Goal: Task Accomplishment & Management: Manage account settings

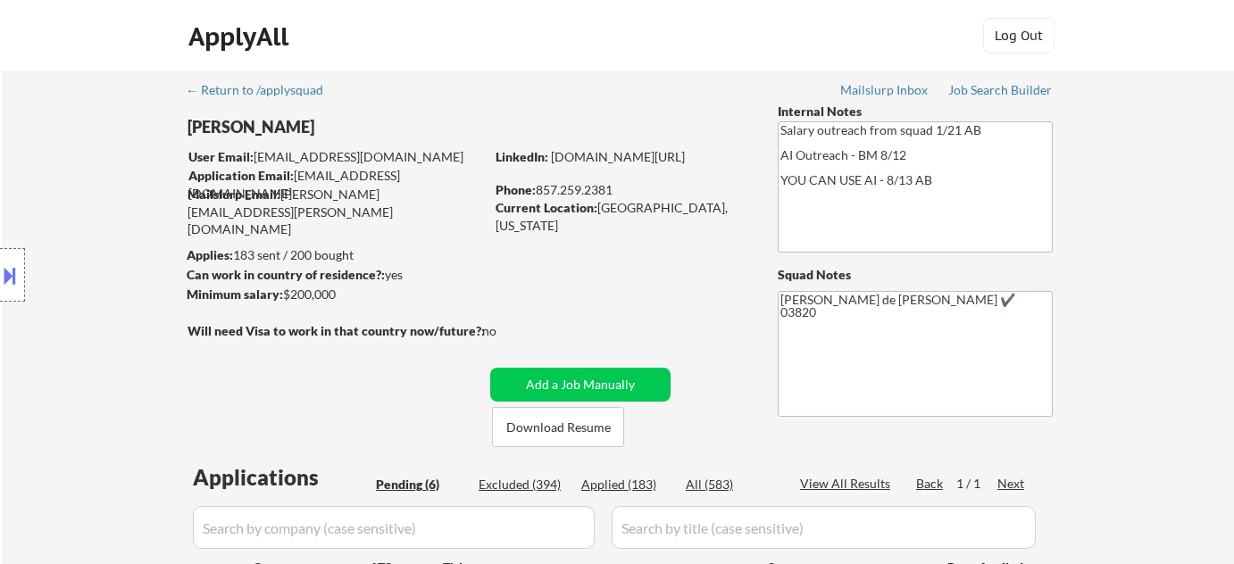
select select ""pending""
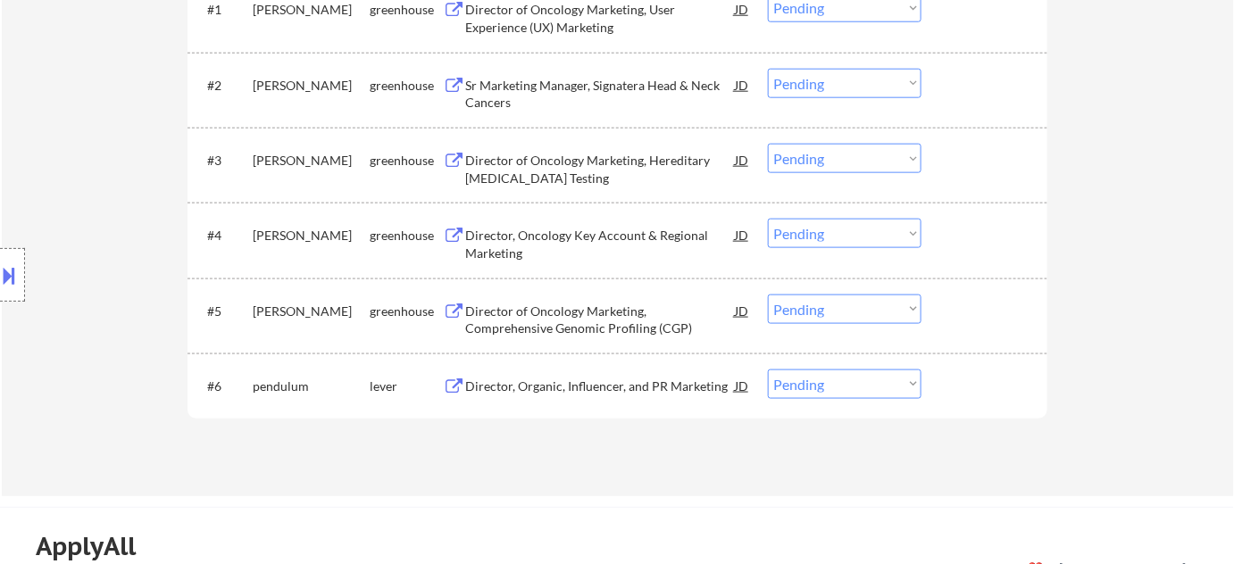
scroll to position [649, 0]
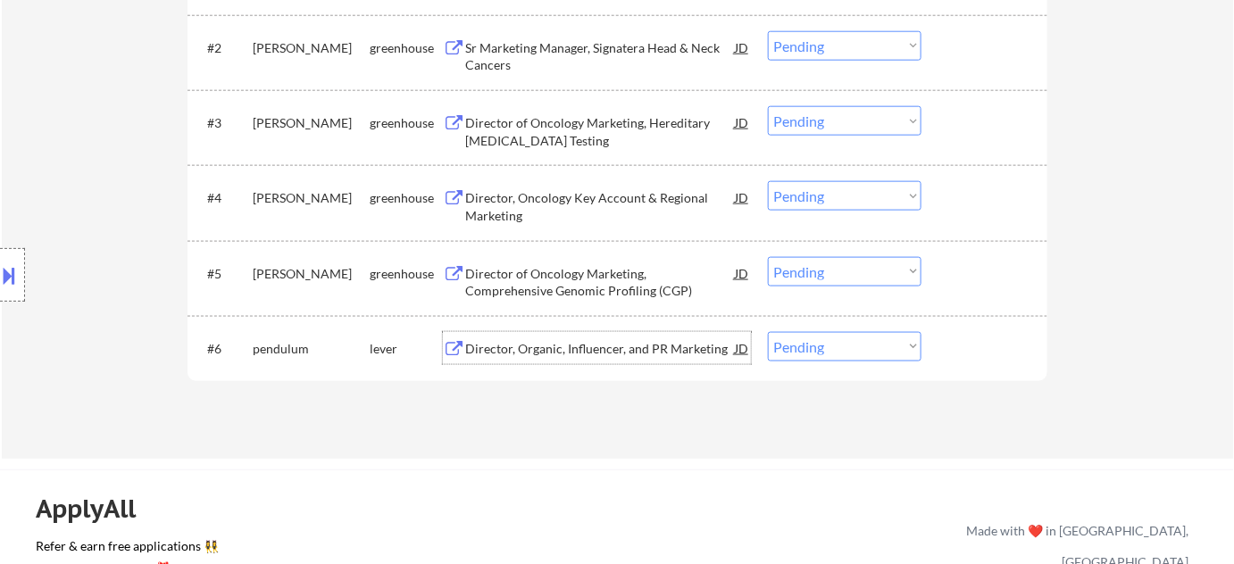
click at [616, 350] on div "Director, Organic, Influencer, and PR Marketing" at bounding box center [600, 349] width 270 height 18
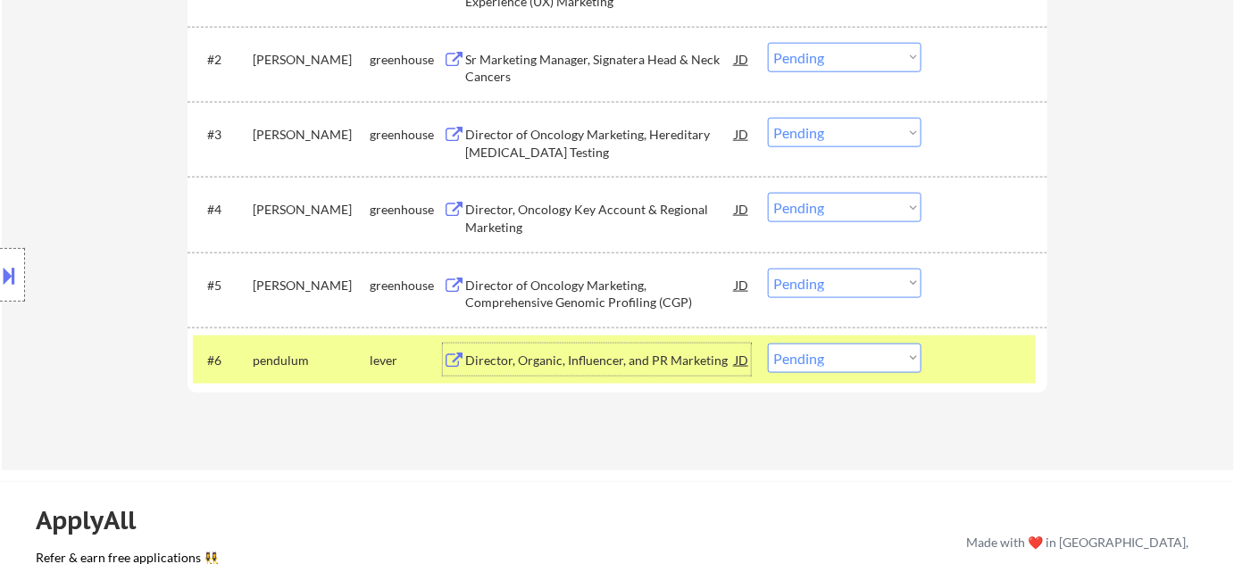
scroll to position [568, 0]
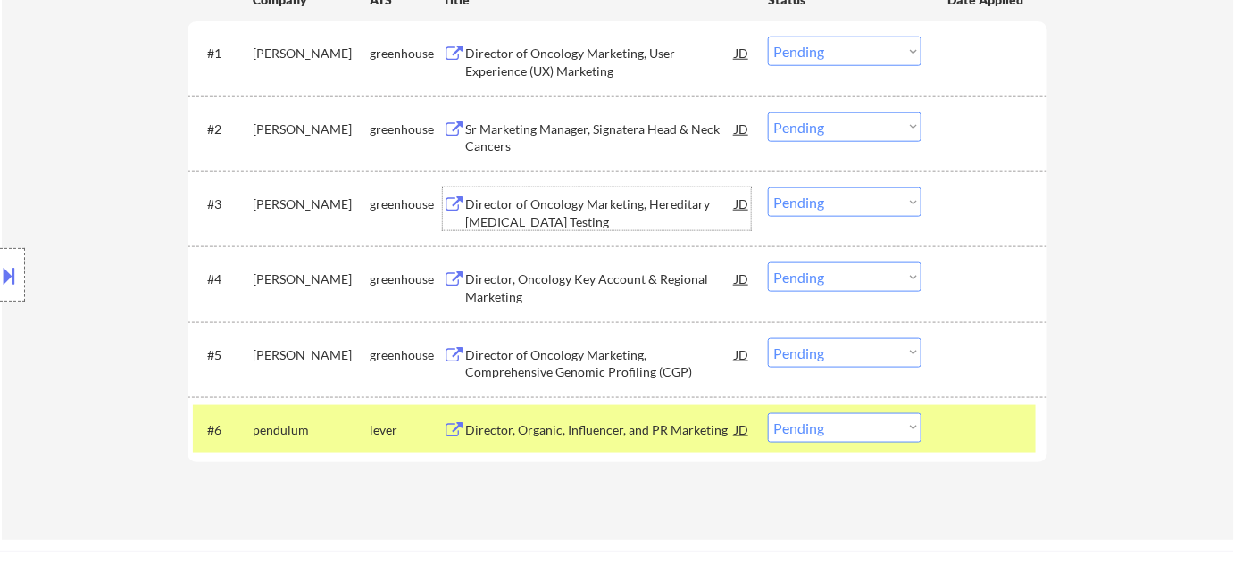
click at [553, 211] on div "Director of Oncology Marketing, Hereditary [MEDICAL_DATA] Testing" at bounding box center [600, 212] width 270 height 35
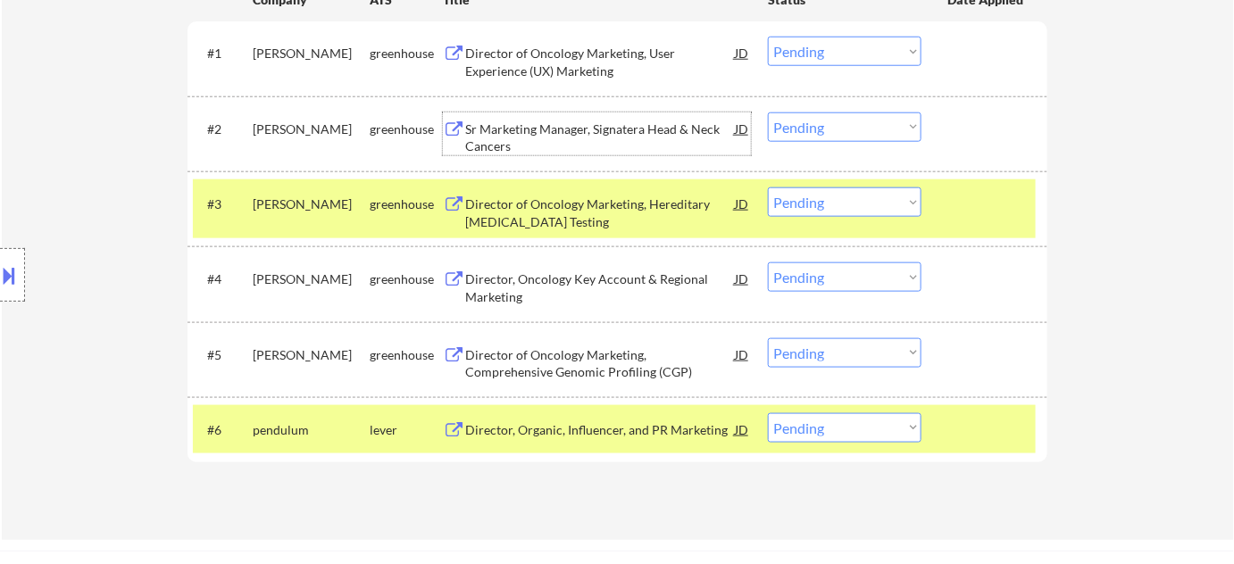
click at [495, 133] on div "Sr Marketing Manager, Signatera Head & Neck Cancers" at bounding box center [600, 138] width 270 height 35
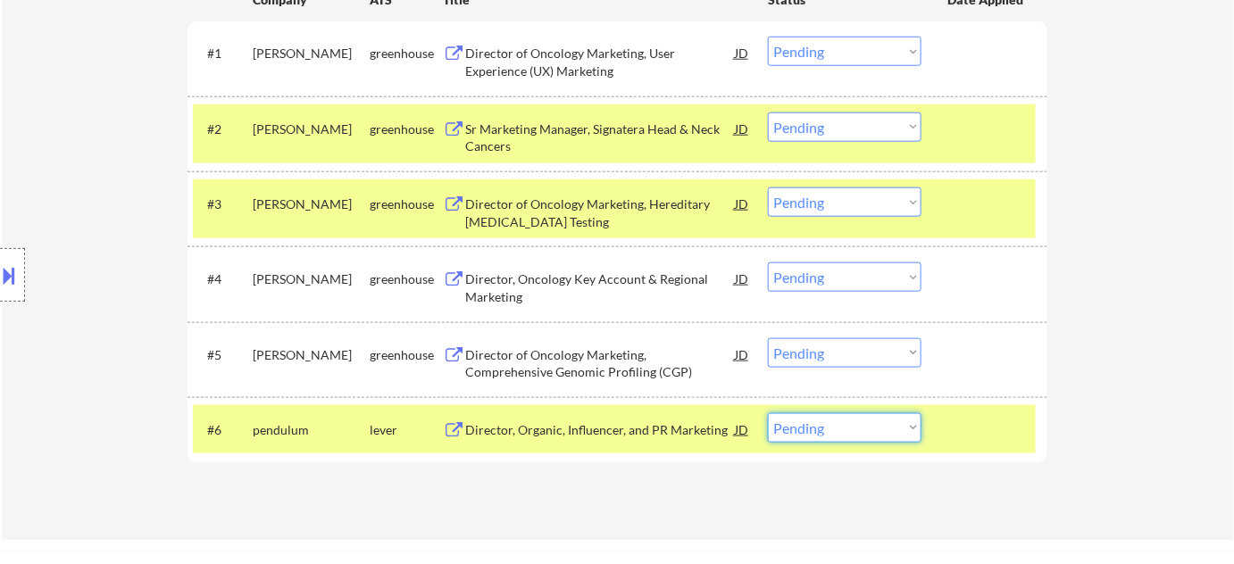
drag, startPoint x: 827, startPoint y: 429, endPoint x: 830, endPoint y: 413, distance: 16.5
click at [827, 428] on select "Choose an option... Pending Applied Excluded (Questions) Excluded (Expired) Exc…" at bounding box center [845, 427] width 154 height 29
select select ""excluded__salary_""
click at [768, 413] on select "Choose an option... Pending Applied Excluded (Questions) Excluded (Expired) Exc…" at bounding box center [845, 427] width 154 height 29
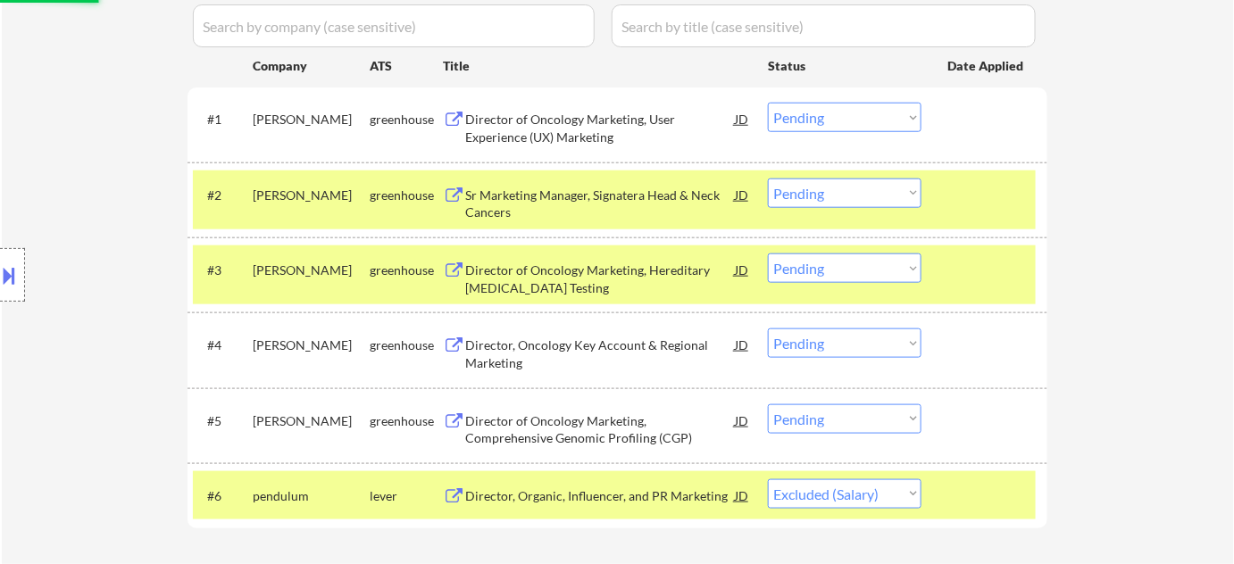
scroll to position [324, 0]
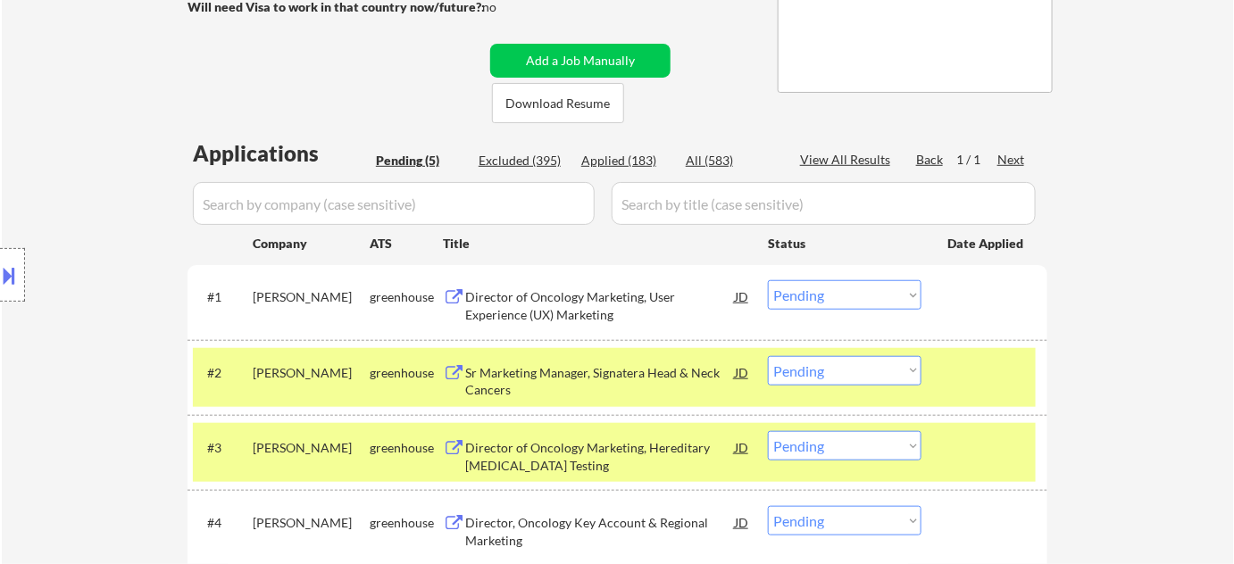
click at [794, 384] on div "#2 natera greenhouse Sr Marketing Manager, Signatera Head & Neck Cancers JD Cho…" at bounding box center [614, 377] width 843 height 59
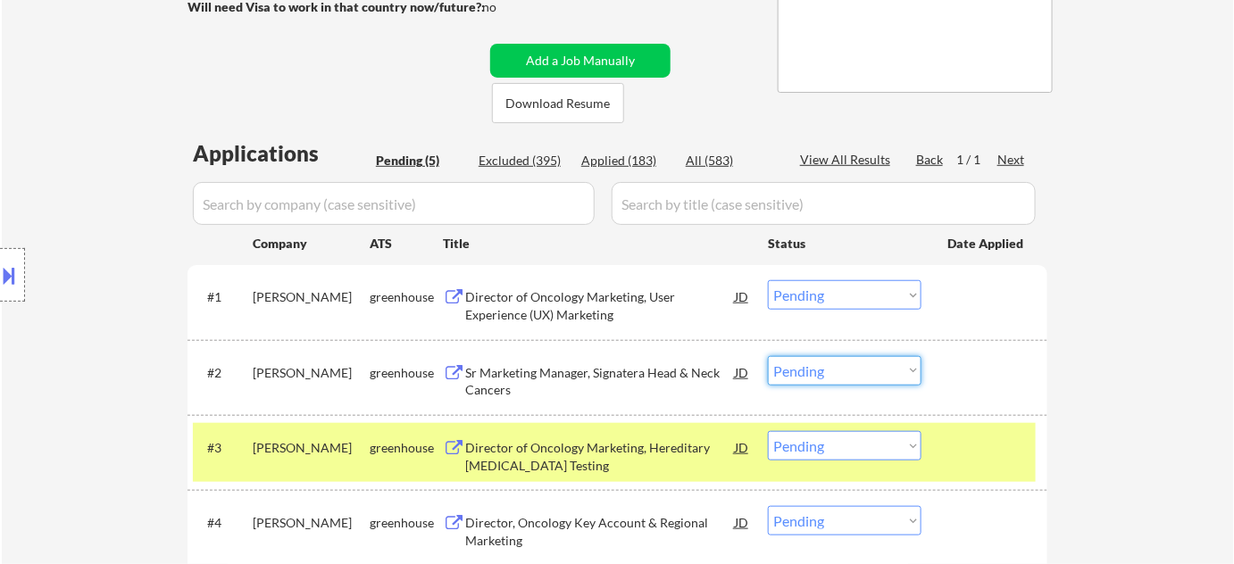
drag, startPoint x: 813, startPoint y: 370, endPoint x: 826, endPoint y: 382, distance: 17.1
click at [813, 370] on select "Choose an option... Pending Applied Excluded (Questions) Excluded (Expired) Exc…" at bounding box center [845, 370] width 154 height 29
click at [768, 356] on select "Choose an option... Pending Applied Excluded (Questions) Excluded (Expired) Exc…" at bounding box center [845, 370] width 154 height 29
click at [512, 295] on div "Director of Oncology Marketing, User Experience (UX) Marketing" at bounding box center [600, 305] width 270 height 35
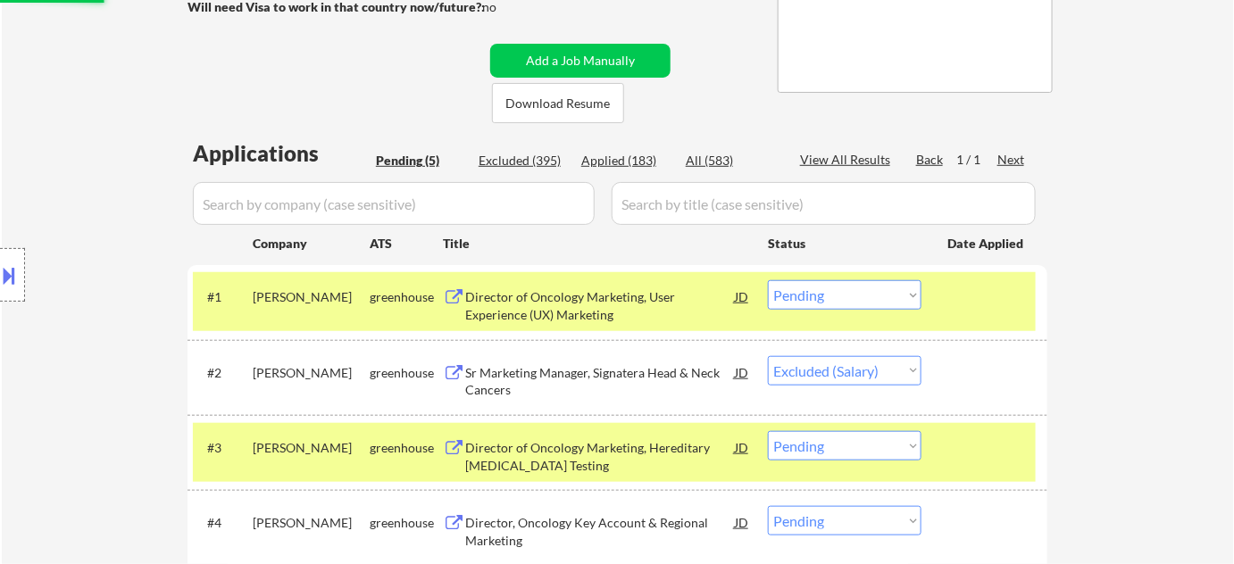
select select ""pending""
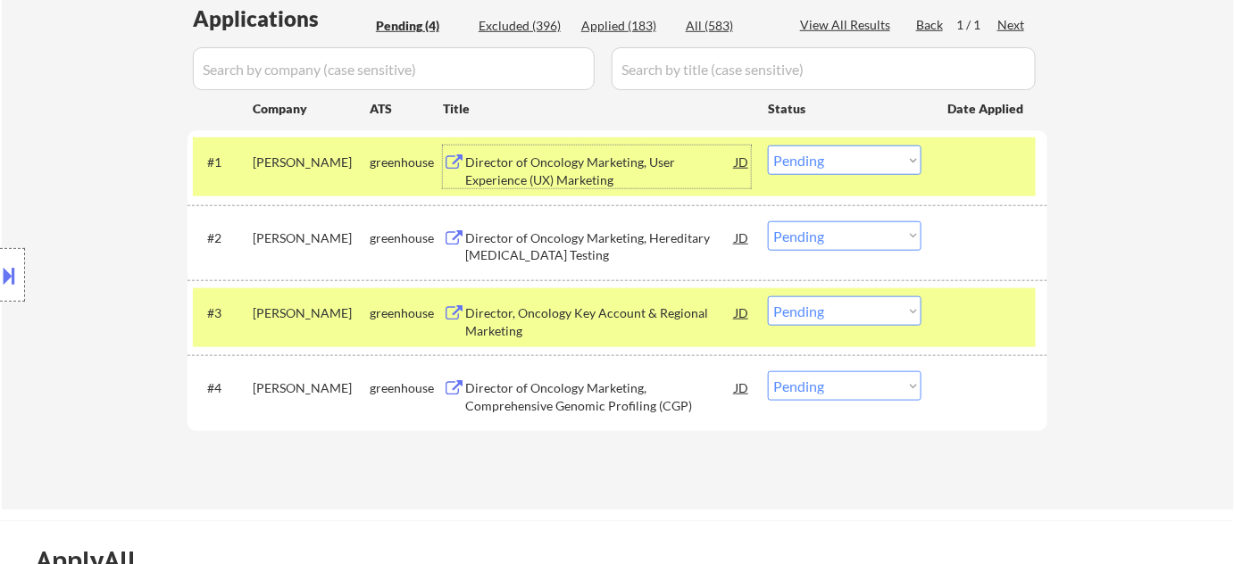
scroll to position [486, 0]
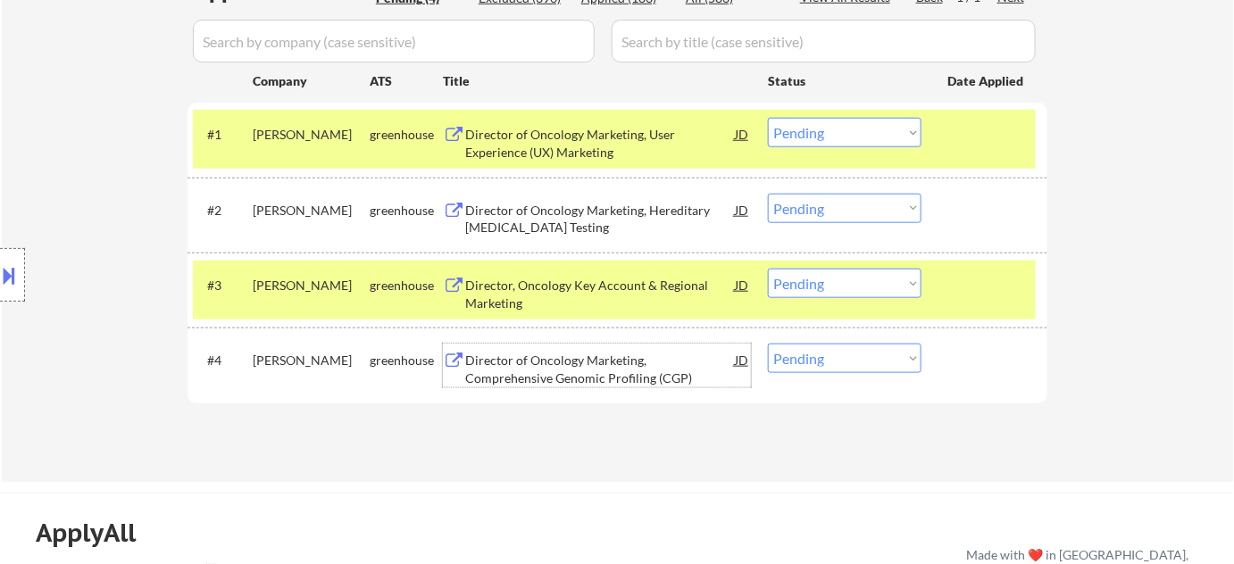
click at [577, 380] on div "Director of Oncology Marketing, Comprehensive Genomic Profiling (CGP)" at bounding box center [600, 369] width 270 height 35
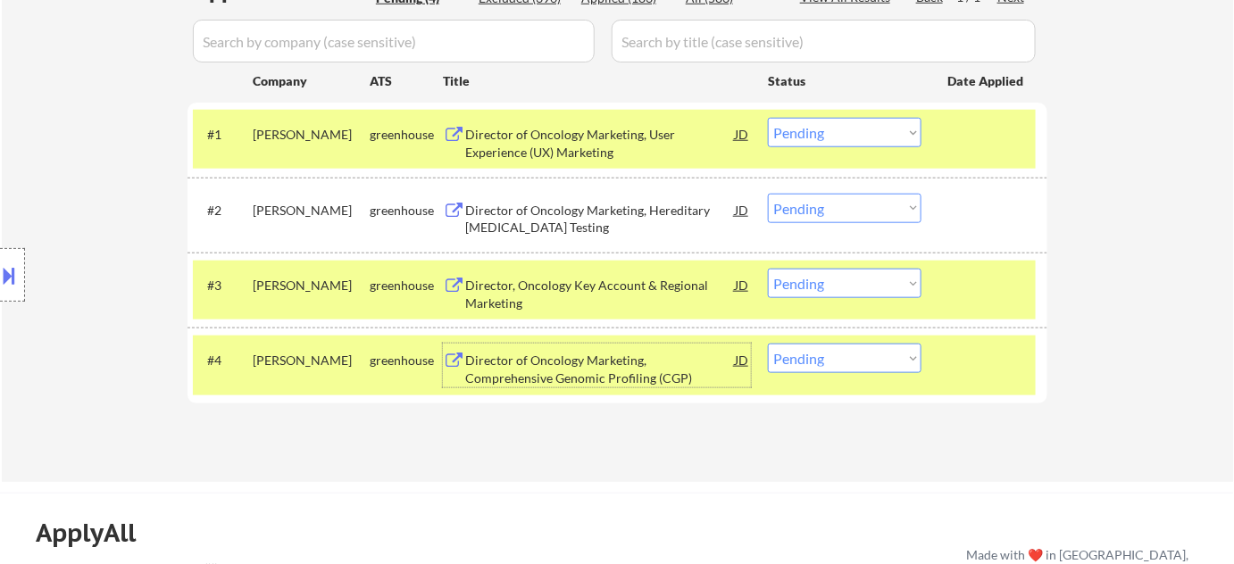
click at [880, 126] on select "Choose an option... Pending Applied Excluded (Questions) Excluded (Expired) Exc…" at bounding box center [845, 132] width 154 height 29
select select ""excluded""
click at [768, 118] on select "Choose an option... Pending Applied Excluded (Questions) Excluded (Expired) Exc…" at bounding box center [845, 132] width 154 height 29
click at [866, 192] on div "#2 natera greenhouse Director of Oncology Marketing, Hereditary Cancer Testing …" at bounding box center [614, 215] width 843 height 59
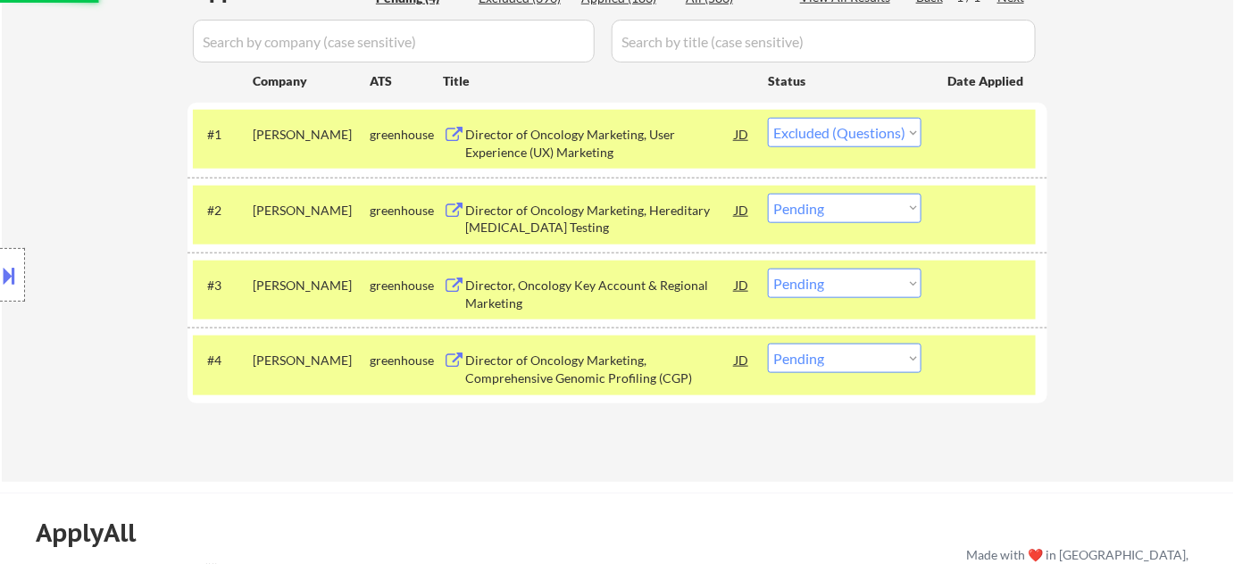
click at [862, 202] on select "Choose an option... Pending Applied Excluded (Questions) Excluded (Expired) Exc…" at bounding box center [845, 208] width 154 height 29
select select ""excluded""
click at [768, 194] on select "Choose an option... Pending Applied Excluded (Questions) Excluded (Expired) Exc…" at bounding box center [845, 208] width 154 height 29
click at [847, 298] on div "#3 natera greenhouse Director, Oncology Key Account & Regional Marketing JD Cho…" at bounding box center [614, 290] width 843 height 59
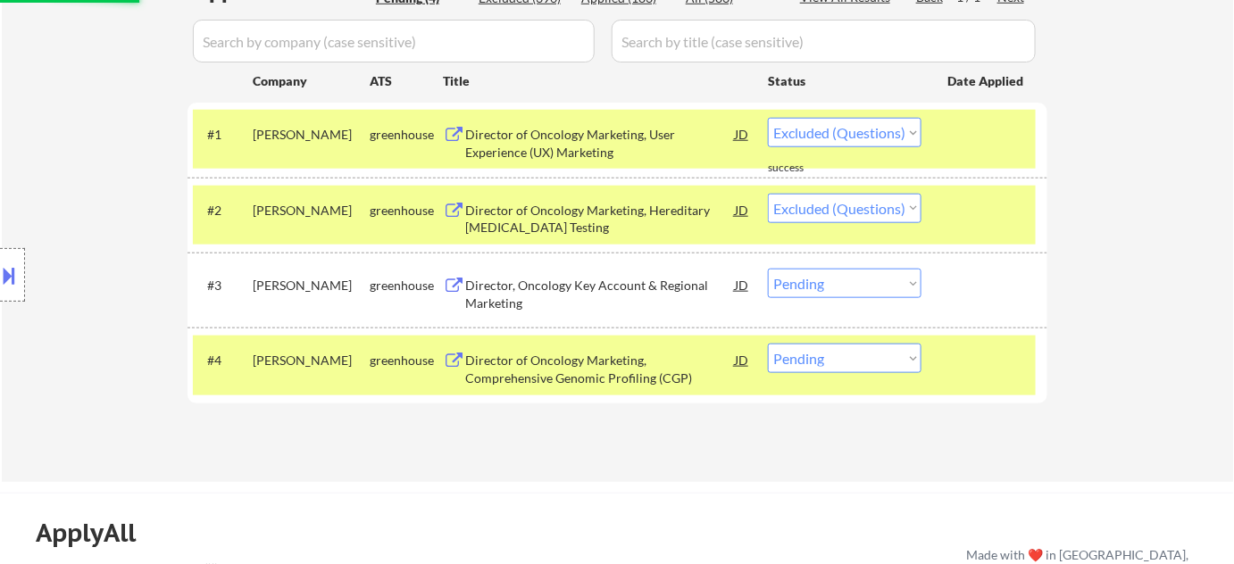
click at [854, 285] on select "Choose an option... Pending Applied Excluded (Questions) Excluded (Expired) Exc…" at bounding box center [845, 283] width 154 height 29
select select ""pending""
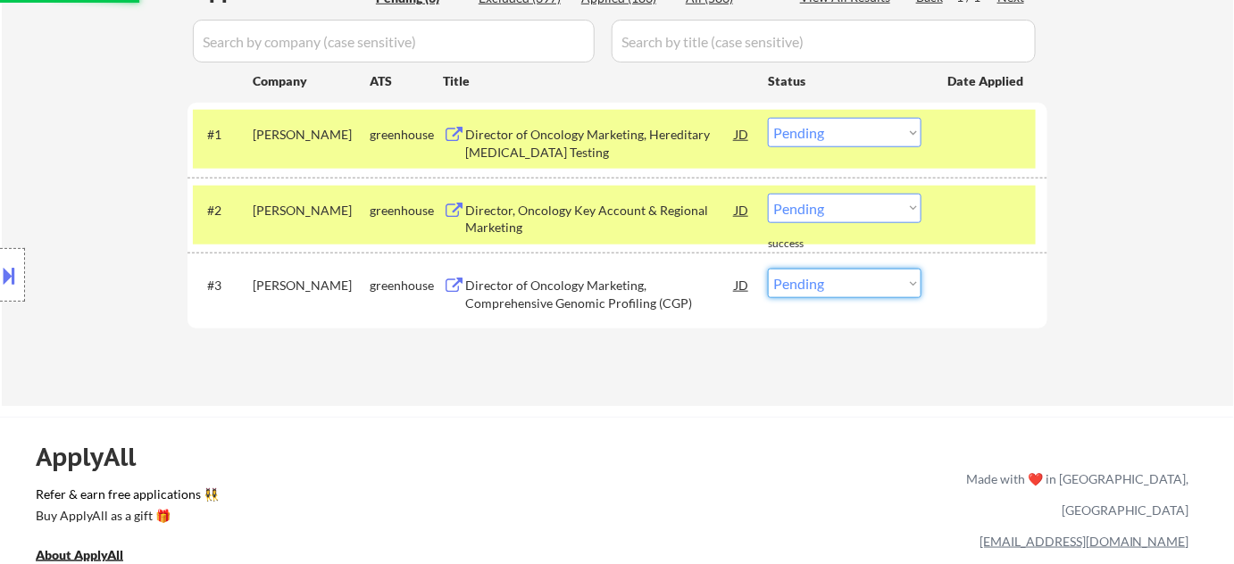
select select ""excluded""
click at [768, 269] on select "Choose an option... Pending Applied Excluded (Questions) Excluded (Expired) Exc…" at bounding box center [845, 283] width 154 height 29
click at [861, 280] on select "Choose an option... Pending Applied Excluded (Questions) Excluded (Expired) Exc…" at bounding box center [845, 283] width 154 height 29
click at [861, 210] on select "Choose an option... Pending Applied Excluded (Questions) Excluded (Expired) Exc…" at bounding box center [845, 208] width 154 height 29
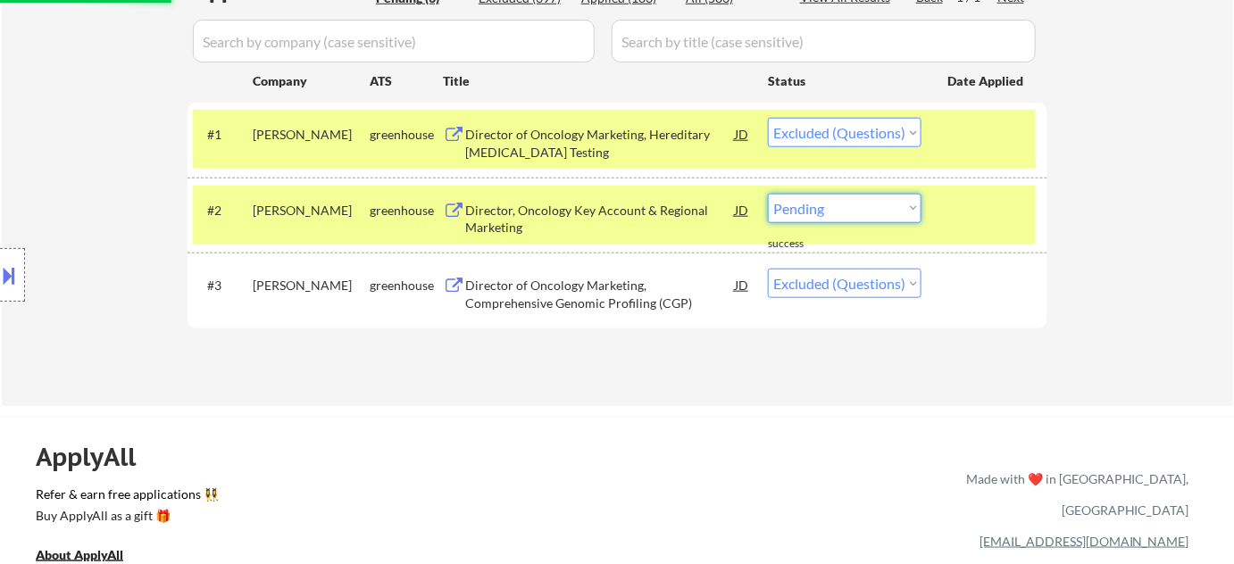
select select ""pending""
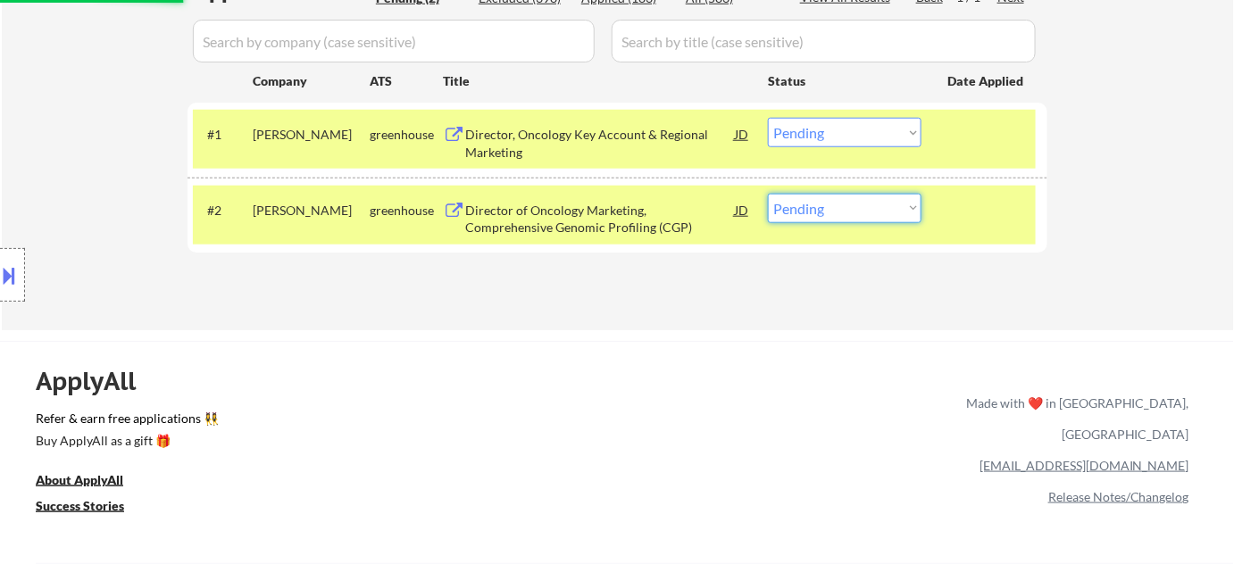
select select ""excluded""
click at [768, 194] on select "Choose an option... Pending Applied Excluded (Questions) Excluded (Expired) Exc…" at bounding box center [845, 208] width 154 height 29
click at [850, 119] on select "Choose an option... Pending Applied Excluded (Questions) Excluded (Expired) Exc…" at bounding box center [845, 132] width 154 height 29
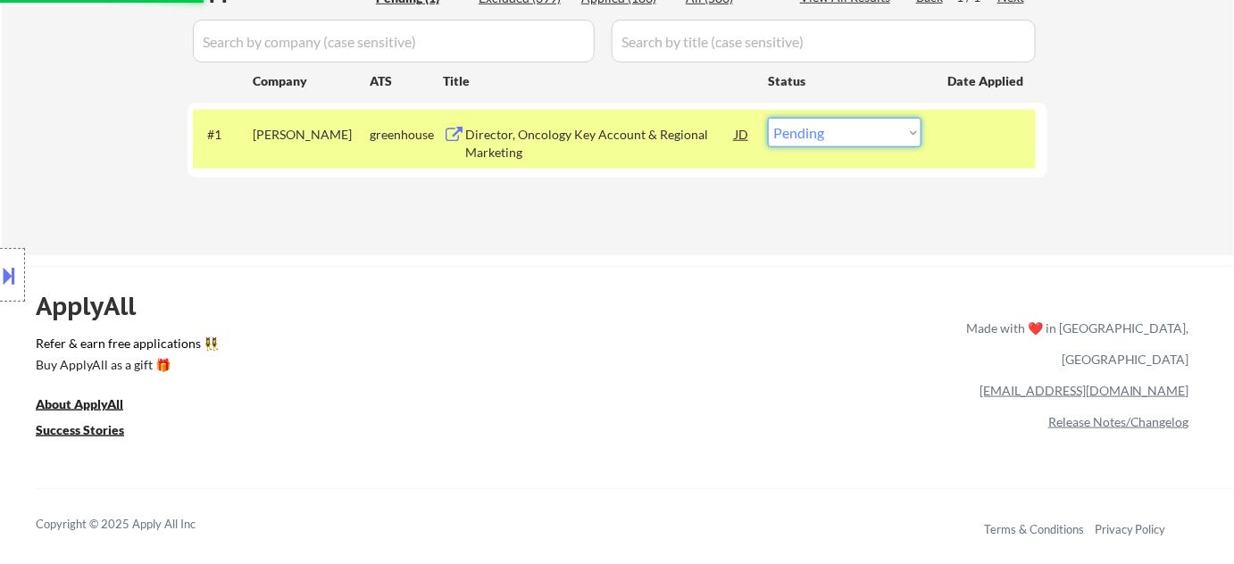
select select ""excluded""
click at [768, 118] on select "Choose an option... Pending Applied Excluded (Questions) Excluded (Expired) Exc…" at bounding box center [845, 132] width 154 height 29
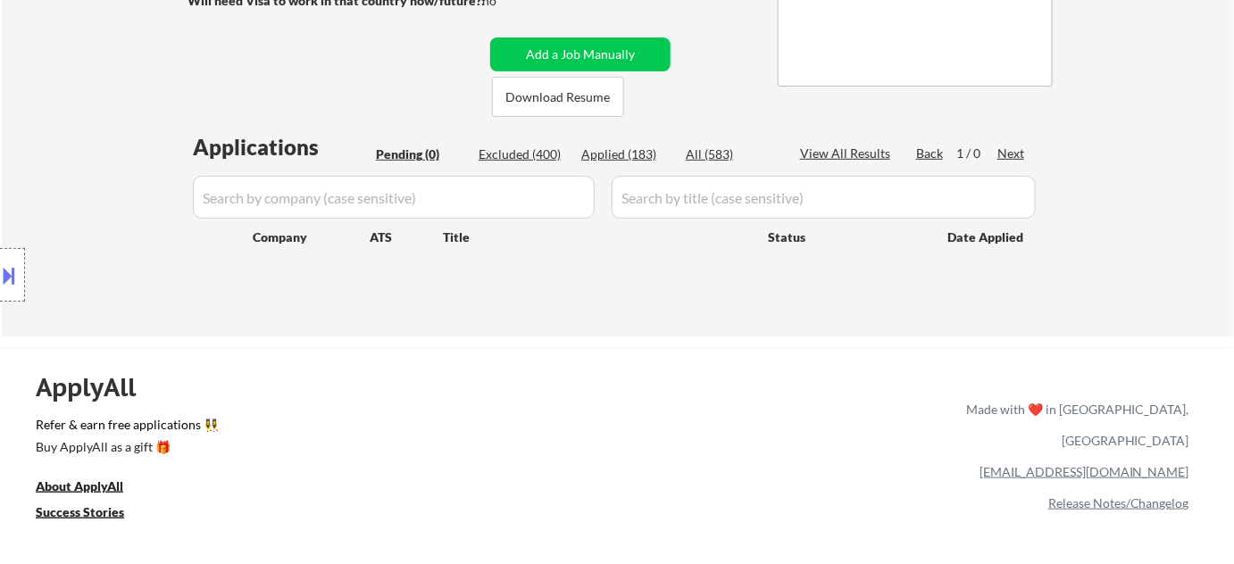
scroll to position [324, 0]
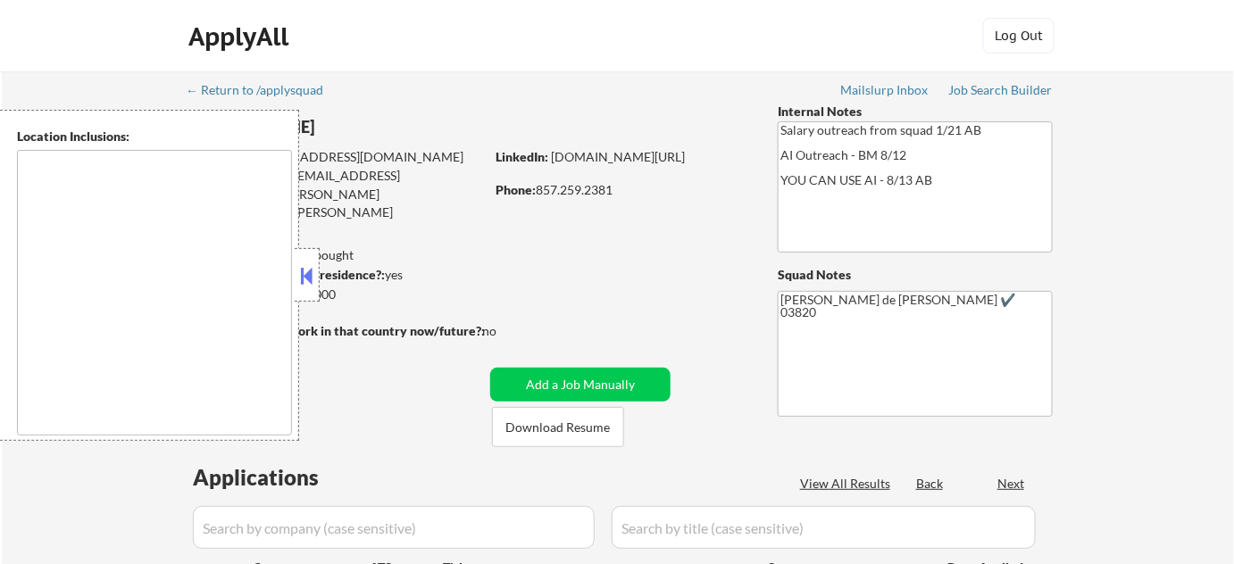
type textarea "Cambridge, MA Somerville, MA Brookline, MA Newton, MA Quincy, MA Medford, MA Ma…"
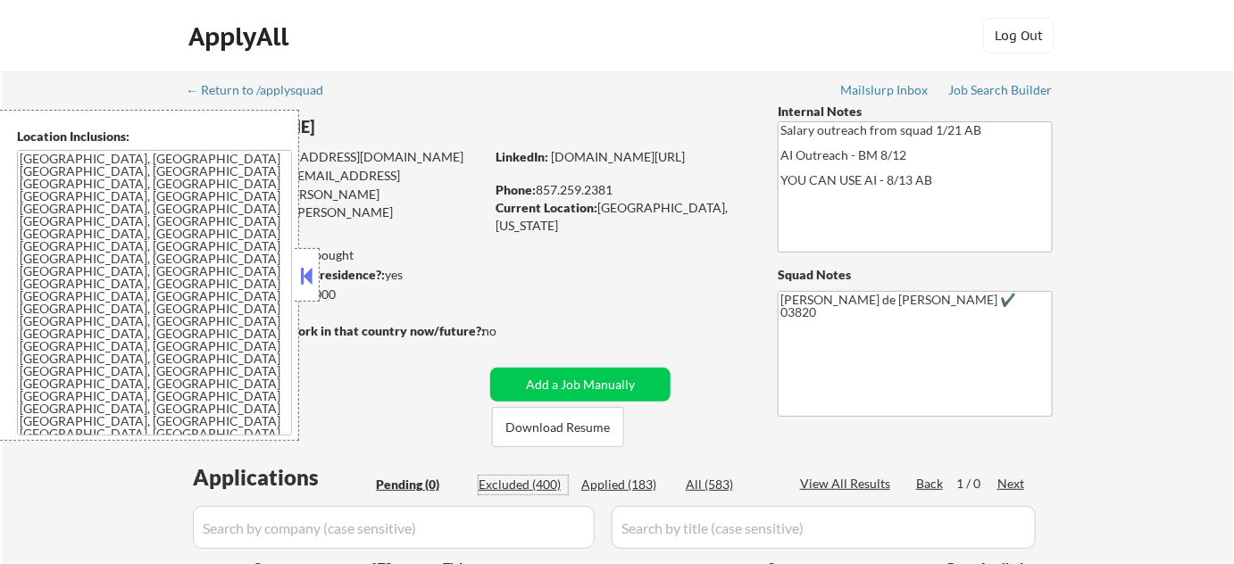
click at [541, 480] on div "Excluded (400)" at bounding box center [522, 485] width 89 height 18
click at [309, 277] on button at bounding box center [307, 275] width 20 height 27
select select ""excluded__location_""
select select ""excluded__expired_""
select select ""excluded__bad_match_""
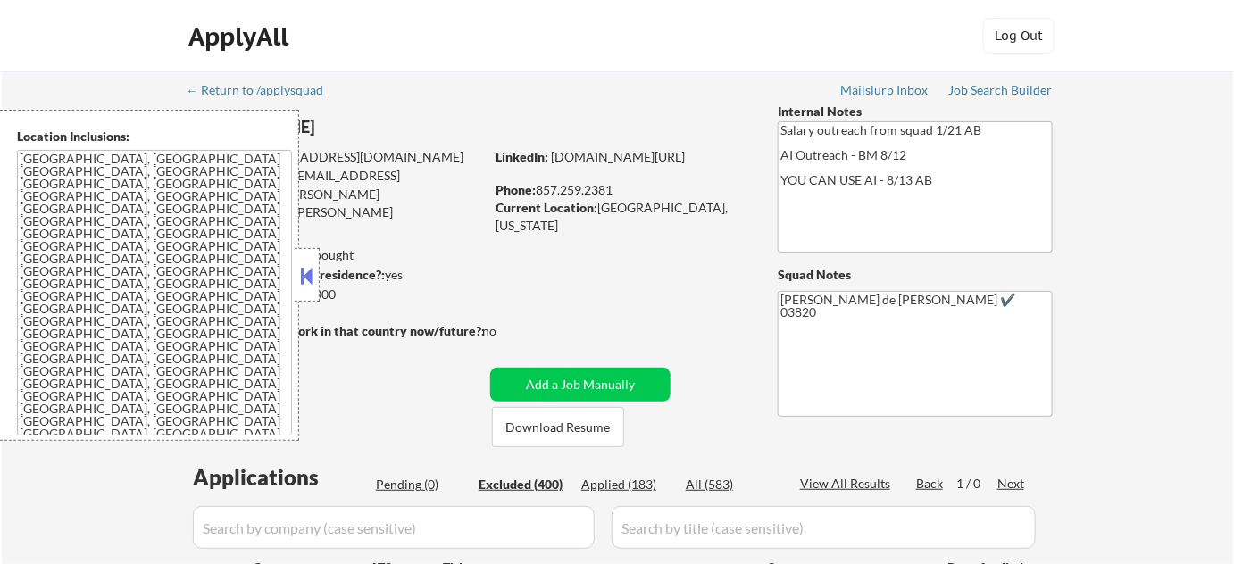
select select ""excluded__location_""
select select ""excluded__other_""
select select ""excluded__salary_""
select select ""excluded__other_""
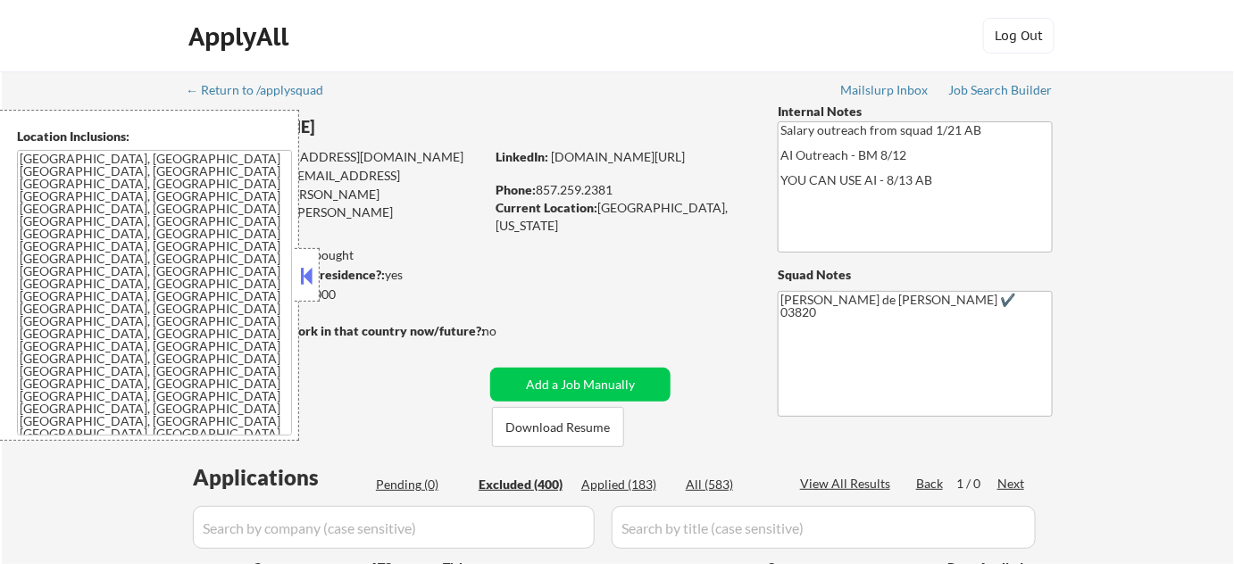
select select ""excluded__salary_""
select select ""excluded__other_""
select select ""excluded__location_""
select select ""excluded__other_""
select select ""excluded__expired_""
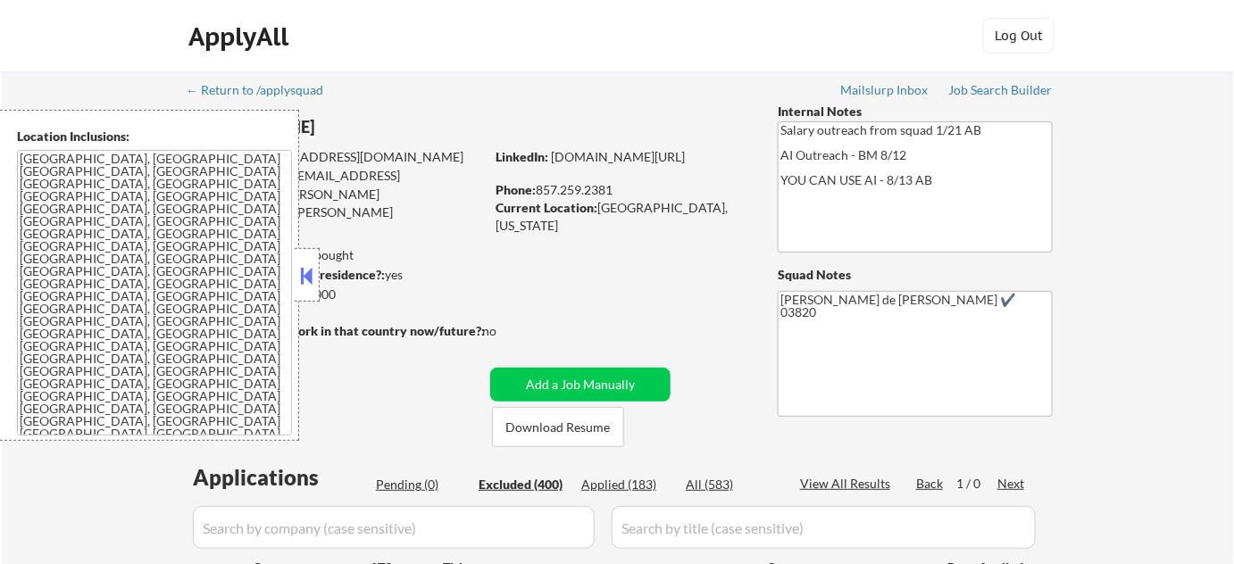
select select ""excluded__location_""
select select ""excluded__other_""
select select ""excluded__salary_""
select select ""excluded__other_""
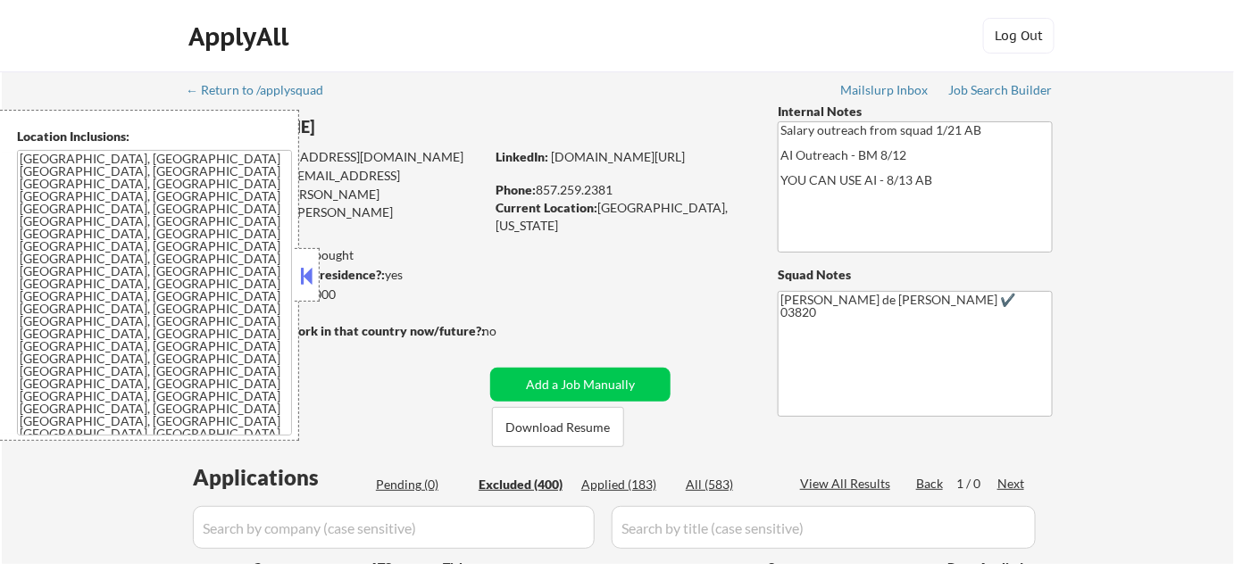
select select ""excluded__salary_""
select select ""excluded__location_""
select select ""excluded__other_""
select select ""excluded__expired_""
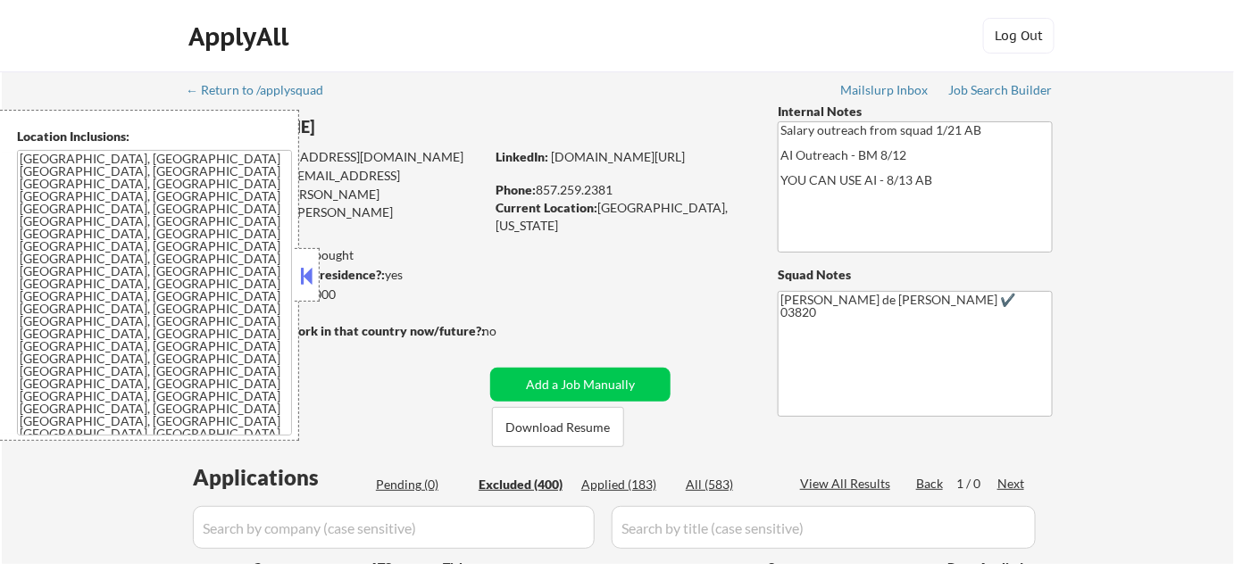
select select ""excluded__salary_""
select select ""excluded__other_""
select select ""excluded__location_""
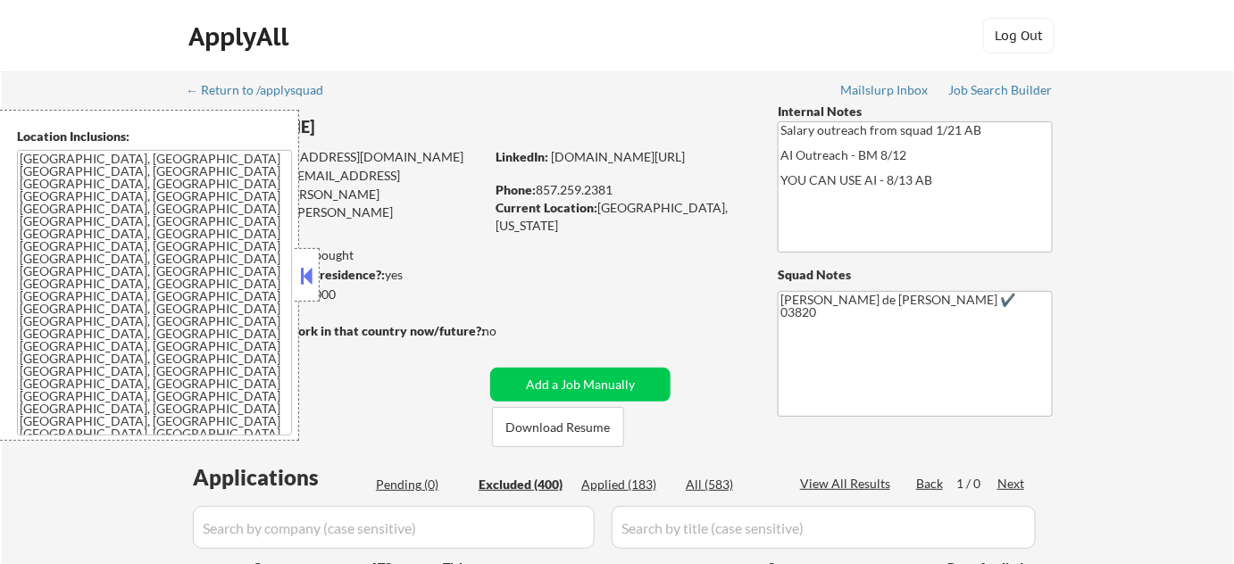
select select ""excluded__other_""
select select ""excluded__salary_""
select select ""excluded__location_""
select select ""excluded__expired_""
select select ""excluded__other_""
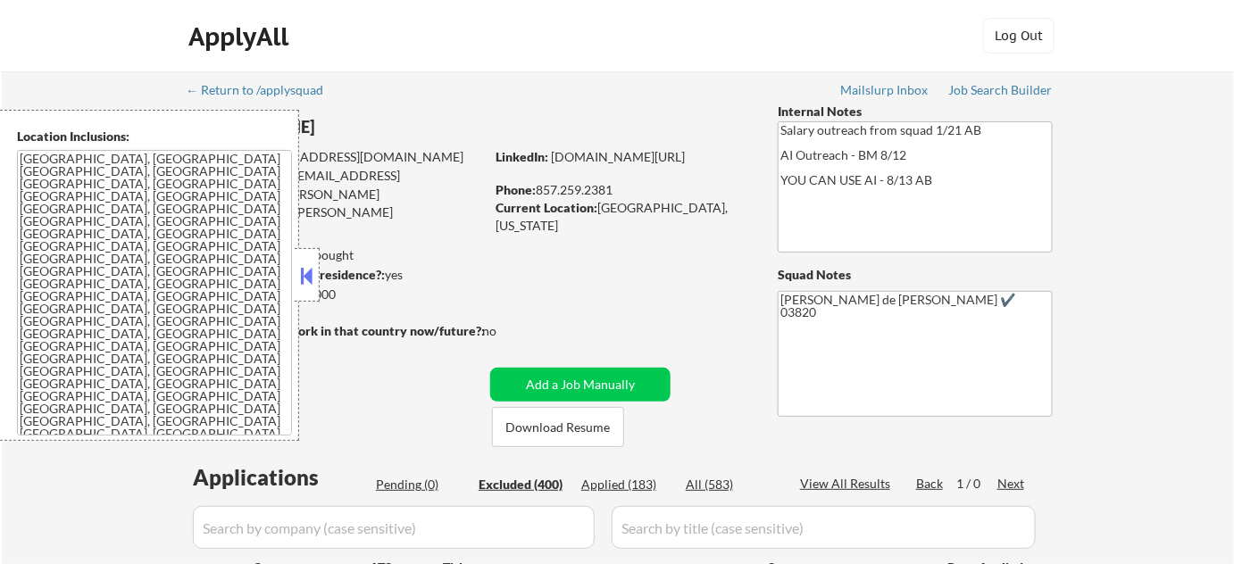
select select ""excluded__expired_""
select select ""excluded__other_""
select select ""excluded__salary_""
select select ""excluded__location_""
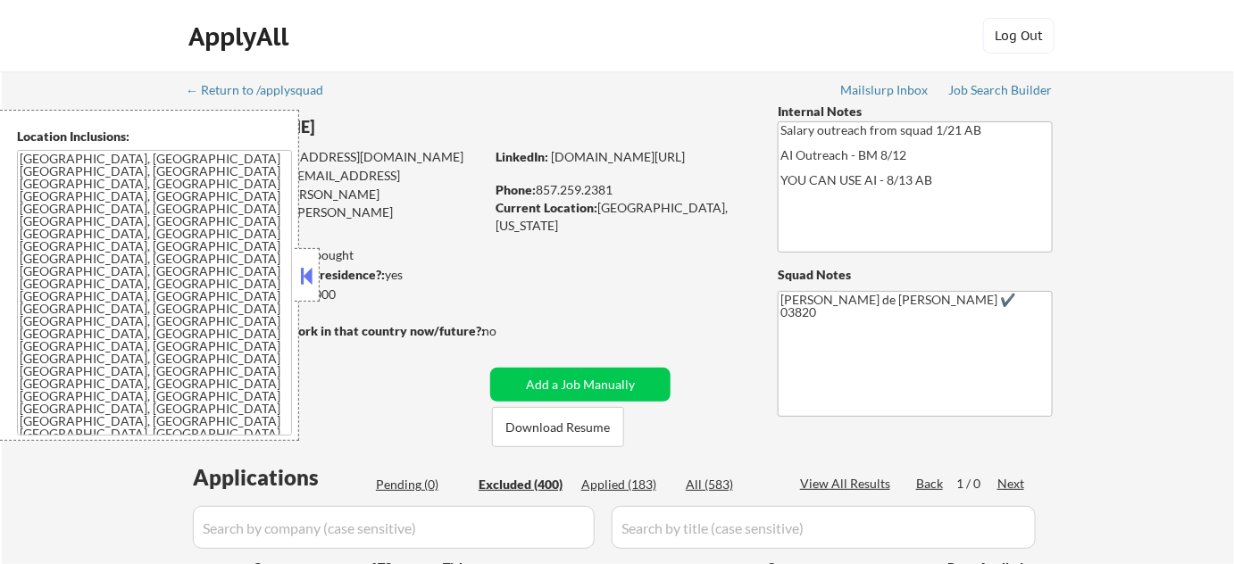
select select ""excluded""
select select ""excluded__expired_""
select select ""excluded__location_""
select select ""excluded__salary_""
select select ""excluded__expired_""
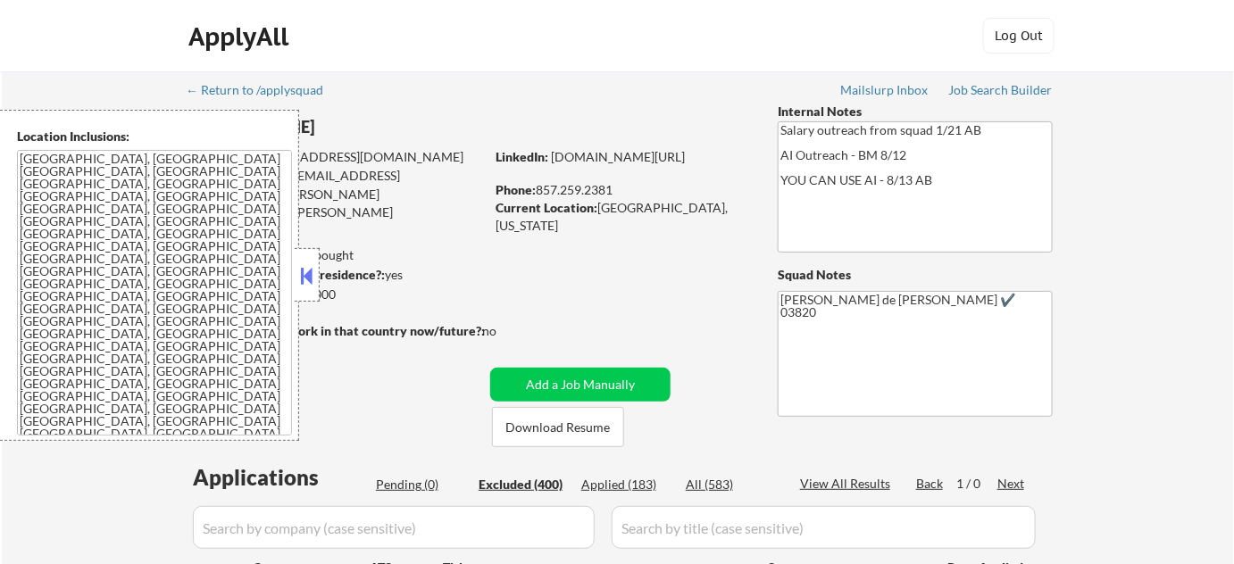
select select ""excluded__expired_""
select select ""excluded__salary_""
select select ""excluded__other_""
select select ""excluded__bad_match_""
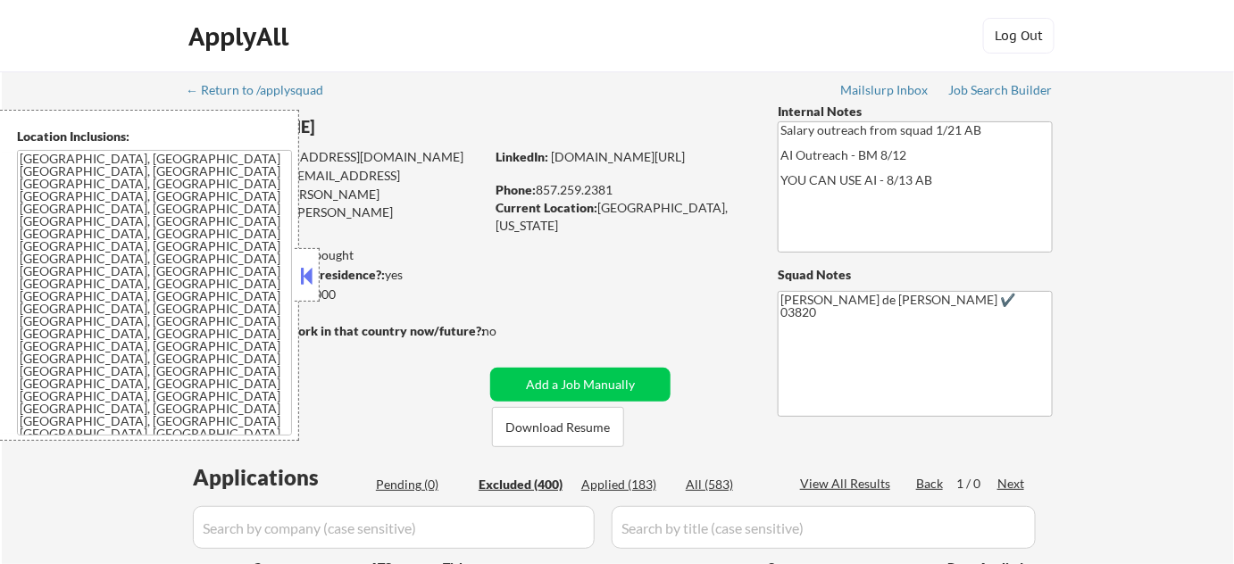
select select ""excluded__salary_""
select select ""excluded__other_""
select select ""excluded__location_""
select select ""excluded__other_""
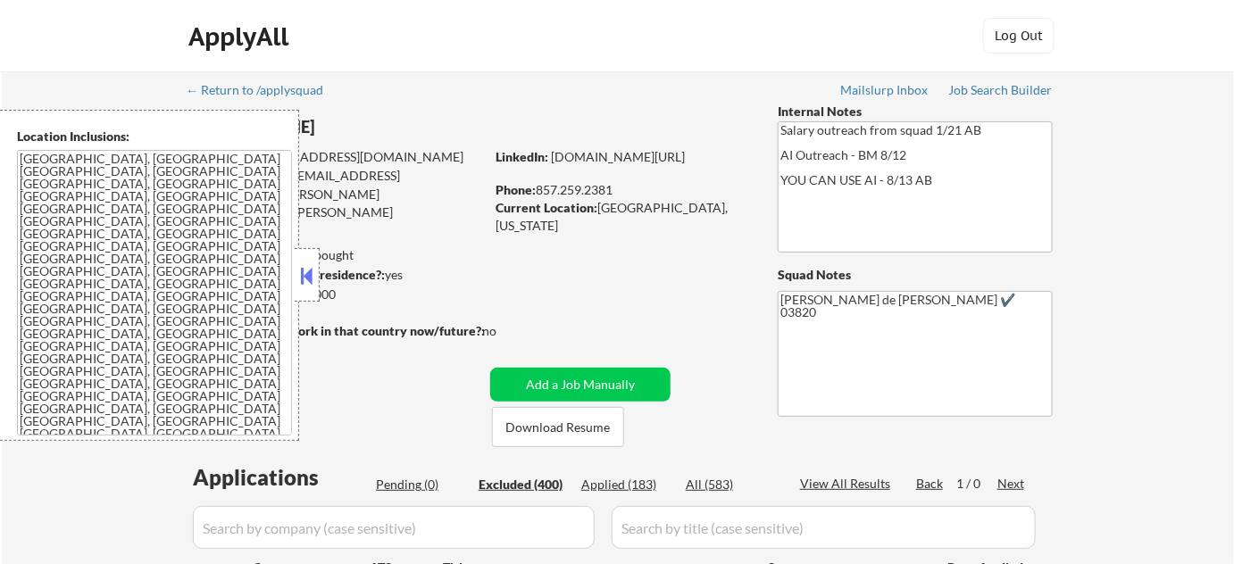
select select ""excluded__salary_""
select select ""excluded__other_""
select select ""excluded__expired_""
select select ""excluded__other_""
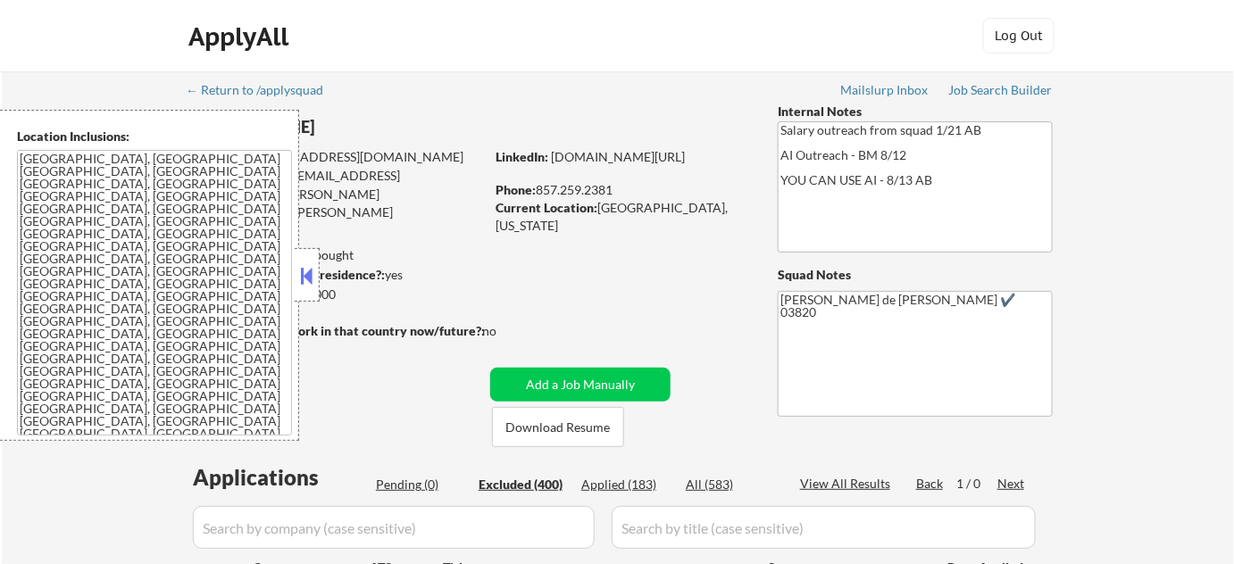
select select ""excluded__expired_""
select select ""excluded__bad_match_""
select select ""excluded__expired_""
select select ""excluded__salary_""
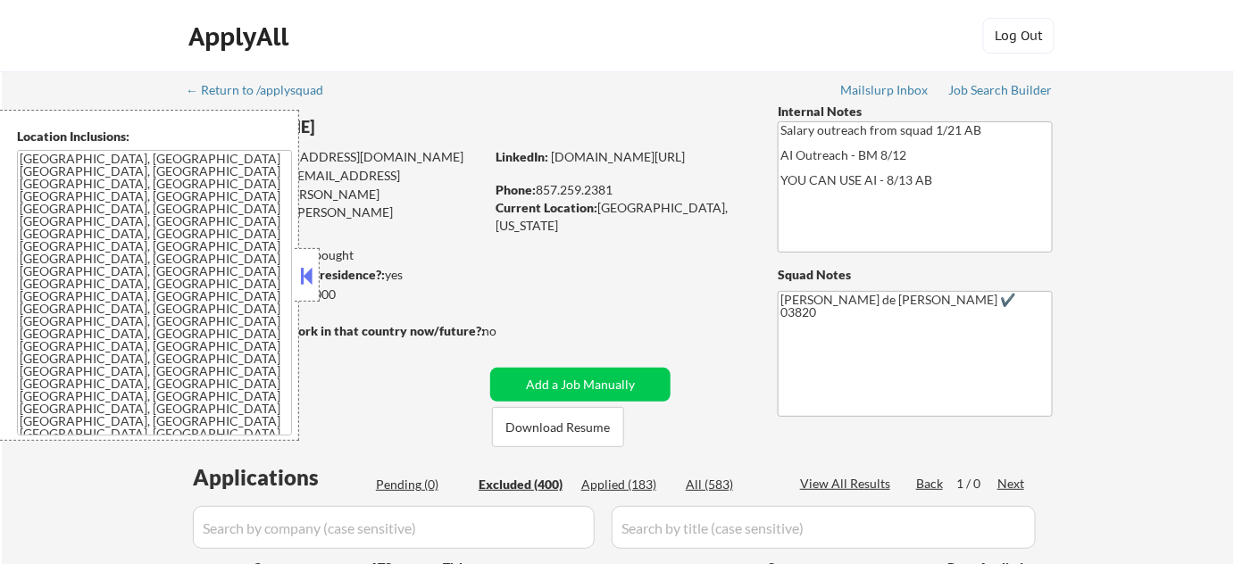
select select ""excluded__other_""
select select ""excluded__location_""
select select ""excluded__other_""
select select ""excluded__bad_match_""
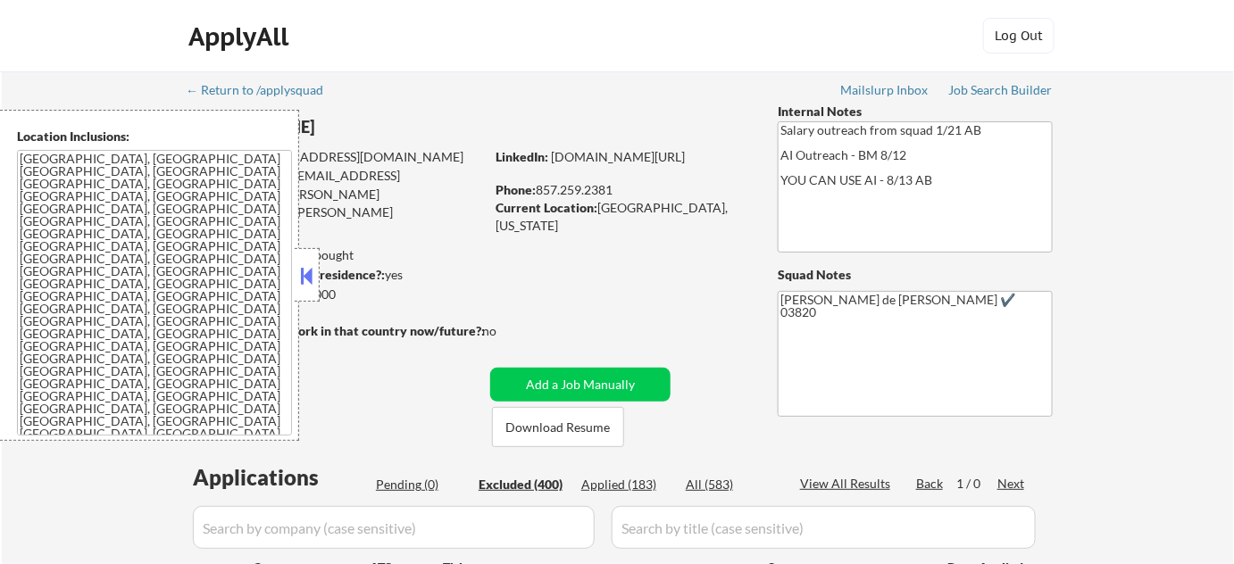
select select ""excluded__expired_""
select select ""excluded__other_""
select select ""excluded__expired_""
select select ""excluded__location_""
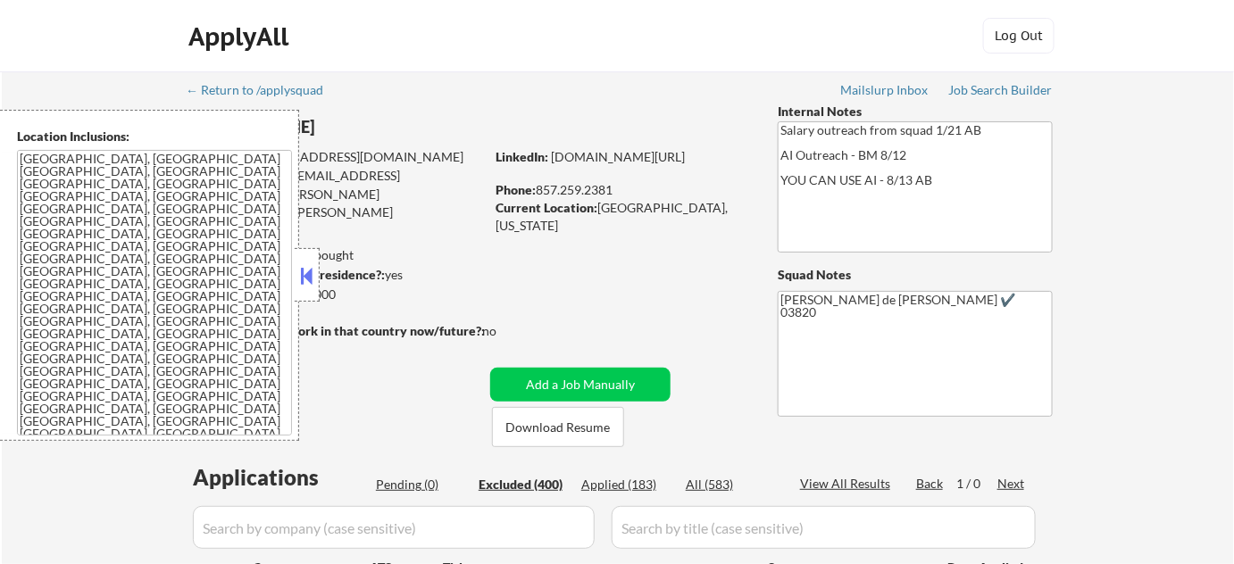
select select ""excluded__salary_""
select select ""excluded__location_""
select select ""excluded__salary_""
select select ""excluded__other_""
select select ""excluded__expired_""
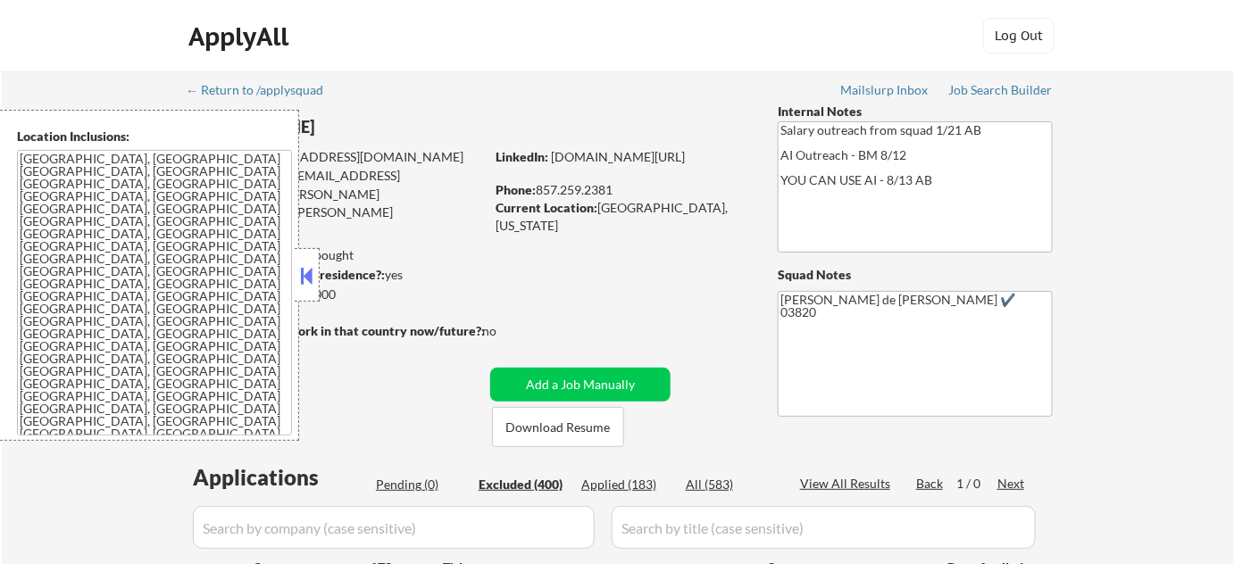
select select ""excluded__other_""
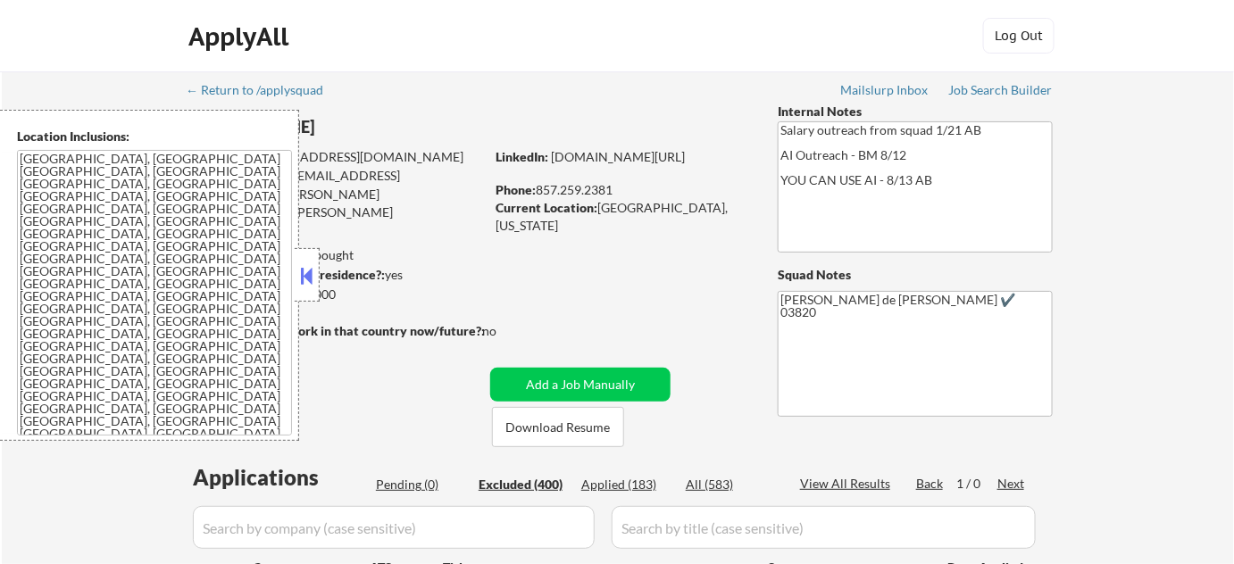
select select ""excluded__other_""
select select ""excluded__location_""
select select ""excluded__other_""
select select ""excluded""
select select ""excluded__other_""
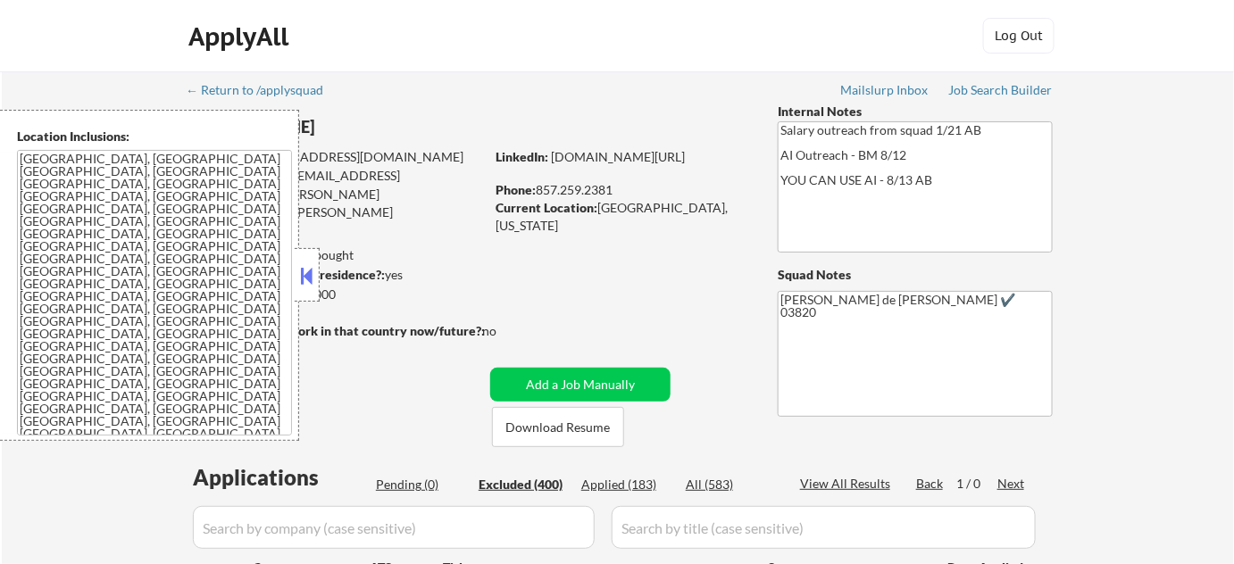
select select ""excluded__other_""
select select ""excluded__salary_""
select select ""excluded__other_""
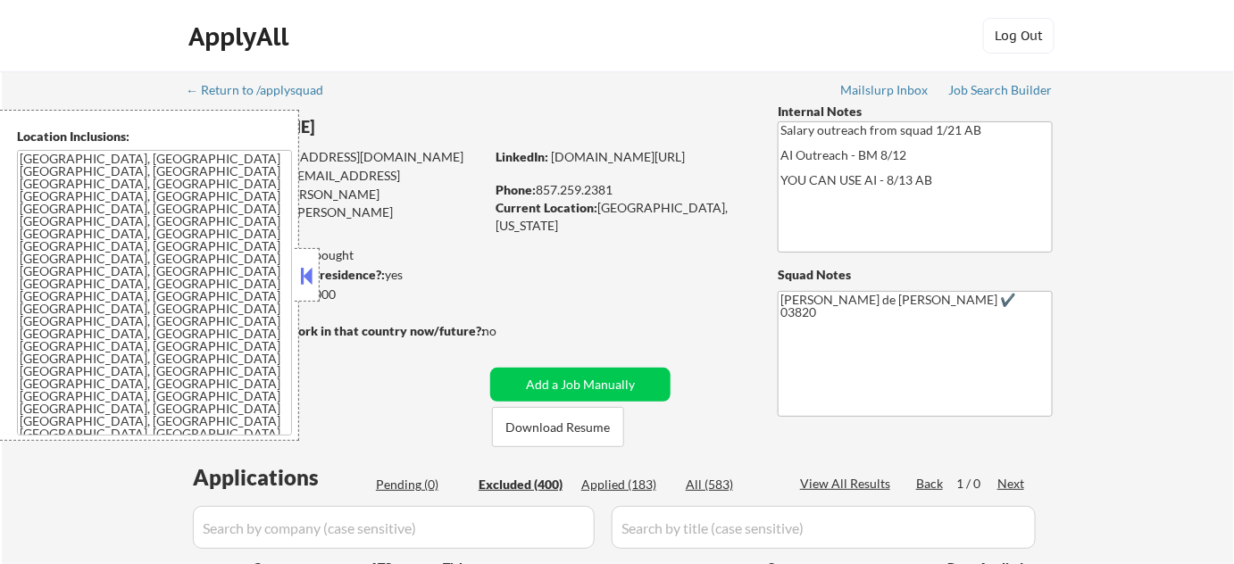
select select ""excluded__other_""
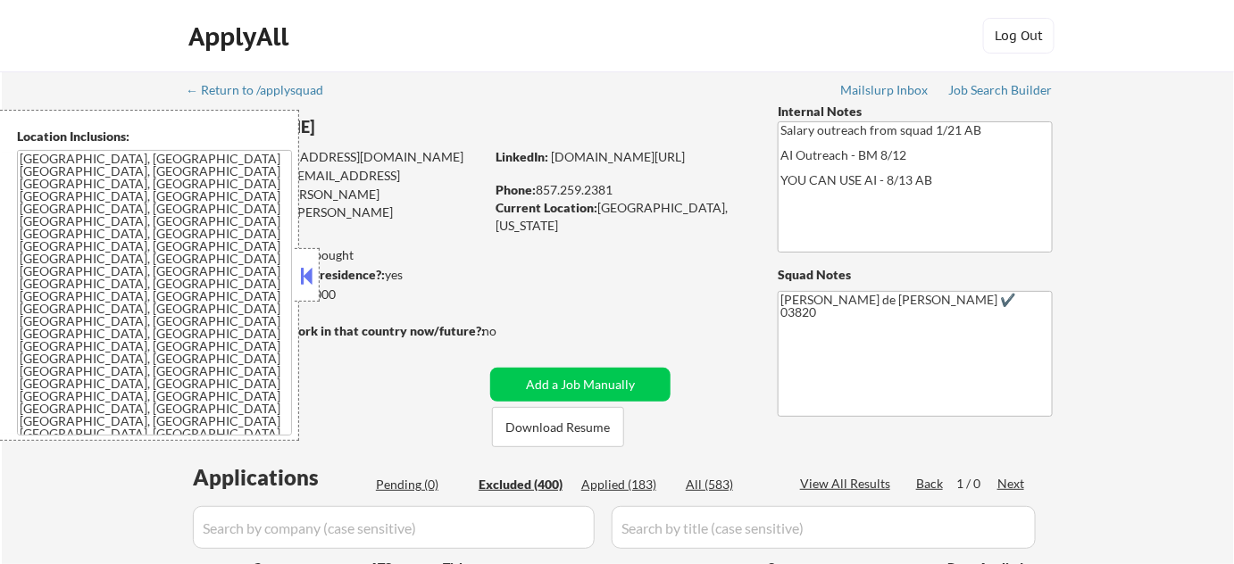
select select ""excluded__expired_""
select select ""excluded__salary_""
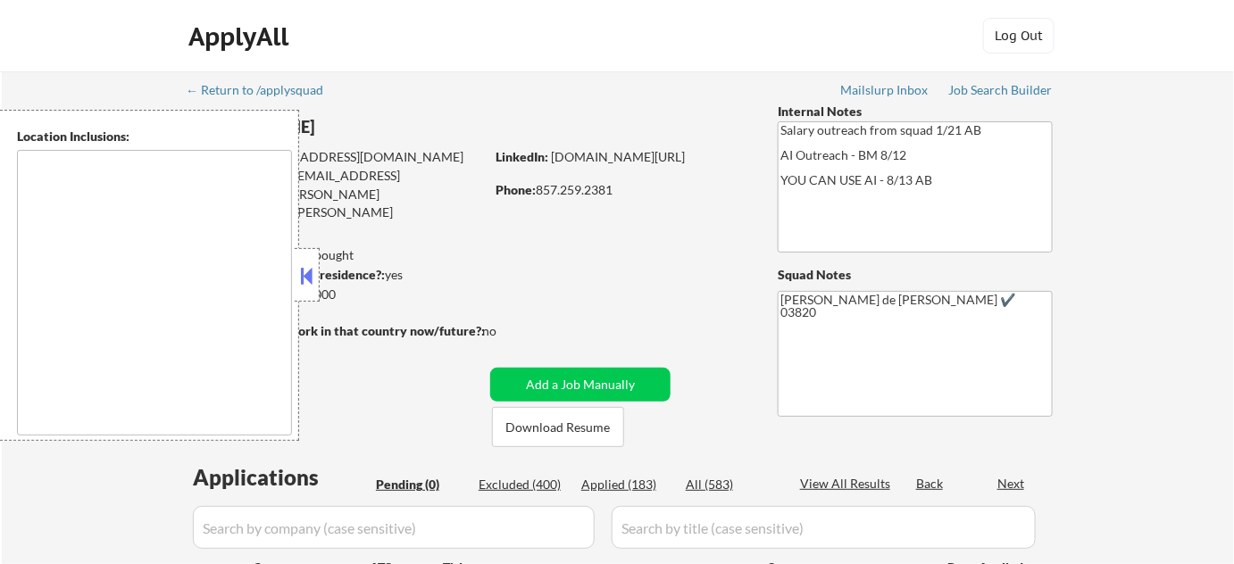
type textarea "[GEOGRAPHIC_DATA], [GEOGRAPHIC_DATA] [GEOGRAPHIC_DATA], [GEOGRAPHIC_DATA] [GEOG…"
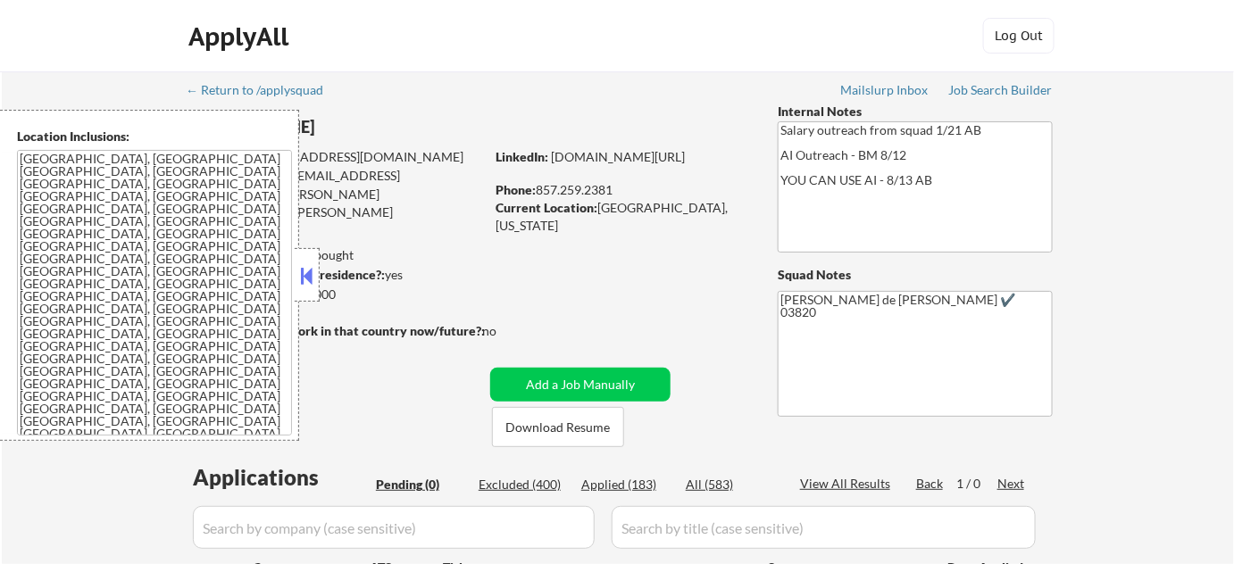
click at [535, 473] on div "Applications Pending (0) Excluded (400) Applied (183) All (583) View All Result…" at bounding box center [617, 547] width 860 height 170
click at [519, 479] on div "Excluded (400)" at bounding box center [522, 485] width 89 height 18
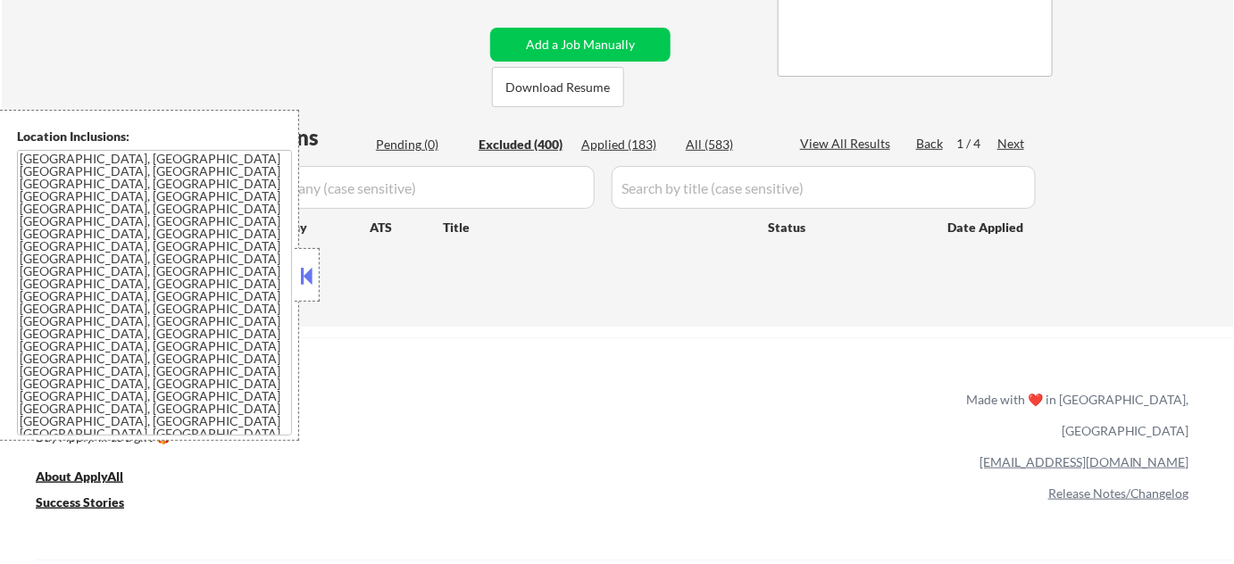
scroll to position [324, 0]
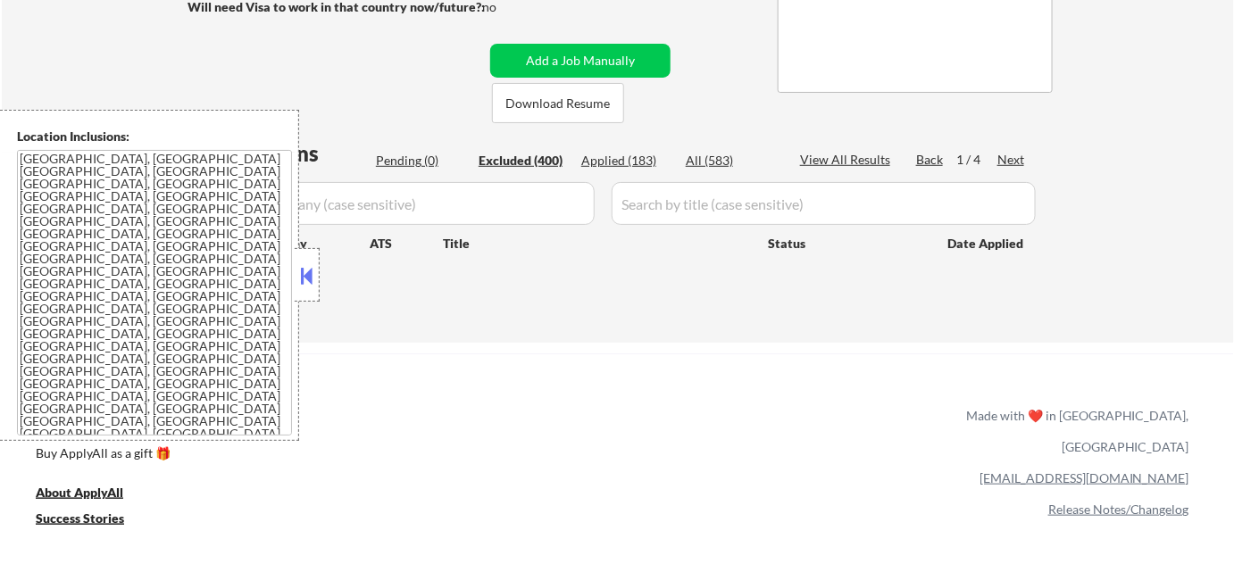
select select ""excluded__location_""
select select ""excluded__expired_""
select select ""excluded__bad_match_""
select select ""excluded__location_""
select select ""excluded__other_""
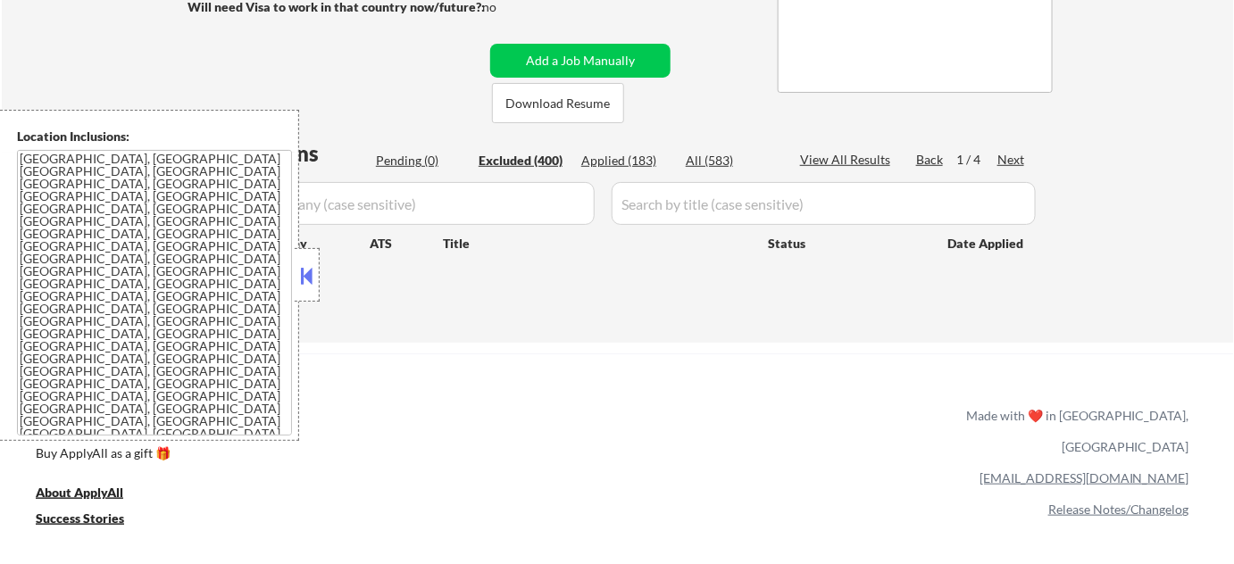
select select ""excluded__salary_""
select select ""excluded__other_""
select select ""excluded__salary_""
select select ""excluded__other_""
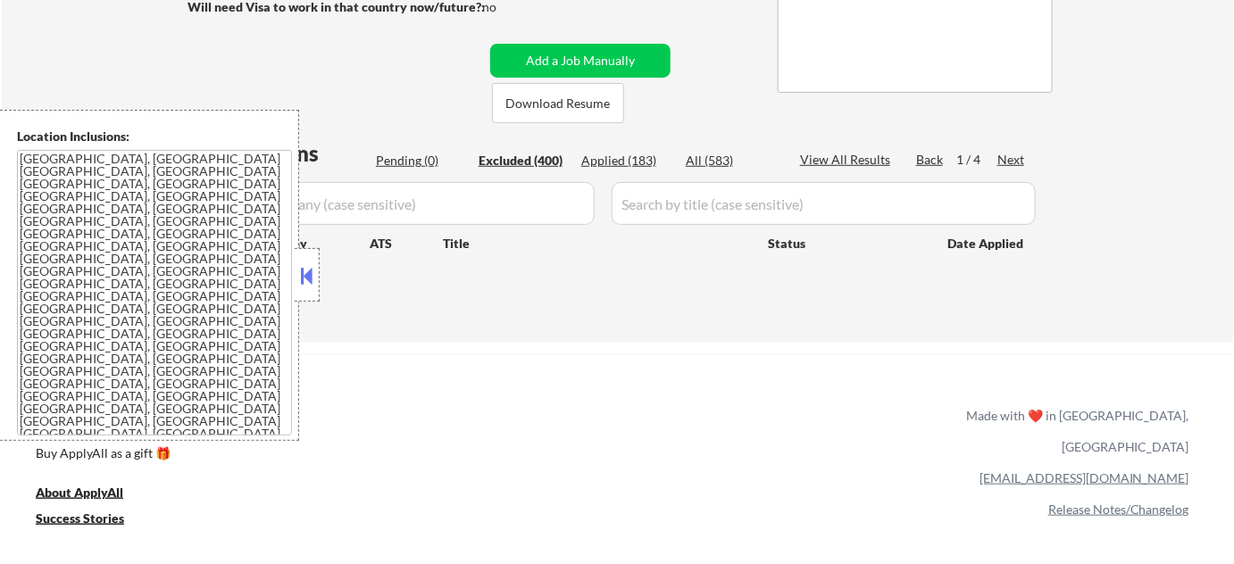
select select ""excluded__location_""
select select ""excluded__other_""
select select ""excluded__expired_""
select select ""excluded__location_""
select select ""excluded__other_""
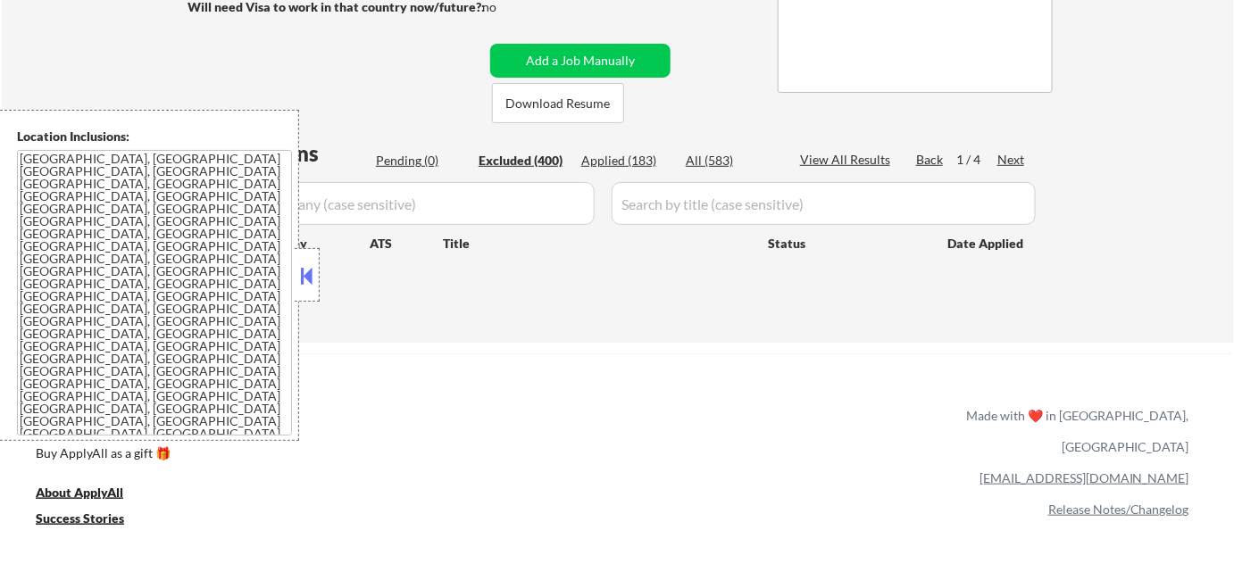
select select ""excluded__salary_""
select select ""excluded__other_""
select select ""excluded__salary_""
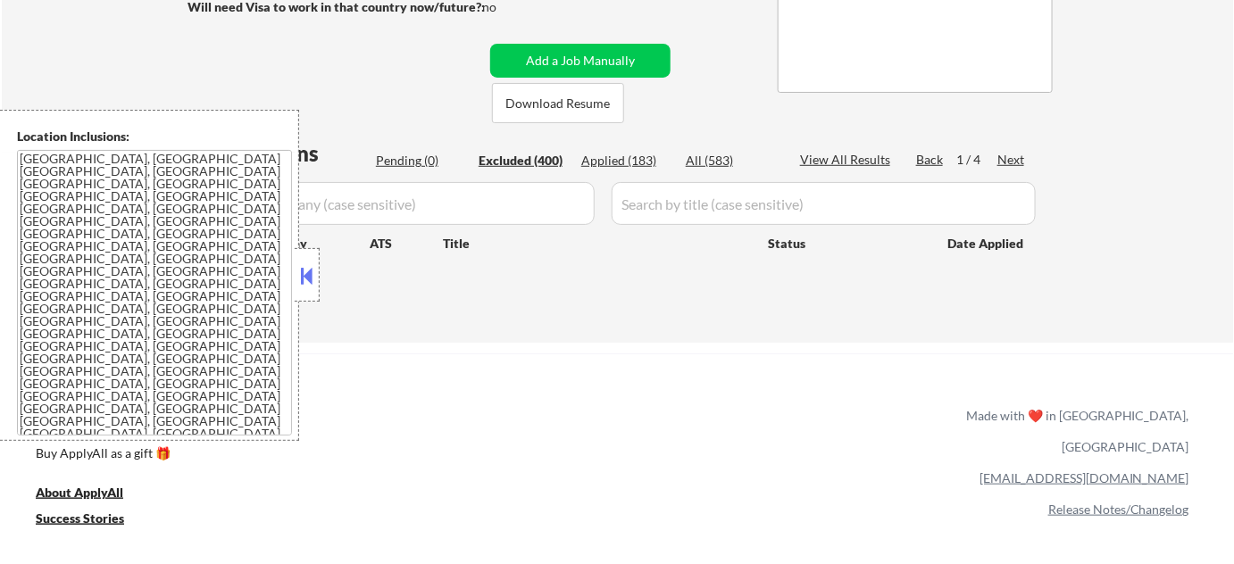
select select ""excluded__location_""
select select ""excluded__other_""
select select ""excluded__expired_""
select select ""excluded__salary_""
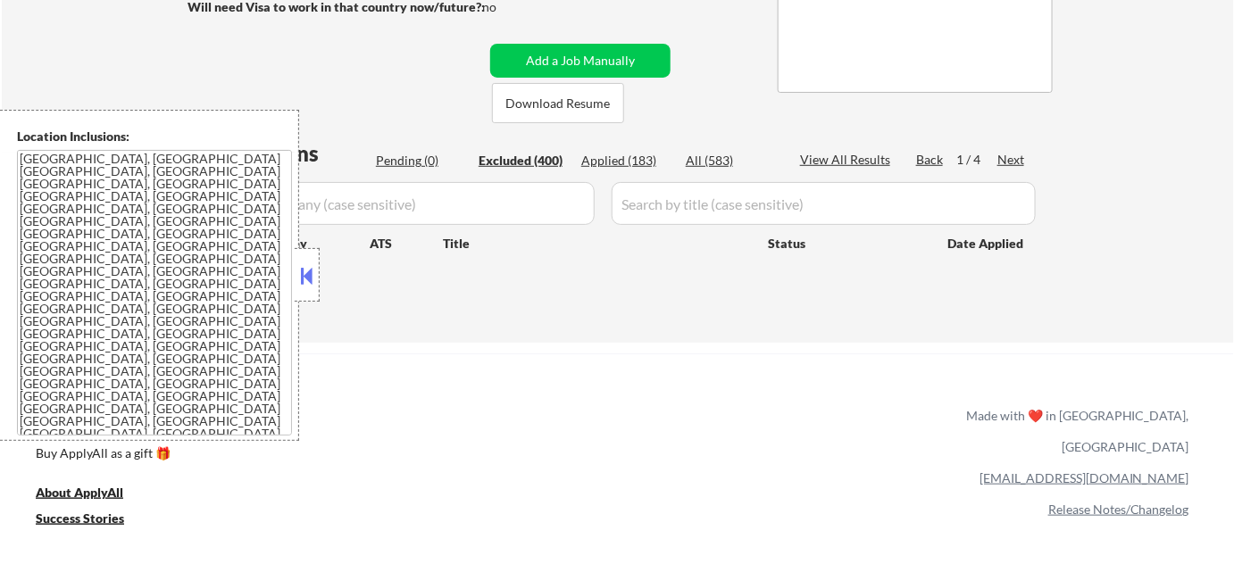
select select ""excluded__other_""
select select ""excluded__location_""
select select ""excluded__other_""
select select ""excluded__salary_""
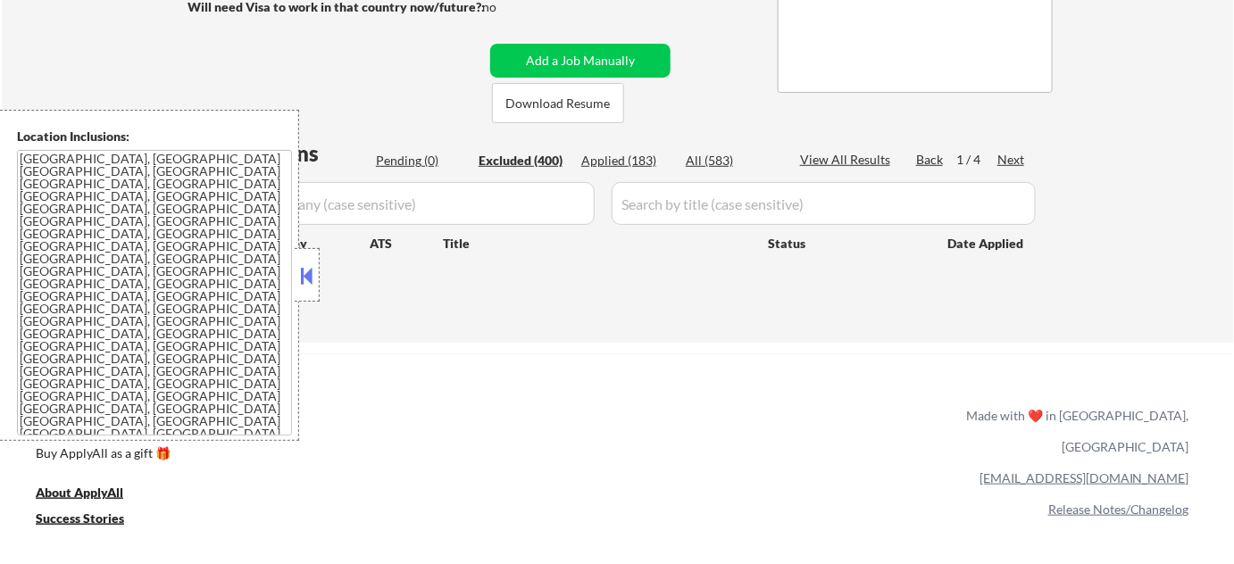
select select ""excluded__location_""
select select ""excluded__expired_""
select select ""excluded__other_""
select select ""excluded__expired_""
select select ""excluded__other_""
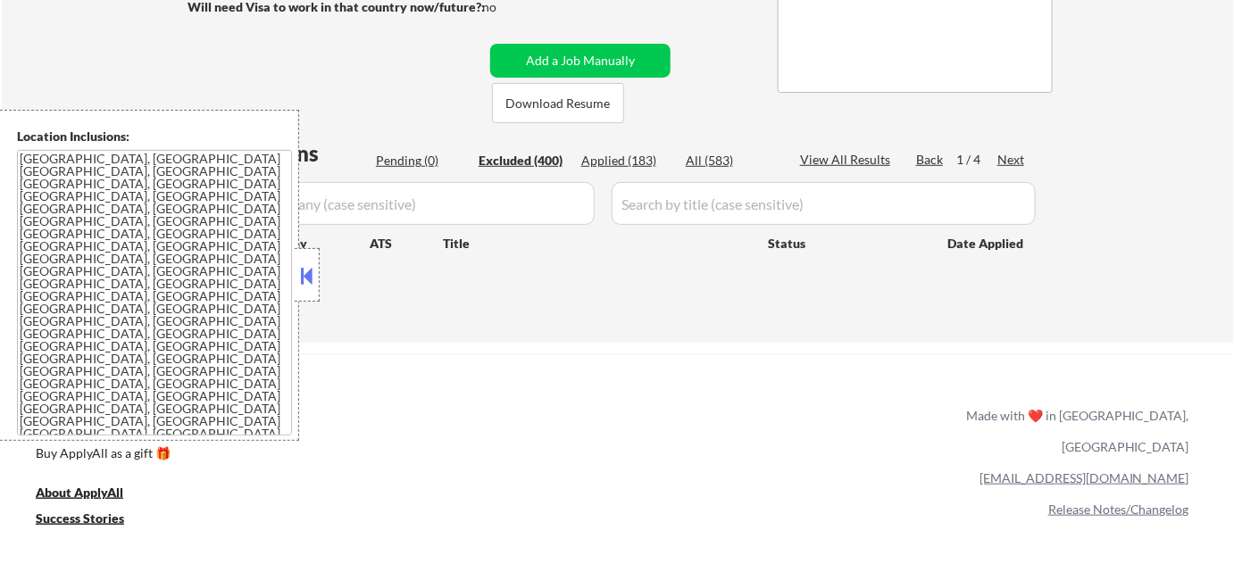
select select ""excluded__salary_""
select select ""excluded__location_""
select select ""excluded""
select select ""excluded__expired_""
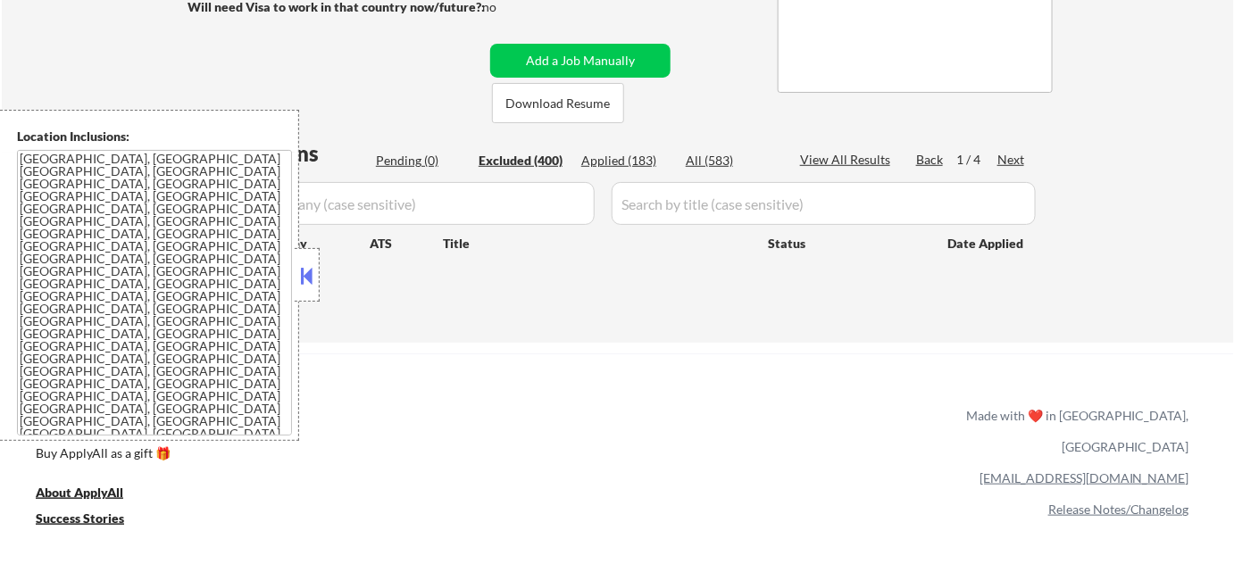
select select ""excluded__location_""
select select ""excluded__salary_""
select select ""excluded__expired_""
select select ""excluded__salary_""
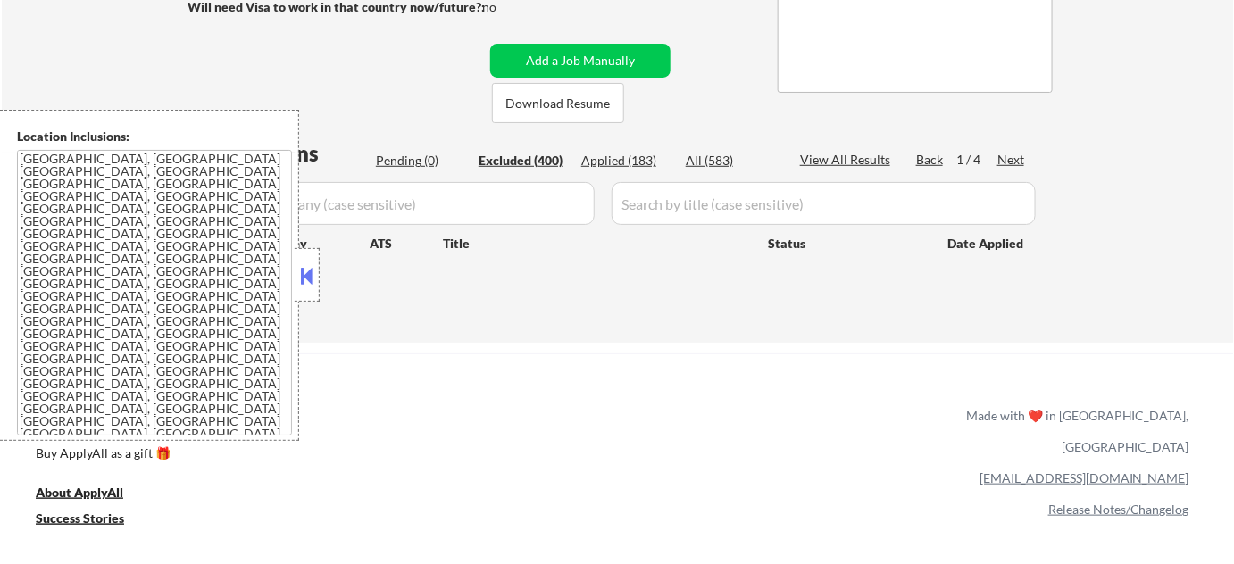
select select ""excluded__salary_""
select select ""excluded__other_""
select select ""excluded__bad_match_""
select select ""excluded__salary_""
select select ""excluded__other_""
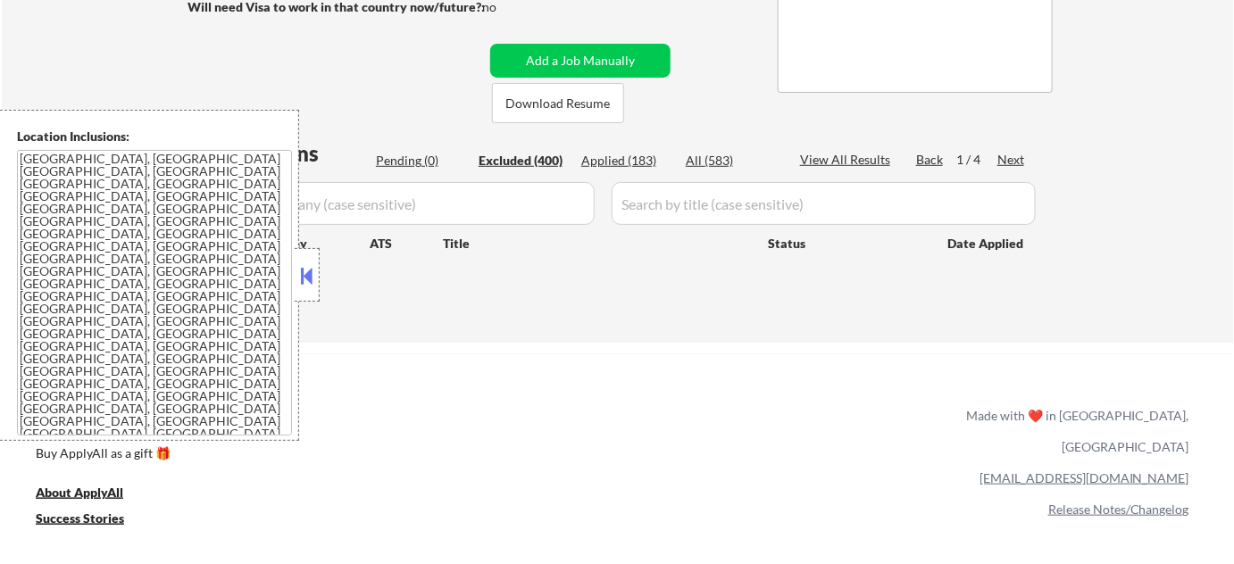
select select ""excluded__other_""
select select ""excluded__location_""
select select ""excluded__other_""
select select ""excluded__salary_""
select select ""excluded__other_""
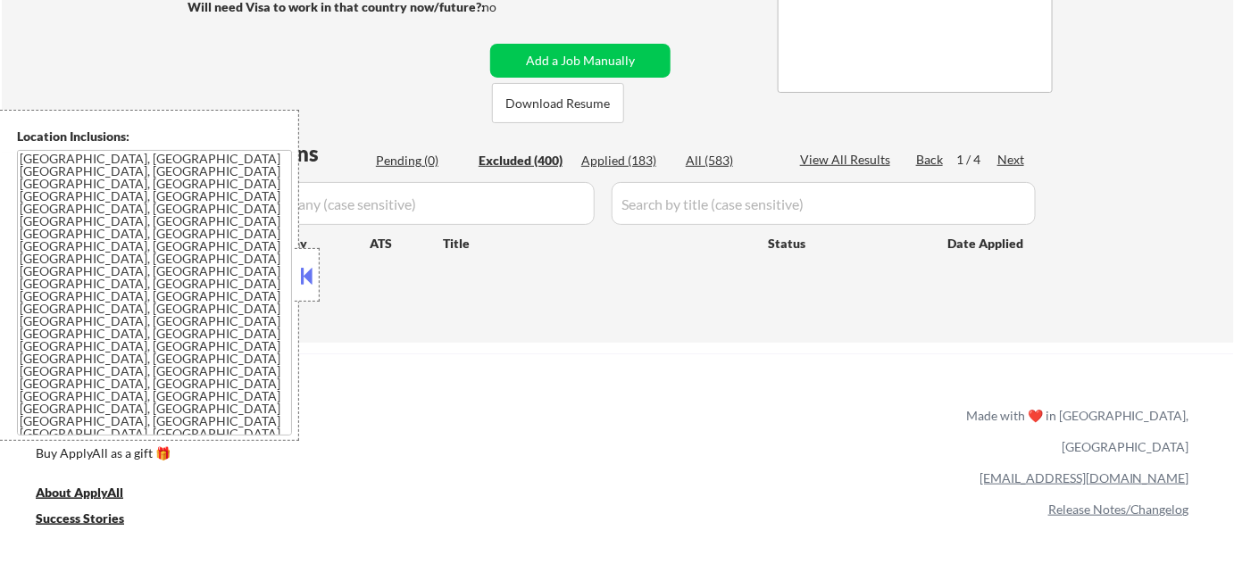
select select ""excluded__expired_""
select select ""excluded__other_""
select select ""excluded__expired_""
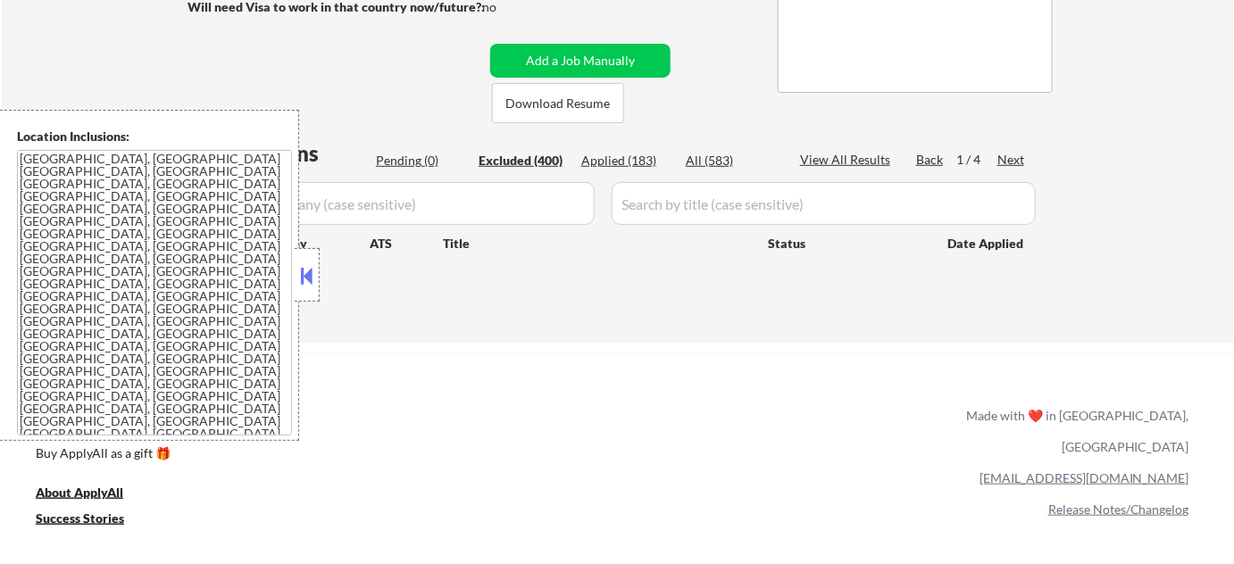
select select ""excluded__bad_match_""
select select ""excluded__expired_""
select select ""excluded__salary_""
select select ""excluded__other_""
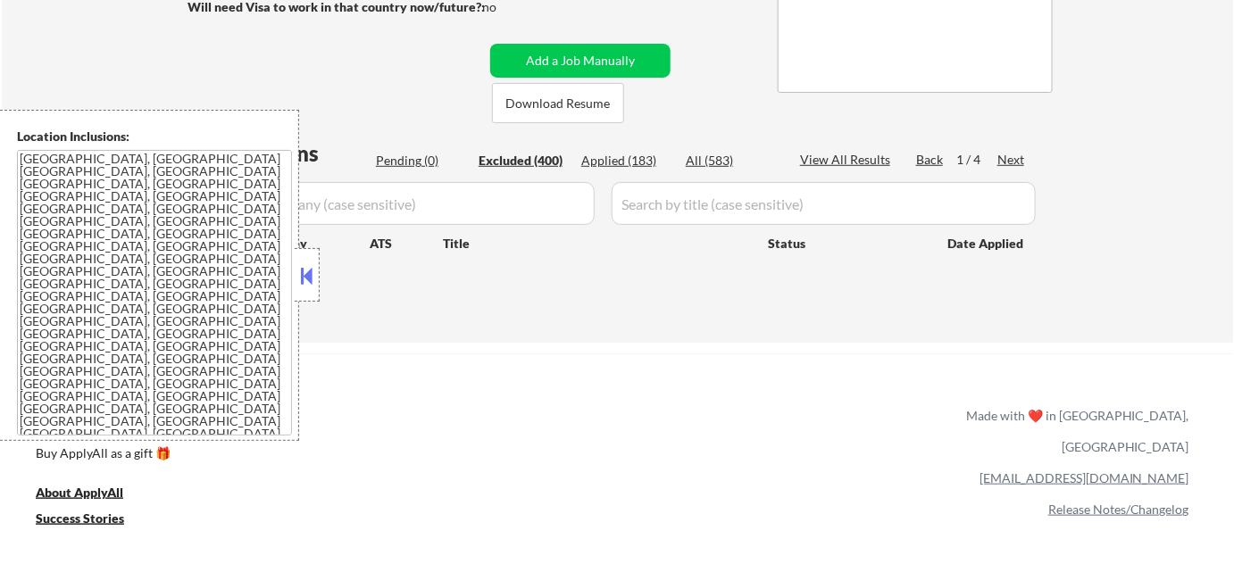
select select ""excluded__location_""
select select ""excluded__other_""
select select ""excluded__bad_match_""
select select ""excluded__expired_""
select select ""excluded__other_""
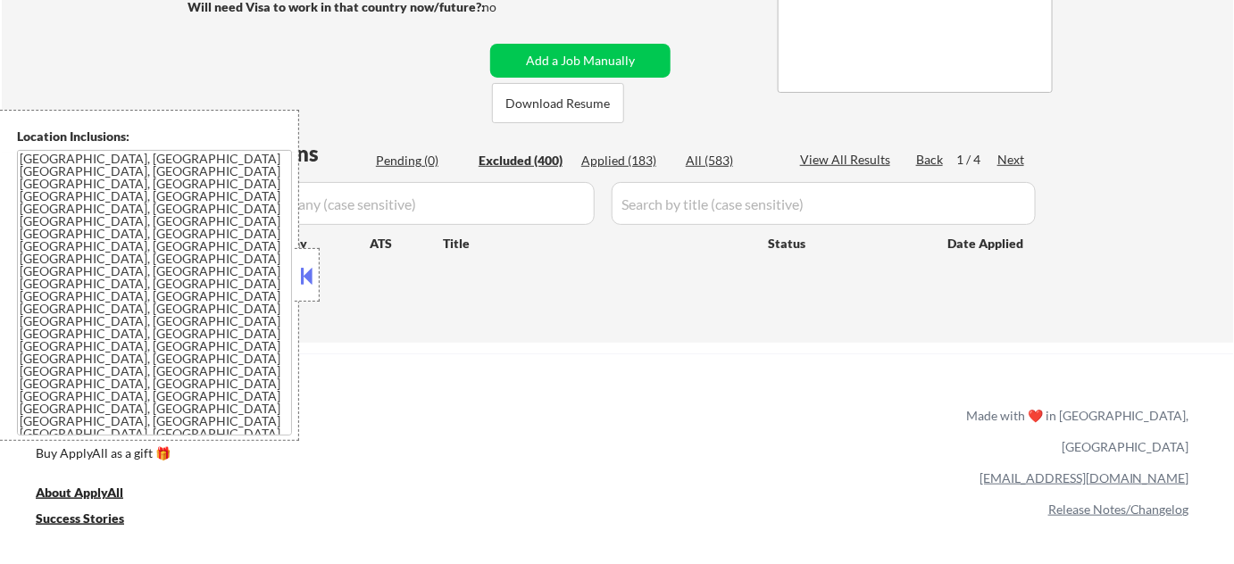
select select ""excluded__other_""
select select ""excluded__expired_""
select select ""excluded__location_""
select select ""excluded__salary_""
select select ""excluded__location_""
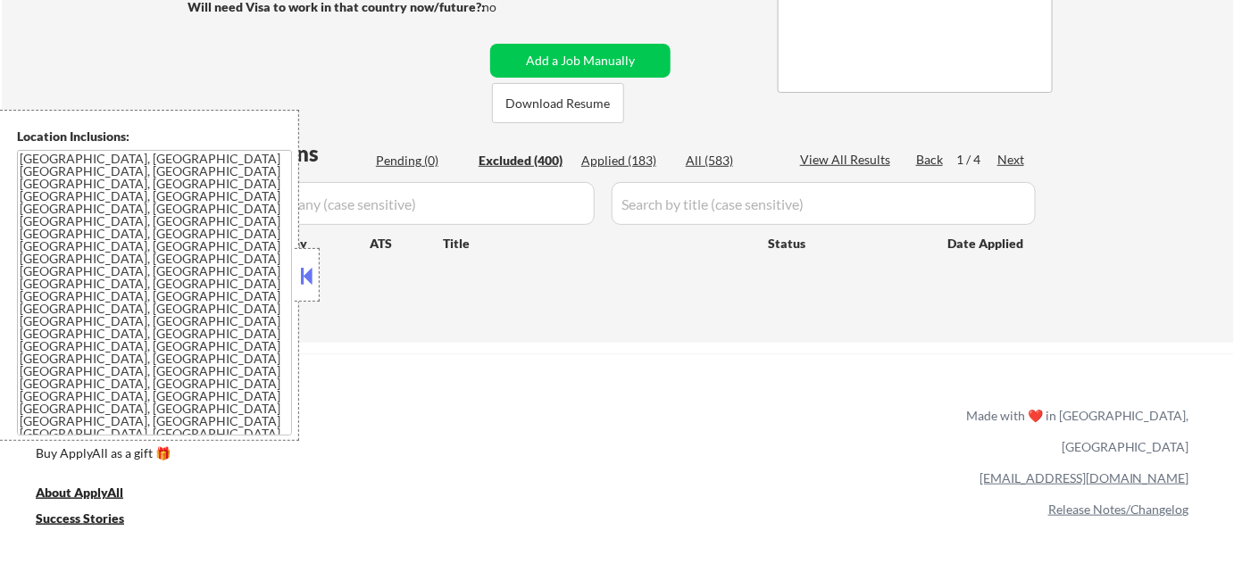
select select ""excluded__salary_""
select select ""excluded__other_""
select select ""excluded__expired_""
select select ""excluded__other_""
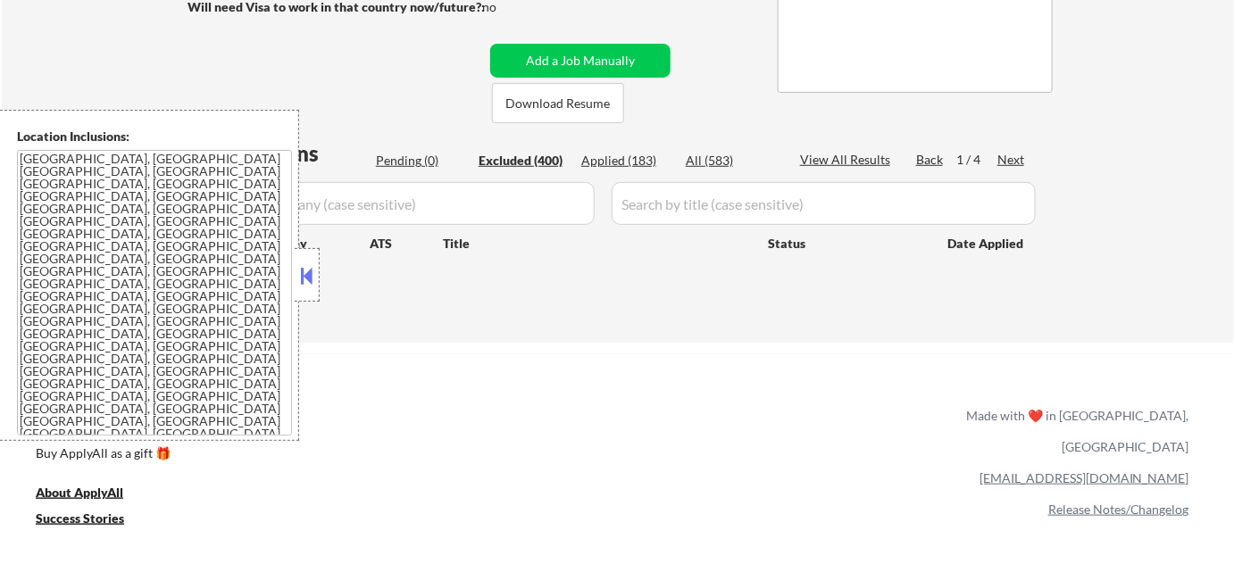
select select ""excluded__other_""
select select ""excluded__location_""
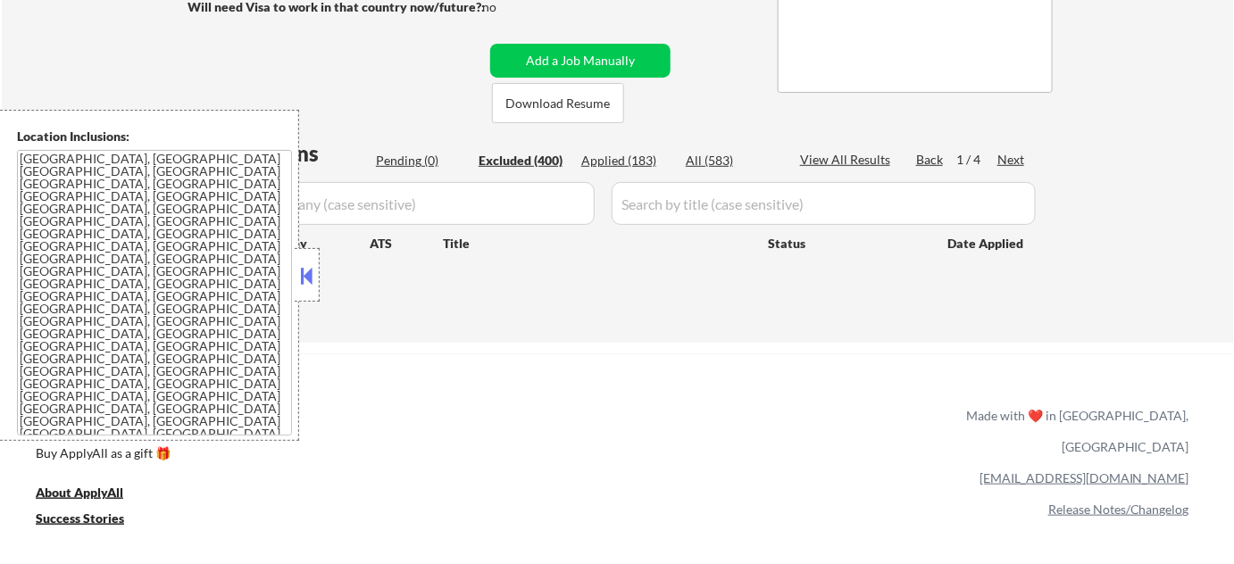
select select ""excluded__other_""
select select ""excluded""
select select ""excluded__other_""
select select ""excluded__salary_""
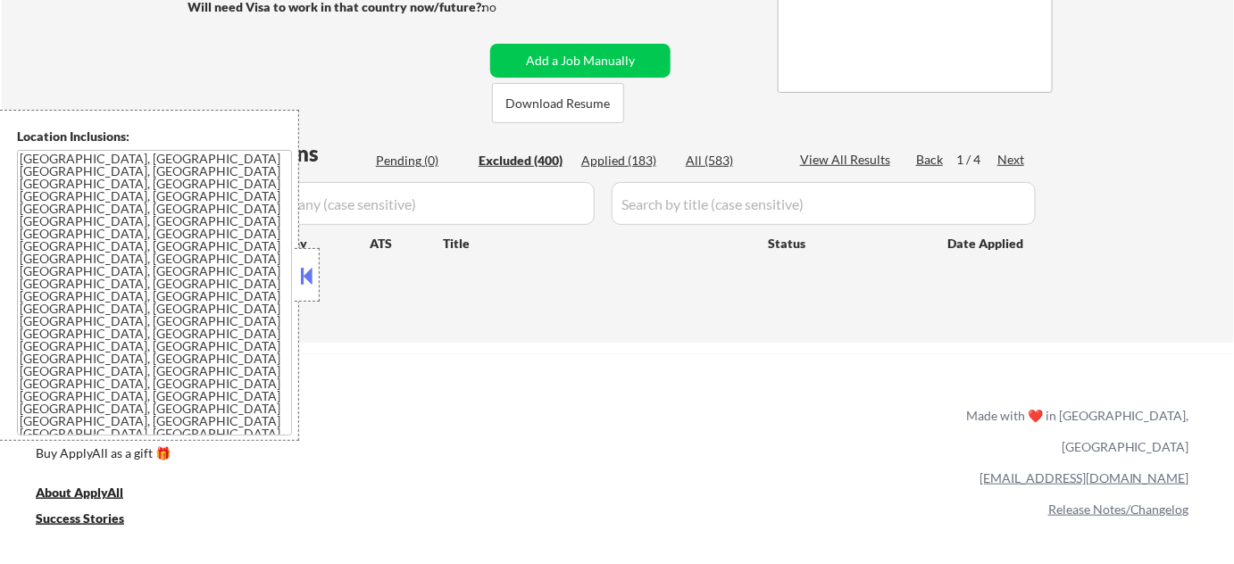
select select ""excluded__salary_""
select select ""excluded__other_""
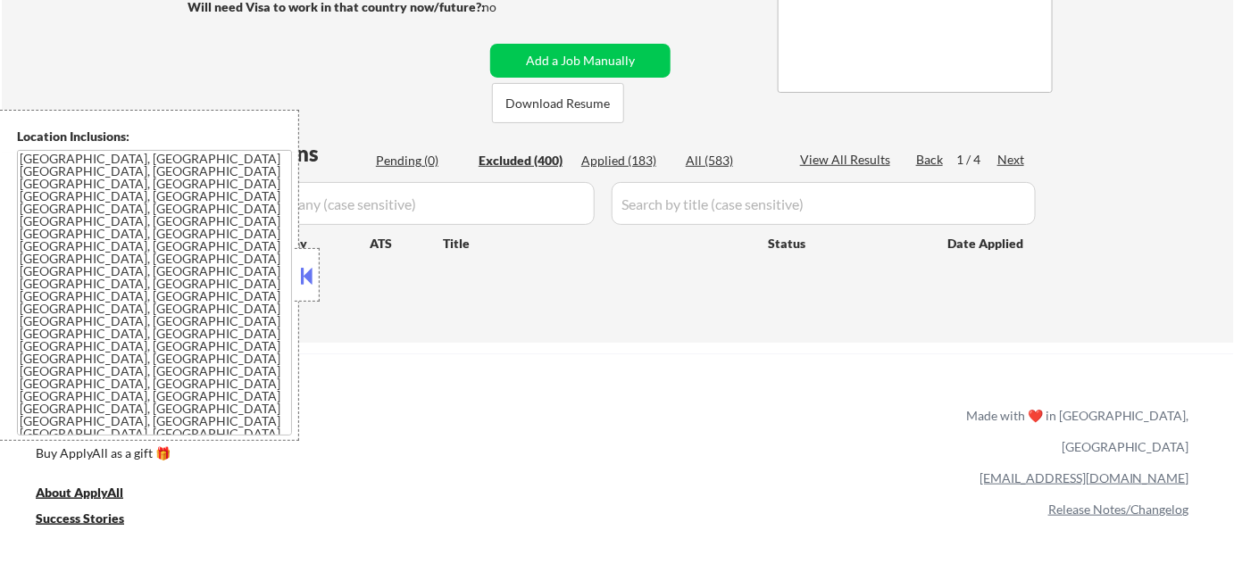
select select ""excluded__other_""
select select ""excluded__expired_""
select select ""excluded__salary_""
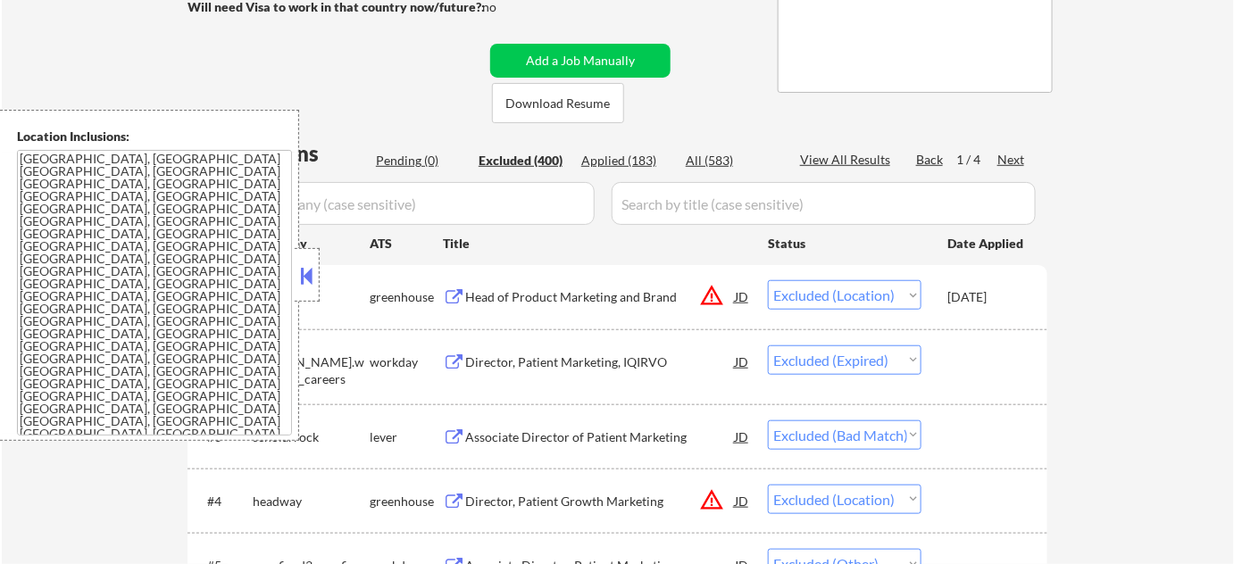
drag, startPoint x: 306, startPoint y: 280, endPoint x: 383, endPoint y: 273, distance: 77.1
click at [307, 280] on button at bounding box center [307, 275] width 20 height 27
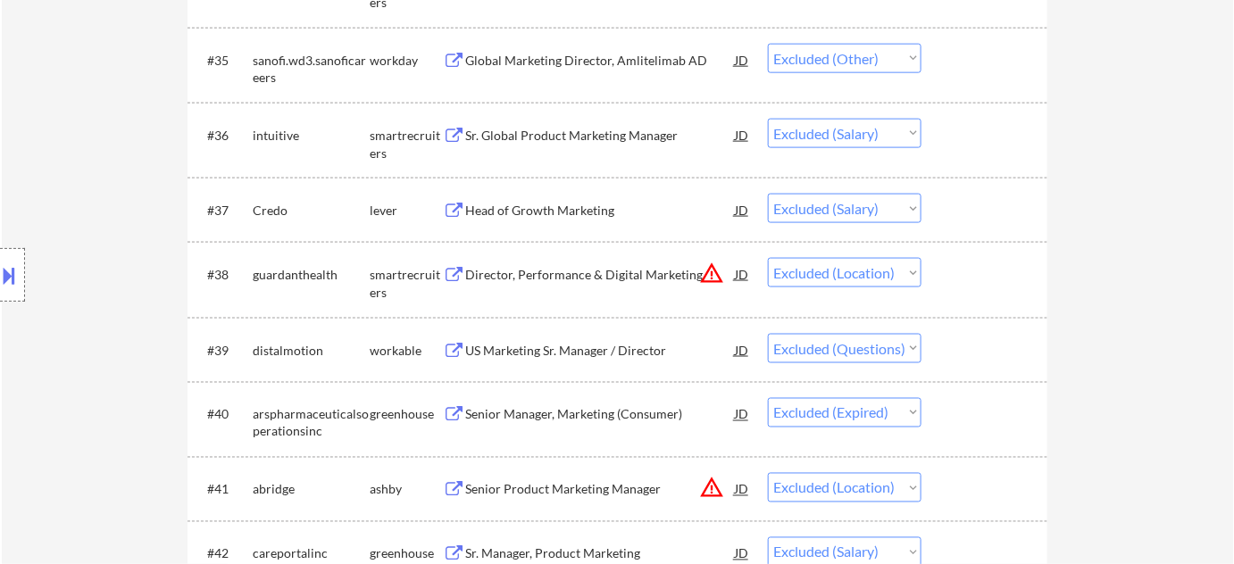
scroll to position [3106, 0]
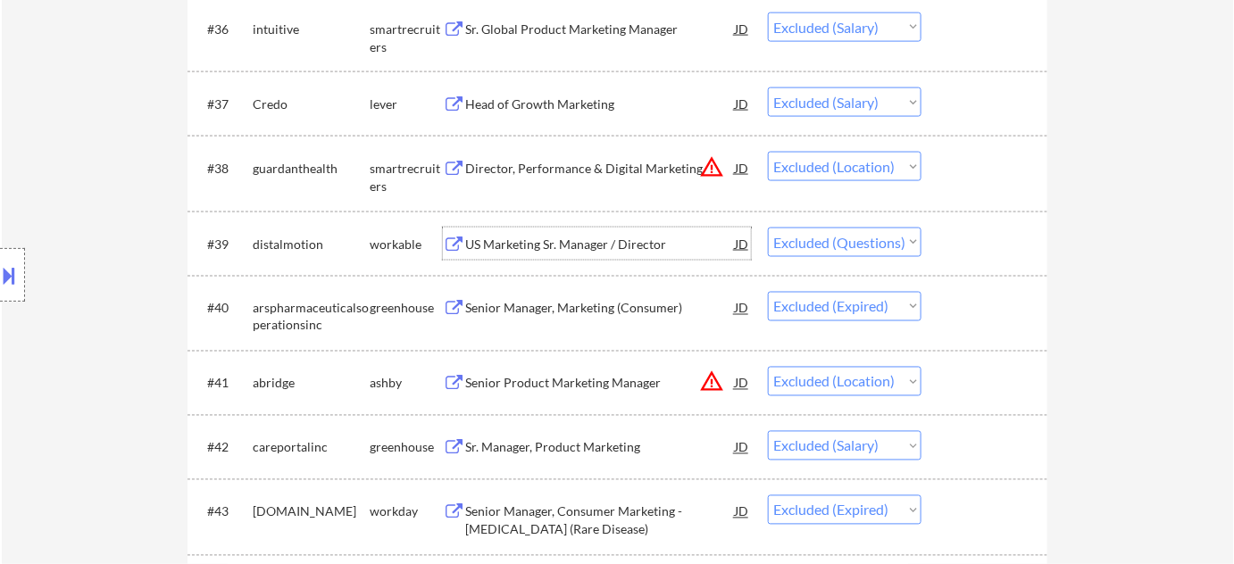
click at [607, 232] on div "US Marketing Sr. Manager / Director" at bounding box center [600, 244] width 270 height 32
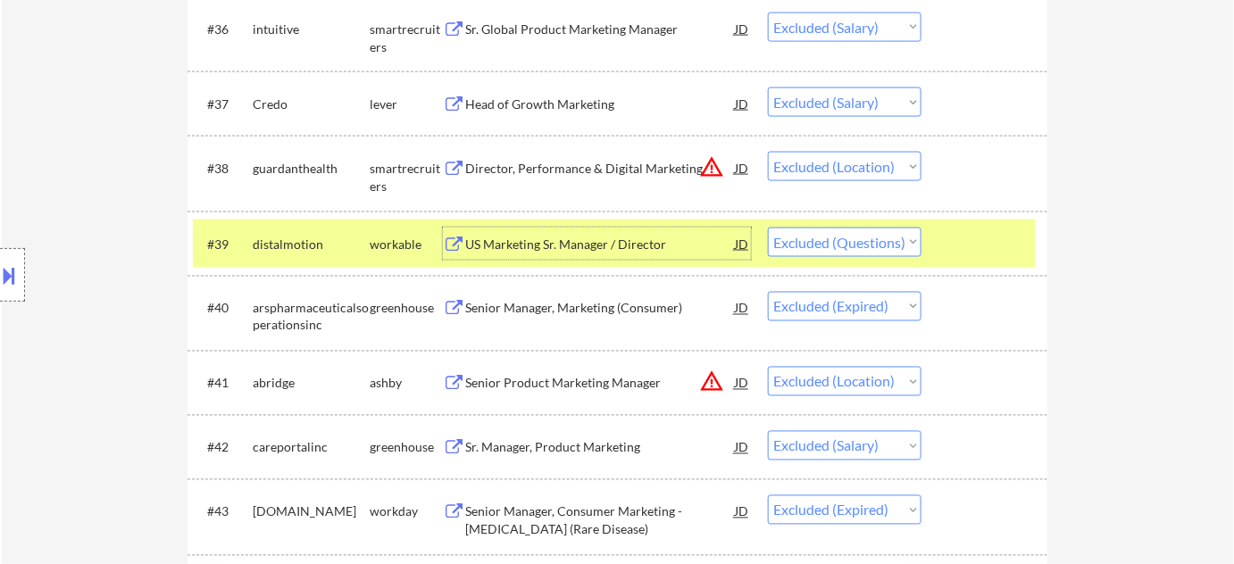
click at [859, 246] on select "Choose an option... Pending Applied Excluded (Questions) Excluded (Expired) Exc…" at bounding box center [845, 242] width 154 height 29
select select ""excluded__expired_""
click at [768, 228] on select "Choose an option... Pending Applied Excluded (Questions) Excluded (Expired) Exc…" at bounding box center [845, 242] width 154 height 29
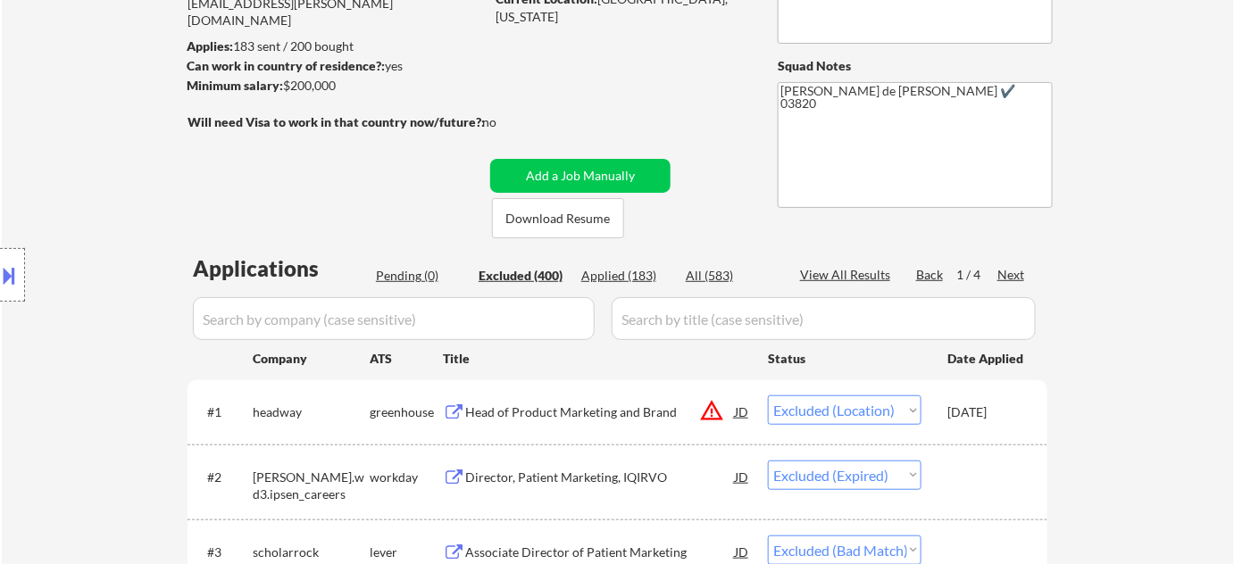
scroll to position [156, 0]
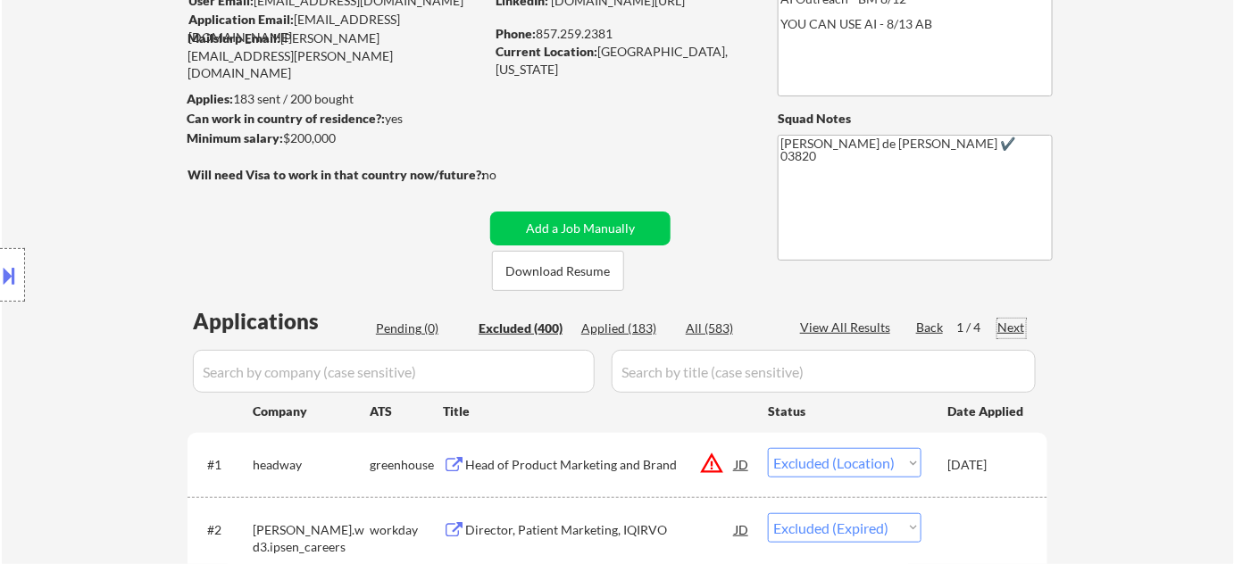
click at [1005, 324] on div "Next" at bounding box center [1011, 328] width 29 height 18
select select ""excluded__other_""
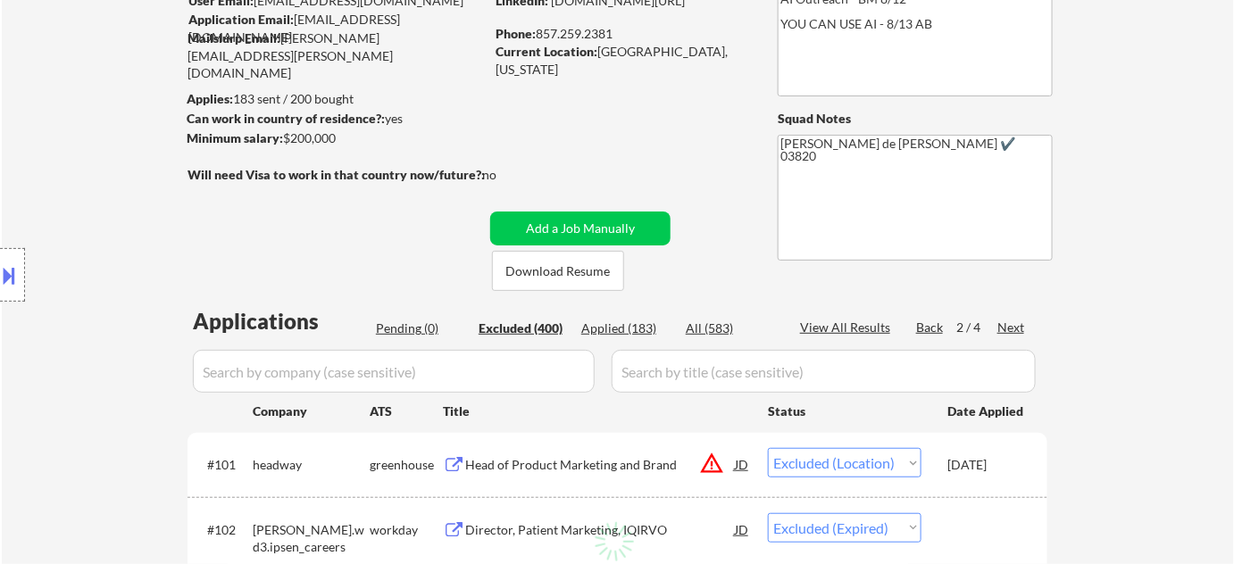
select select ""excluded__salary_""
select select ""excluded__other_""
select select ""excluded__expired_""
select select ""excluded__other_""
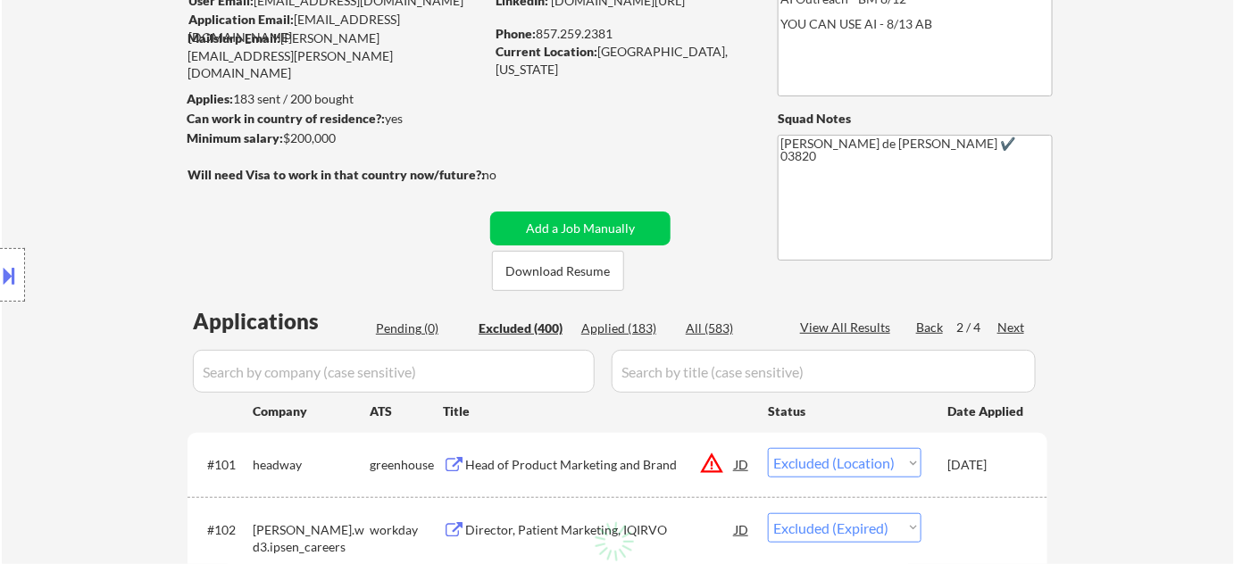
select select ""excluded__salary_""
select select ""excluded__other_""
select select ""excluded__salary_""
select select ""excluded__expired_""
select select ""excluded__other_""
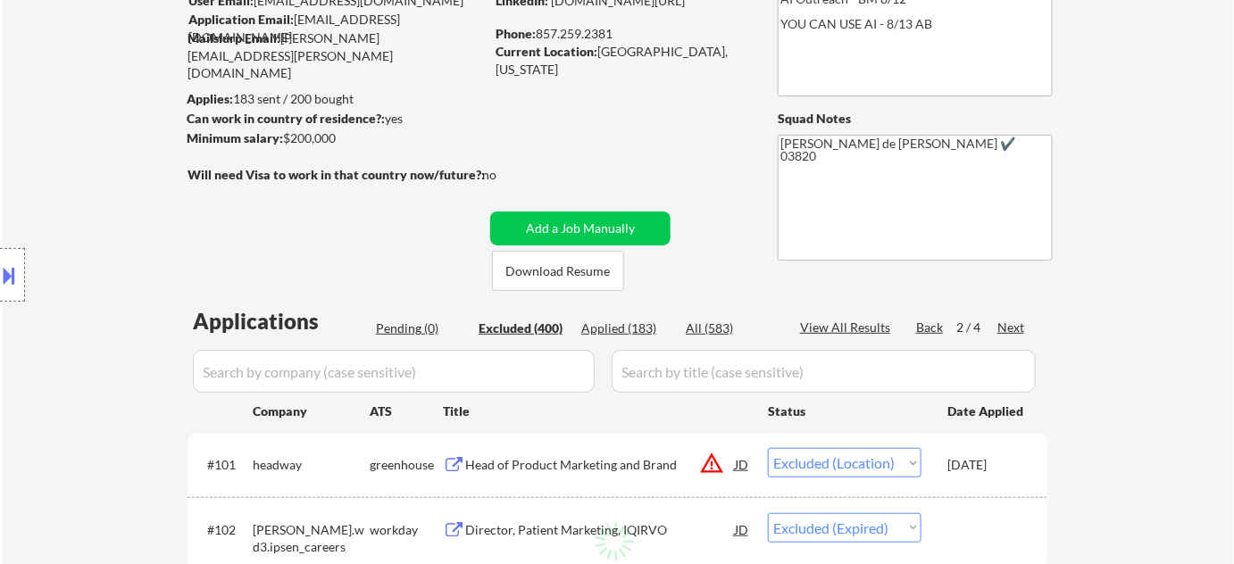
select select ""excluded__salary_""
select select ""excluded__other_""
select select ""excluded__expired_""
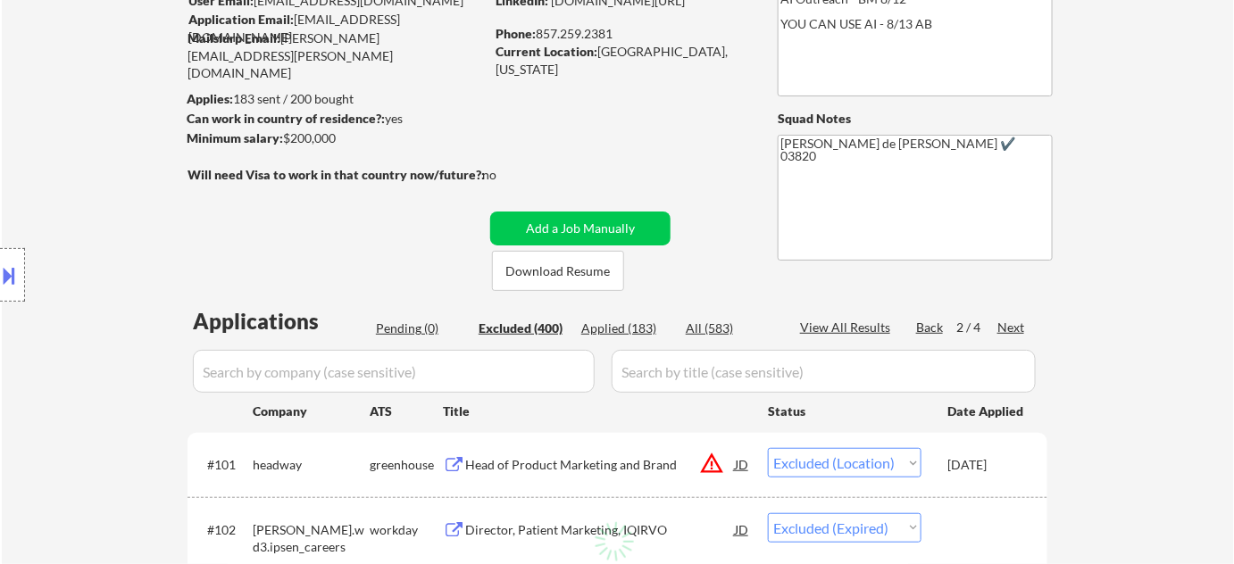
select select ""excluded__expired_""
select select ""excluded__other_""
select select ""excluded__expired_""
select select ""excluded""
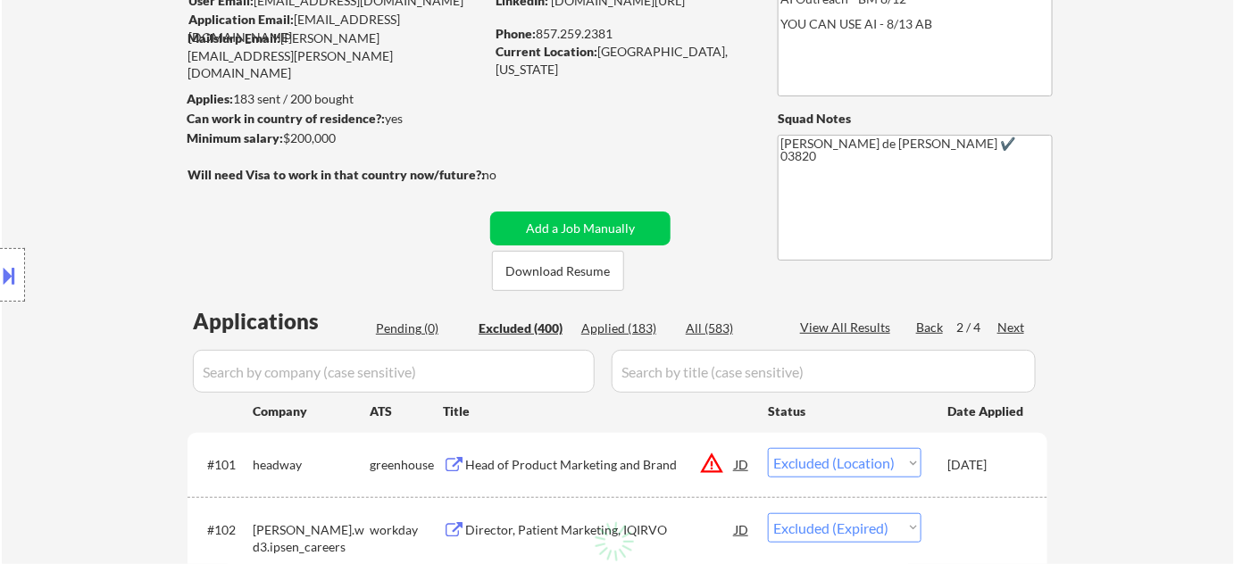
select select ""excluded__other_""
select select ""excluded""
select select ""excluded__expired_""
select select ""excluded__other_""
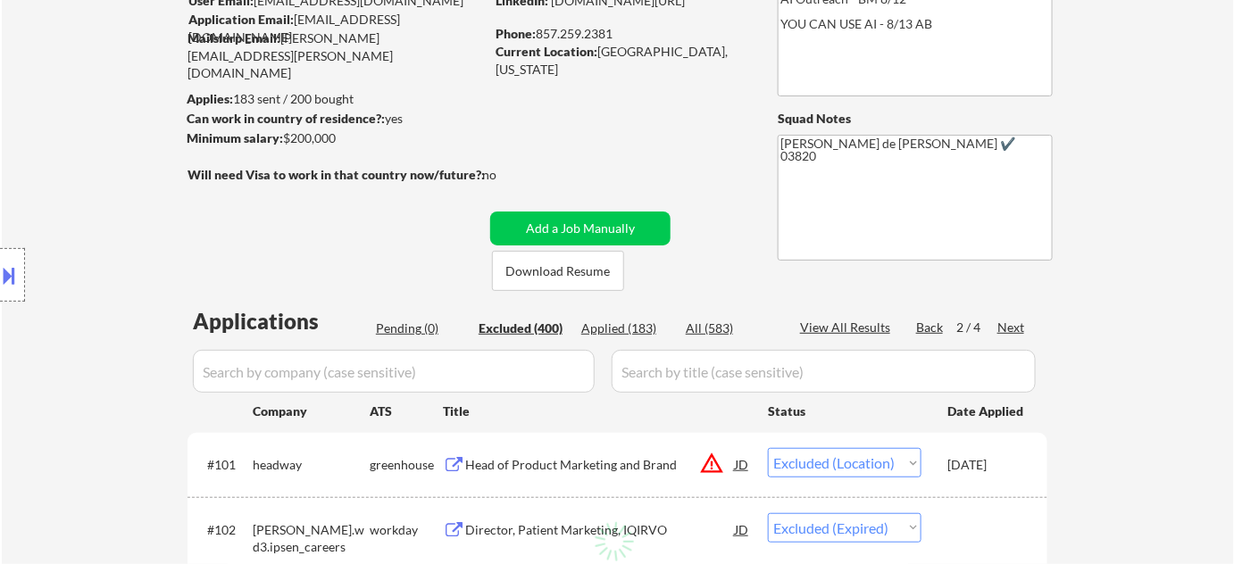
select select ""excluded""
select select ""excluded__other_""
select select ""excluded__salary_""
select select ""excluded__other_""
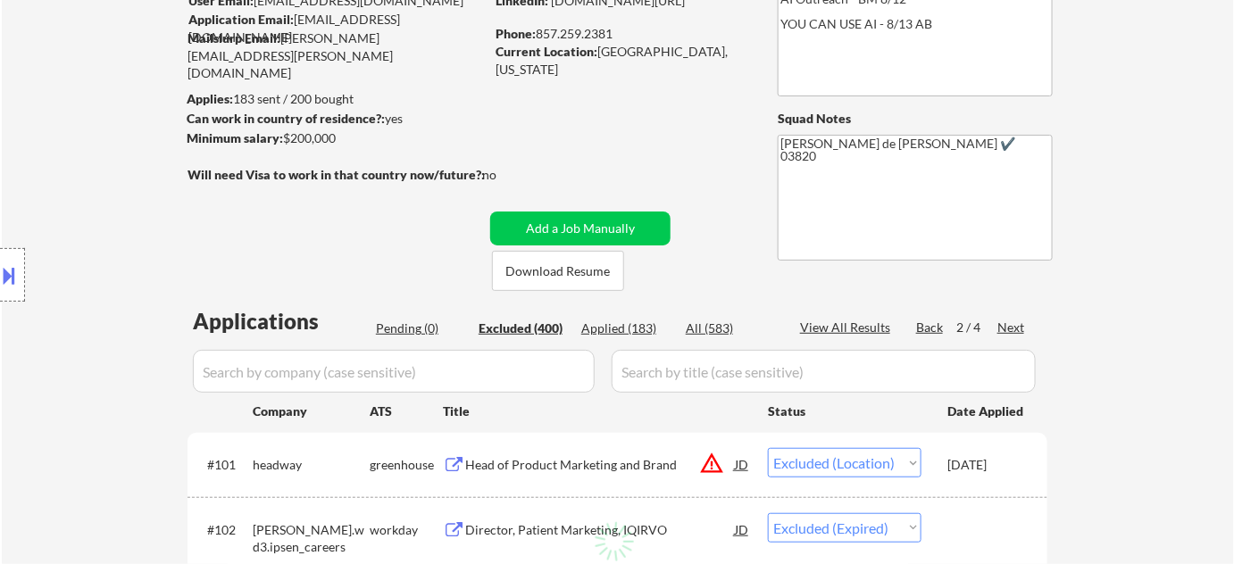
select select ""excluded__other_""
select select ""excluded__salary_""
select select ""excluded__other_""
select select ""excluded__expired_""
select select ""excluded__location_""
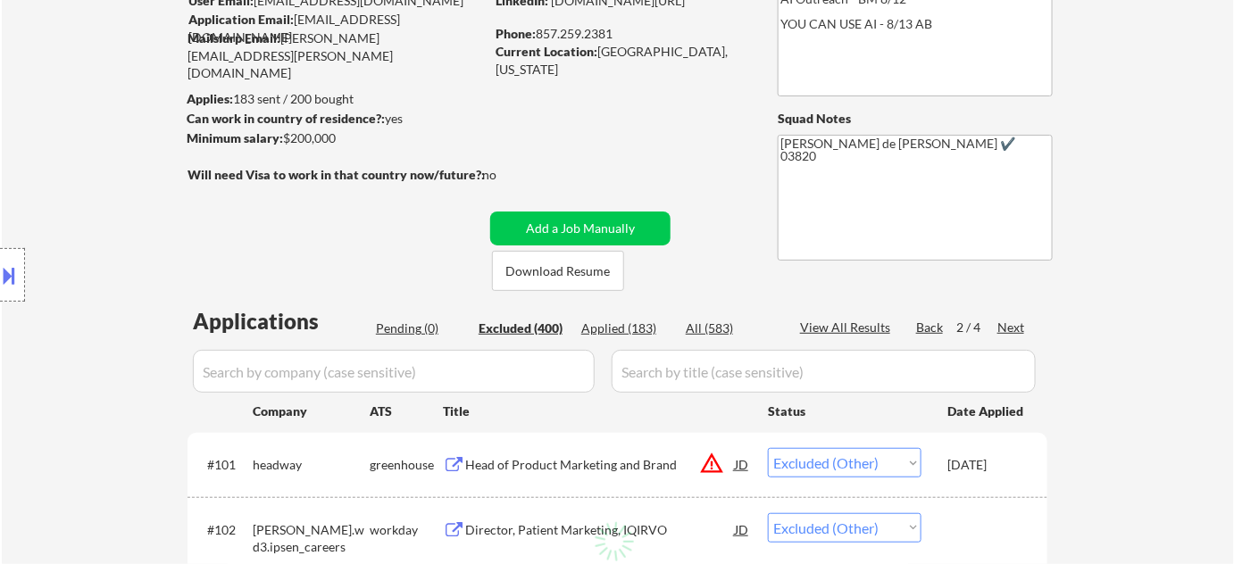
select select ""excluded__other_""
select select ""excluded__location_""
select select ""excluded__other_""
select select ""excluded__salary_""
select select ""excluded""
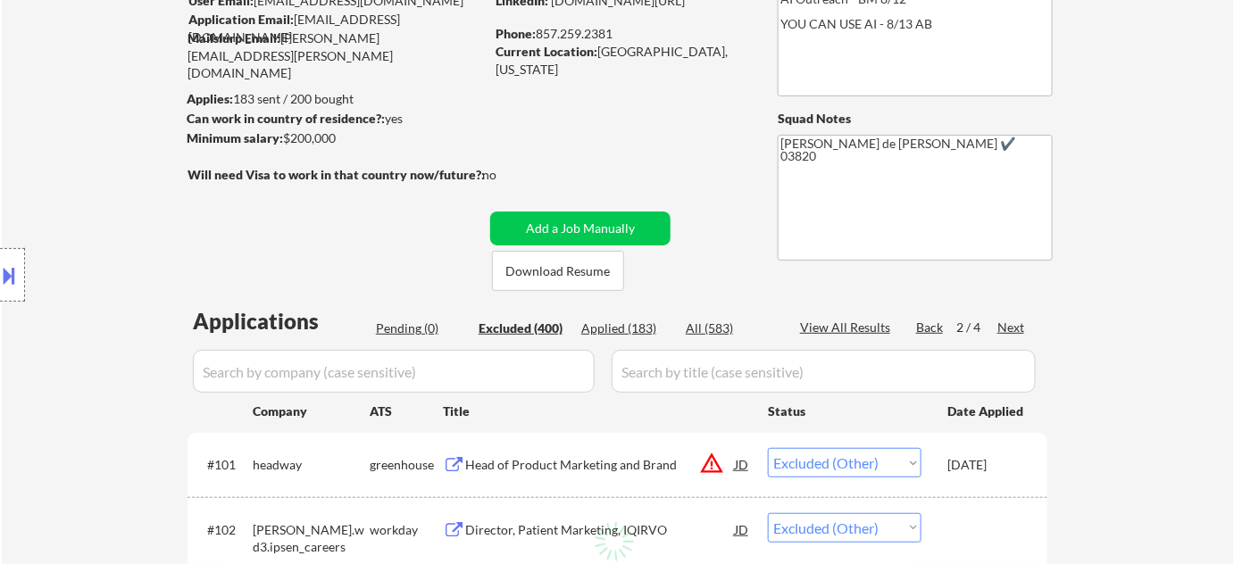
select select ""excluded__salary_""
select select ""excluded__other_""
select select ""excluded__salary_""
select select ""excluded__other_""
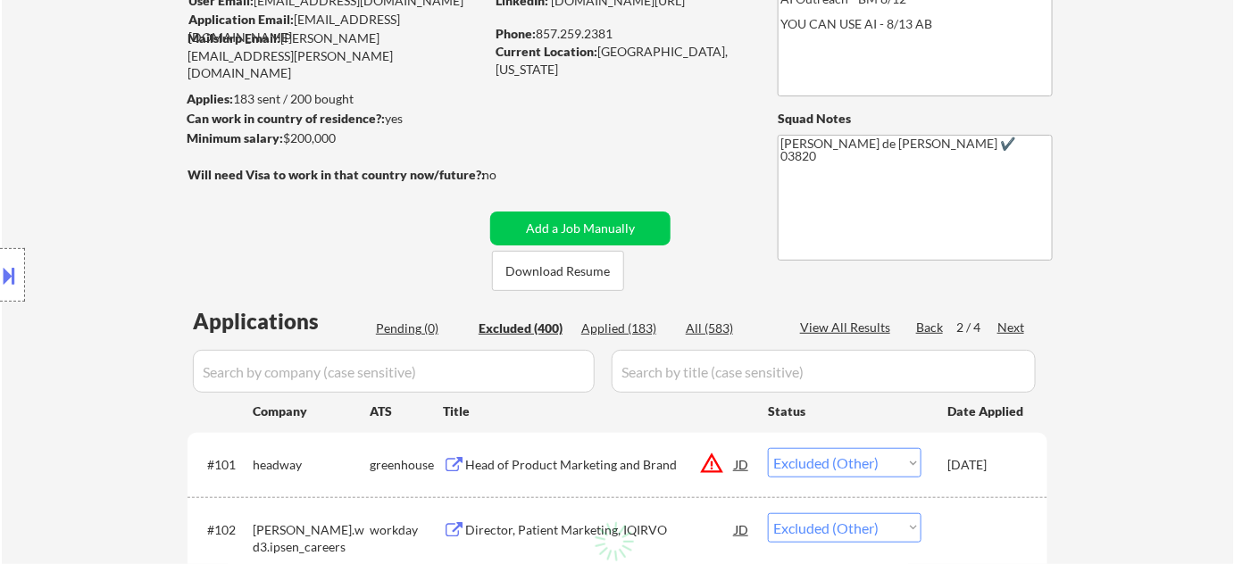
select select ""excluded__other_""
select select ""excluded__salary_""
select select ""excluded__other_""
select select ""excluded__salary_""
select select ""excluded__location_""
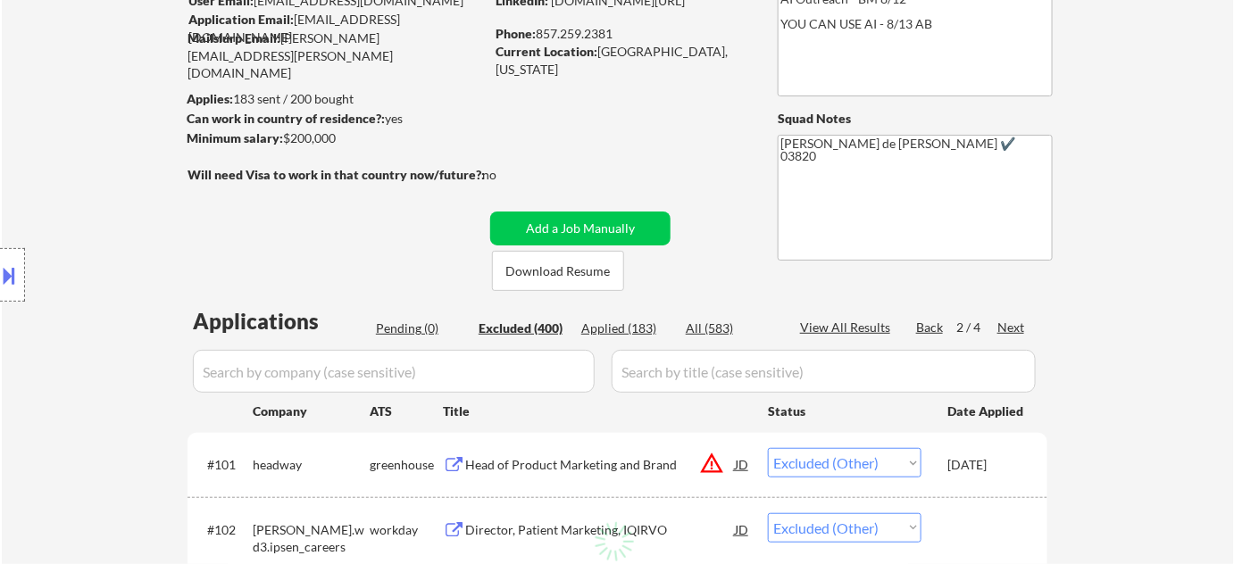
select select ""excluded__other_""
select select ""excluded__bad_match_""
select select ""excluded__salary_""
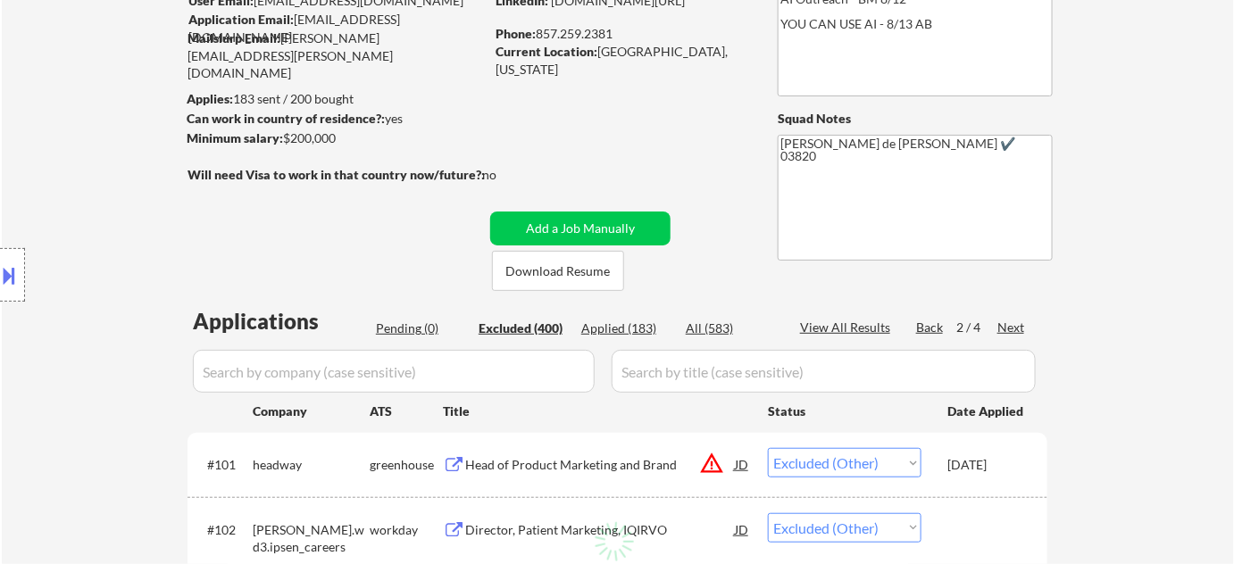
select select ""excluded__salary_""
select select ""excluded__expired_""
select select ""excluded__other_""
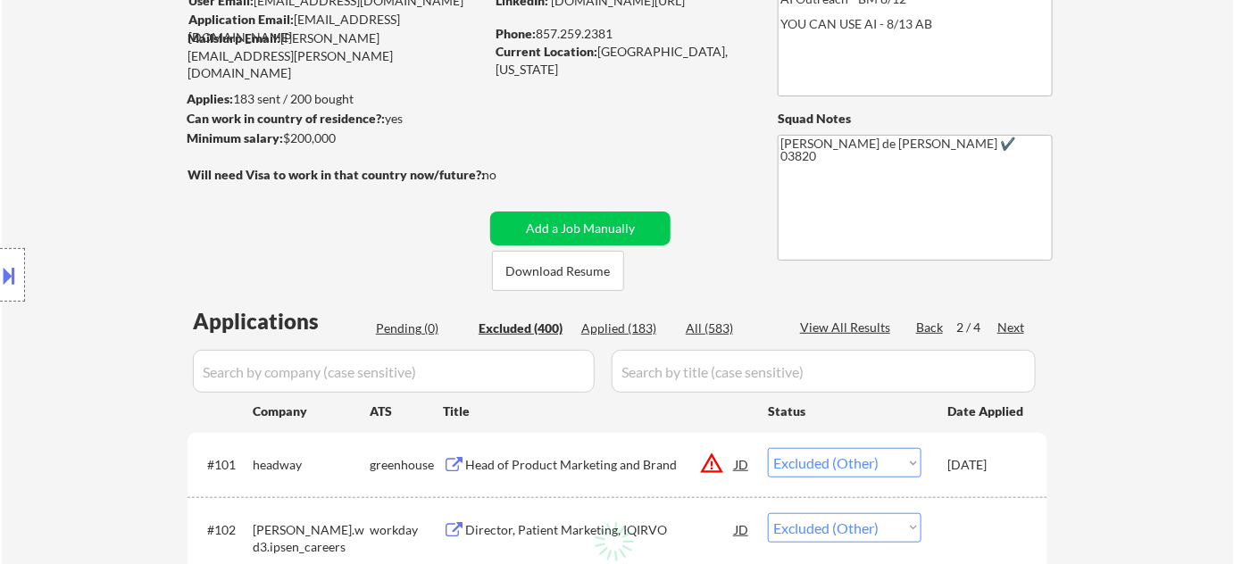
select select ""excluded__salary_""
select select ""excluded__other_""
select select ""excluded__salary_""
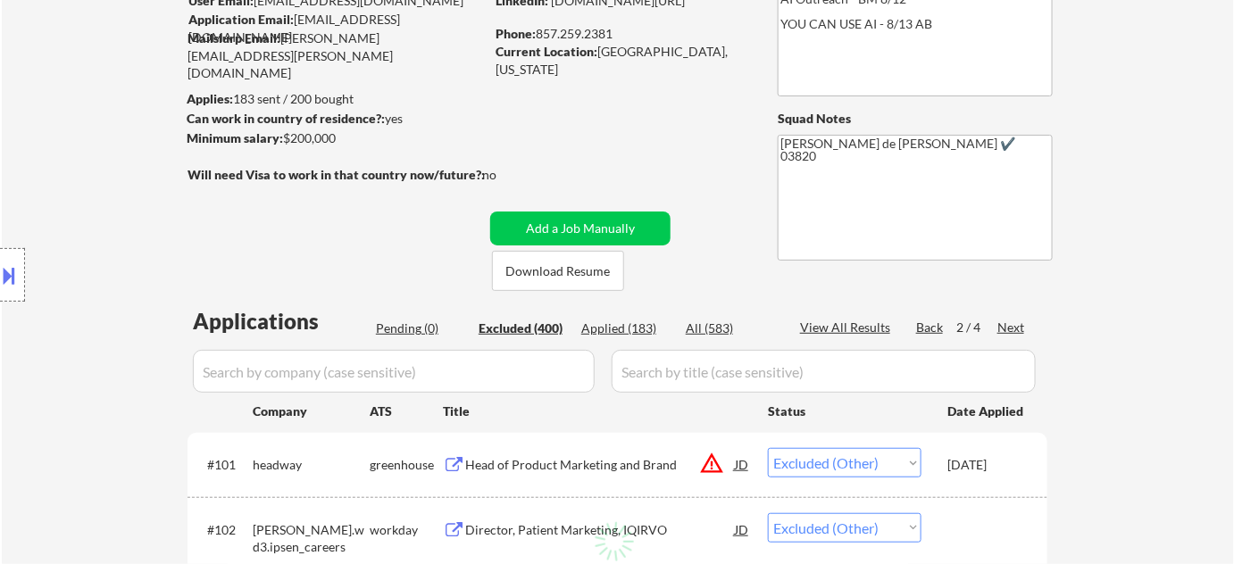
select select ""excluded__salary_""
select select ""excluded__expired_""
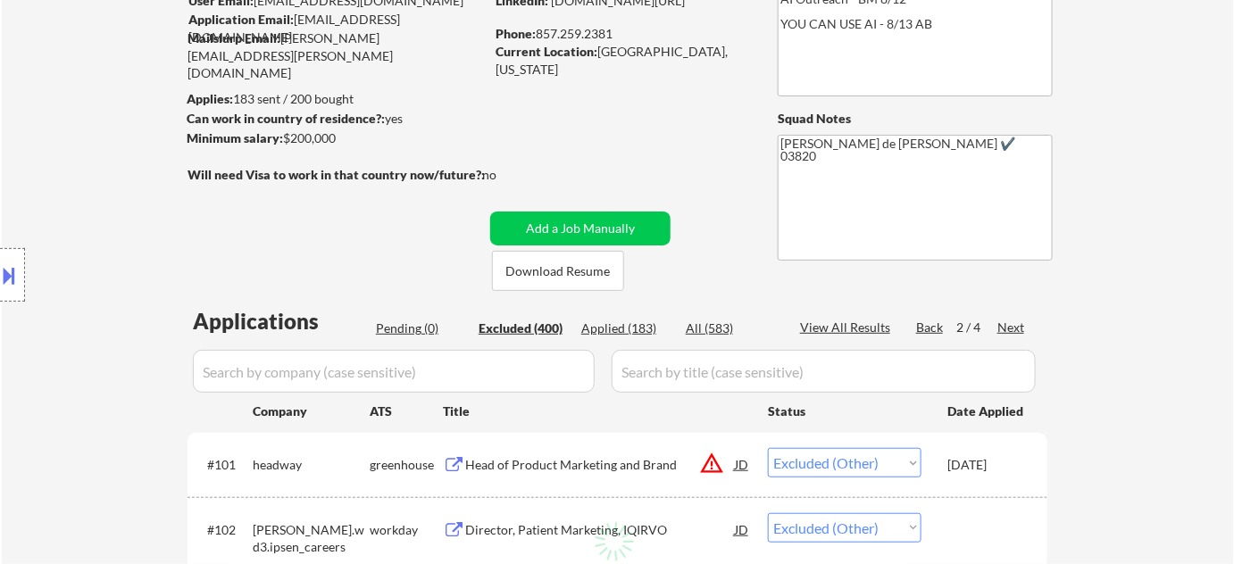
select select ""excluded__salary_""
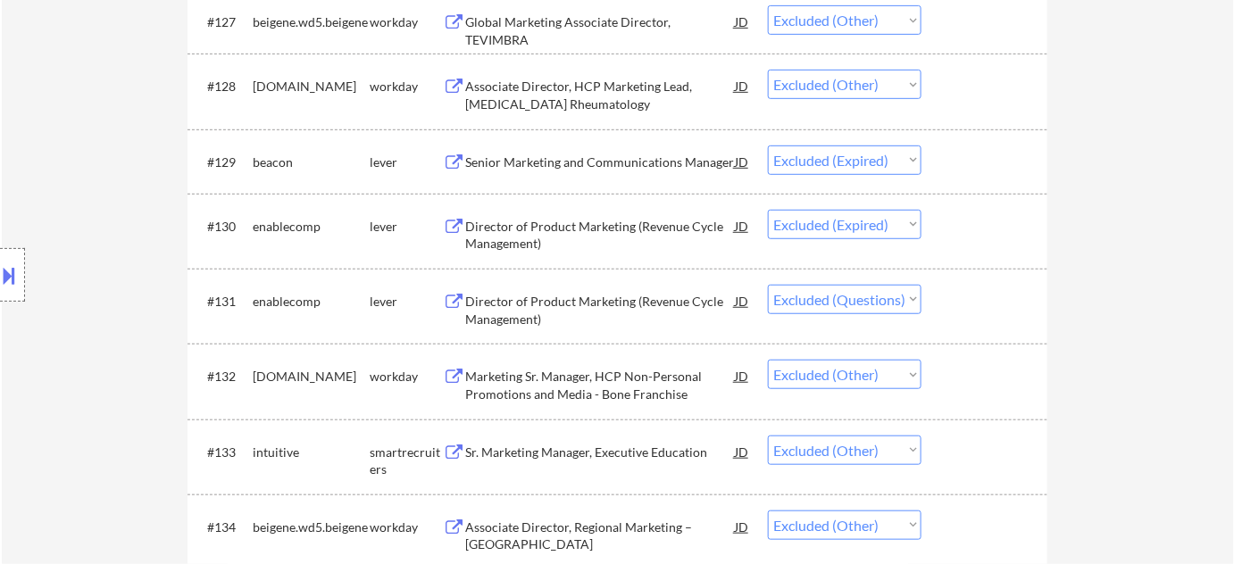
scroll to position [2561, 0]
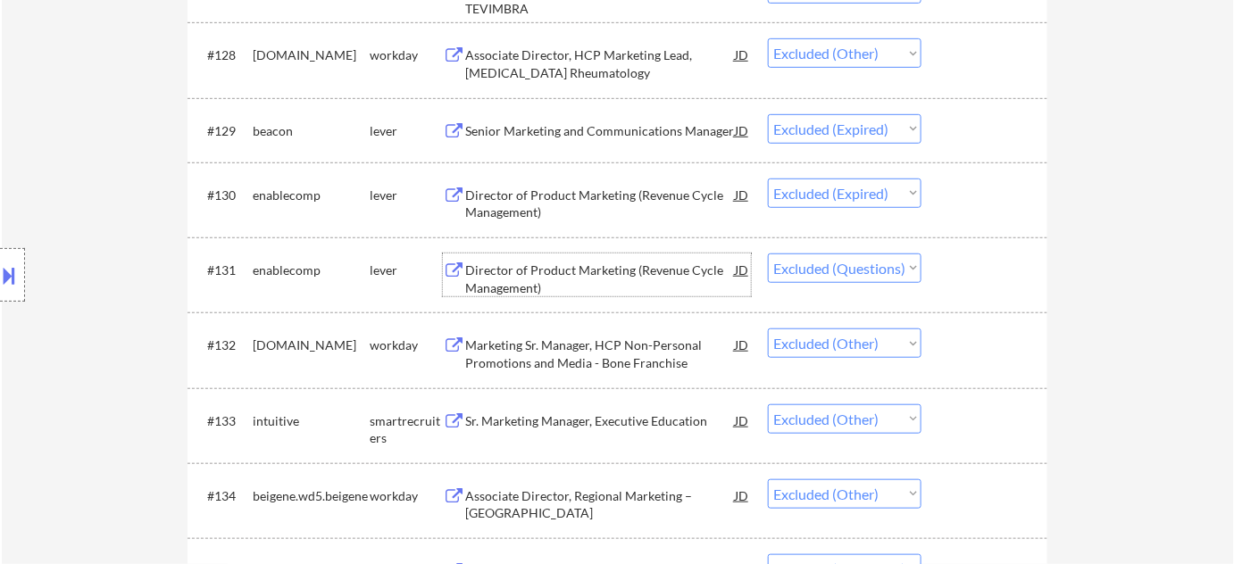
click at [505, 282] on div "Director of Product Marketing (Revenue Cycle Management)" at bounding box center [600, 279] width 270 height 35
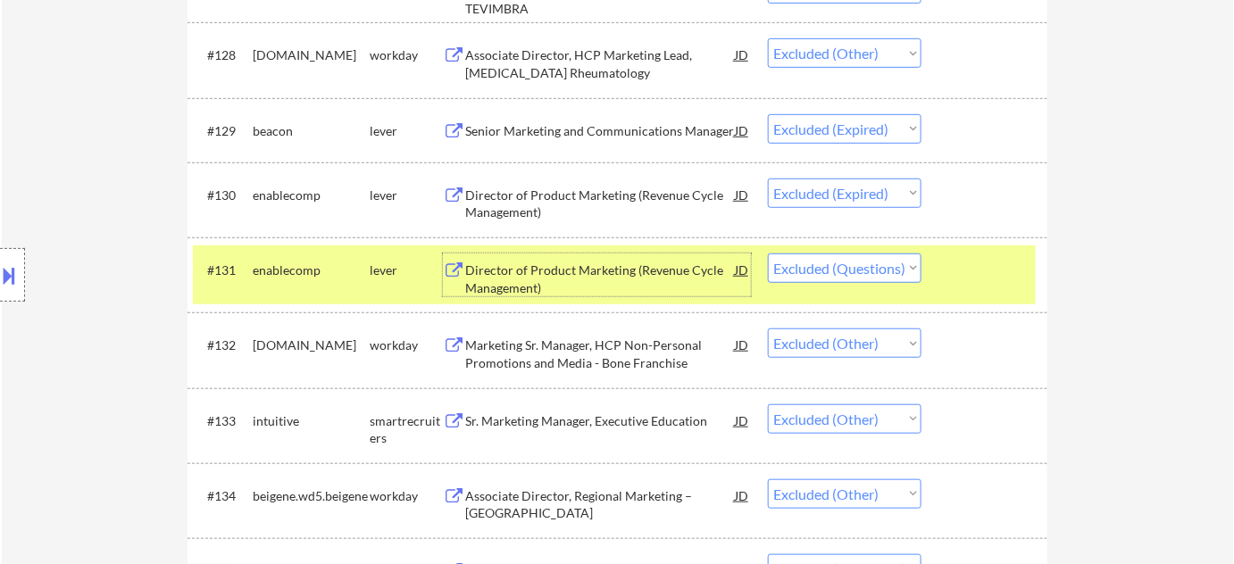
drag, startPoint x: 844, startPoint y: 259, endPoint x: 859, endPoint y: 280, distance: 25.7
click at [844, 259] on select "Choose an option... Pending Applied Excluded (Questions) Excluded (Expired) Exc…" at bounding box center [845, 268] width 154 height 29
select select ""excluded__expired_""
click at [768, 254] on select "Choose an option... Pending Applied Excluded (Questions) Excluded (Expired) Exc…" at bounding box center [845, 268] width 154 height 29
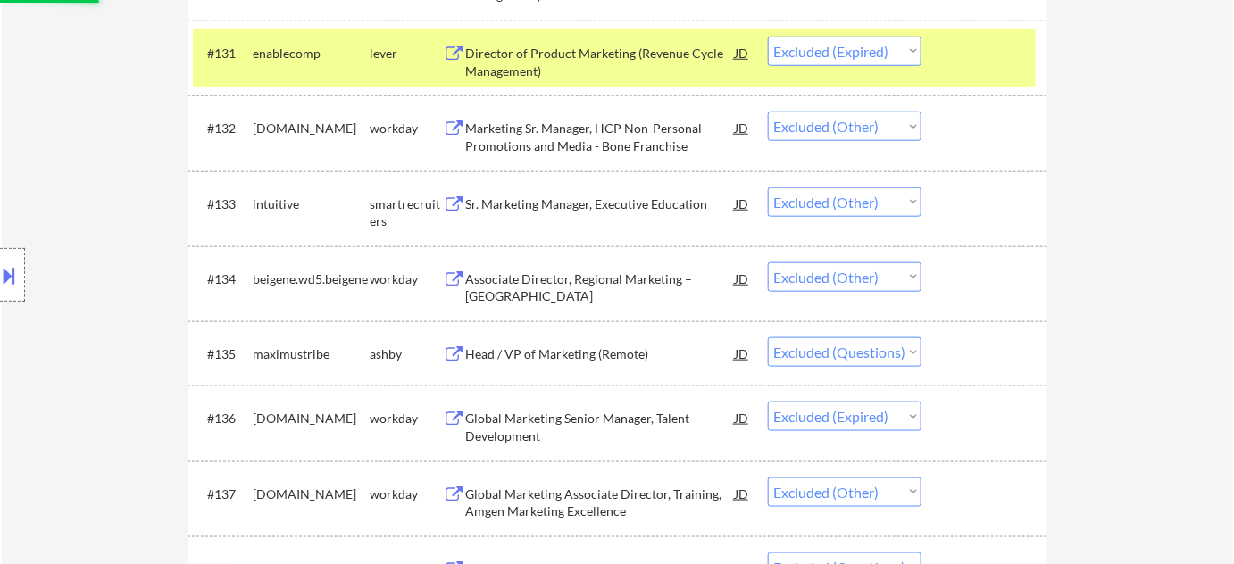
scroll to position [2805, 0]
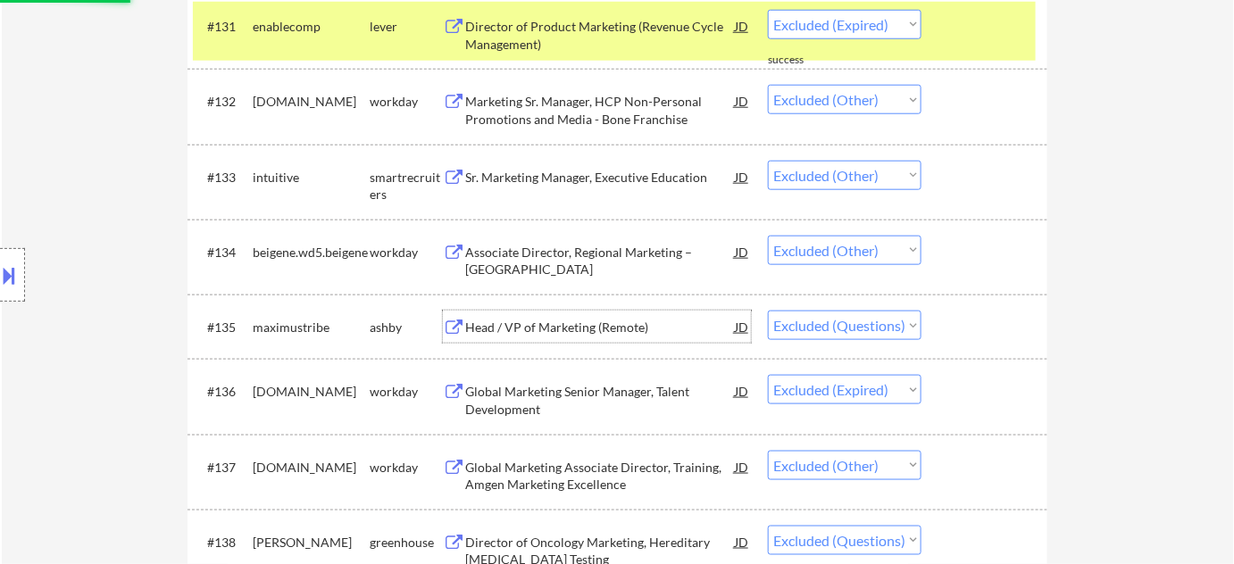
click at [580, 331] on div "Head / VP of Marketing (Remote)" at bounding box center [600, 328] width 270 height 18
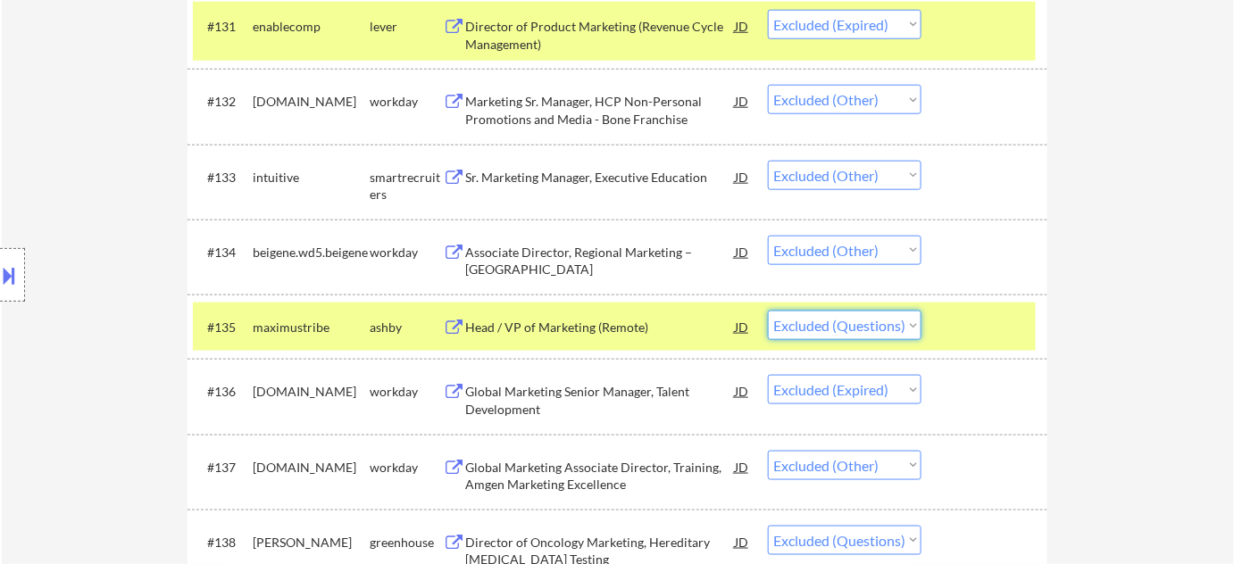
click at [834, 311] on select "Choose an option... Pending Applied Excluded (Questions) Excluded (Expired) Exc…" at bounding box center [845, 325] width 154 height 29
select select ""excluded__expired_""
click at [768, 311] on select "Choose an option... Pending Applied Excluded (Questions) Excluded (Expired) Exc…" at bounding box center [845, 325] width 154 height 29
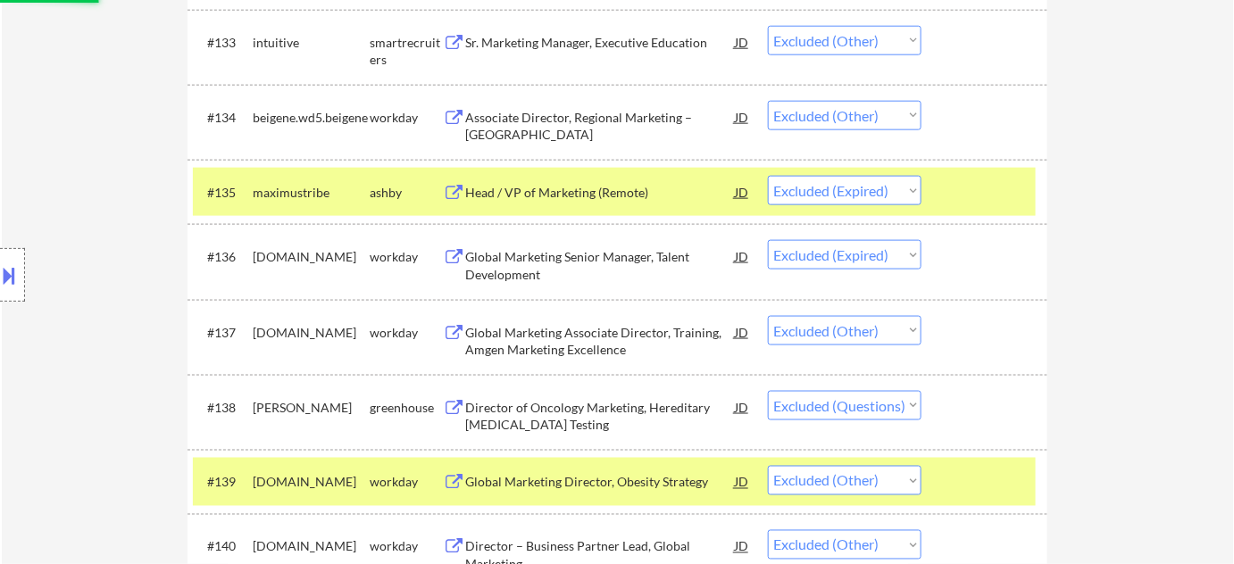
scroll to position [2967, 0]
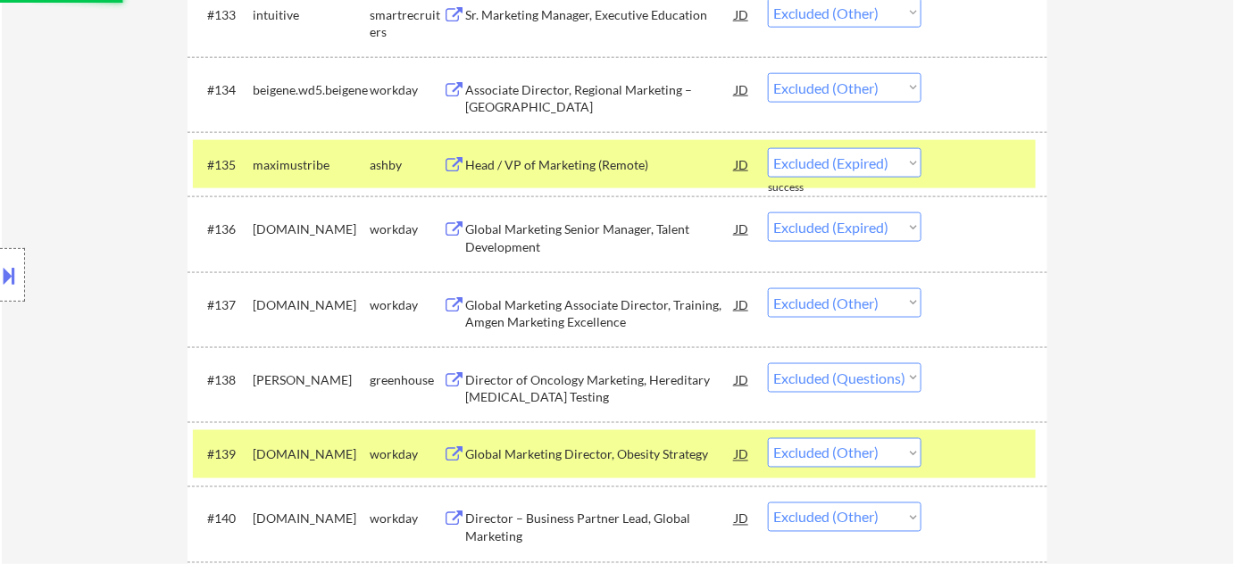
click at [530, 388] on div "Director of Oncology Marketing, Hereditary Cancer Testing" at bounding box center [600, 388] width 270 height 35
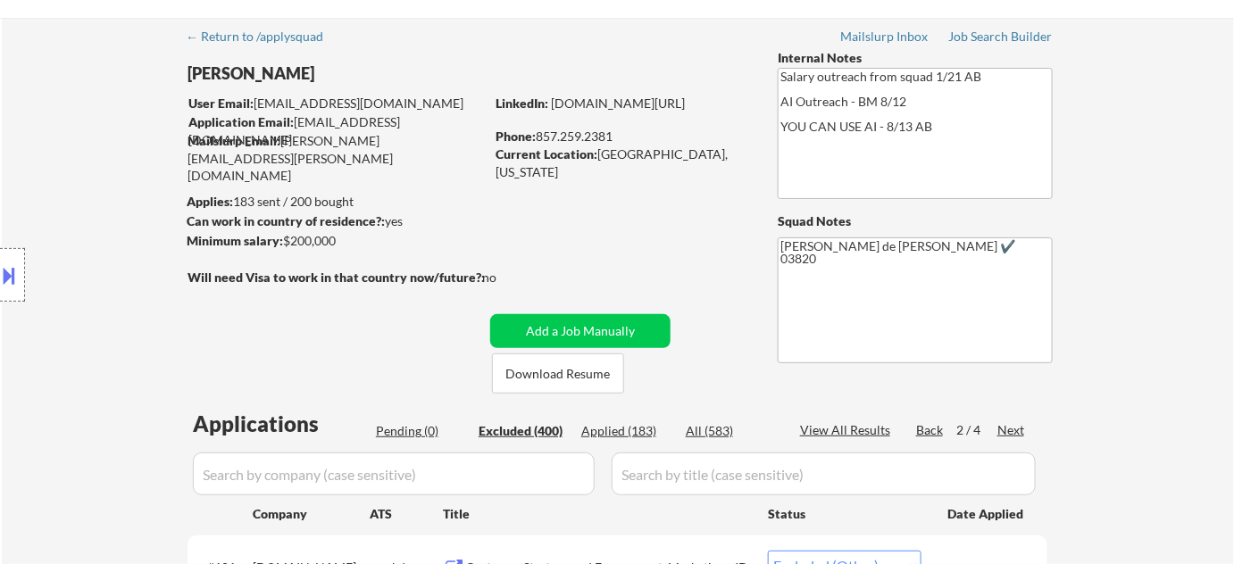
scroll to position [80, 0]
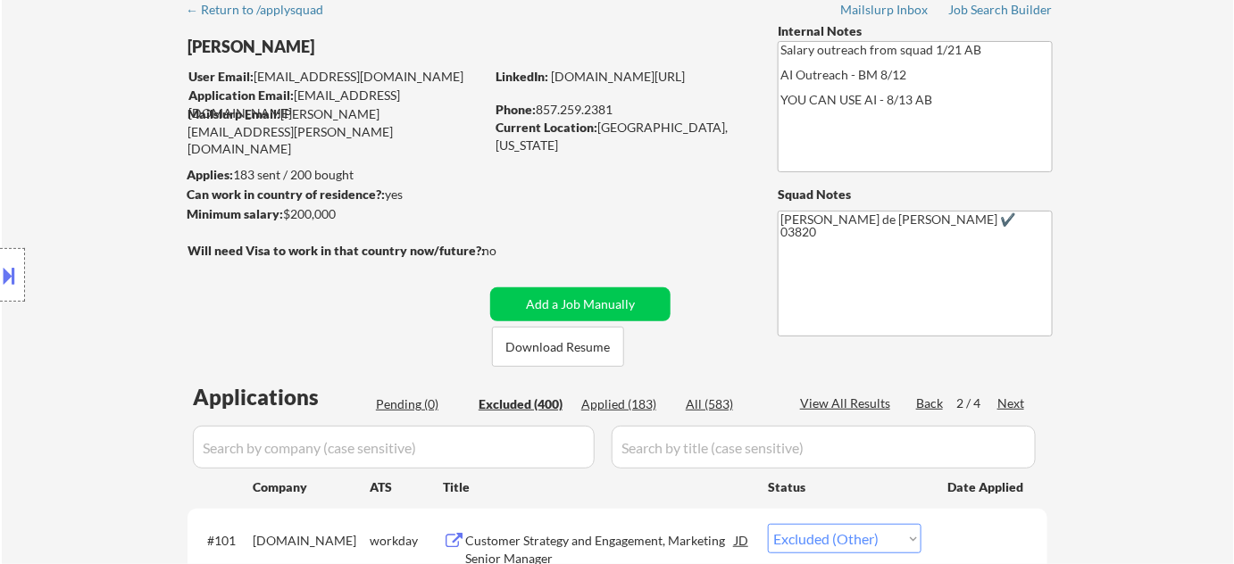
click at [1016, 404] on div "Next" at bounding box center [1011, 404] width 29 height 18
select select ""excluded__expired_""
select select ""excluded__location_""
select select ""excluded""
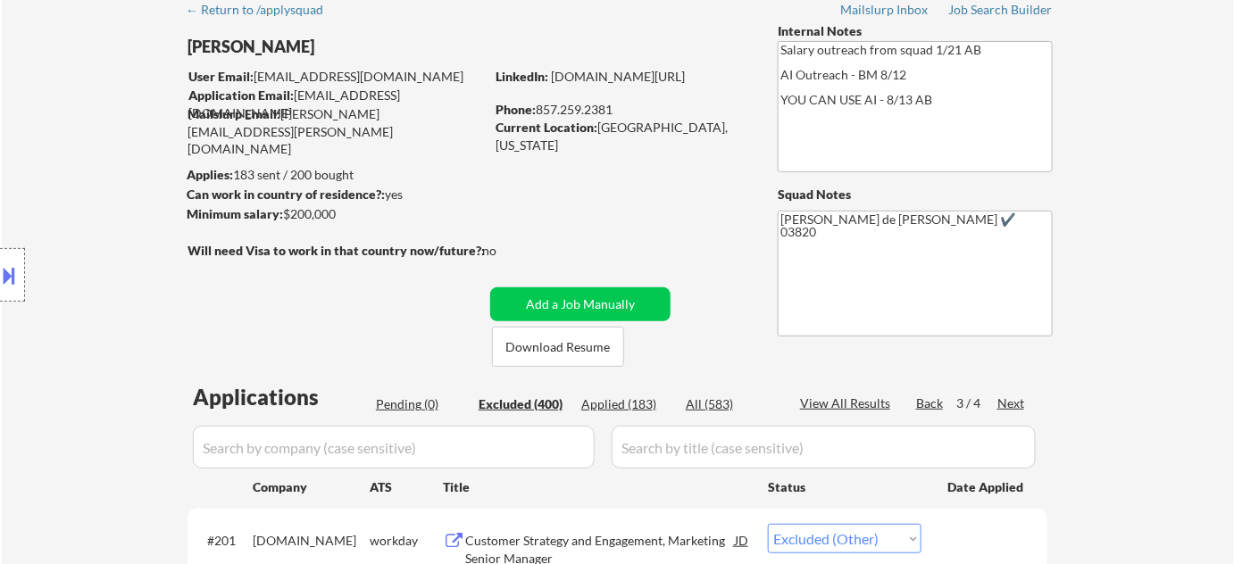
select select ""excluded__salary_""
select select ""excluded""
select select ""excluded__salary_""
select select ""excluded__other_""
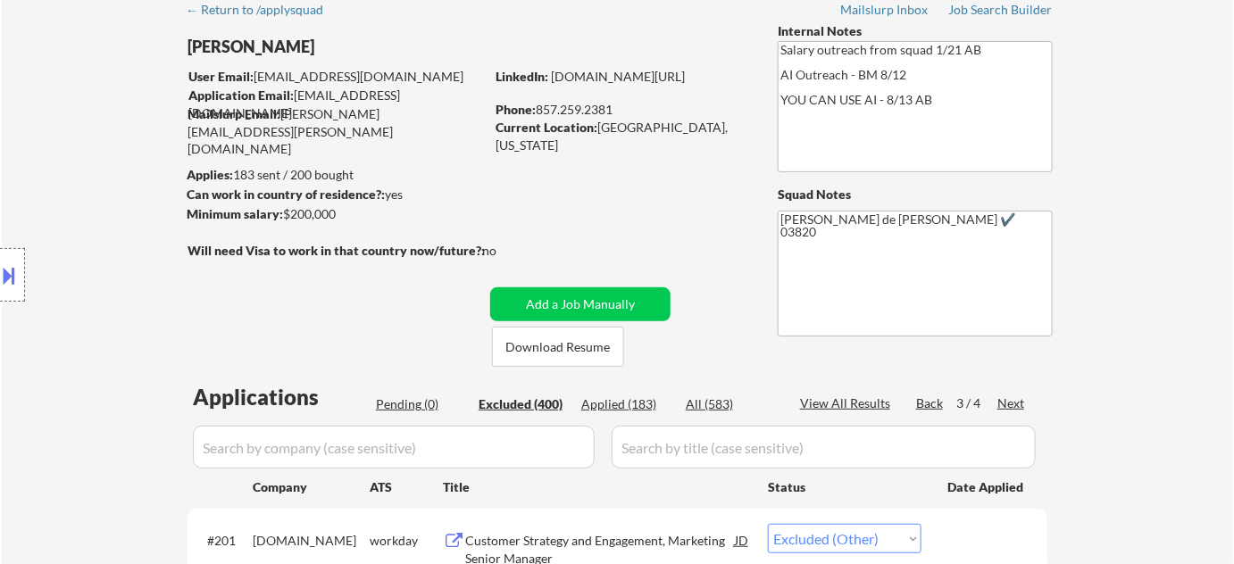
select select ""excluded__salary_""
select select ""excluded__other_""
select select ""excluded__location_""
select select ""excluded__other_""
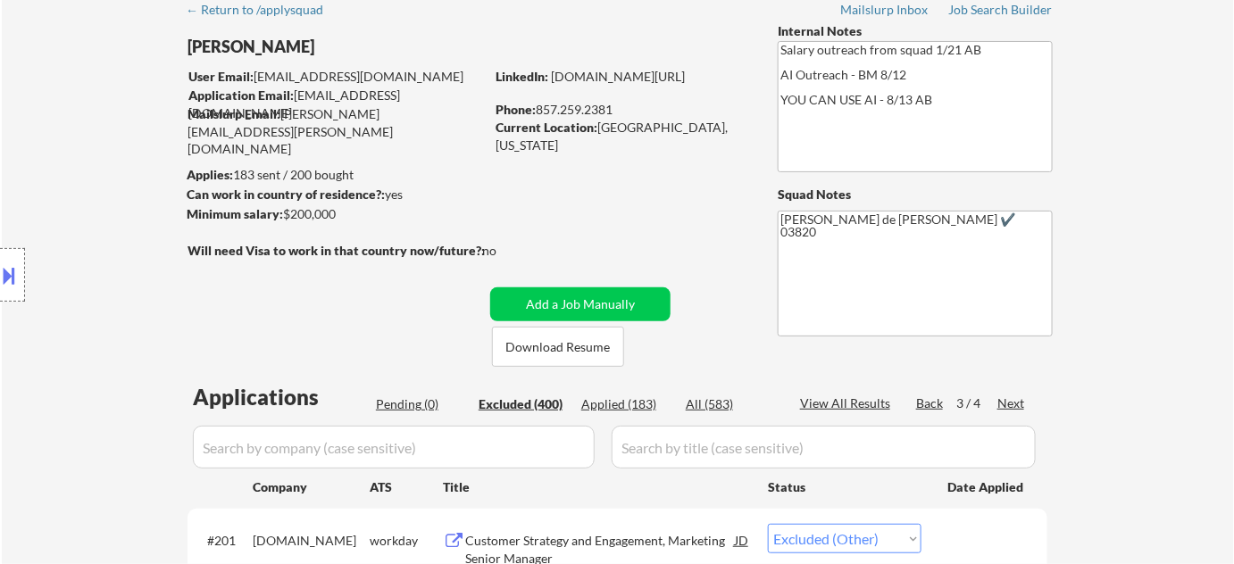
select select ""excluded__location_""
select select ""excluded__salary_""
select select ""excluded__expired_""
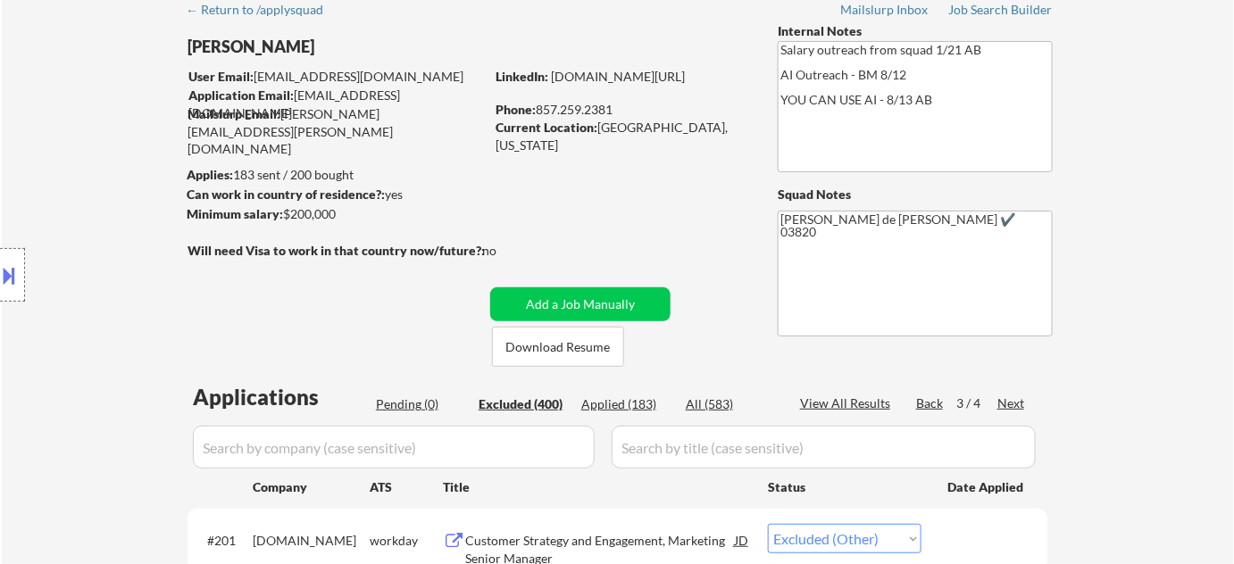
select select ""excluded__salary_""
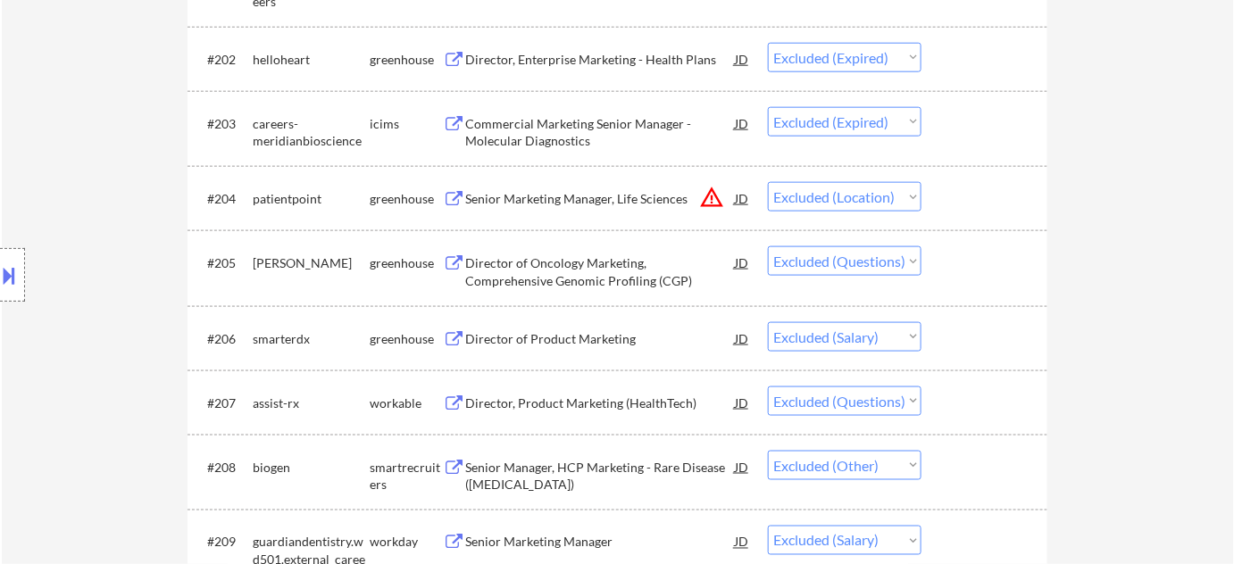
scroll to position [699, 0]
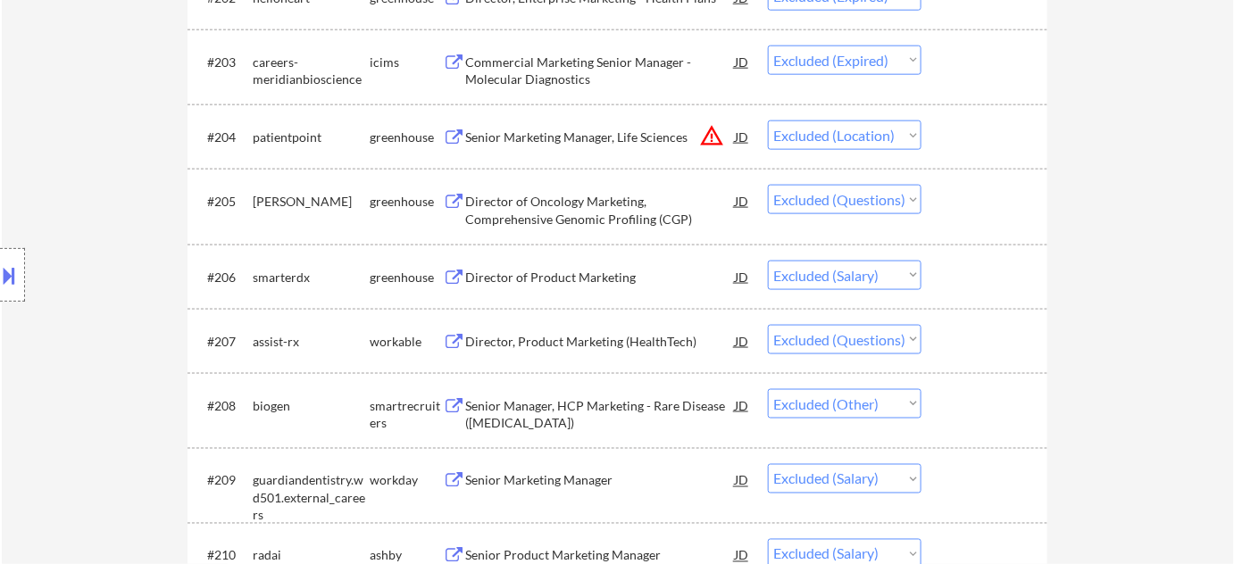
click at [619, 337] on div "Director, Product Marketing (HealthTech)" at bounding box center [600, 342] width 270 height 18
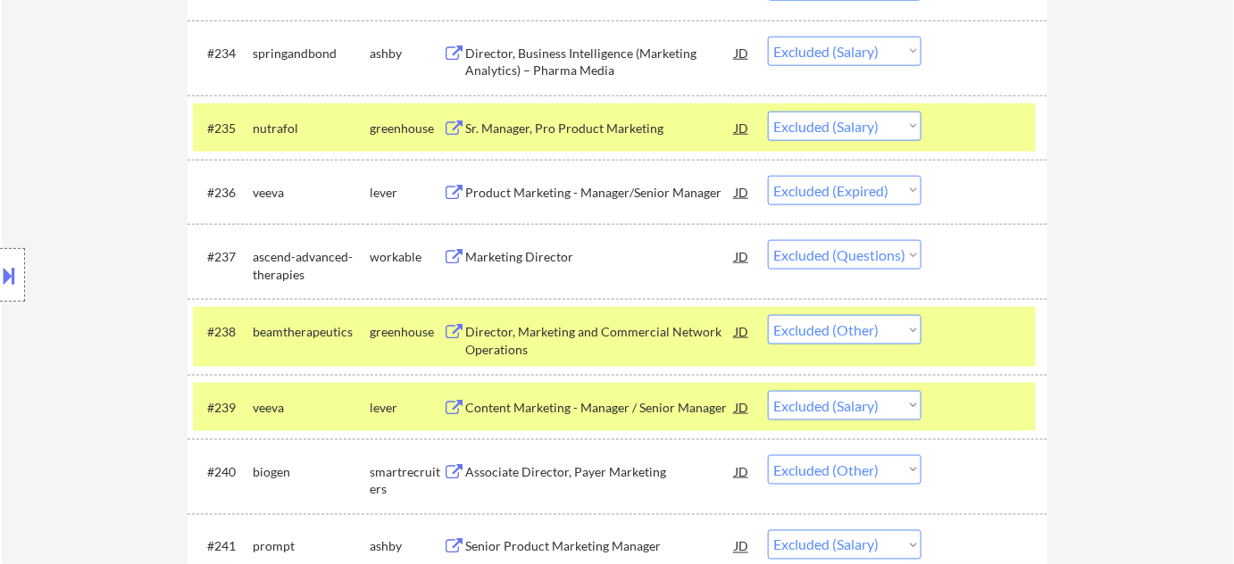
scroll to position [2888, 0]
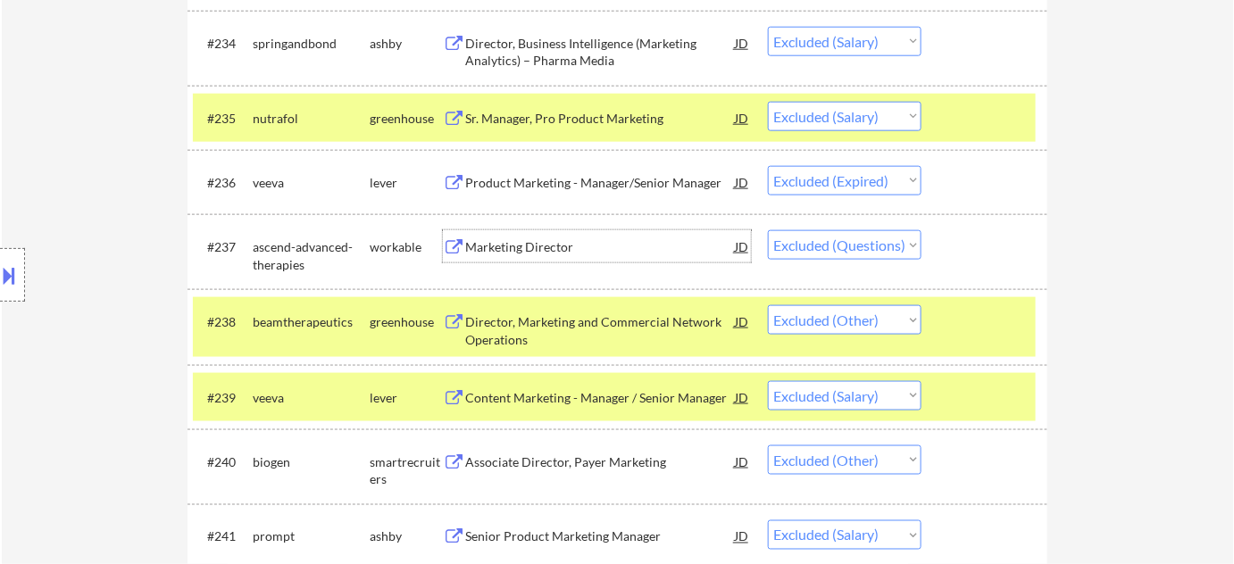
click at [544, 239] on div "Marketing Director" at bounding box center [600, 247] width 270 height 18
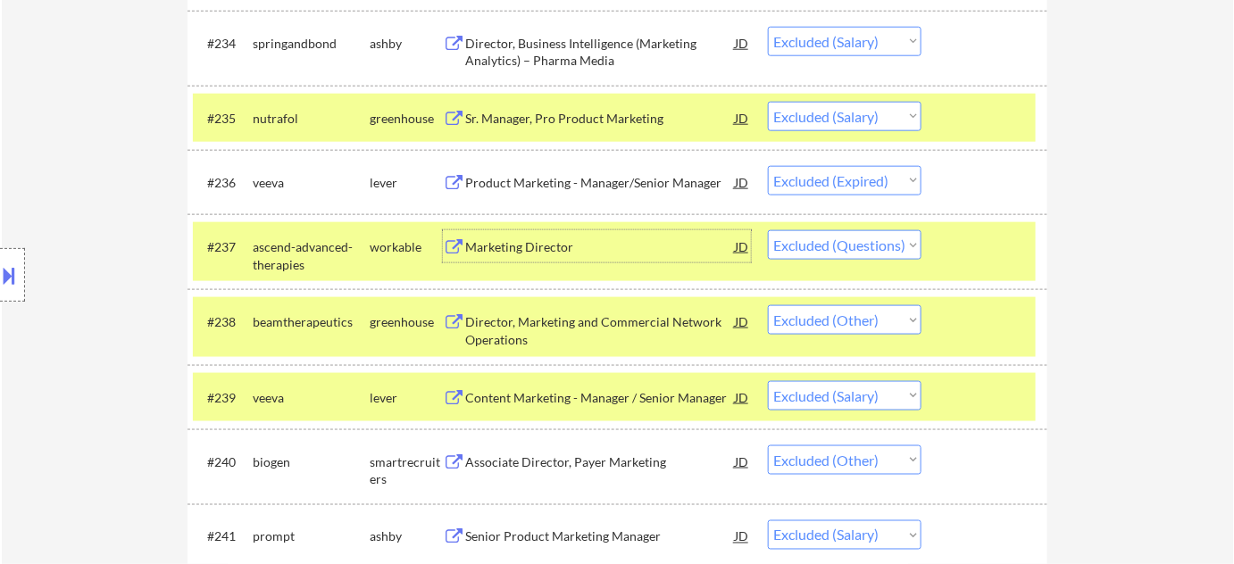
drag, startPoint x: 854, startPoint y: 242, endPoint x: 854, endPoint y: 258, distance: 16.1
click at [854, 242] on select "Choose an option... Pending Applied Excluded (Questions) Excluded (Expired) Exc…" at bounding box center [845, 244] width 154 height 29
click at [768, 230] on select "Choose an option... Pending Applied Excluded (Questions) Excluded (Expired) Exc…" at bounding box center [845, 244] width 154 height 29
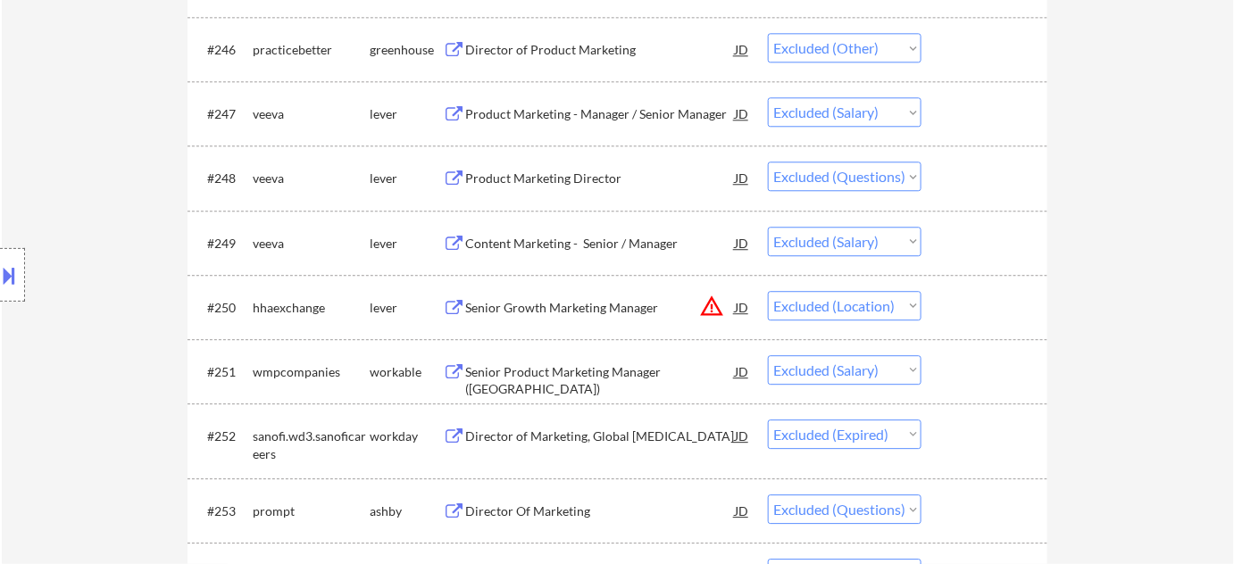
scroll to position [3780, 0]
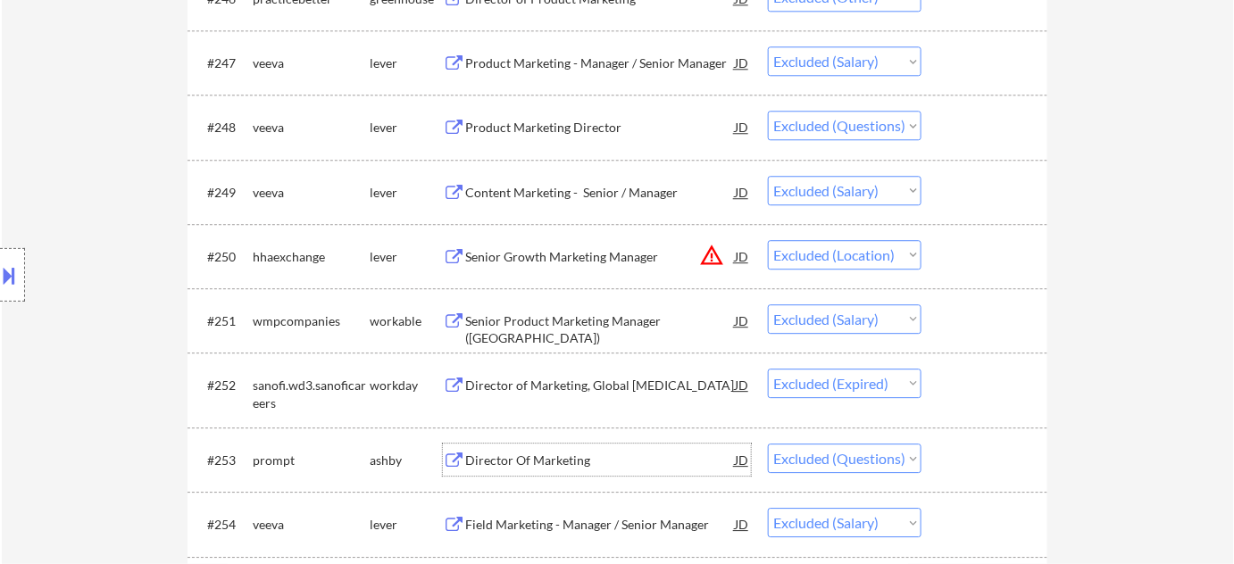
drag, startPoint x: 560, startPoint y: 461, endPoint x: 561, endPoint y: 475, distance: 14.3
click at [561, 475] on div "Director Of Marketing" at bounding box center [600, 460] width 270 height 32
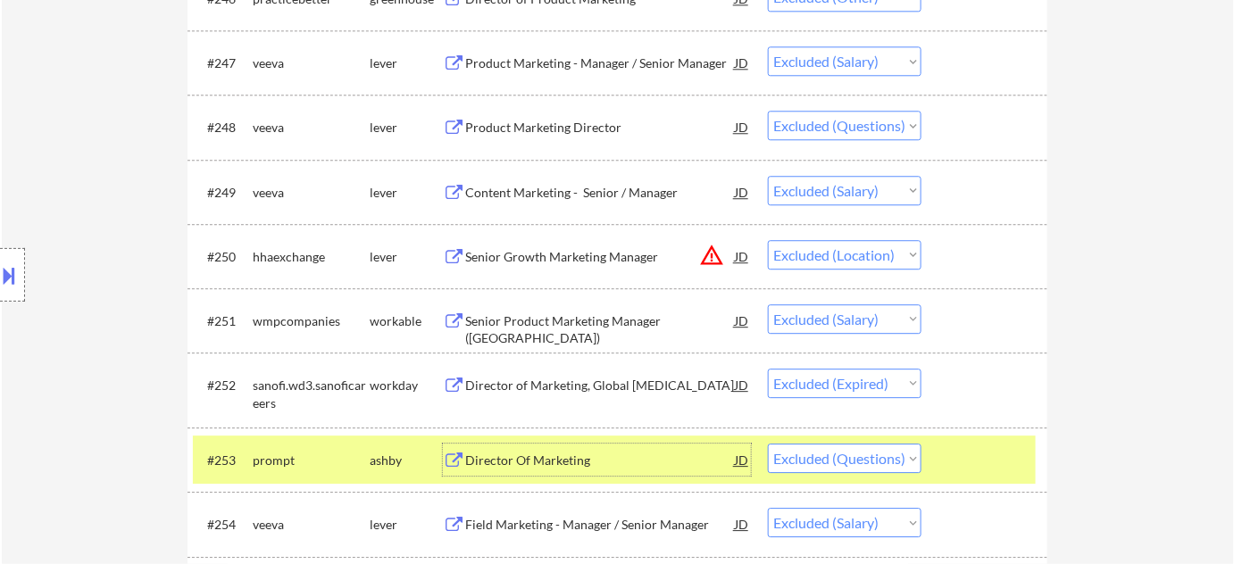
click at [841, 453] on select "Choose an option... Pending Applied Excluded (Questions) Excluded (Expired) Exc…" at bounding box center [845, 458] width 154 height 29
click at [768, 444] on select "Choose an option... Pending Applied Excluded (Questions) Excluded (Expired) Exc…" at bounding box center [845, 458] width 154 height 29
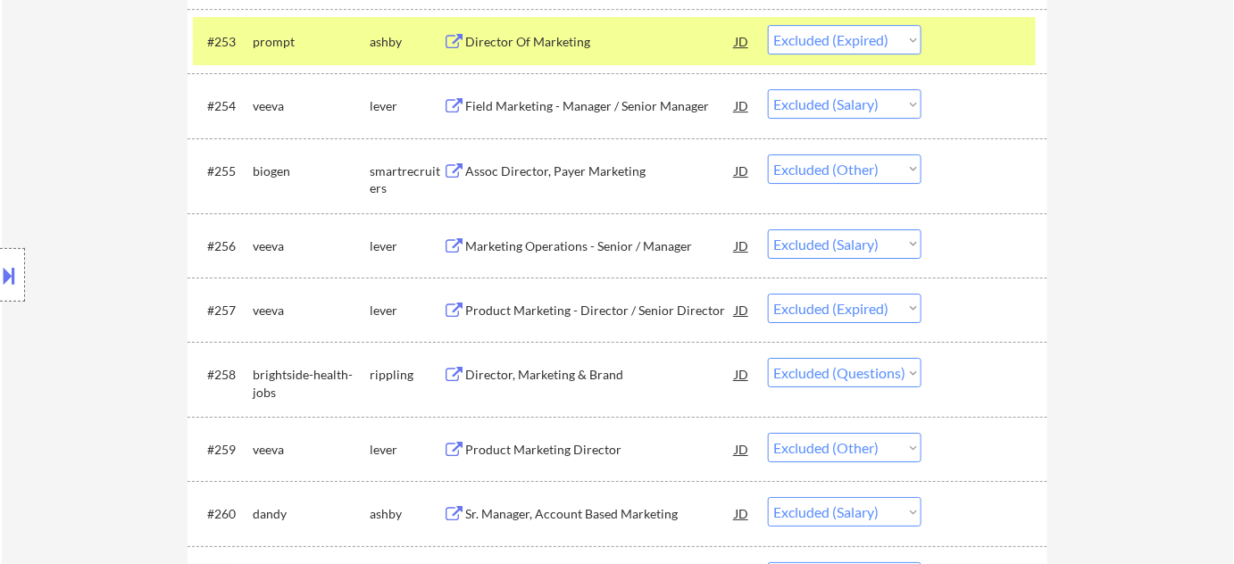
scroll to position [4268, 0]
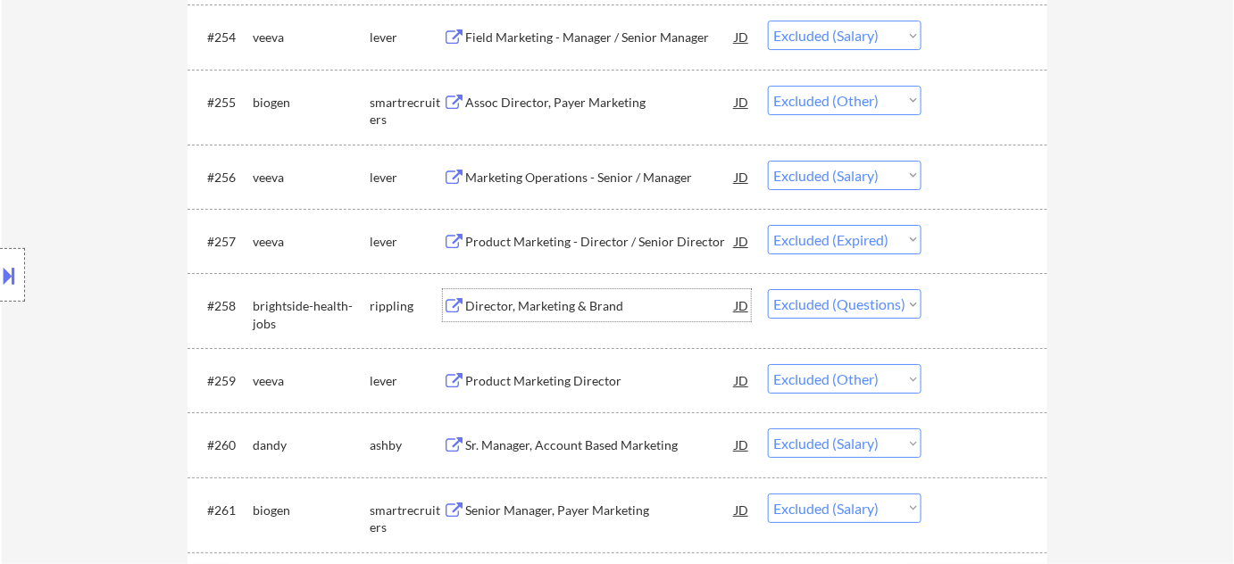
click at [571, 306] on div "Director, Marketing & Brand" at bounding box center [600, 306] width 270 height 18
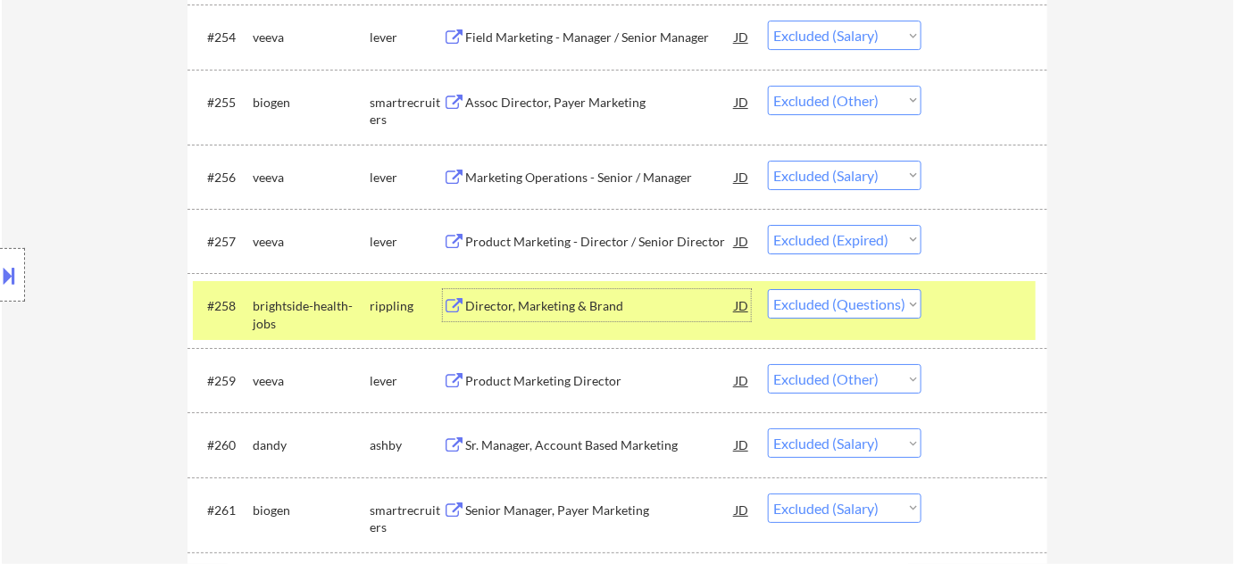
click at [828, 303] on select "Choose an option... Pending Applied Excluded (Questions) Excluded (Expired) Exc…" at bounding box center [845, 303] width 154 height 29
click at [768, 289] on select "Choose an option... Pending Applied Excluded (Questions) Excluded (Expired) Exc…" at bounding box center [845, 303] width 154 height 29
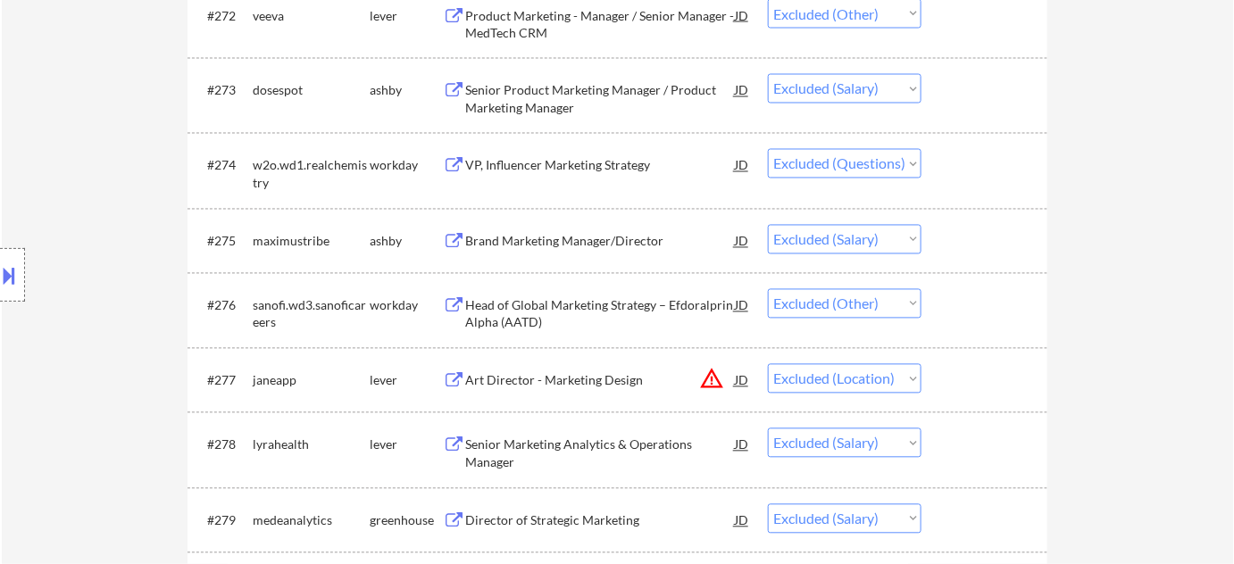
scroll to position [5595, 0]
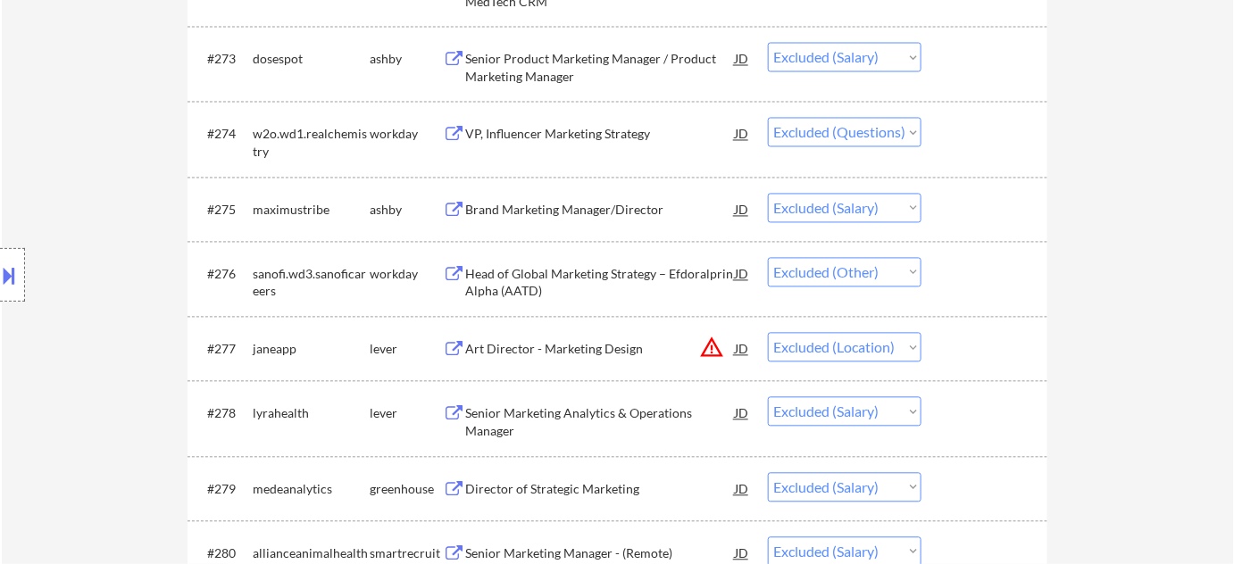
click at [544, 135] on div "VP, Influencer Marketing Strategy" at bounding box center [600, 135] width 270 height 18
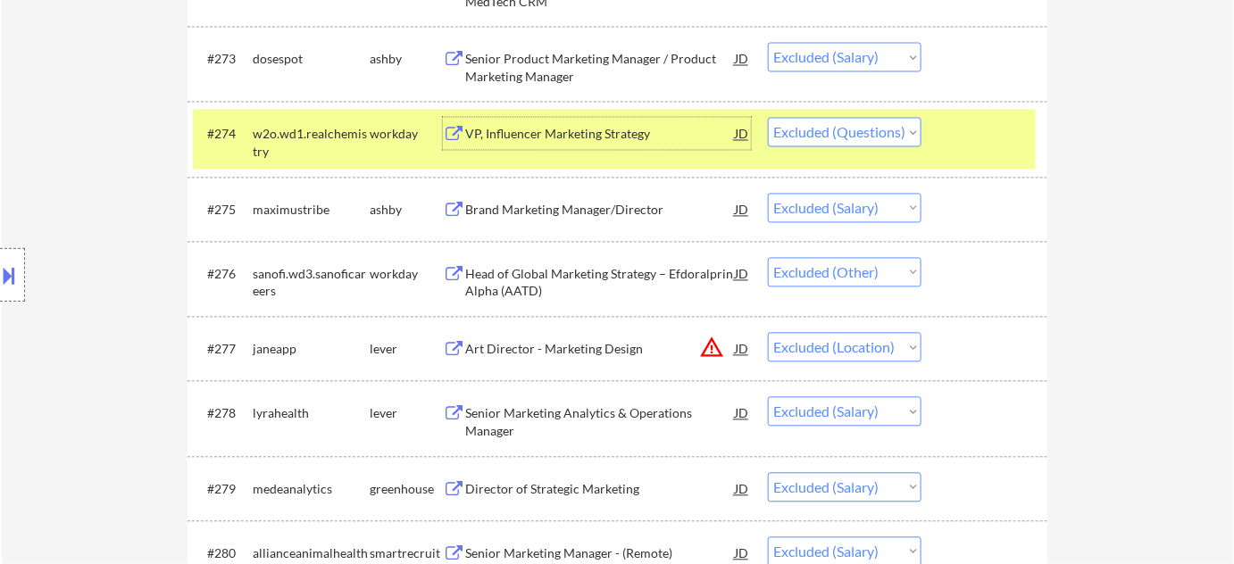
drag, startPoint x: 827, startPoint y: 132, endPoint x: 835, endPoint y: 137, distance: 9.2
click at [828, 132] on select "Choose an option... Pending Applied Excluded (Questions) Excluded (Expired) Exc…" at bounding box center [845, 132] width 154 height 29
click at [768, 118] on select "Choose an option... Pending Applied Excluded (Questions) Excluded (Expired) Exc…" at bounding box center [845, 132] width 154 height 29
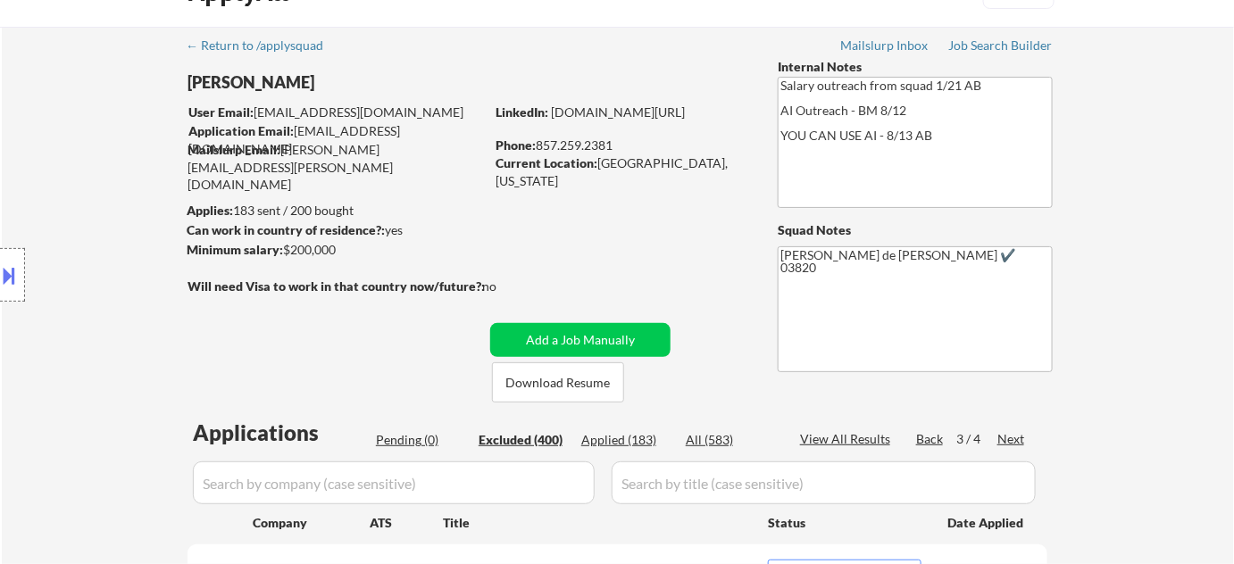
scroll to position [80, 0]
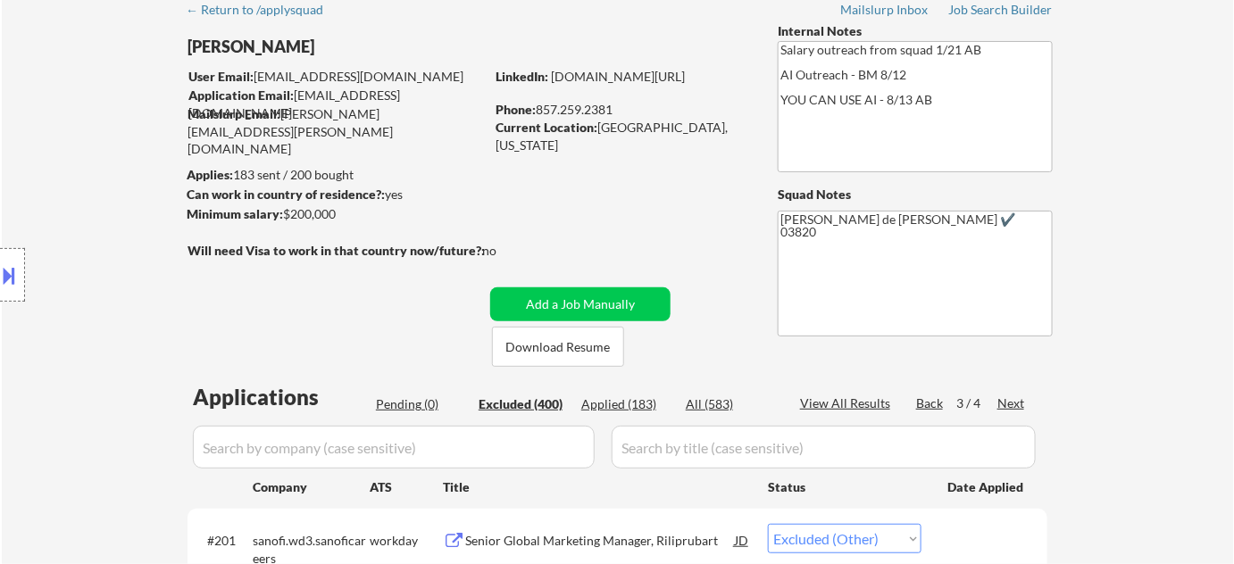
click at [1002, 402] on div "Next" at bounding box center [1011, 404] width 29 height 18
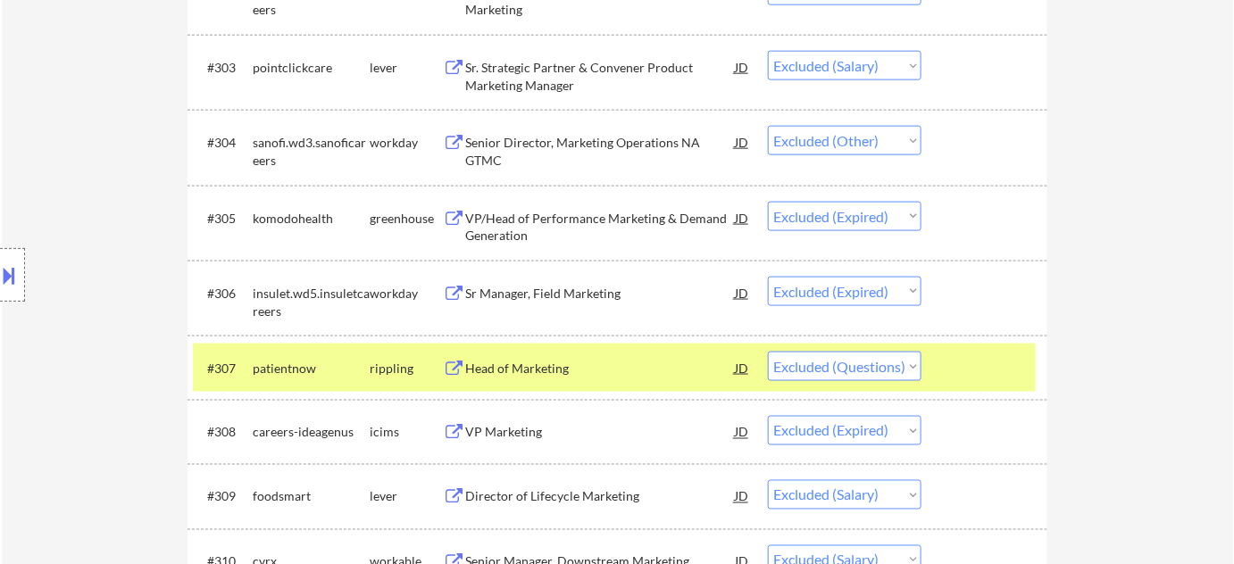
scroll to position [730, 0]
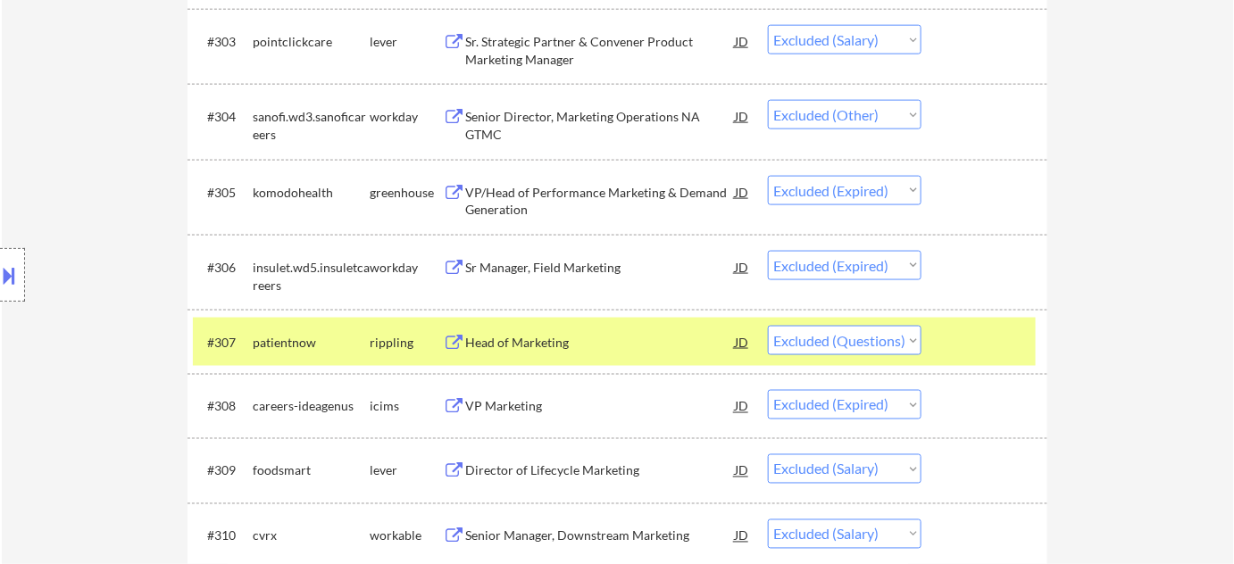
click at [493, 336] on div "Head of Marketing" at bounding box center [600, 343] width 270 height 18
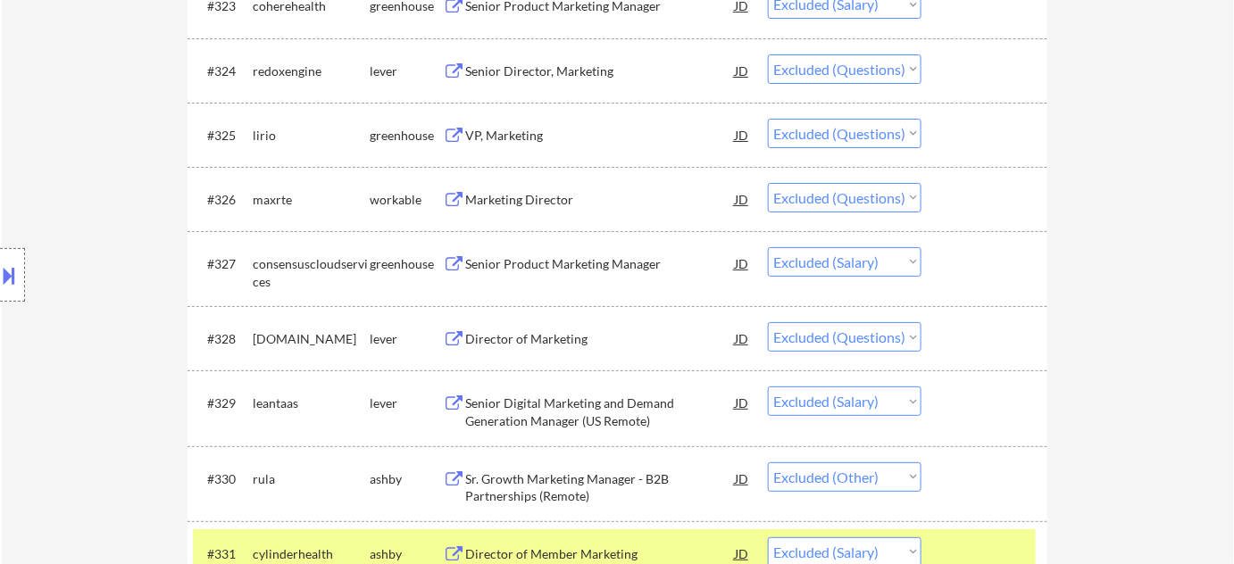
scroll to position [2193, 0]
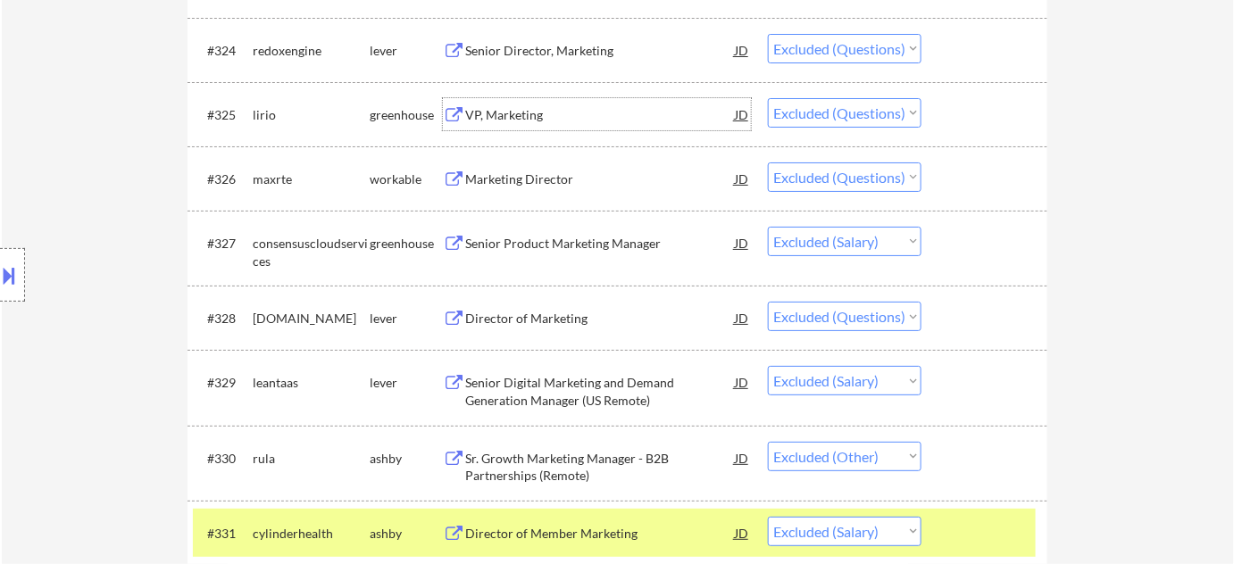
click at [514, 106] on div "VP, Marketing" at bounding box center [600, 115] width 270 height 18
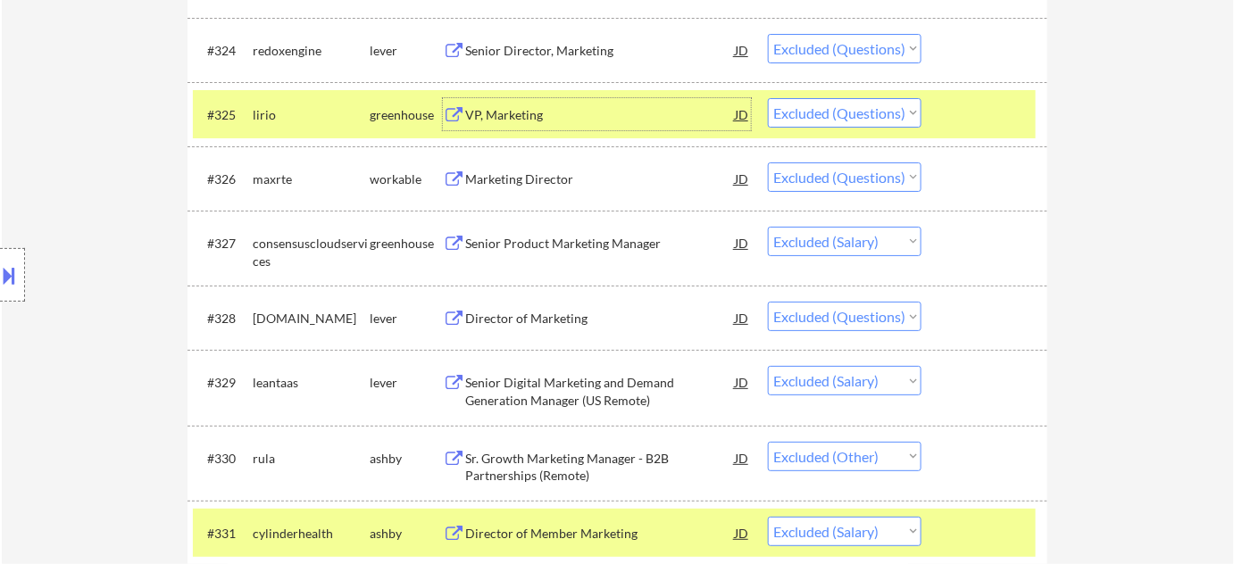
drag, startPoint x: 839, startPoint y: 88, endPoint x: 835, endPoint y: 97, distance: 9.6
click at [838, 90] on div "#325 lirio greenhouse VP, Marketing JD Choose an option... Pending Applied Excl…" at bounding box center [614, 114] width 843 height 48
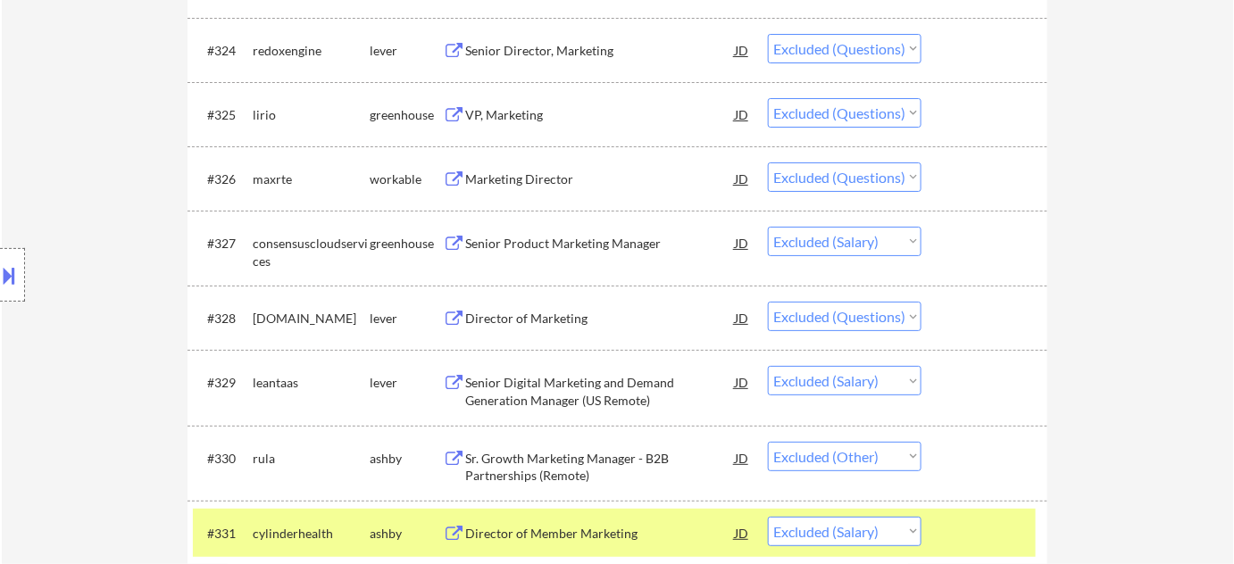
click at [831, 108] on select "Choose an option... Pending Applied Excluded (Questions) Excluded (Expired) Exc…" at bounding box center [845, 112] width 154 height 29
click at [768, 98] on select "Choose an option... Pending Applied Excluded (Questions) Excluded (Expired) Exc…" at bounding box center [845, 112] width 154 height 29
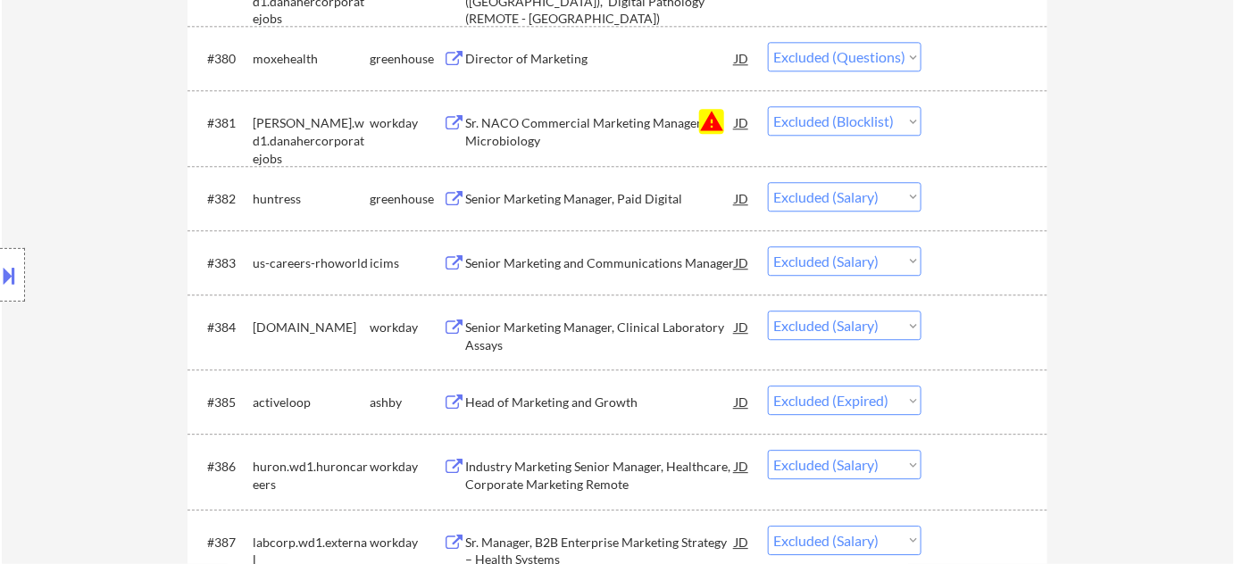
scroll to position [5884, 0]
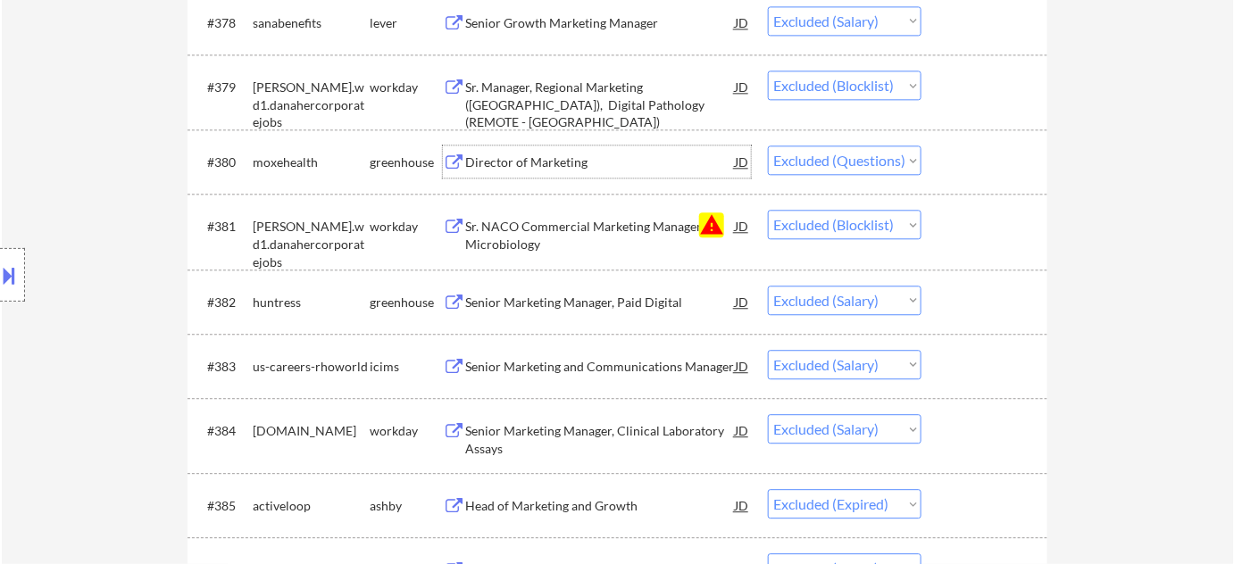
click at [554, 151] on div "Director of Marketing" at bounding box center [600, 161] width 270 height 32
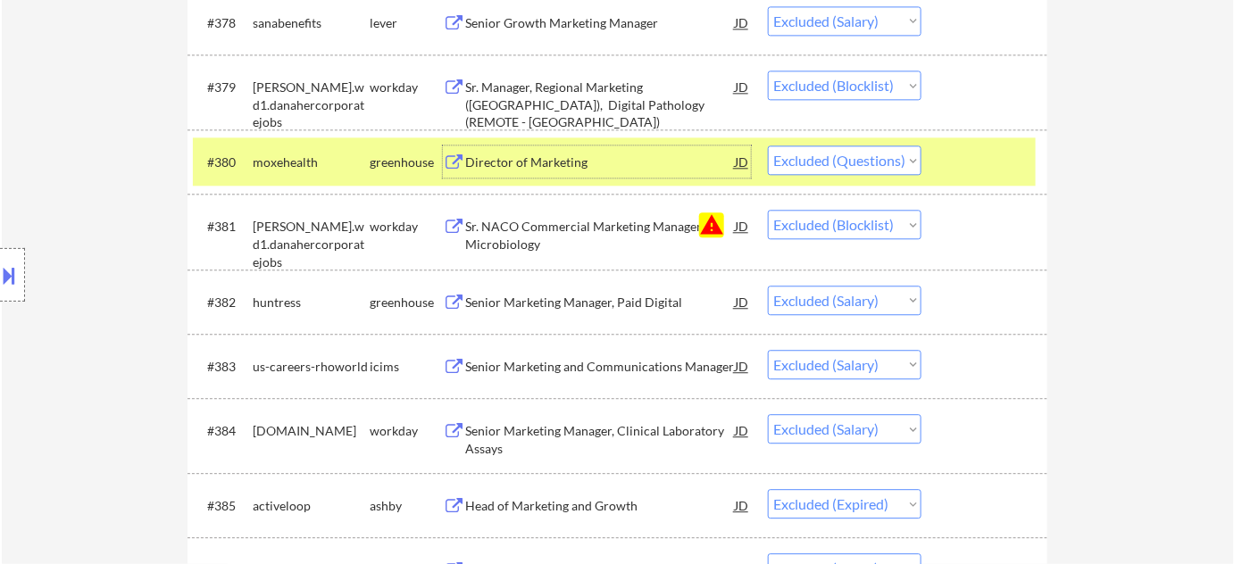
click at [882, 167] on select "Choose an option... Pending Applied Excluded (Questions) Excluded (Expired) Exc…" at bounding box center [845, 159] width 154 height 29
click at [768, 145] on select "Choose an option... Pending Applied Excluded (Questions) Excluded (Expired) Exc…" at bounding box center [845, 159] width 154 height 29
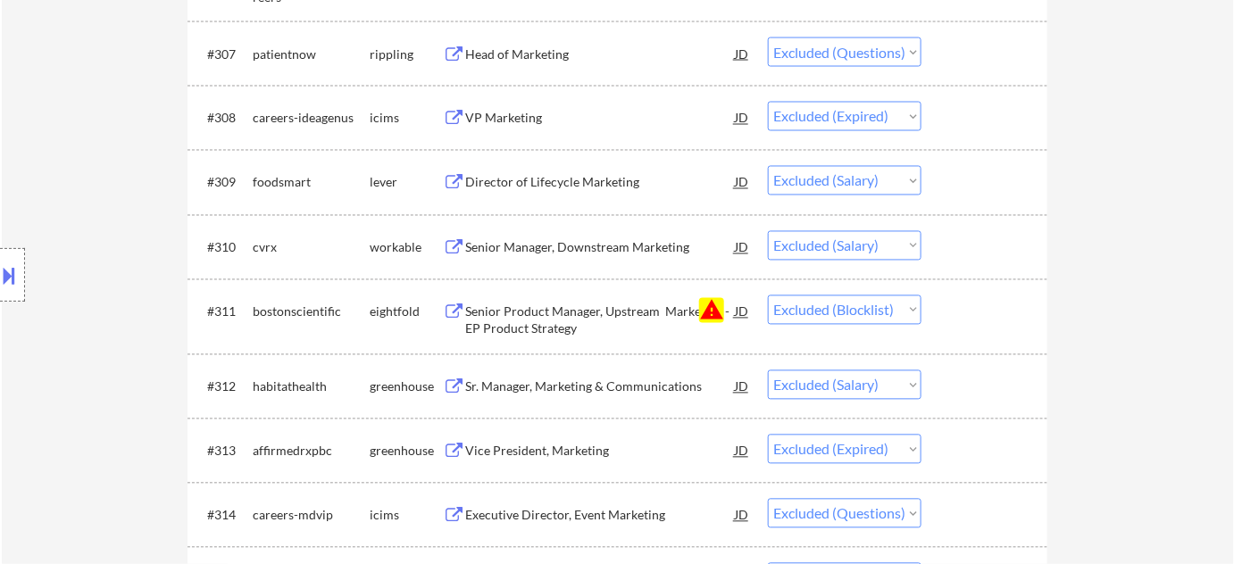
scroll to position [0, 0]
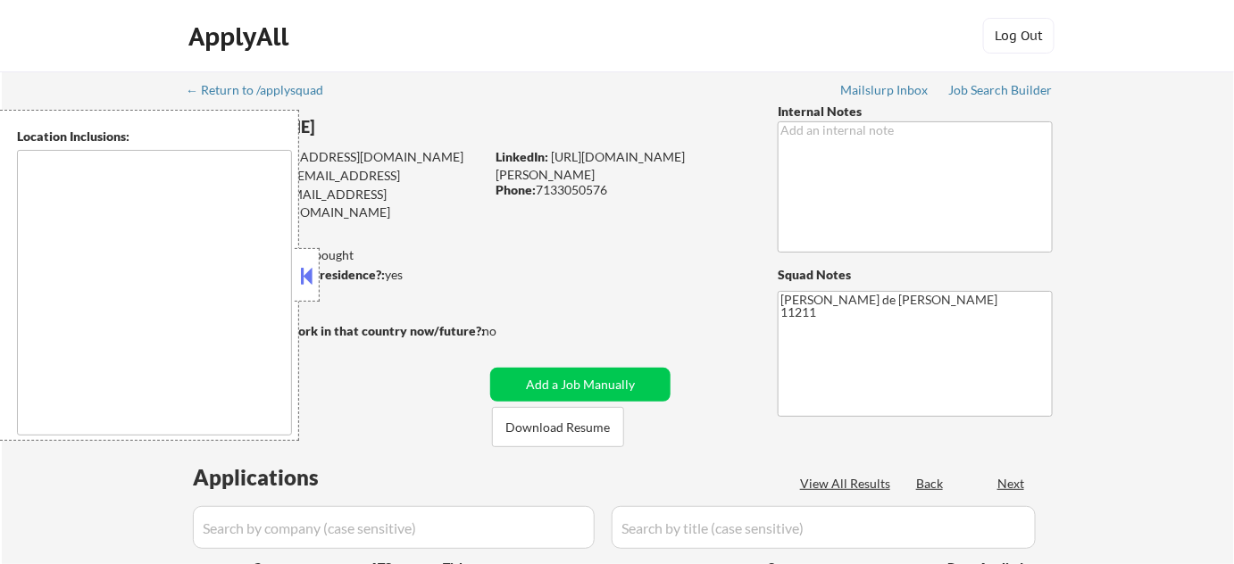
select select ""pending""
type textarea "New York, NY Jersey City, NJ Hoboken, NJ Union City, NJ Weehawken, NJ West New …"
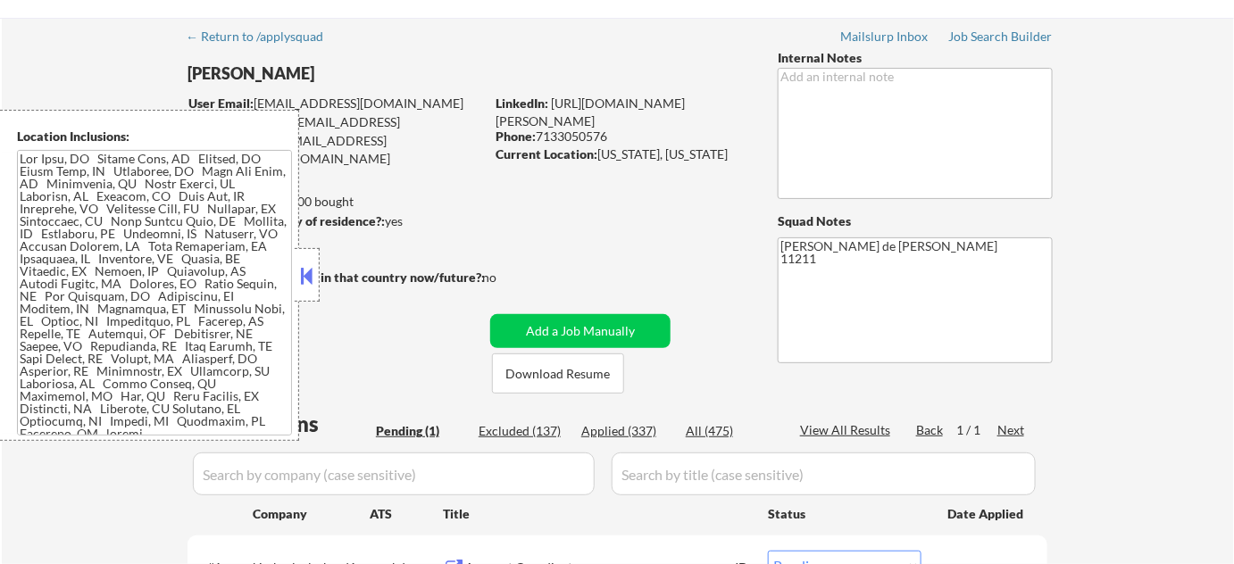
scroll to position [405, 0]
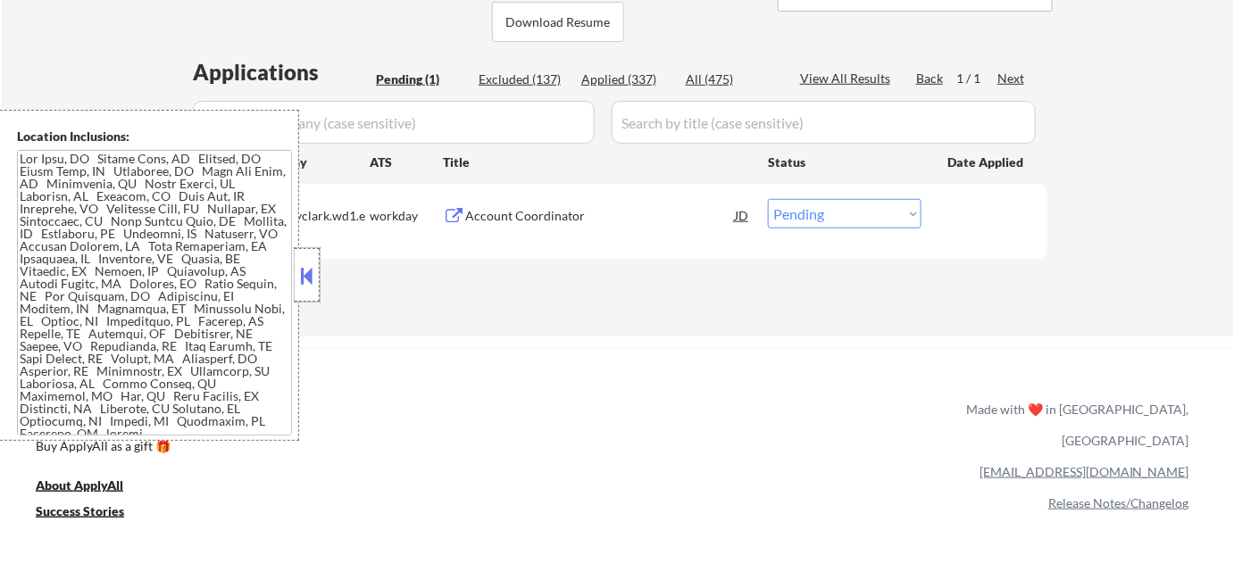
click at [302, 289] on div at bounding box center [307, 275] width 25 height 54
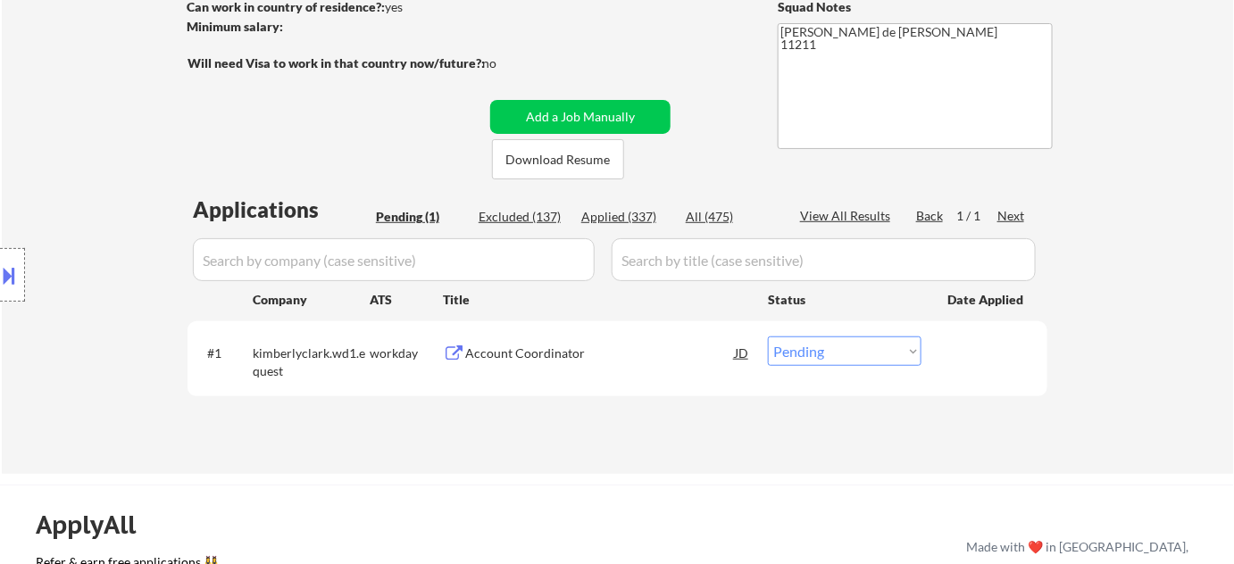
scroll to position [243, 0]
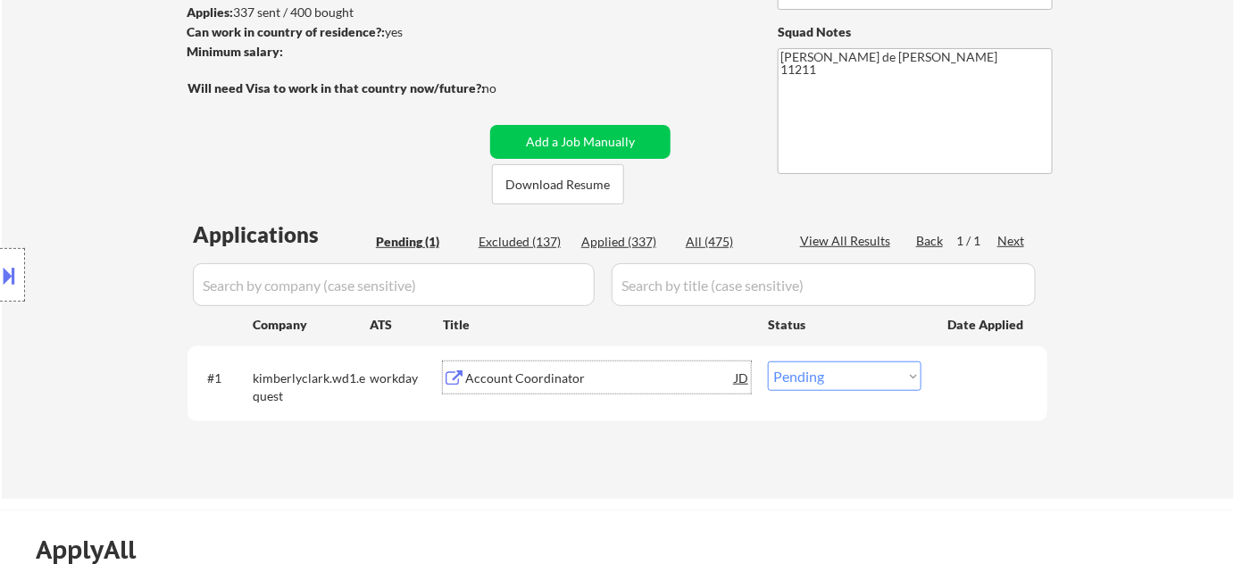
click at [487, 383] on div "Account Coordinator" at bounding box center [600, 379] width 270 height 18
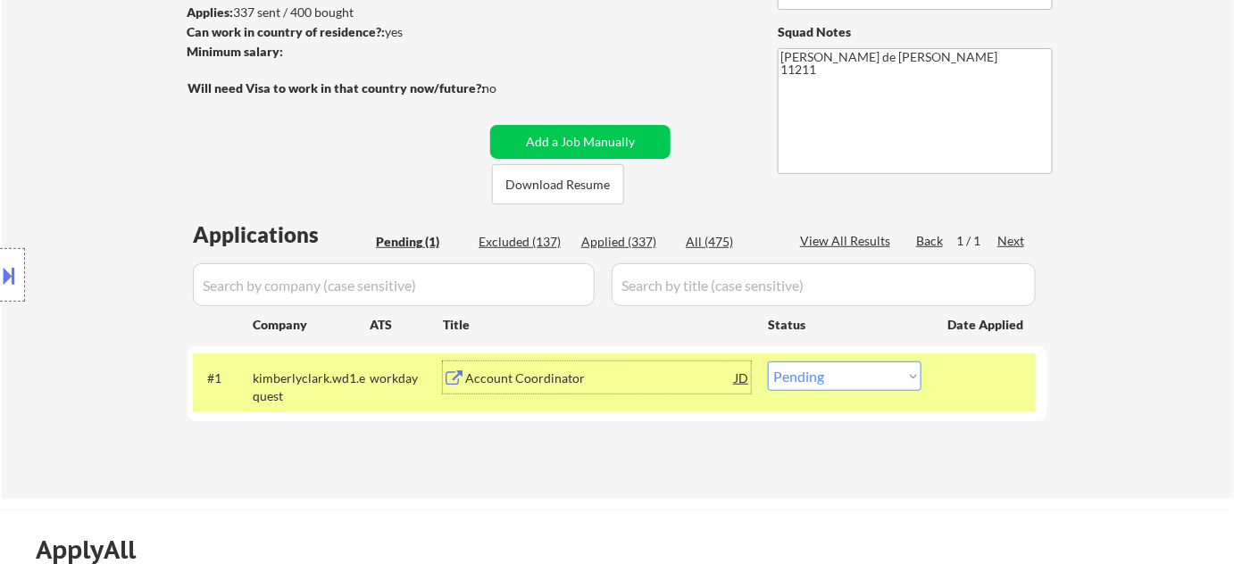
click at [873, 379] on select "Choose an option... Pending Applied Excluded (Questions) Excluded (Expired) Exc…" at bounding box center [845, 376] width 154 height 29
select select ""excluded__expired_""
click at [768, 362] on select "Choose an option... Pending Applied Excluded (Questions) Excluded (Expired) Exc…" at bounding box center [845, 376] width 154 height 29
click at [855, 229] on div "Applications Pending (1) Excluded (137) Applied (337) All (475) View All Result…" at bounding box center [617, 342] width 860 height 245
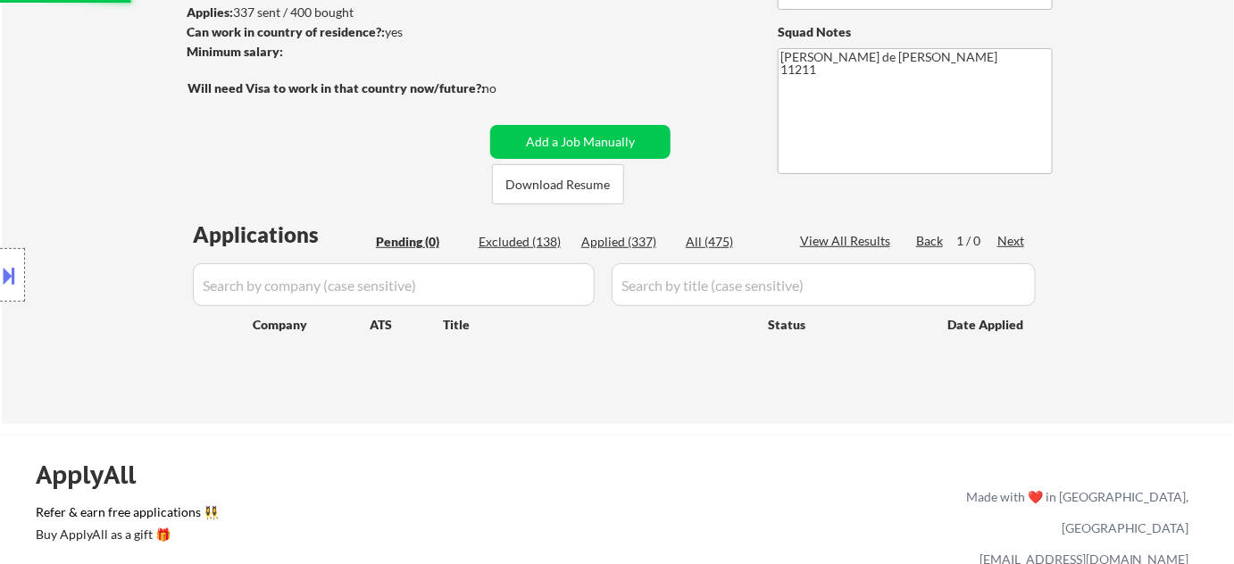
click at [514, 238] on div "Excluded (138)" at bounding box center [522, 242] width 89 height 18
click at [447, 282] on input "input" at bounding box center [394, 284] width 402 height 43
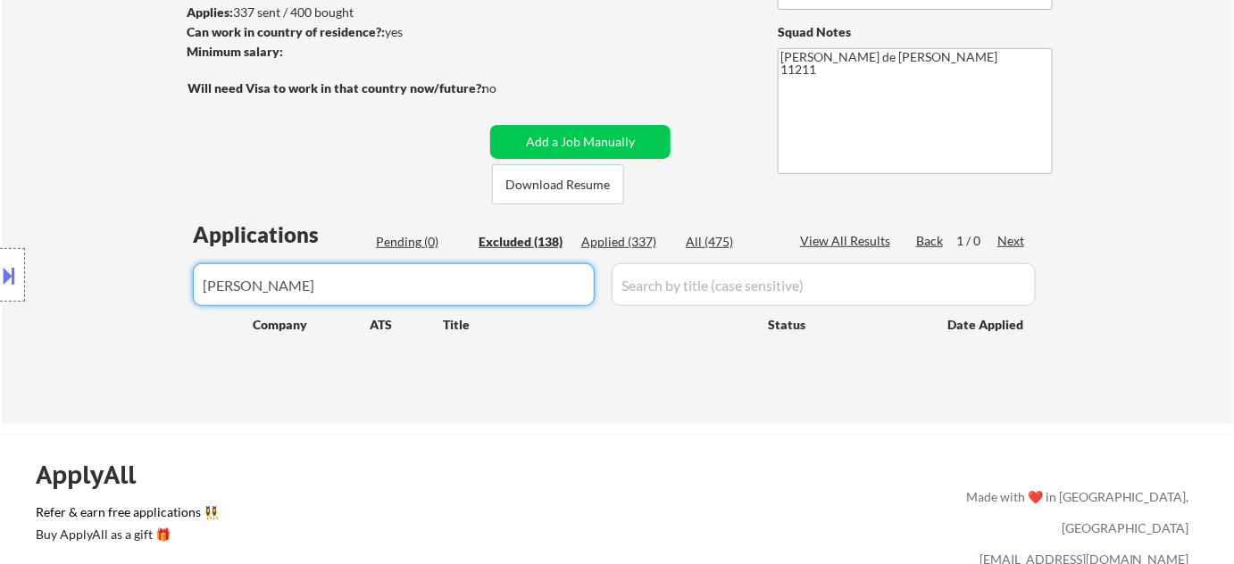
drag, startPoint x: 376, startPoint y: 268, endPoint x: 0, endPoint y: 236, distance: 377.2
click at [0, 242] on body "← Return to /applysquad Mailslurp Inbox Job Search Builder Lilly Reich User Ema…" at bounding box center [617, 39] width 1234 height 564
type input "kimberly"
select select ""excluded__blocklist_""
select select ""excluded__expired_""
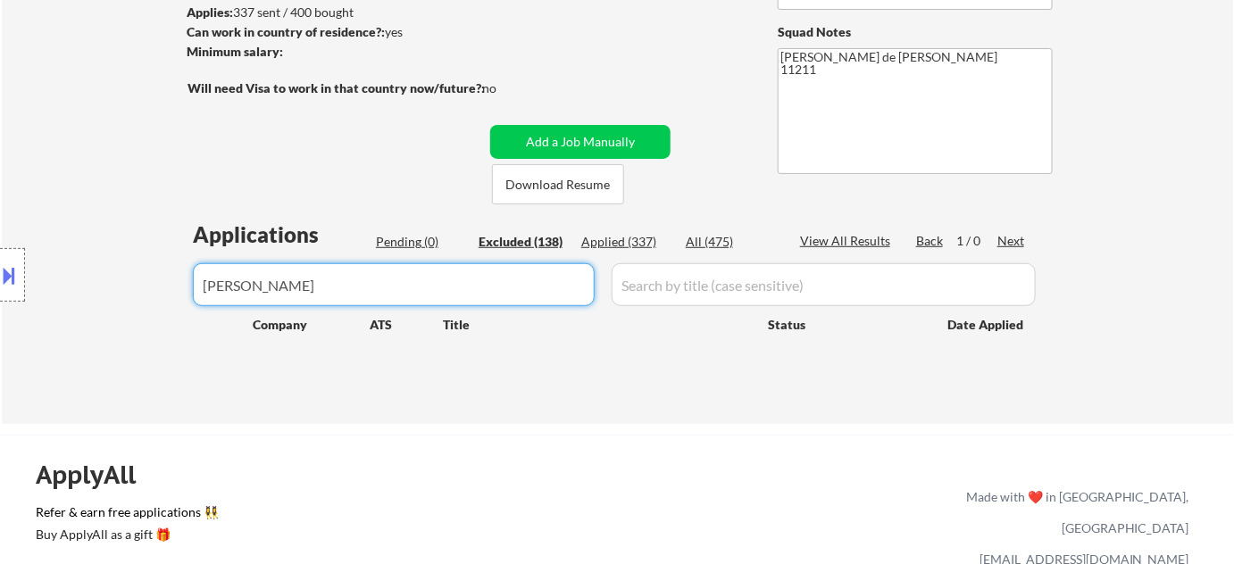
select select ""excluded__expired_""
select select ""excluded__location_""
select select ""excluded__expired_""
select select ""excluded__bad_match_""
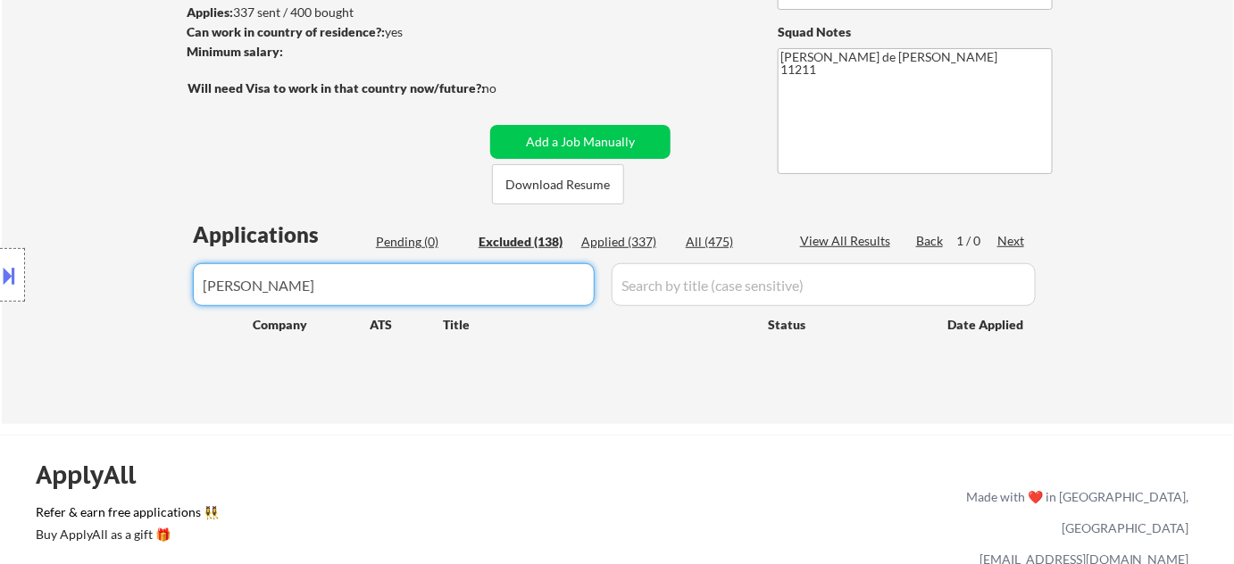
select select ""excluded__expired_""
select select ""excluded__location_""
select select ""excluded__bad_match_""
select select ""excluded""
select select ""excluded__location_""
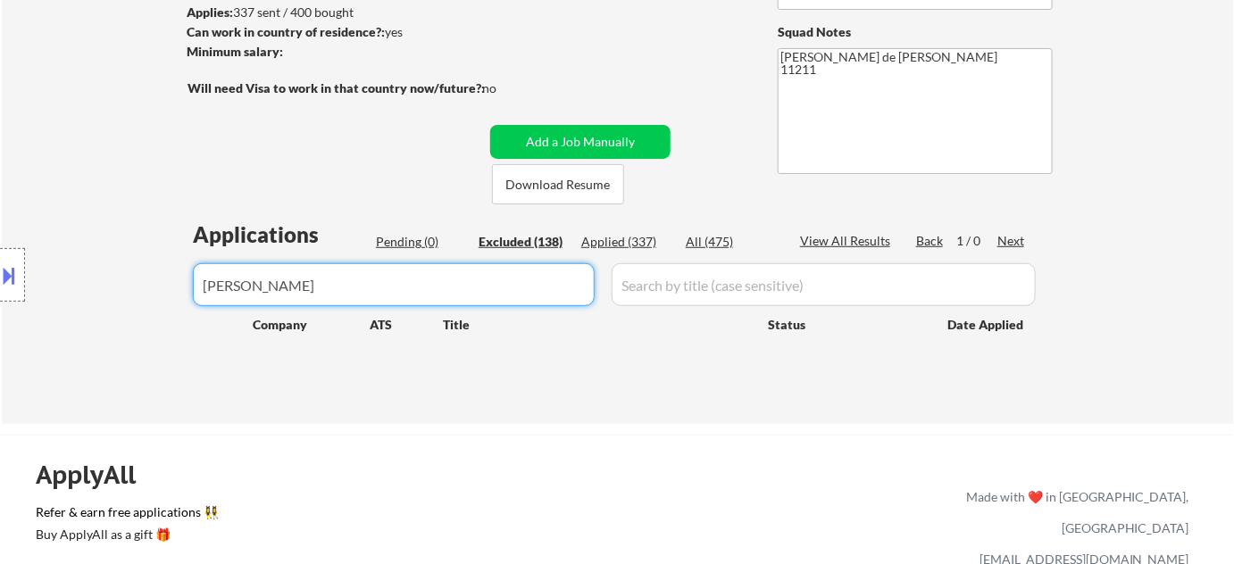
select select ""excluded__location_""
select select ""excluded""
select select ""excluded__expired_""
select select ""excluded__location_""
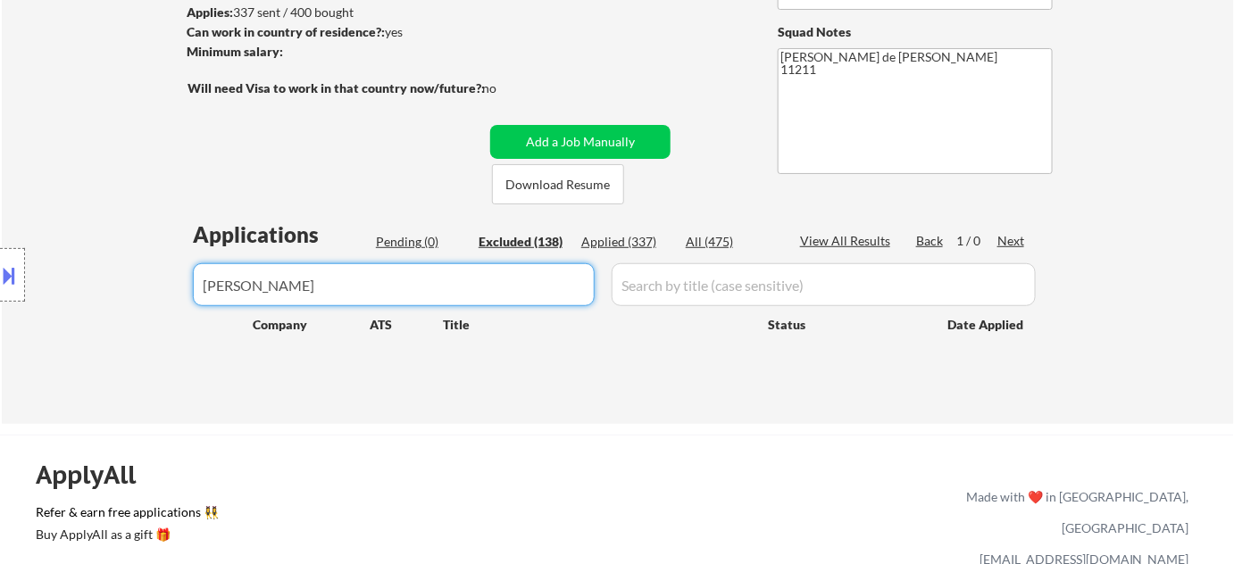
select select ""excluded""
select select ""excluded__expired_""
select select ""excluded__location_""
select select ""excluded__bad_match_""
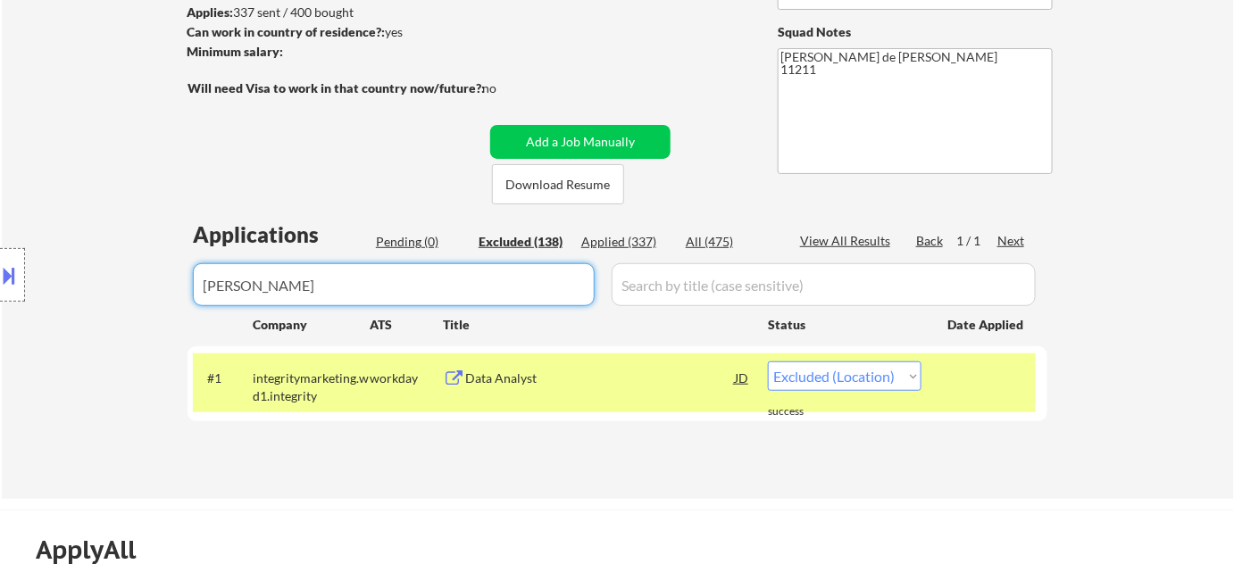
select select ""excluded__expired_""
type input "kimberly"
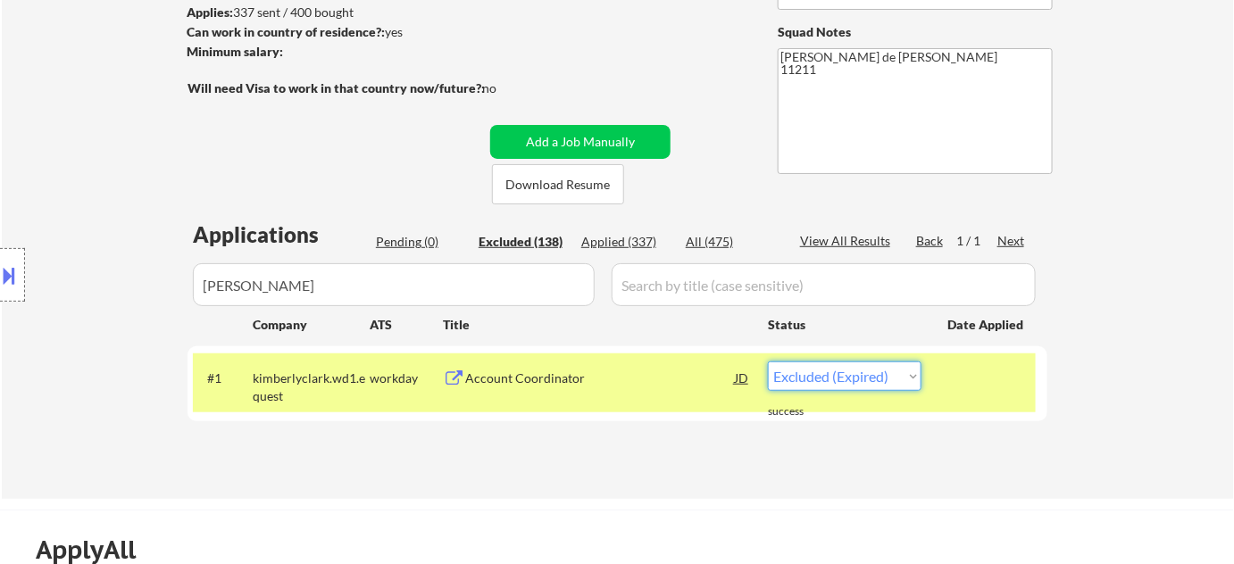
click at [812, 375] on select "Choose an option... Pending Applied Excluded (Questions) Excluded (Expired) Exc…" at bounding box center [845, 376] width 154 height 29
select select ""excluded__bad_match_""
click at [768, 362] on select "Choose an option... Pending Applied Excluded (Questions) Excluded (Expired) Exc…" at bounding box center [845, 376] width 154 height 29
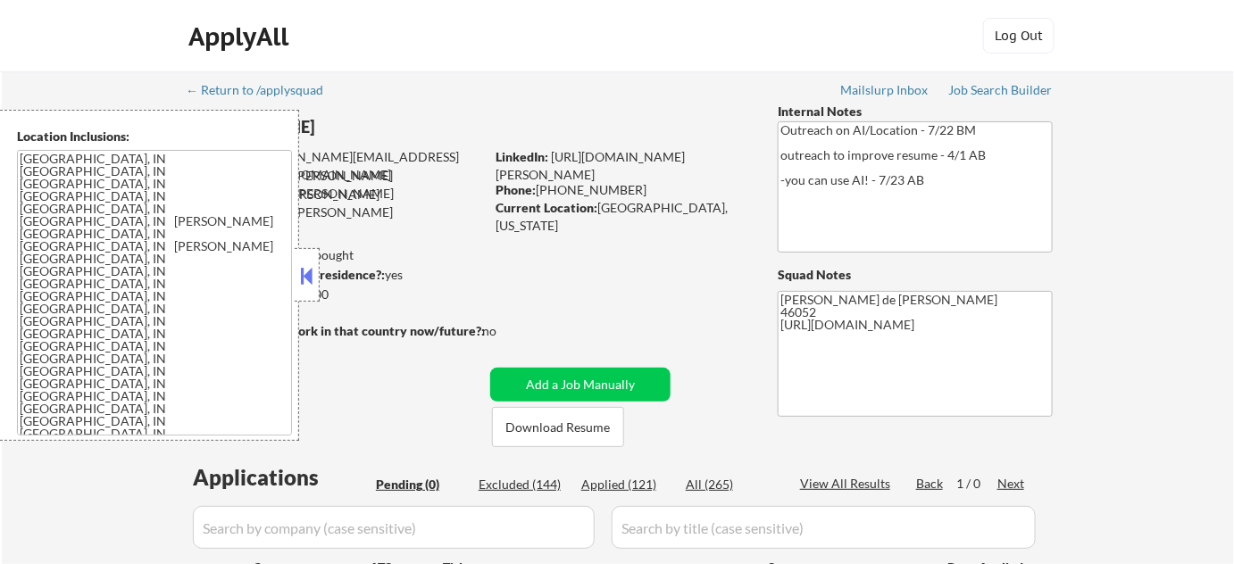
click at [552, 486] on div "Excluded (144)" at bounding box center [522, 485] width 89 height 18
select select ""excluded__other_""
select select ""excluded__bad_match_""
select select ""excluded__location_""
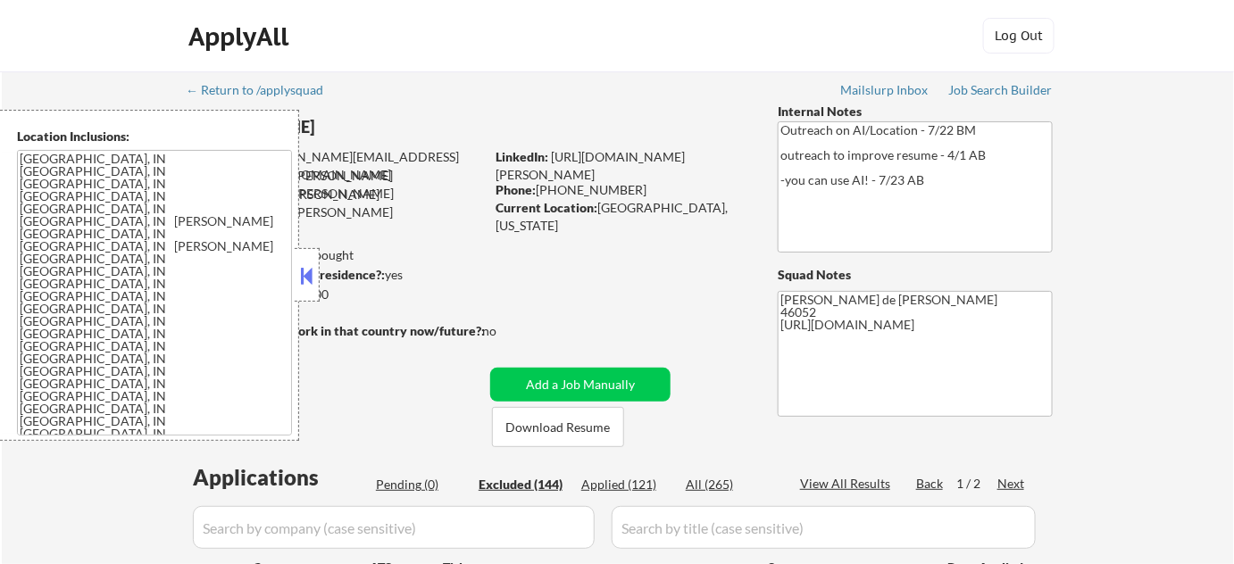
select select ""excluded__expired_""
select select ""excluded__location_""
select select ""excluded__expired_""
select select ""excluded__location_""
select select ""excluded__expired_""
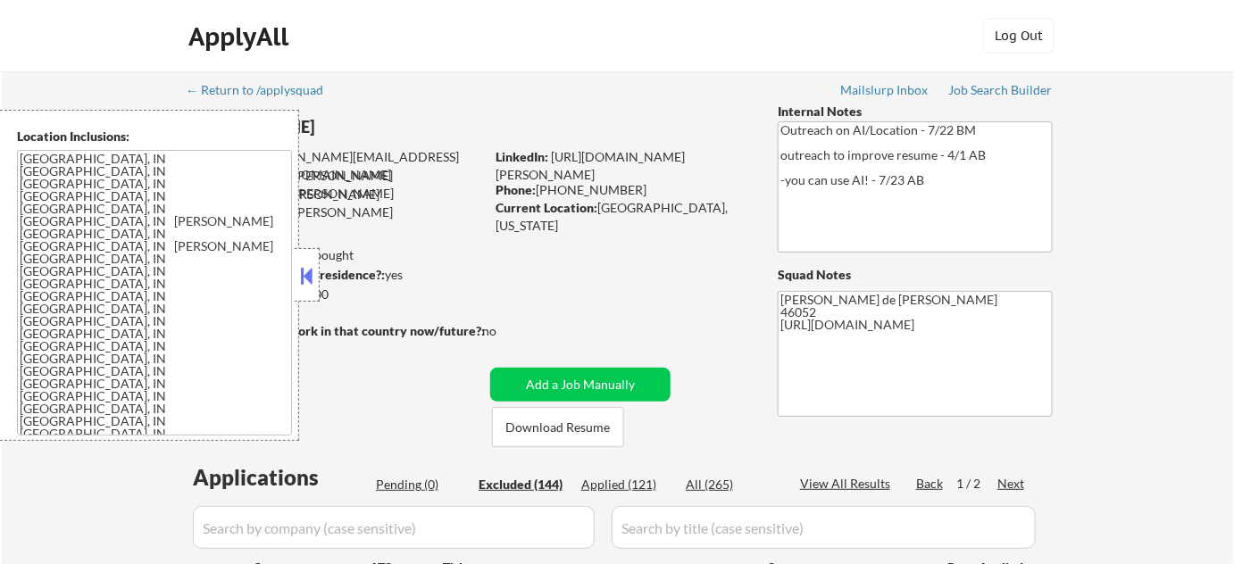
select select ""excluded__location_""
select select ""excluded__expired_""
select select ""excluded__location_""
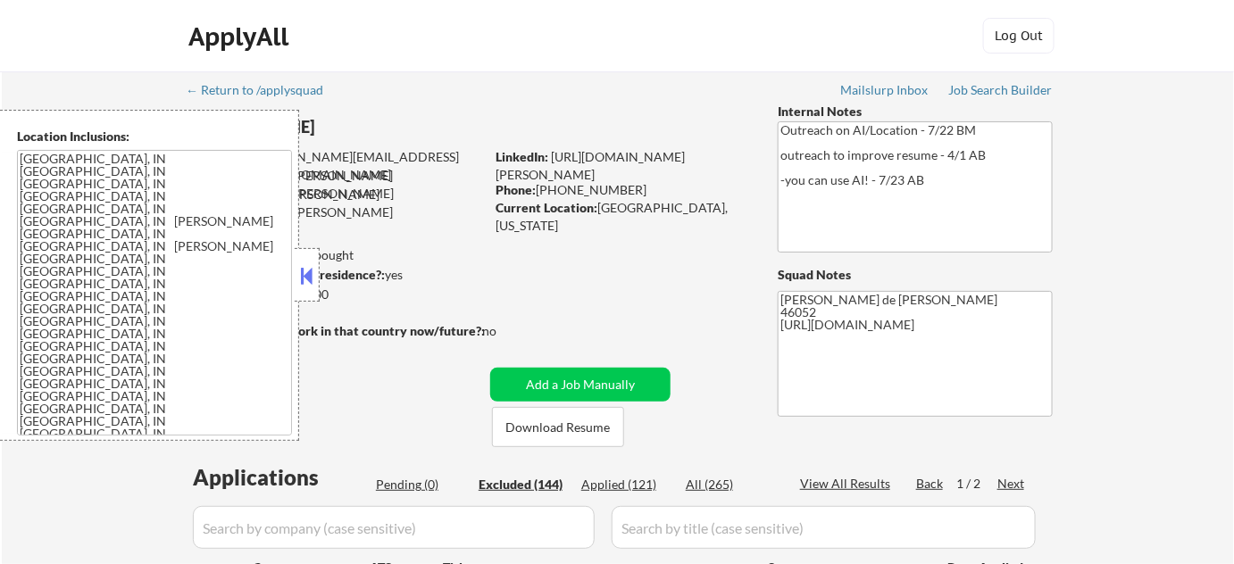
select select ""excluded__location_""
select select ""excluded__bad_match_""
select select ""excluded__location_""
select select ""excluded__bad_match_""
select select ""excluded__expired_""
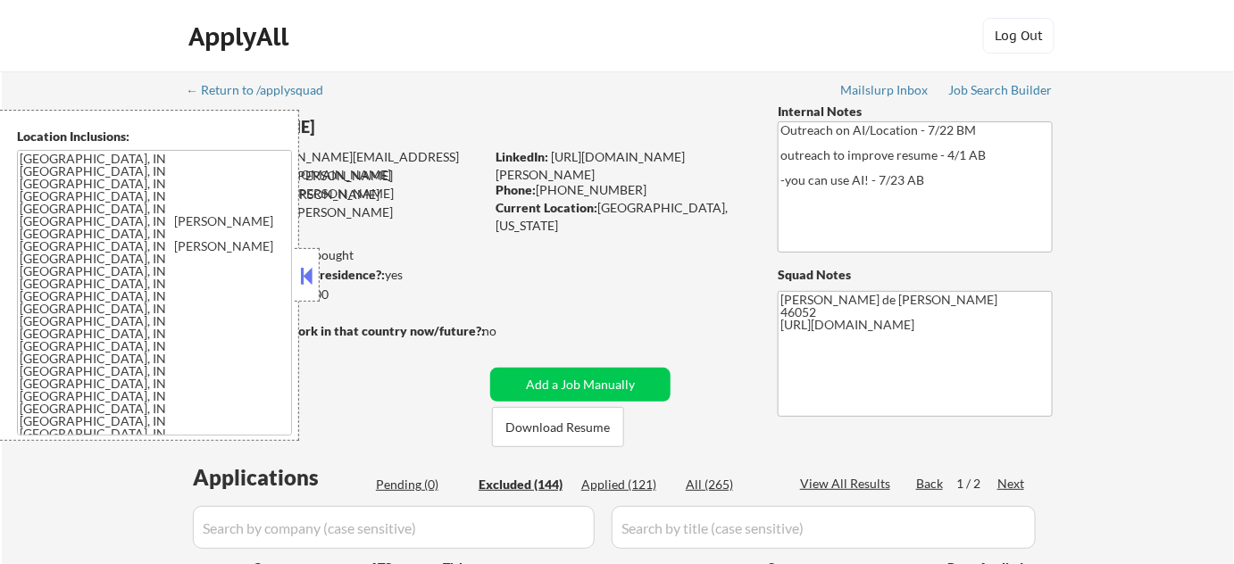
select select ""excluded__location_""
select select ""excluded__expired_""
select select ""excluded__location_""
select select ""excluded""
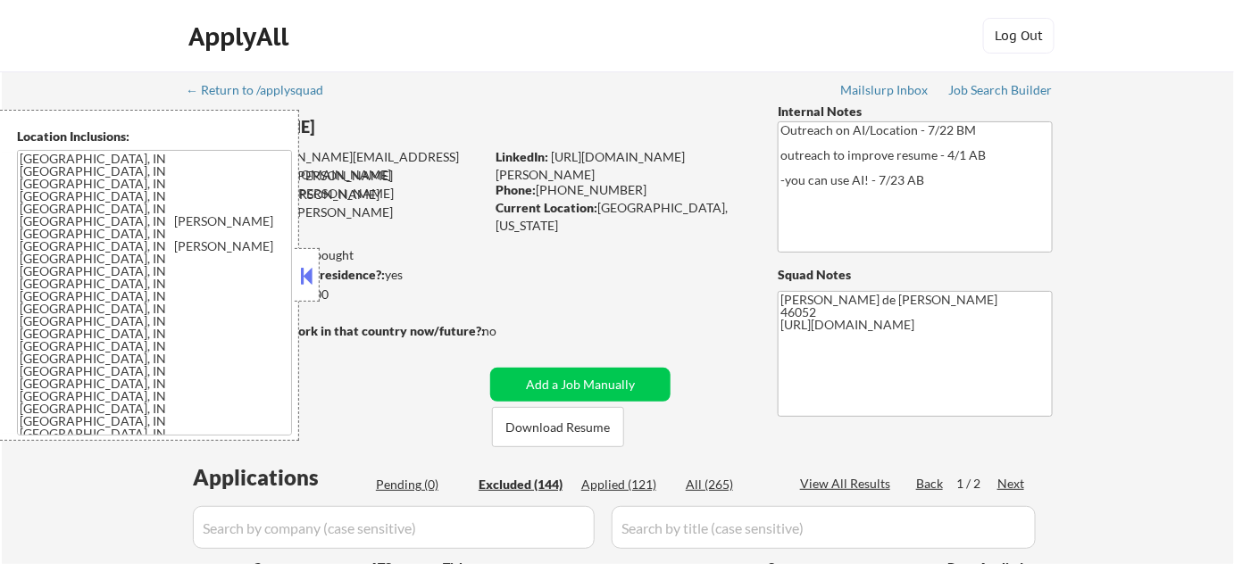
select select ""excluded__expired_""
select select ""excluded__location_""
select select ""excluded__bad_match_""
select select ""excluded__expired_""
select select ""excluded__bad_match_""
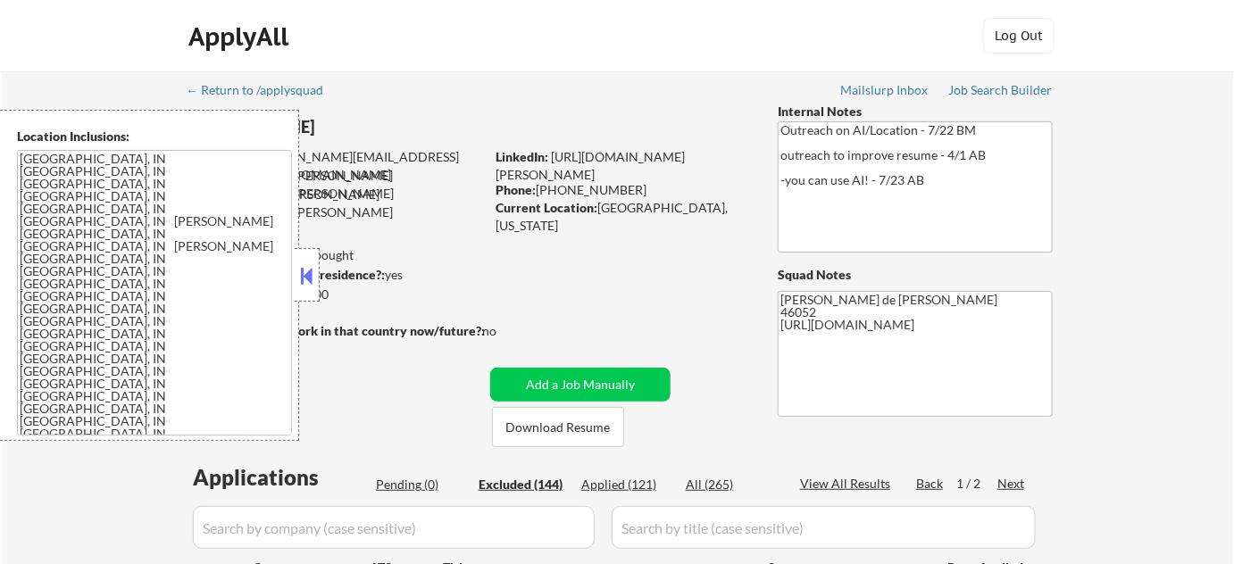
select select ""excluded__location_""
select select ""excluded__salary_""
select select ""excluded__other_""
select select ""excluded__salary_""
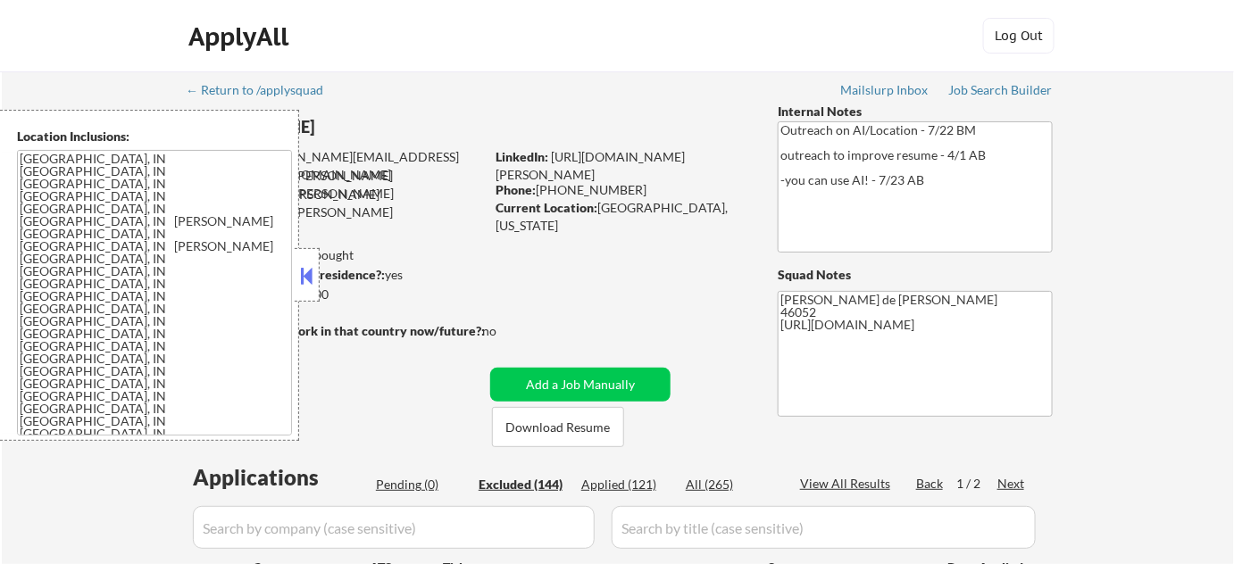
select select ""excluded__expired_""
select select ""excluded__location_""
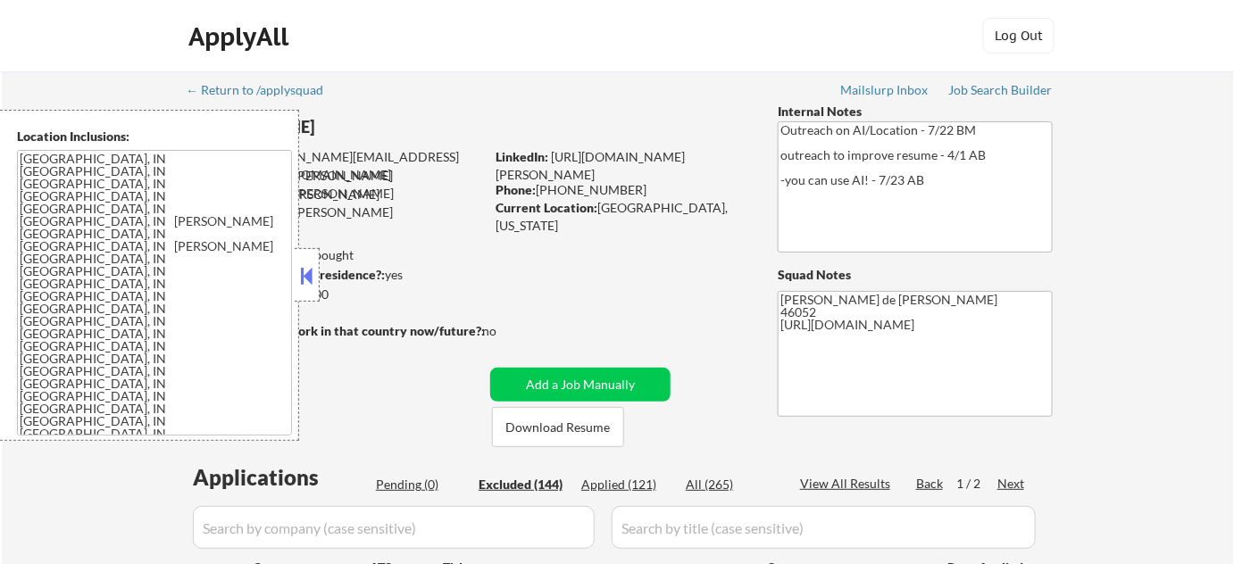
select select ""excluded__bad_match_""
select select ""excluded__salary_""
select select ""excluded__expired_""
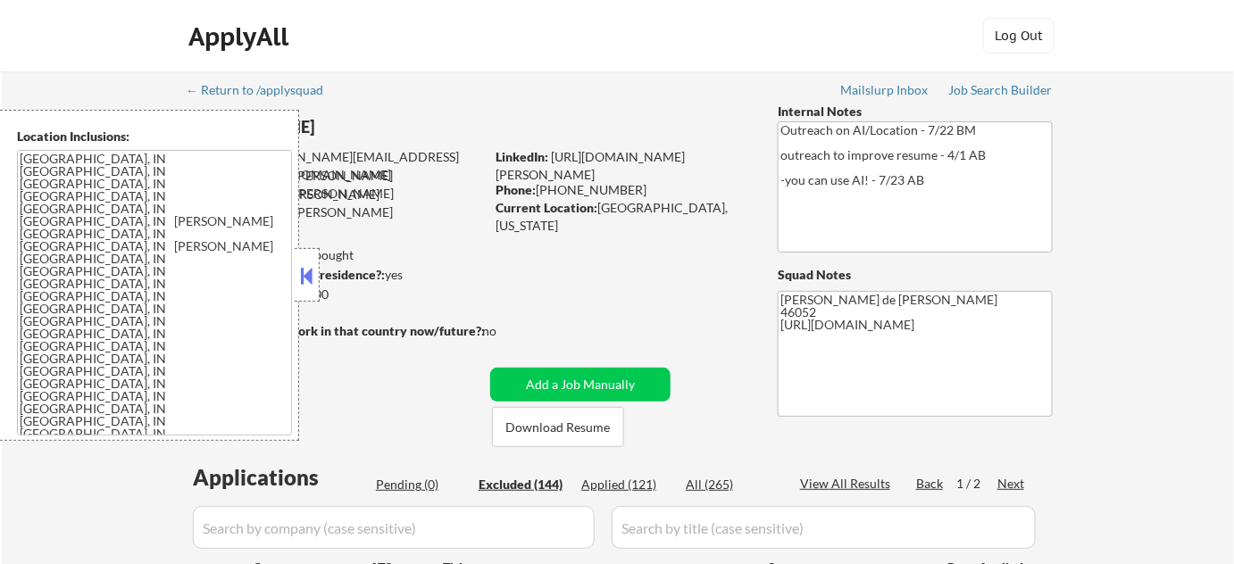
select select ""excluded__location_""
select select ""excluded__expired_""
select select ""excluded__location_""
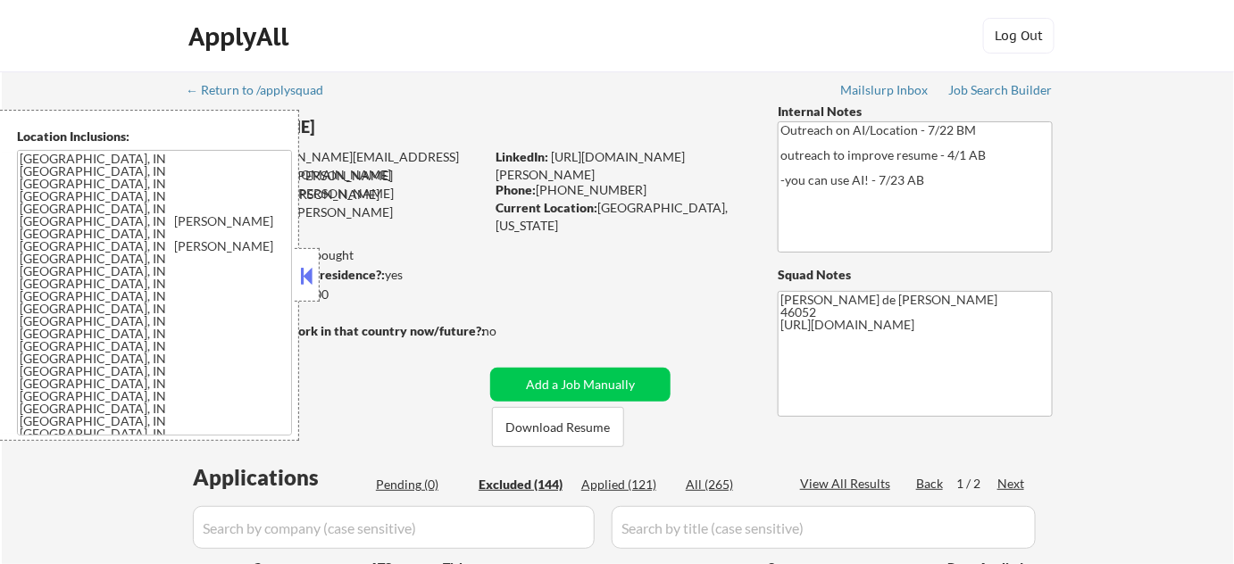
select select ""excluded__location_""
select select ""excluded__expired_""
select select ""excluded""
select select ""excluded__location_""
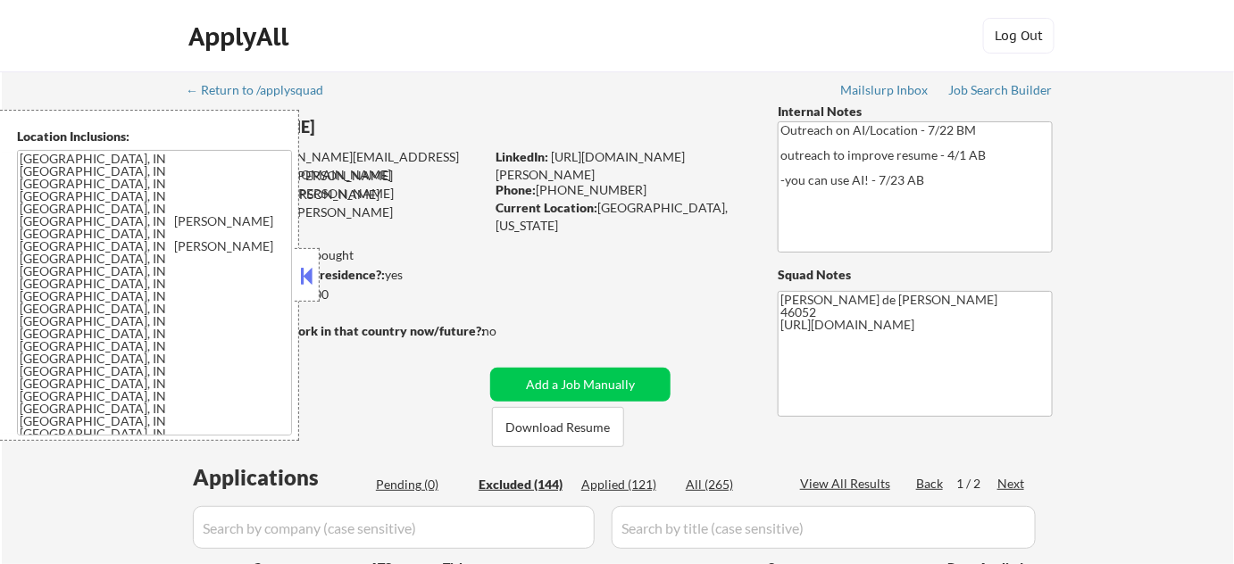
select select ""excluded__expired_""
select select ""excluded__location_""
select select ""excluded__expired_""
select select ""excluded__location_""
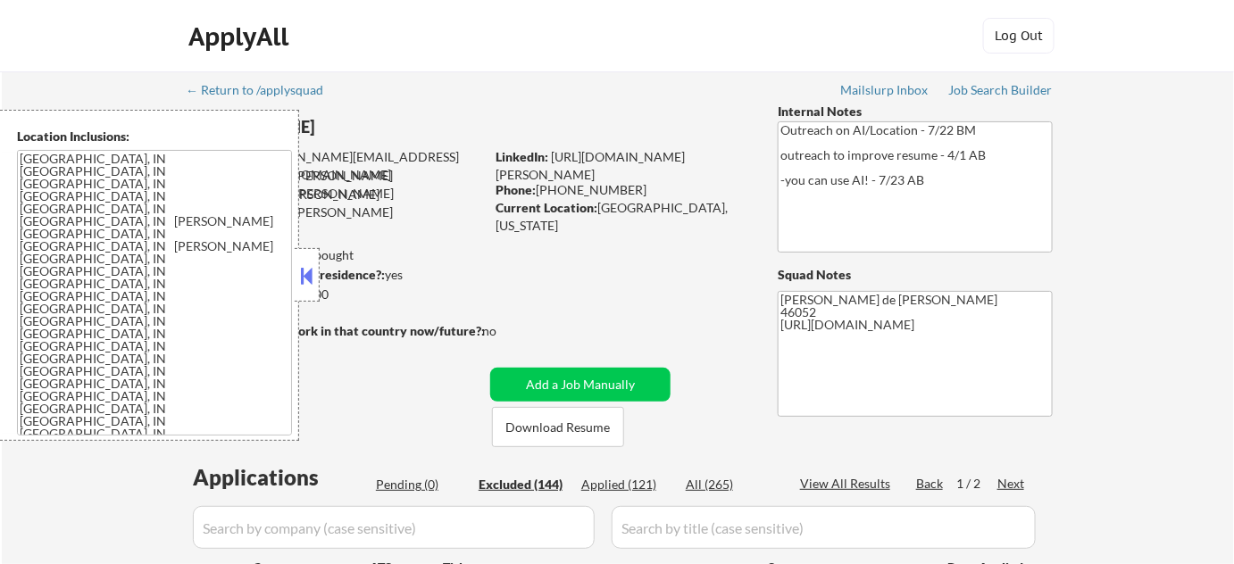
select select ""excluded__expired_""
select select ""excluded__salary_""
select select ""excluded__expired_""
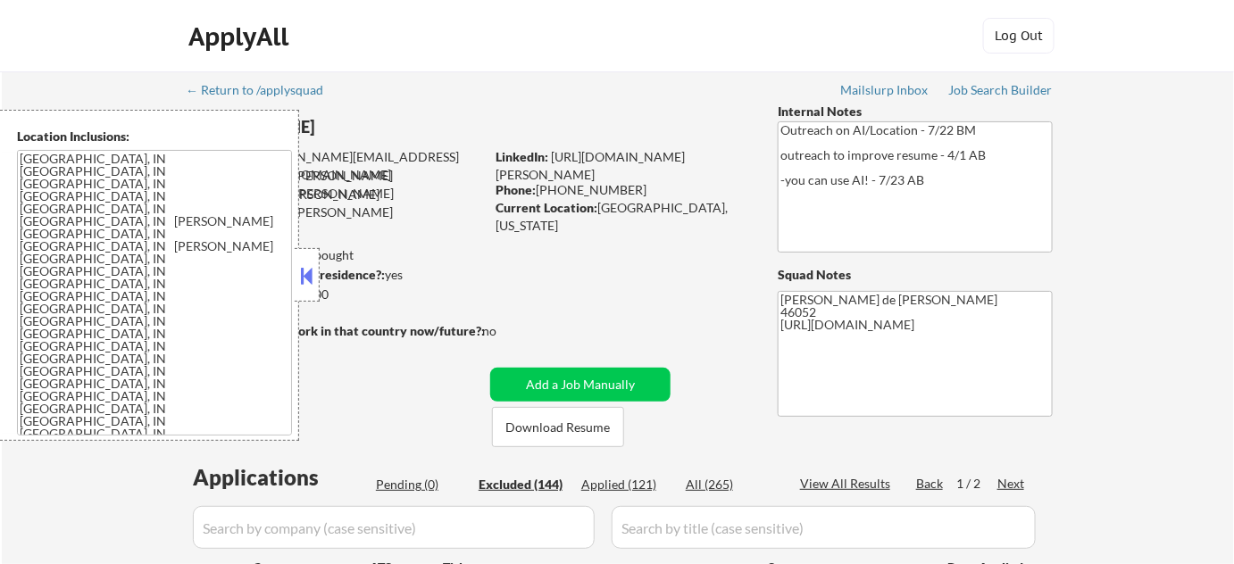
select select ""excluded__location_""
select select ""excluded__salary_""
select select ""excluded__expired_""
select select ""excluded__bad_match_""
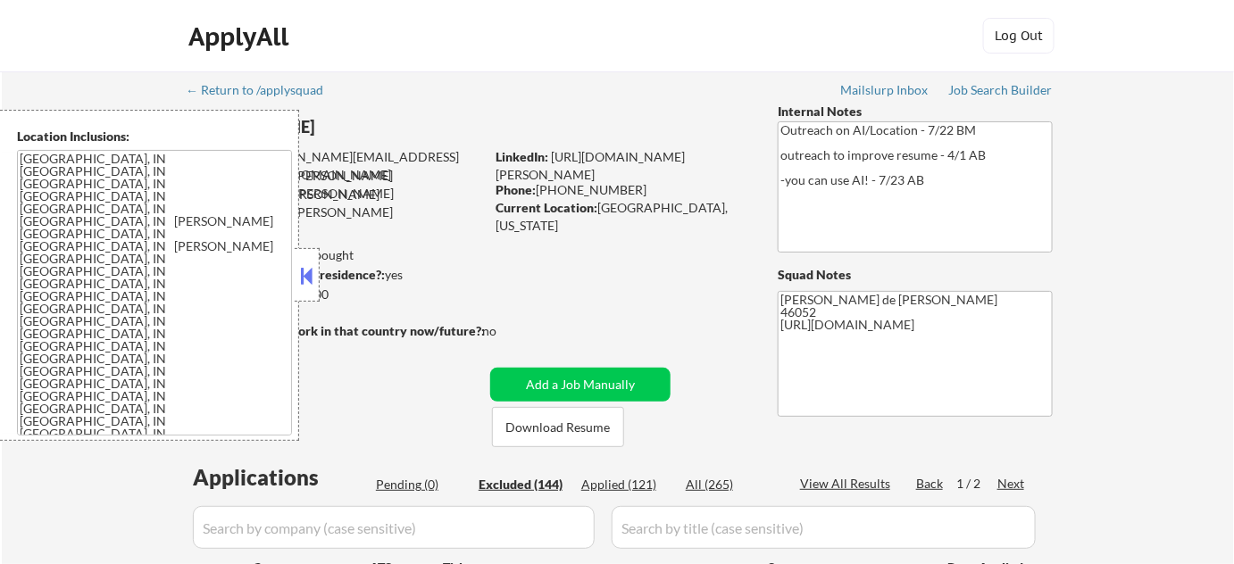
select select ""excluded__expired_""
select select ""excluded__location_""
select select ""excluded__salary_""
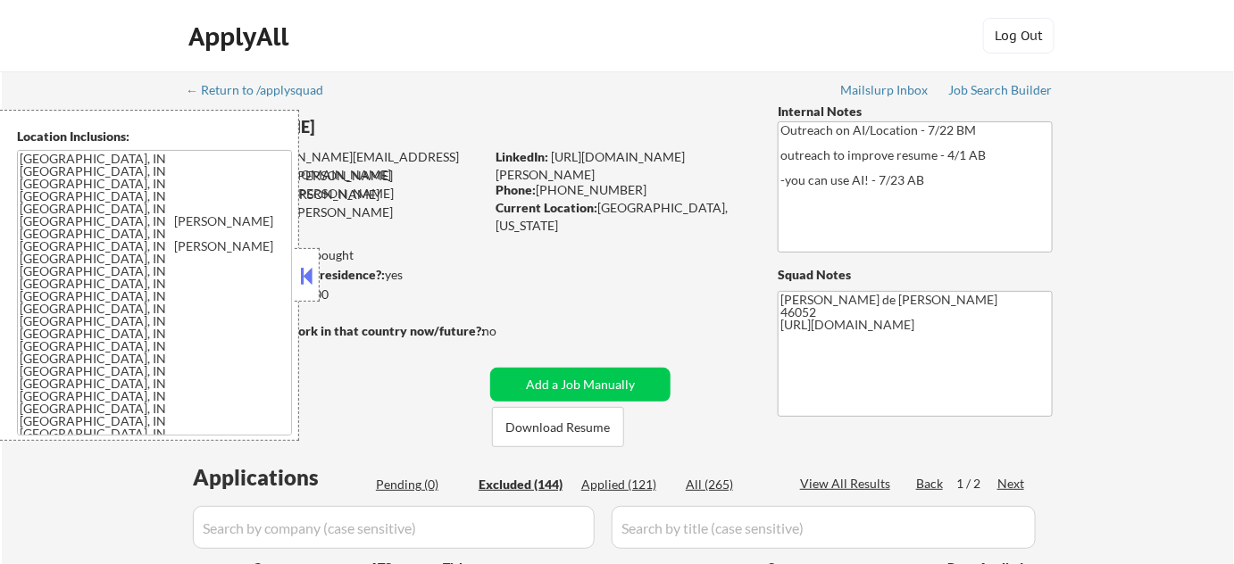
select select ""excluded__location_""
select select ""excluded__expired_""
select select ""excluded__location_""
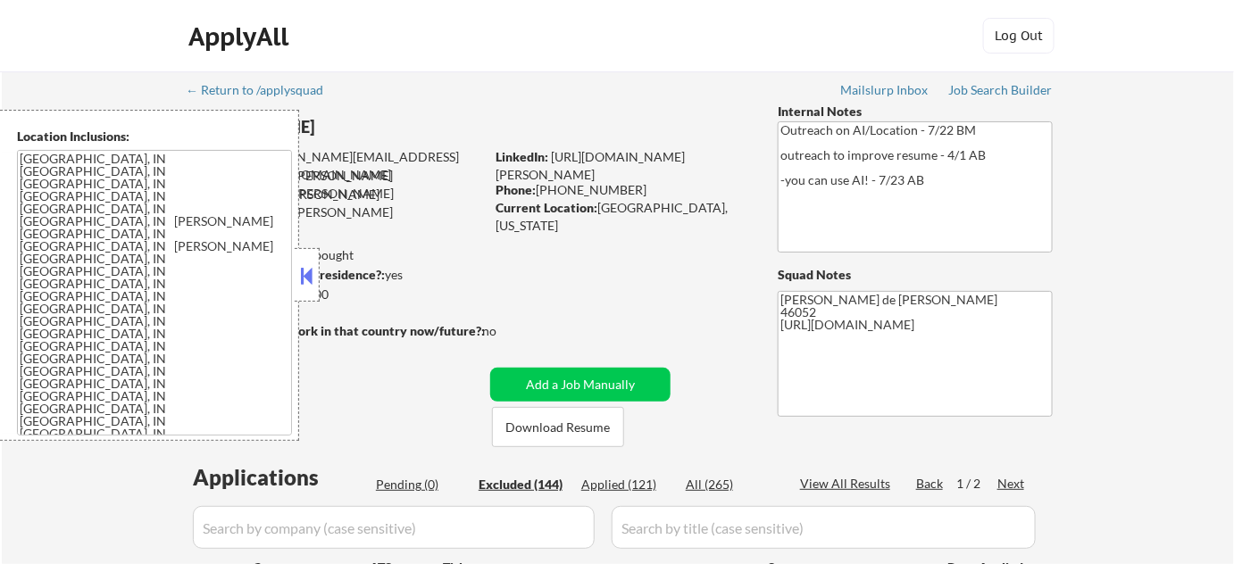
select select ""excluded__location_""
select select ""excluded""
select select ""excluded__expired_""
select select ""excluded__location_""
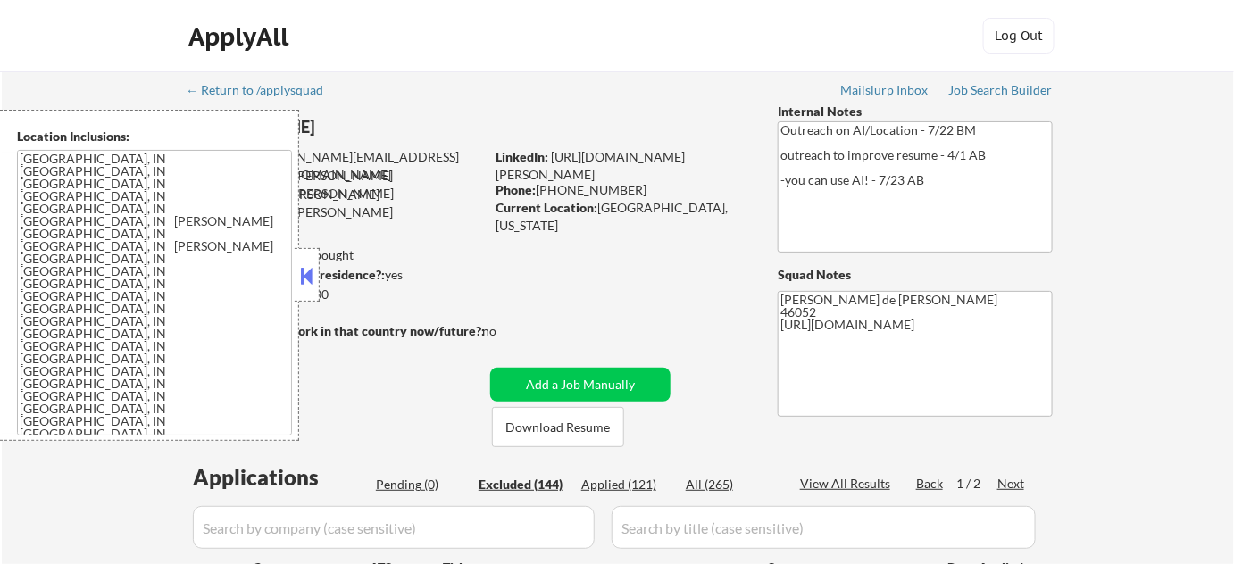
select select ""excluded__expired_""
select select ""excluded__salary_""
select select ""excluded__location_""
select select ""excluded__other_""
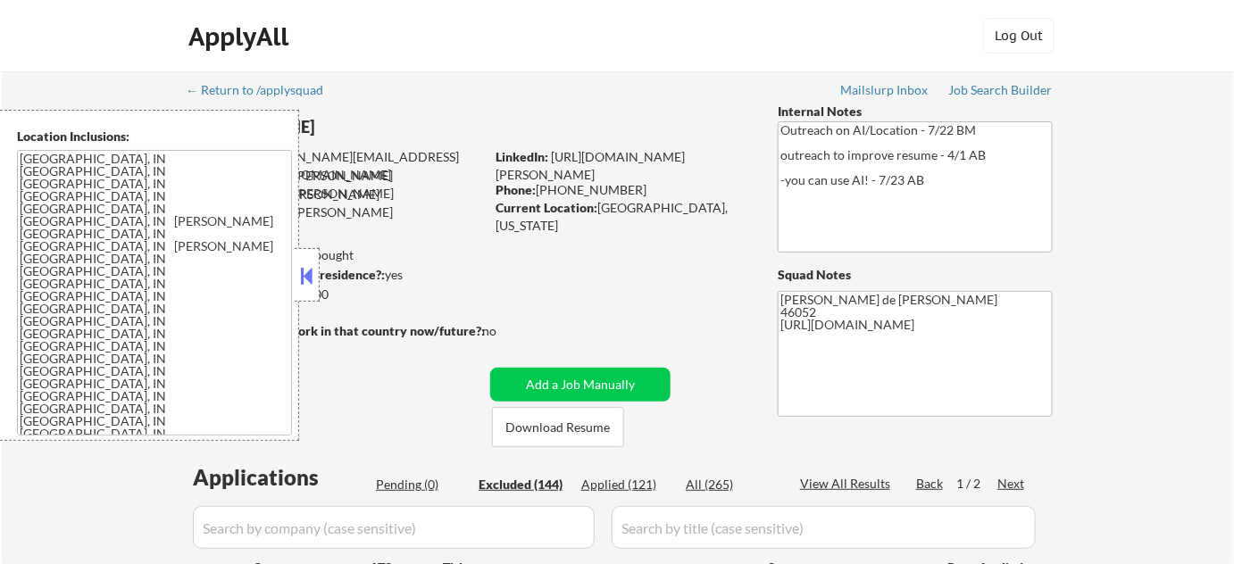
select select ""excluded__expired_""
select select ""excluded__location_""
select select ""excluded__salary_""
select select ""excluded__location_""
select select ""excluded__expired_""
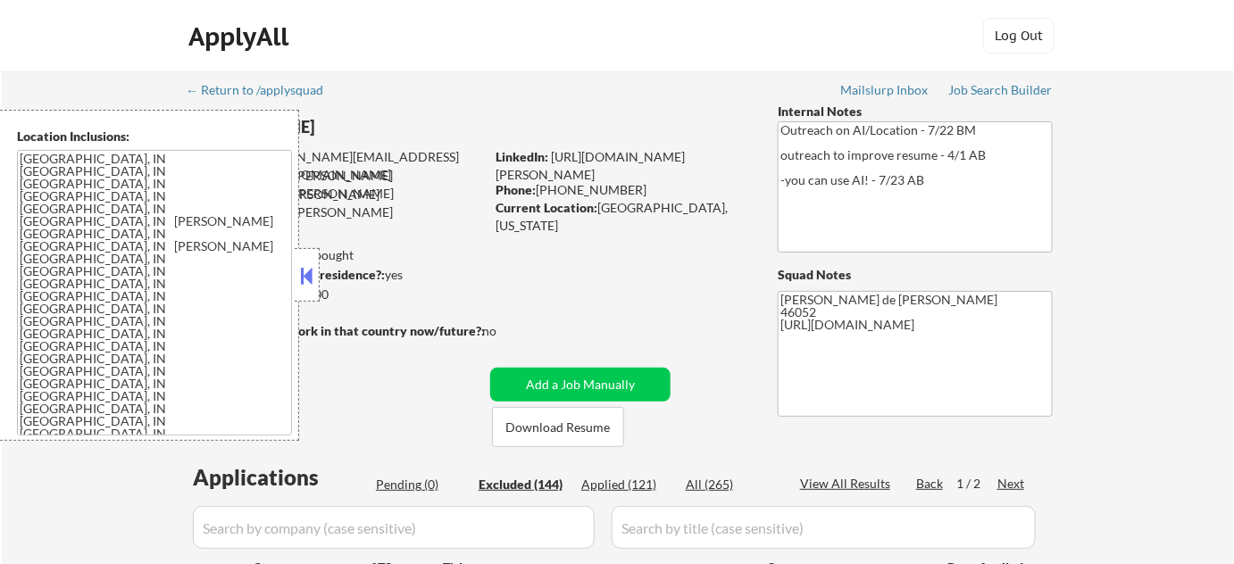
select select ""excluded__expired_""
select select ""excluded""
select select ""excluded__salary_""
select select ""excluded__expired_""
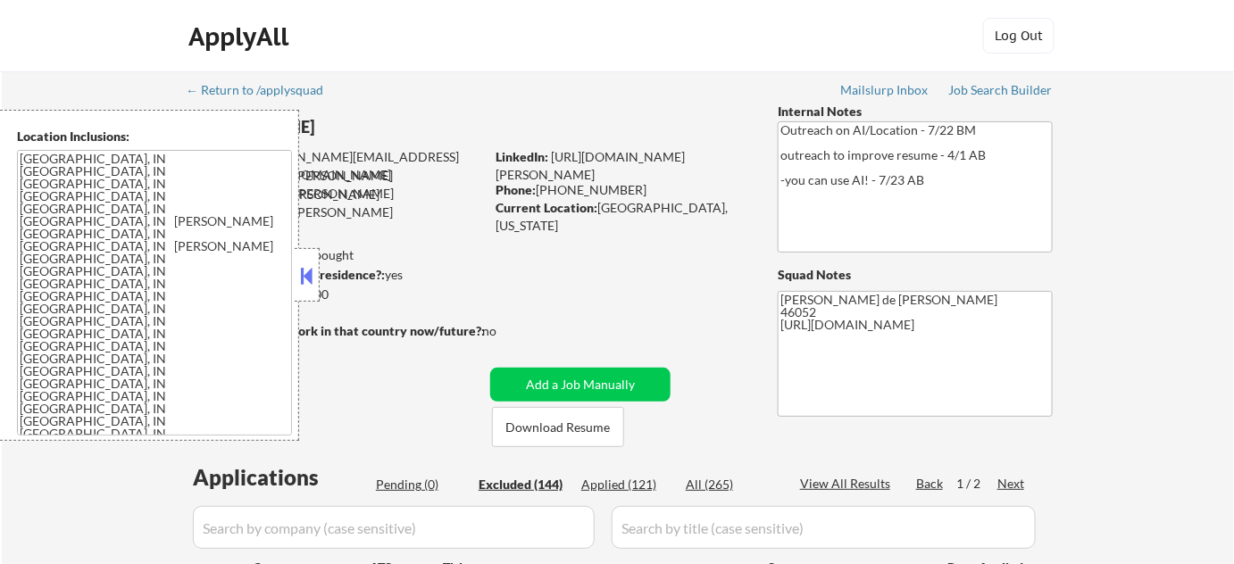
select select ""excluded__location_""
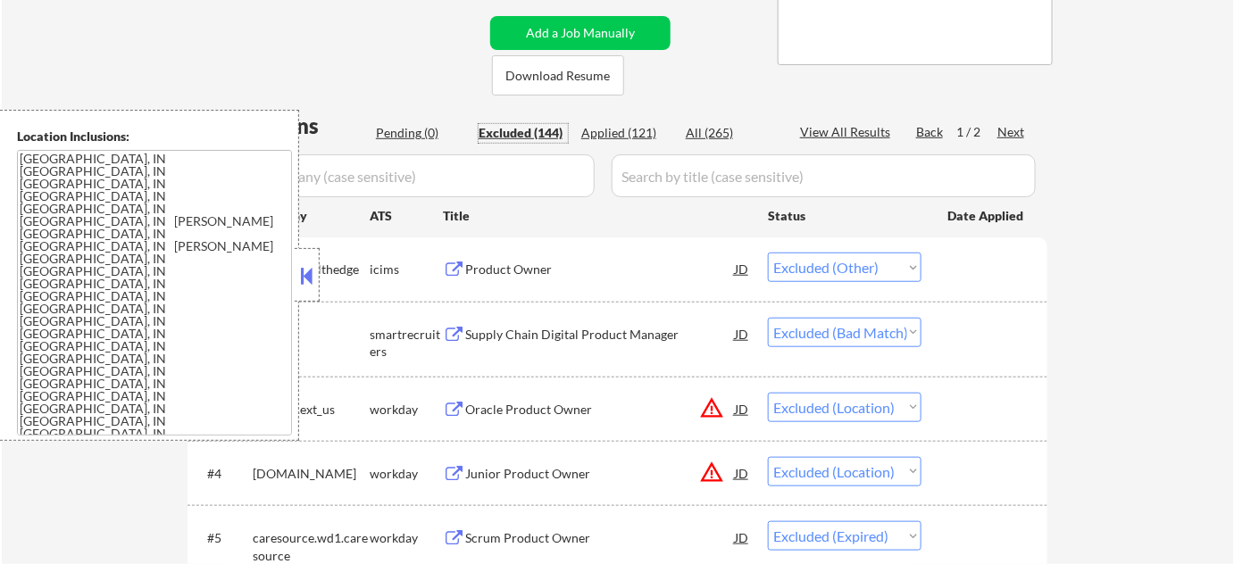
scroll to position [372, 0]
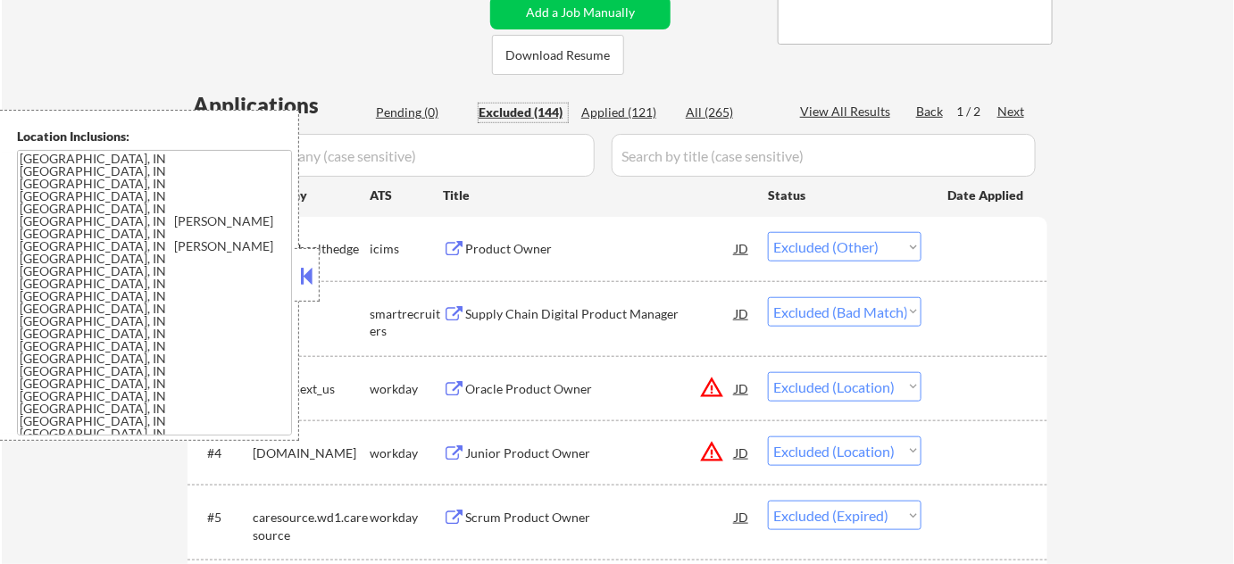
drag, startPoint x: 304, startPoint y: 275, endPoint x: 331, endPoint y: 279, distance: 27.1
click at [305, 275] on button at bounding box center [307, 275] width 20 height 27
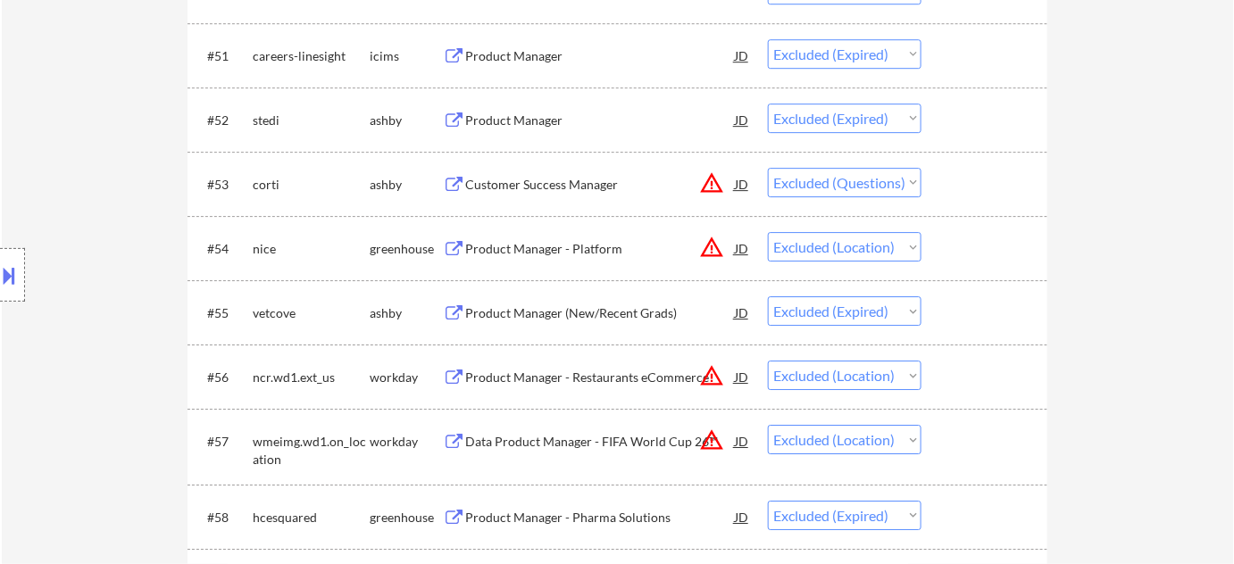
scroll to position [4090, 0]
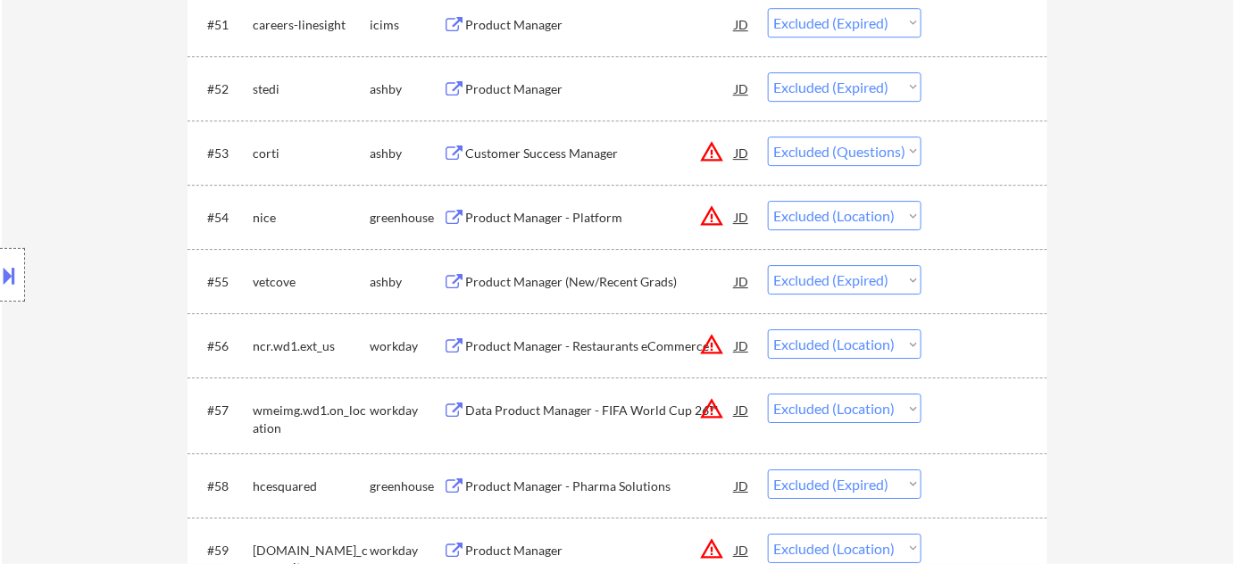
click at [575, 154] on div "Customer Success Manager" at bounding box center [600, 154] width 270 height 18
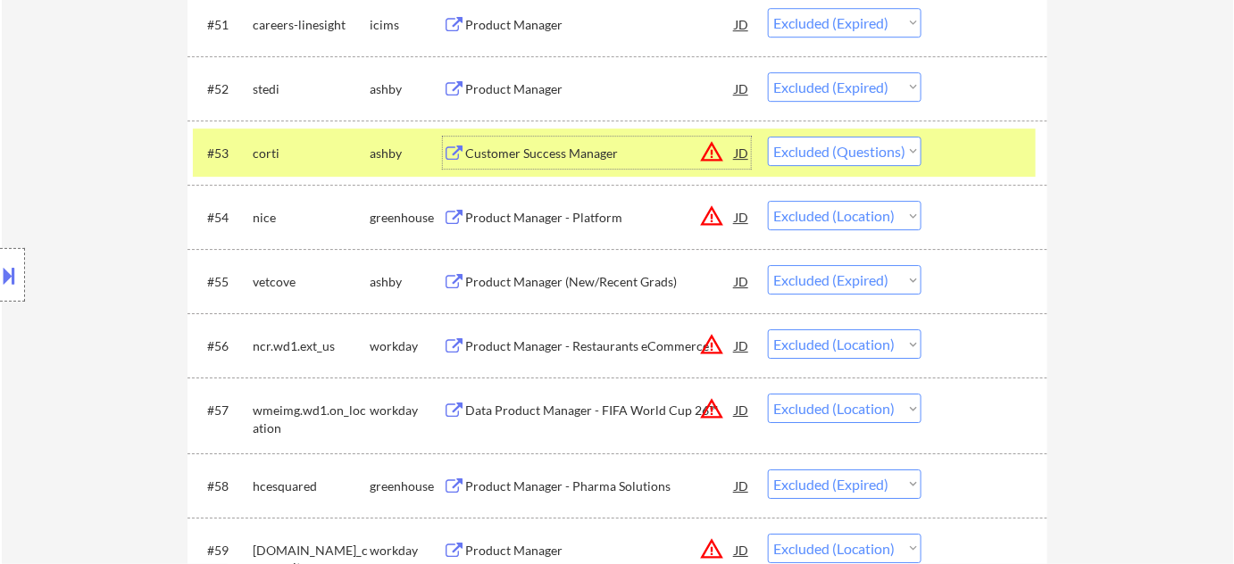
click at [894, 148] on select "Choose an option... Pending Applied Excluded (Questions) Excluded (Expired) Exc…" at bounding box center [845, 151] width 154 height 29
select select ""excluded__expired_""
click at [768, 137] on select "Choose an option... Pending Applied Excluded (Questions) Excluded (Expired) Exc…" at bounding box center [845, 151] width 154 height 29
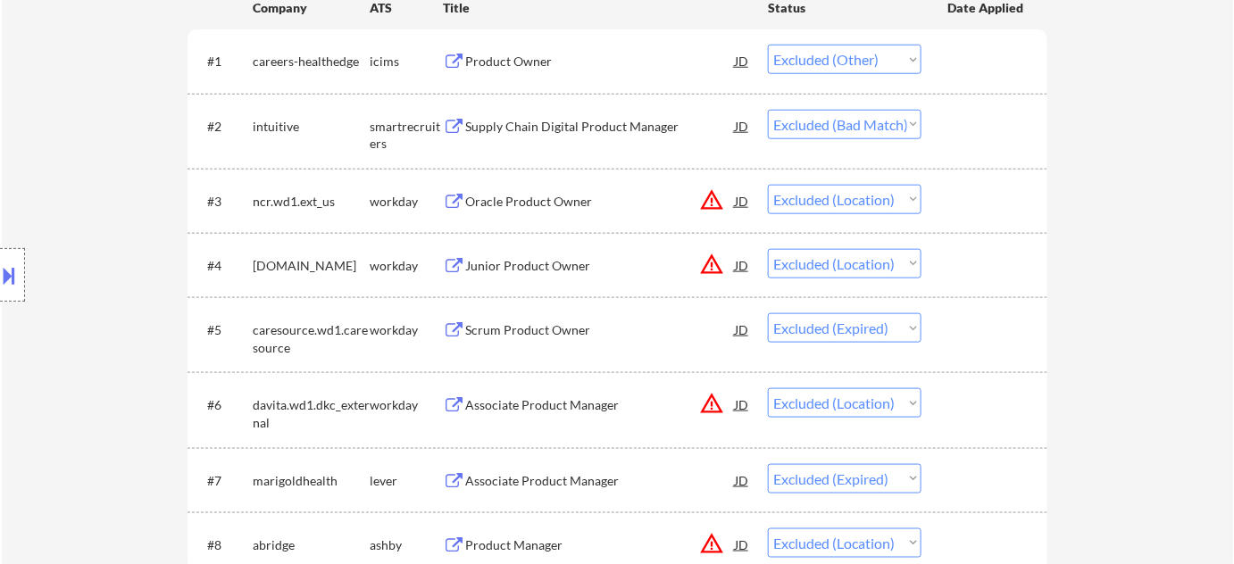
scroll to position [385, 0]
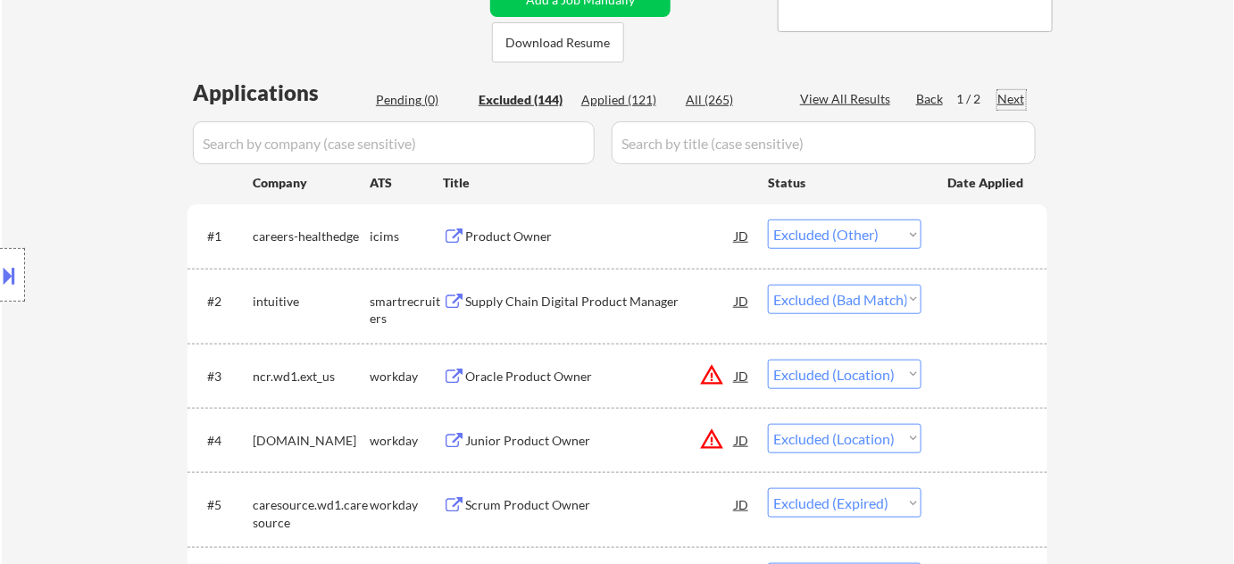
click at [1017, 96] on div "Next" at bounding box center [1011, 99] width 29 height 18
select select ""excluded__location_""
select select ""excluded__expired_""
select select ""excluded__location_""
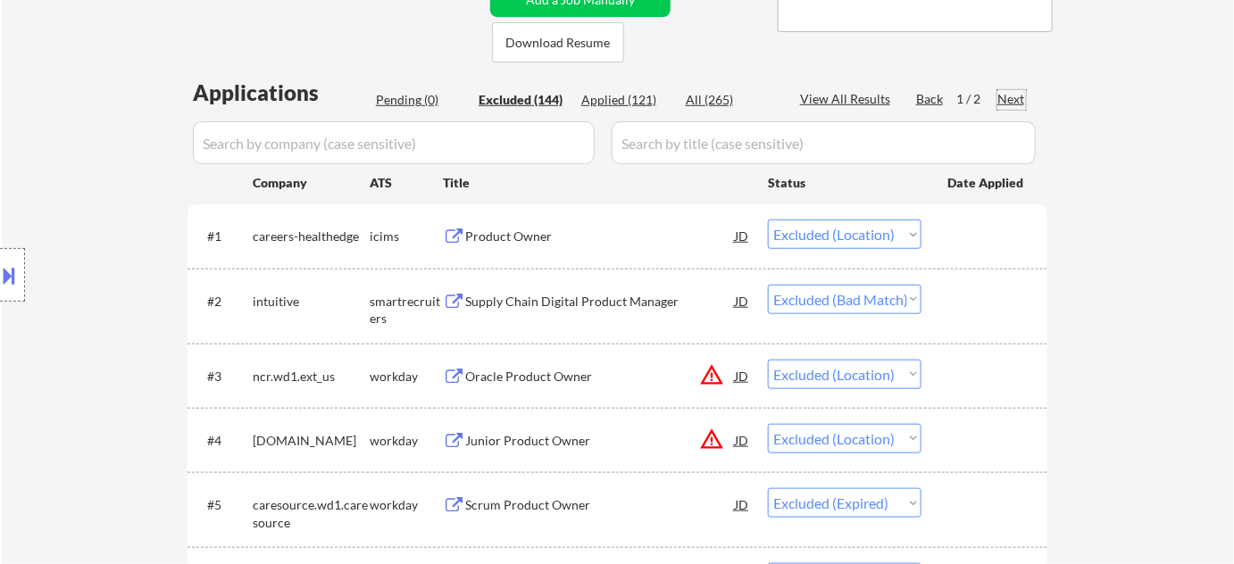
select select ""excluded__salary_""
select select ""excluded""
select select ""excluded__location_""
select select ""excluded""
select select ""excluded__expired_""
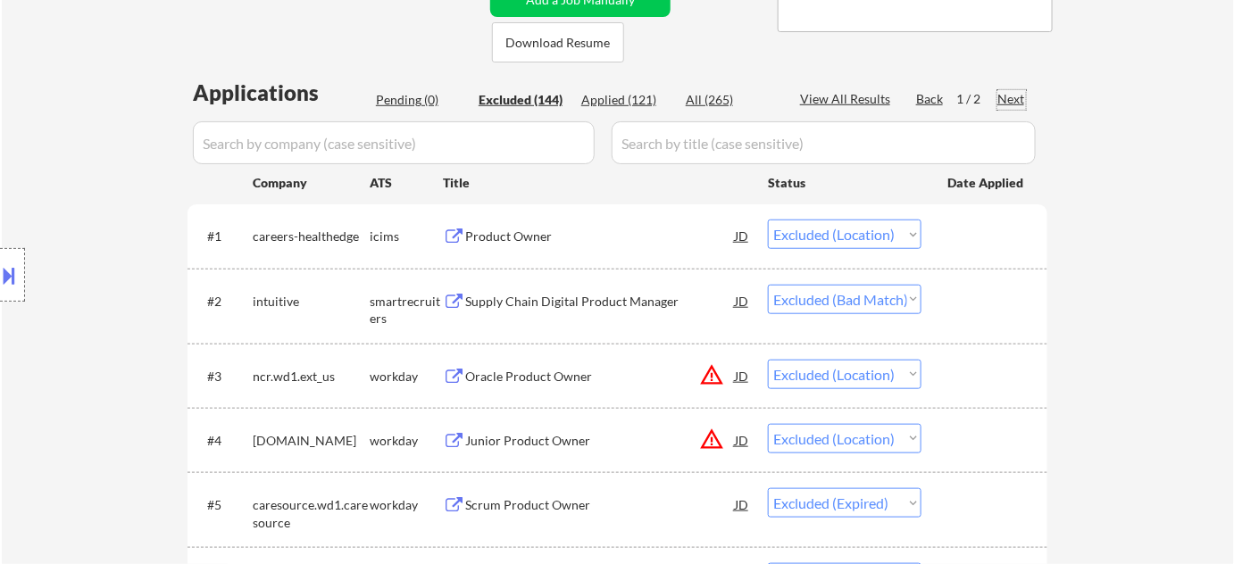
select select ""excluded__other_""
select select ""excluded__expired_""
select select ""excluded__location_""
select select ""excluded__expired_""
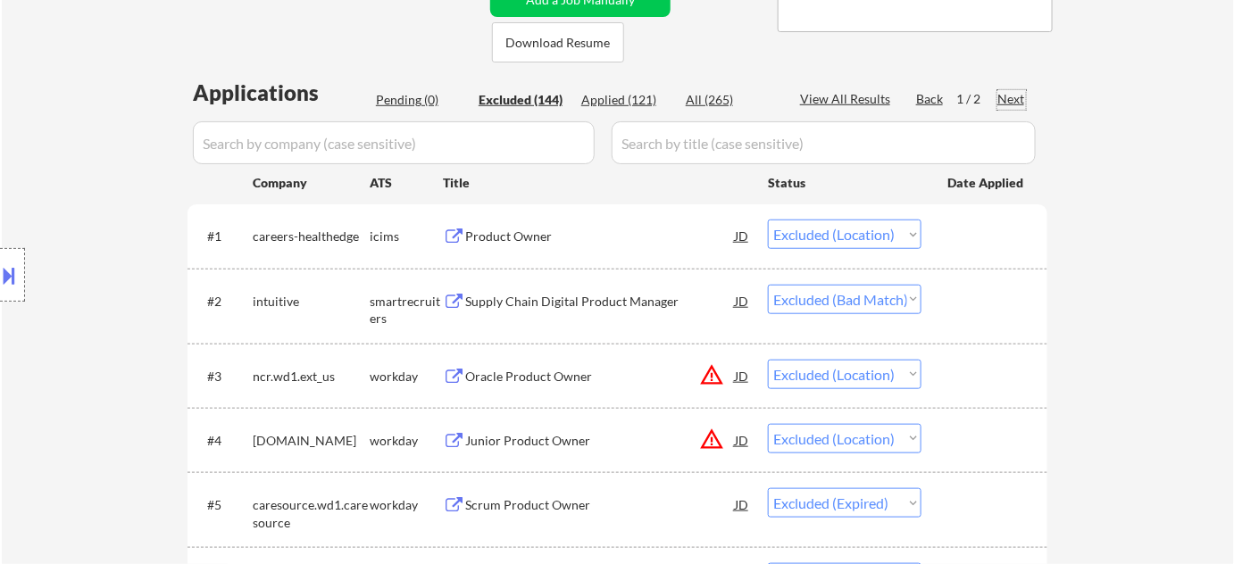
select select ""excluded__expired_""
select select ""excluded__location_""
select select ""excluded__expired_""
select select ""excluded__location_""
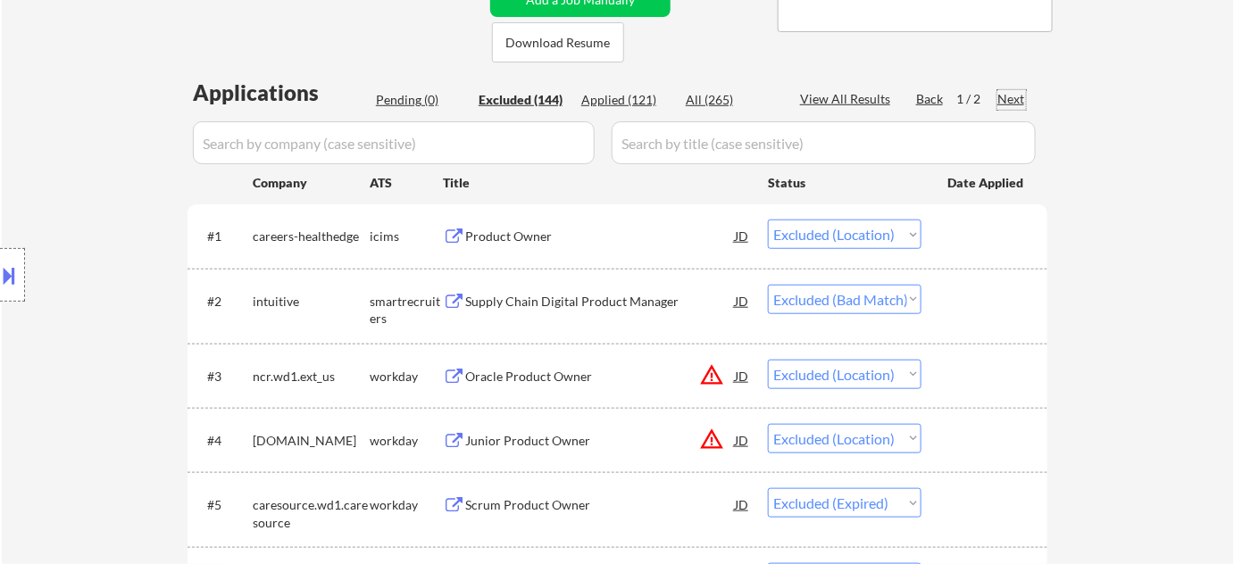
select select ""excluded__expired_""
select select ""excluded__location_""
select select ""excluded__expired_""
select select ""excluded__location_""
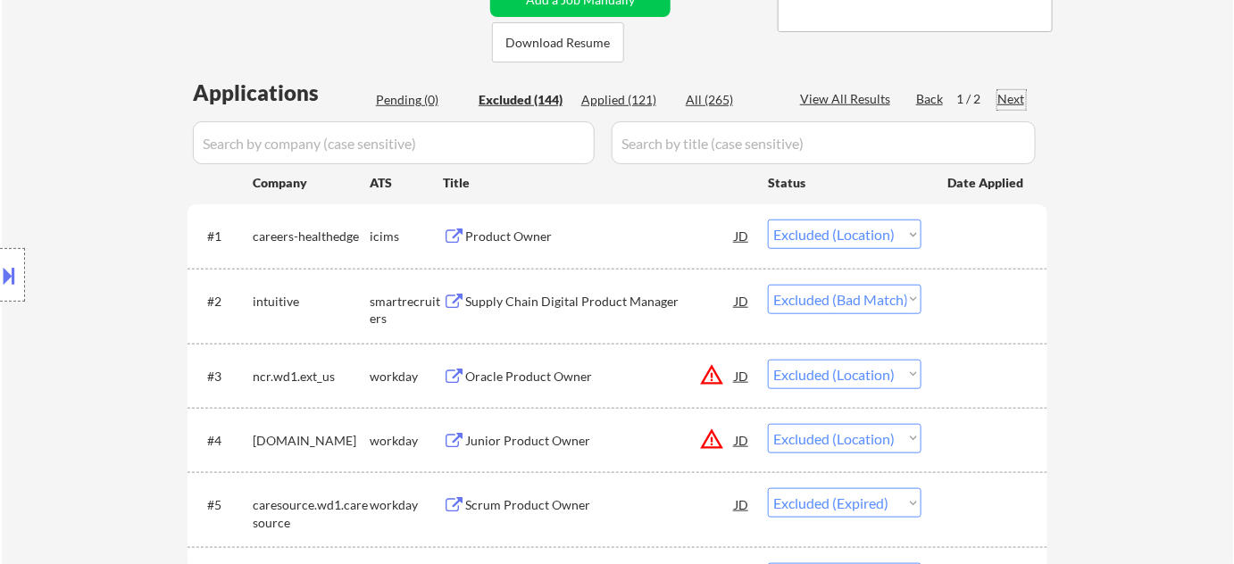
select select ""excluded__expired_""
select select ""excluded__location_""
select select ""excluded__other_""
select select ""excluded__expired_""
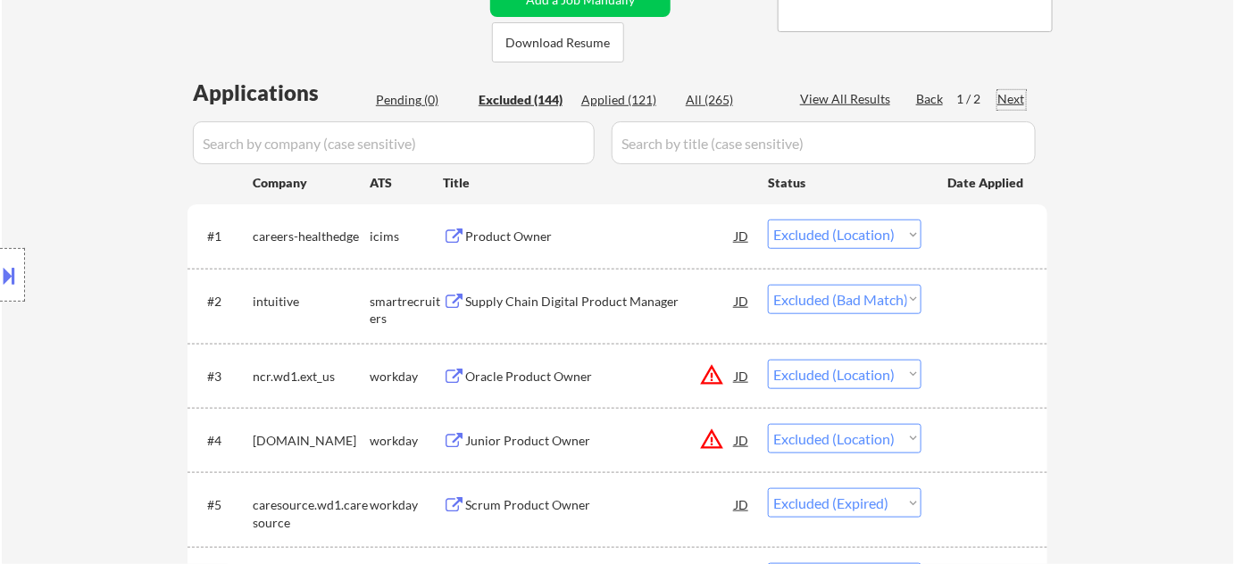
select select ""excluded""
select select ""excluded__expired_""
select select ""excluded__location_""
select select ""excluded__other_""
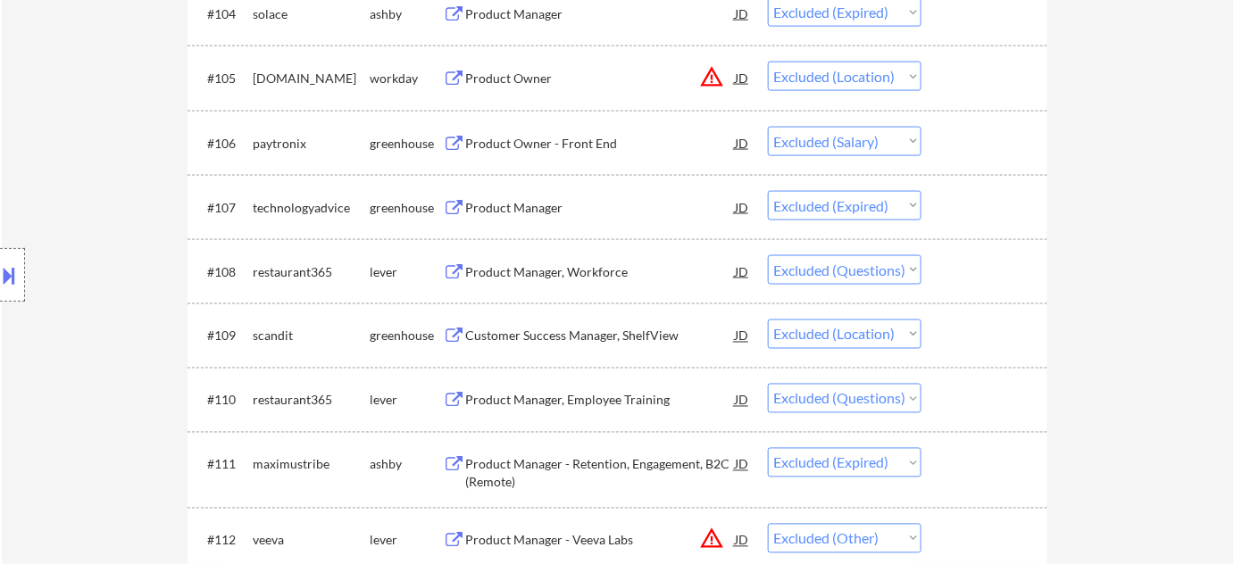
scroll to position [0, 0]
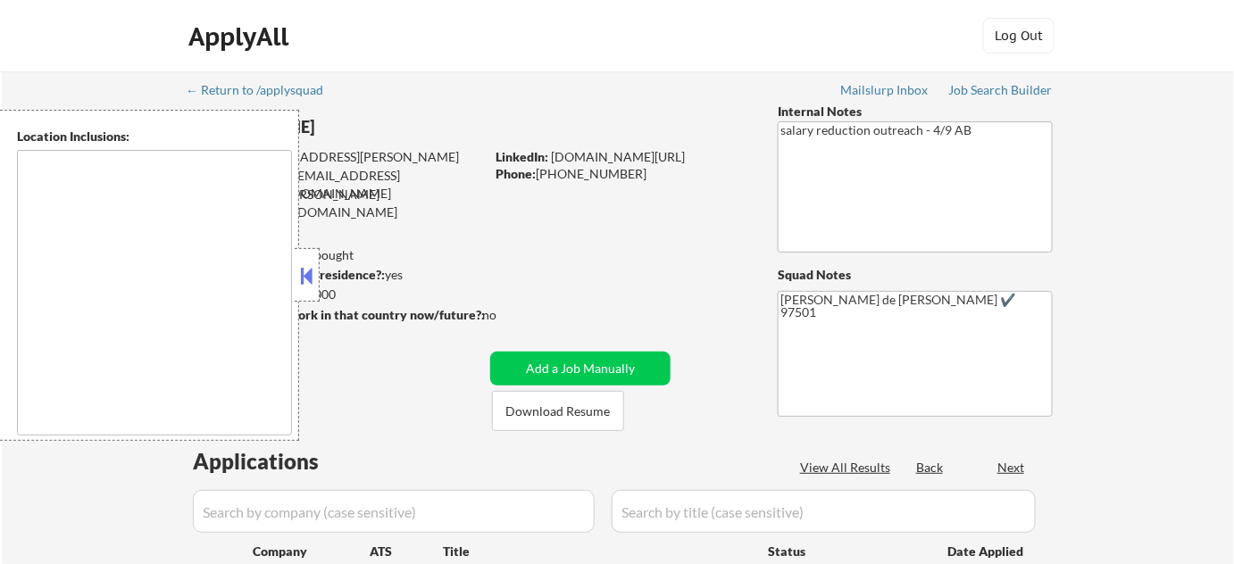
type textarea "Medford, OR Central Point, OR Phoenix, OR Jacksonville, OR Talent, OR Eagle Poi…"
type textarea "[GEOGRAPHIC_DATA], [GEOGRAPHIC_DATA] [GEOGRAPHIC_DATA], [GEOGRAPHIC_DATA] [GEOG…"
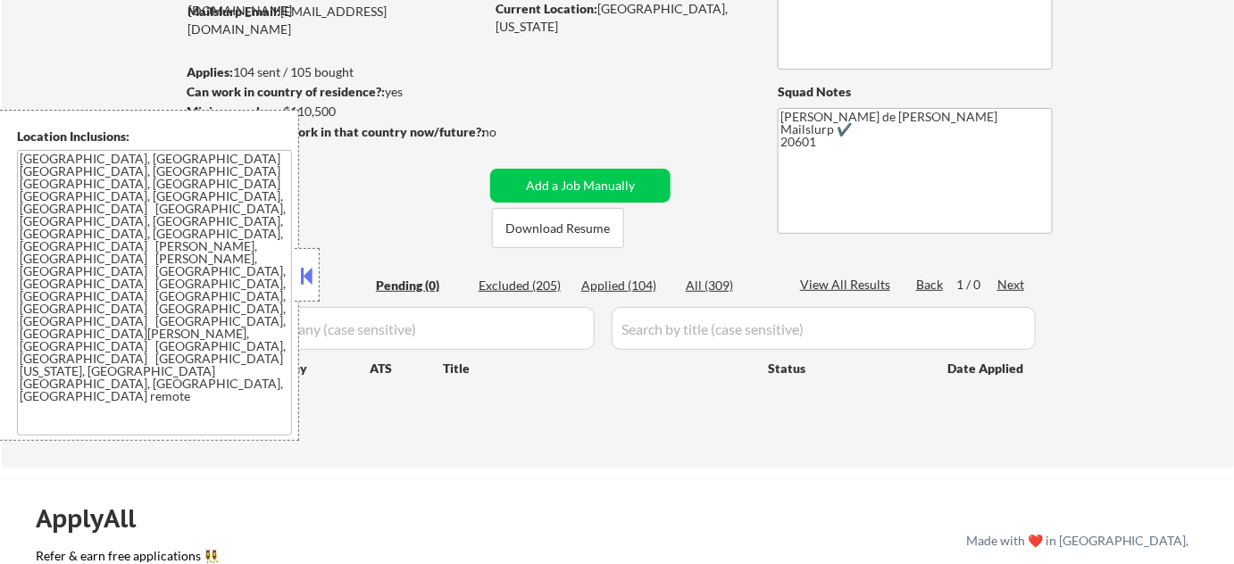
scroll to position [162, 0]
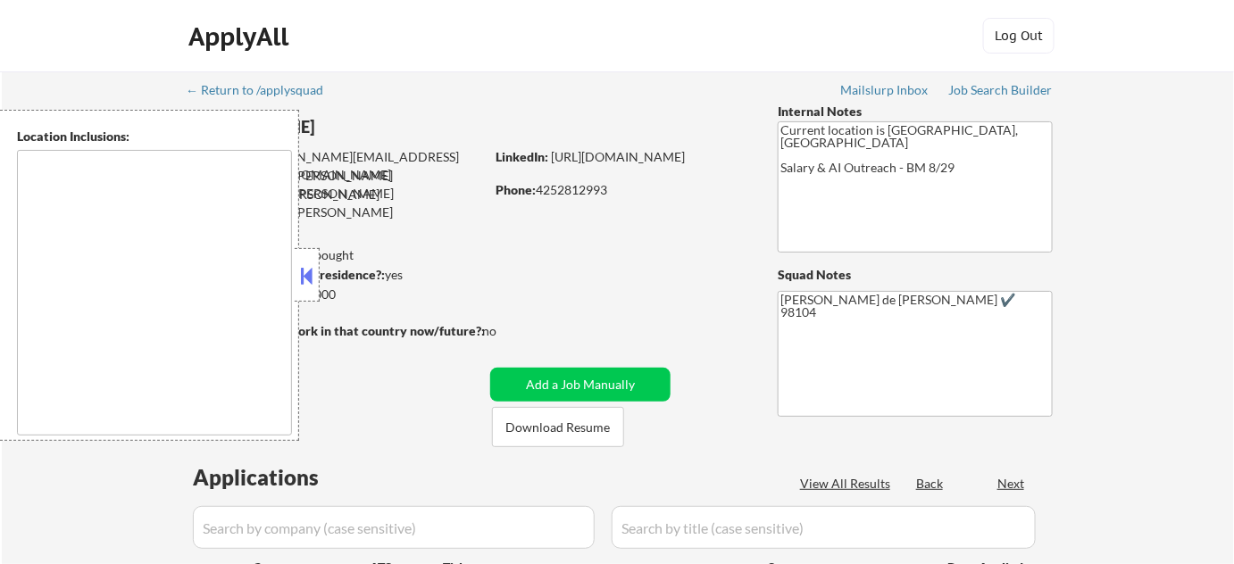
type textarea "Bend, OR [GEOGRAPHIC_DATA], [GEOGRAPHIC_DATA] [GEOGRAPHIC_DATA][PERSON_NAME], […"
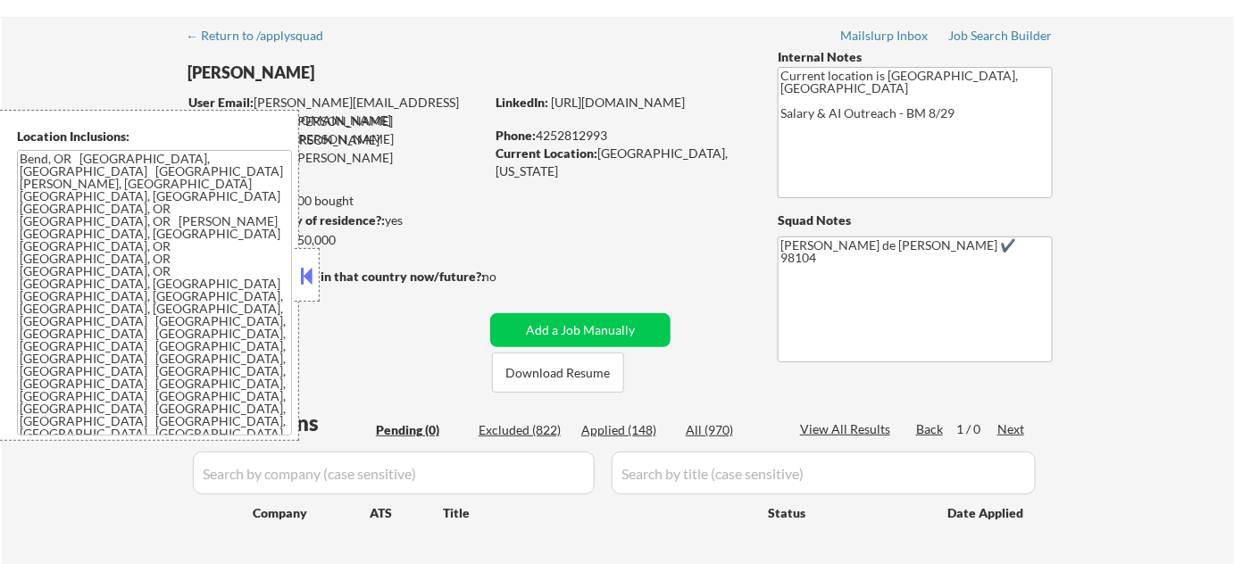
scroll to position [405, 0]
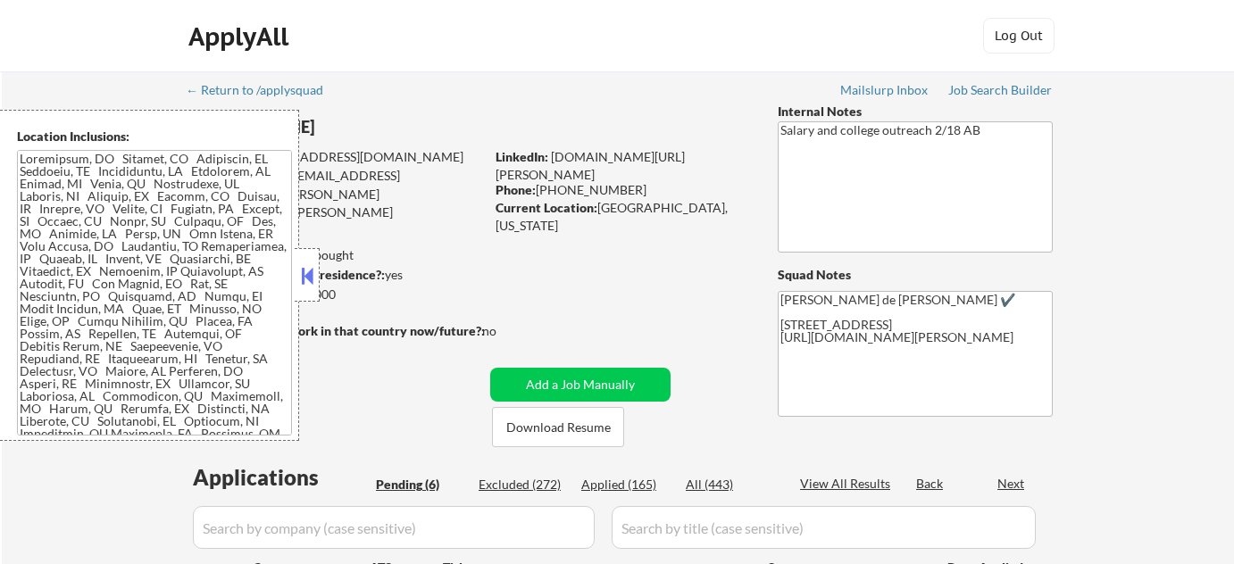
select select ""pending""
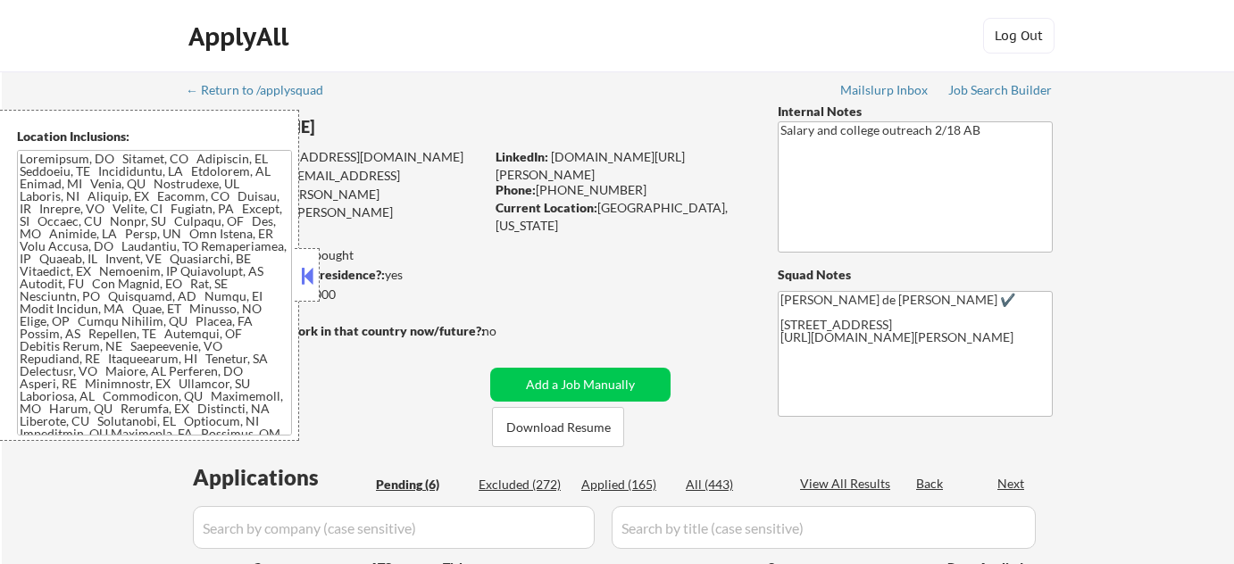
select select ""pending""
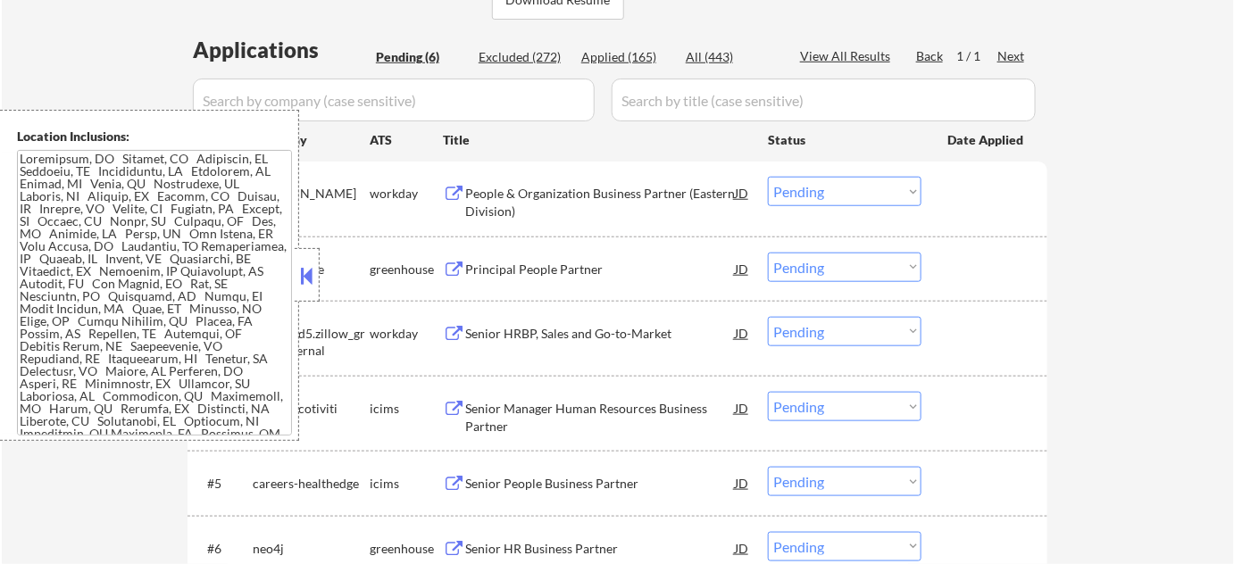
scroll to position [486, 0]
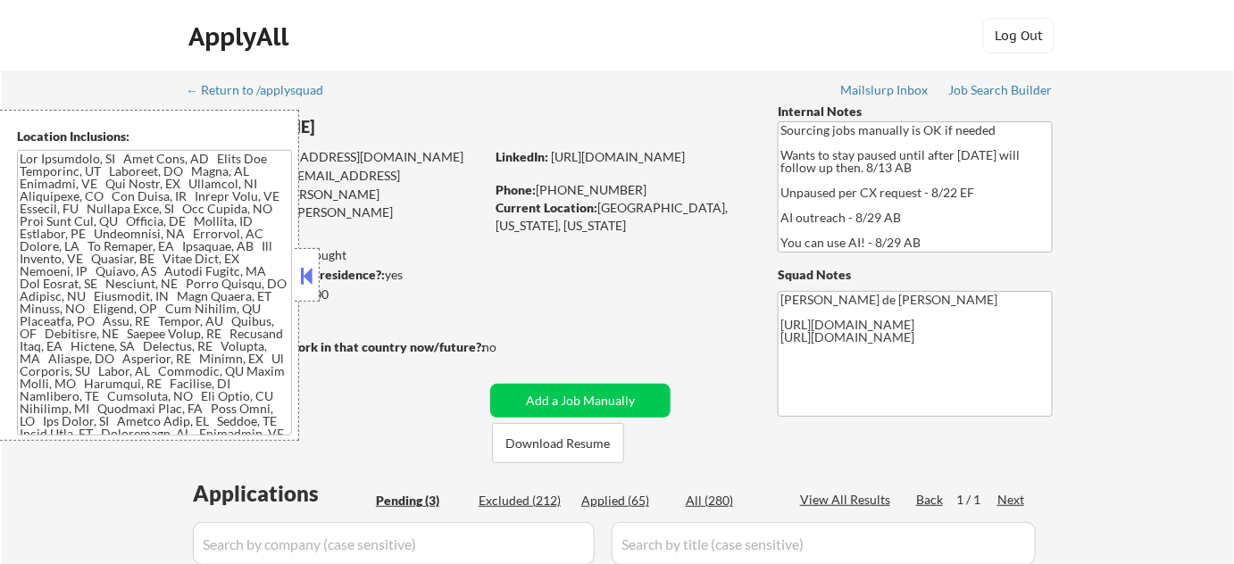
select select ""pending""
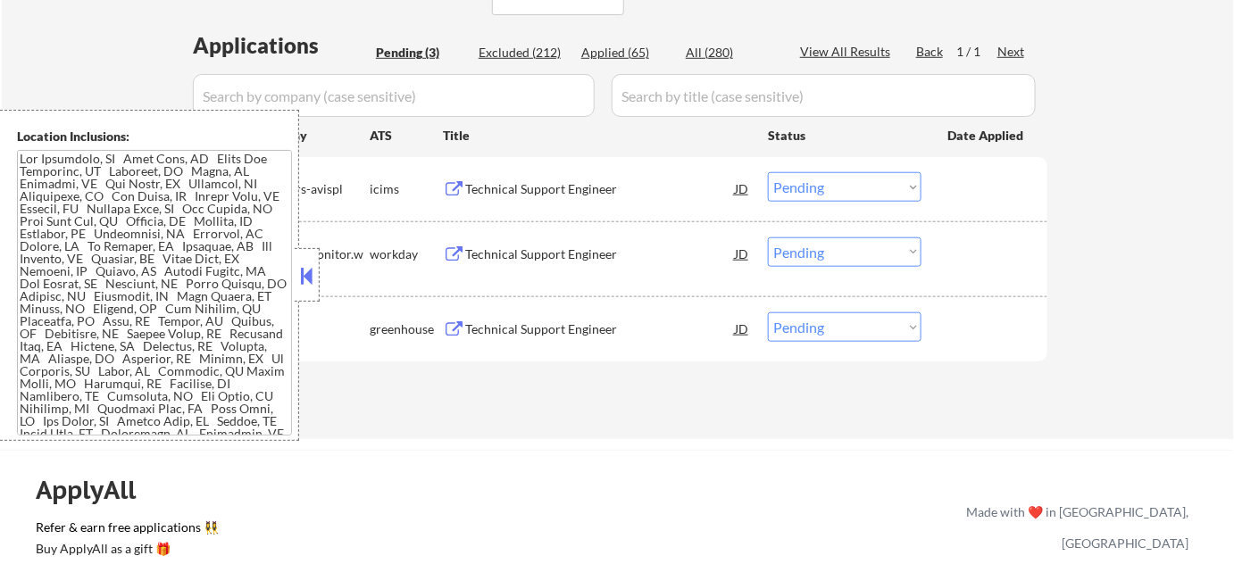
scroll to position [486, 0]
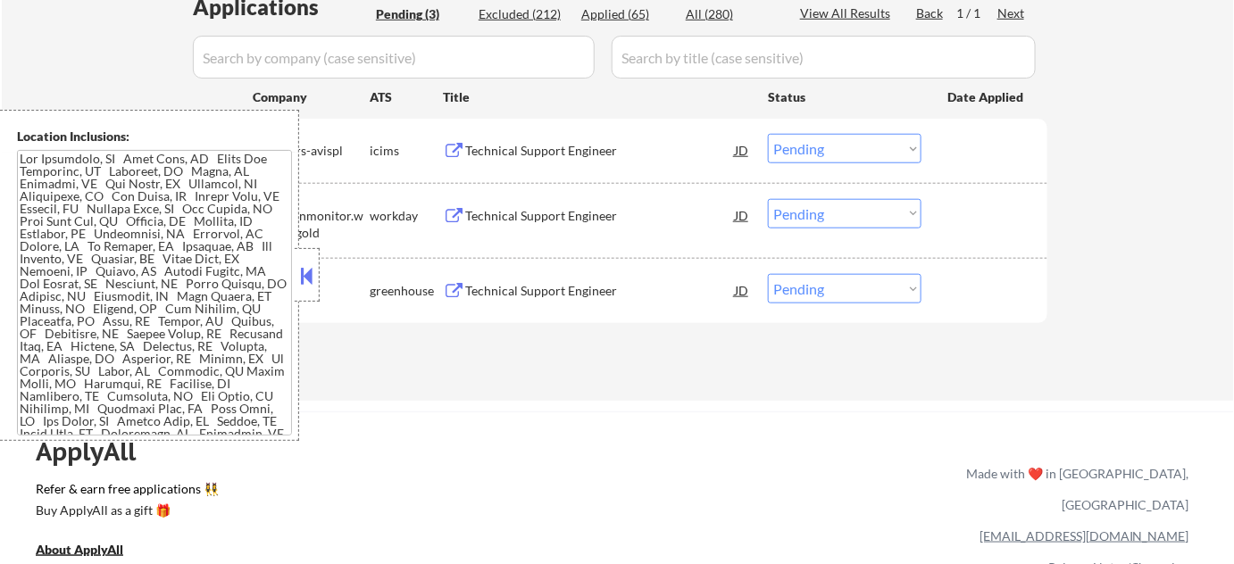
click at [304, 275] on button at bounding box center [307, 275] width 20 height 27
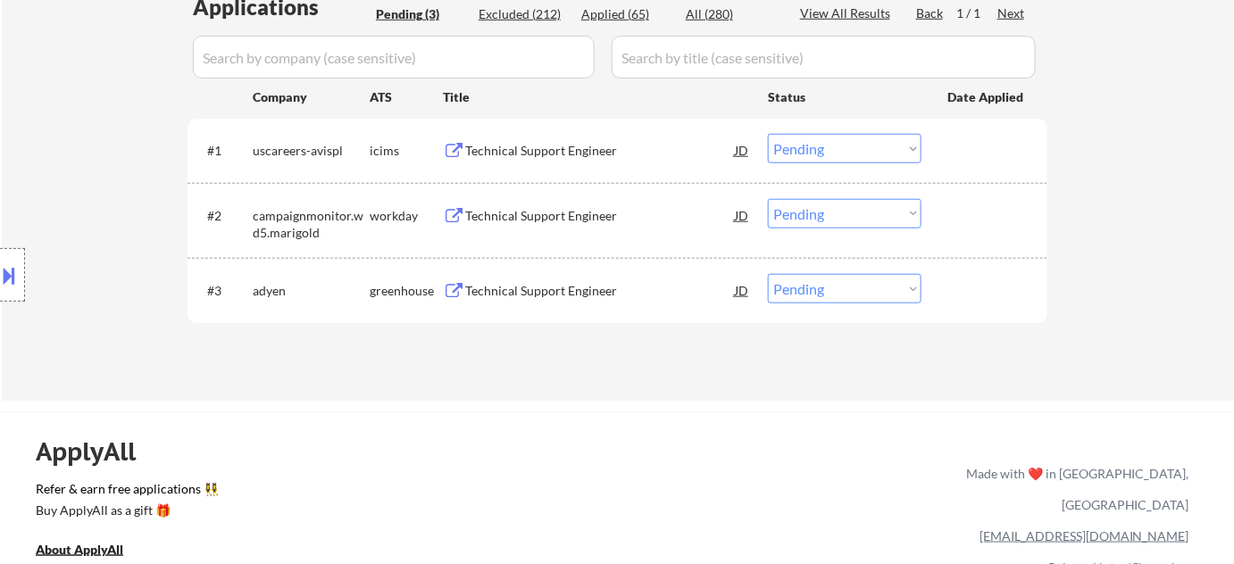
click at [570, 293] on div "Technical Support Engineer" at bounding box center [600, 291] width 270 height 18
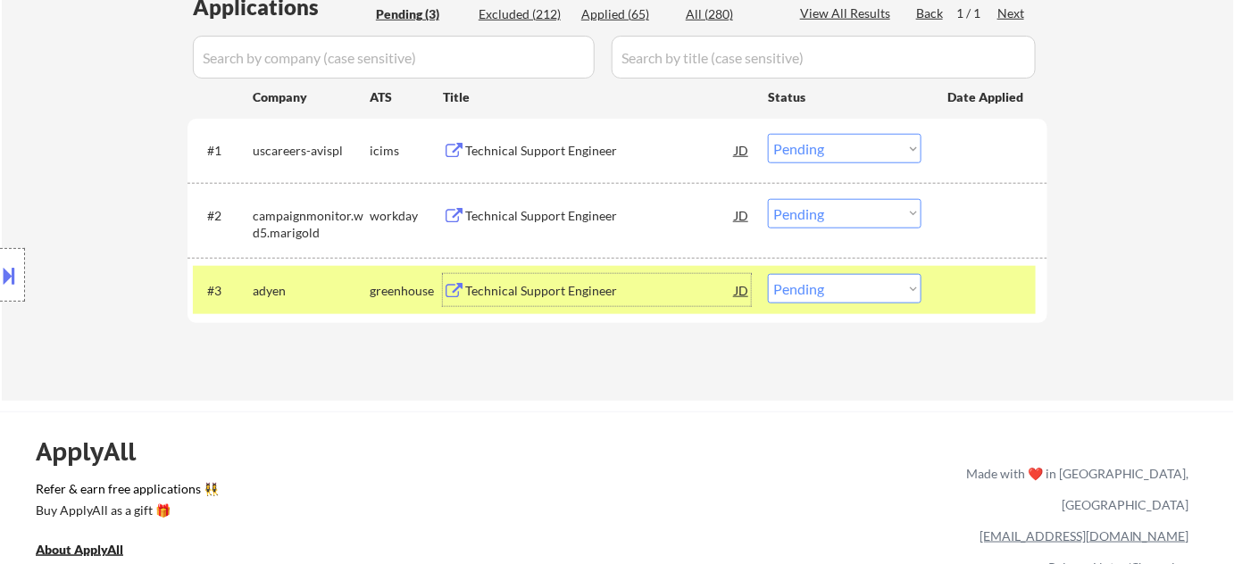
click at [827, 289] on select "Choose an option... Pending Applied Excluded (Questions) Excluded (Expired) Exc…" at bounding box center [845, 288] width 154 height 29
select select ""applied""
click at [768, 274] on select "Choose an option... Pending Applied Excluded (Questions) Excluded (Expired) Exc…" at bounding box center [845, 288] width 154 height 29
click at [504, 216] on div "Technical Support Engineer" at bounding box center [600, 216] width 270 height 18
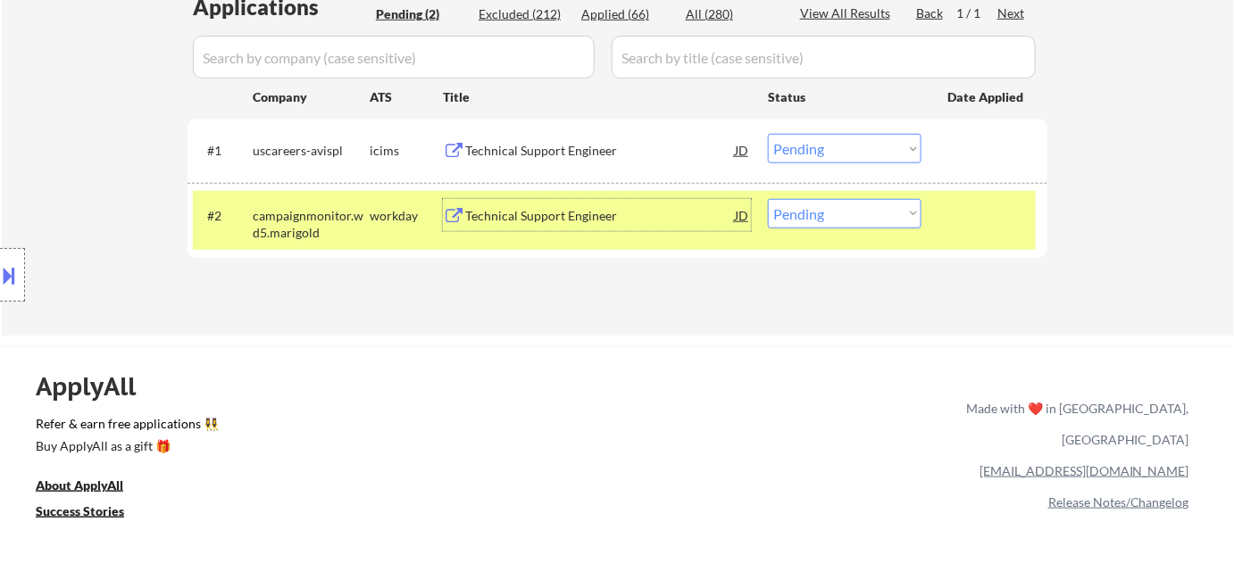
click at [821, 212] on select "Choose an option... Pending Applied Excluded (Questions) Excluded (Expired) Exc…" at bounding box center [845, 213] width 154 height 29
select select ""excluded__salary_""
click at [768, 199] on select "Choose an option... Pending Applied Excluded (Questions) Excluded (Expired) Exc…" at bounding box center [845, 213] width 154 height 29
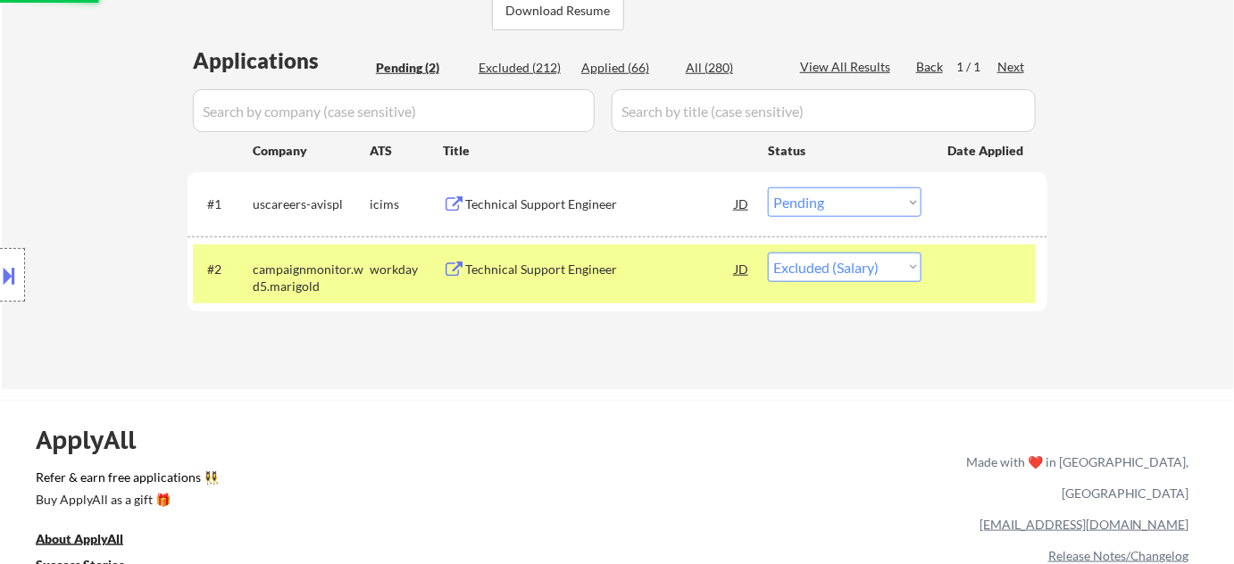
scroll to position [405, 0]
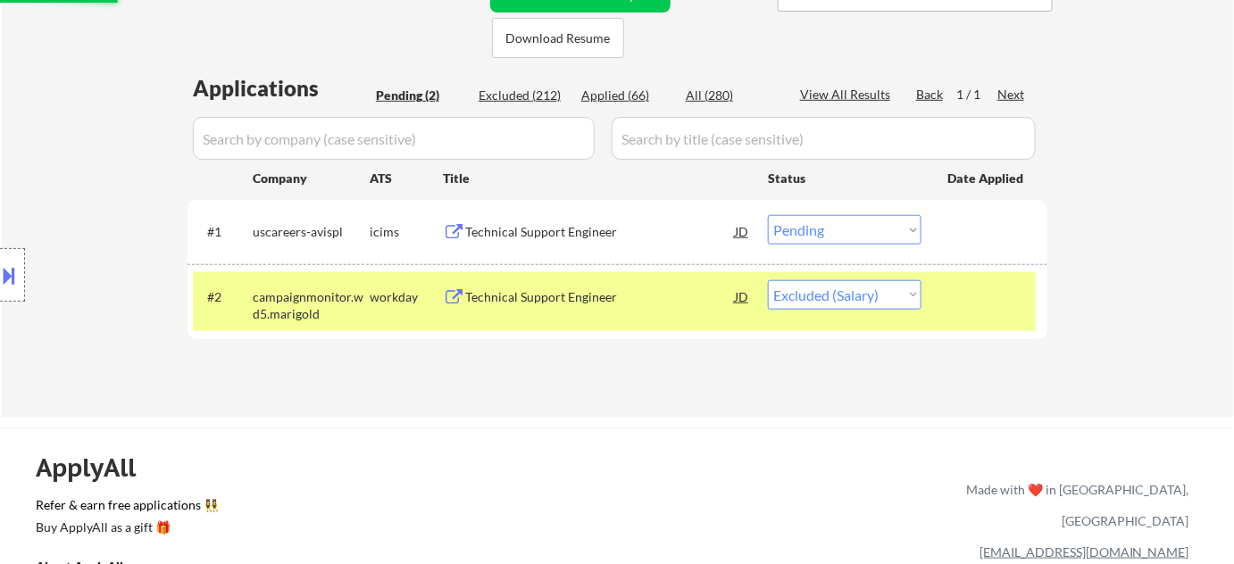
click at [561, 230] on div "Technical Support Engineer" at bounding box center [600, 232] width 270 height 18
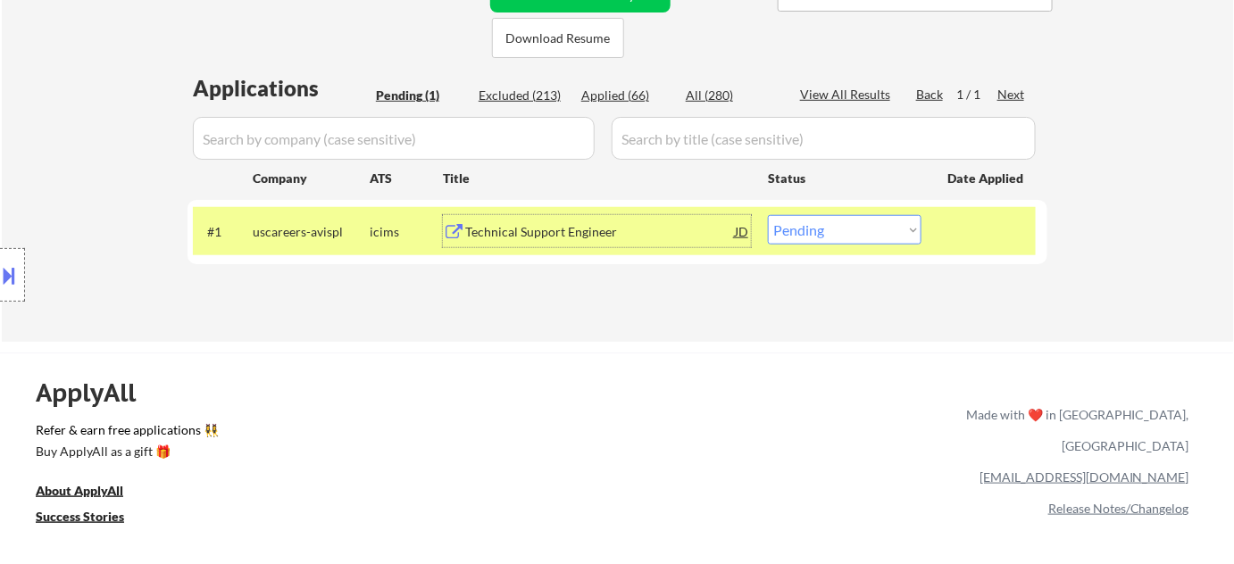
click at [843, 229] on select "Choose an option... Pending Applied Excluded (Questions) Excluded (Expired) Exc…" at bounding box center [845, 229] width 154 height 29
select select ""excluded__bad_match_""
click at [768, 215] on select "Choose an option... Pending Applied Excluded (Questions) Excluded (Expired) Exc…" at bounding box center [845, 229] width 154 height 29
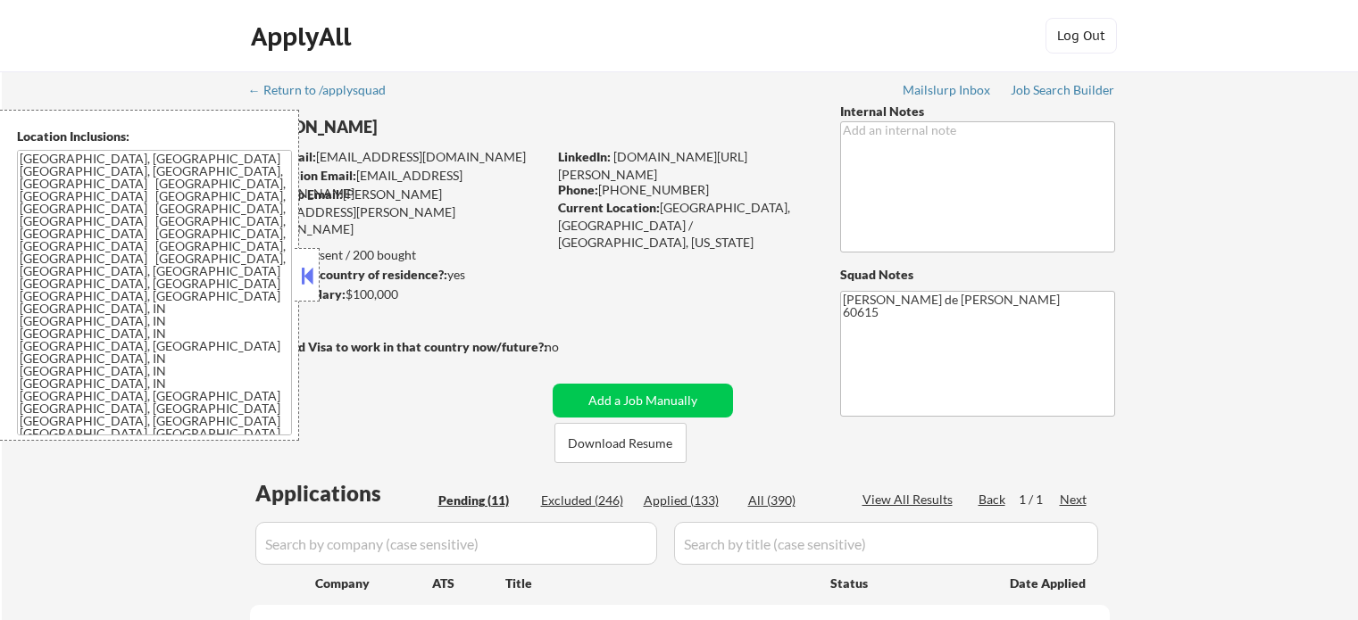
select select ""pending""
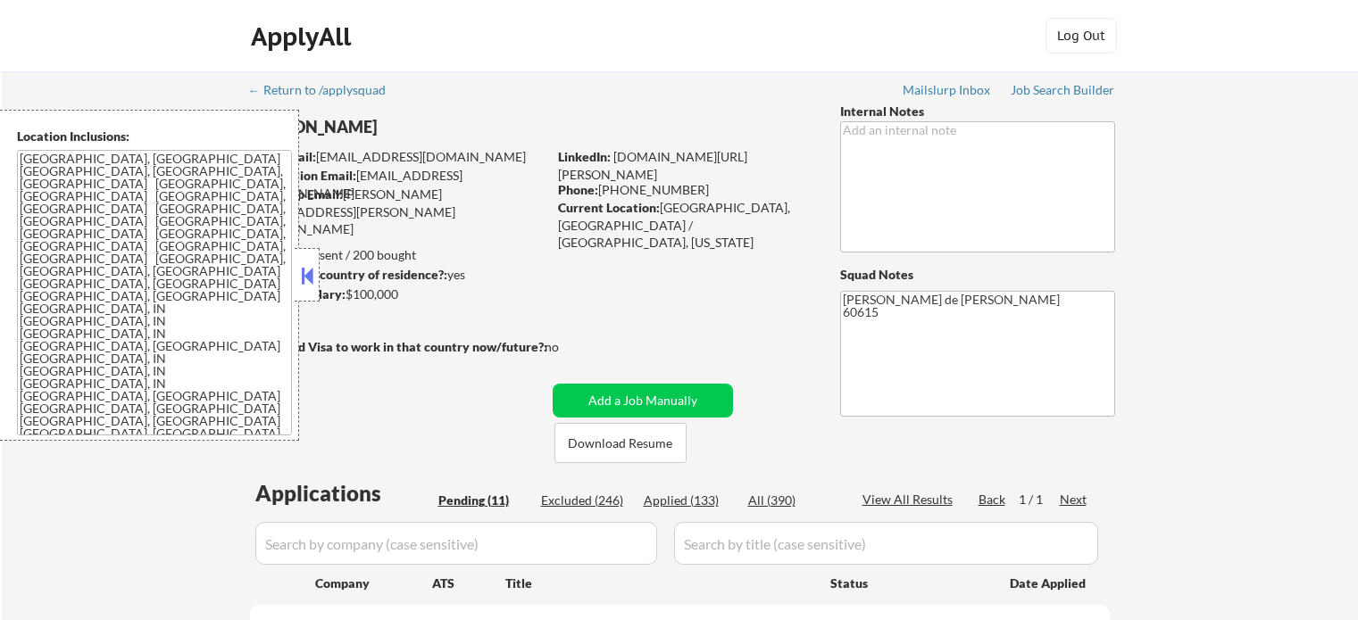
select select ""pending""
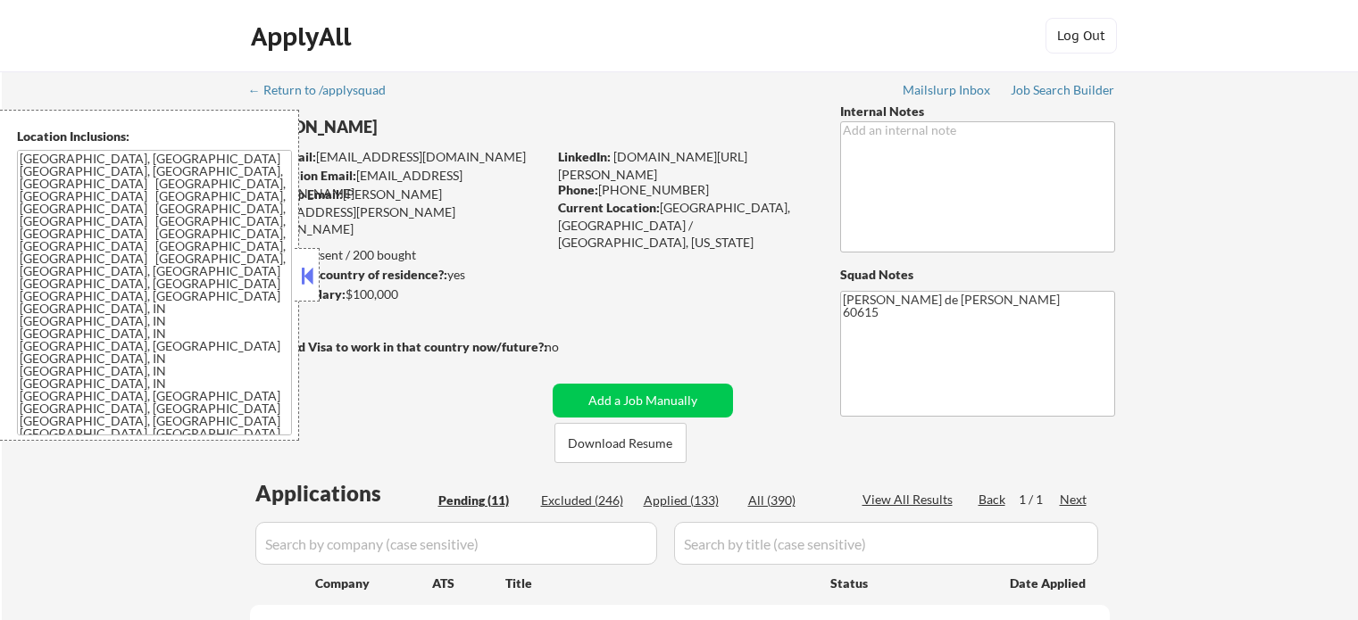
select select ""pending""
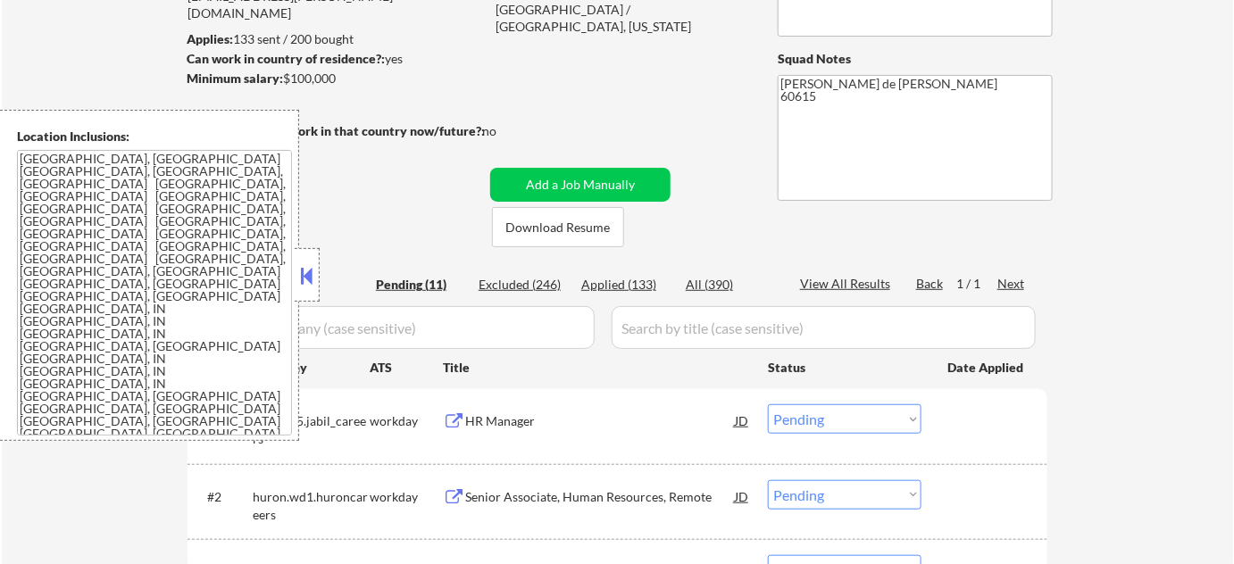
scroll to position [243, 0]
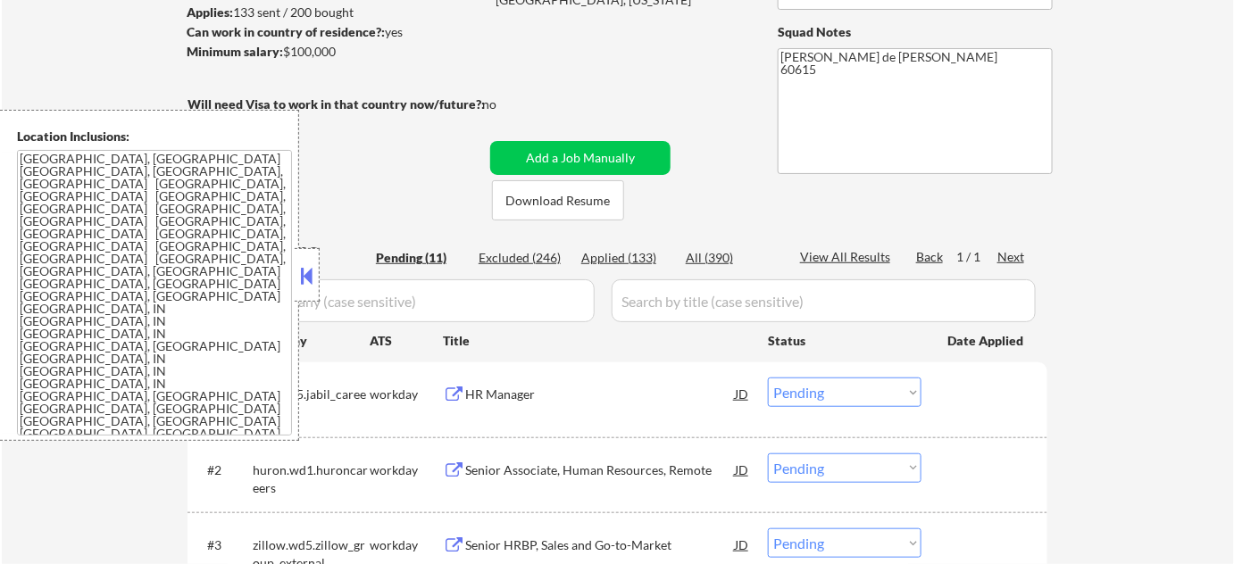
click at [309, 285] on button at bounding box center [307, 275] width 20 height 27
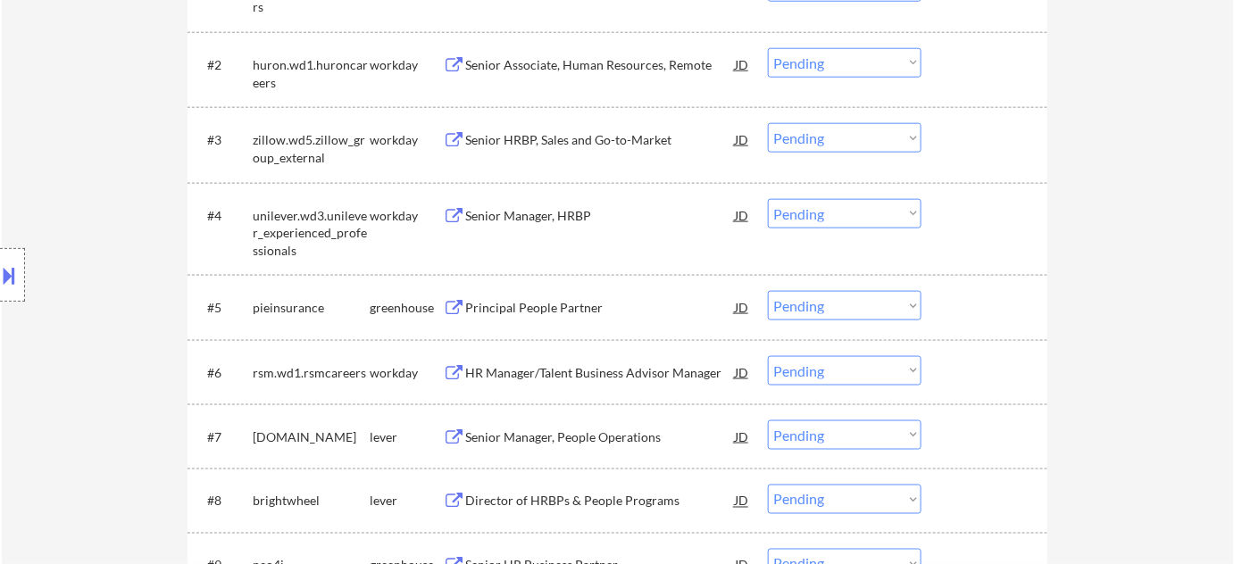
scroll to position [649, 0]
click at [545, 309] on div "Principal People Partner" at bounding box center [600, 307] width 270 height 18
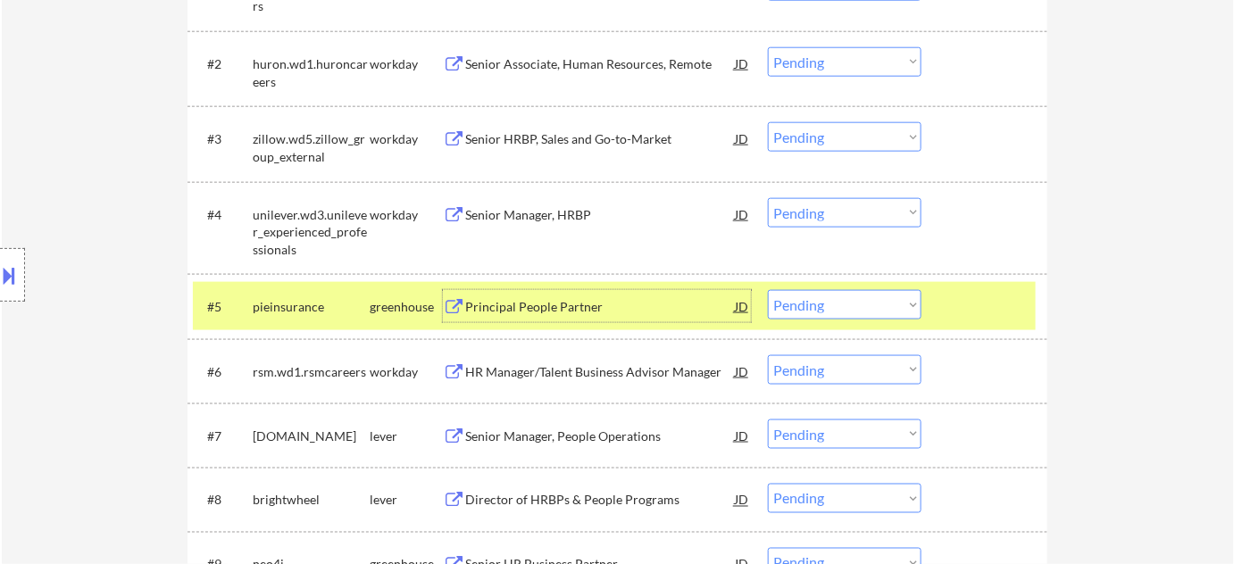
click at [803, 306] on select "Choose an option... Pending Applied Excluded (Questions) Excluded (Expired) Exc…" at bounding box center [845, 304] width 154 height 29
click at [768, 290] on select "Choose an option... Pending Applied Excluded (Questions) Excluded (Expired) Exc…" at bounding box center [845, 304] width 154 height 29
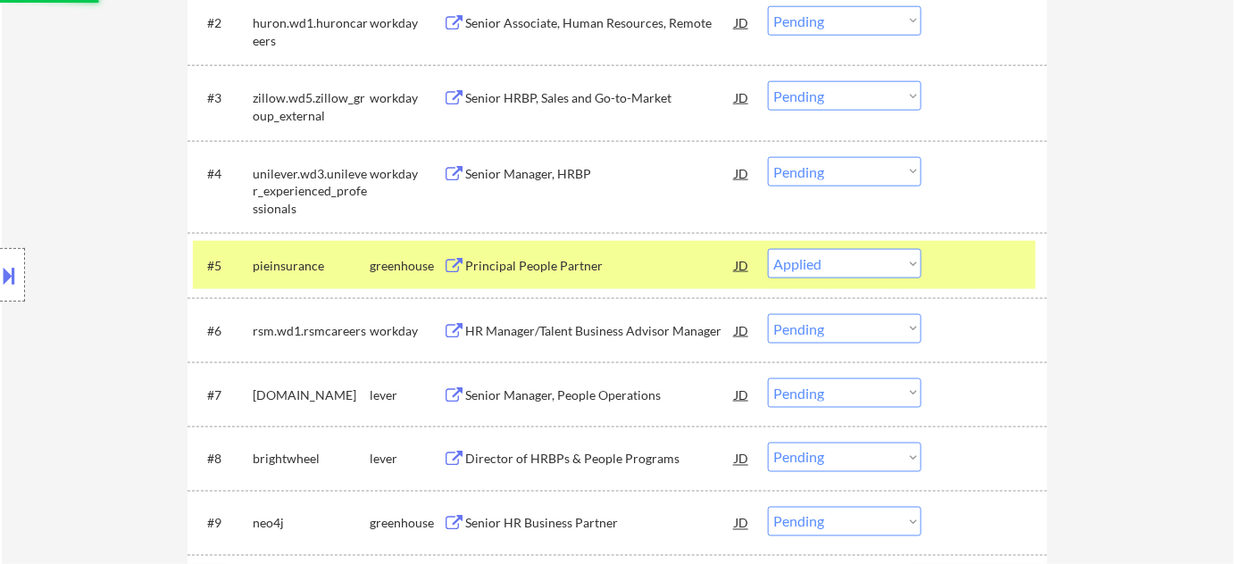
scroll to position [730, 0]
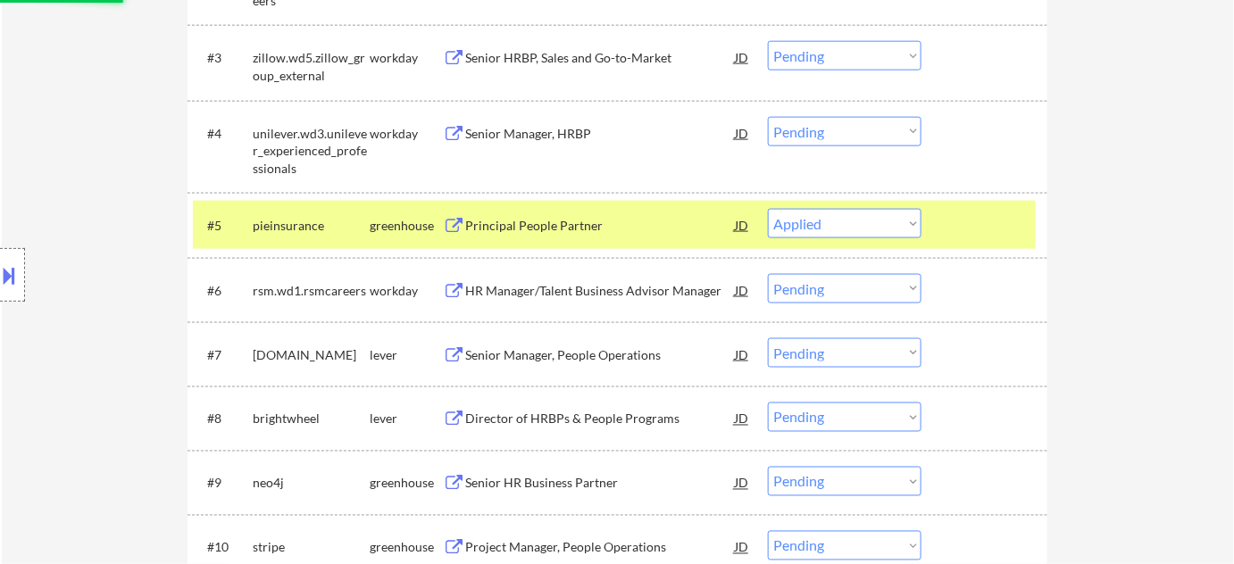
click at [589, 357] on div "Senior Manager, People Operations" at bounding box center [600, 355] width 270 height 18
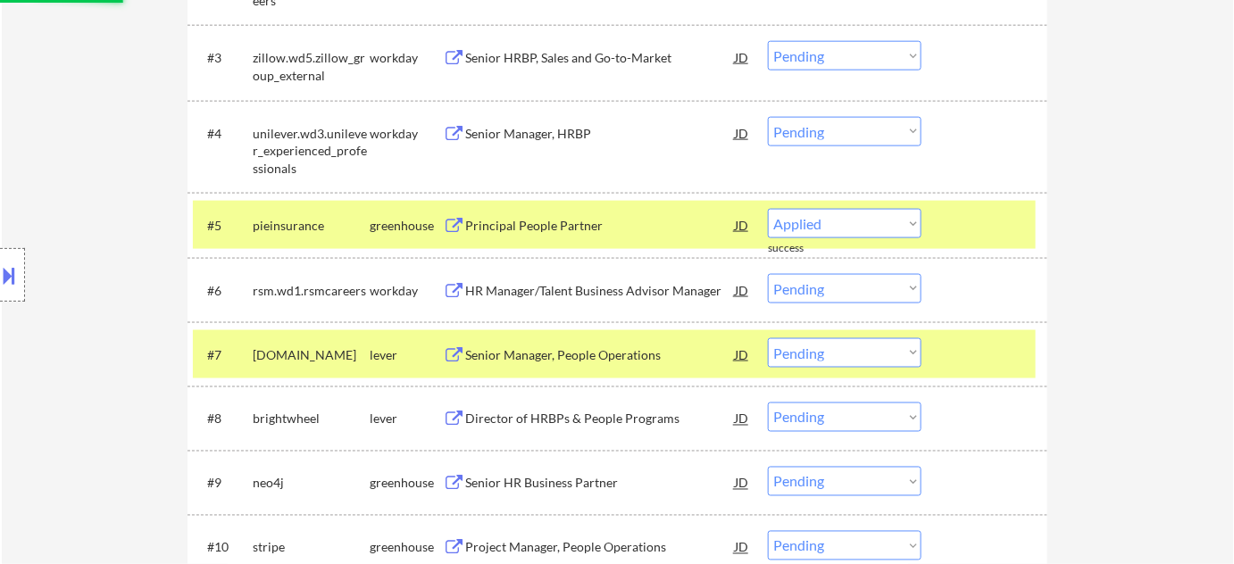
select select ""pending""
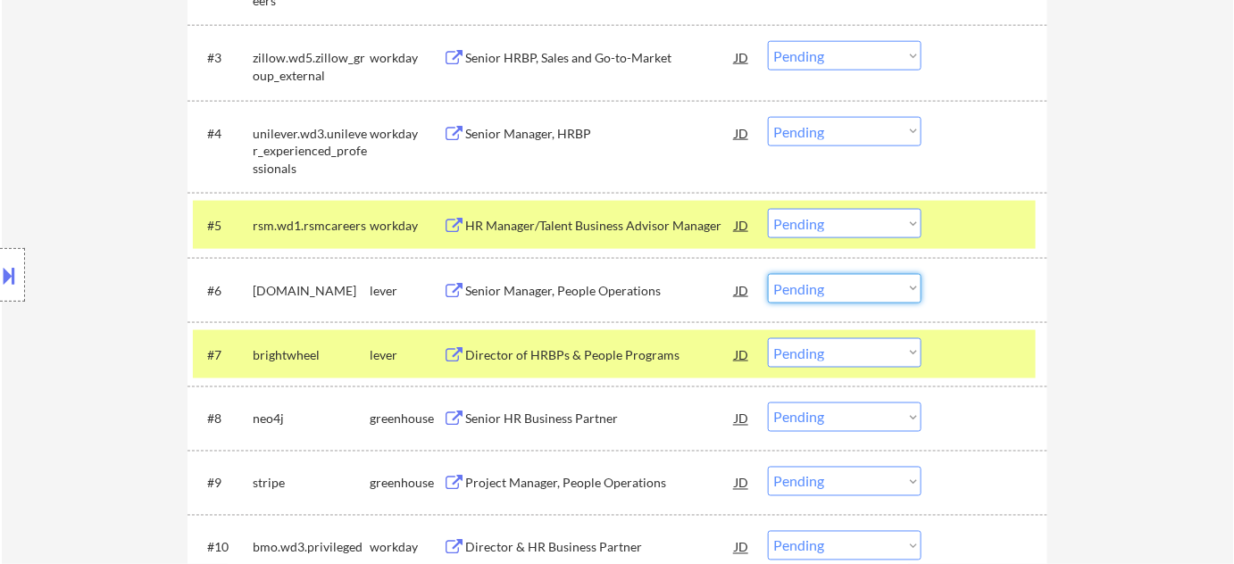
click at [804, 287] on select "Choose an option... Pending Applied Excluded (Questions) Excluded (Expired) Exc…" at bounding box center [845, 288] width 154 height 29
click at [768, 274] on select "Choose an option... Pending Applied Excluded (Questions) Excluded (Expired) Exc…" at bounding box center [845, 288] width 154 height 29
select select ""pending""
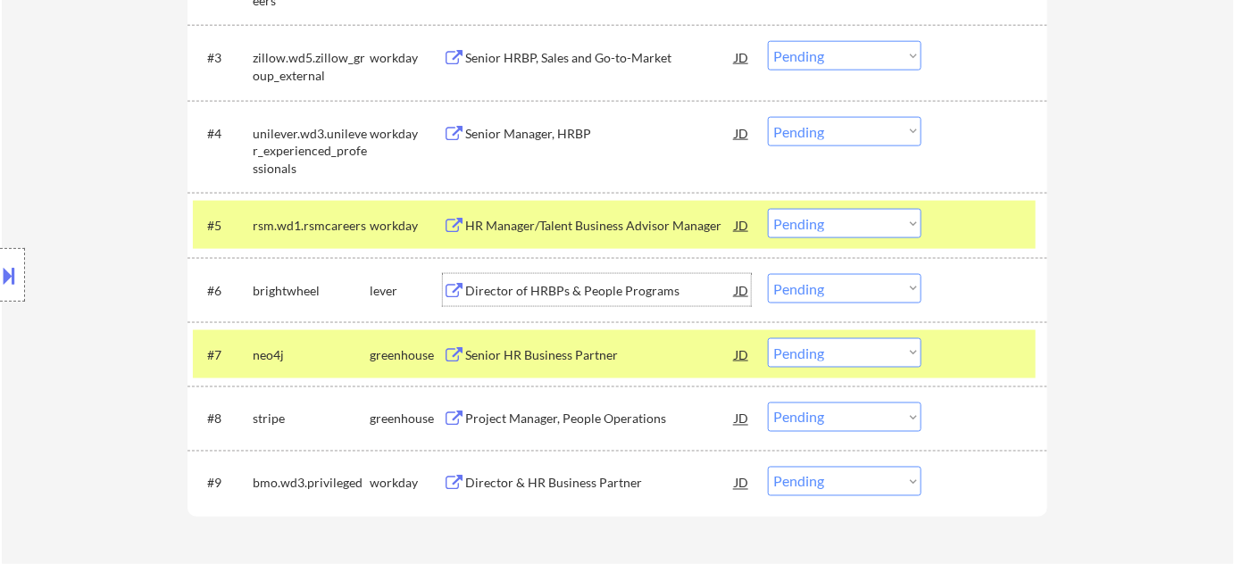
click at [595, 287] on div "Director of HRBPs & People Programs" at bounding box center [600, 291] width 270 height 18
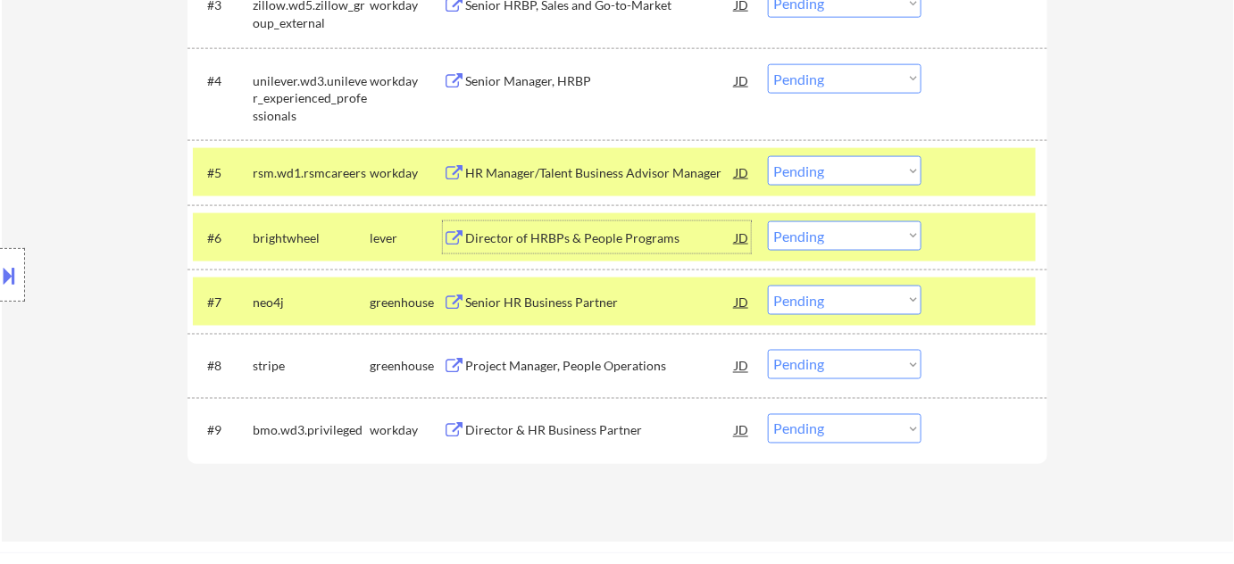
scroll to position [811, 0]
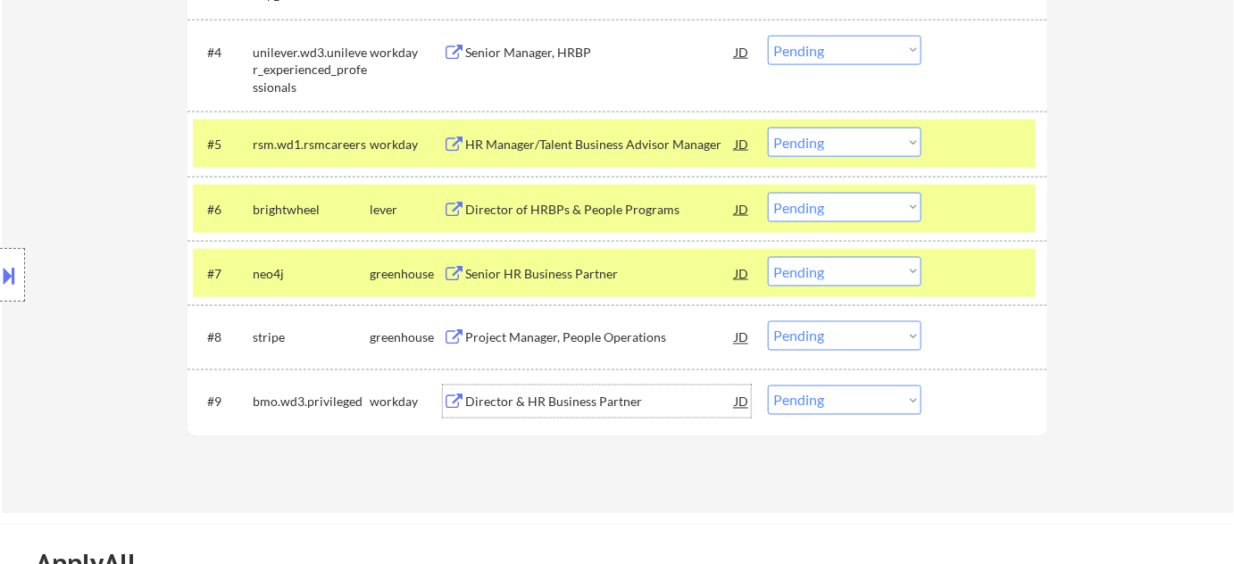
click at [564, 395] on div "Director & HR Business Partner" at bounding box center [600, 403] width 270 height 18
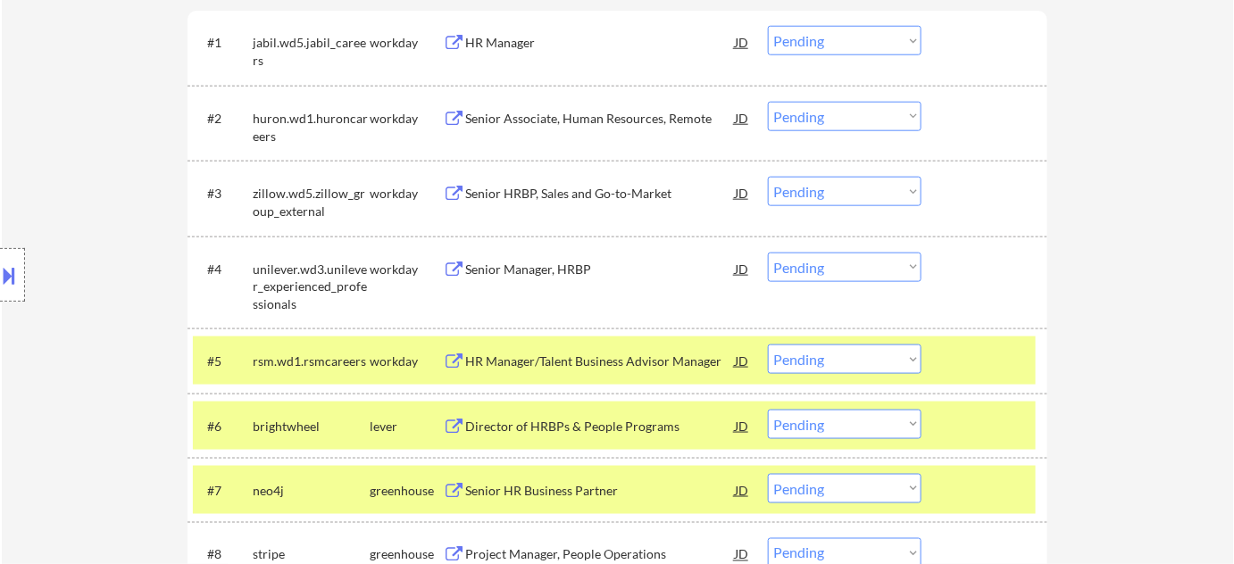
scroll to position [568, 0]
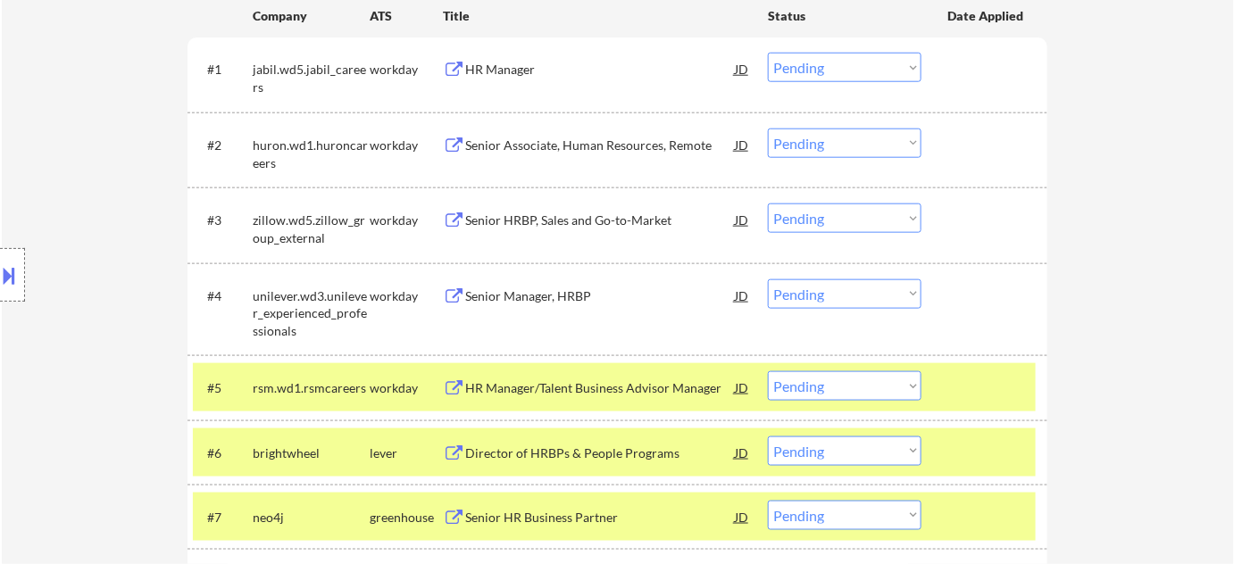
click at [494, 65] on div "HR Manager" at bounding box center [600, 70] width 270 height 18
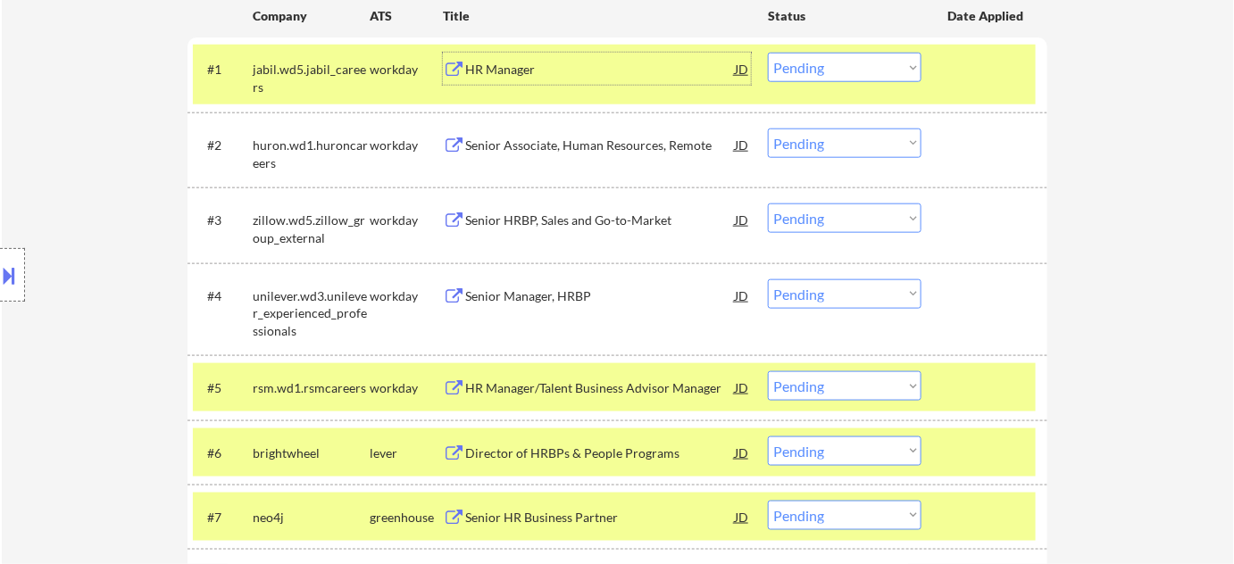
click at [798, 63] on select "Choose an option... Pending Applied Excluded (Questions) Excluded (Expired) Exc…" at bounding box center [845, 67] width 154 height 29
click at [768, 53] on select "Choose an option... Pending Applied Excluded (Questions) Excluded (Expired) Exc…" at bounding box center [845, 67] width 154 height 29
select select ""pending""
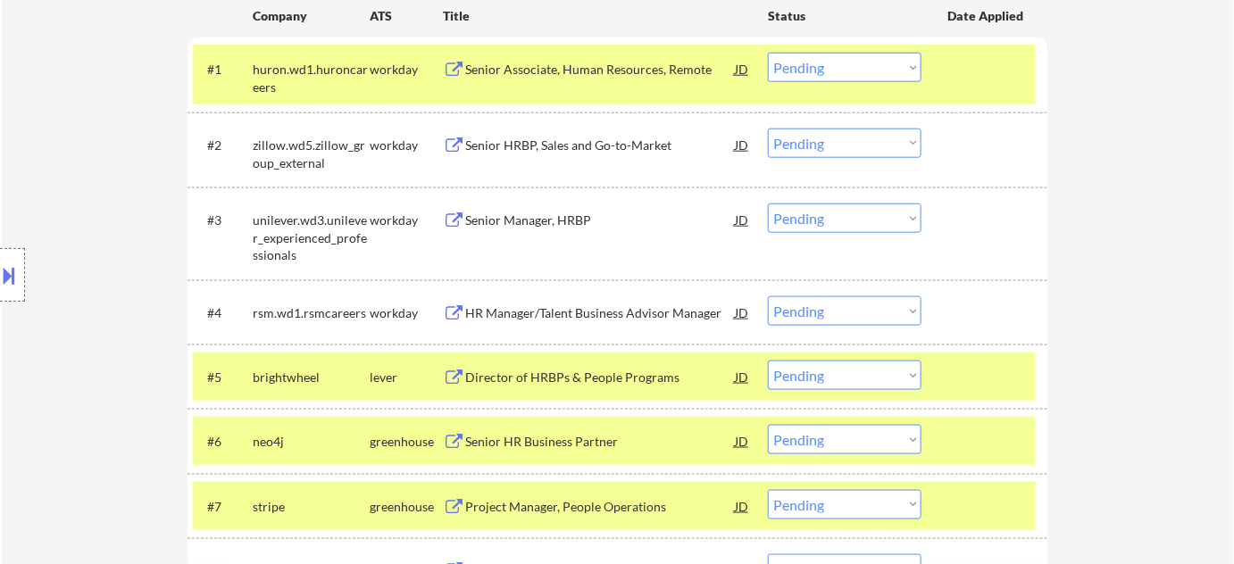
click at [536, 134] on div "Senior HRBP, Sales and Go-to-Market" at bounding box center [600, 145] width 270 height 32
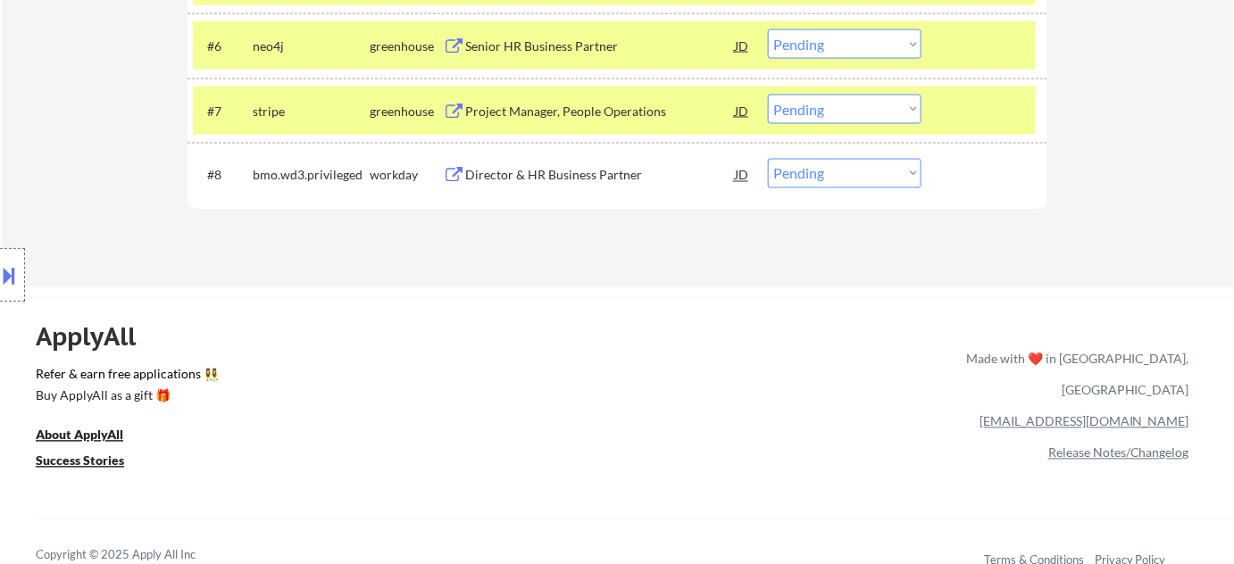
scroll to position [944, 0]
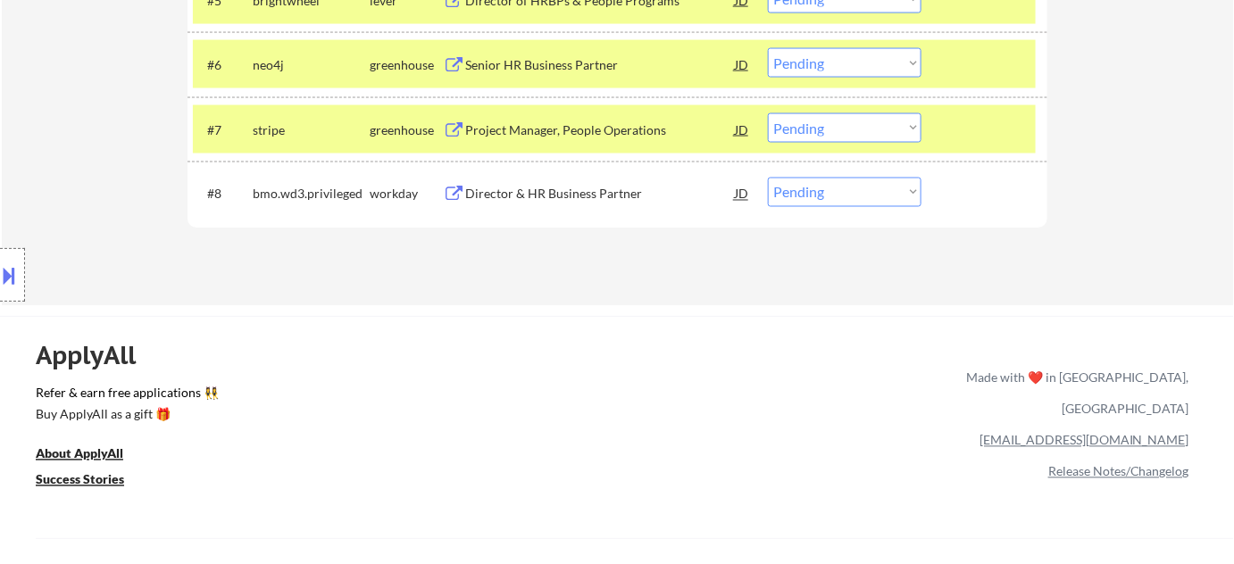
click at [867, 194] on select "Choose an option... Pending Applied Excluded (Questions) Excluded (Expired) Exc…" at bounding box center [845, 192] width 154 height 29
select select ""excluded__expired_""
click at [768, 178] on select "Choose an option... Pending Applied Excluded (Questions) Excluded (Expired) Exc…" at bounding box center [845, 192] width 154 height 29
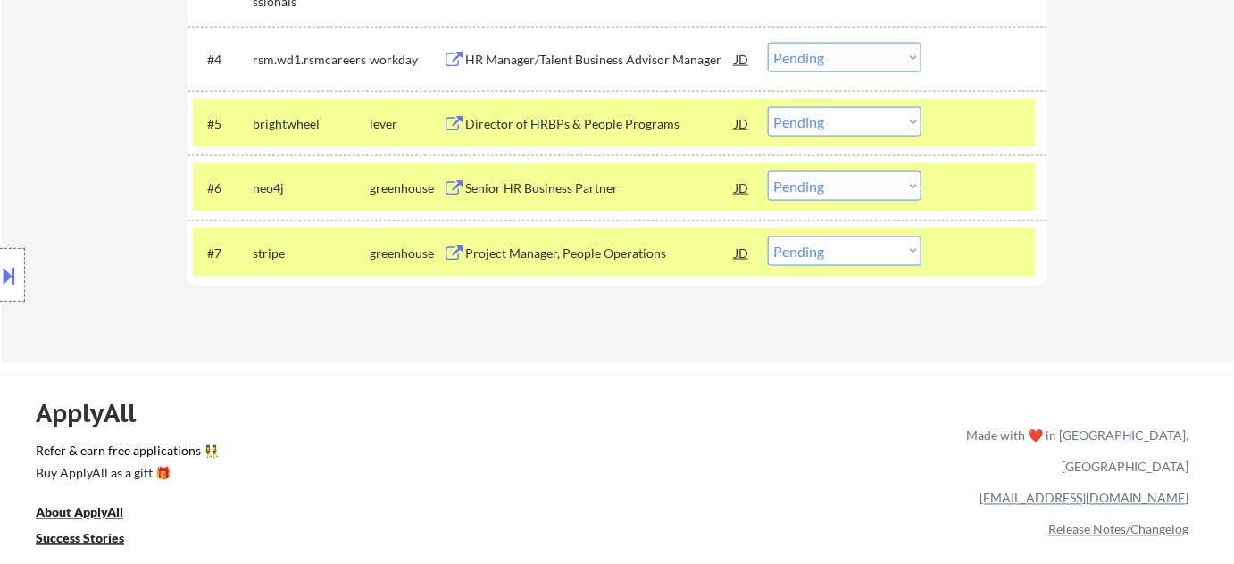
scroll to position [783, 0]
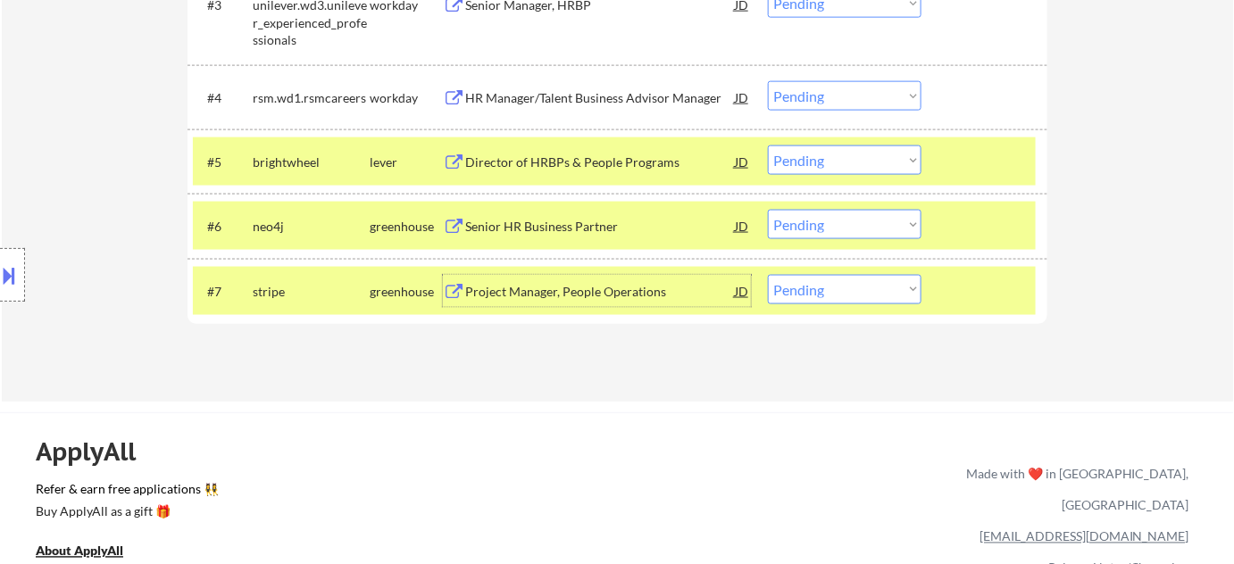
click at [547, 292] on div "Project Manager, People Operations" at bounding box center [600, 292] width 270 height 18
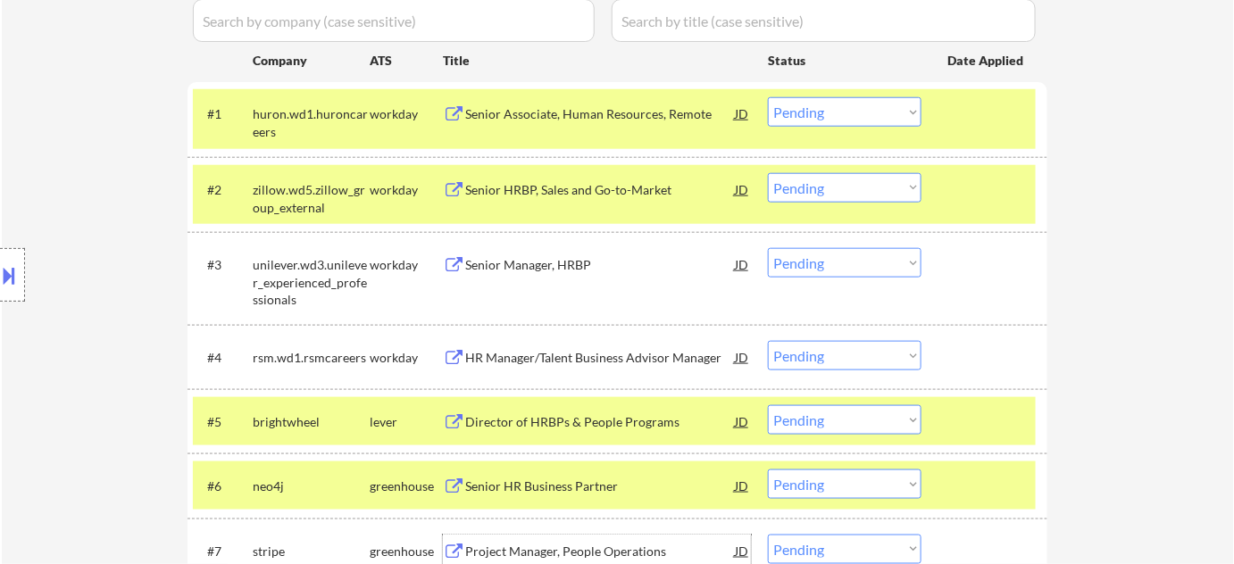
scroll to position [0, 0]
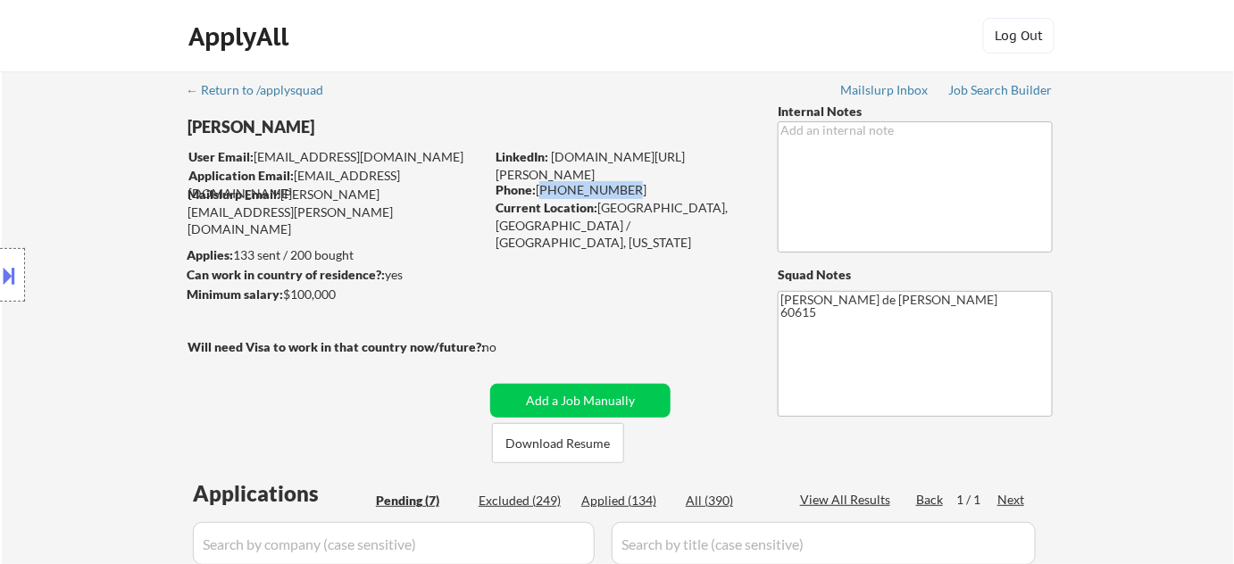
drag, startPoint x: 540, startPoint y: 190, endPoint x: 619, endPoint y: 195, distance: 78.7
click at [619, 195] on div "Phone: 773-230-1336" at bounding box center [621, 190] width 253 height 18
copy div "773-230-1336"
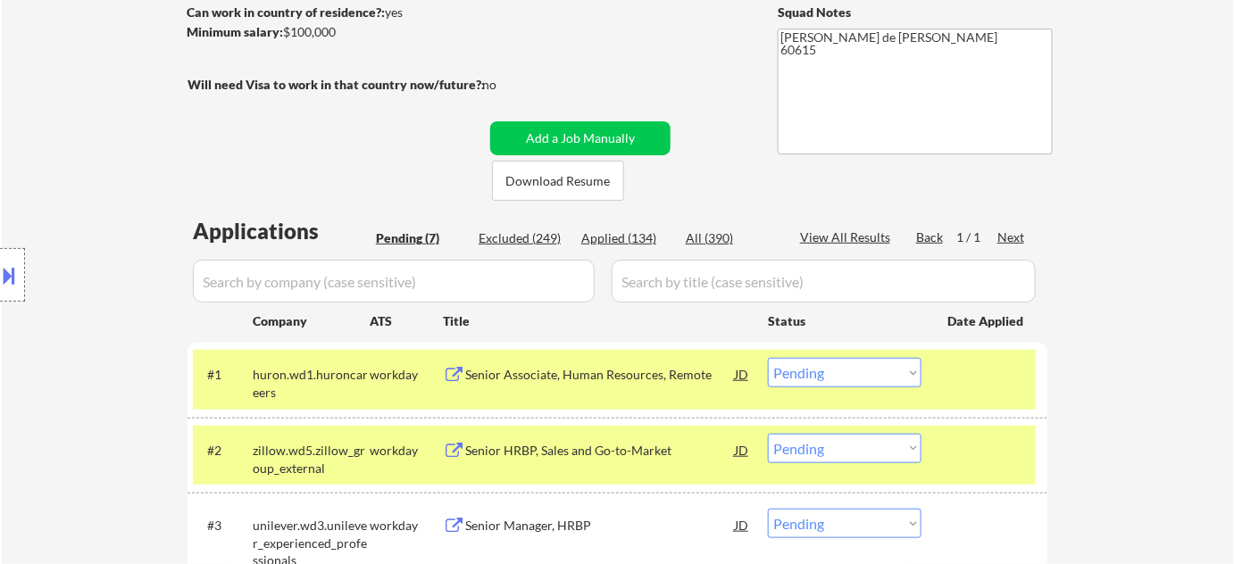
scroll to position [324, 0]
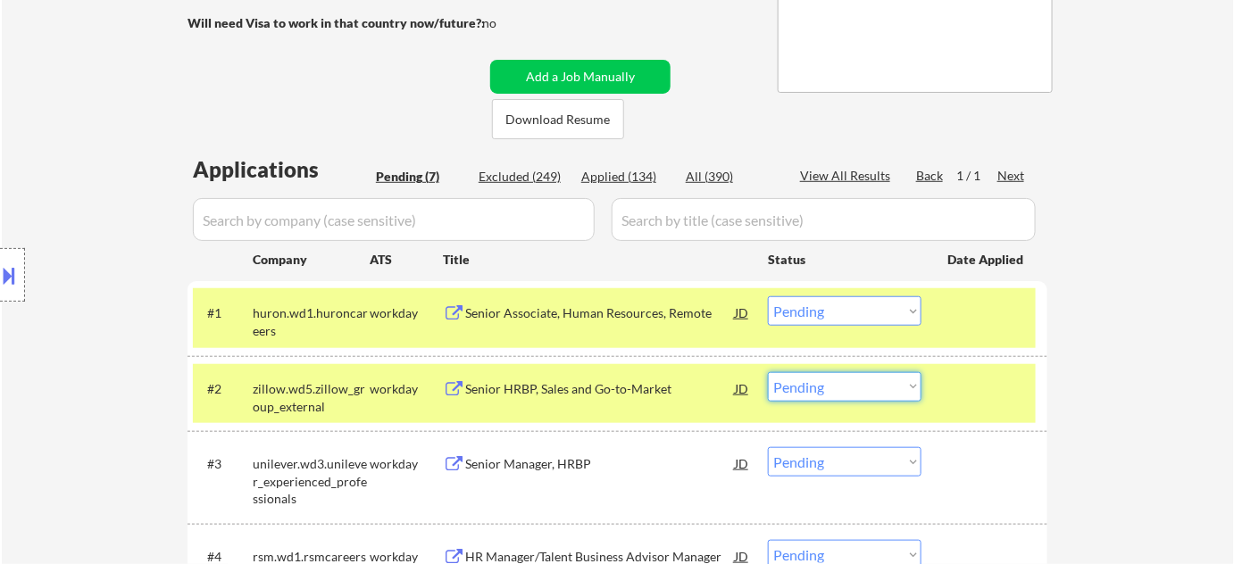
drag, startPoint x: 787, startPoint y: 392, endPoint x: 793, endPoint y: 380, distance: 12.8
click at [787, 392] on select "Choose an option... Pending Applied Excluded (Questions) Excluded (Expired) Exc…" at bounding box center [845, 386] width 154 height 29
click at [768, 372] on select "Choose an option... Pending Applied Excluded (Questions) Excluded (Expired) Exc…" at bounding box center [845, 386] width 154 height 29
select select ""pending""
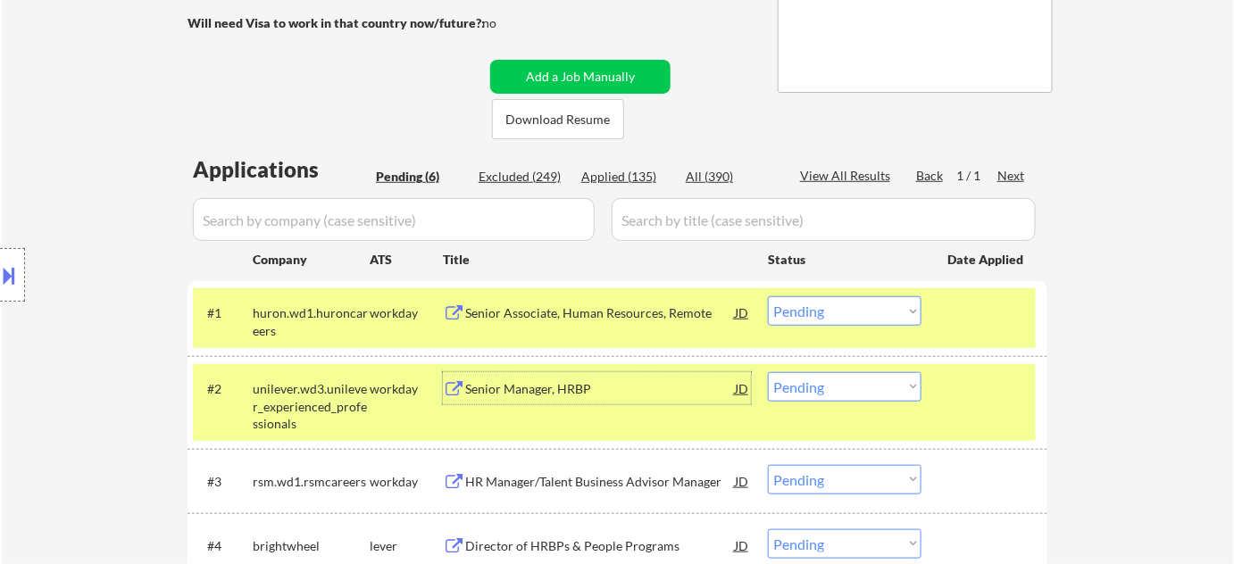
click at [487, 384] on div "Senior Manager, HRBP" at bounding box center [600, 389] width 270 height 18
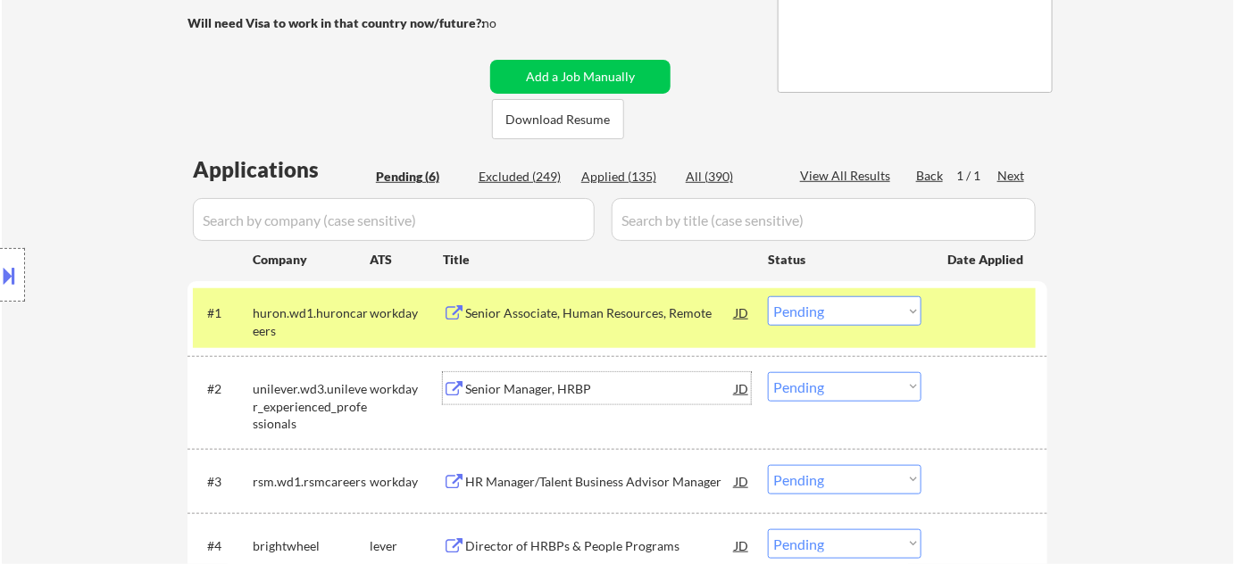
click at [19, 259] on div at bounding box center [12, 275] width 25 height 54
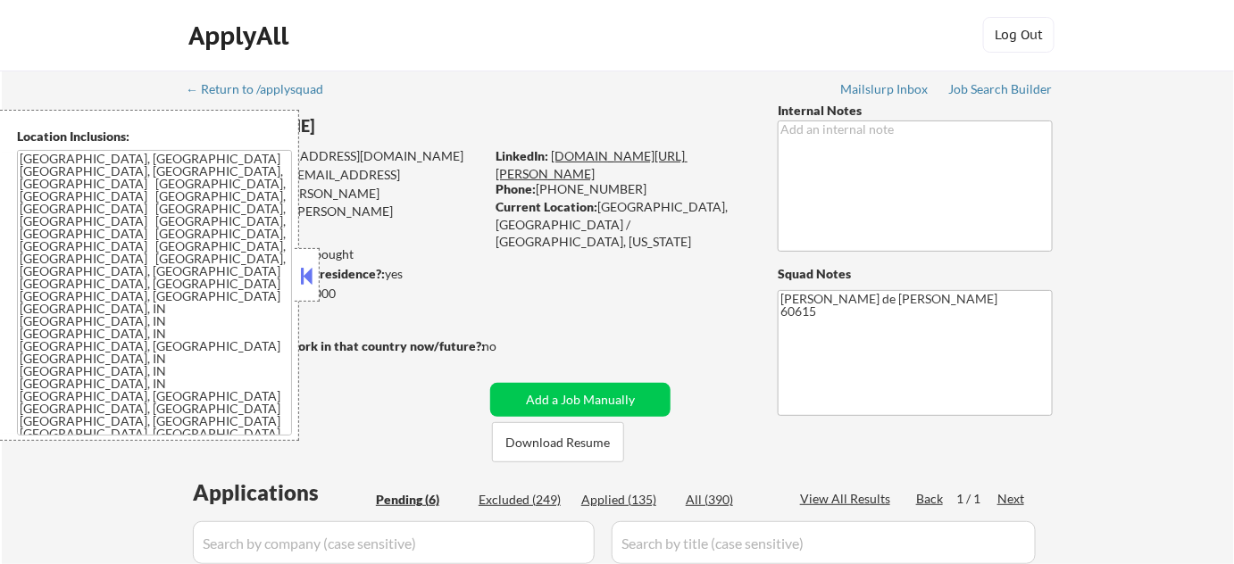
scroll to position [0, 0]
drag, startPoint x: 538, startPoint y: 193, endPoint x: 623, endPoint y: 192, distance: 84.8
click at [623, 192] on div "Phone: 773-230-1336" at bounding box center [621, 190] width 253 height 18
copy div "773-230-1336"
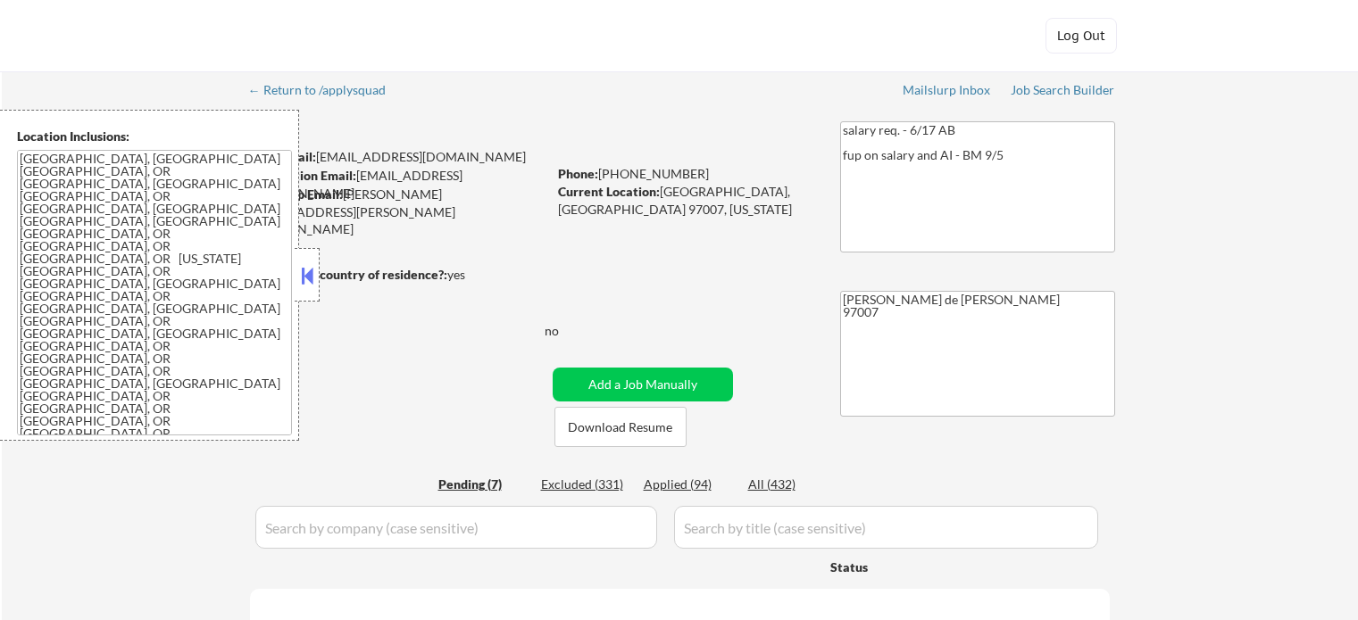
select select ""pending""
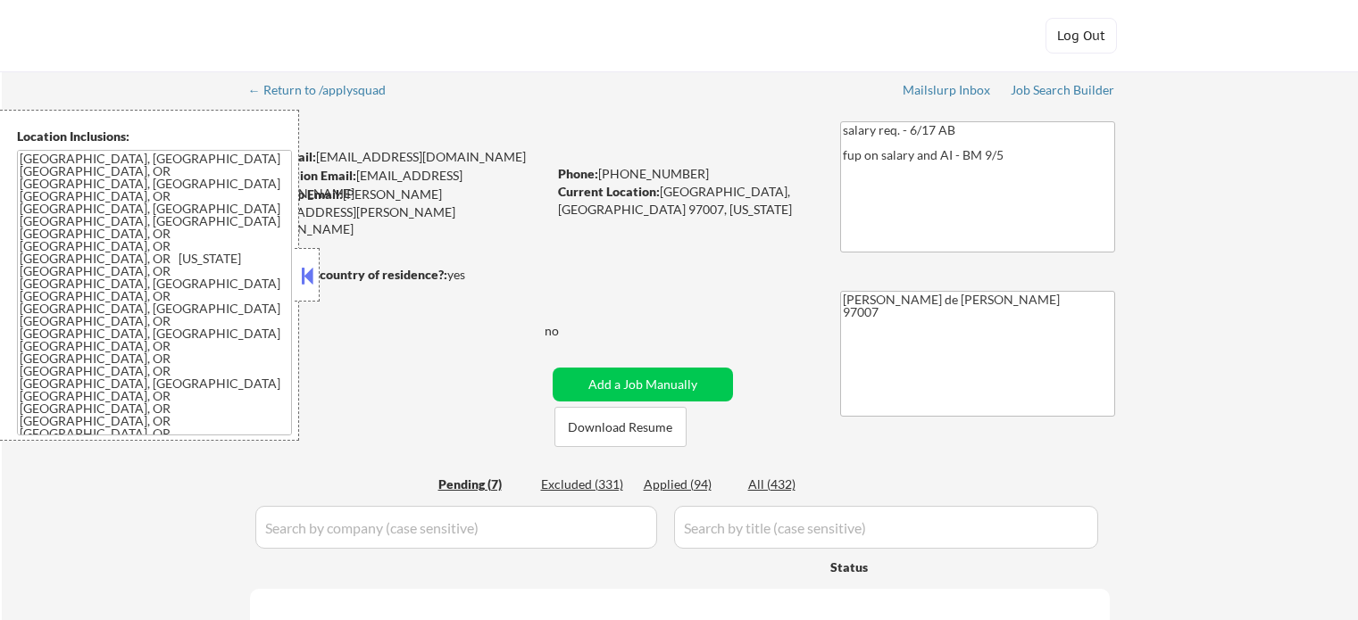
select select ""pending""
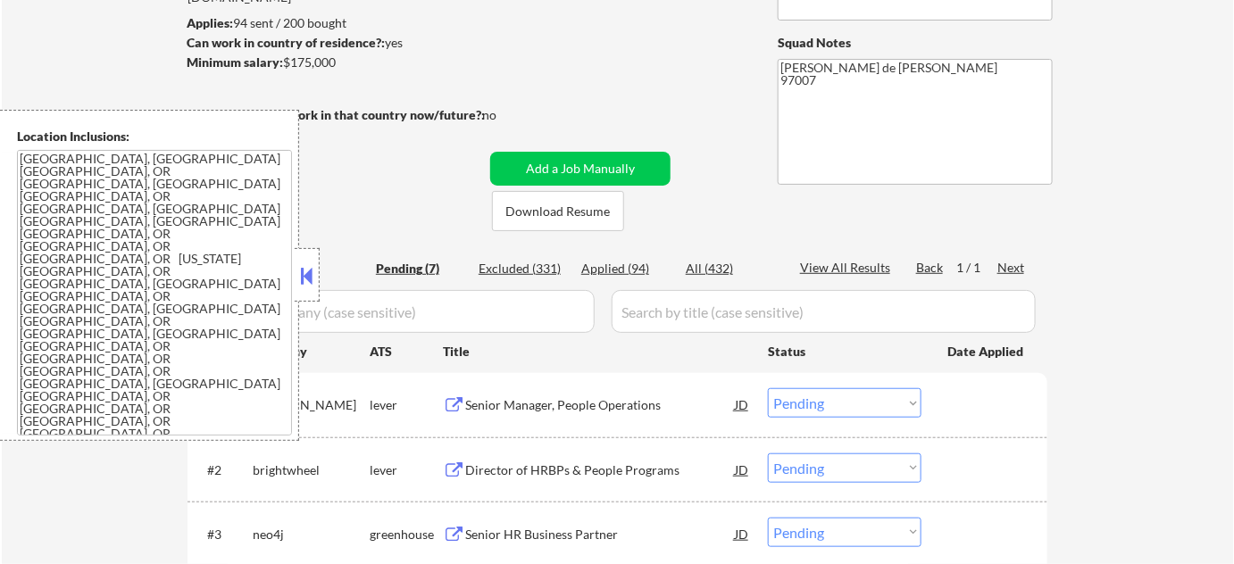
scroll to position [243, 0]
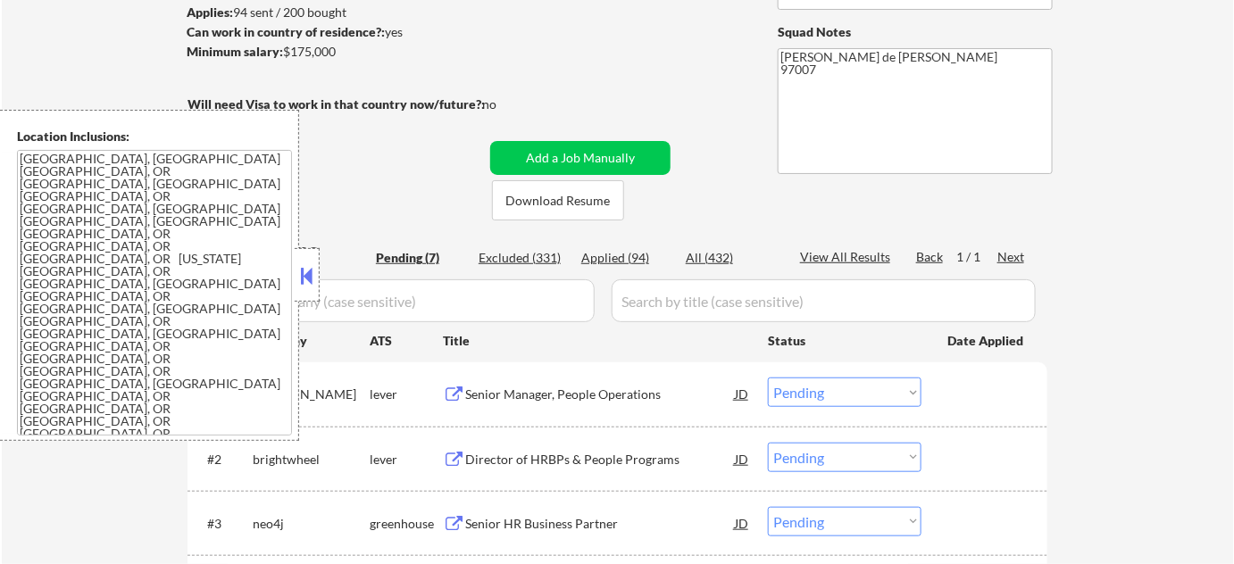
click at [306, 264] on button at bounding box center [307, 275] width 20 height 27
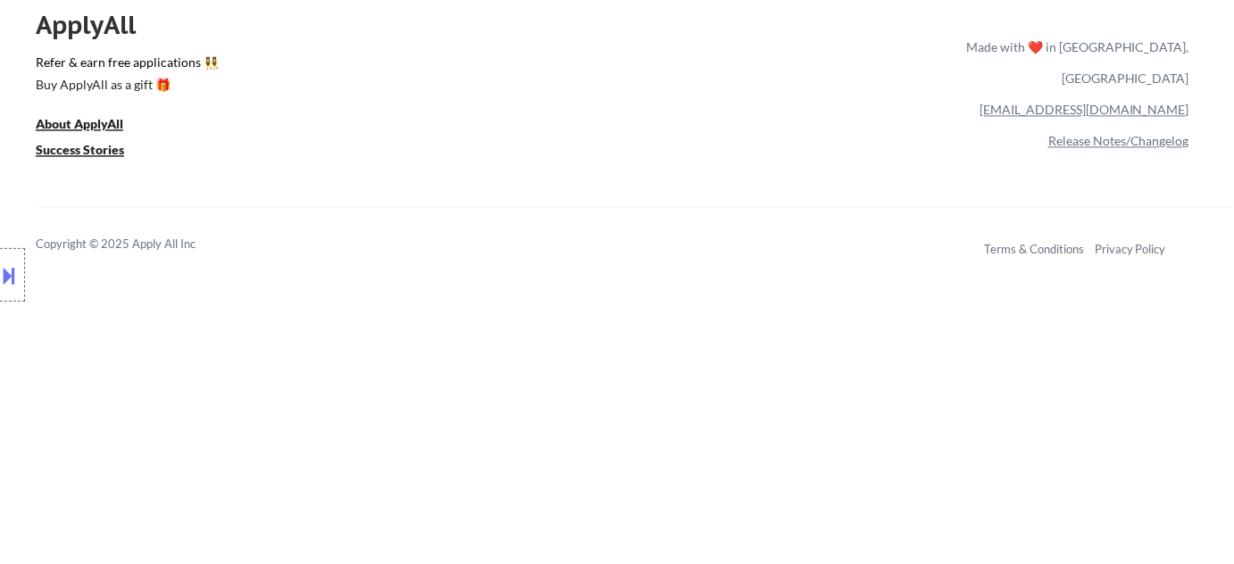
scroll to position [643, 0]
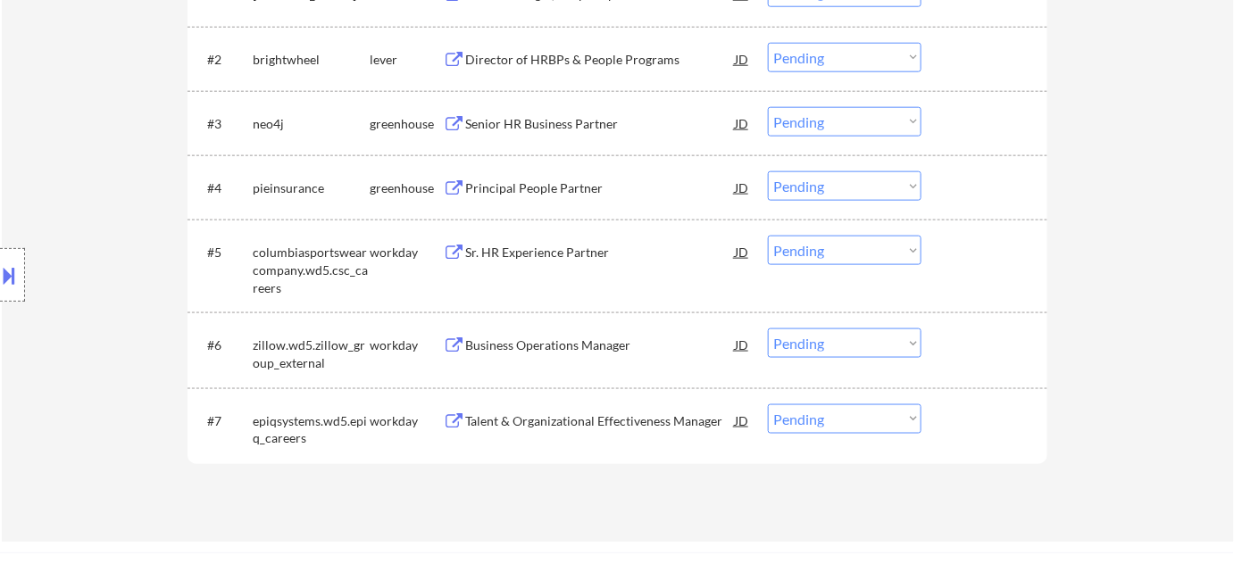
click at [556, 191] on div "Principal People Partner" at bounding box center [600, 188] width 270 height 18
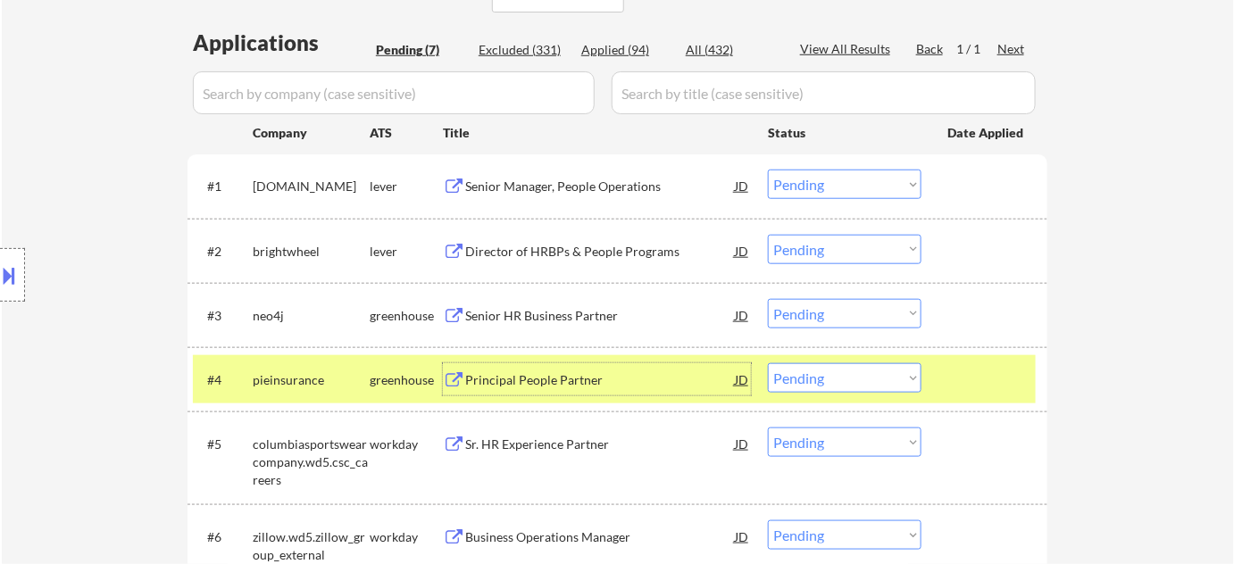
scroll to position [433, 0]
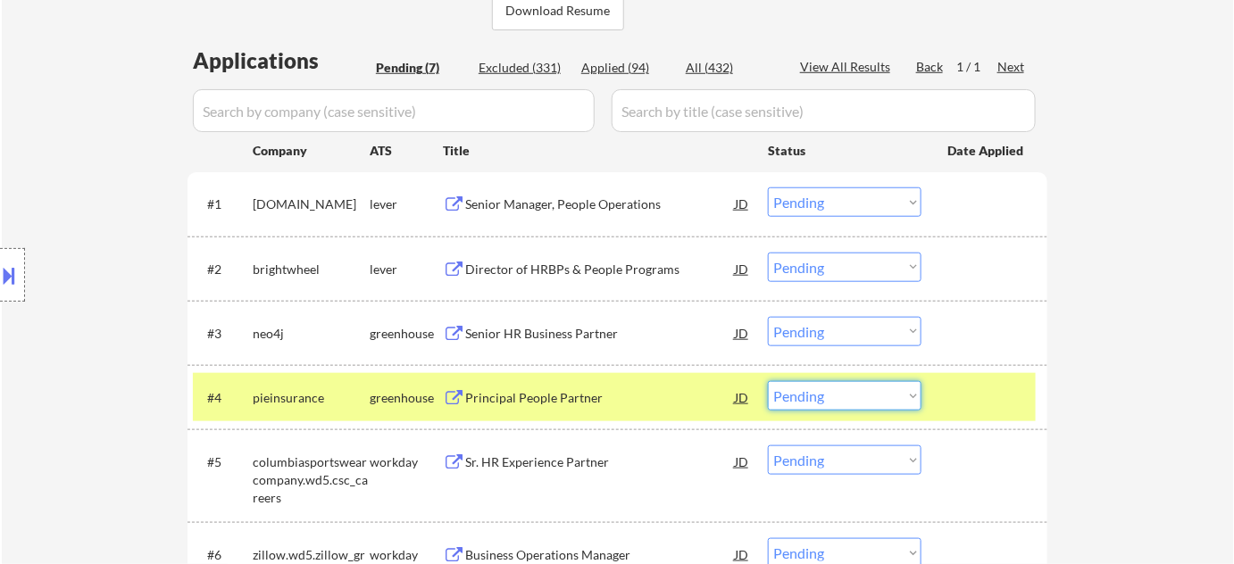
drag, startPoint x: 816, startPoint y: 397, endPoint x: 821, endPoint y: 384, distance: 14.4
click at [816, 397] on select "Choose an option... Pending Applied Excluded (Questions) Excluded (Expired) Exc…" at bounding box center [845, 395] width 154 height 29
click at [768, 381] on select "Choose an option... Pending Applied Excluded (Questions) Excluded (Expired) Exc…" at bounding box center [845, 395] width 154 height 29
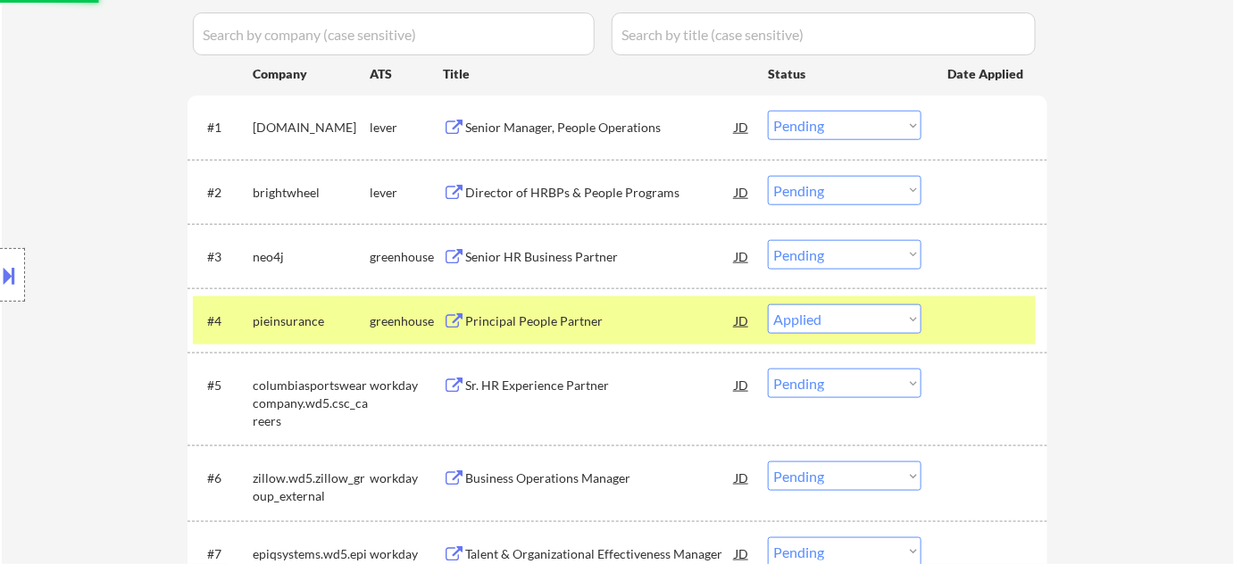
scroll to position [514, 0]
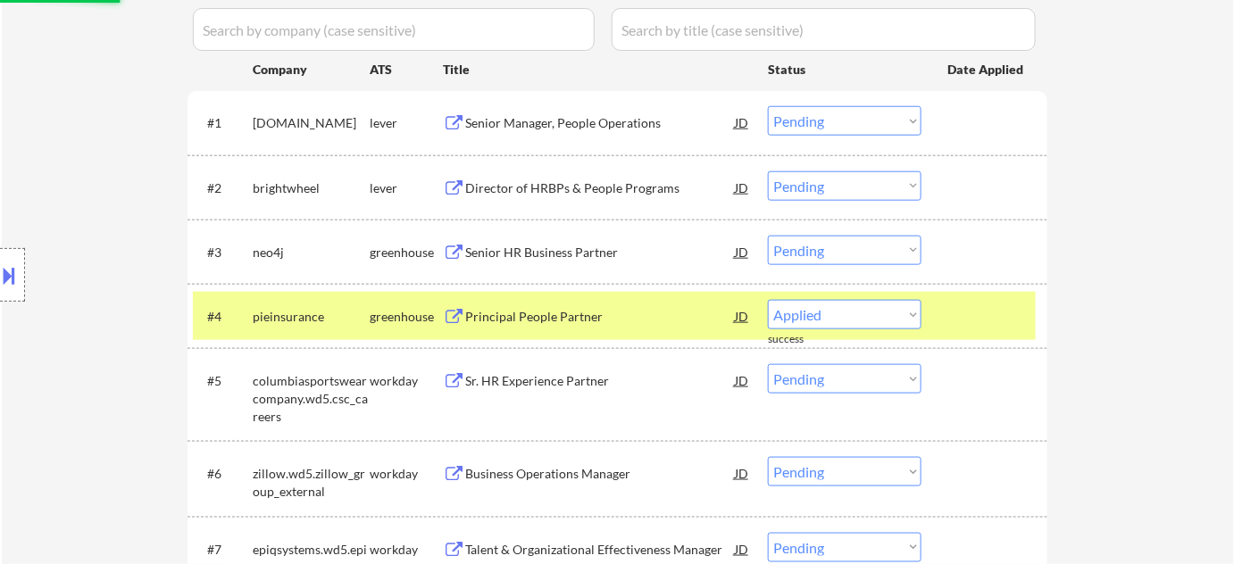
select select ""pending""
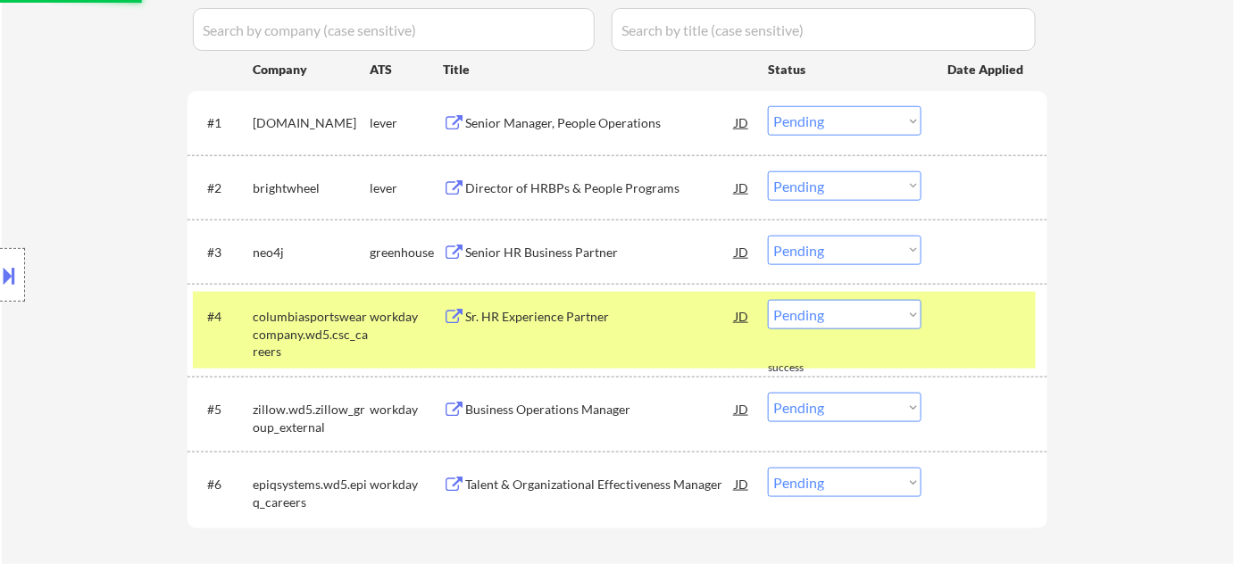
click at [604, 124] on div "Senior Manager, People Operations" at bounding box center [600, 123] width 270 height 18
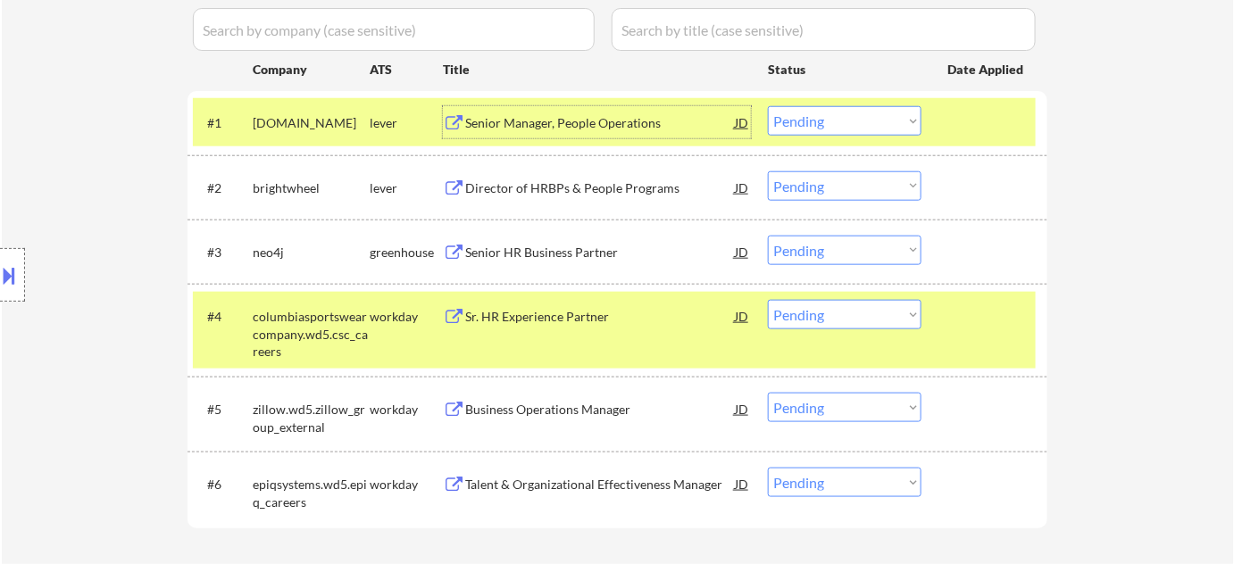
click at [836, 117] on select "Choose an option... Pending Applied Excluded (Questions) Excluded (Expired) Exc…" at bounding box center [845, 120] width 154 height 29
click at [768, 106] on select "Choose an option... Pending Applied Excluded (Questions) Excluded (Expired) Exc…" at bounding box center [845, 120] width 154 height 29
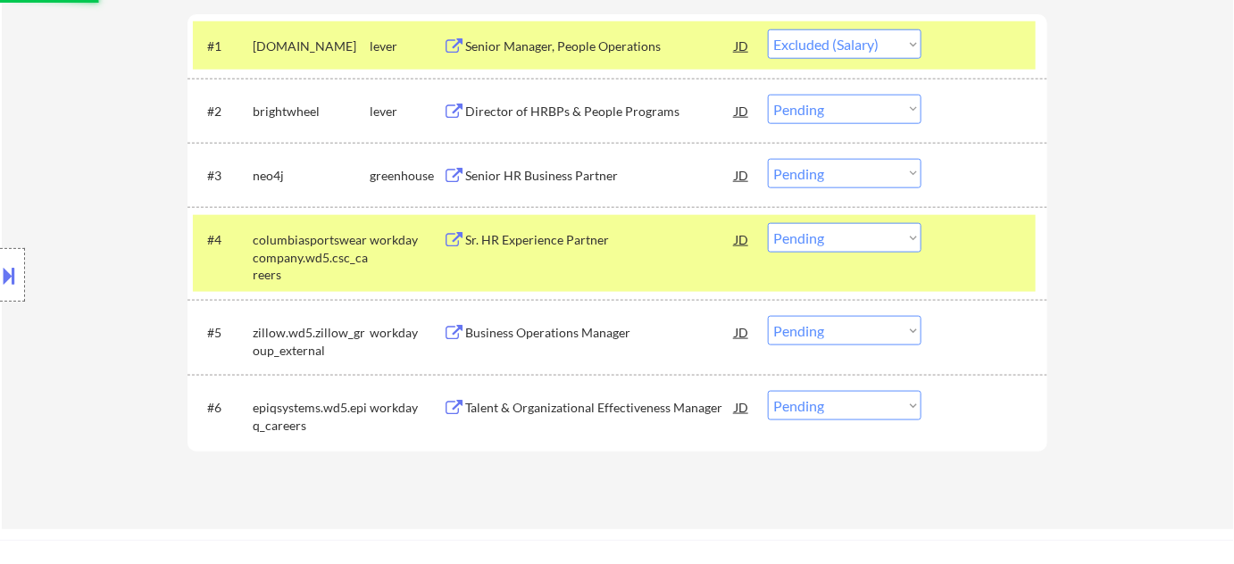
scroll to position [594, 0]
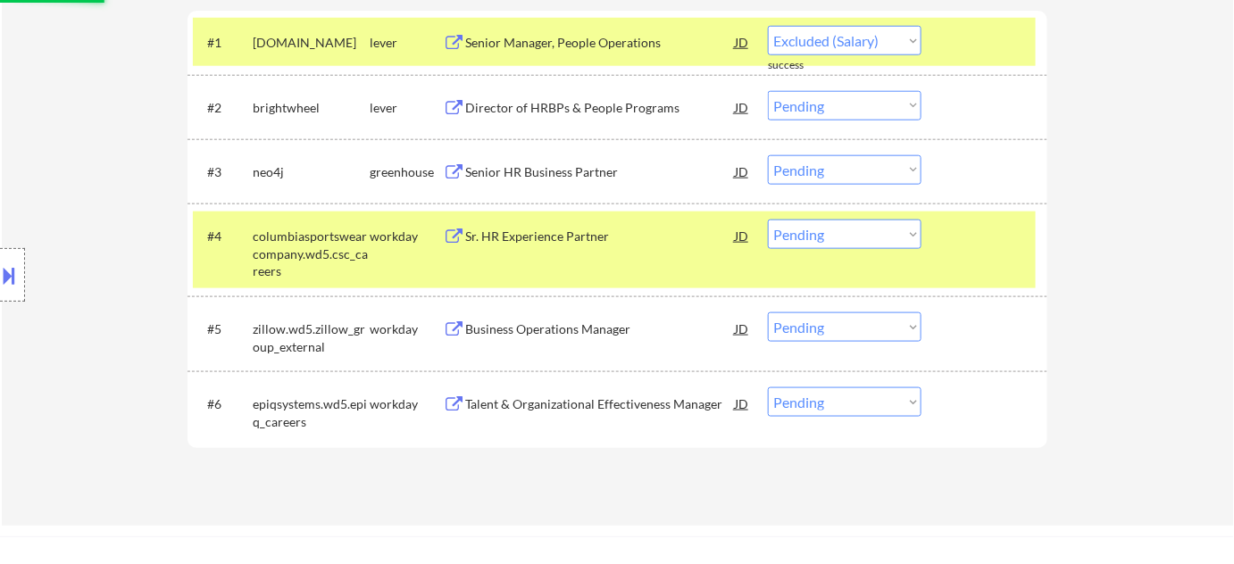
select select ""pending""
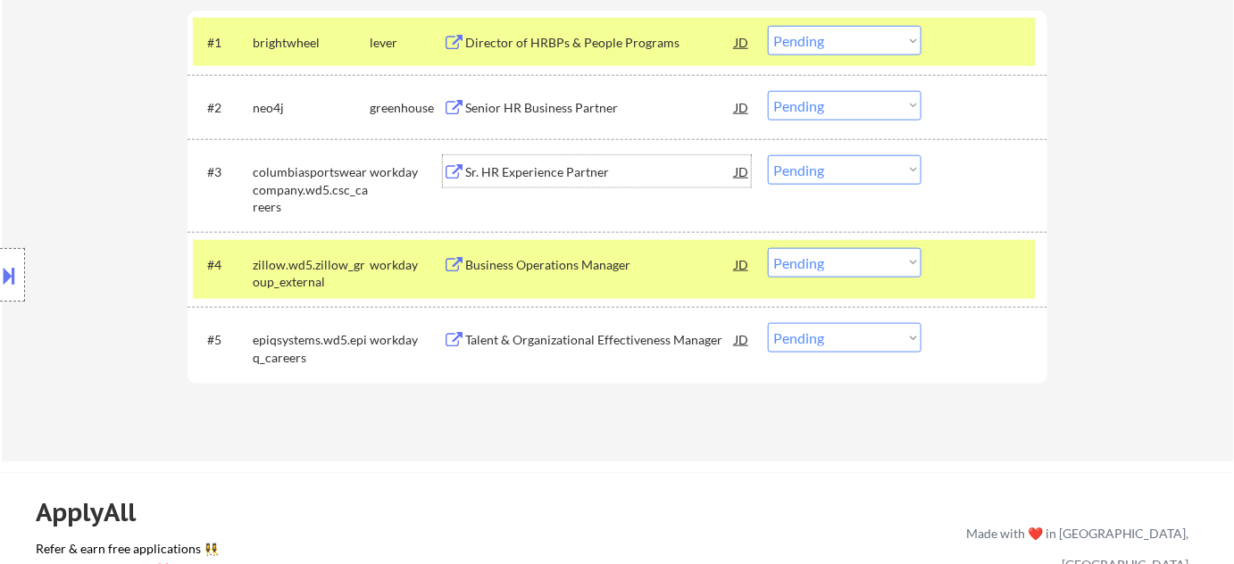
click at [528, 171] on div "Sr. HR Experience Partner" at bounding box center [600, 172] width 270 height 18
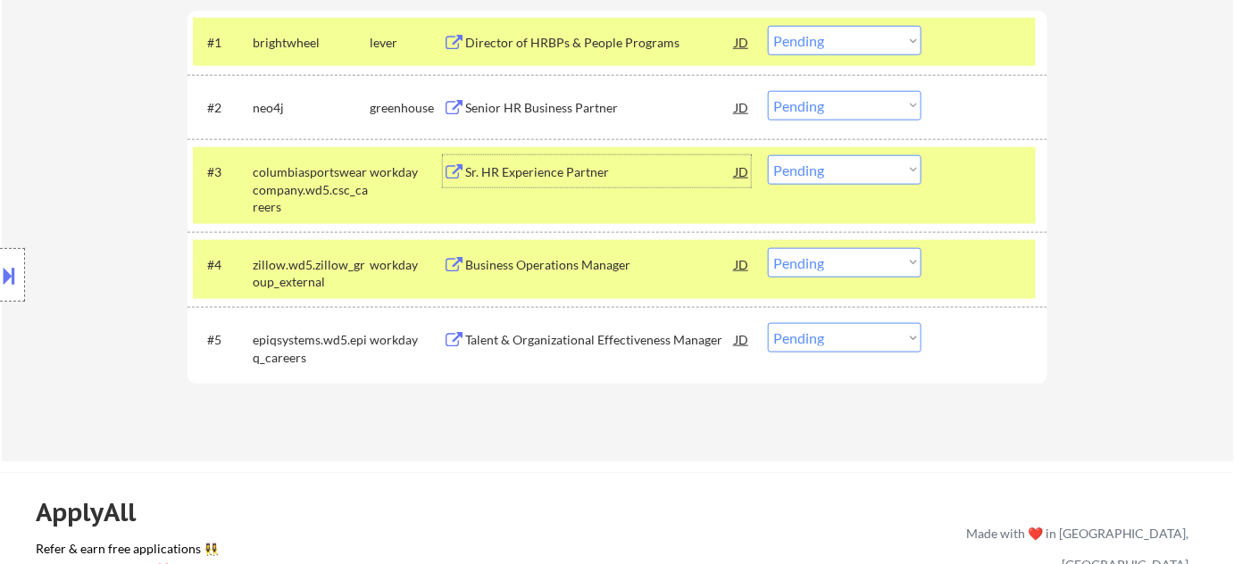
click at [557, 168] on div "Sr. HR Experience Partner" at bounding box center [600, 172] width 270 height 18
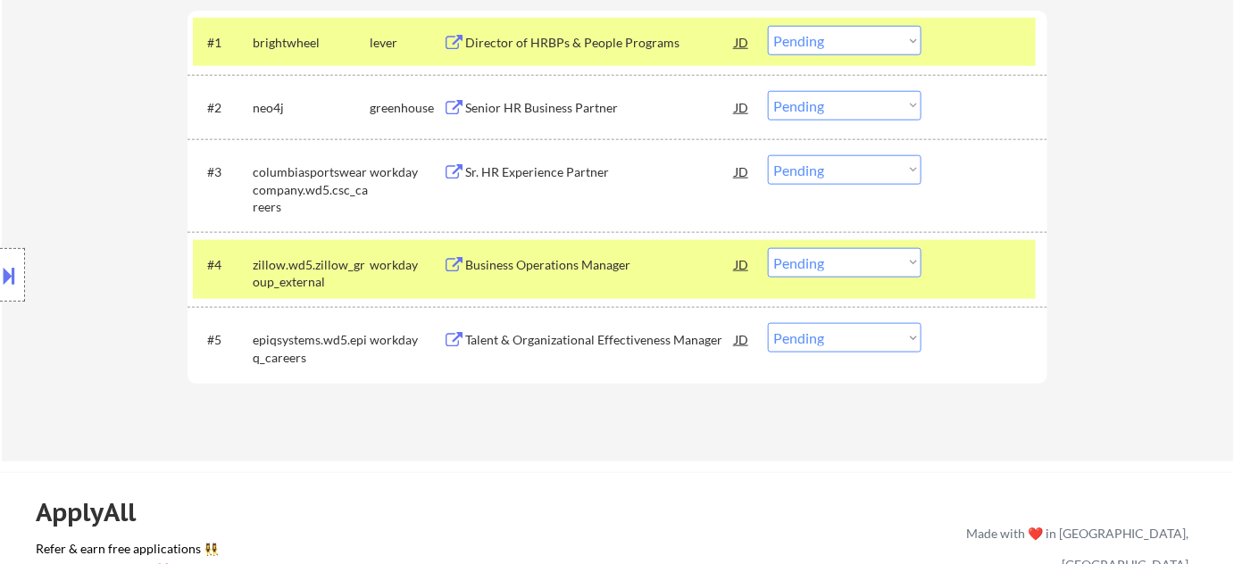
drag, startPoint x: 4, startPoint y: 276, endPoint x: 21, endPoint y: 272, distance: 17.3
click at [4, 275] on button at bounding box center [10, 275] width 20 height 29
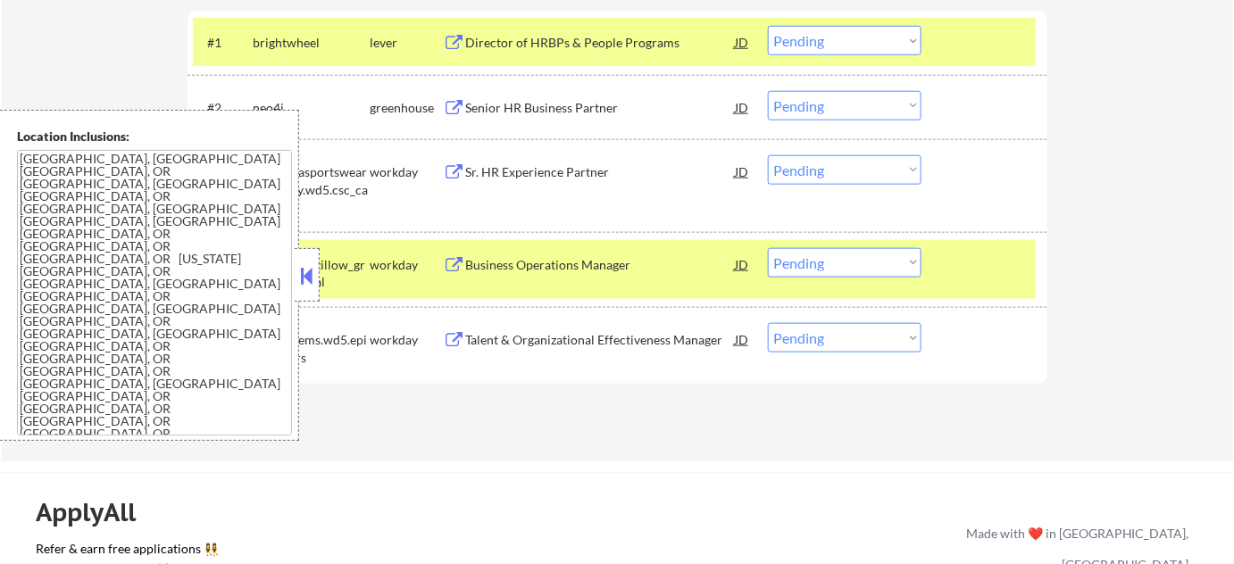
drag, startPoint x: 306, startPoint y: 270, endPoint x: 391, endPoint y: 258, distance: 85.7
click at [307, 270] on button at bounding box center [307, 275] width 20 height 27
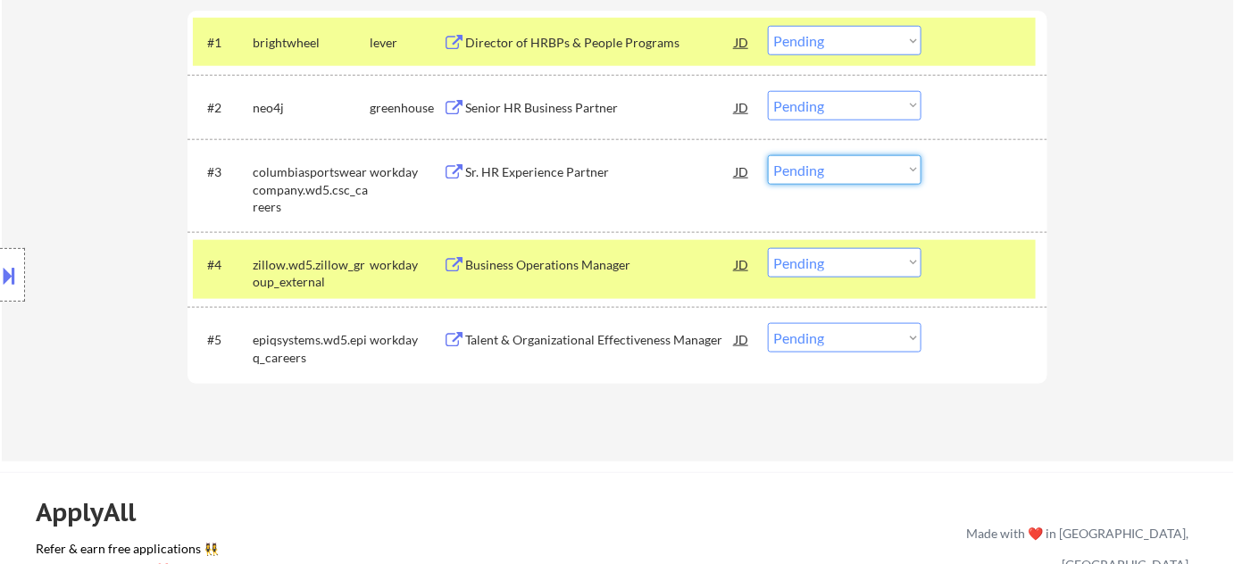
click at [848, 180] on select "Choose an option... Pending Applied Excluded (Questions) Excluded (Expired) Exc…" at bounding box center [845, 169] width 154 height 29
click at [768, 155] on select "Choose an option... Pending Applied Excluded (Questions) Excluded (Expired) Exc…" at bounding box center [845, 169] width 154 height 29
select select ""pending""
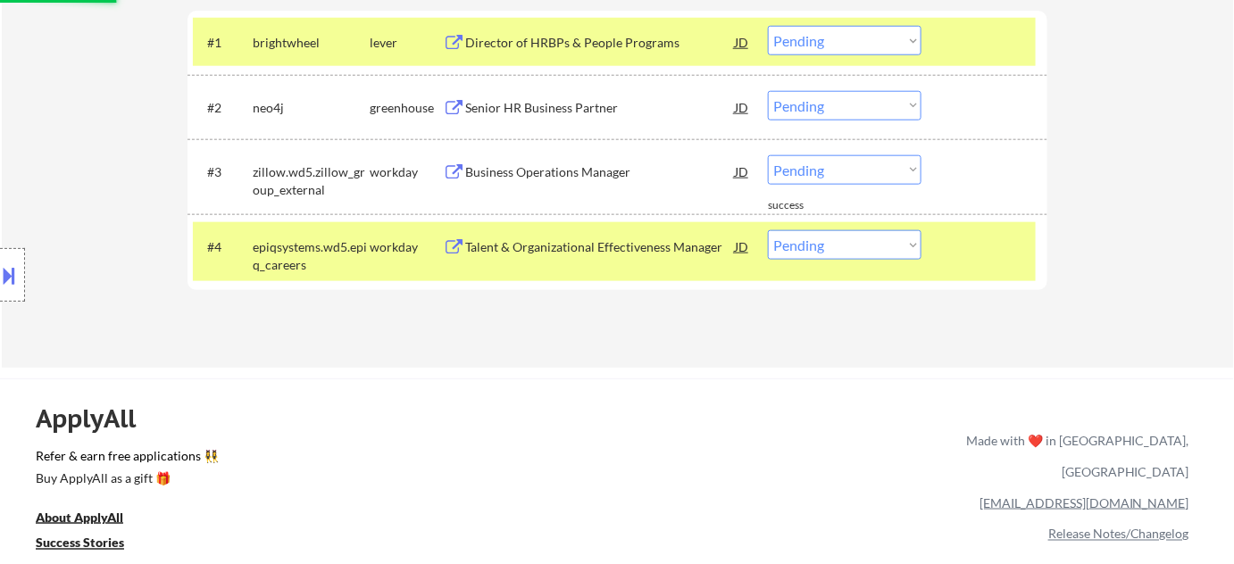
click at [573, 118] on div "Senior HR Business Partner" at bounding box center [600, 107] width 270 height 32
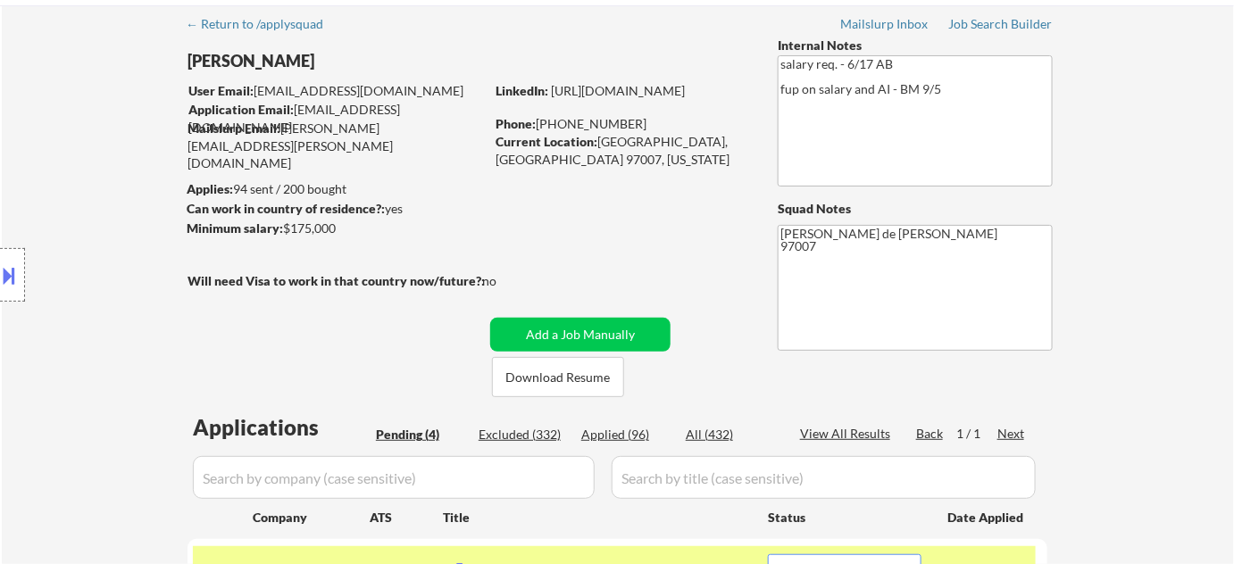
scroll to position [78, 0]
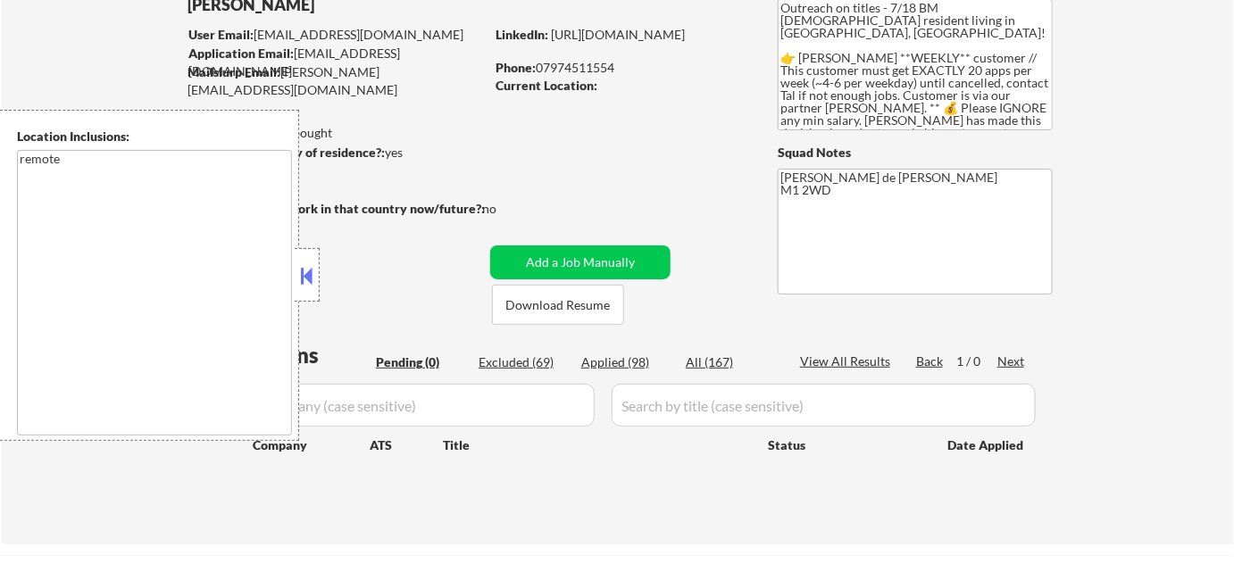
scroll to position [162, 0]
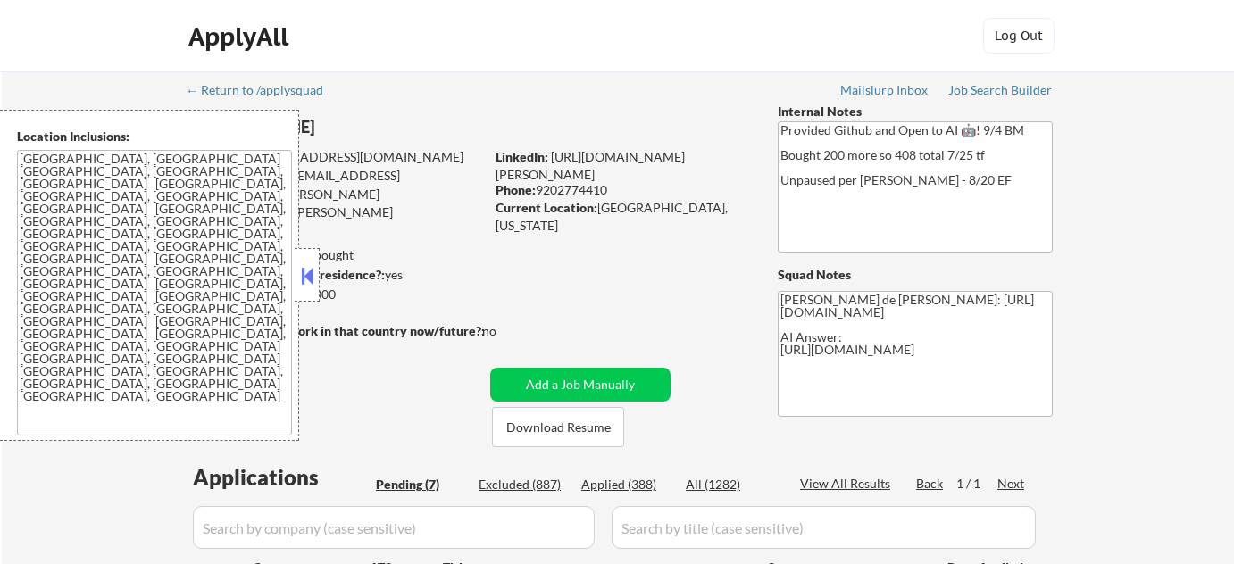
select select ""pending""
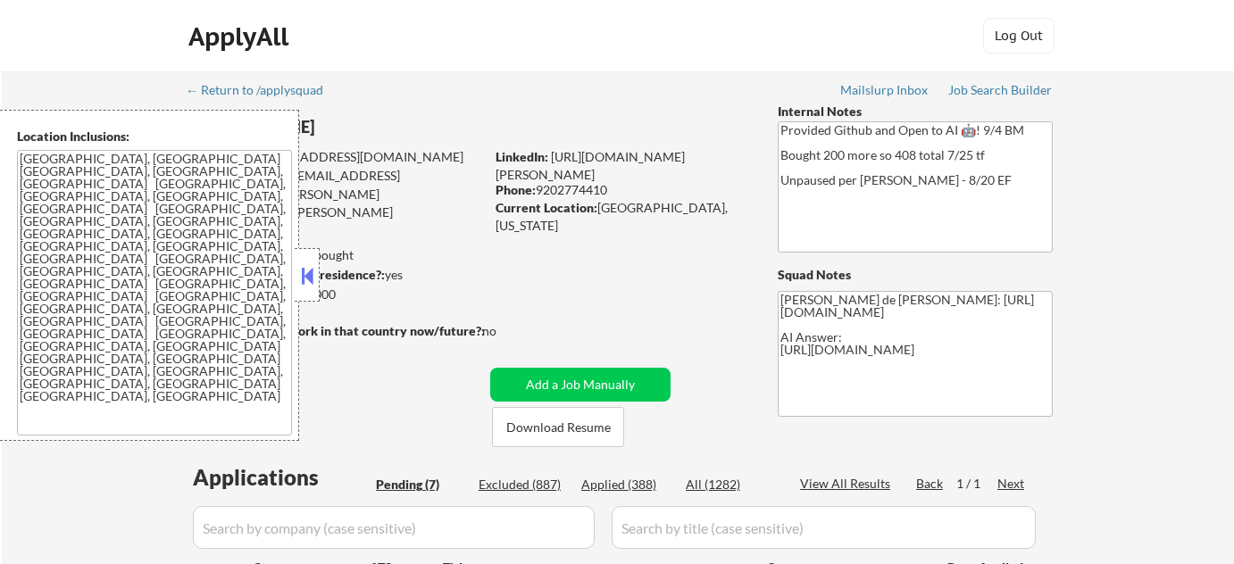
select select ""pending""
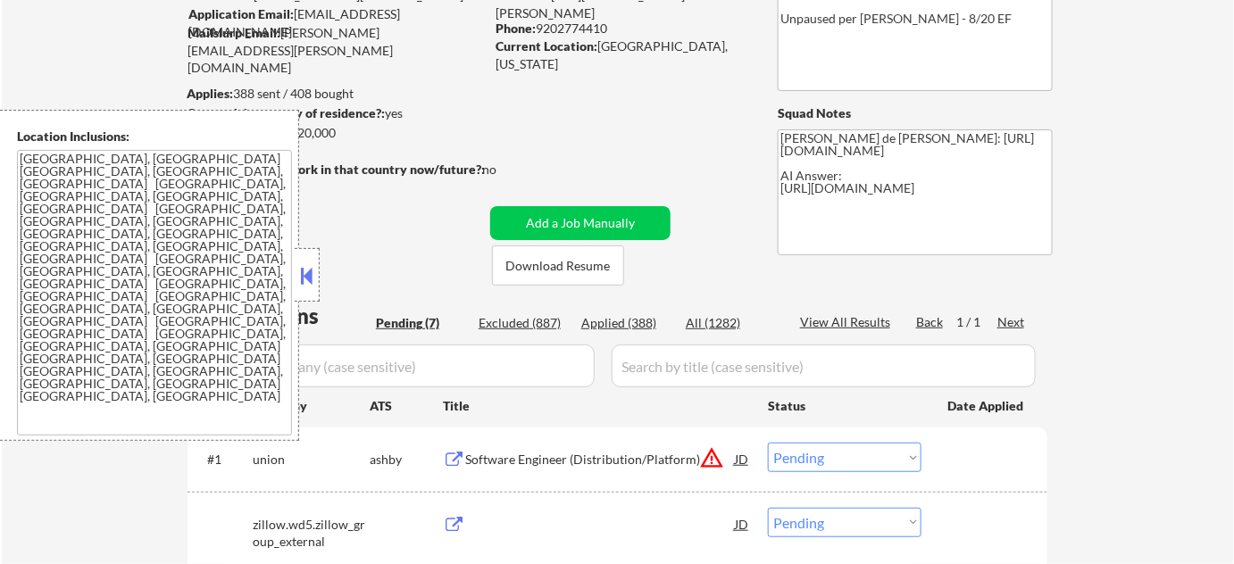
scroll to position [162, 0]
click at [316, 280] on button at bounding box center [307, 275] width 20 height 27
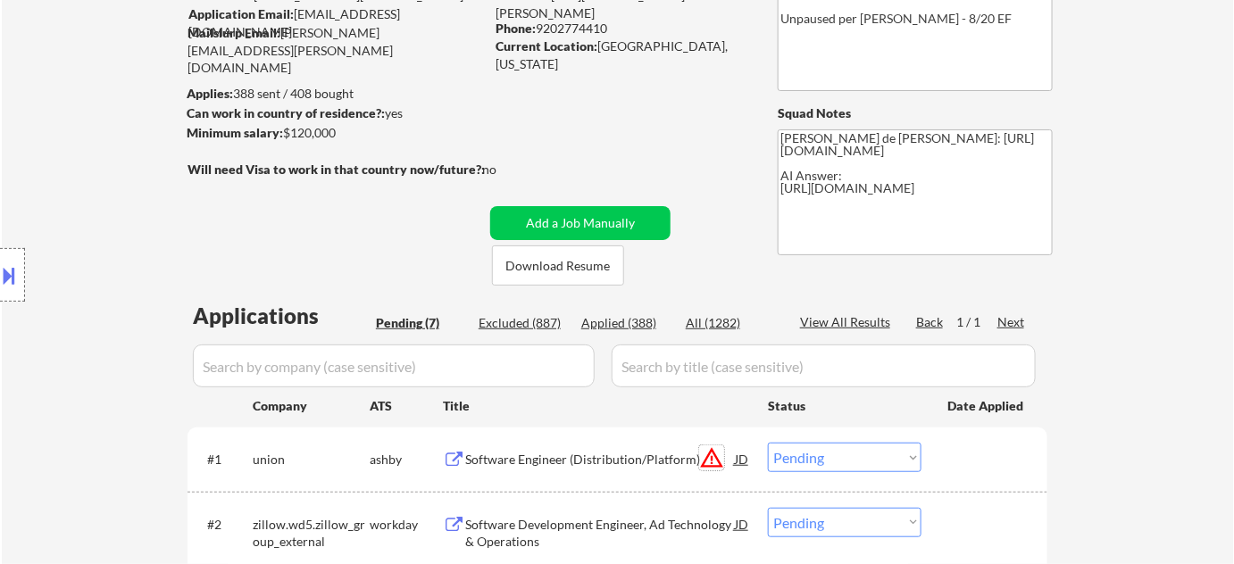
click at [708, 453] on button "warning_amber" at bounding box center [711, 457] width 25 height 25
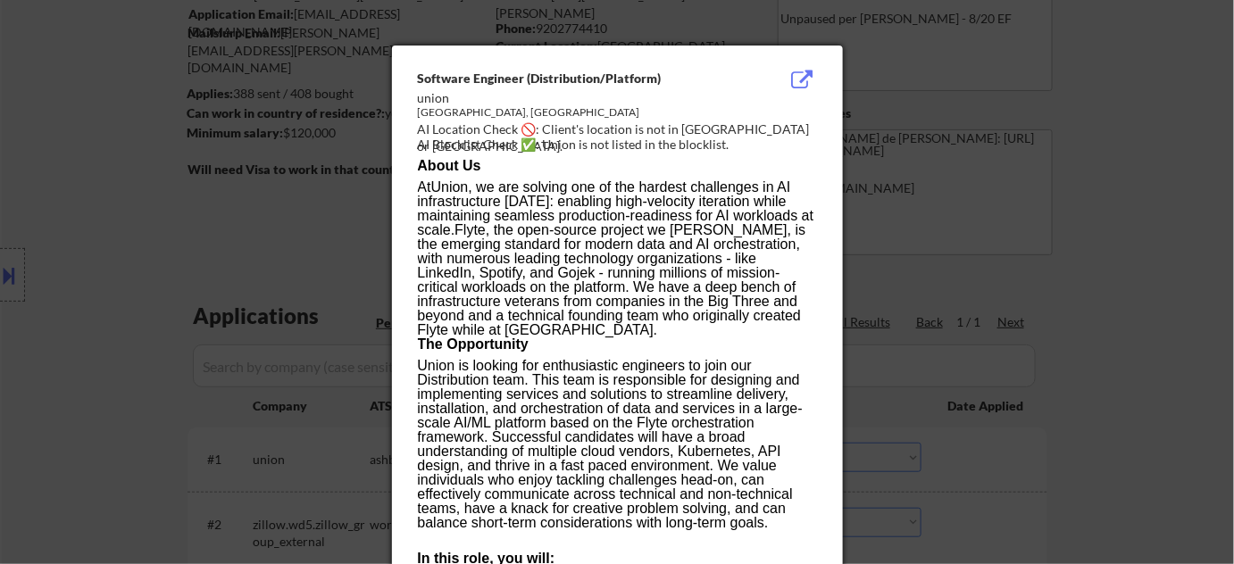
click at [964, 380] on div at bounding box center [617, 282] width 1234 height 564
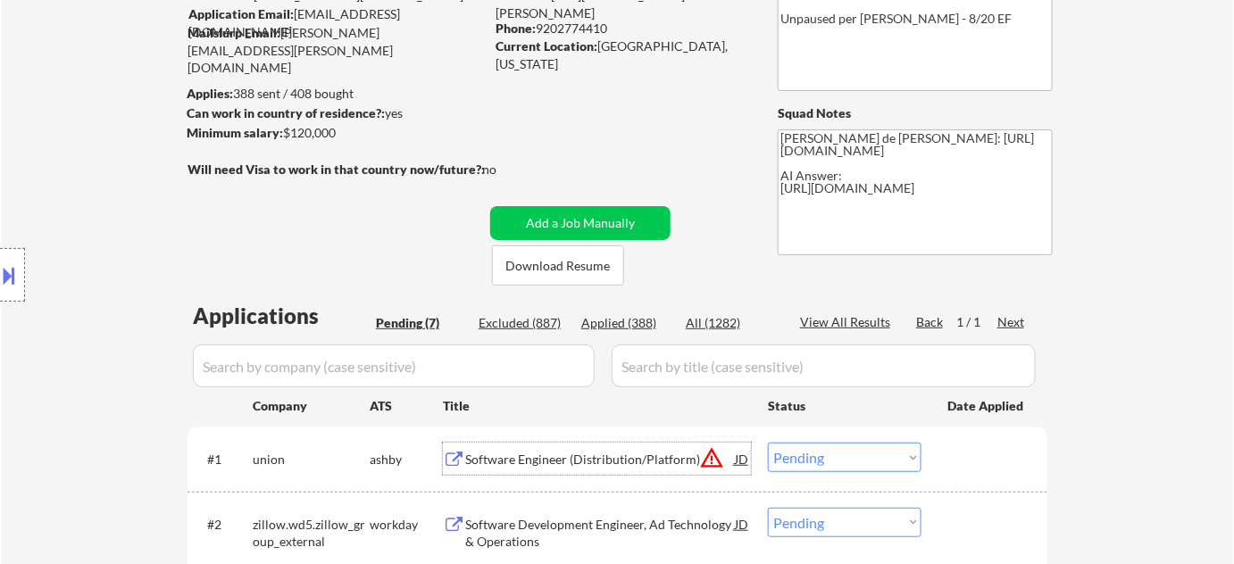
click at [566, 456] on div "Software Engineer (Distribution/Platform)" at bounding box center [600, 460] width 270 height 18
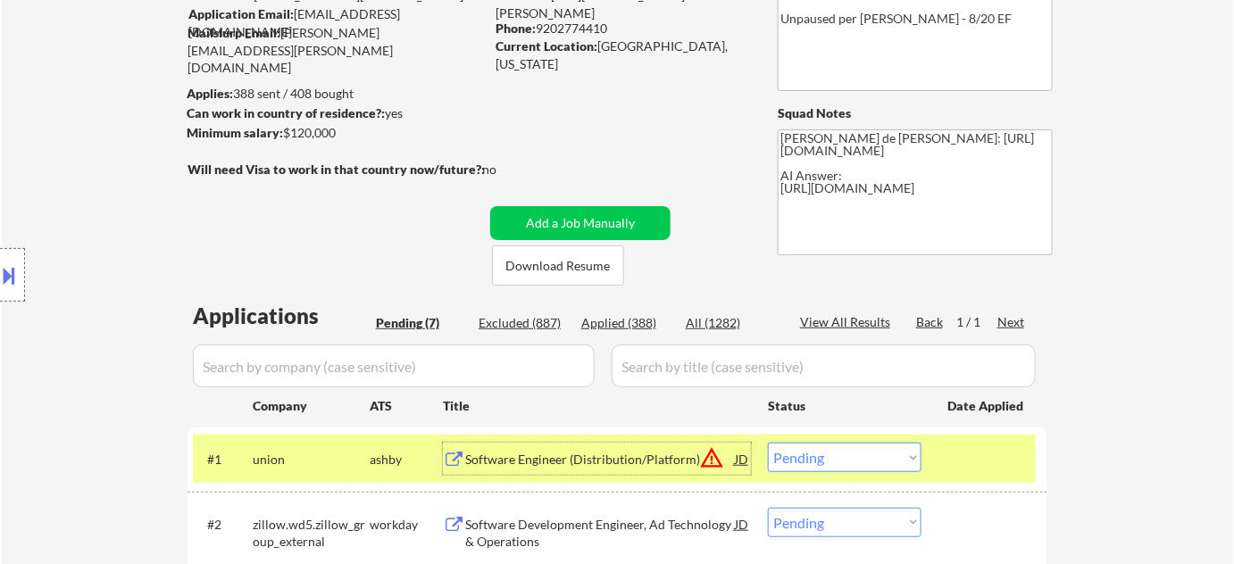
click at [814, 452] on select "Choose an option... Pending Applied Excluded (Questions) Excluded (Expired) Exc…" at bounding box center [845, 457] width 154 height 29
click at [768, 443] on select "Choose an option... Pending Applied Excluded (Questions) Excluded (Expired) Exc…" at bounding box center [845, 457] width 154 height 29
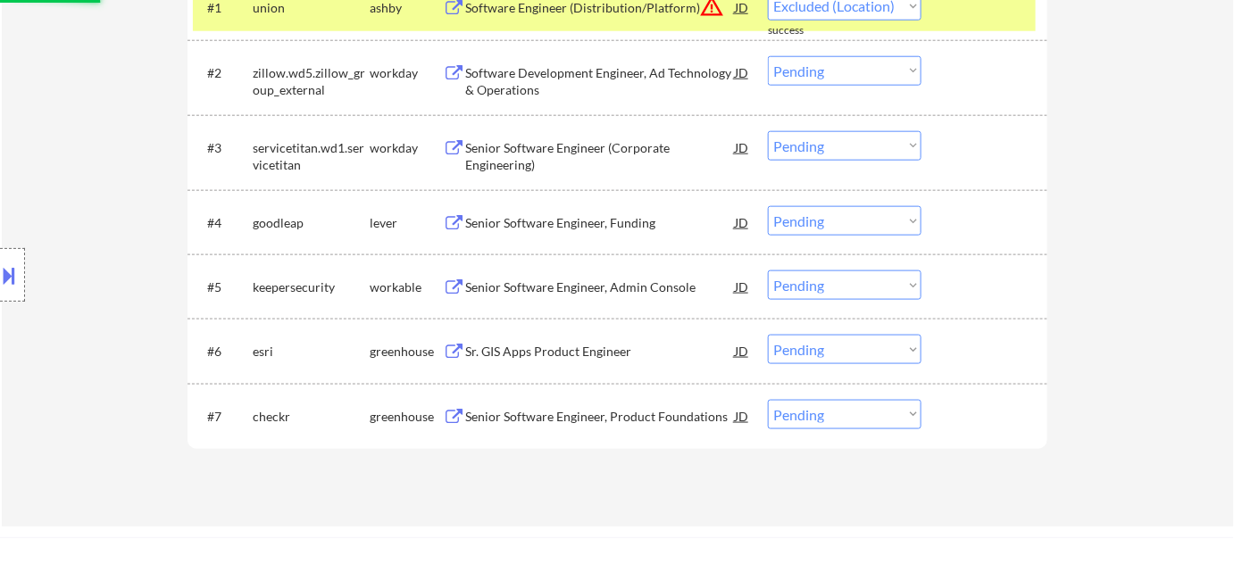
scroll to position [649, 0]
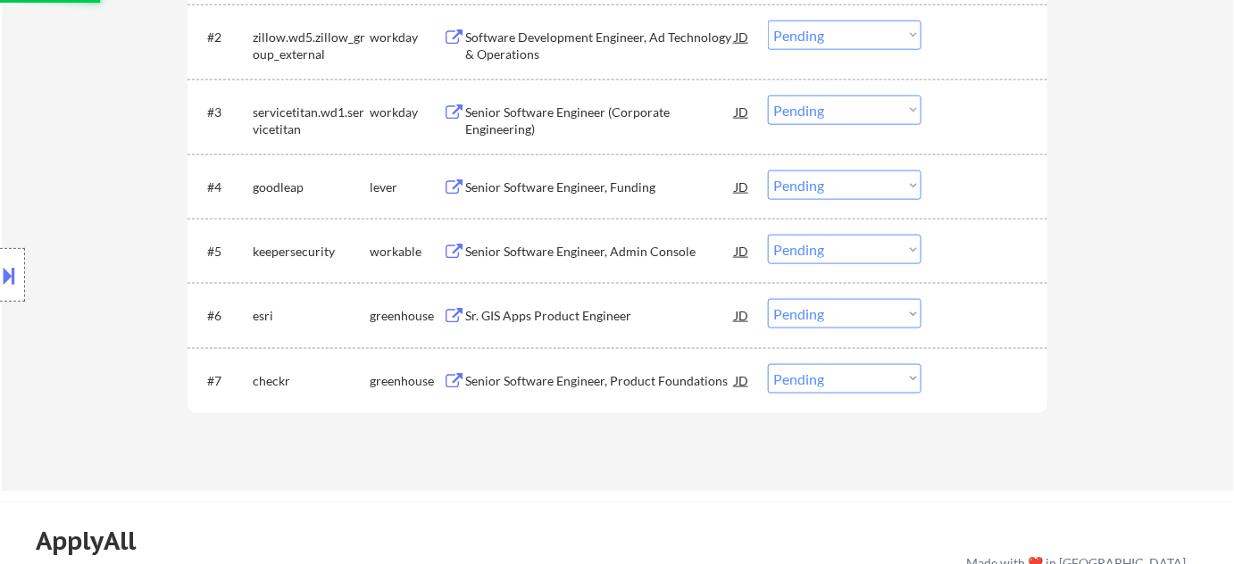
select select ""pending""
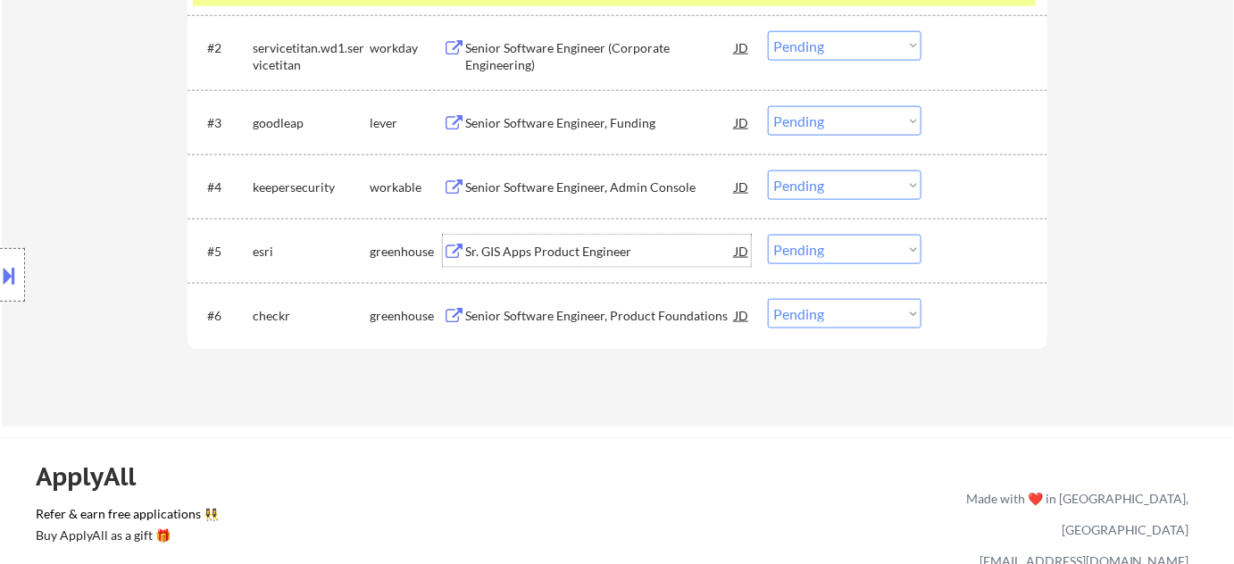
click at [569, 247] on div "Sr. GIS Apps Product Engineer" at bounding box center [600, 252] width 270 height 18
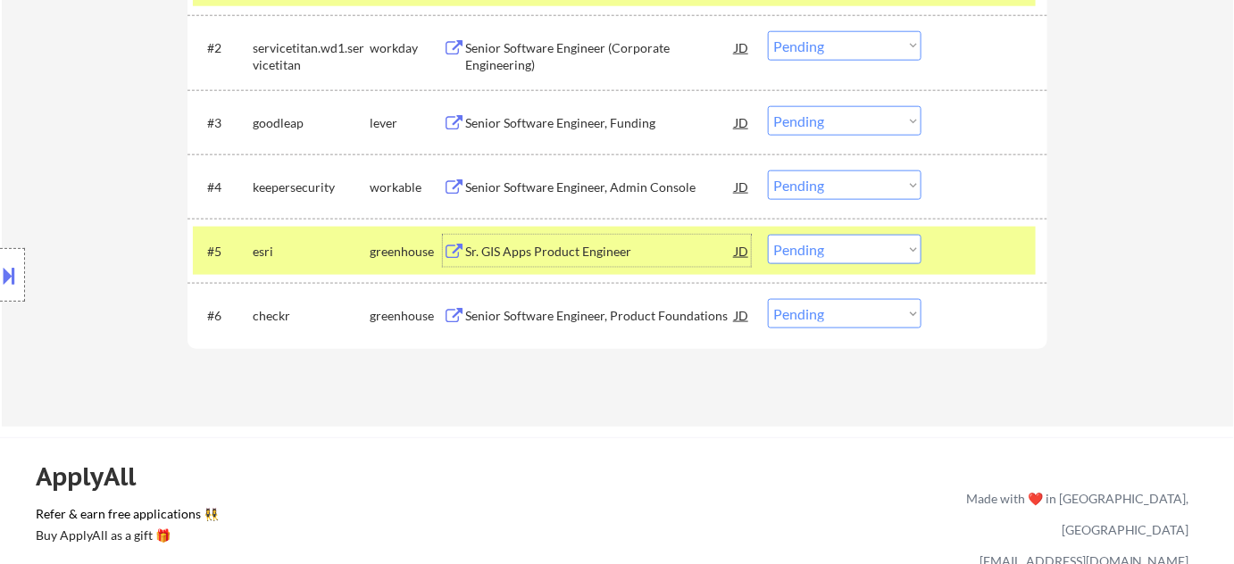
click at [857, 254] on select "Choose an option... Pending Applied Excluded (Questions) Excluded (Expired) Exc…" at bounding box center [845, 249] width 154 height 29
click at [768, 235] on select "Choose an option... Pending Applied Excluded (Questions) Excluded (Expired) Exc…" at bounding box center [845, 249] width 154 height 29
select select ""pending""
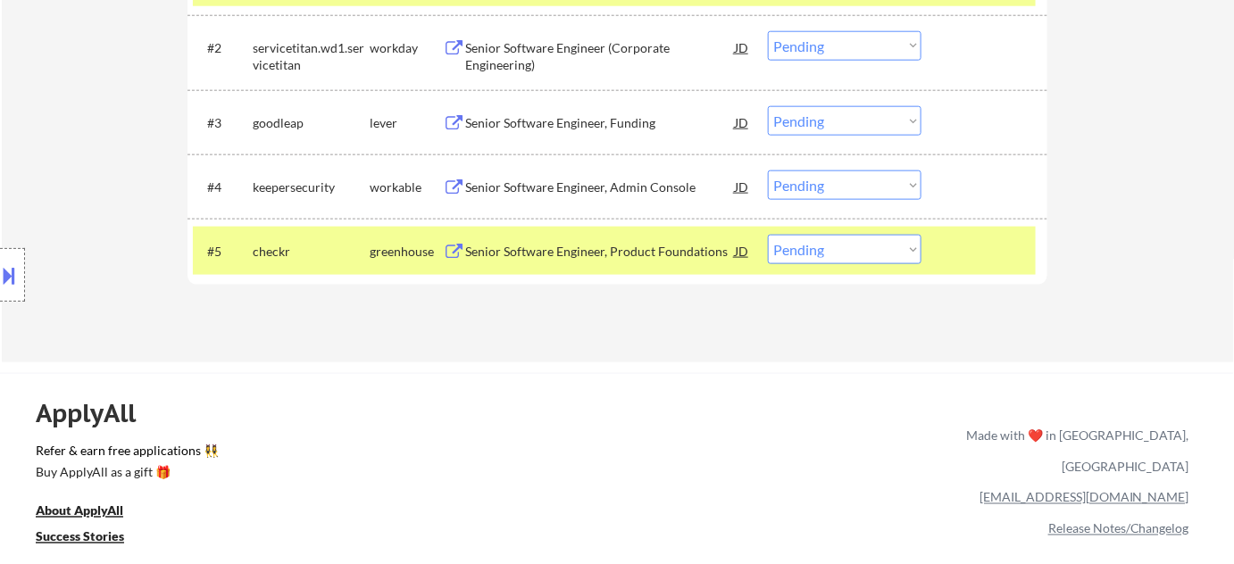
click at [519, 114] on div "Senior Software Engineer, Funding" at bounding box center [600, 123] width 270 height 18
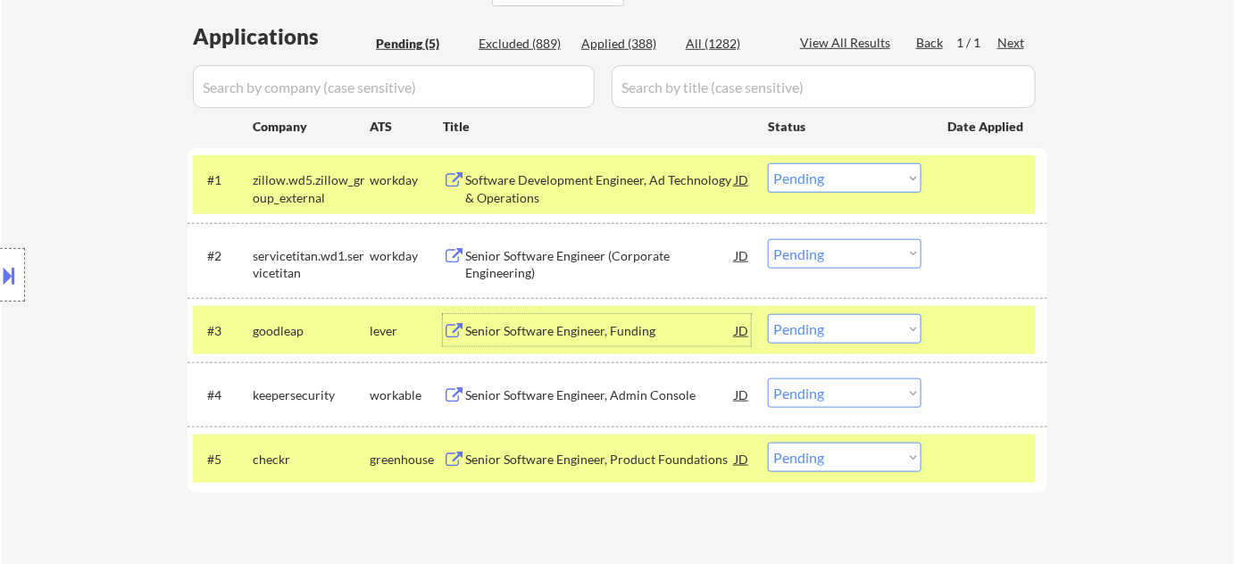
scroll to position [486, 0]
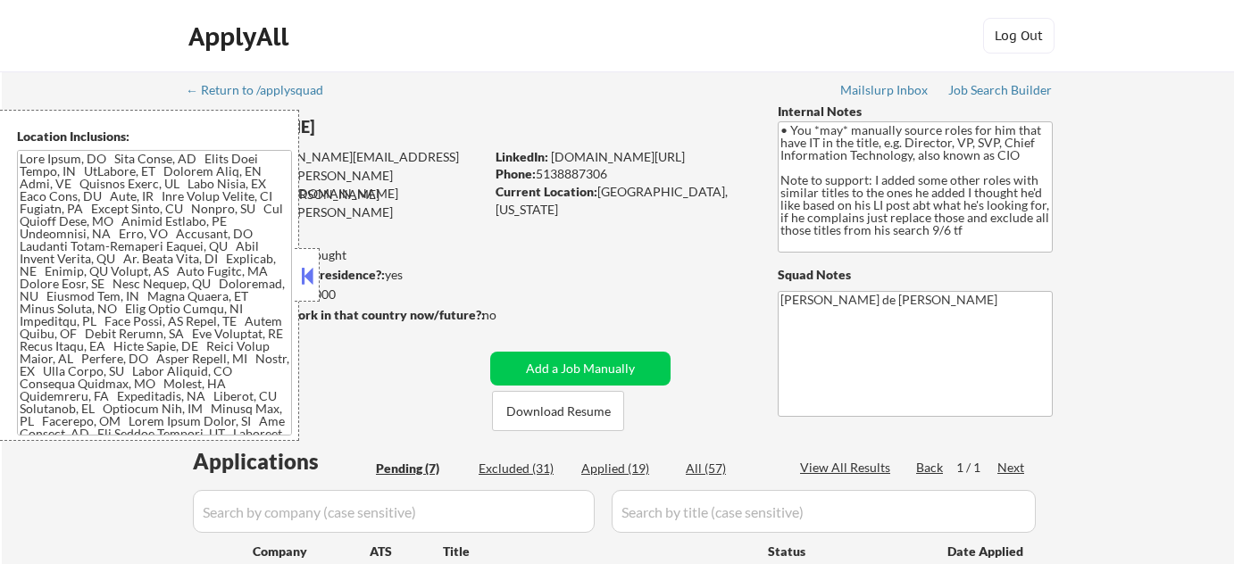
select select ""pending""
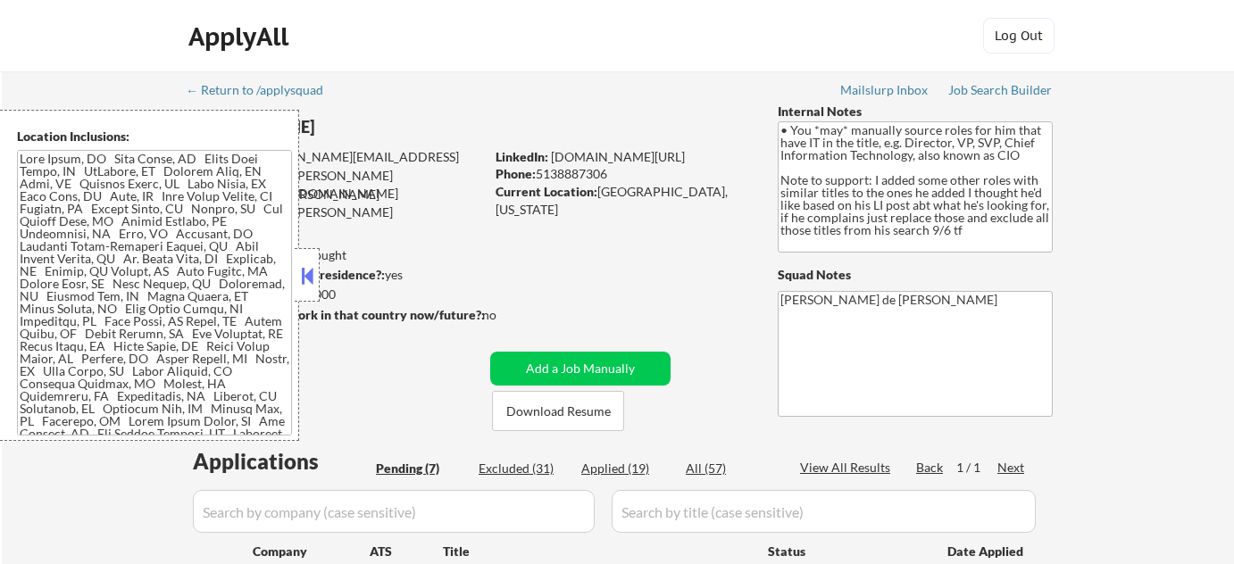
select select ""pending""
click at [312, 266] on button at bounding box center [307, 275] width 20 height 27
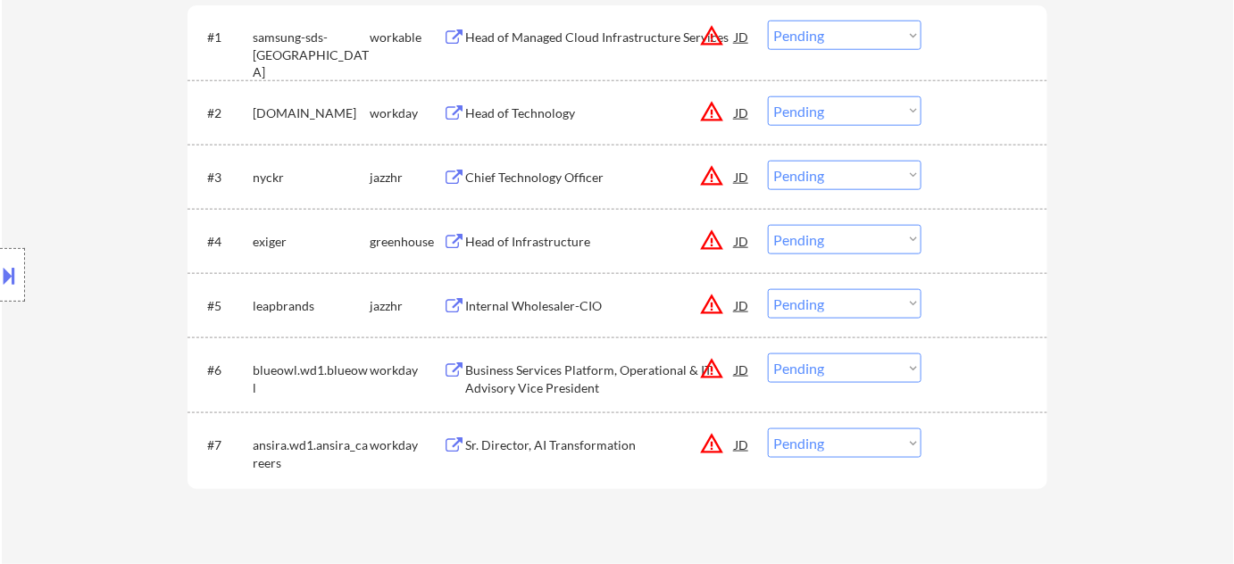
scroll to position [486, 0]
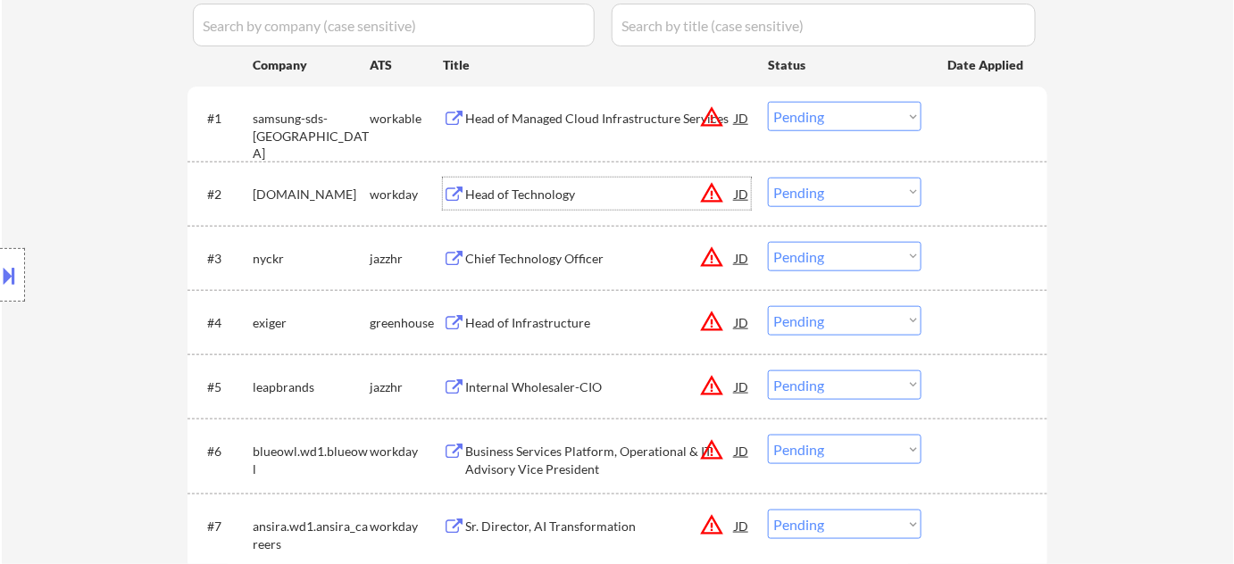
click at [529, 189] on div "Head of Technology" at bounding box center [600, 195] width 270 height 18
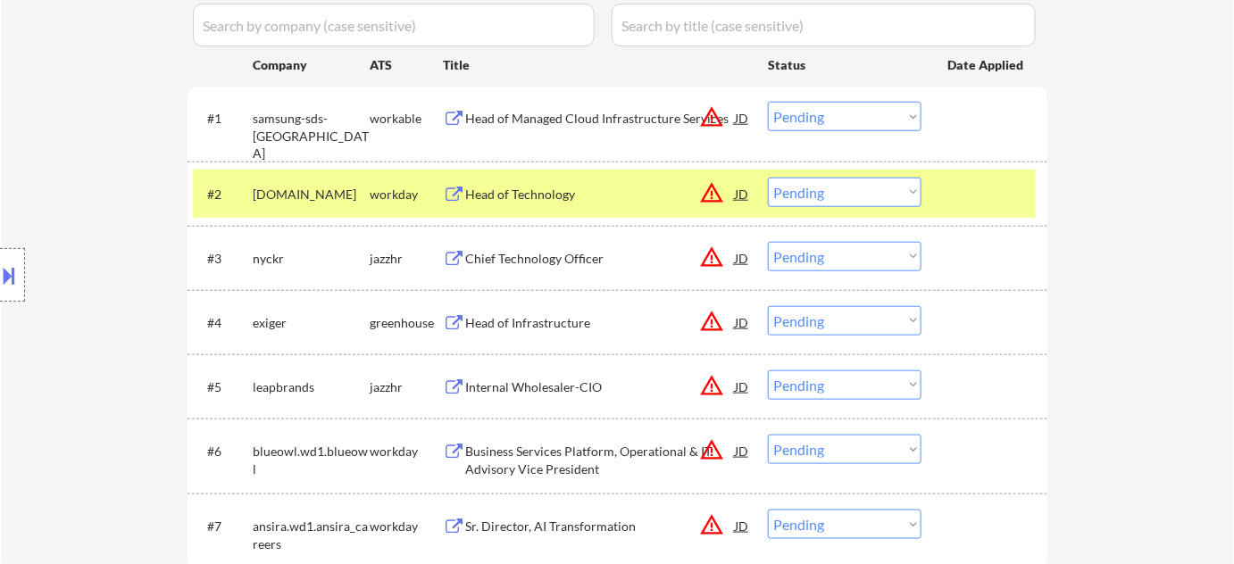
click at [1, 276] on button at bounding box center [10, 275] width 20 height 29
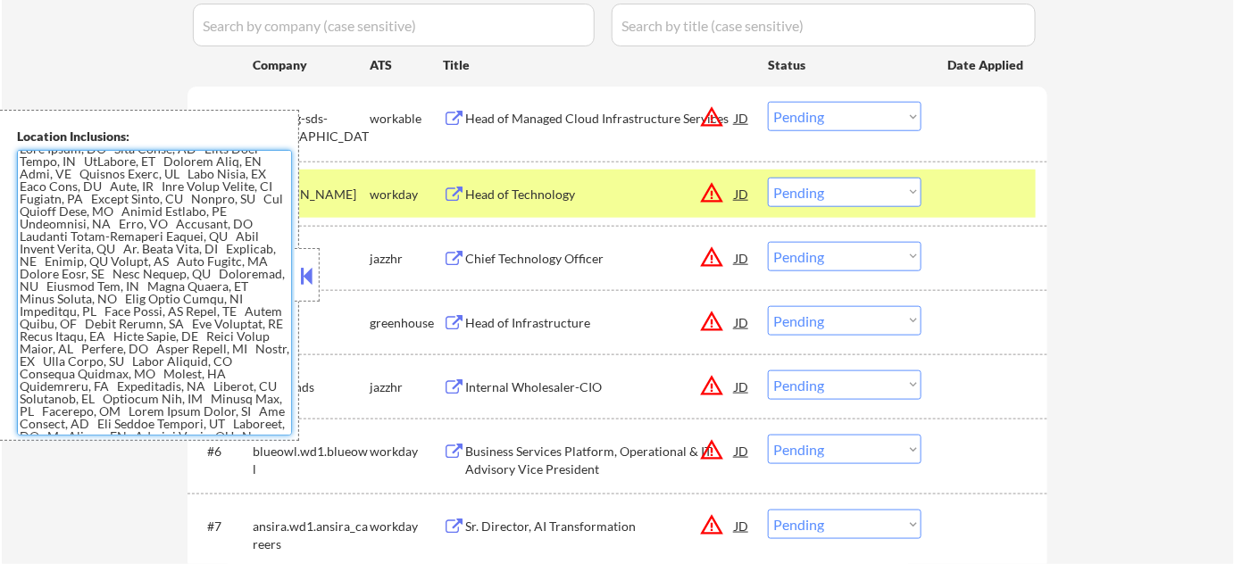
scroll to position [0, 0]
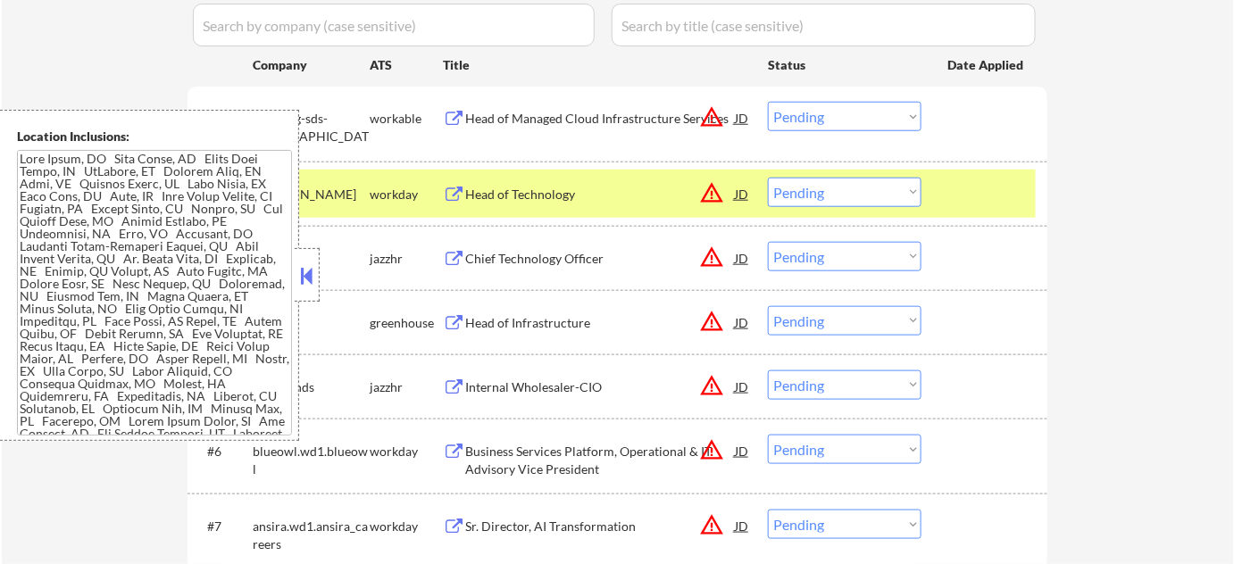
click at [312, 271] on button at bounding box center [307, 275] width 20 height 27
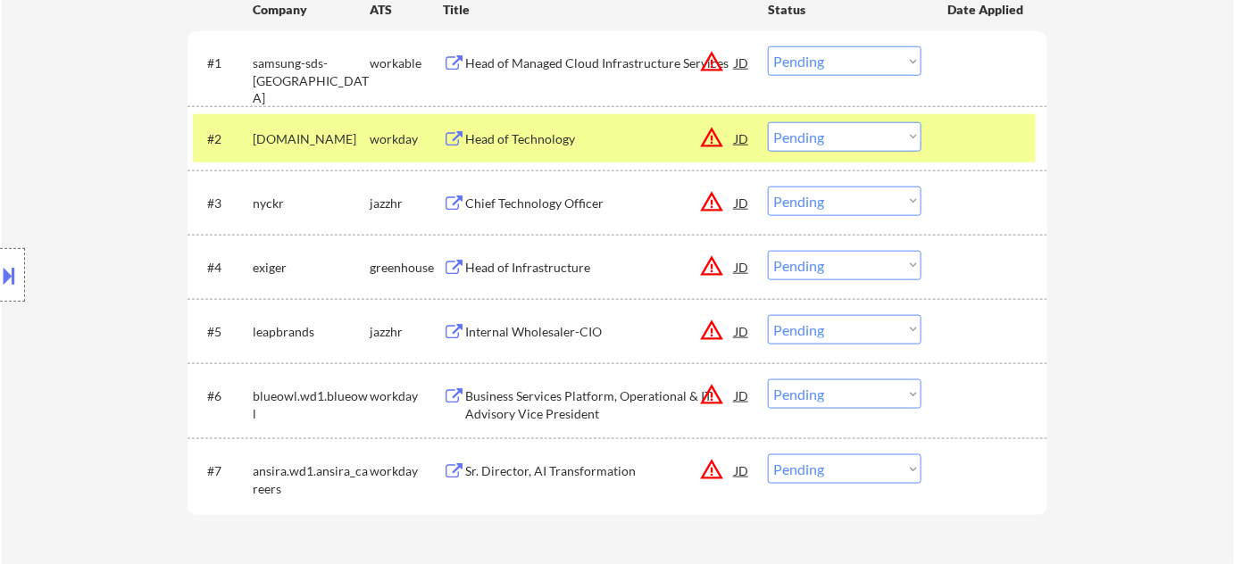
scroll to position [568, 0]
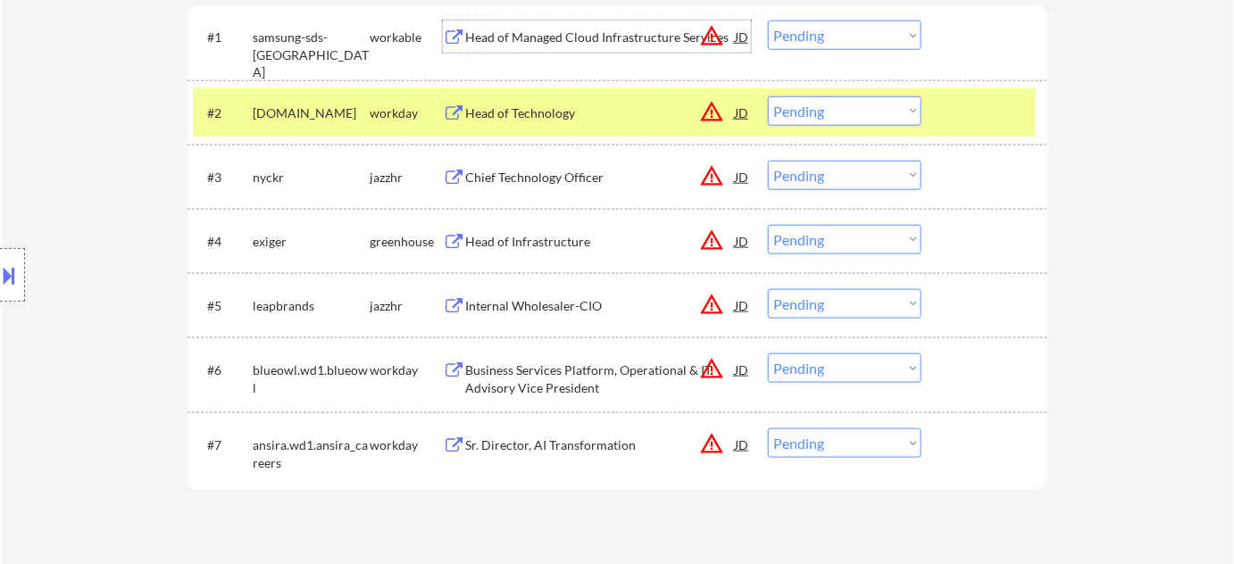
click at [566, 29] on div "Head of Managed Cloud Infrastructure Services" at bounding box center [600, 38] width 270 height 18
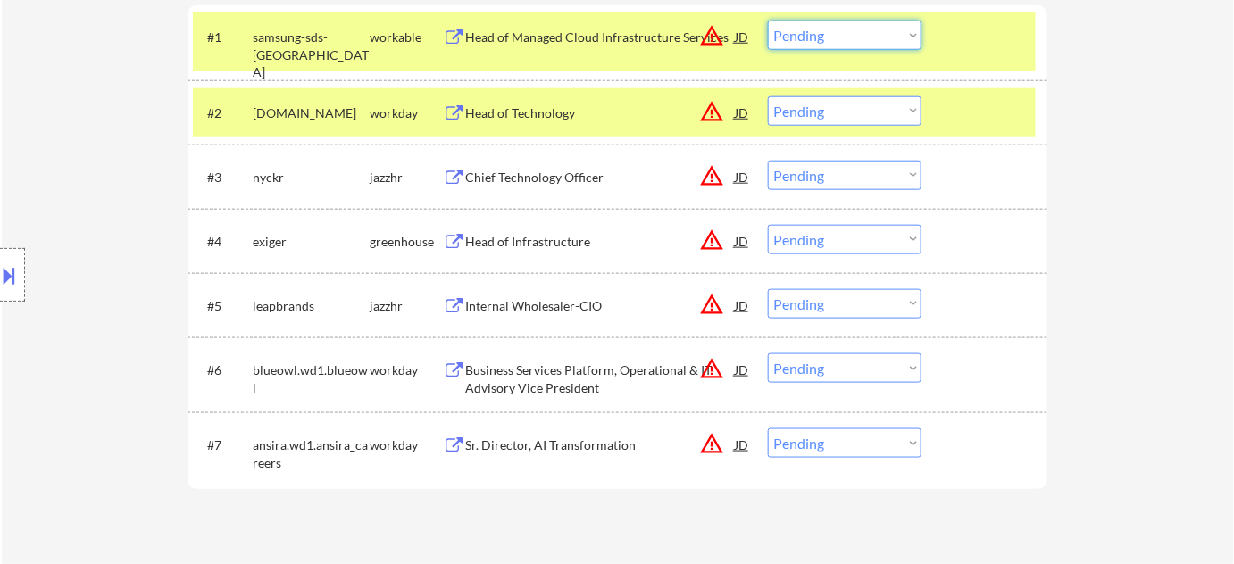
click at [870, 39] on select "Choose an option... Pending Applied Excluded (Questions) Excluded (Expired) Exc…" at bounding box center [845, 35] width 154 height 29
click at [1123, 136] on div "← Return to /applysquad Mailslurp Inbox Job Search Builder [PERSON_NAME] User E…" at bounding box center [618, 35] width 1232 height 1063
click at [541, 169] on div "Chief Technology Officer" at bounding box center [600, 178] width 270 height 18
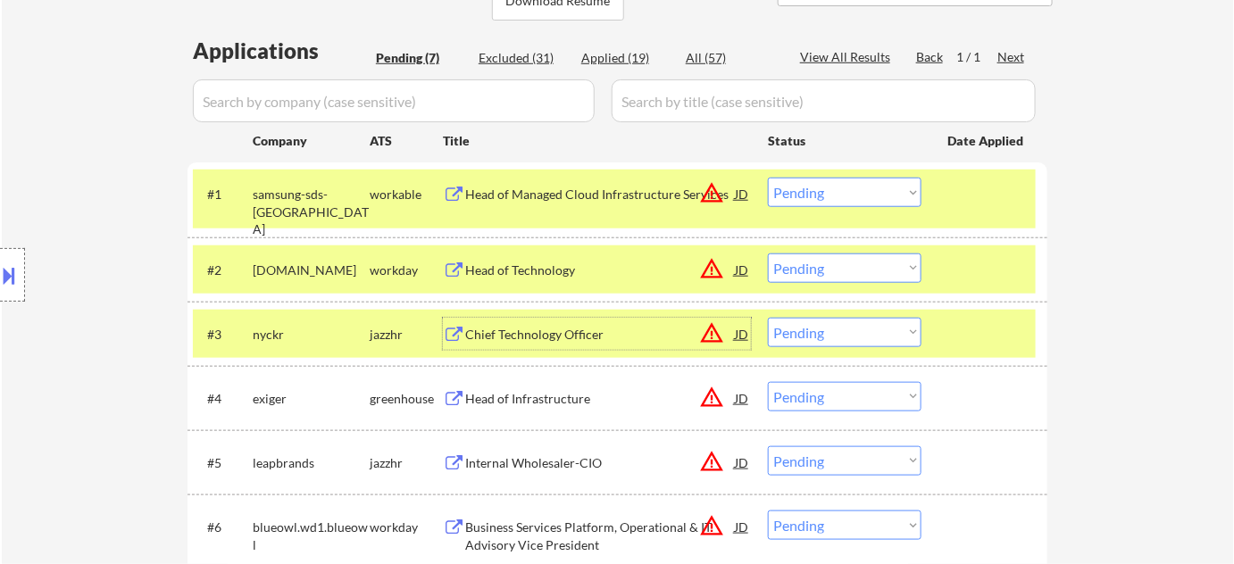
scroll to position [405, 0]
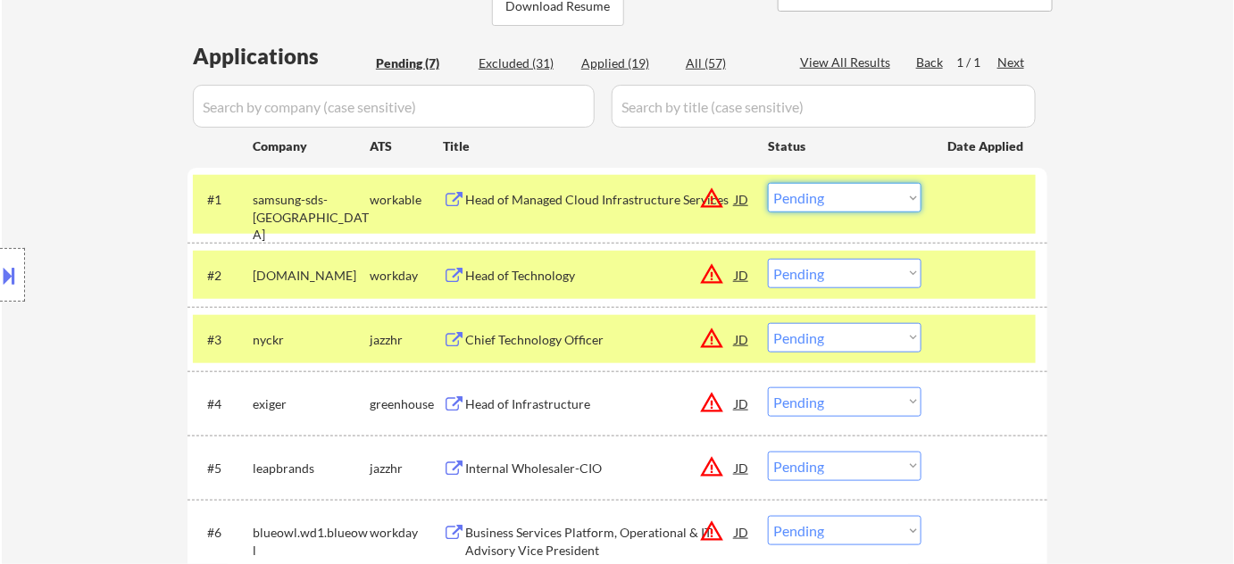
drag, startPoint x: 836, startPoint y: 189, endPoint x: 840, endPoint y: 202, distance: 13.0
click at [836, 189] on select "Choose an option... Pending Applied Excluded (Questions) Excluded (Expired) Exc…" at bounding box center [845, 197] width 154 height 29
click at [768, 183] on select "Choose an option... Pending Applied Excluded (Questions) Excluded (Expired) Exc…" at bounding box center [845, 197] width 154 height 29
select select ""pending""
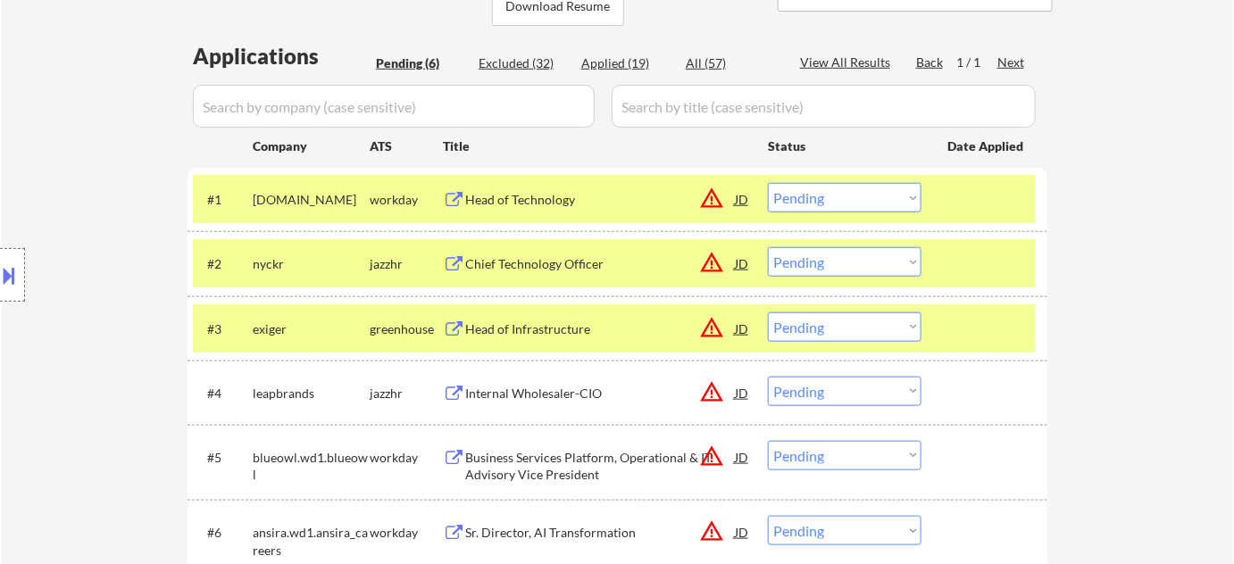
click at [803, 260] on select "Choose an option... Pending Applied Excluded (Questions) Excluded (Expired) Exc…" at bounding box center [845, 261] width 154 height 29
click at [844, 262] on select "Choose an option... Pending Applied Excluded (Questions) Excluded (Expired) Exc…" at bounding box center [845, 261] width 154 height 29
click at [768, 247] on select "Choose an option... Pending Applied Excluded (Questions) Excluded (Expired) Exc…" at bounding box center [845, 261] width 154 height 29
select select ""pending""
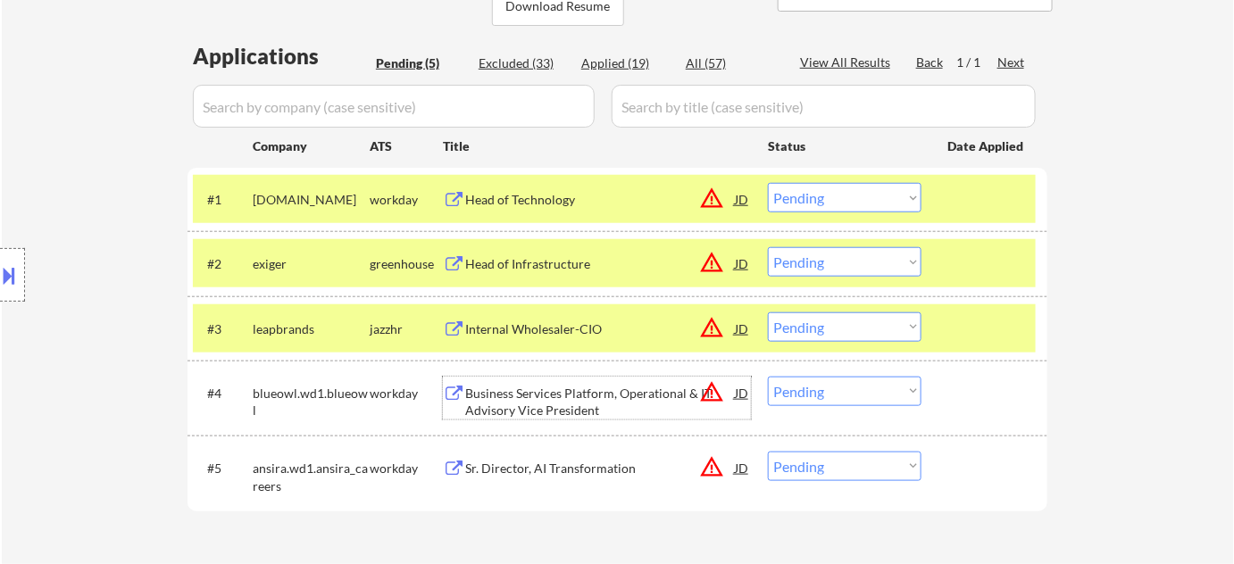
click at [569, 399] on div "Business Services Platform, Operational & IT Advisory Vice President" at bounding box center [600, 402] width 270 height 35
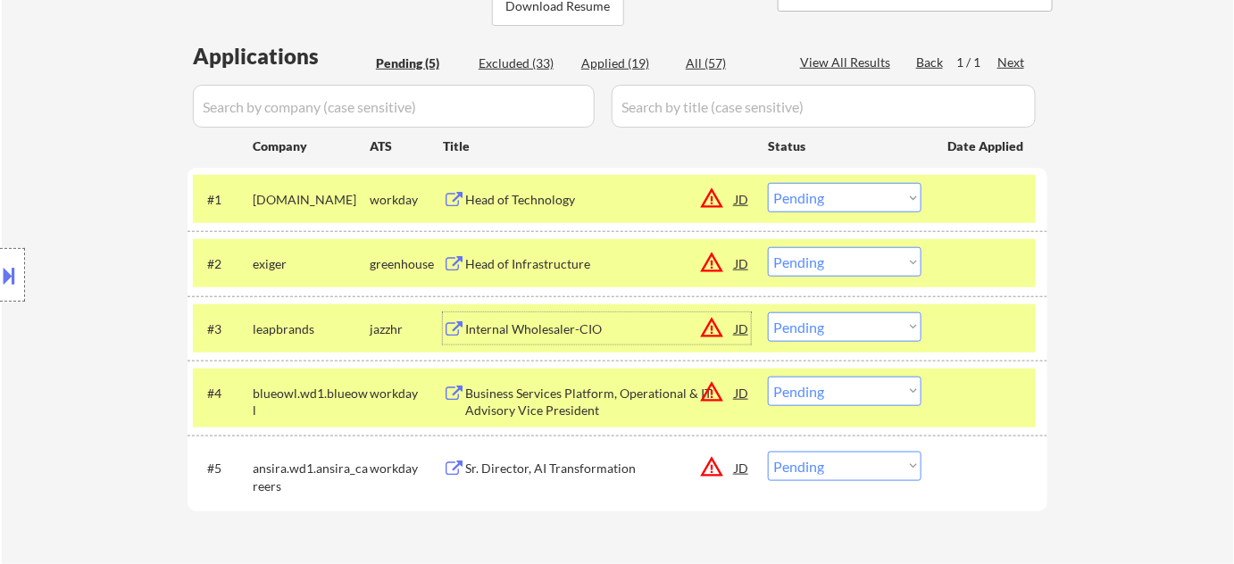
click at [527, 324] on div "Internal Wholesaler-CIO" at bounding box center [600, 329] width 270 height 18
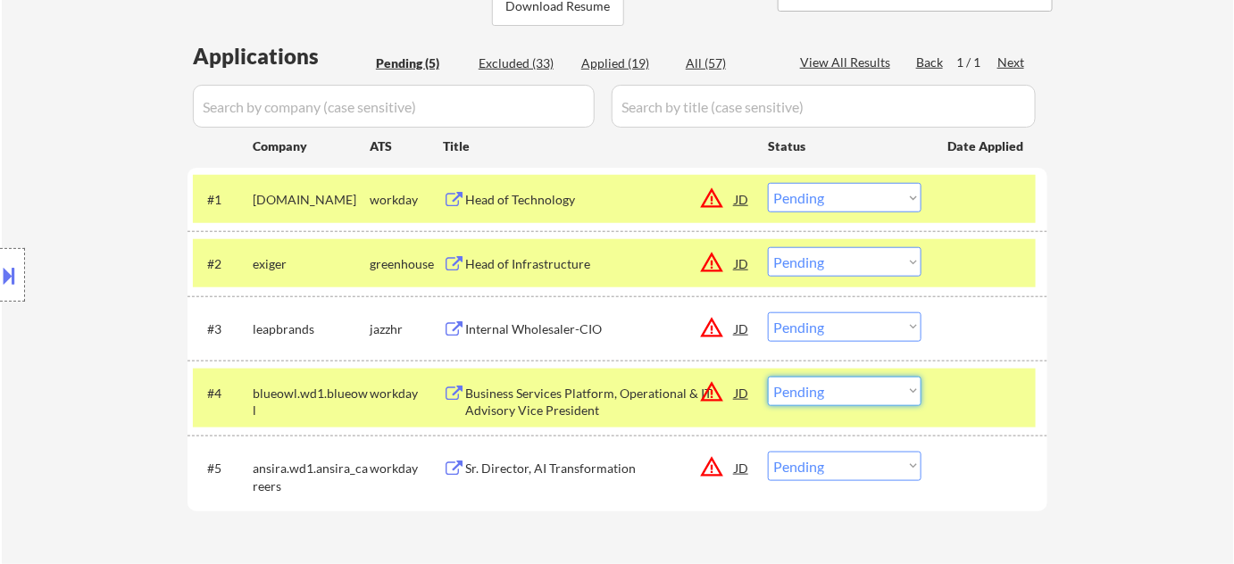
click at [898, 395] on select "Choose an option... Pending Applied Excluded (Questions) Excluded (Expired) Exc…" at bounding box center [845, 391] width 154 height 29
click at [768, 377] on select "Choose an option... Pending Applied Excluded (Questions) Excluded (Expired) Exc…" at bounding box center [845, 391] width 154 height 29
select select ""pending""
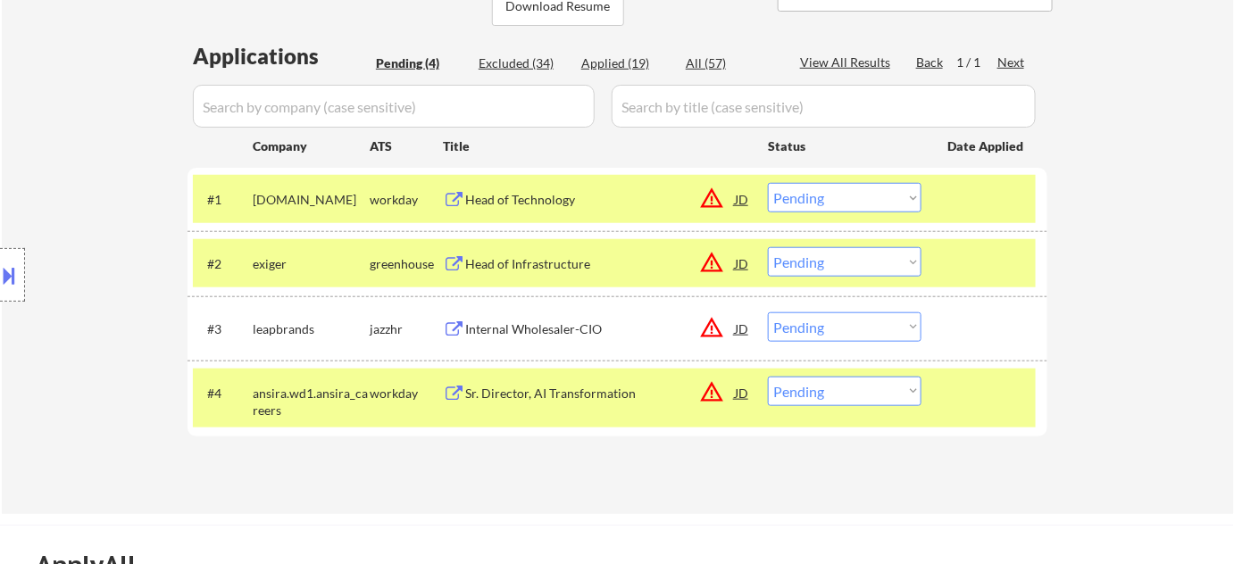
click at [553, 202] on div "Head of Technology" at bounding box center [600, 200] width 270 height 18
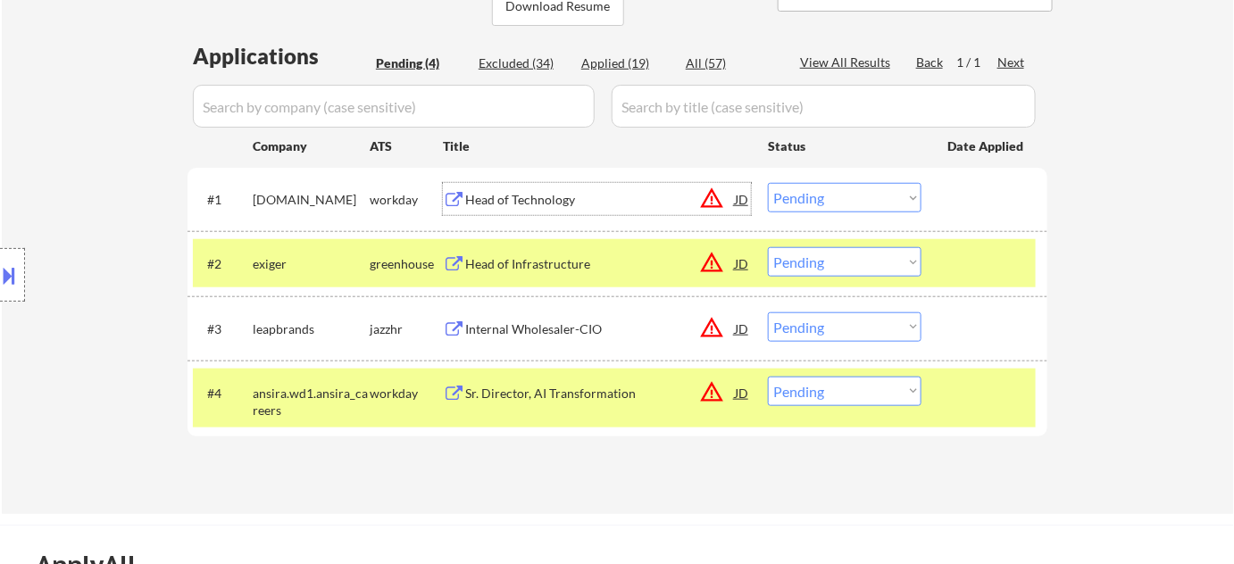
click at [833, 204] on select "Choose an option... Pending Applied Excluded (Questions) Excluded (Expired) Exc…" at bounding box center [845, 197] width 154 height 29
click at [768, 183] on select "Choose an option... Pending Applied Excluded (Questions) Excluded (Expired) Exc…" at bounding box center [845, 197] width 154 height 29
select select ""pending""
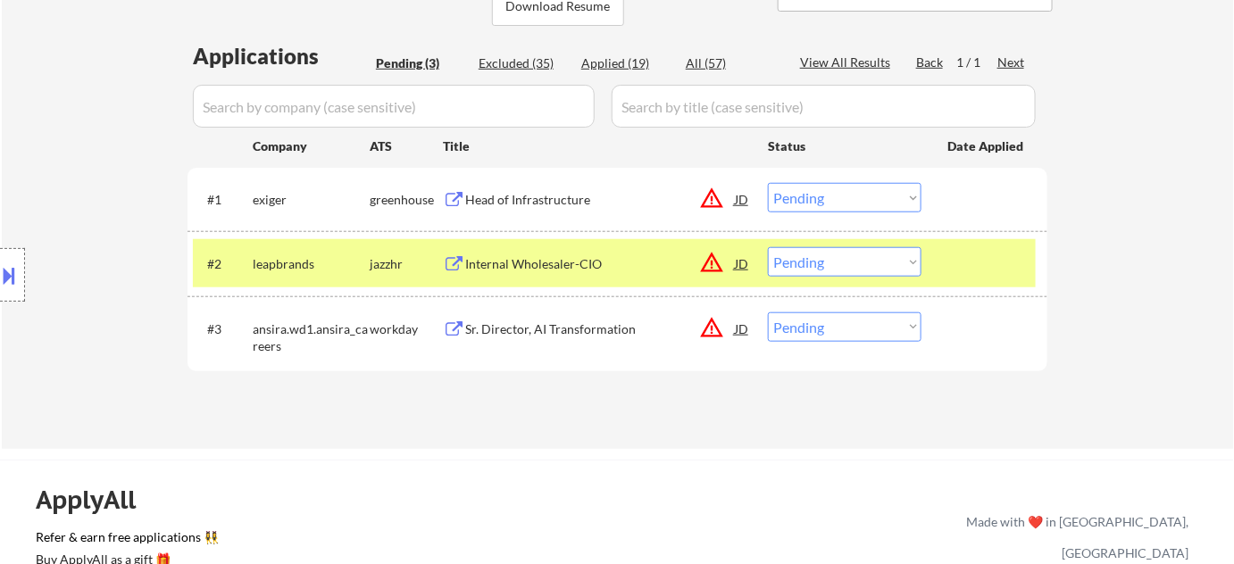
click at [807, 256] on select "Choose an option... Pending Applied Excluded (Questions) Excluded (Expired) Exc…" at bounding box center [845, 261] width 154 height 29
click at [768, 247] on select "Choose an option... Pending Applied Excluded (Questions) Excluded (Expired) Exc…" at bounding box center [845, 261] width 154 height 29
click at [533, 323] on div "Sr. Director, AI Transformation" at bounding box center [600, 329] width 270 height 18
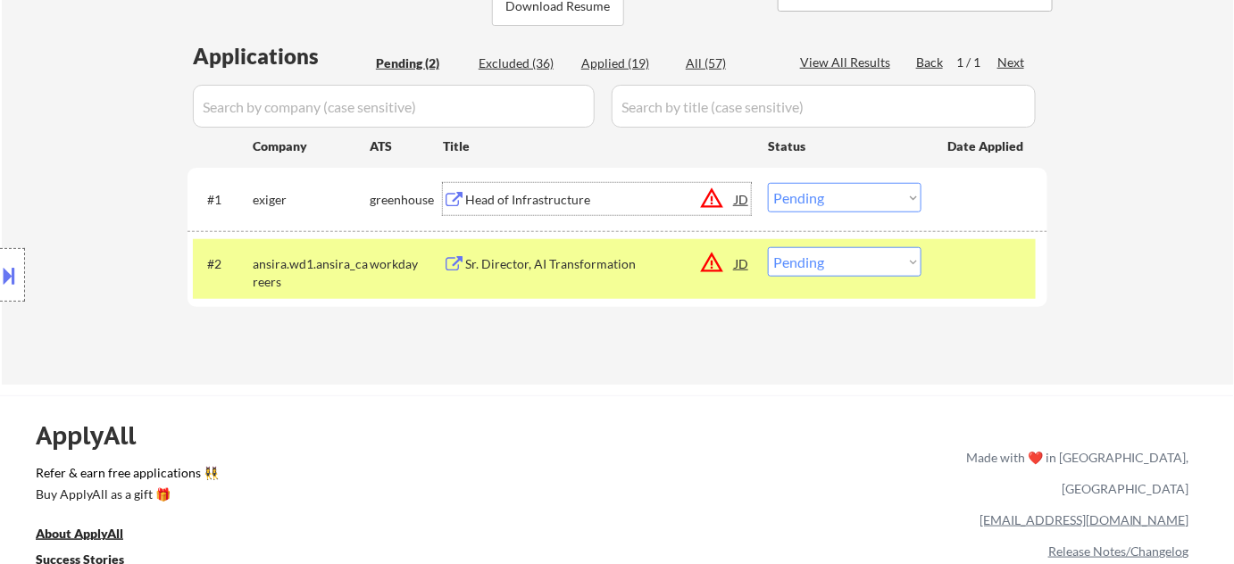
click at [518, 199] on div "Head of Infrastructure" at bounding box center [600, 200] width 270 height 18
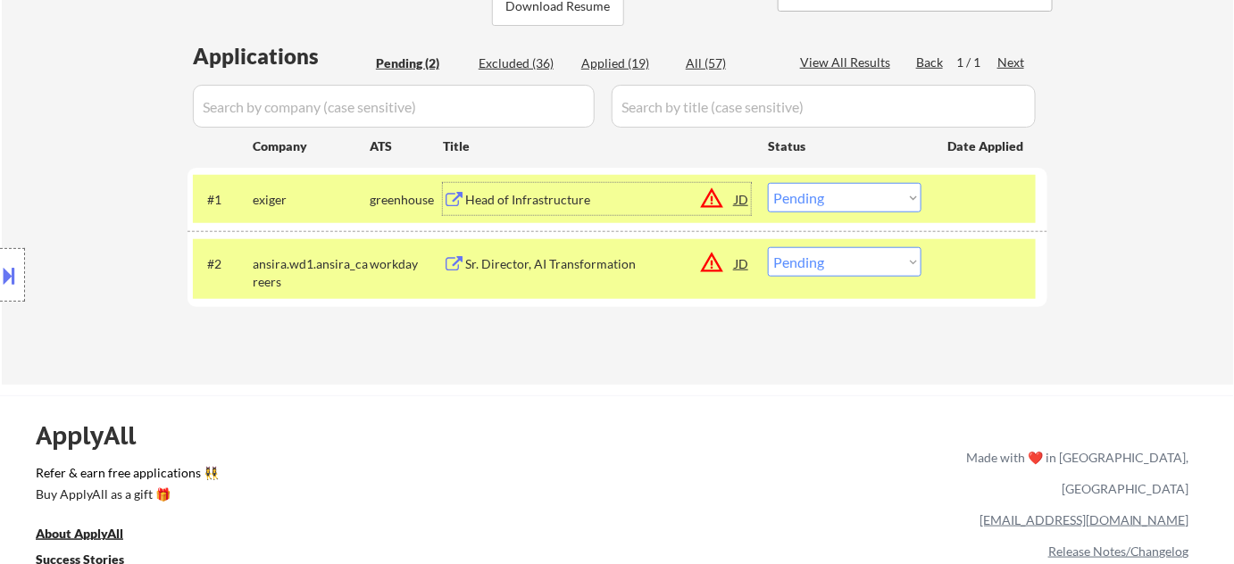
click at [852, 270] on select "Choose an option... Pending Applied Excluded (Questions) Excluded (Expired) Exc…" at bounding box center [845, 261] width 154 height 29
select select ""excluded__location_""
click at [768, 247] on select "Choose an option... Pending Applied Excluded (Questions) Excluded (Expired) Exc…" at bounding box center [845, 261] width 154 height 29
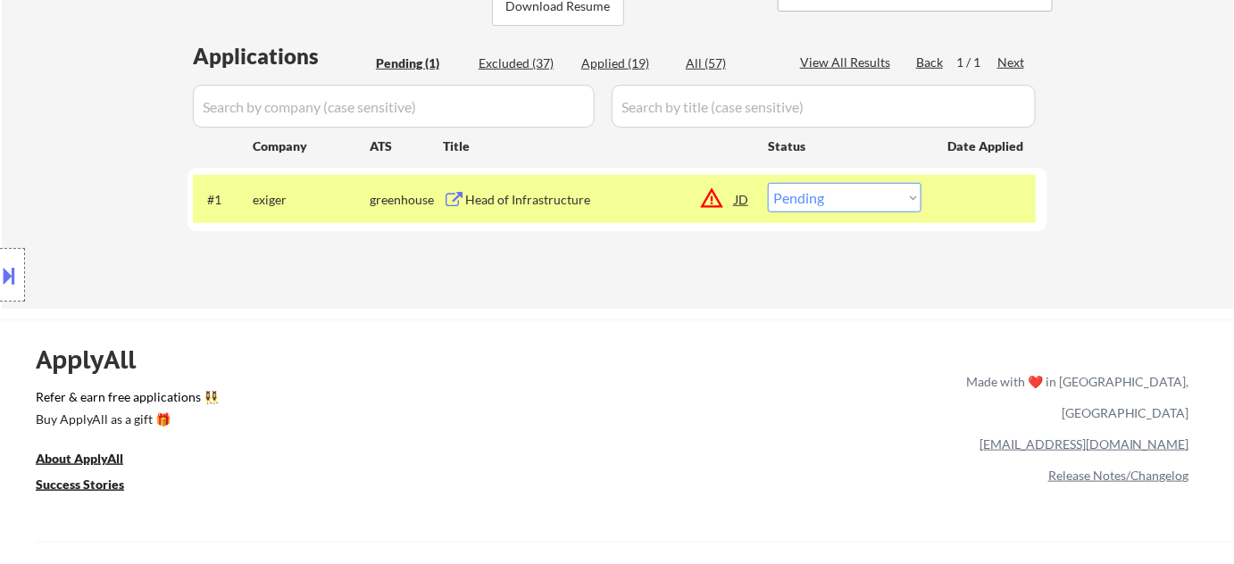
click at [881, 199] on select "Choose an option... Pending Applied Excluded (Questions) Excluded (Expired) Exc…" at bounding box center [845, 197] width 154 height 29
click at [768, 183] on select "Choose an option... Pending Applied Excluded (Questions) Excluded (Expired) Exc…" at bounding box center [845, 197] width 154 height 29
click at [594, 61] on div "Applied (19)" at bounding box center [625, 63] width 89 height 18
select select ""applied""
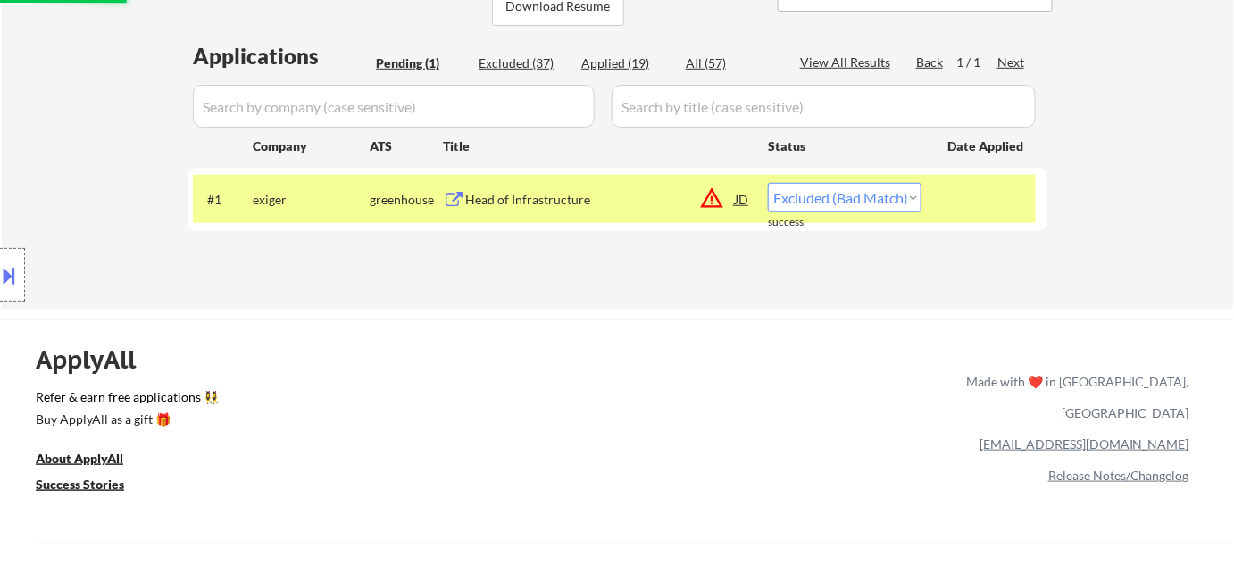
select select ""applied""
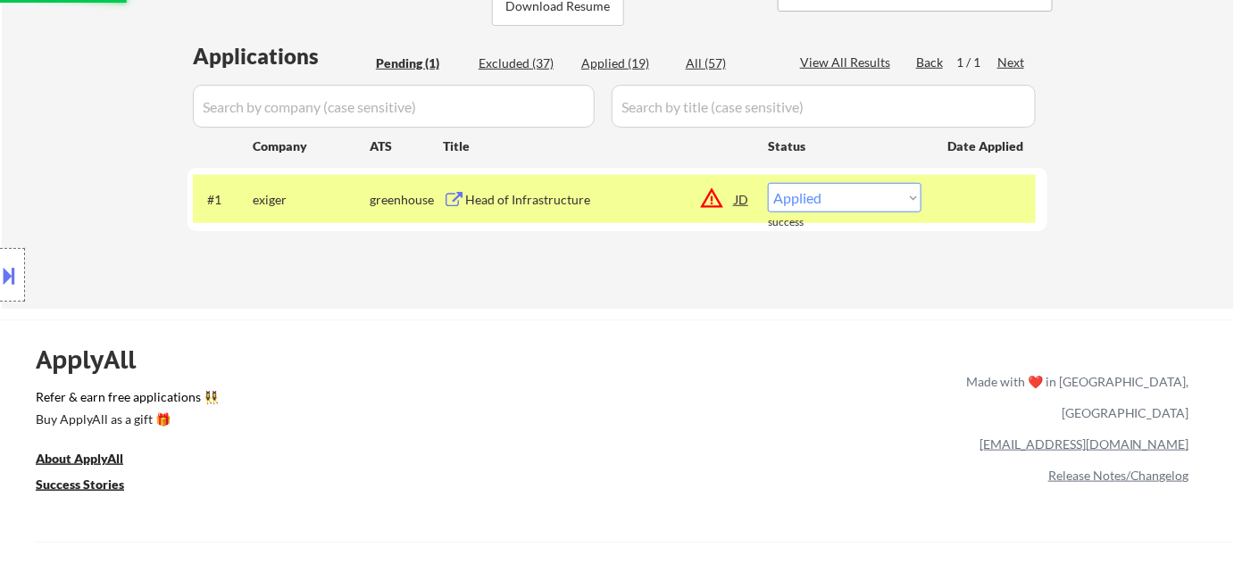
select select ""applied""
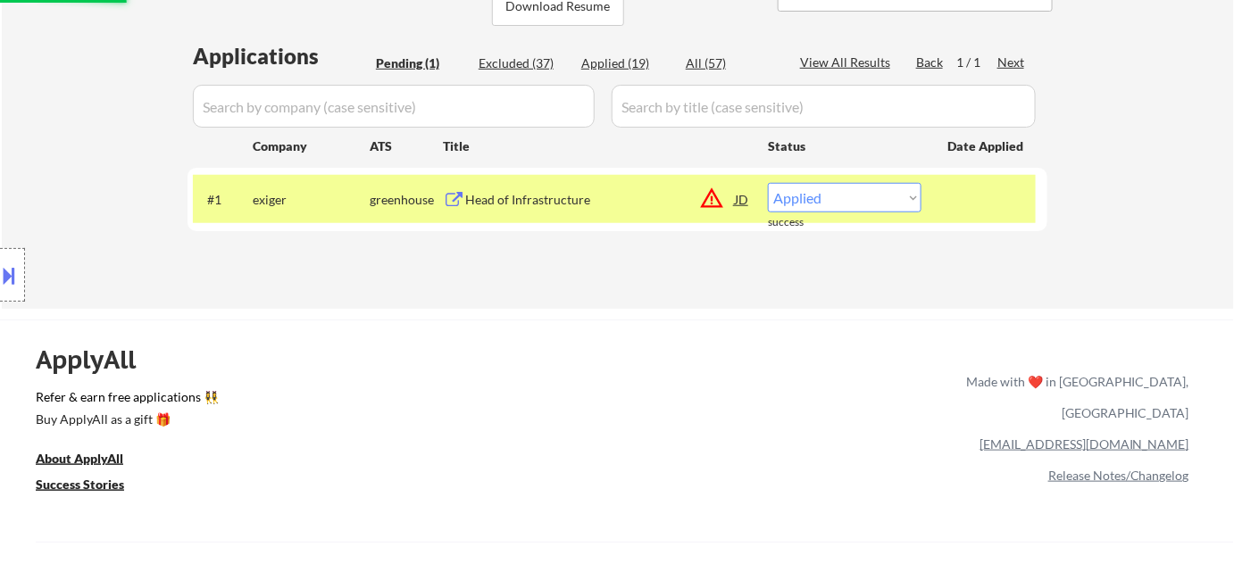
select select ""applied""
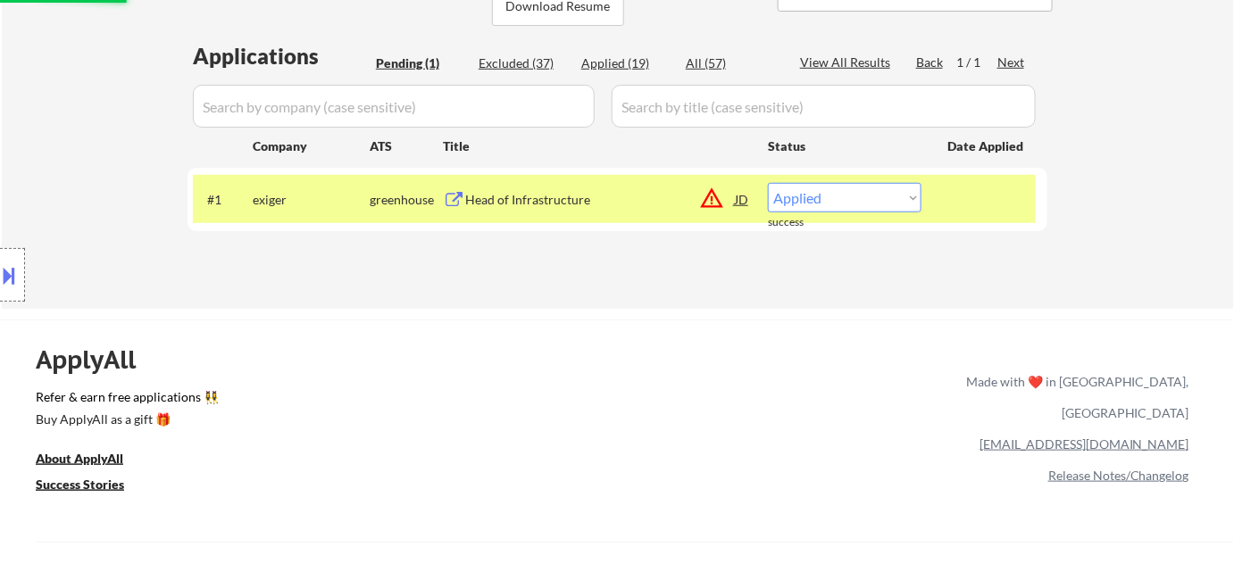
select select ""applied""
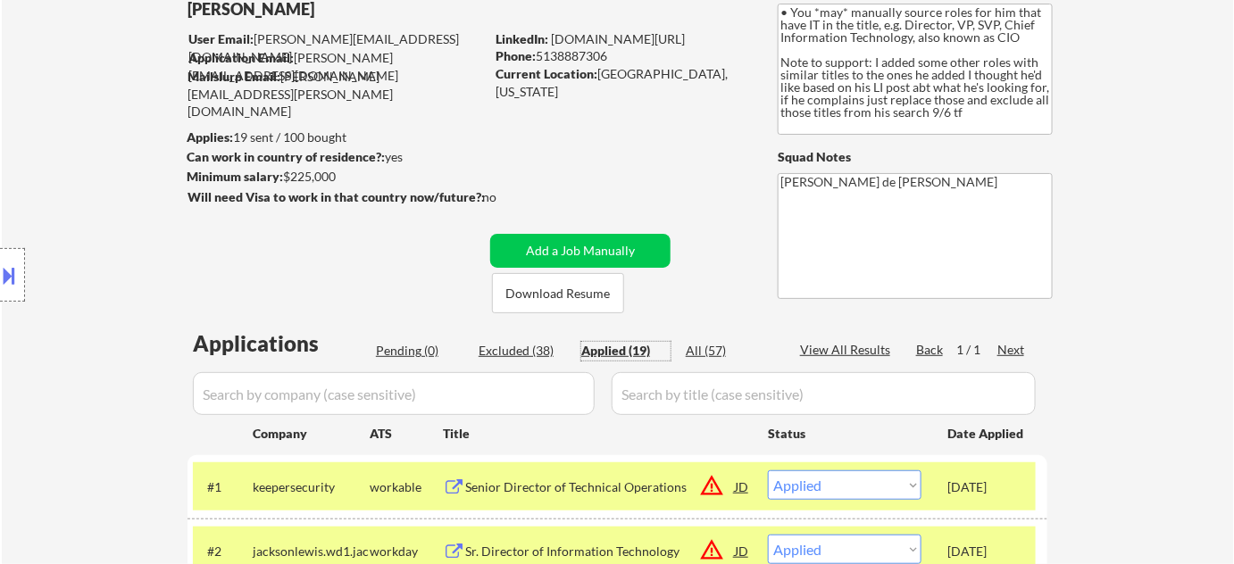
scroll to position [119, 0]
click at [537, 349] on div "Excluded (38)" at bounding box center [522, 350] width 89 height 18
select select ""excluded""
select select ""excluded__bad_match_""
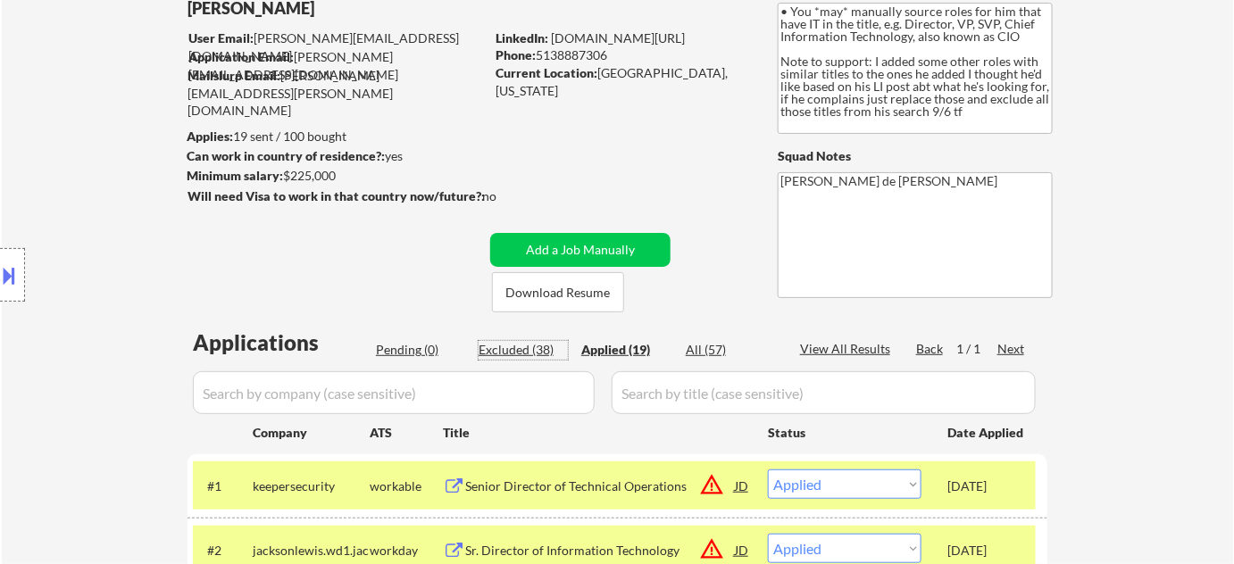
select select ""excluded__expired_""
select select ""excluded""
select select ""excluded__expired_""
select select ""excluded__salary_""
select select ""excluded__bad_match_""
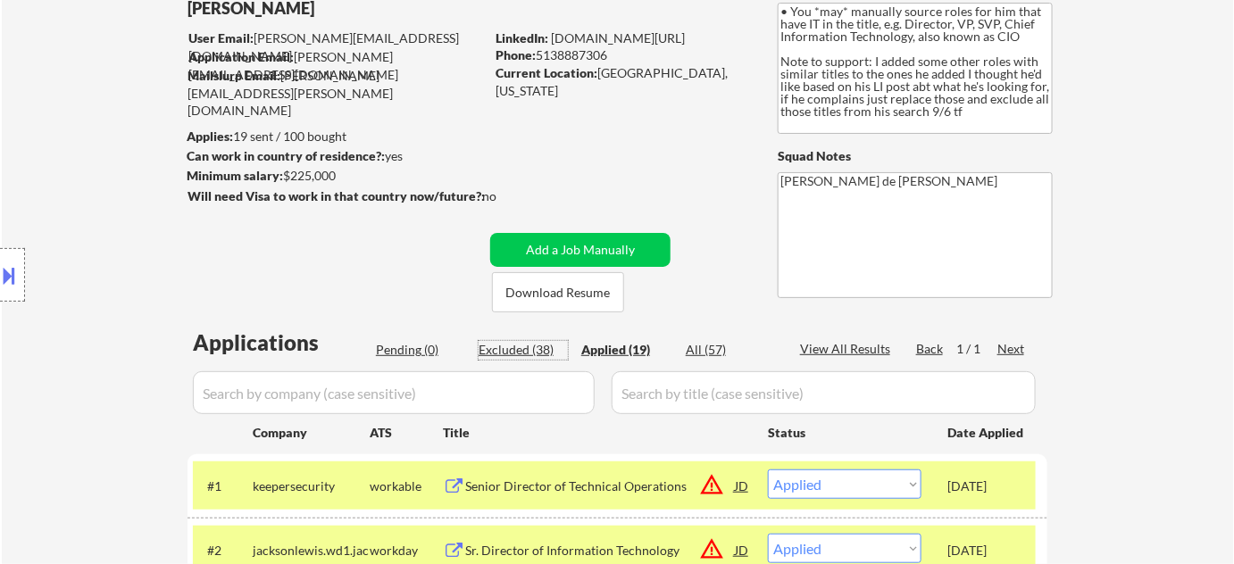
select select ""excluded__bad_match_""
select select ""excluded""
select select ""excluded__bad_match_""
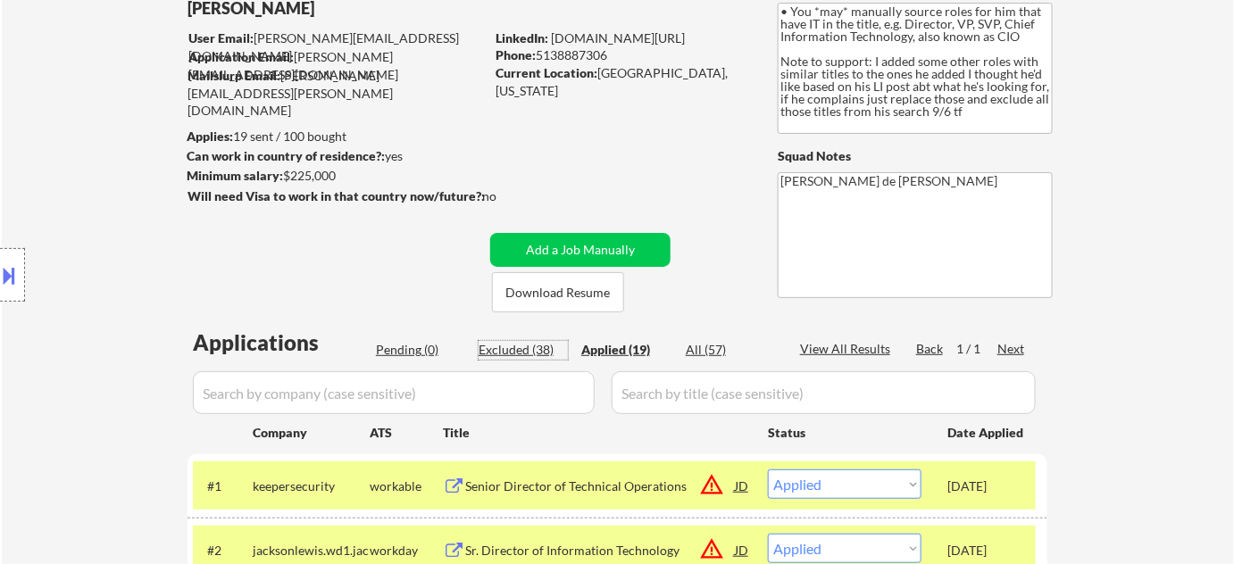
select select ""excluded__expired_""
select select ""excluded__bad_match_""
select select ""excluded__expired_""
select select ""excluded__bad_match_""
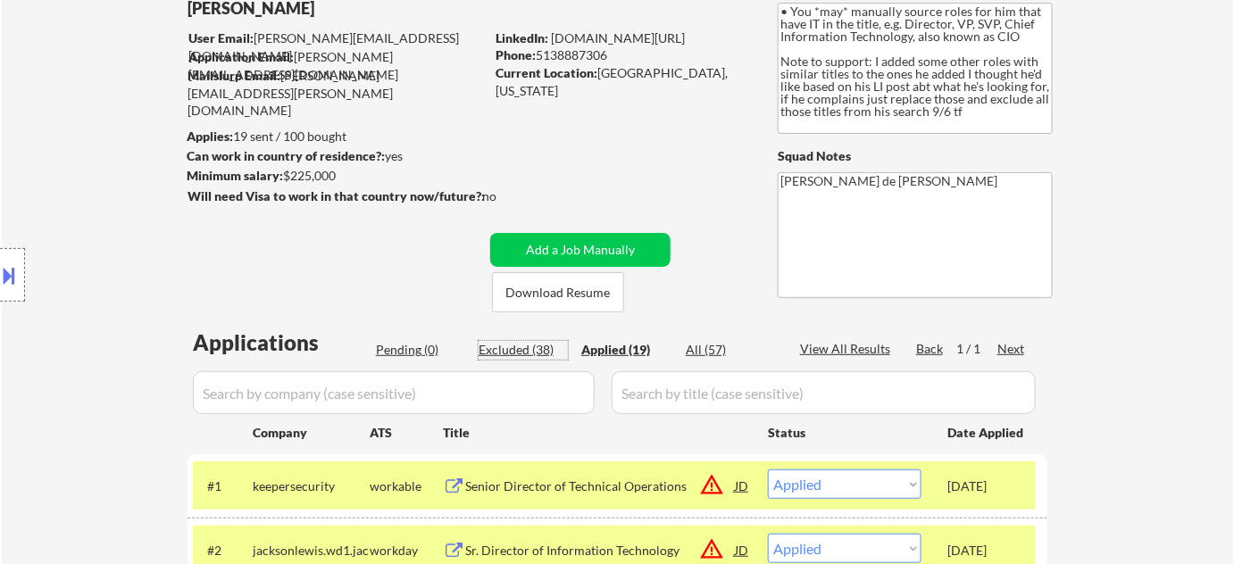
select select ""excluded__salary_""
select select ""excluded__expired_""
select select ""excluded__bad_match_""
select select ""excluded__salary_""
select select ""excluded__expired_""
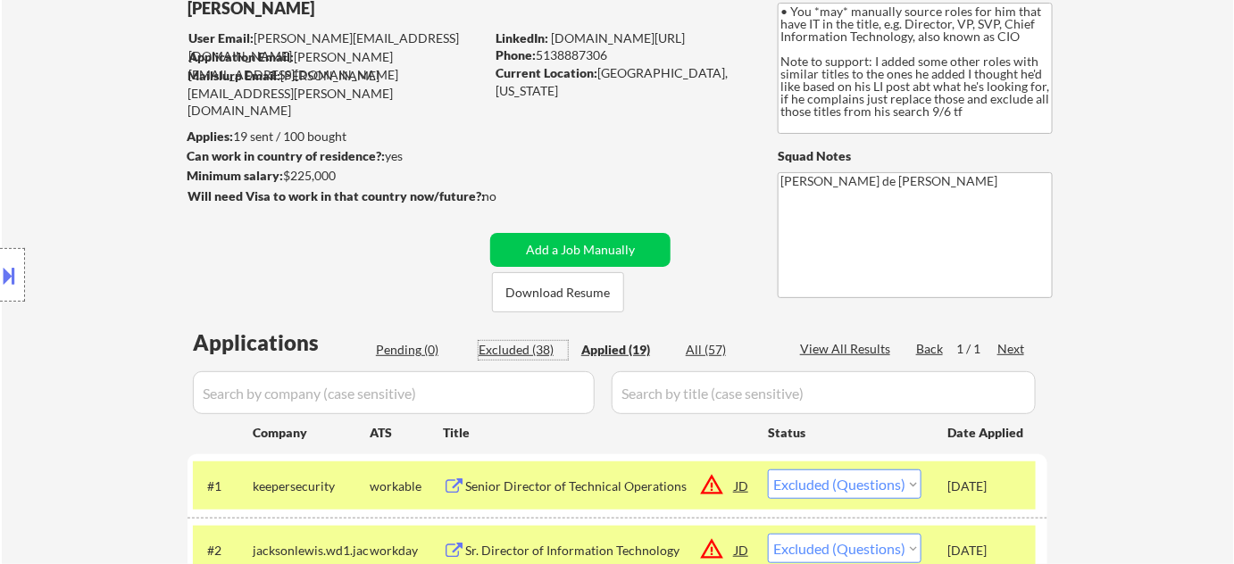
select select ""excluded__bad_match_""
select select ""excluded__expired_""
select select ""excluded__bad_match_""
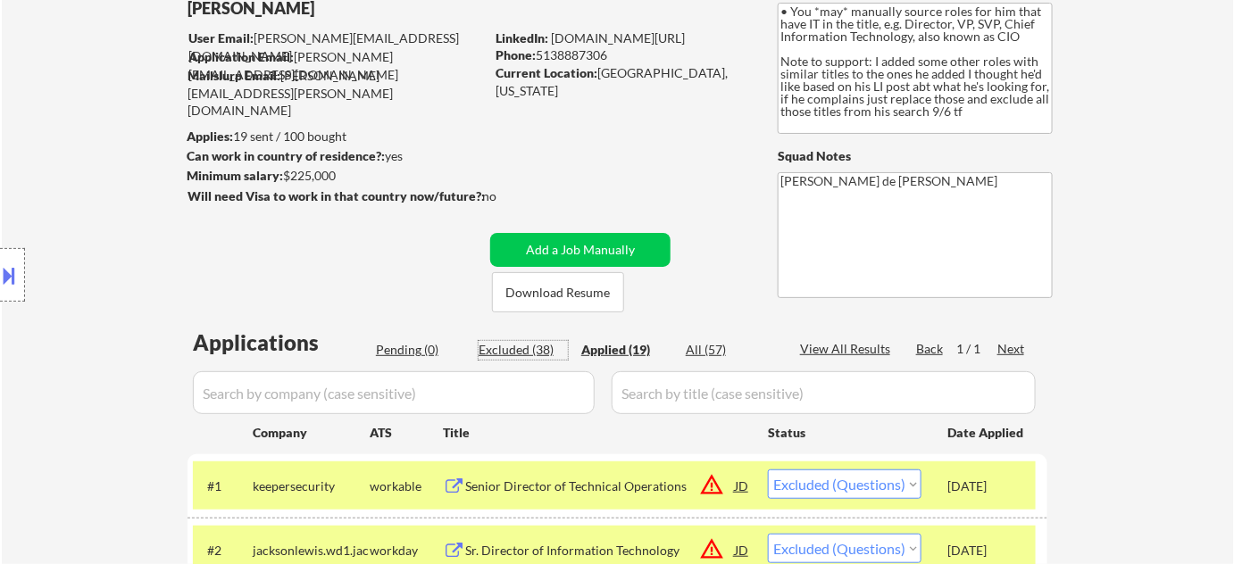
select select ""excluded__bad_match_""
select select ""excluded__salary_""
select select ""excluded__bad_match_""
select select ""excluded__salary_""
select select ""excluded__bad_match_""
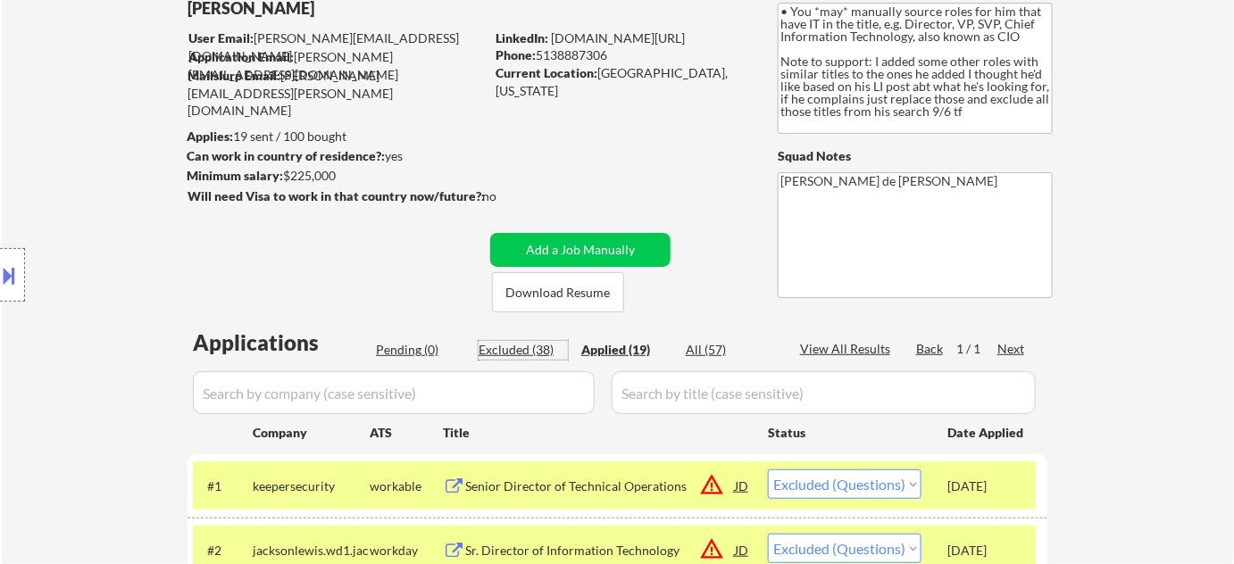
select select ""excluded__bad_match_""
select select ""excluded__location_""
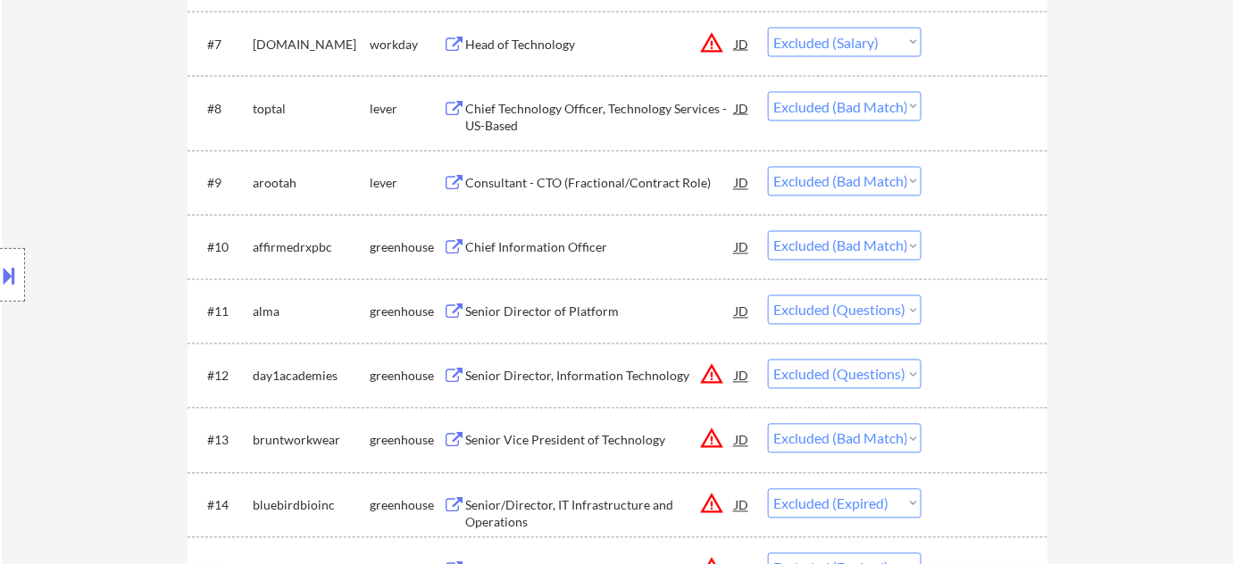
scroll to position [985, 0]
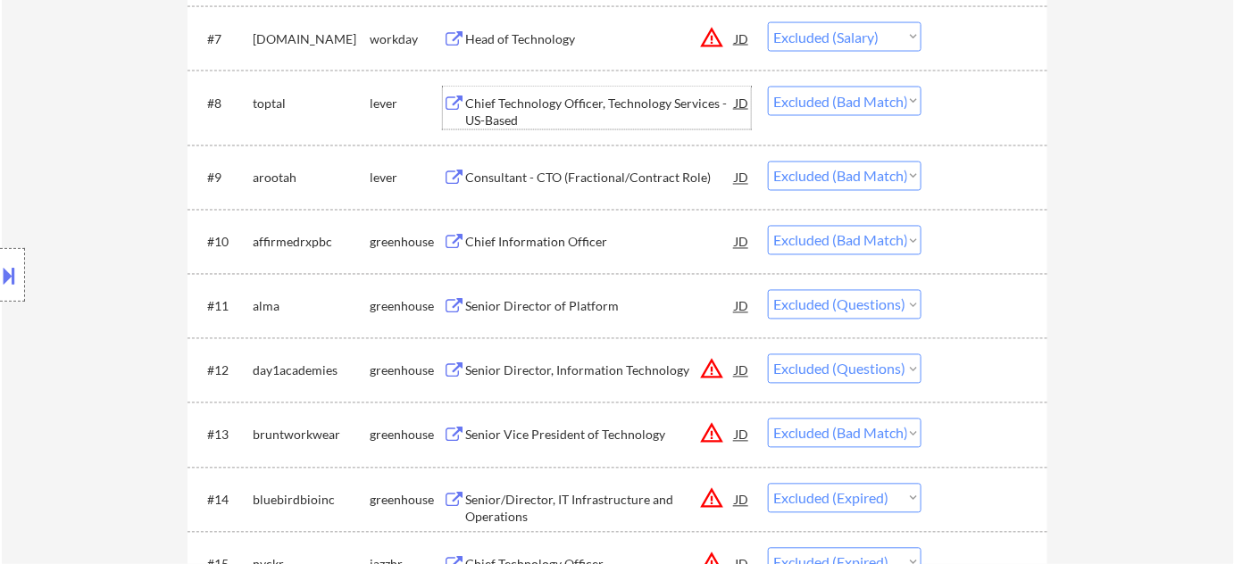
click at [470, 99] on div "Chief Technology Officer, Technology Services - US-Based" at bounding box center [600, 112] width 270 height 35
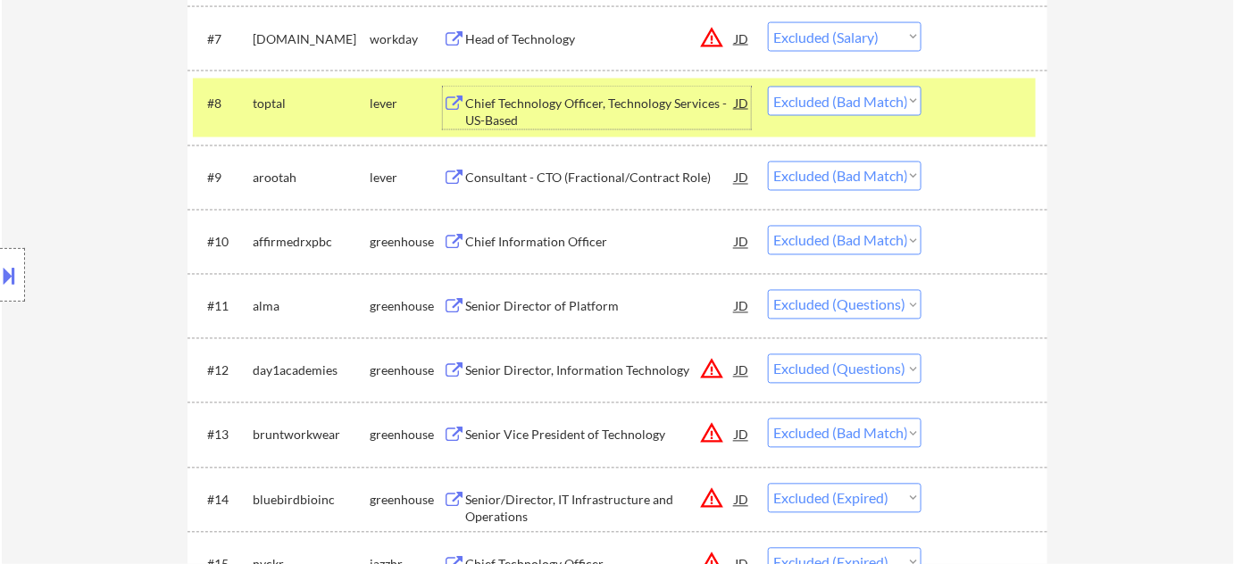
click at [806, 102] on select "Choose an option... Pending Applied Excluded (Questions) Excluded (Expired) Exc…" at bounding box center [845, 101] width 154 height 29
select select ""excluded""
click at [768, 87] on select "Choose an option... Pending Applied Excluded (Questions) Excluded (Expired) Exc…" at bounding box center [845, 101] width 154 height 29
click at [624, 175] on div "Consultant - CTO (Fractional/Contract Role)" at bounding box center [600, 179] width 270 height 18
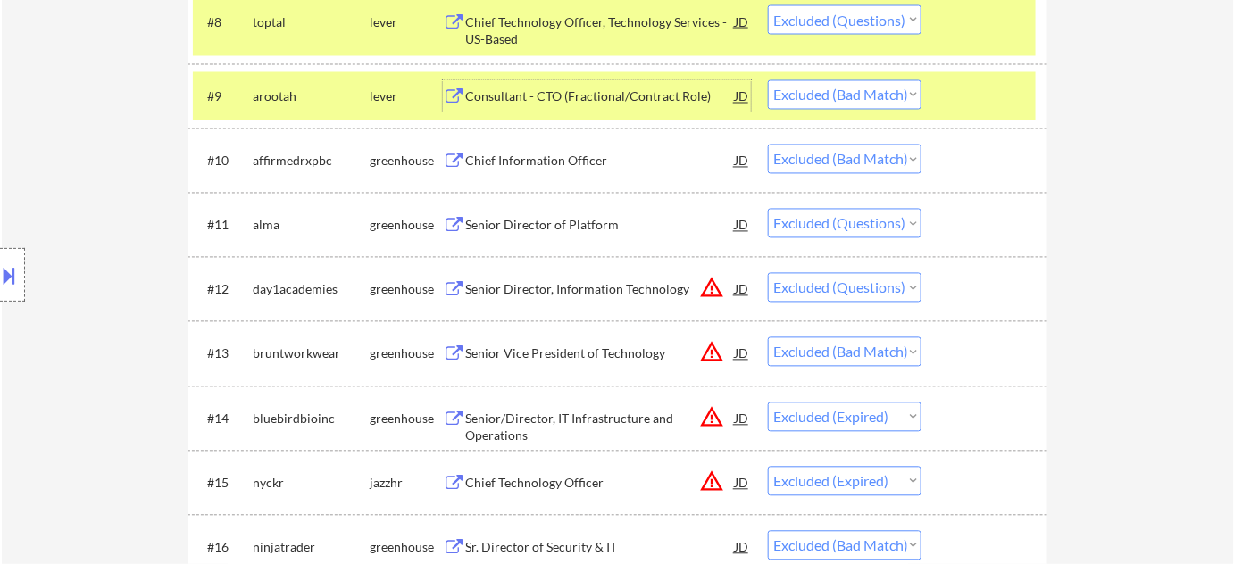
scroll to position [1148, 0]
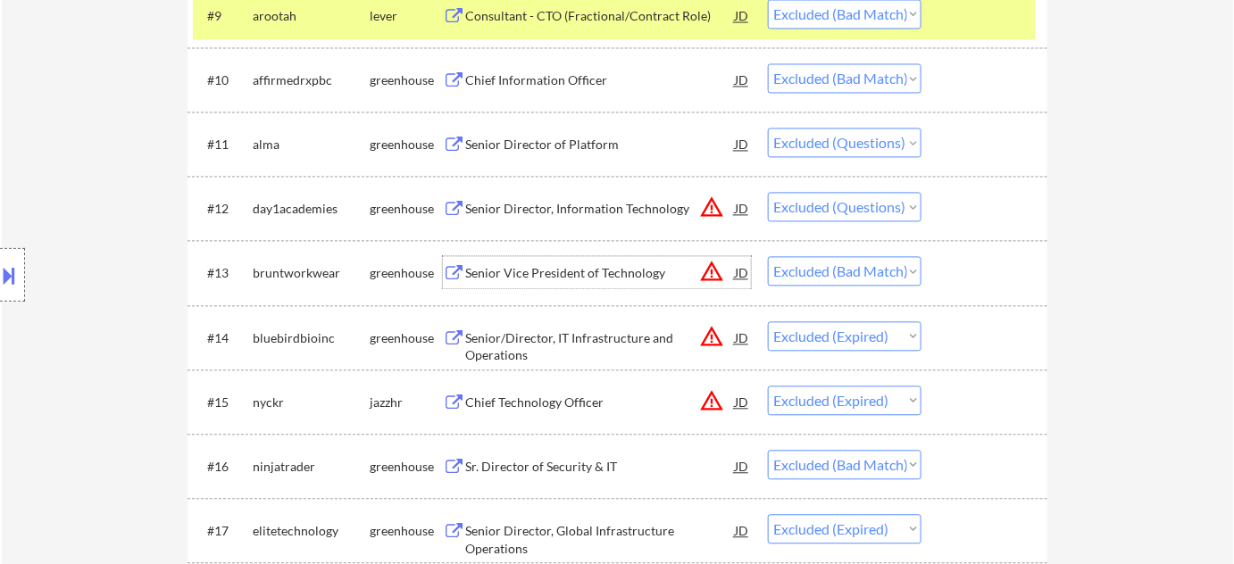
click at [551, 268] on div "Senior Vice President of Technology" at bounding box center [600, 273] width 270 height 18
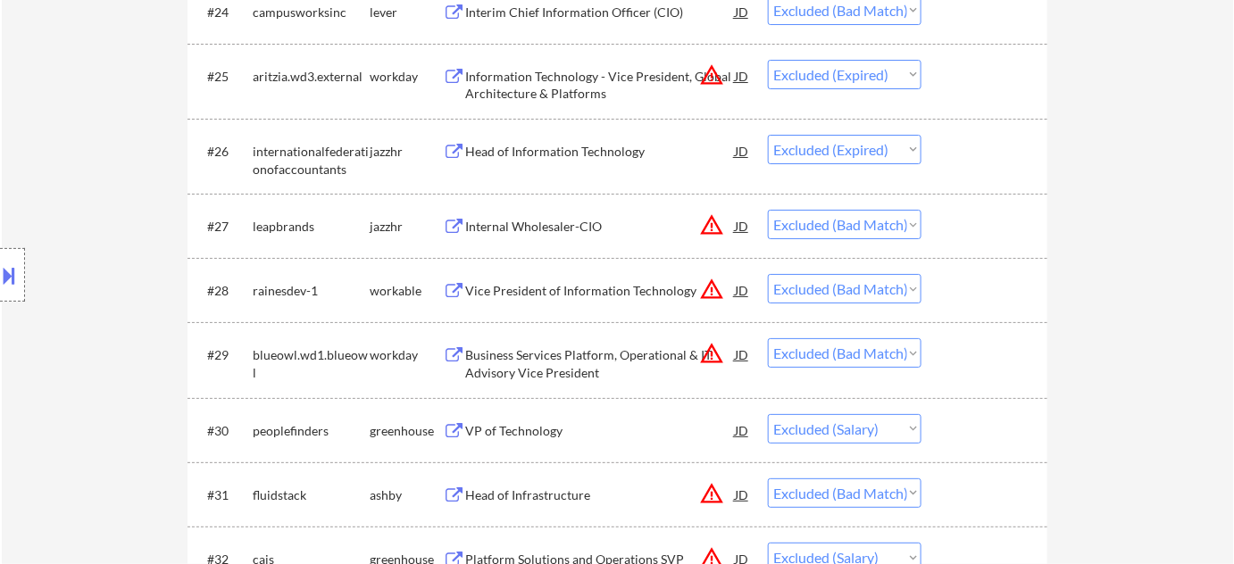
scroll to position [2192, 0]
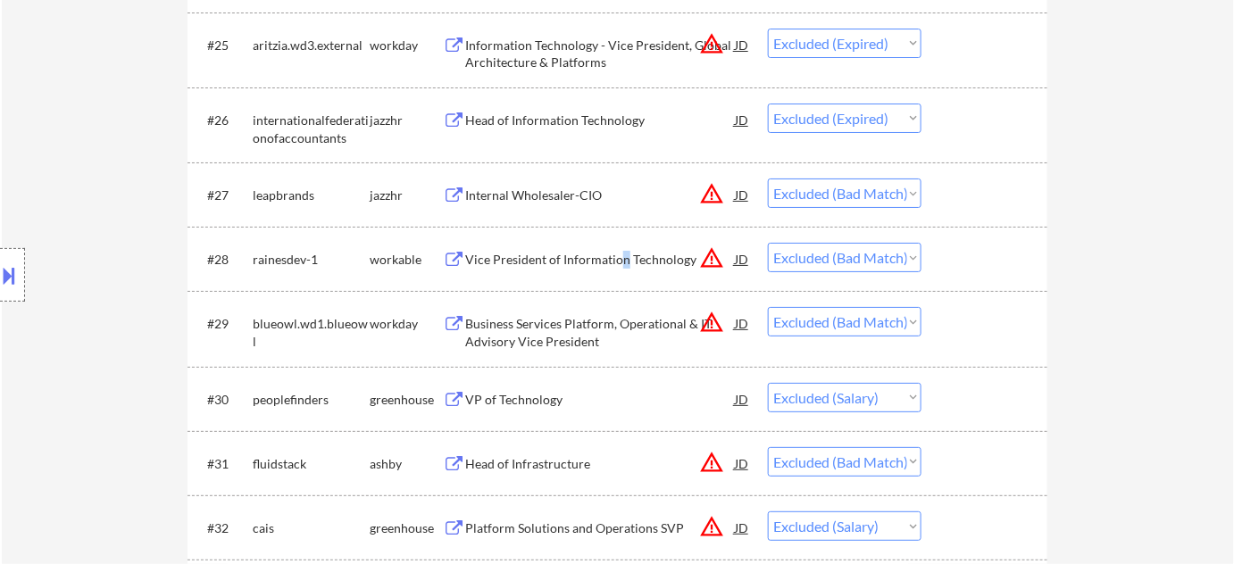
drag, startPoint x: 622, startPoint y: 264, endPoint x: 614, endPoint y: 256, distance: 11.4
click at [620, 264] on div "Vice President of Information Technology" at bounding box center [600, 260] width 270 height 18
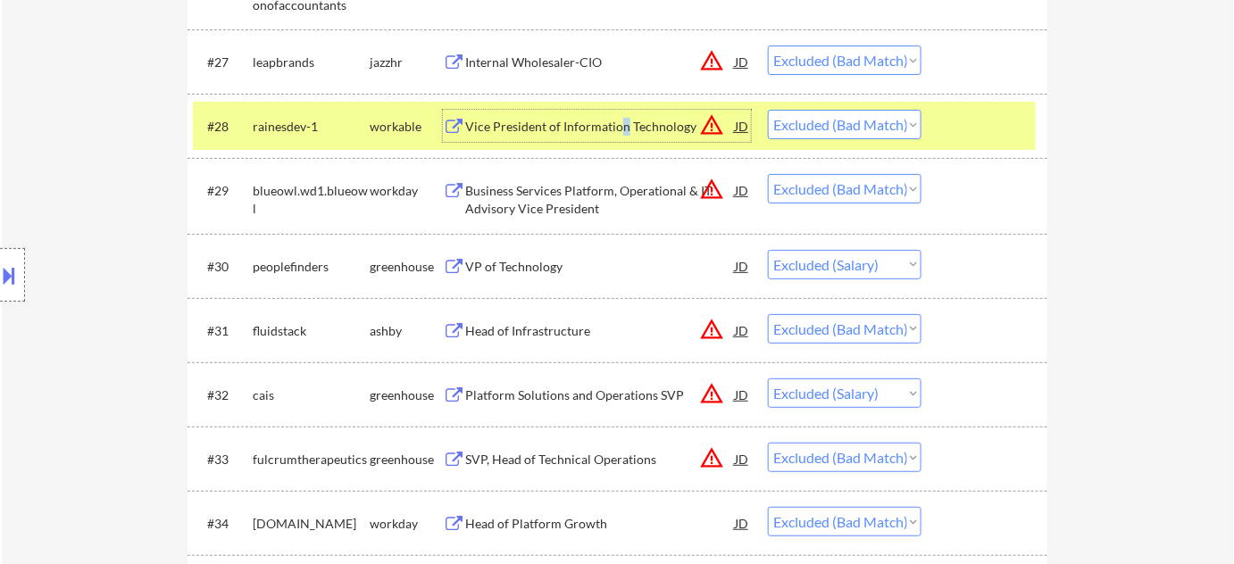
scroll to position [2354, 0]
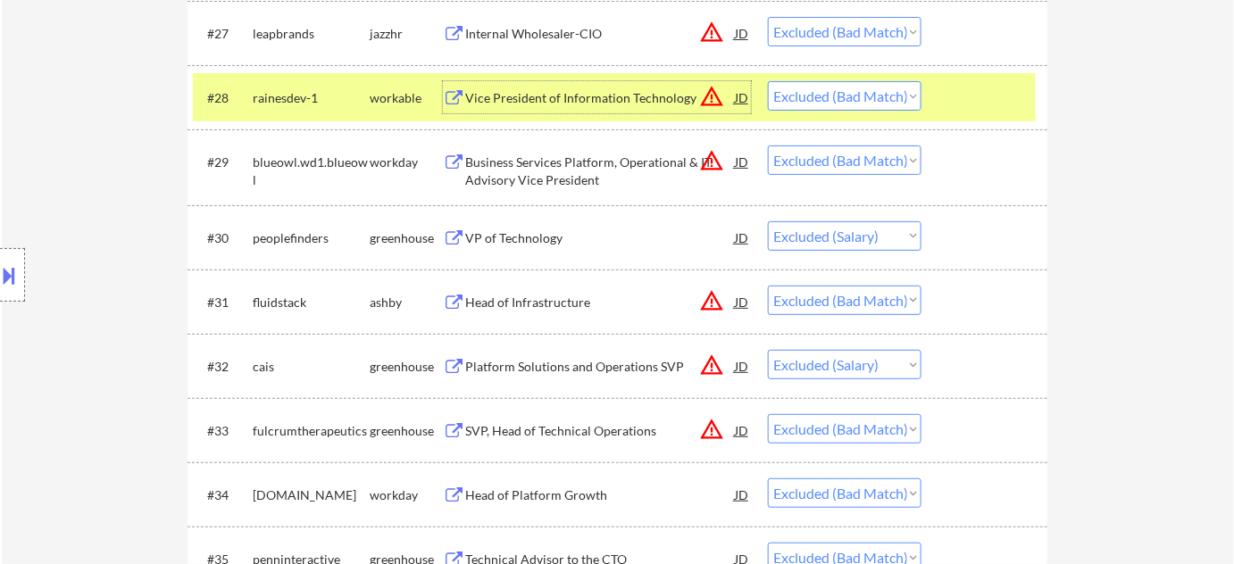
click at [512, 303] on div "Head of Infrastructure" at bounding box center [600, 303] width 270 height 18
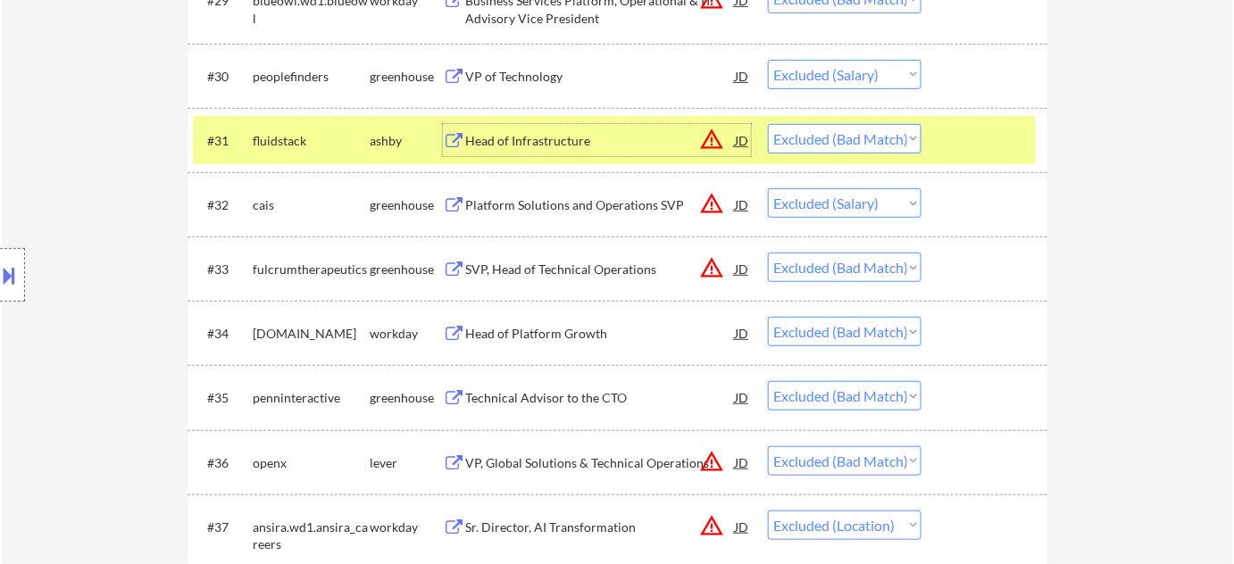
scroll to position [2516, 0]
click at [560, 260] on div "SVP, Head of Technical Operations" at bounding box center [600, 269] width 270 height 18
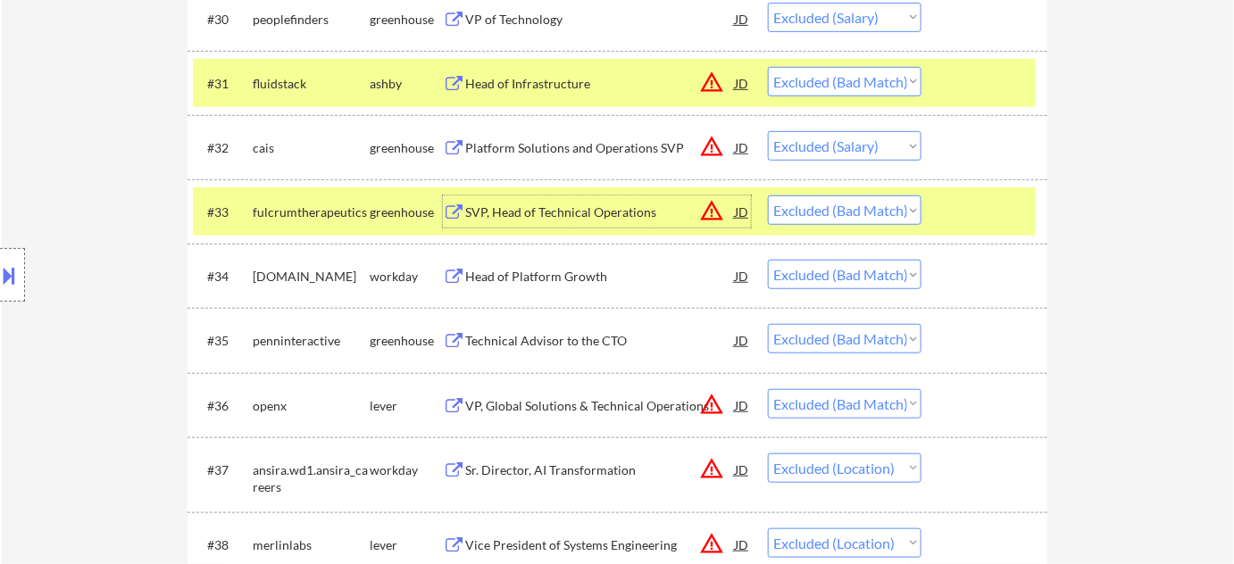
scroll to position [2597, 0]
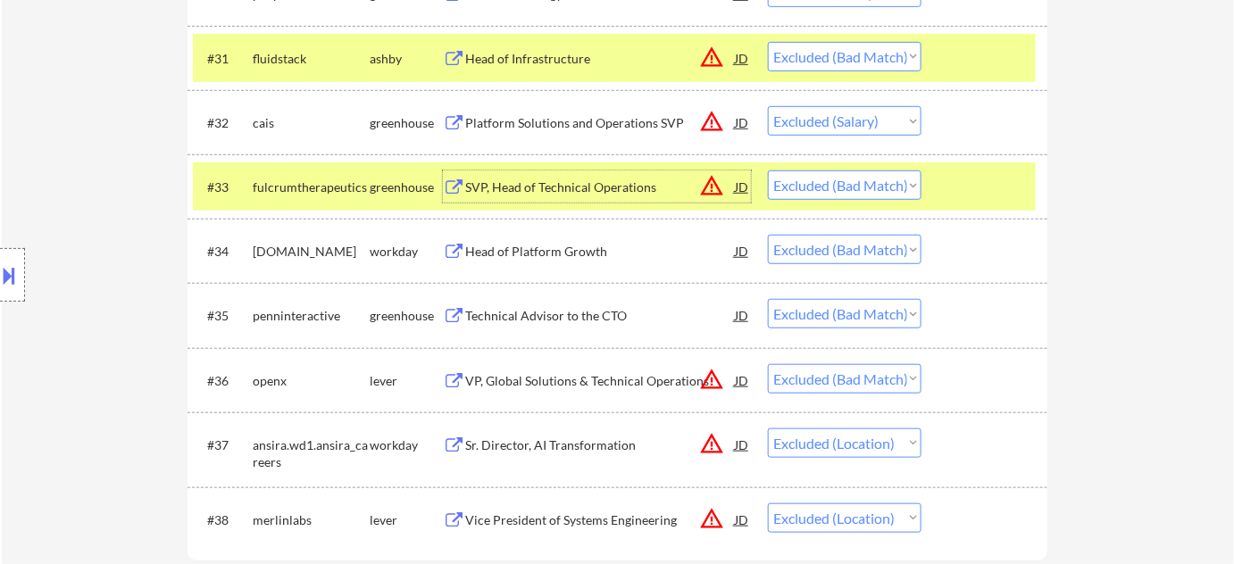
click at [550, 239] on div "Head of Platform Growth" at bounding box center [600, 251] width 270 height 32
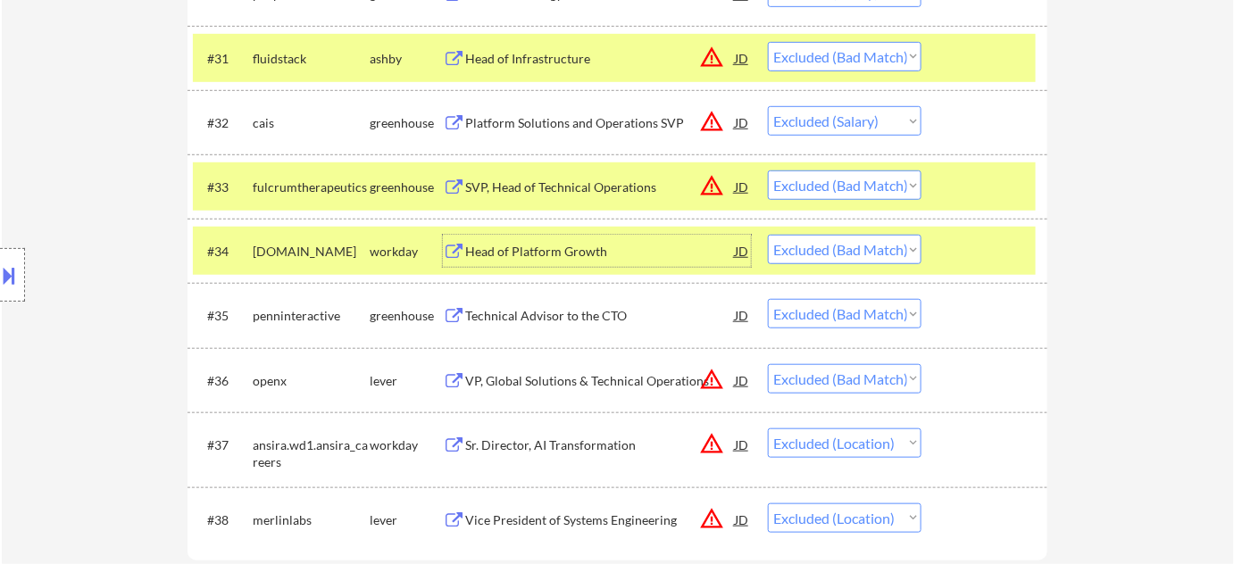
click at [876, 252] on select "Choose an option... Pending Applied Excluded (Questions) Excluded (Expired) Exc…" at bounding box center [845, 249] width 154 height 29
select select ""excluded__salary_""
click at [768, 235] on select "Choose an option... Pending Applied Excluded (Questions) Excluded (Expired) Exc…" at bounding box center [845, 249] width 154 height 29
click at [573, 313] on div "Technical Advisor to the CTO" at bounding box center [600, 316] width 270 height 18
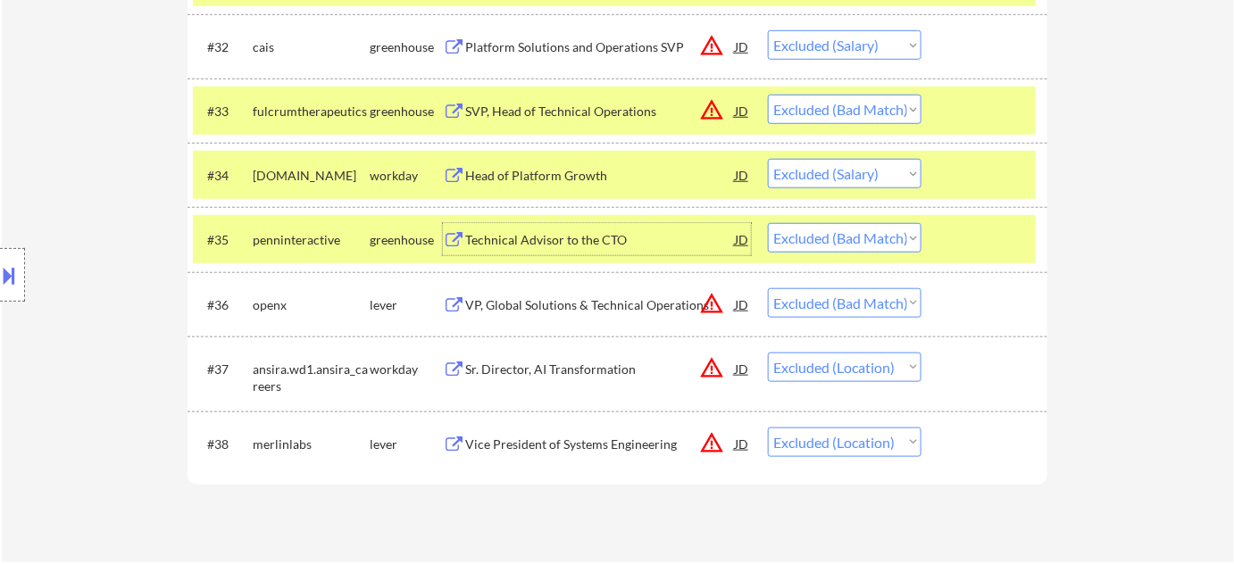
scroll to position [2760, 0]
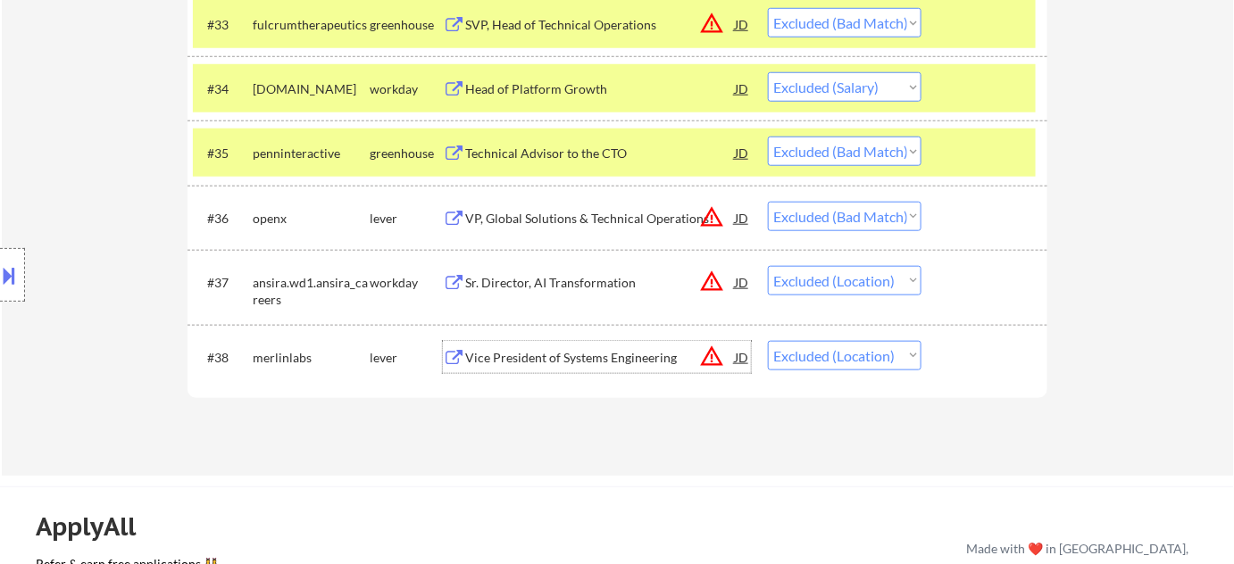
click at [590, 357] on div "Vice President of Systems Engineering" at bounding box center [600, 358] width 270 height 18
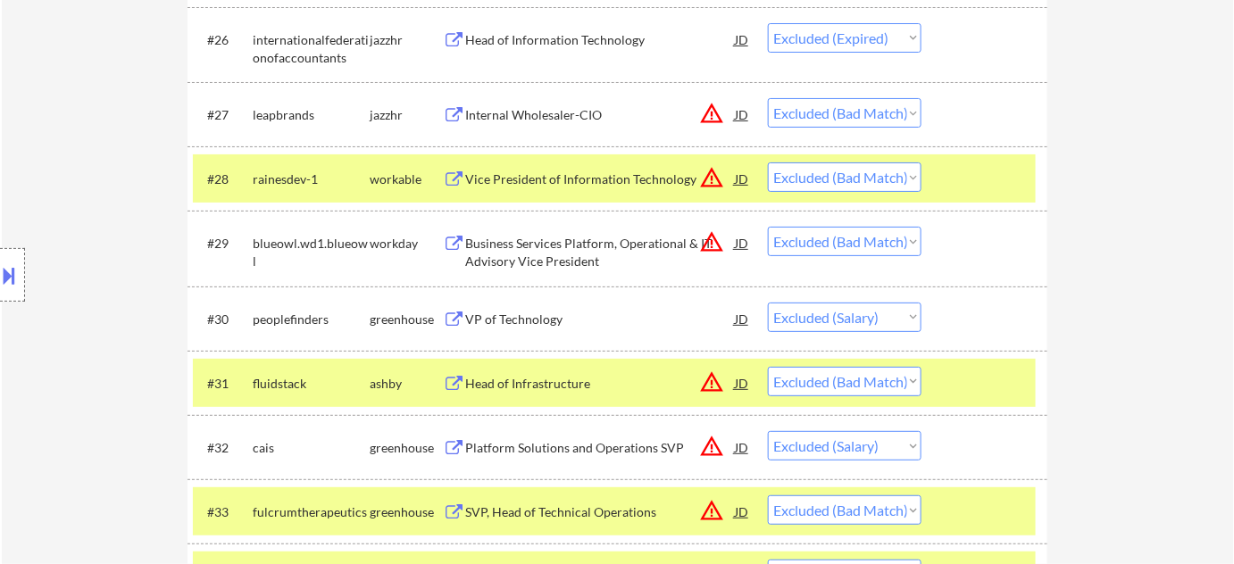
scroll to position [2192, 0]
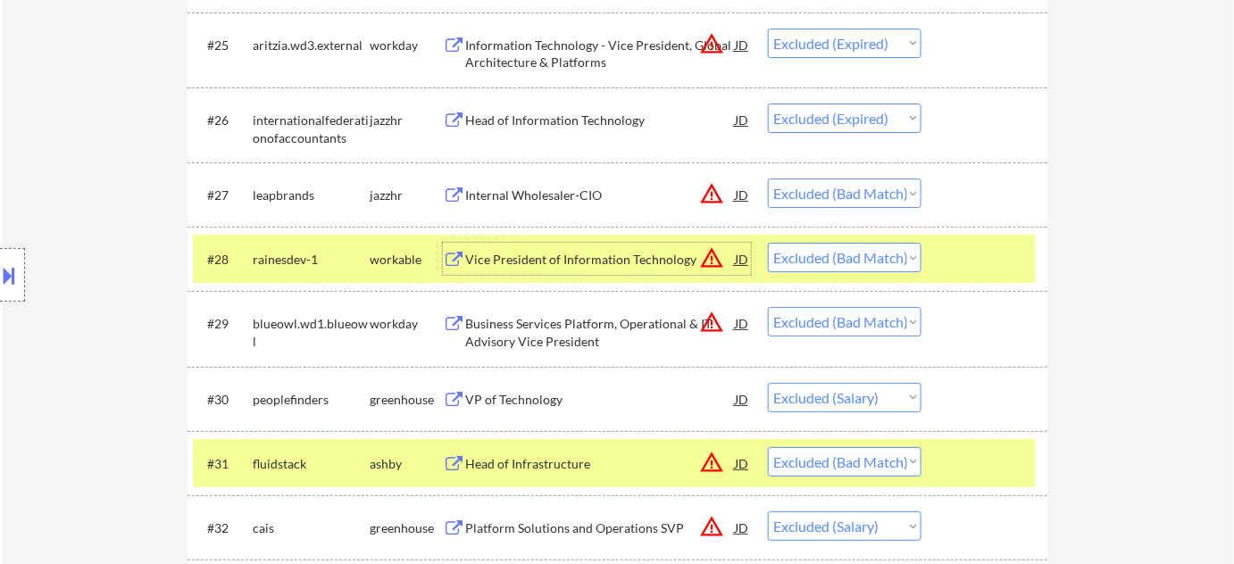
click at [556, 269] on div "Vice President of Information Technology" at bounding box center [600, 259] width 270 height 32
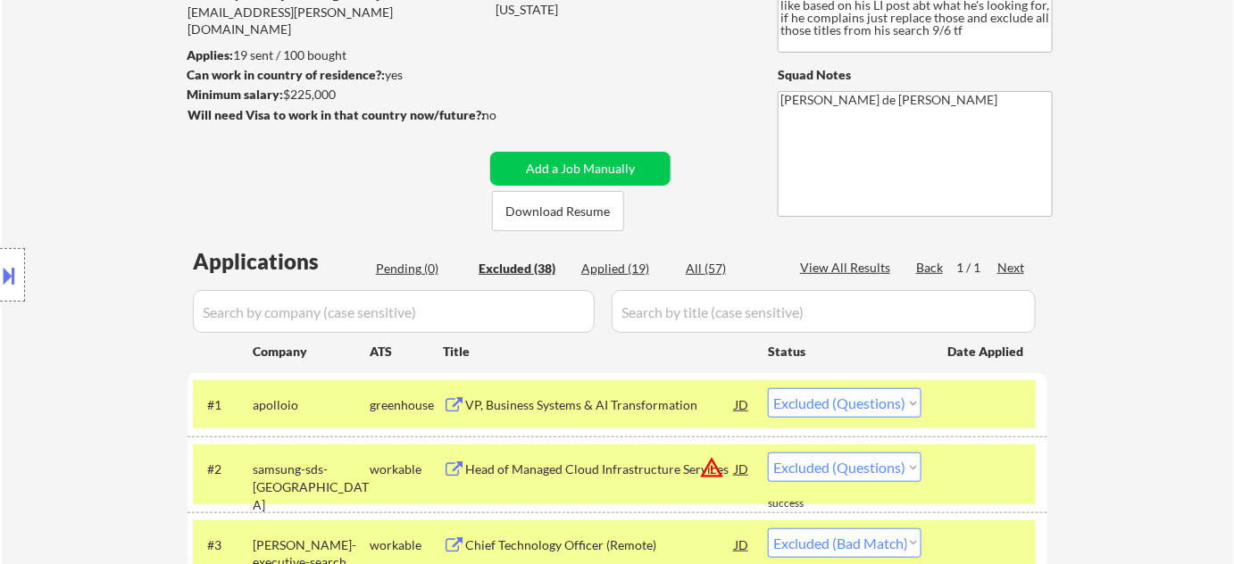
scroll to position [0, 0]
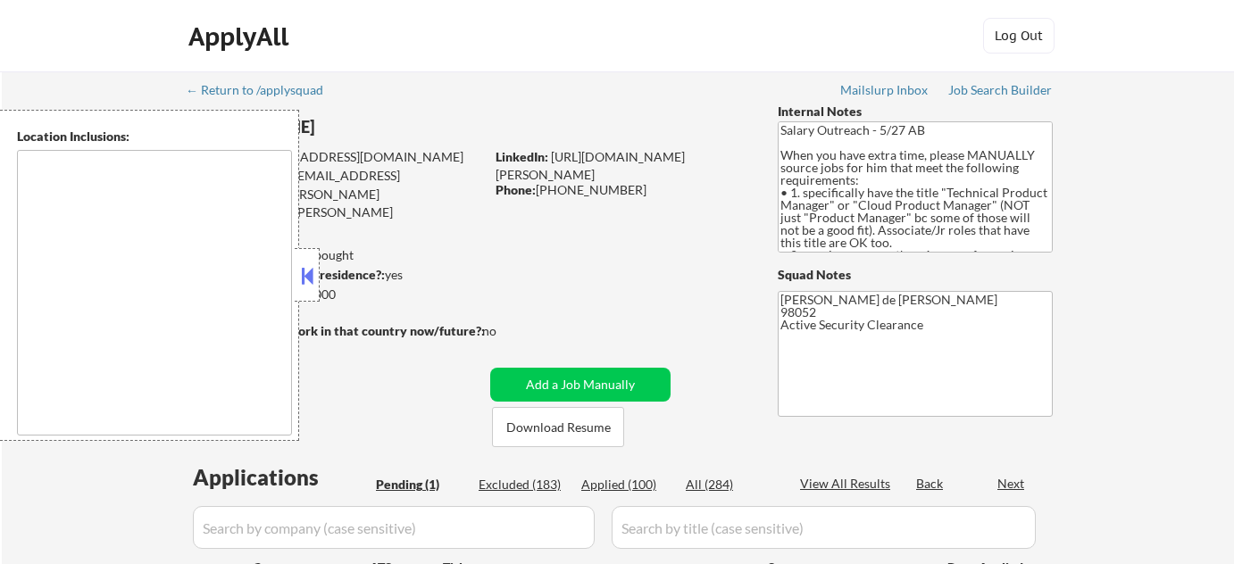
select select ""pending""
type textarea "[GEOGRAPHIC_DATA], [GEOGRAPHIC_DATA] [GEOGRAPHIC_DATA], [GEOGRAPHIC_DATA] [GEOG…"
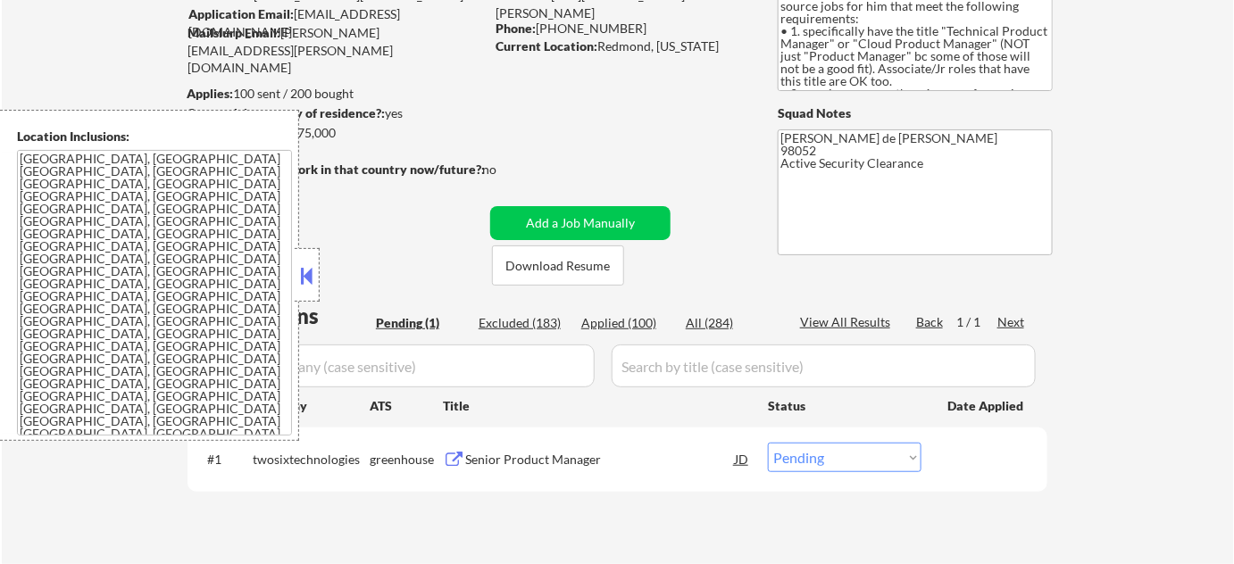
scroll to position [162, 0]
click at [312, 280] on button at bounding box center [307, 275] width 20 height 27
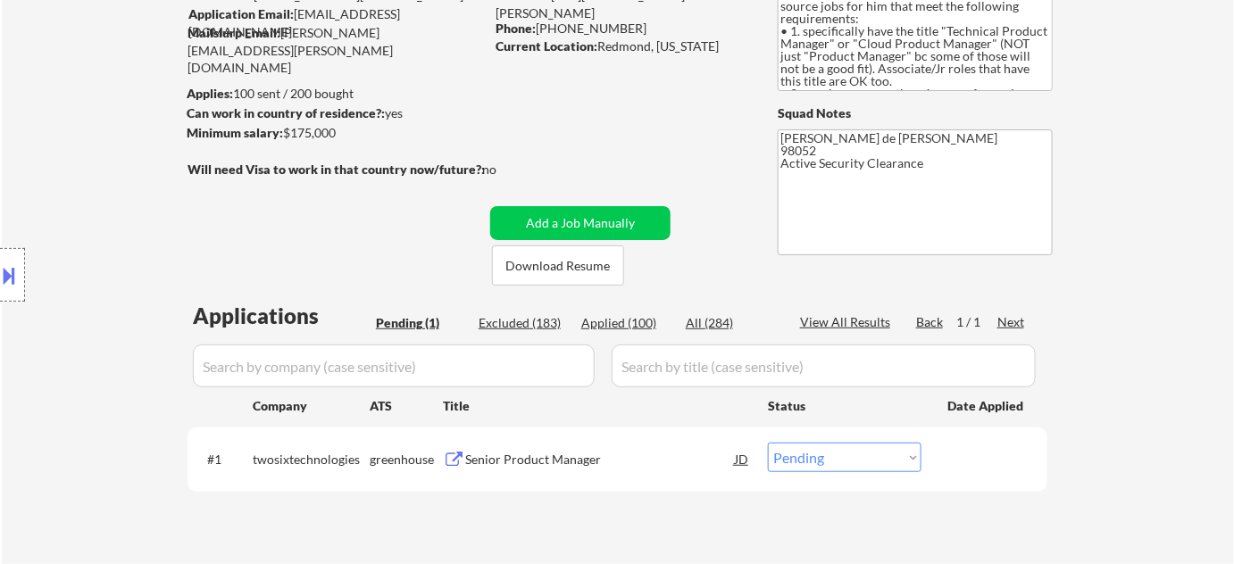
click at [544, 446] on div "Senior Product Manager" at bounding box center [600, 459] width 270 height 32
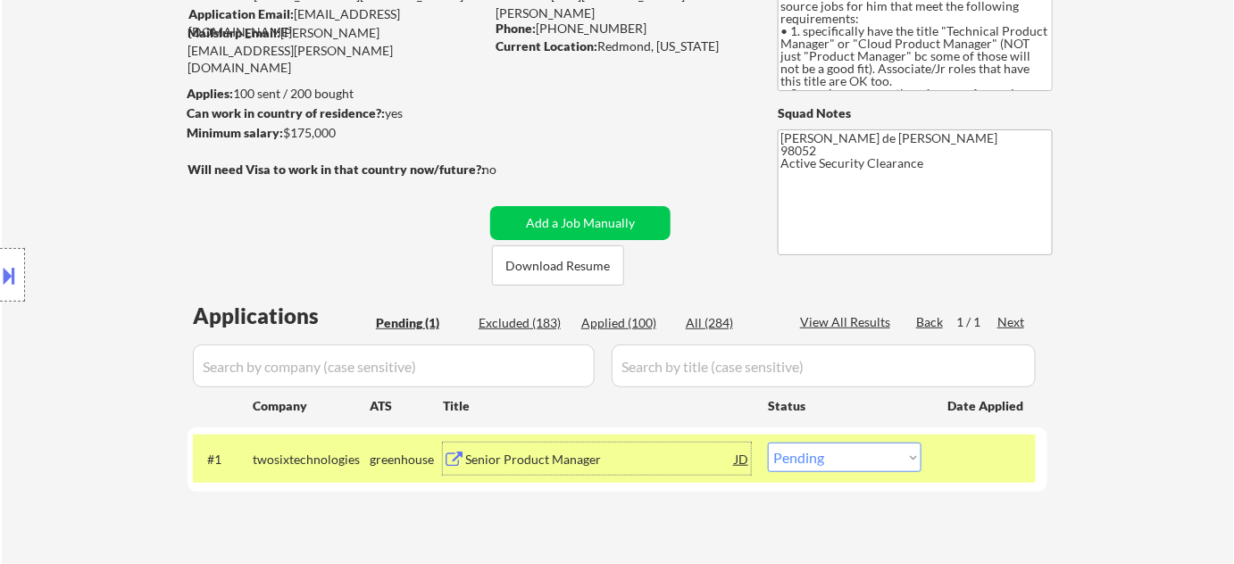
click at [833, 455] on select "Choose an option... Pending Applied Excluded (Questions) Excluded (Expired) Exc…" at bounding box center [845, 457] width 154 height 29
select select ""excluded__expired_""
click at [768, 443] on select "Choose an option... Pending Applied Excluded (Questions) Excluded (Expired) Exc…" at bounding box center [845, 457] width 154 height 29
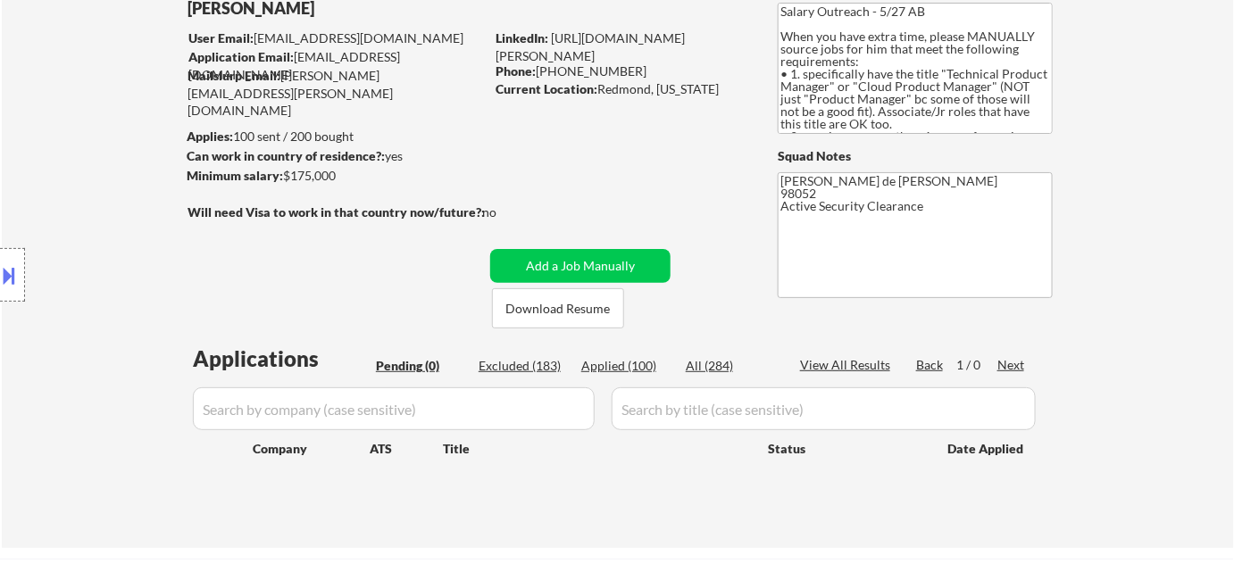
scroll to position [80, 0]
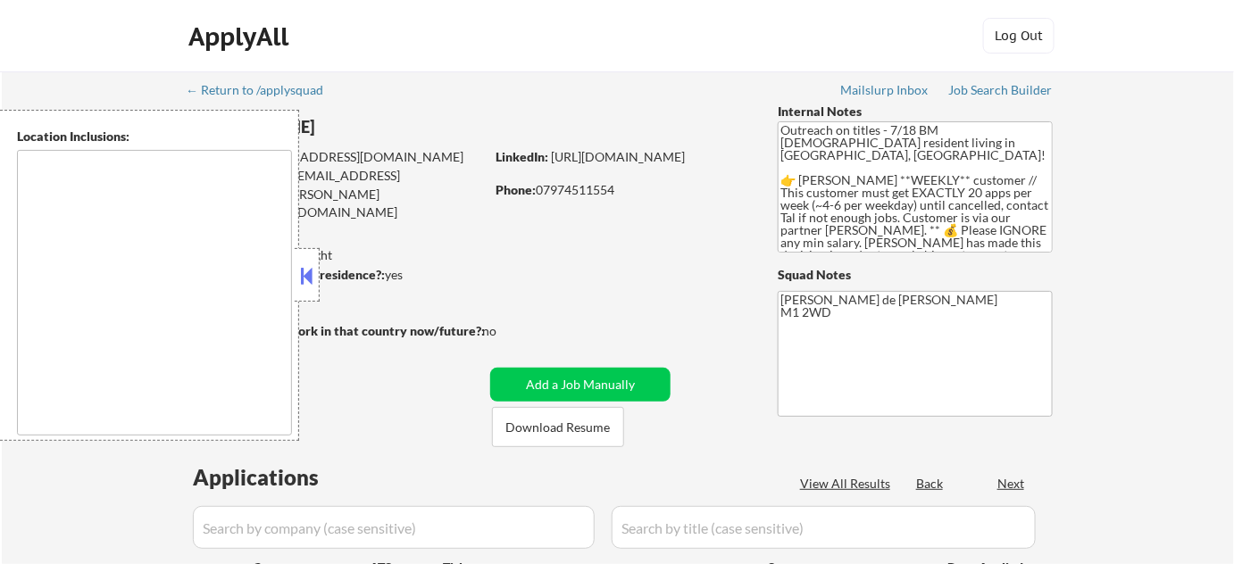
type textarea "remote"
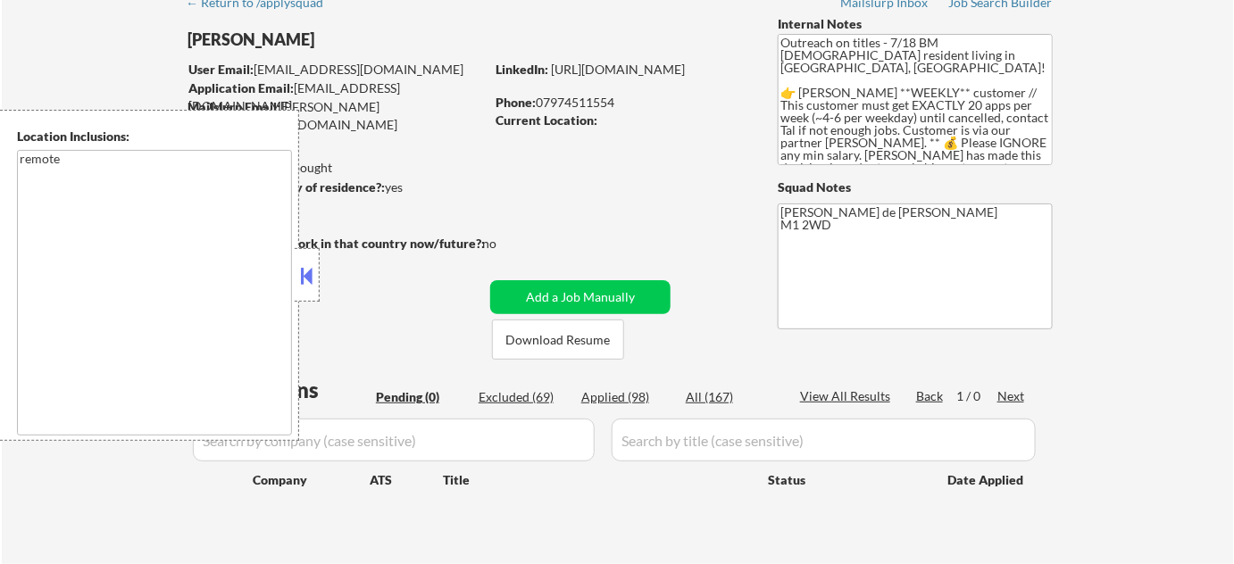
scroll to position [69, 0]
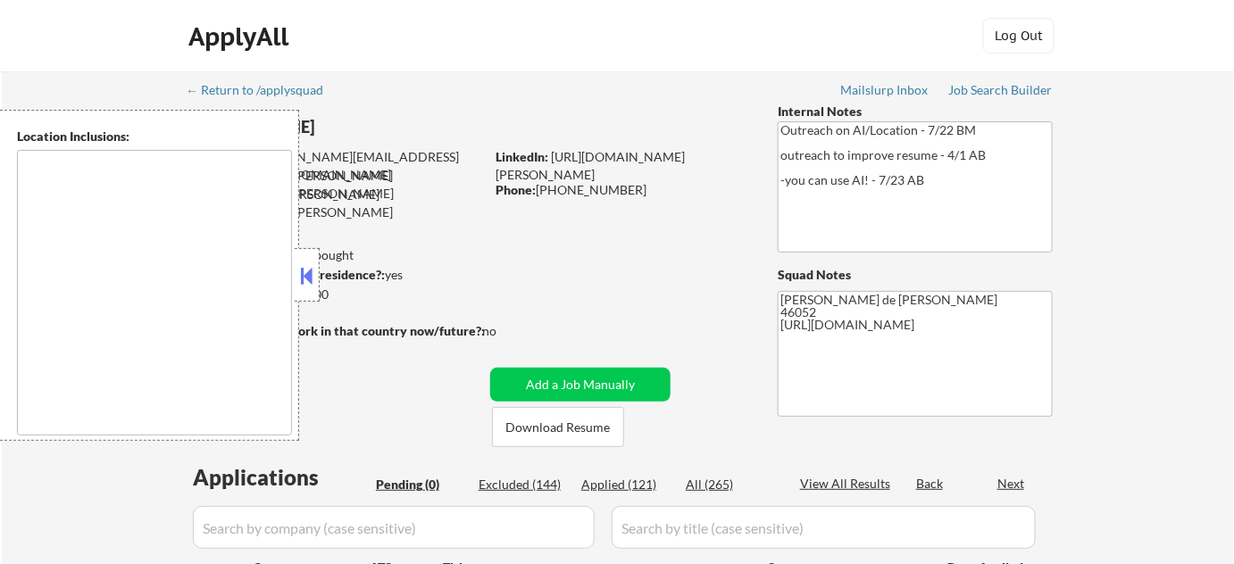
type textarea "[GEOGRAPHIC_DATA], IN [GEOGRAPHIC_DATA], IN [GEOGRAPHIC_DATA], IN [GEOGRAPHIC_D…"
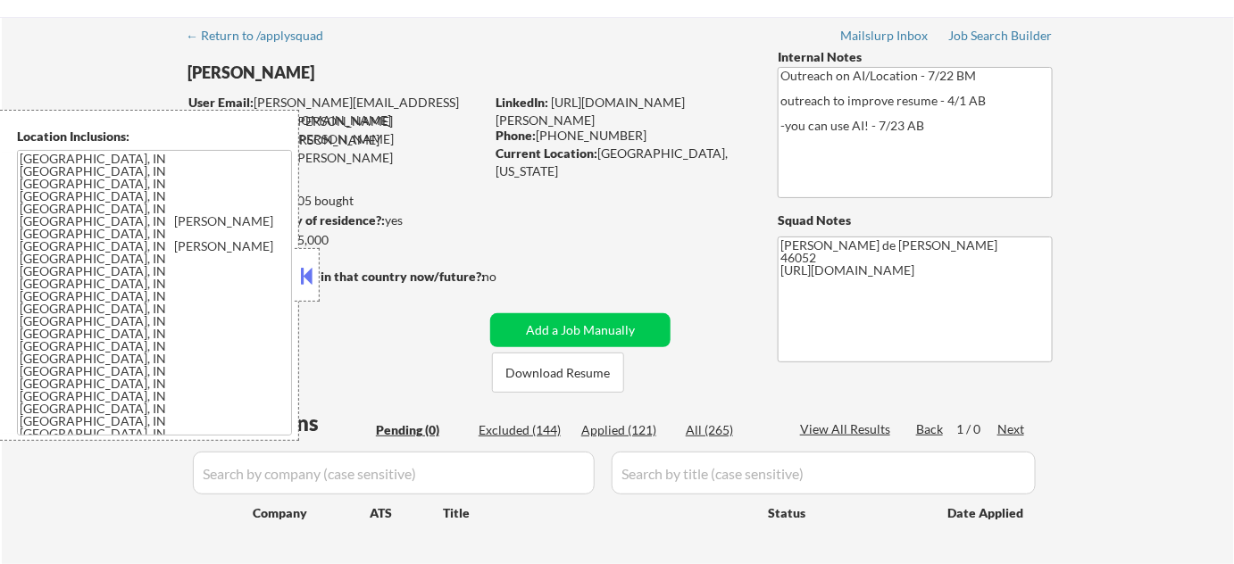
scroll to position [80, 0]
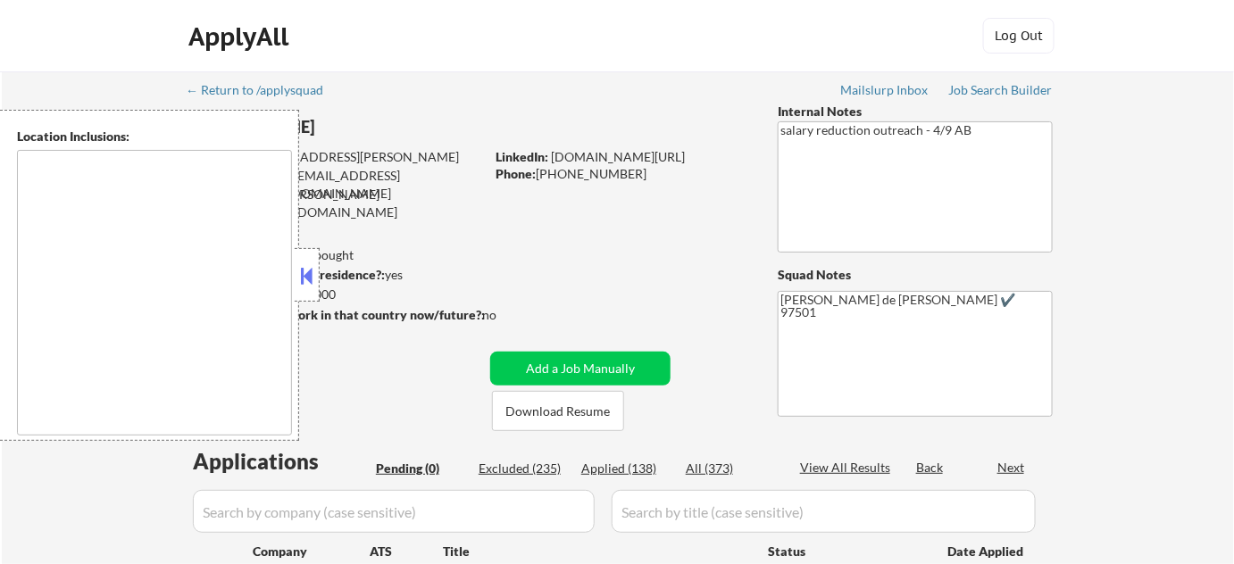
type textarea "[GEOGRAPHIC_DATA], OR [GEOGRAPHIC_DATA], OR [GEOGRAPHIC_DATA], [GEOGRAPHIC_DATA…"
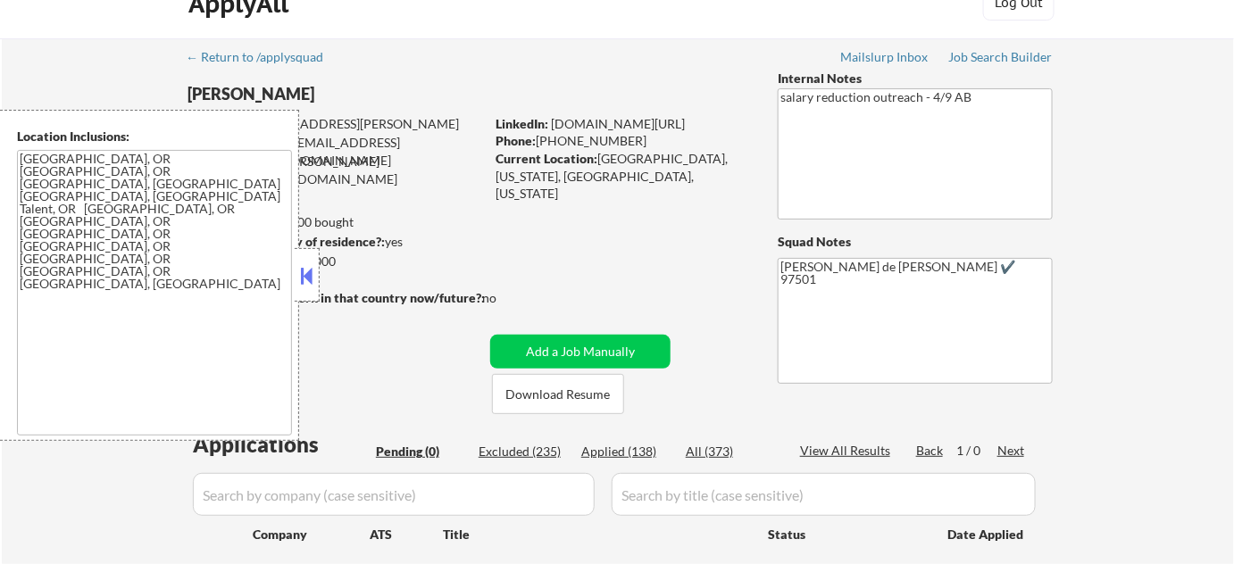
scroll to position [80, 0]
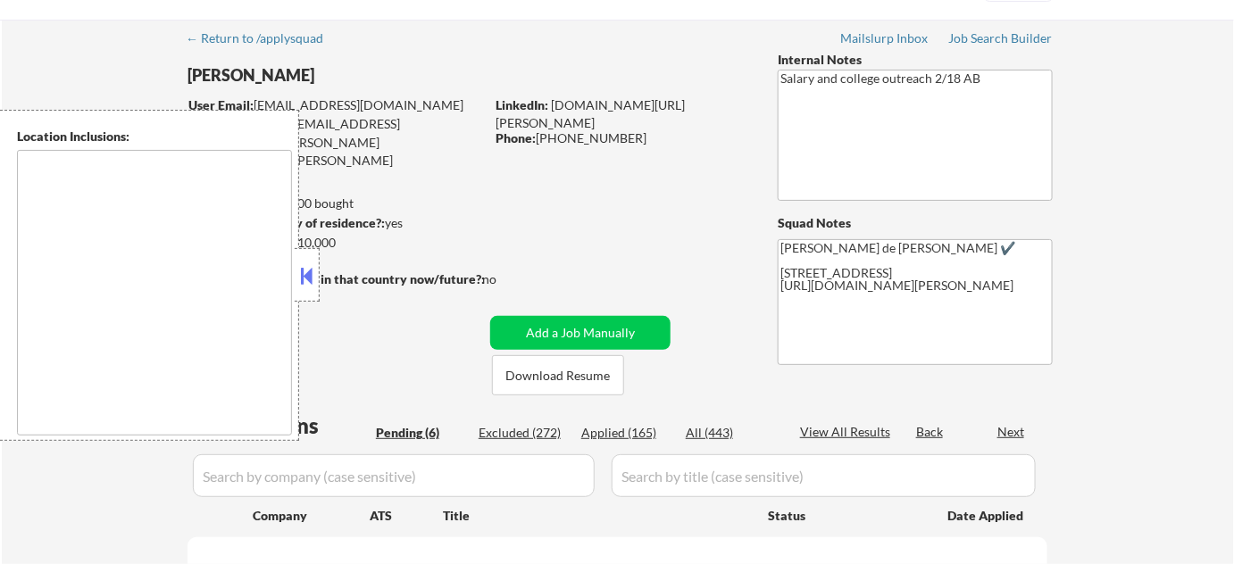
scroll to position [80, 0]
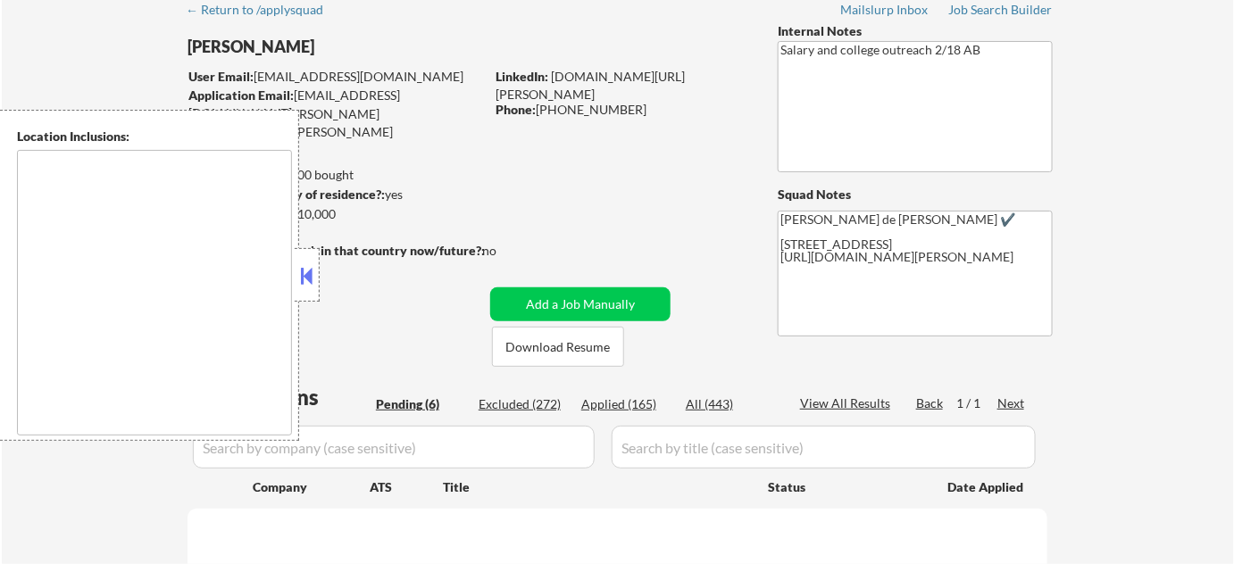
select select ""pending""
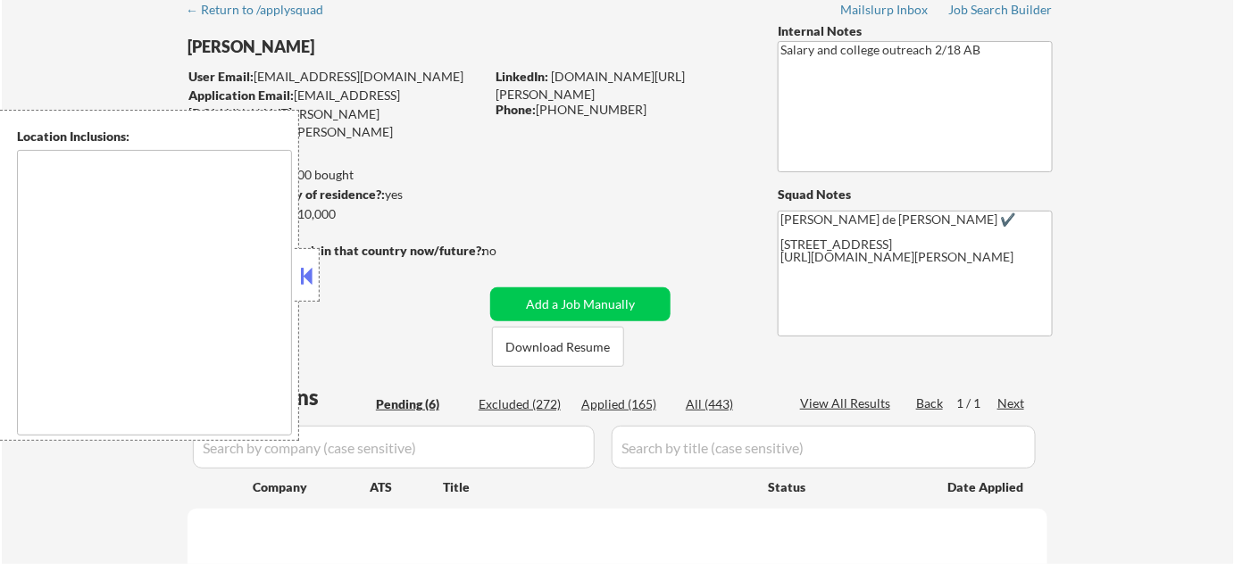
select select ""pending""
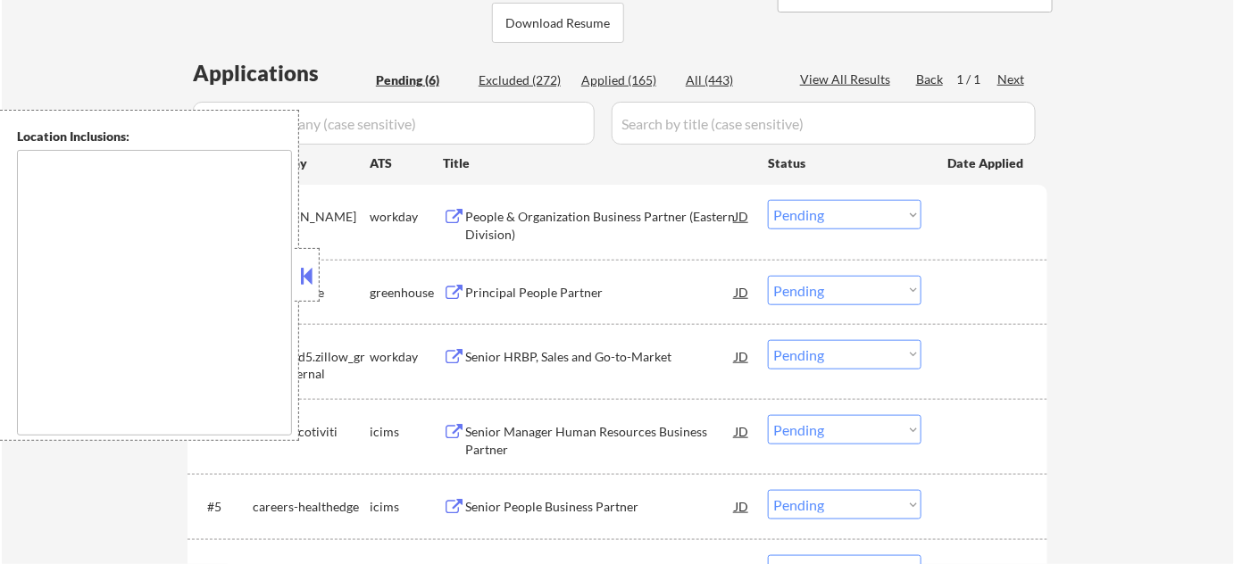
scroll to position [405, 0]
type textarea "Manchester, NH Bedford, NH Goffstown, NH Hooksett, NH Londonderry, NH Merrimack…"
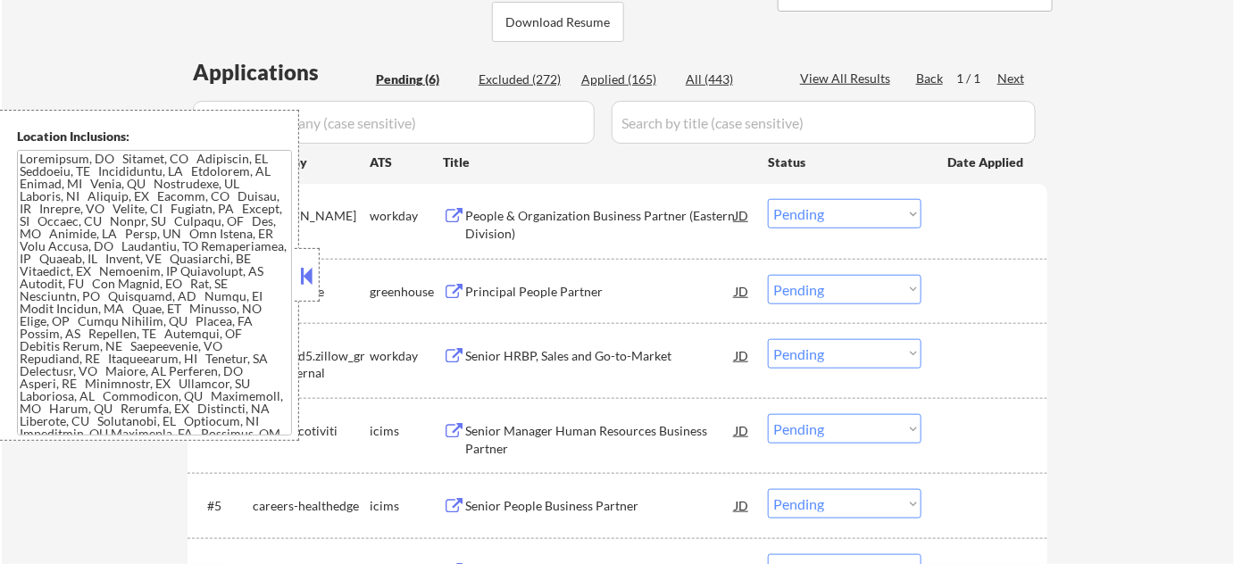
click at [316, 275] on button at bounding box center [307, 275] width 20 height 27
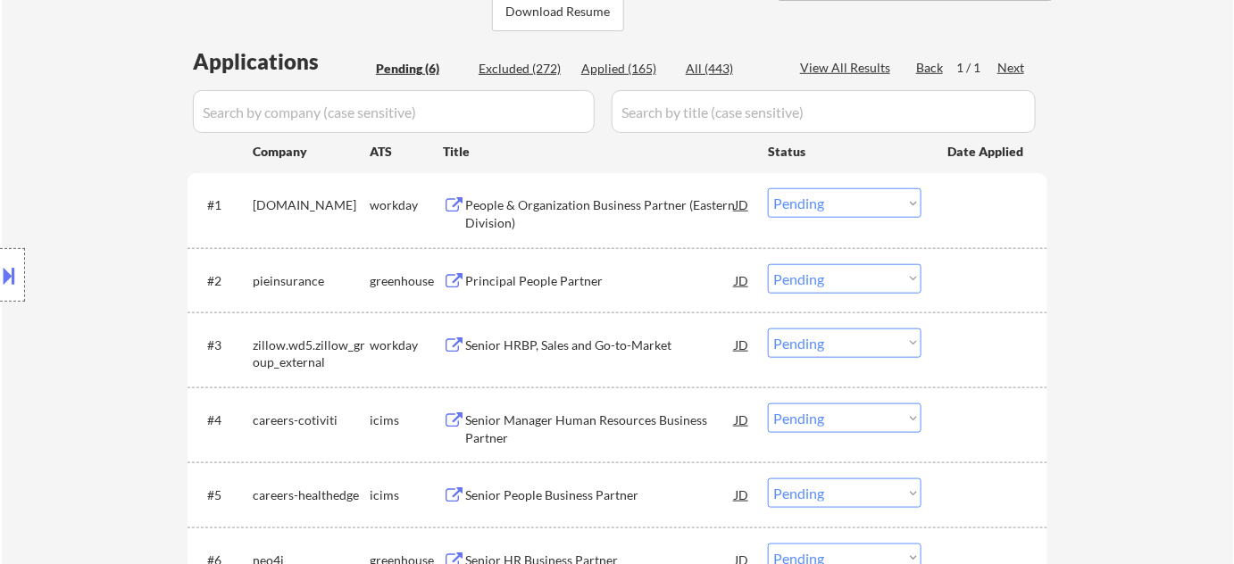
scroll to position [486, 0]
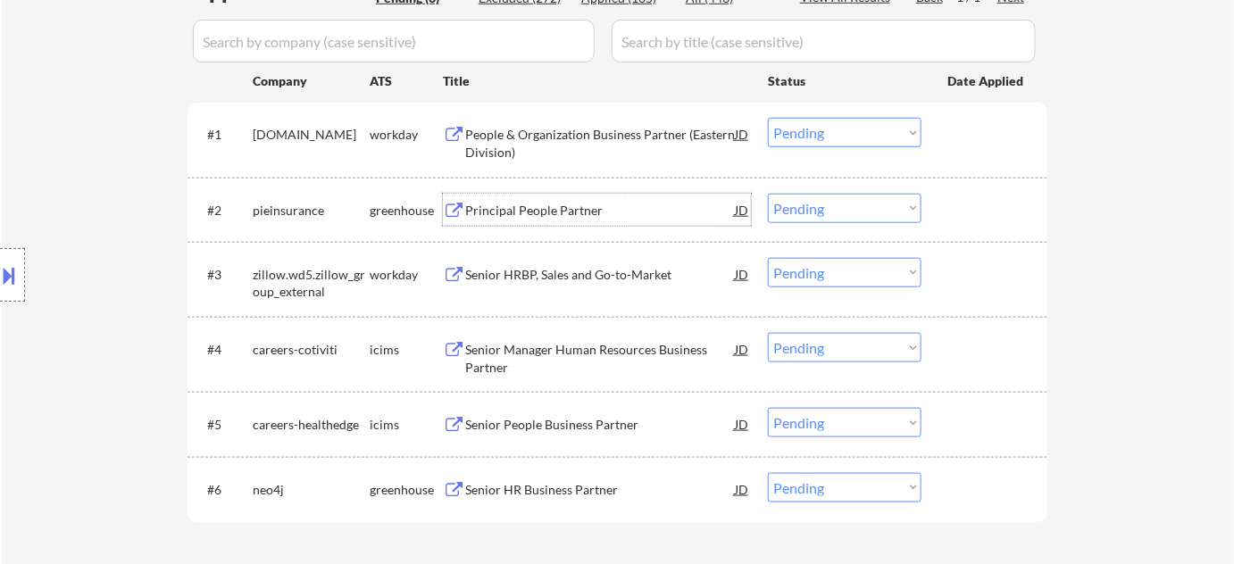
click at [519, 208] on div "Principal People Partner" at bounding box center [600, 211] width 270 height 18
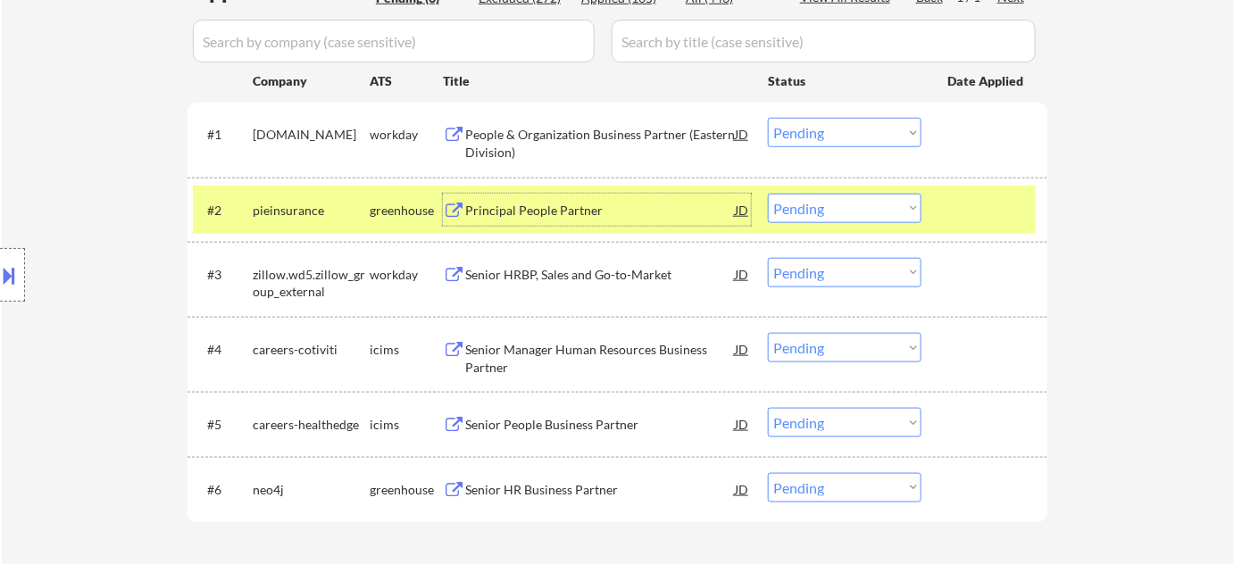
click at [793, 203] on select "Choose an option... Pending Applied Excluded (Questions) Excluded (Expired) Exc…" at bounding box center [845, 208] width 154 height 29
click at [768, 194] on select "Choose an option... Pending Applied Excluded (Questions) Excluded (Expired) Exc…" at bounding box center [845, 208] width 154 height 29
select select ""pending""
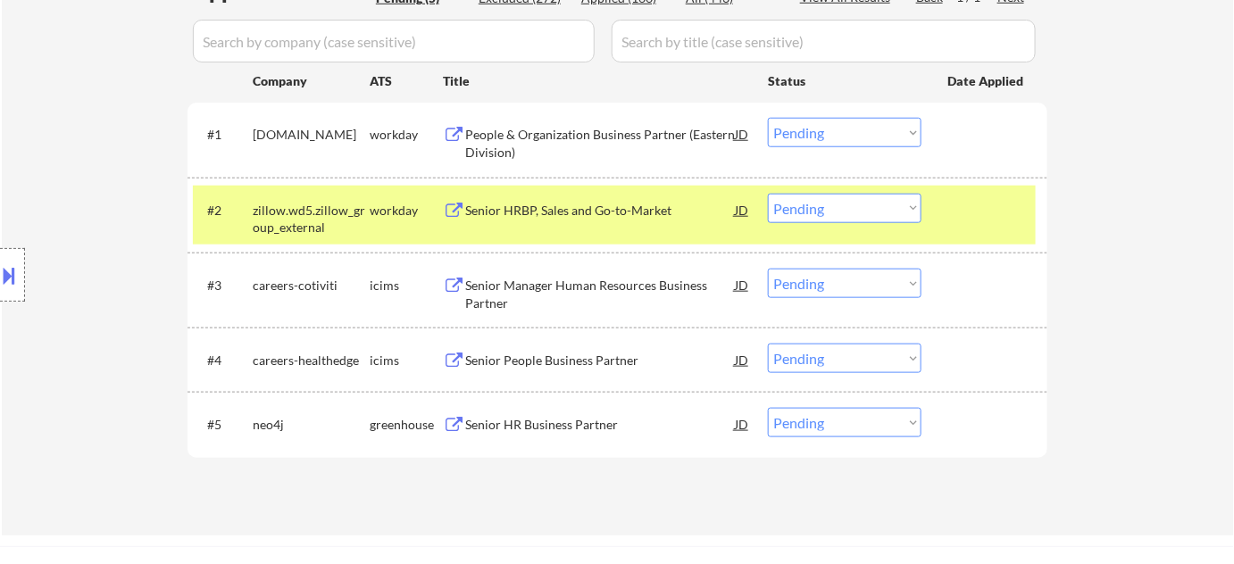
click at [507, 141] on div "People & Organization Business Partner (Eastern Division)" at bounding box center [600, 143] width 270 height 35
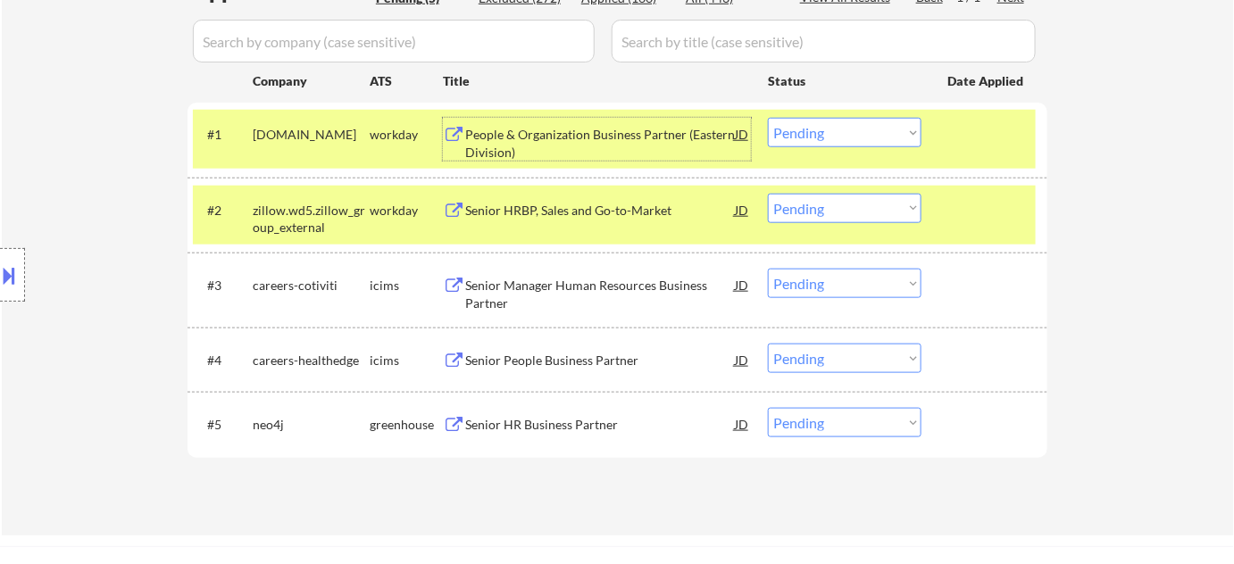
click at [799, 133] on select "Choose an option... Pending Applied Excluded (Questions) Excluded (Expired) Exc…" at bounding box center [845, 132] width 154 height 29
click at [768, 118] on select "Choose an option... Pending Applied Excluded (Questions) Excluded (Expired) Exc…" at bounding box center [845, 132] width 154 height 29
select select ""pending""
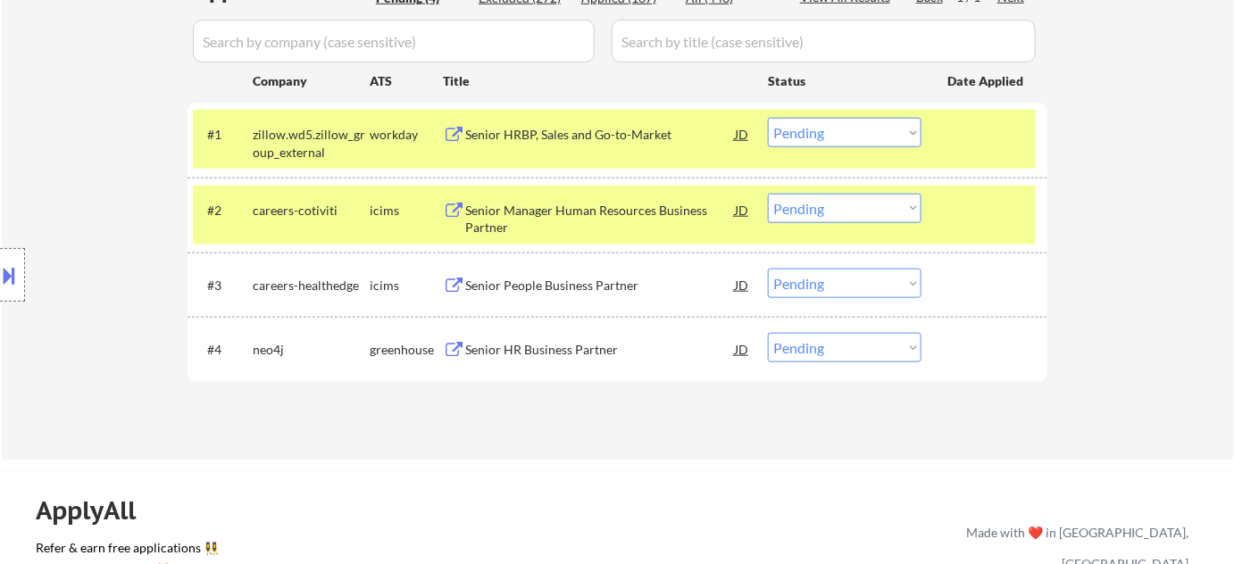
click at [579, 352] on div "Senior HR Business Partner" at bounding box center [600, 350] width 270 height 18
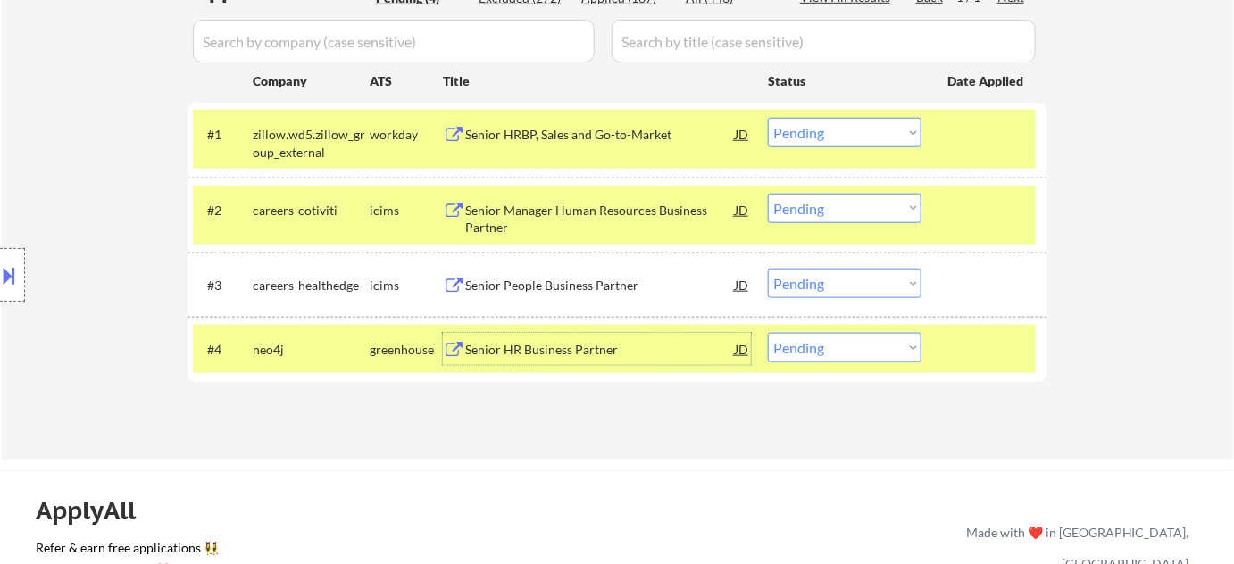
click at [589, 285] on div "Senior People Business Partner" at bounding box center [600, 286] width 270 height 18
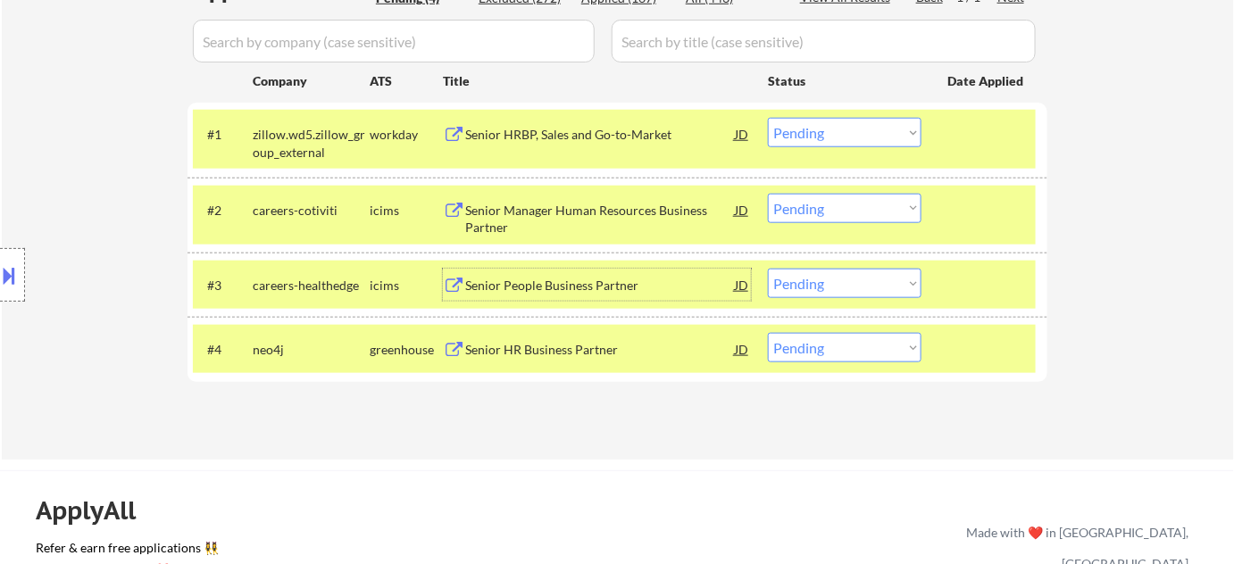
click at [521, 211] on div "Senior Manager Human Resources Business Partner" at bounding box center [600, 219] width 270 height 35
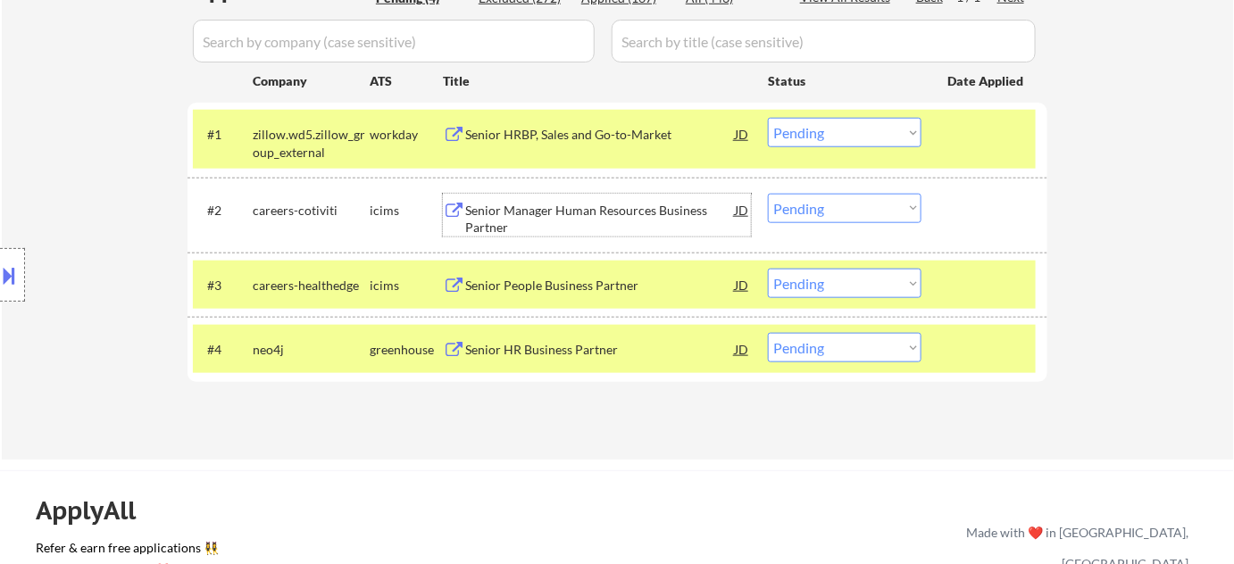
click at [802, 285] on select "Choose an option... Pending Applied Excluded (Questions) Excluded (Expired) Exc…" at bounding box center [845, 283] width 154 height 29
click at [768, 269] on select "Choose an option... Pending Applied Excluded (Questions) Excluded (Expired) Exc…" at bounding box center [845, 283] width 154 height 29
select select ""pending""
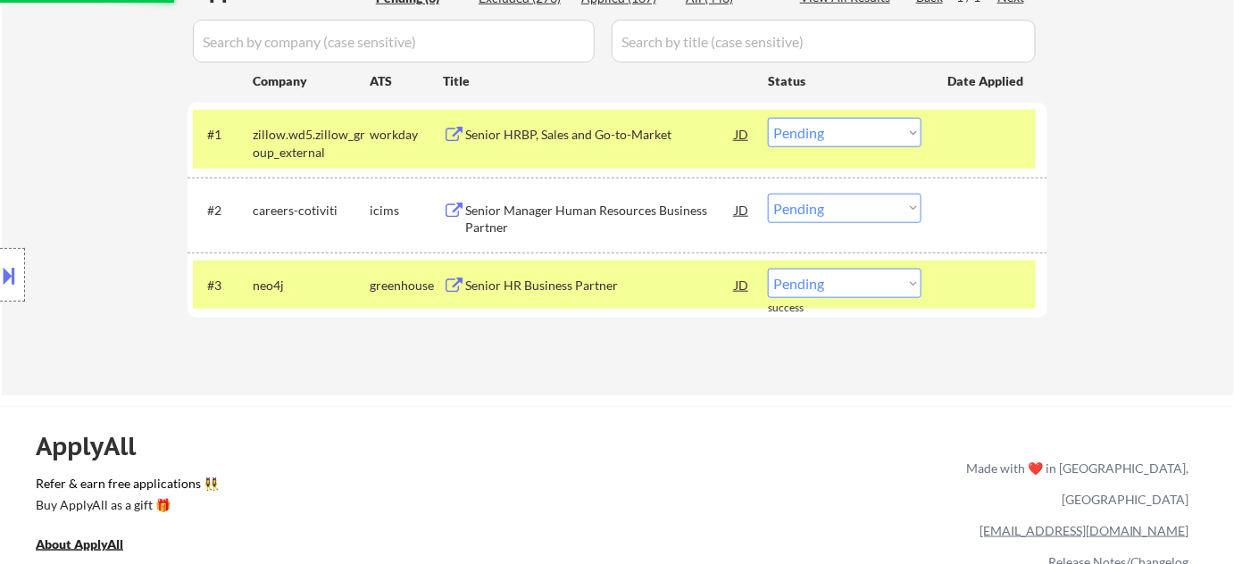
drag, startPoint x: 797, startPoint y: 204, endPoint x: 803, endPoint y: 212, distance: 10.2
click at [797, 204] on select "Choose an option... Pending Applied Excluded (Questions) Excluded (Expired) Exc…" at bounding box center [845, 208] width 154 height 29
click at [768, 194] on select "Choose an option... Pending Applied Excluded (Questions) Excluded (Expired) Exc…" at bounding box center [845, 208] width 154 height 29
select select ""pending""
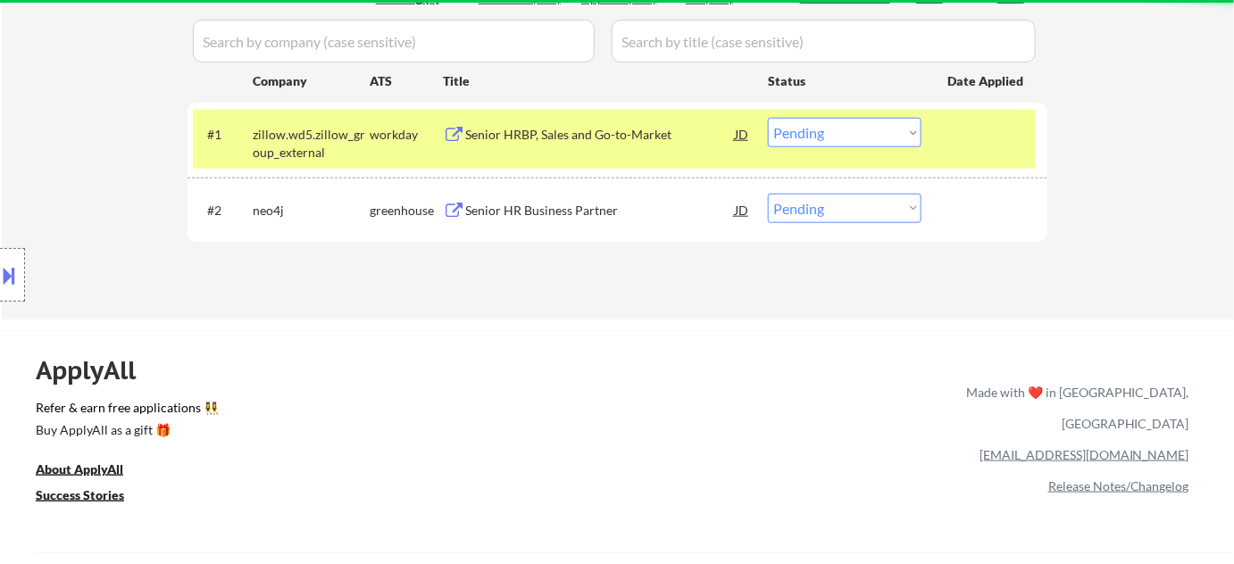
click at [502, 133] on div "Senior HRBP, Sales and Go-to-Market" at bounding box center [600, 135] width 270 height 18
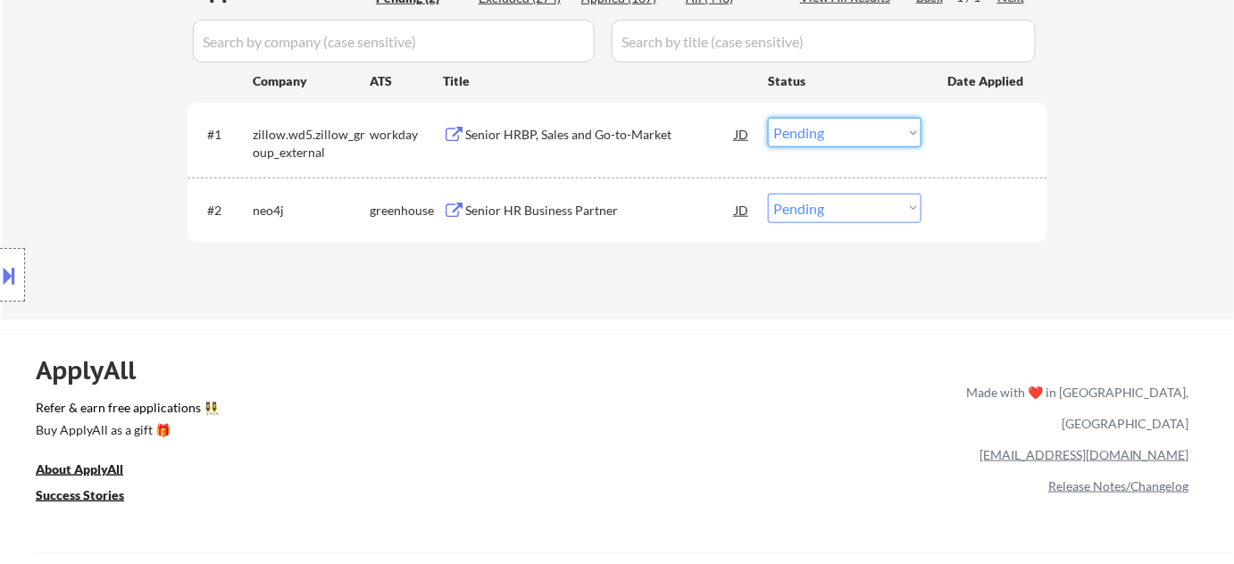
click at [809, 128] on select "Choose an option... Pending Applied Excluded (Questions) Excluded (Expired) Exc…" at bounding box center [845, 132] width 154 height 29
click at [768, 118] on select "Choose an option... Pending Applied Excluded (Questions) Excluded (Expired) Exc…" at bounding box center [845, 132] width 154 height 29
click at [514, 210] on div "Senior HR Business Partner" at bounding box center [600, 211] width 270 height 18
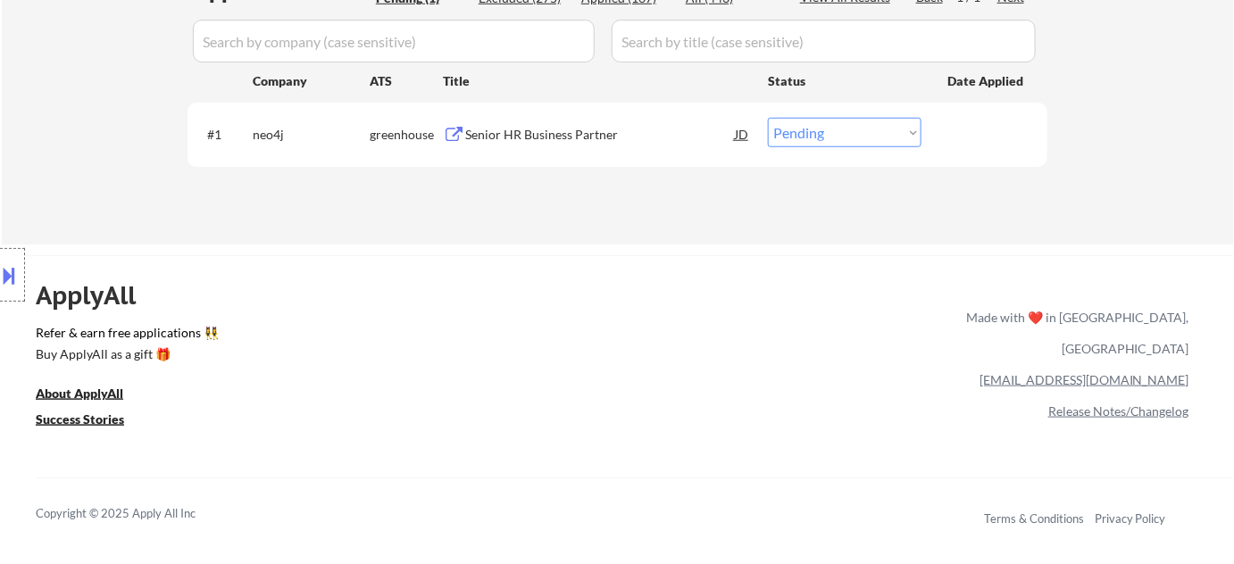
click at [825, 128] on select "Choose an option... Pending Applied Excluded (Questions) Excluded (Expired) Exc…" at bounding box center [845, 132] width 154 height 29
select select ""excluded__bad_match_""
click at [768, 118] on select "Choose an option... Pending Applied Excluded (Questions) Excluded (Expired) Exc…" at bounding box center [845, 132] width 154 height 29
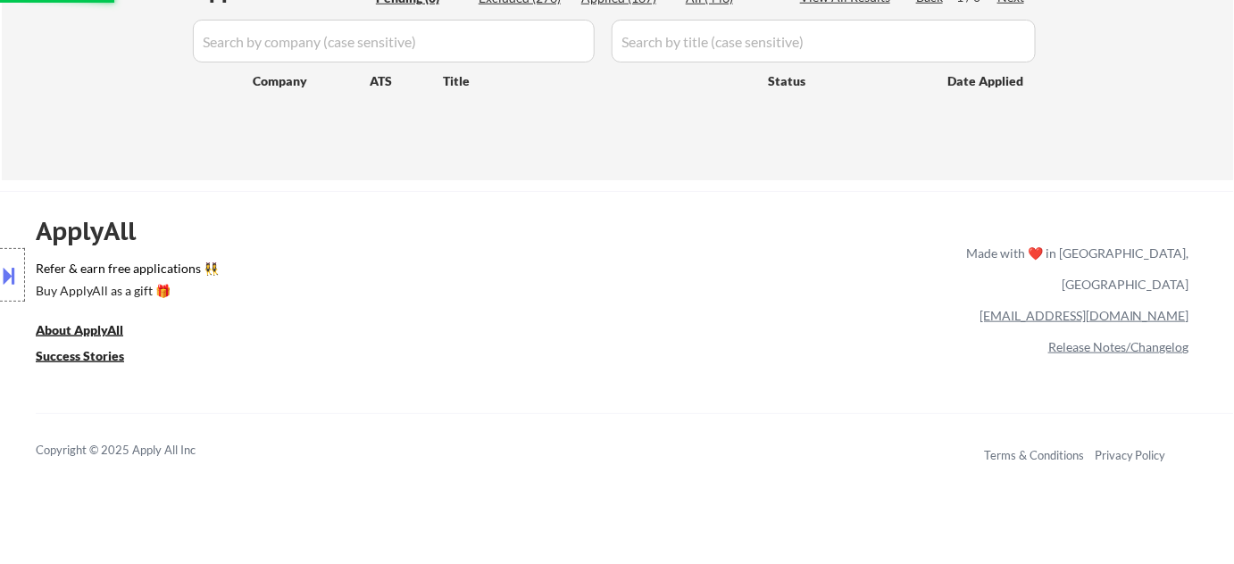
scroll to position [405, 0]
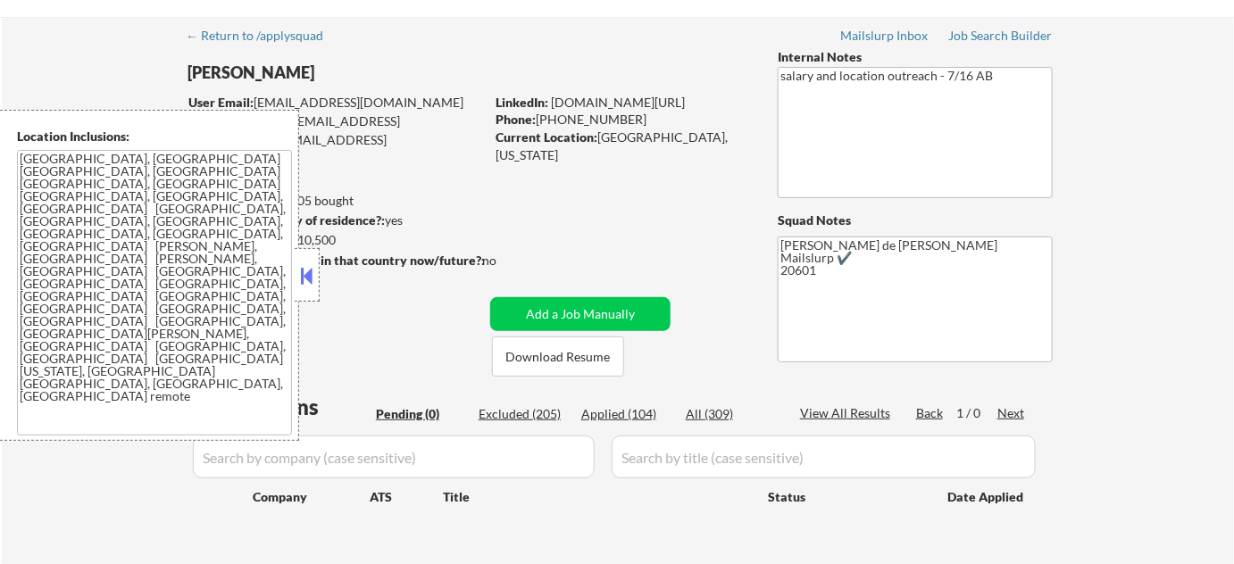
scroll to position [80, 0]
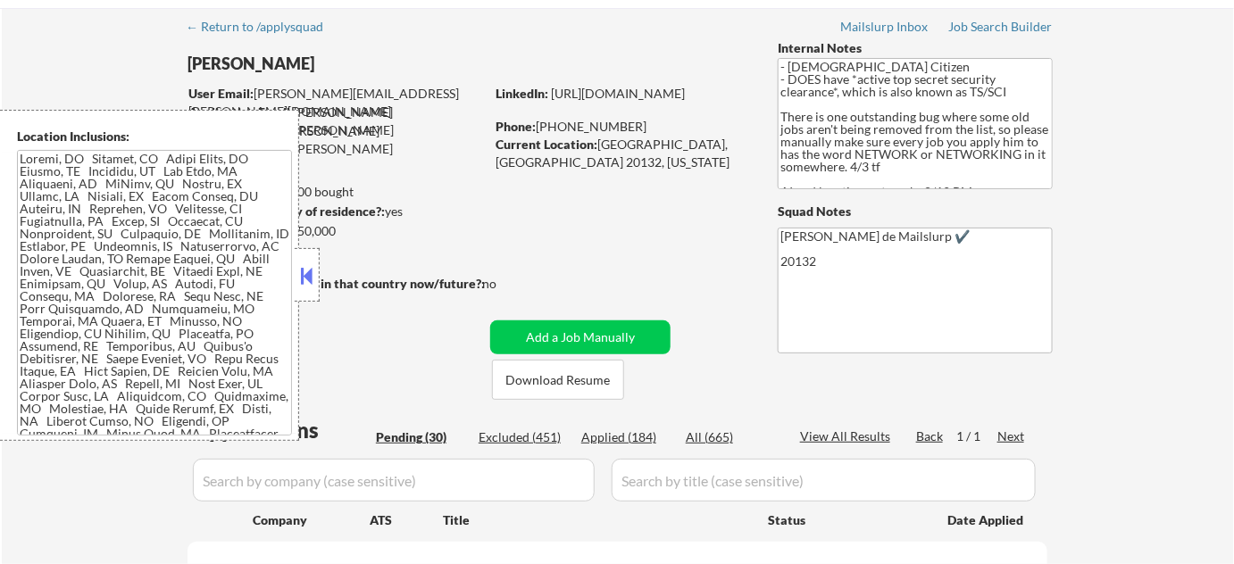
scroll to position [80, 0]
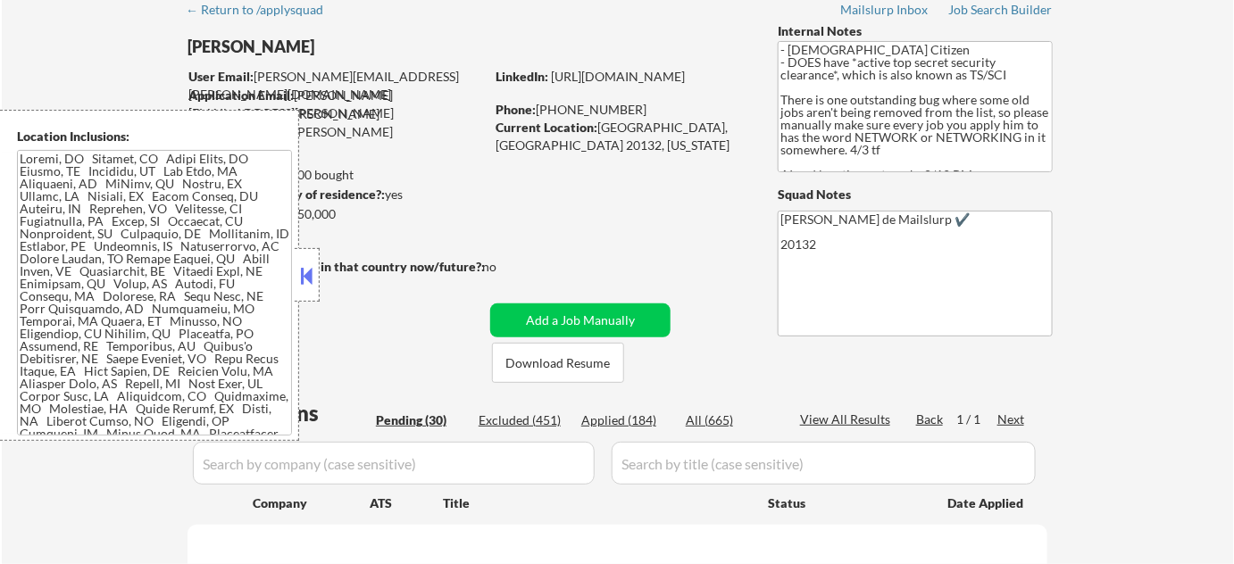
click at [307, 285] on button at bounding box center [307, 275] width 20 height 27
select select ""pending""
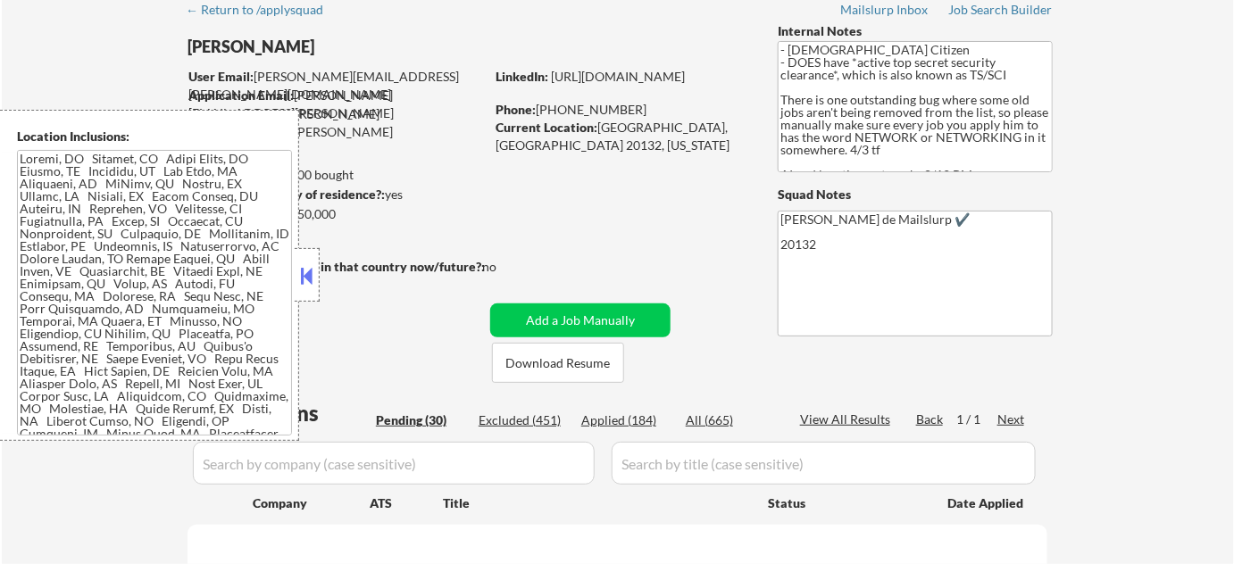
select select ""pending""
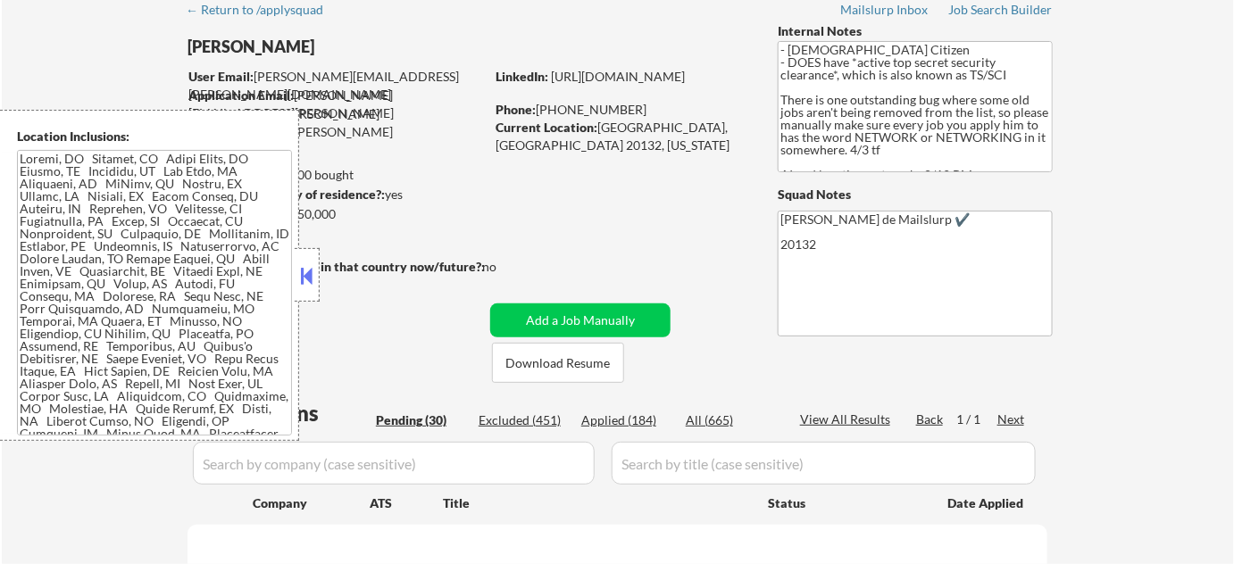
select select ""pending""
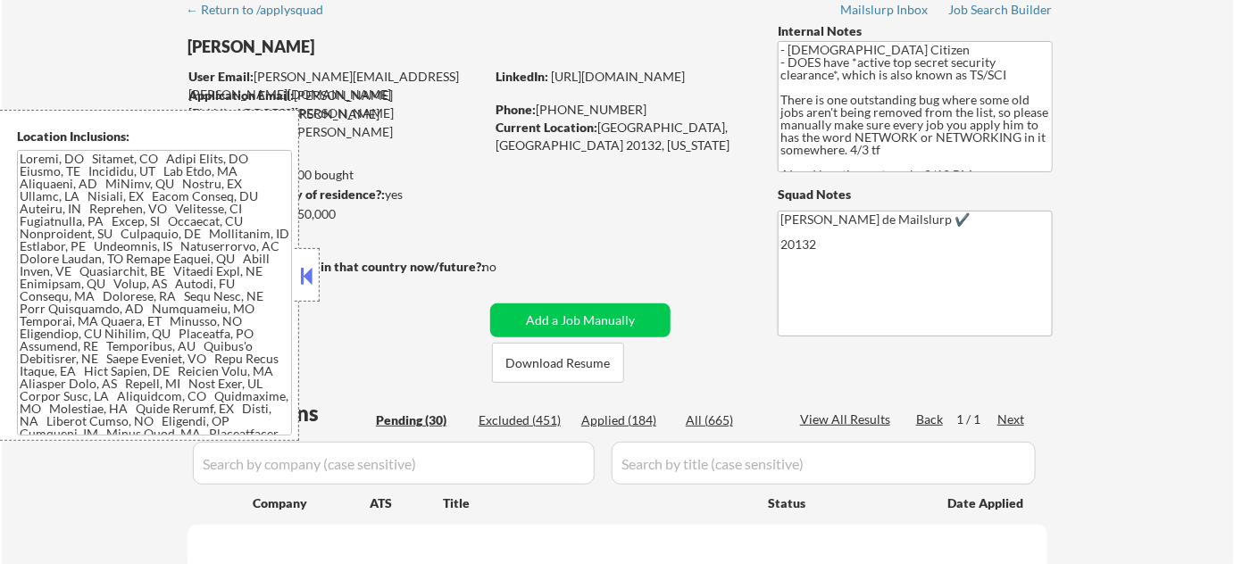
select select ""pending""
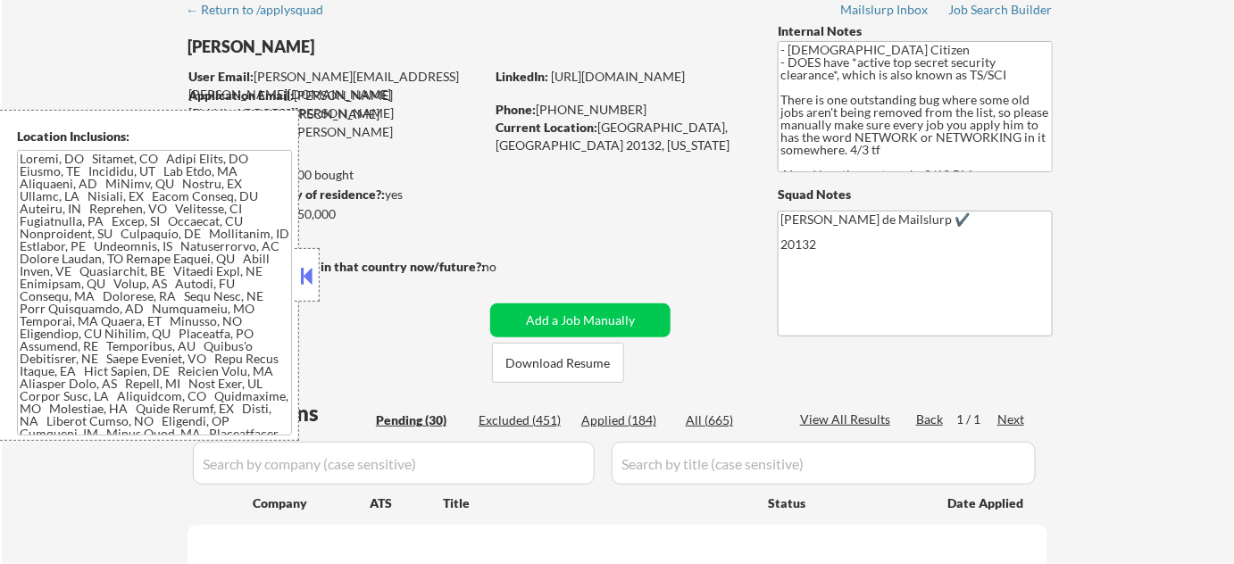
select select ""pending""
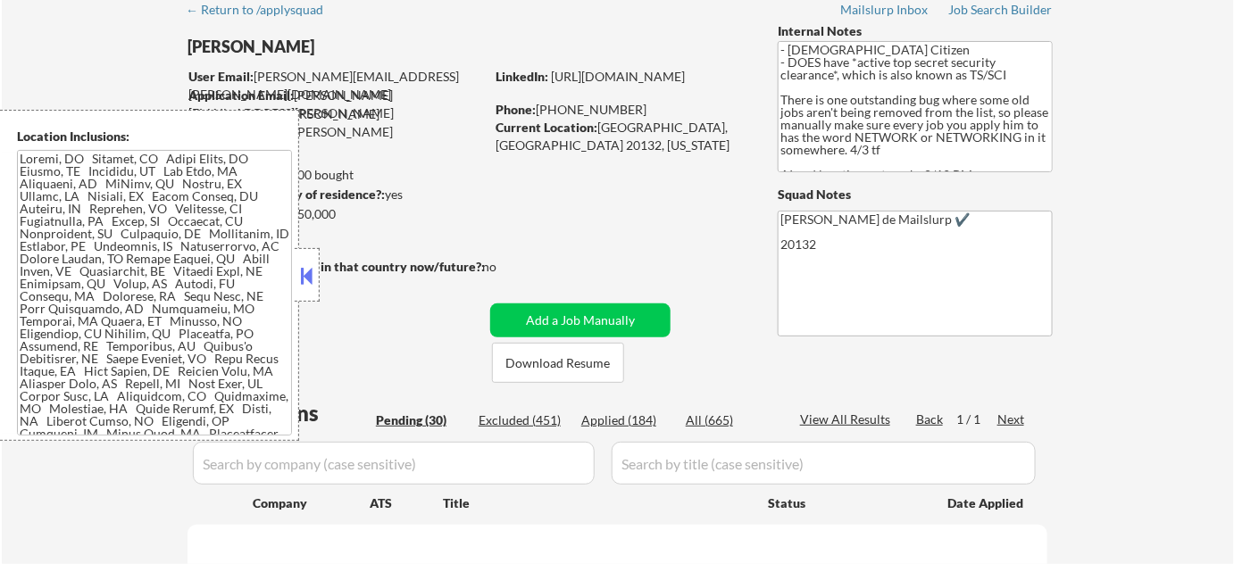
select select ""pending""
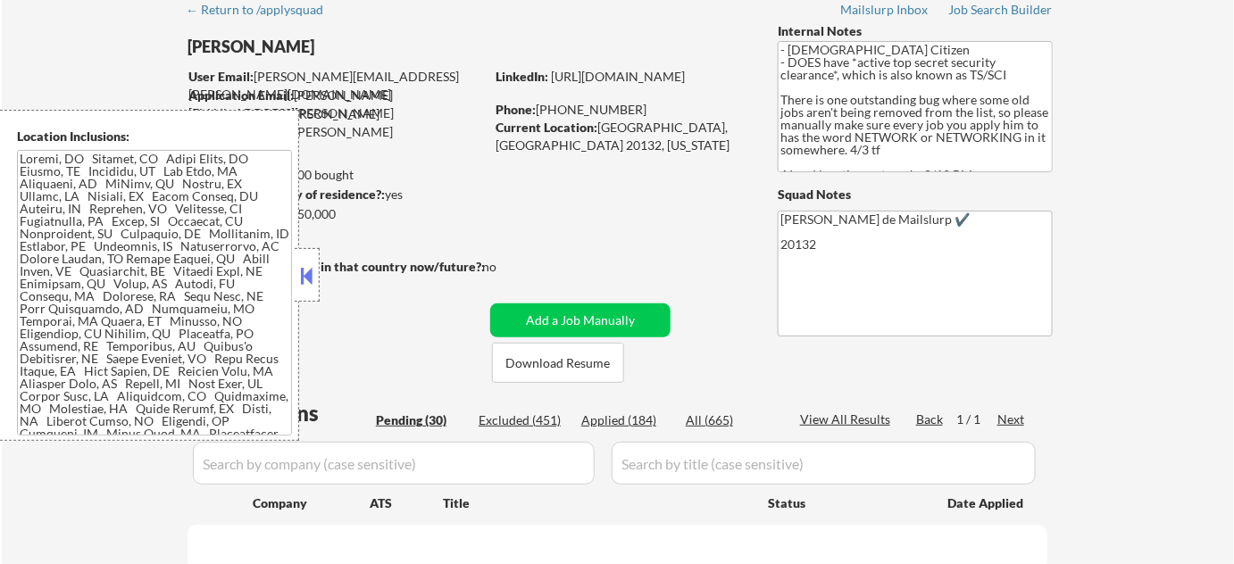
select select ""pending""
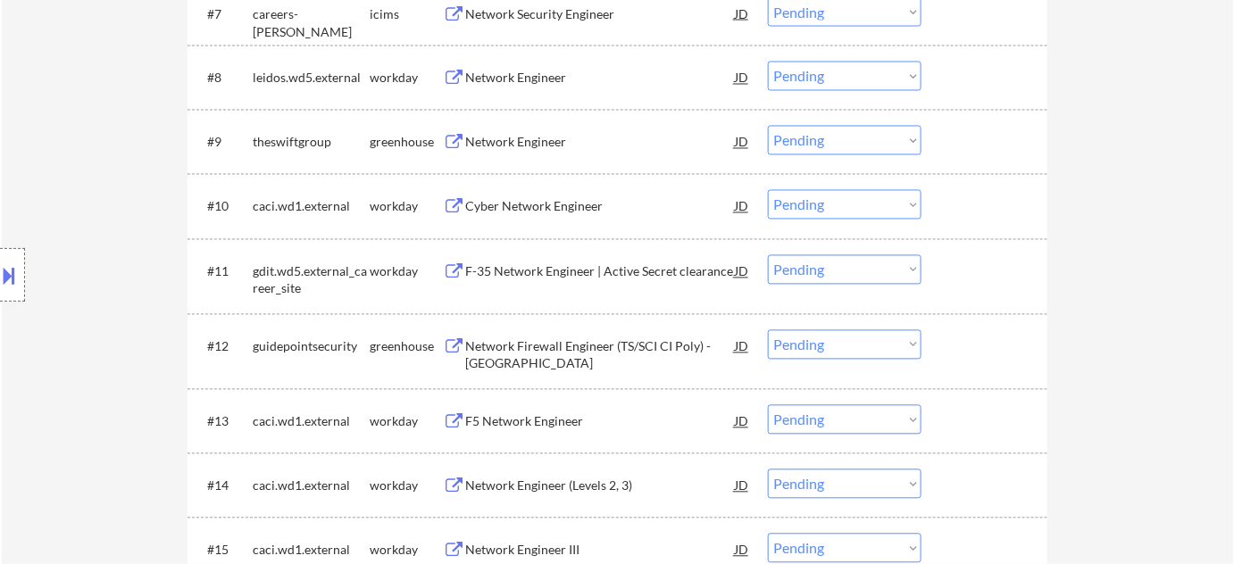
scroll to position [973, 0]
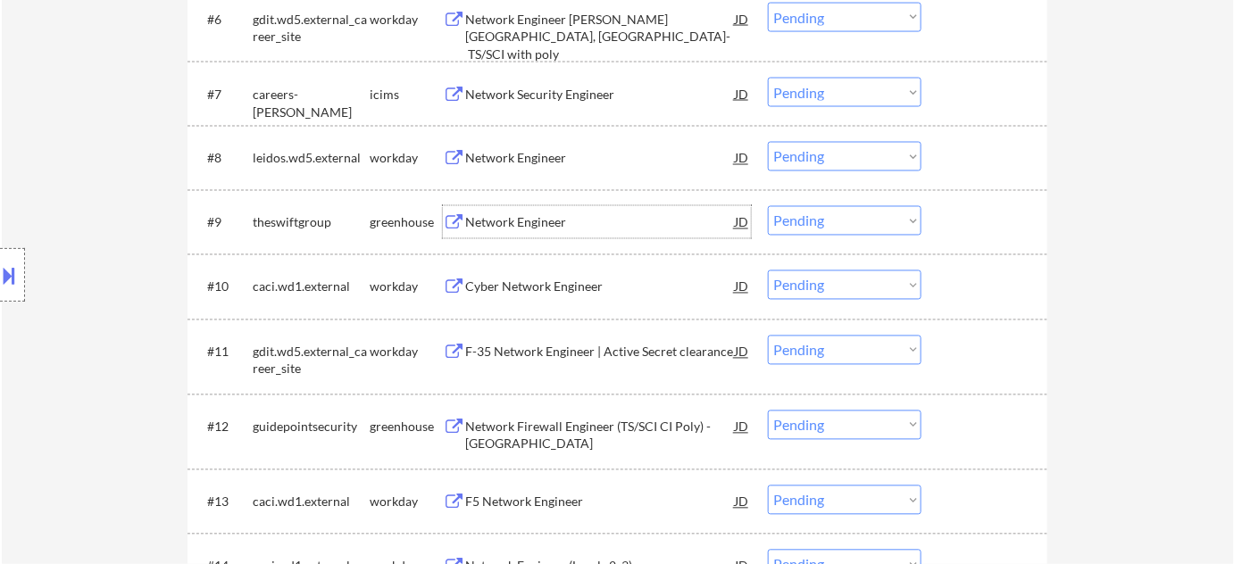
click at [530, 218] on div "Network Engineer" at bounding box center [600, 223] width 270 height 18
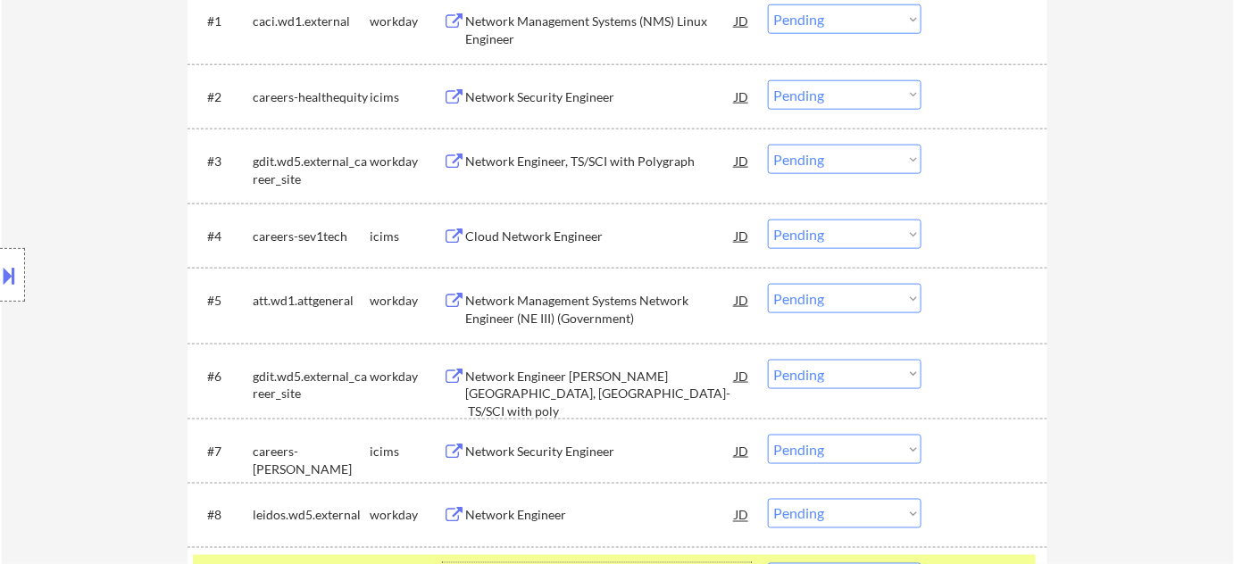
scroll to position [568, 0]
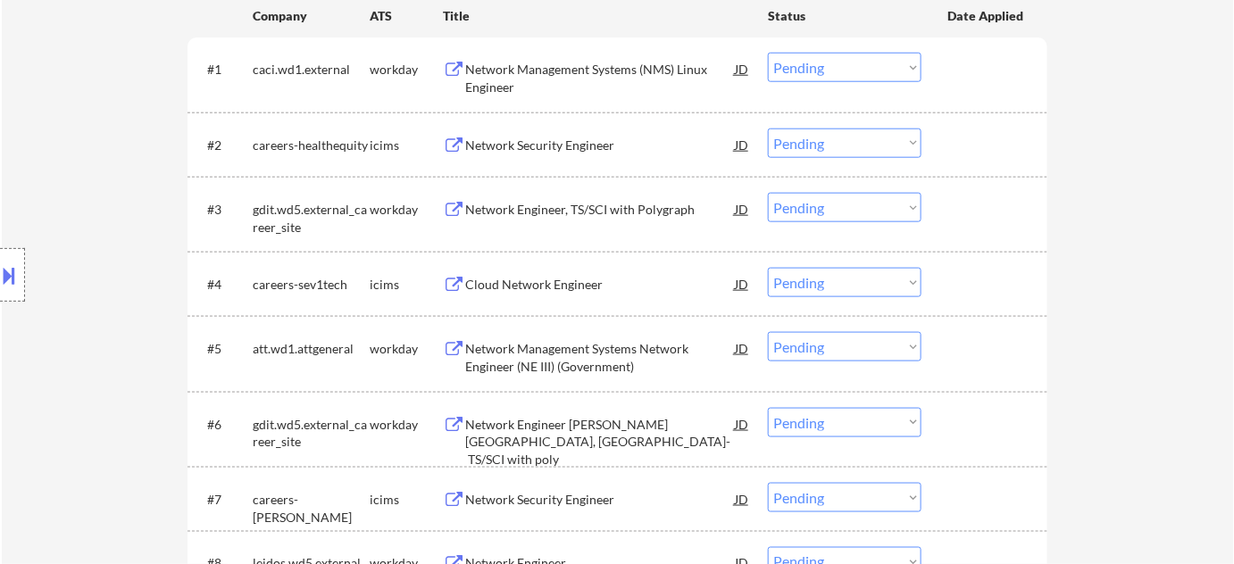
click at [495, 75] on div "Network Management Systems (NMS) Linux Engineer" at bounding box center [600, 78] width 270 height 35
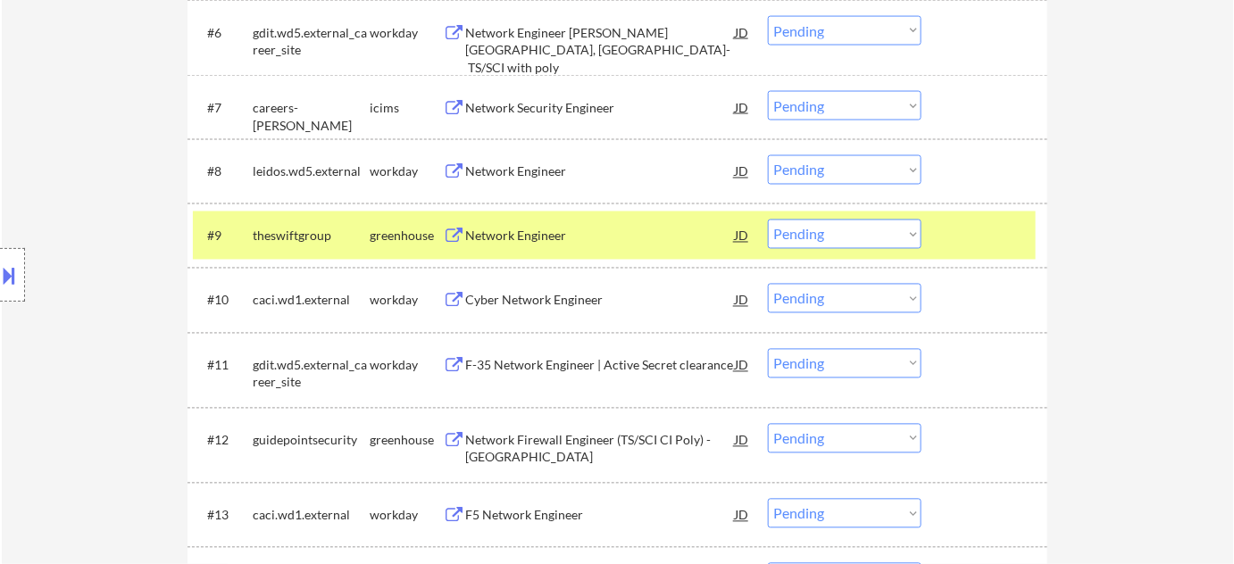
scroll to position [973, 0]
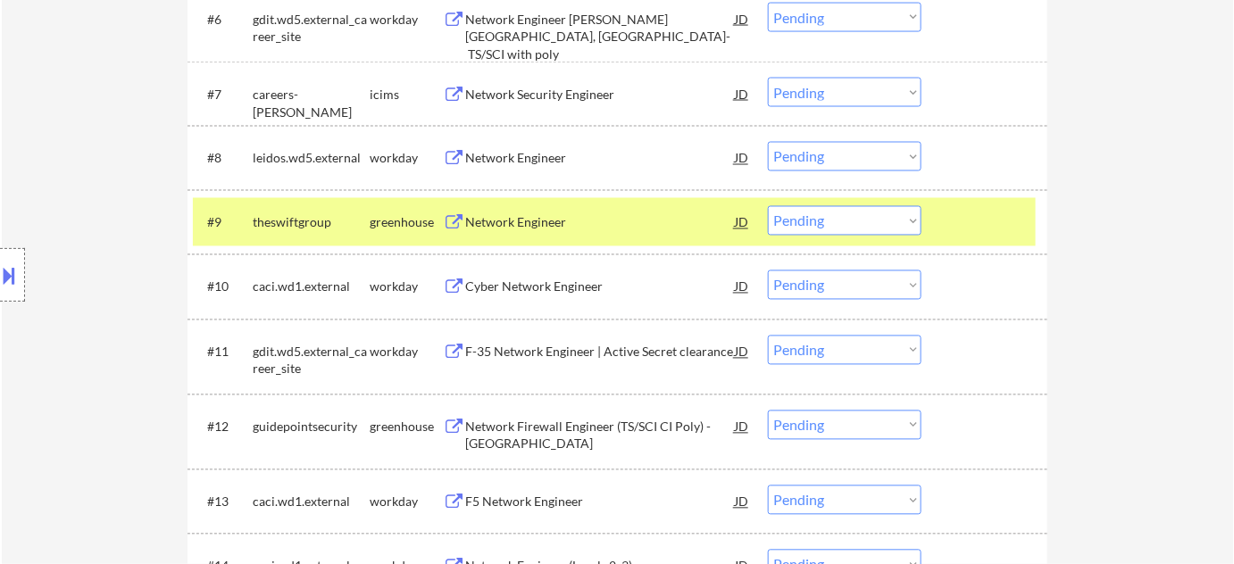
drag, startPoint x: 787, startPoint y: 220, endPoint x: 794, endPoint y: 228, distance: 9.5
click at [787, 220] on select "Choose an option... Pending Applied Excluded (Questions) Excluded (Expired) Exc…" at bounding box center [845, 220] width 154 height 29
click at [768, 206] on select "Choose an option... Pending Applied Excluded (Questions) Excluded (Expired) Exc…" at bounding box center [845, 220] width 154 height 29
select select ""pending""
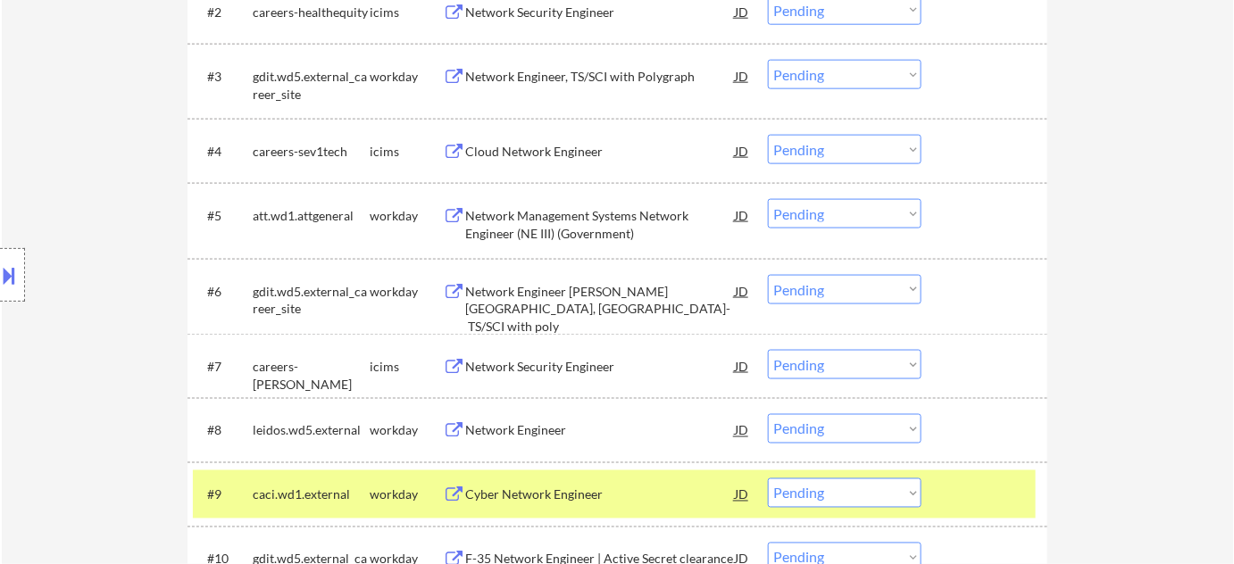
scroll to position [405, 0]
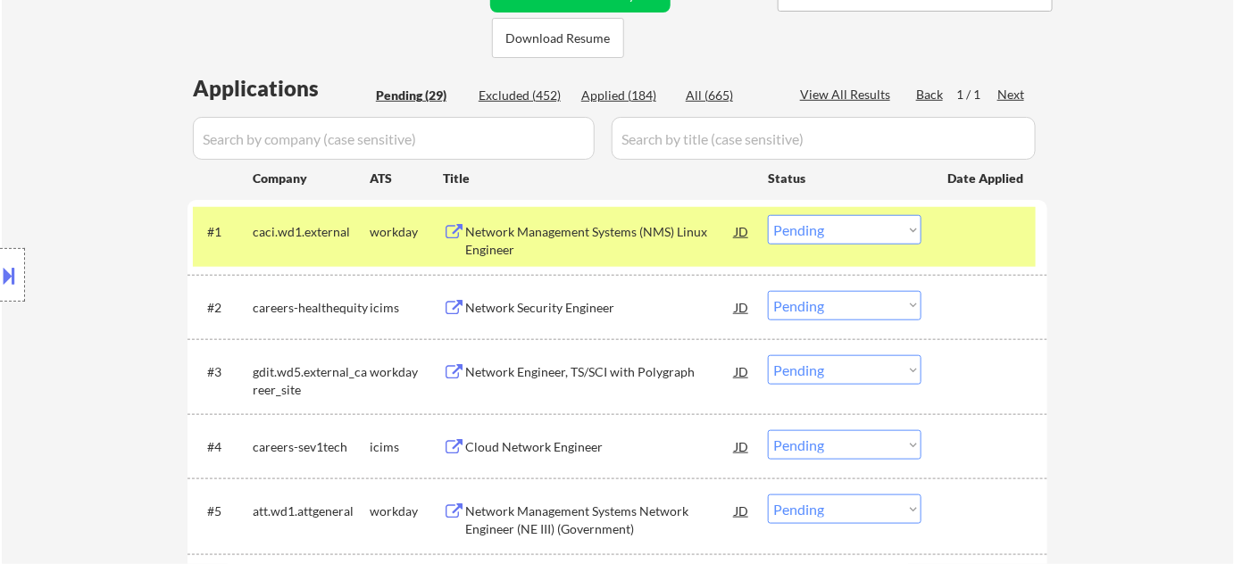
drag, startPoint x: 824, startPoint y: 226, endPoint x: 830, endPoint y: 242, distance: 17.2
click at [824, 226] on select "Choose an option... Pending Applied Excluded (Questions) Excluded (Expired) Exc…" at bounding box center [845, 229] width 154 height 29
click at [768, 215] on select "Choose an option... Pending Applied Excluded (Questions) Excluded (Expired) Exc…" at bounding box center [845, 229] width 154 height 29
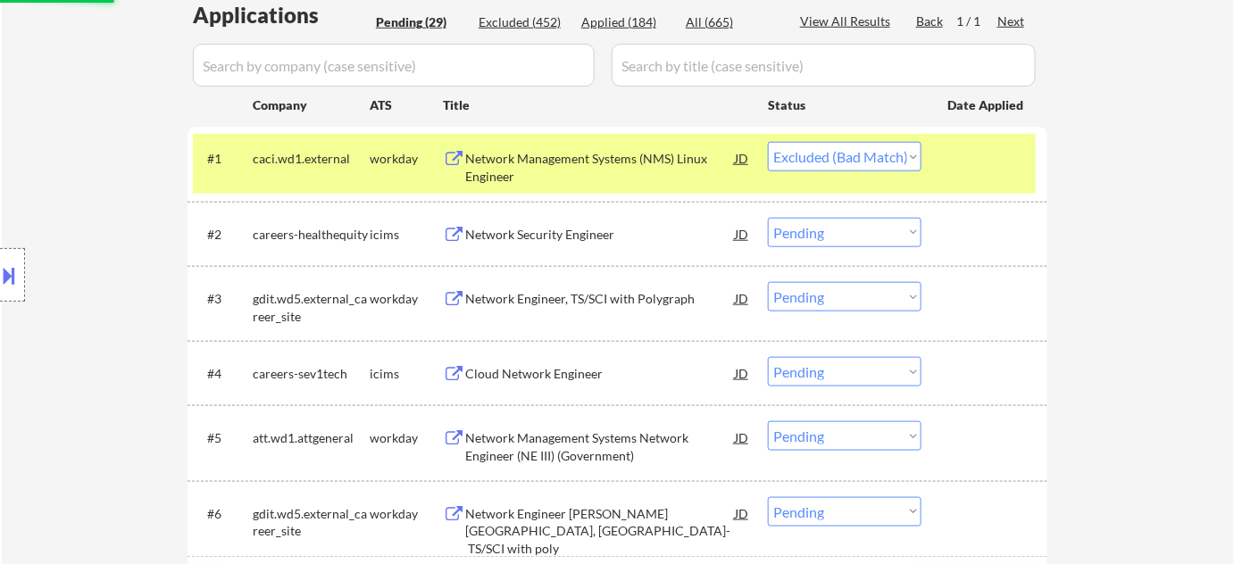
scroll to position [486, 0]
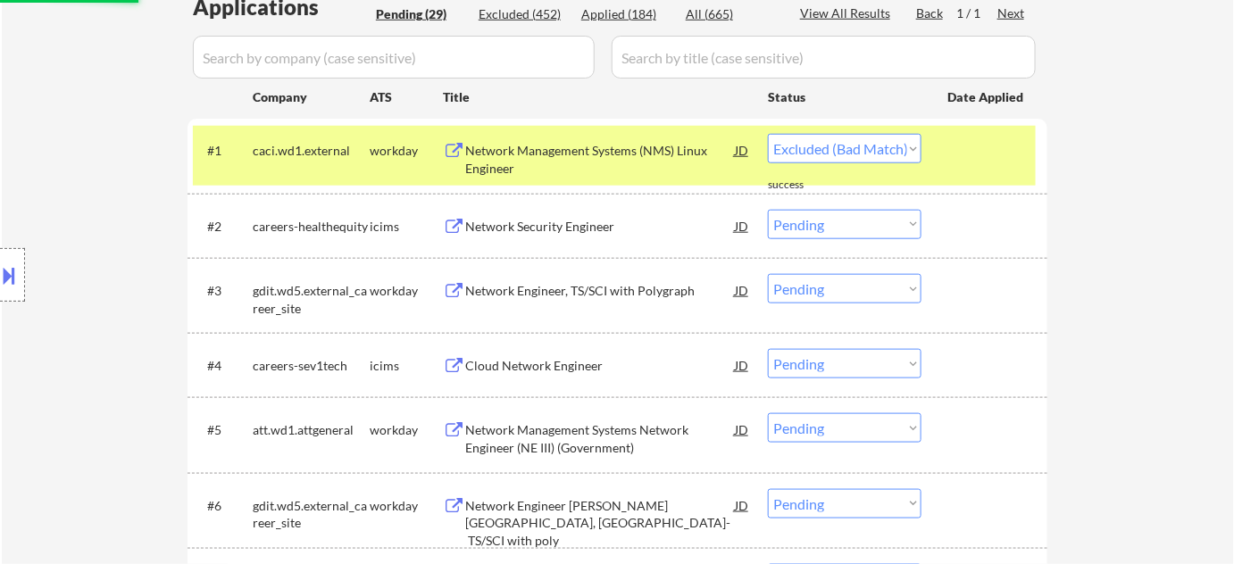
select select ""pending""
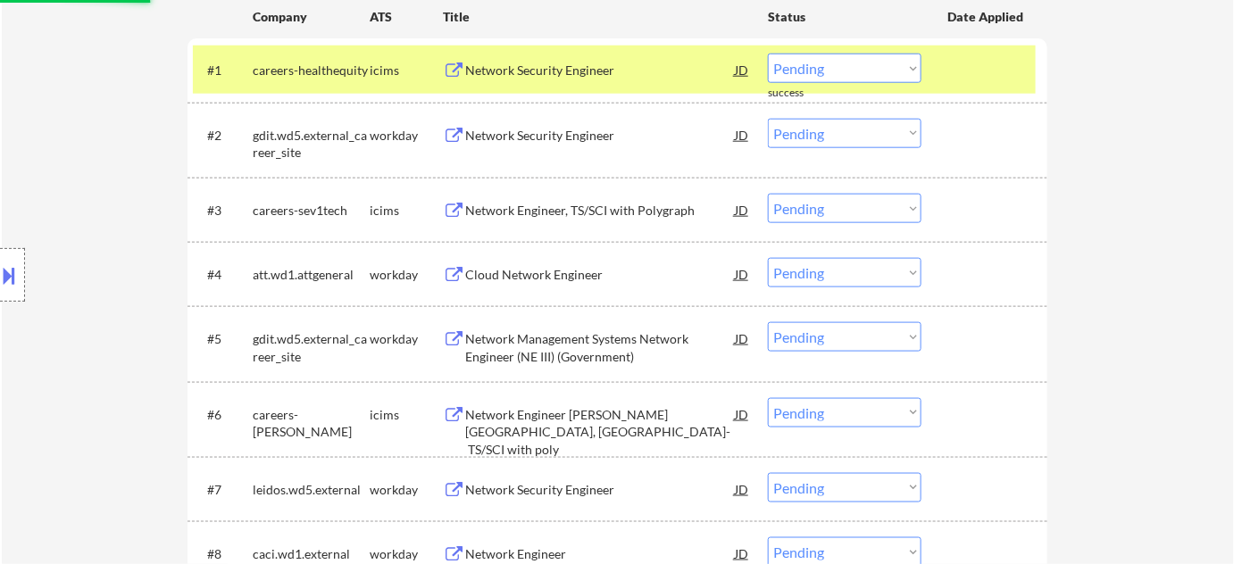
scroll to position [568, 0]
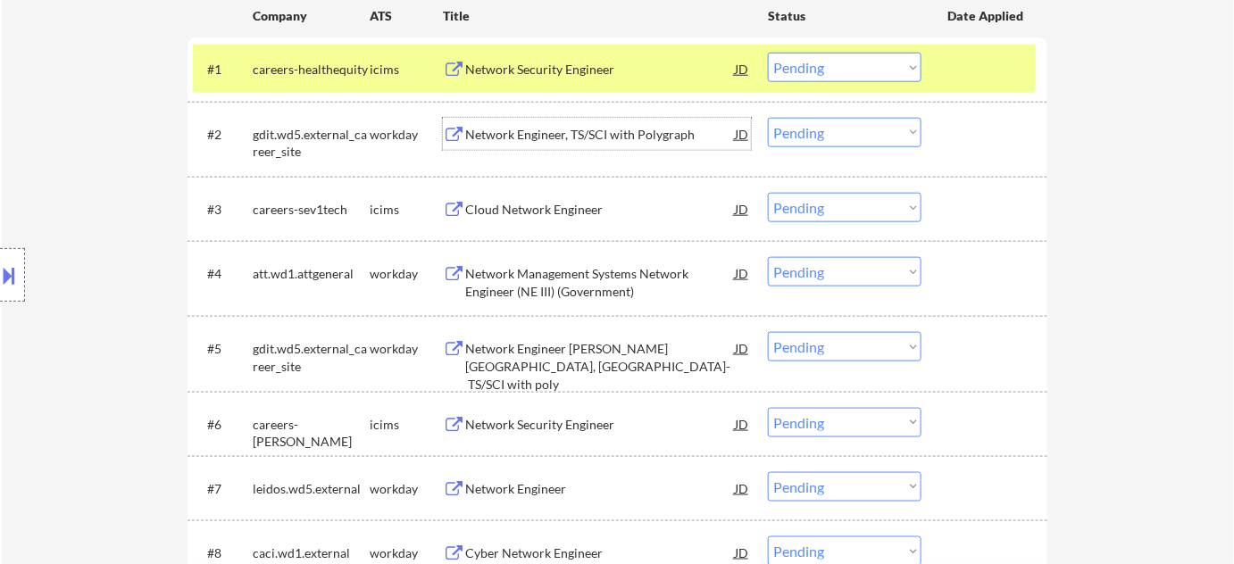
click at [546, 143] on div "Network Engineer, TS/SCI with Polygraph" at bounding box center [600, 134] width 270 height 32
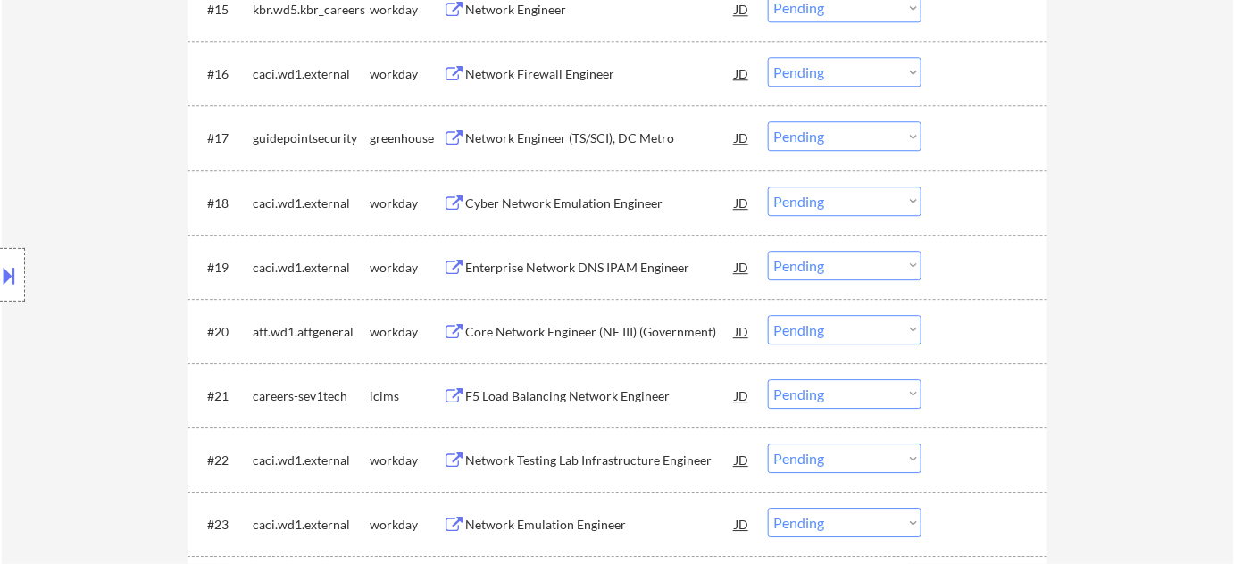
scroll to position [1623, 0]
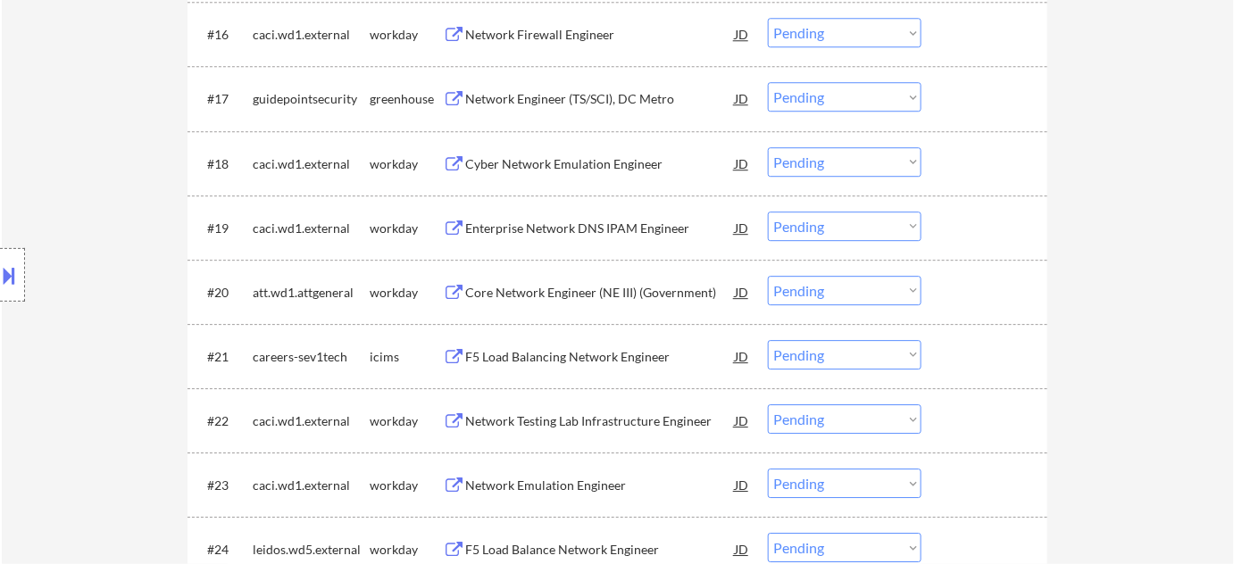
click at [643, 295] on div "Core Network Engineer (NE III) (Government)" at bounding box center [600, 293] width 270 height 18
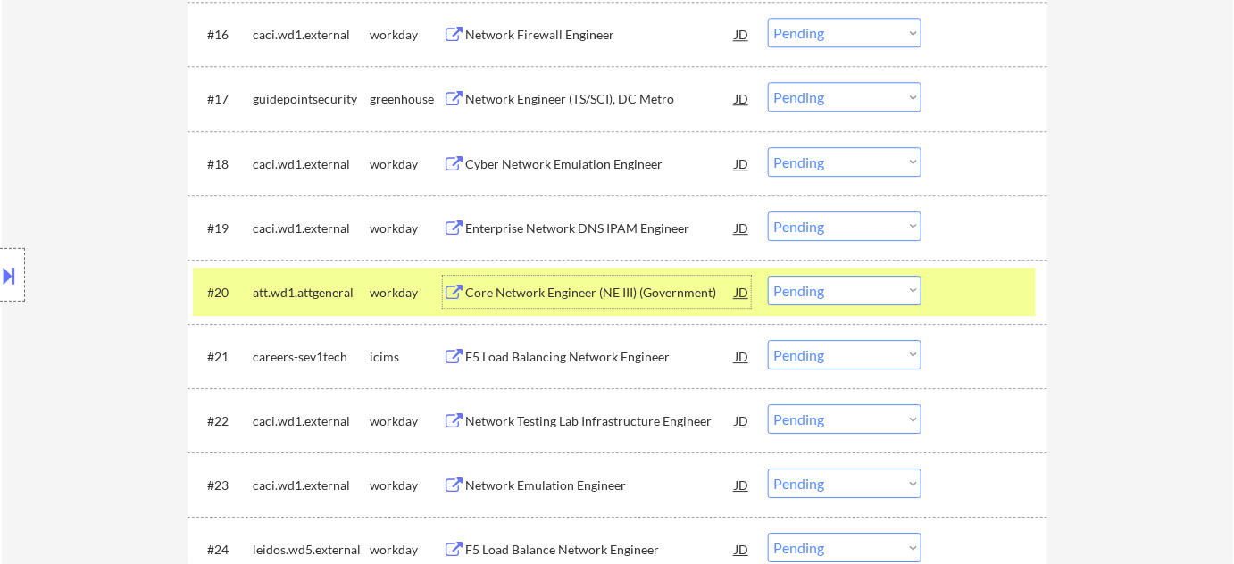
drag, startPoint x: 845, startPoint y: 282, endPoint x: 847, endPoint y: 292, distance: 10.0
click at [845, 282] on select "Choose an option... Pending Applied Excluded (Questions) Excluded (Expired) Exc…" at bounding box center [845, 290] width 154 height 29
click at [768, 276] on select "Choose an option... Pending Applied Excluded (Questions) Excluded (Expired) Exc…" at bounding box center [845, 290] width 154 height 29
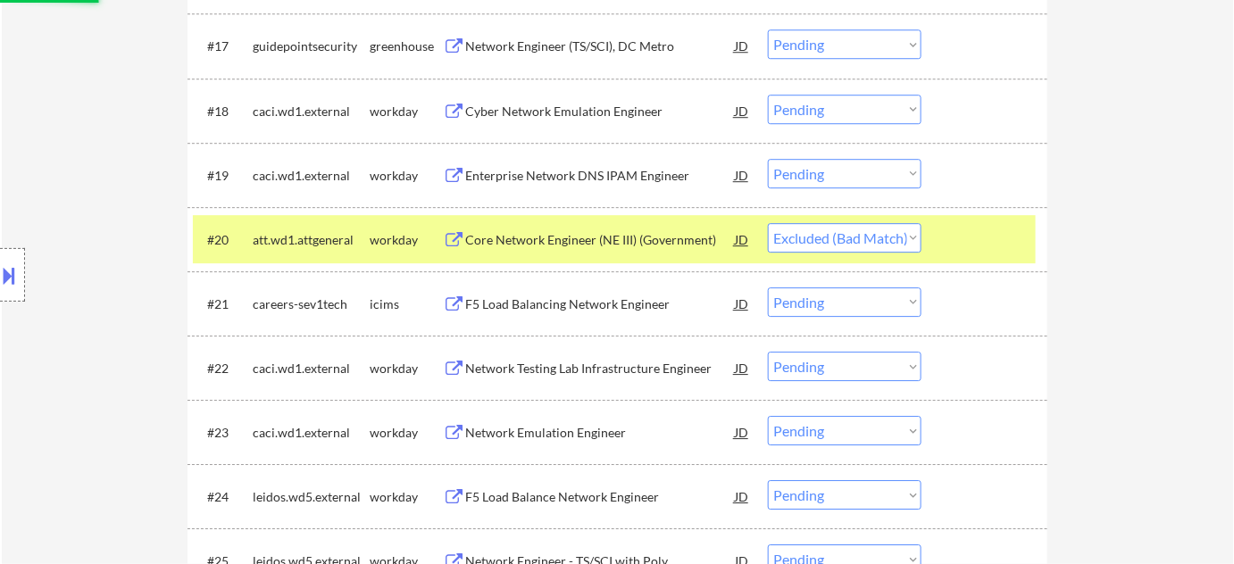
scroll to position [1704, 0]
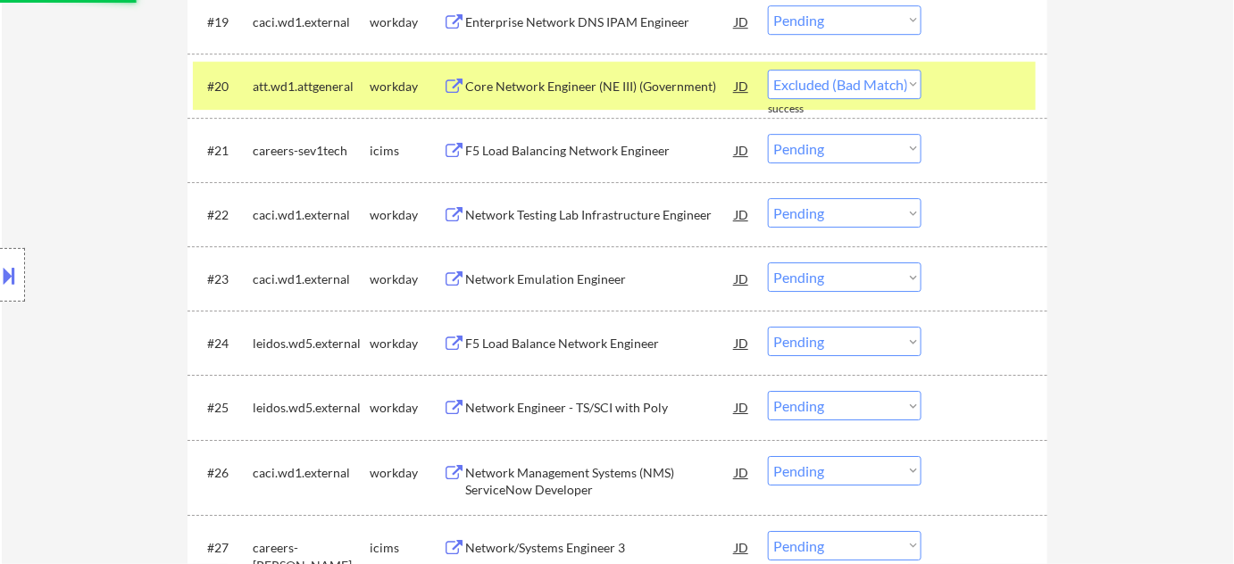
select select ""pending""
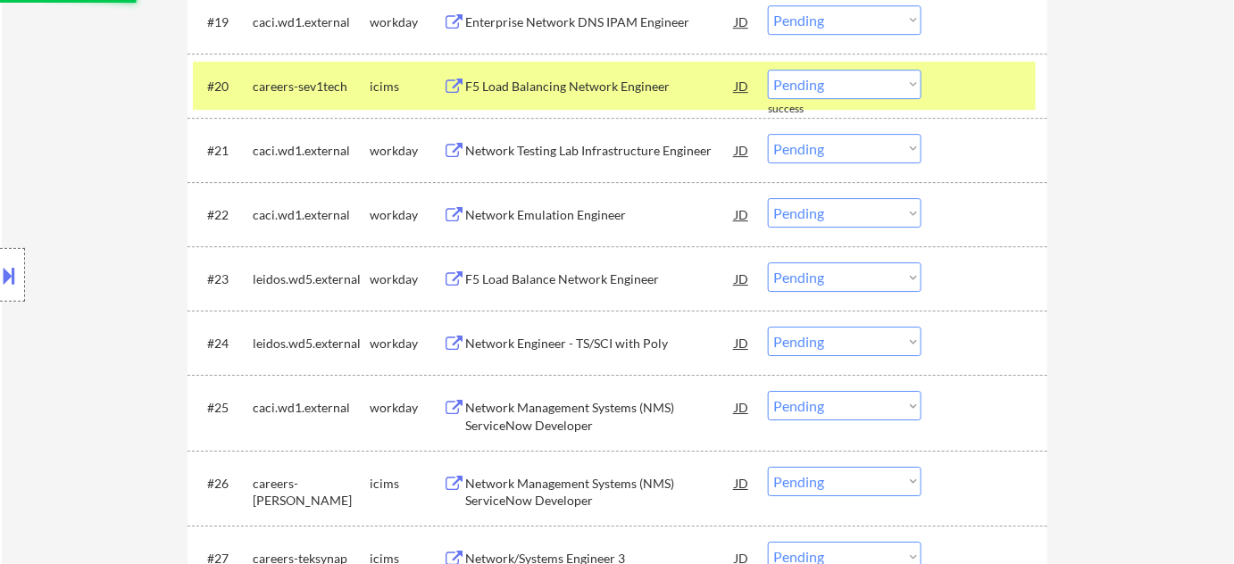
scroll to position [1866, 0]
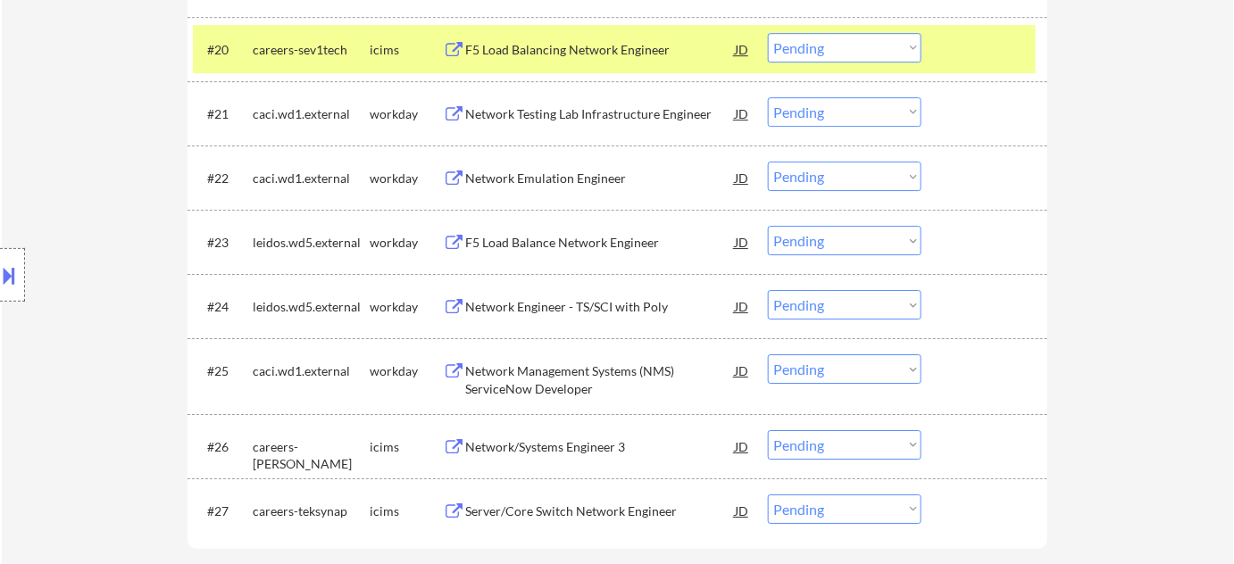
click at [578, 251] on div "F5 Load Balance Network Engineer" at bounding box center [600, 242] width 270 height 32
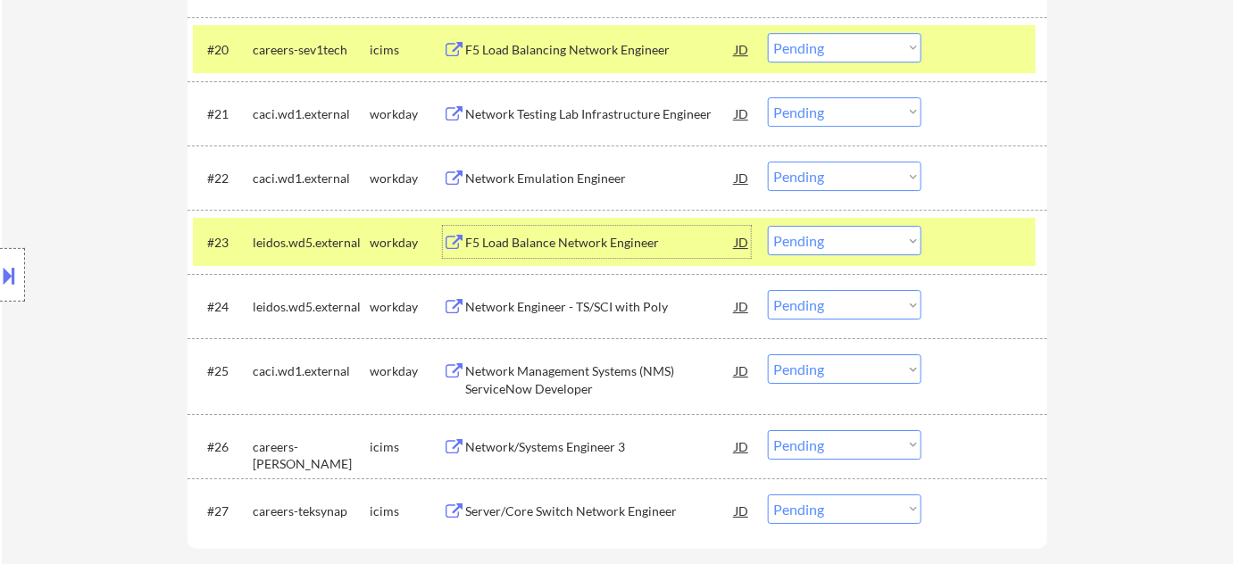
drag, startPoint x: 814, startPoint y: 230, endPoint x: 818, endPoint y: 247, distance: 17.3
click at [814, 230] on select "Choose an option... Pending Applied Excluded (Questions) Excluded (Expired) Exc…" at bounding box center [845, 240] width 154 height 29
click at [768, 226] on select "Choose an option... Pending Applied Excluded (Questions) Excluded (Expired) Exc…" at bounding box center [845, 240] width 154 height 29
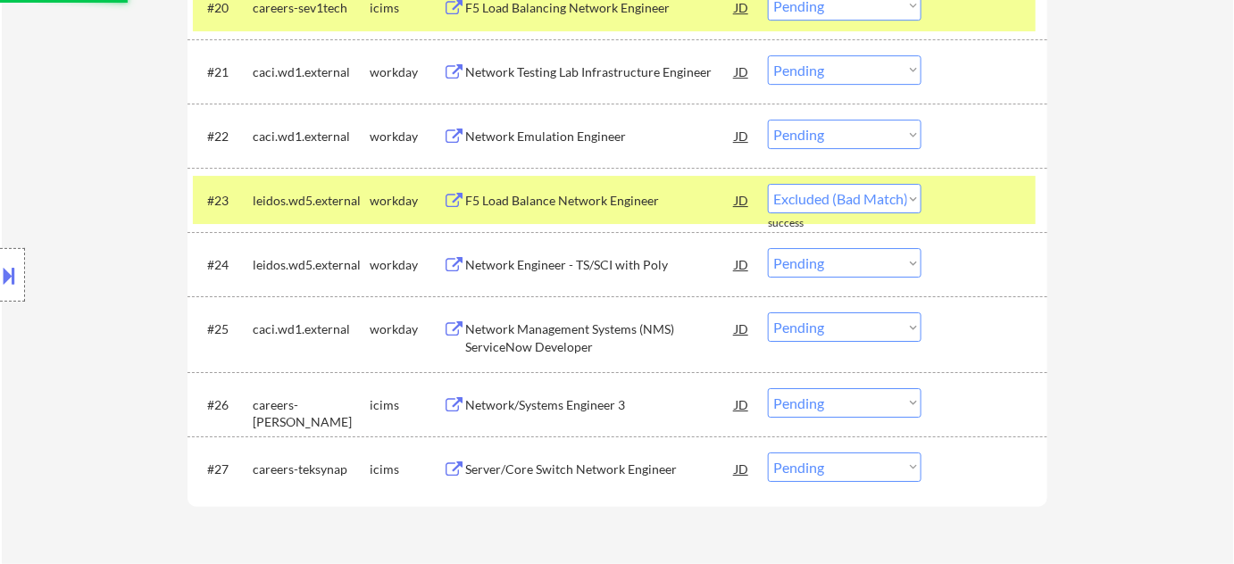
scroll to position [1947, 0]
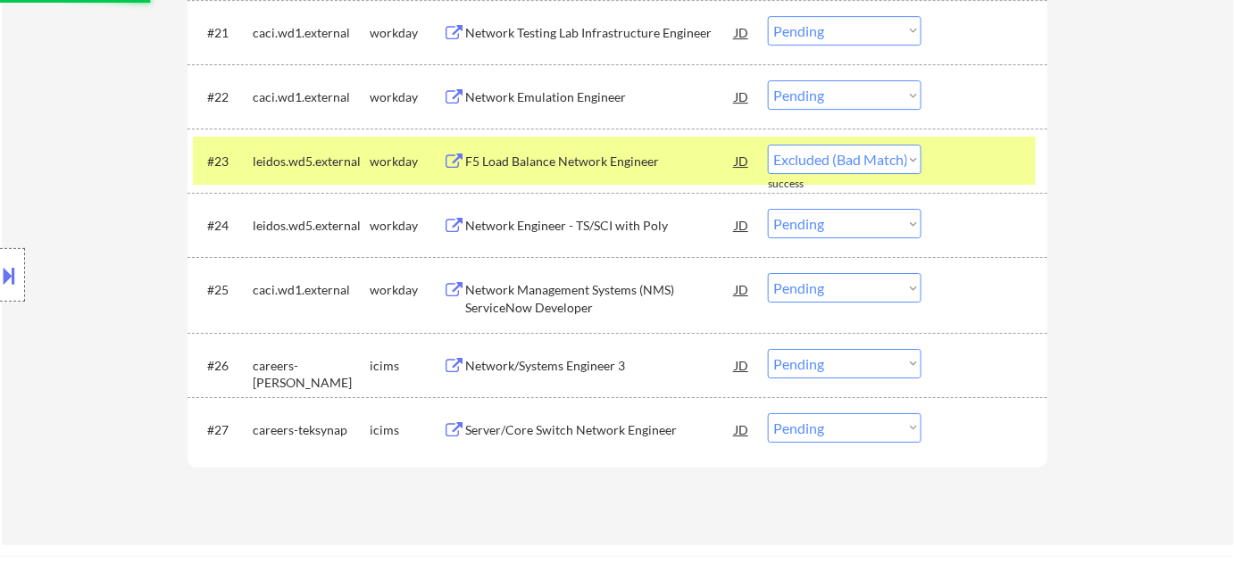
select select ""pending""
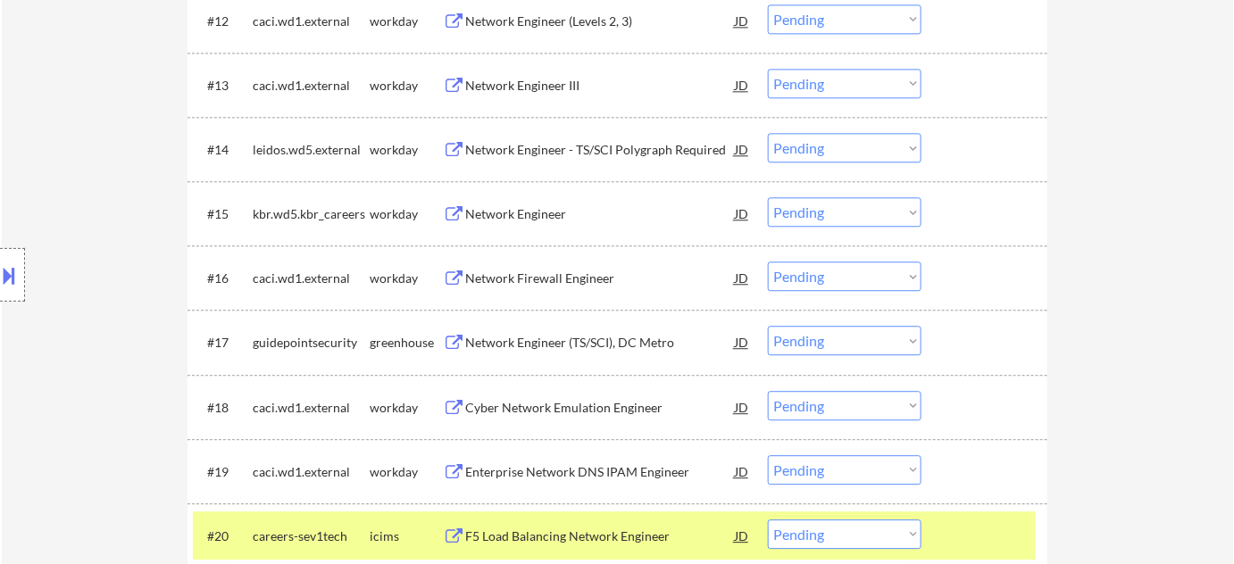
scroll to position [1298, 0]
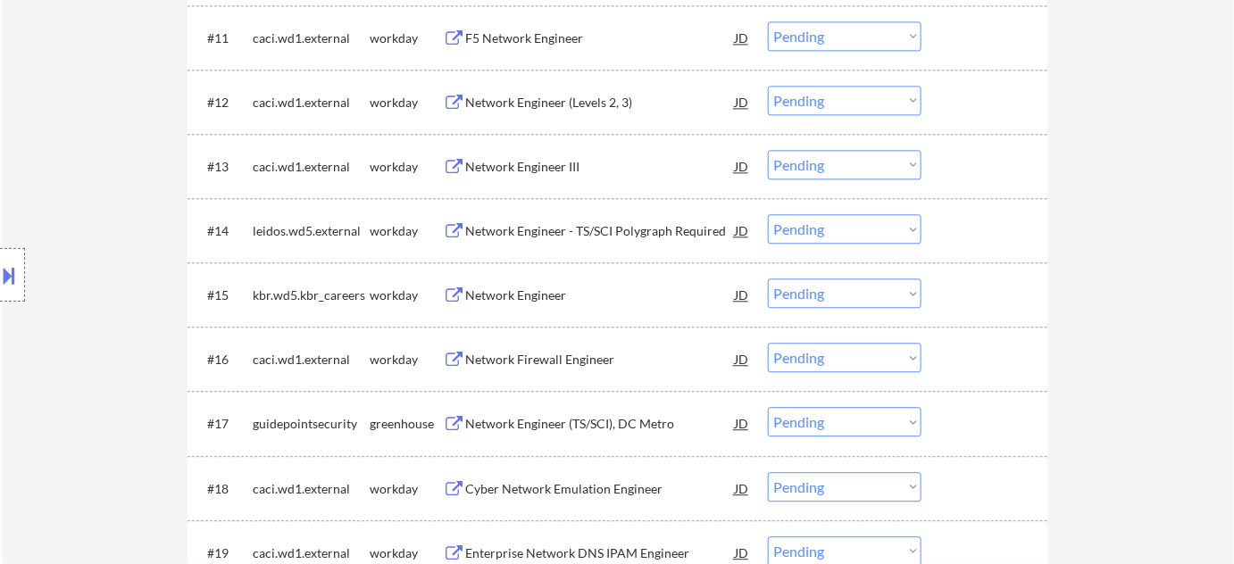
click at [545, 294] on div "Network Engineer" at bounding box center [600, 296] width 270 height 18
